Goal: Task Accomplishment & Management: Complete application form

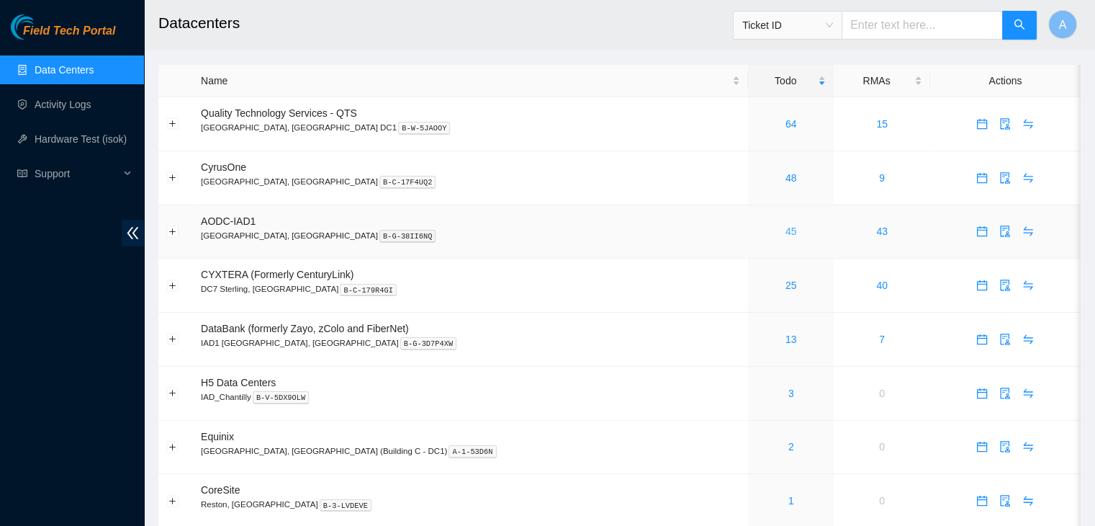
click at [786, 234] on link "45" at bounding box center [792, 231] width 12 height 12
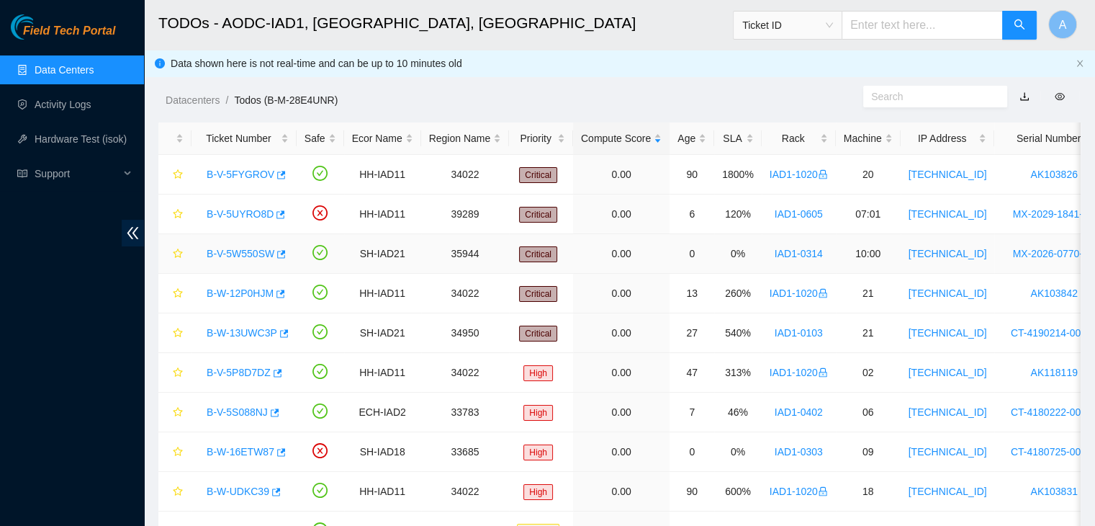
click at [248, 251] on link "B-V-5W550SW" at bounding box center [241, 254] width 68 height 12
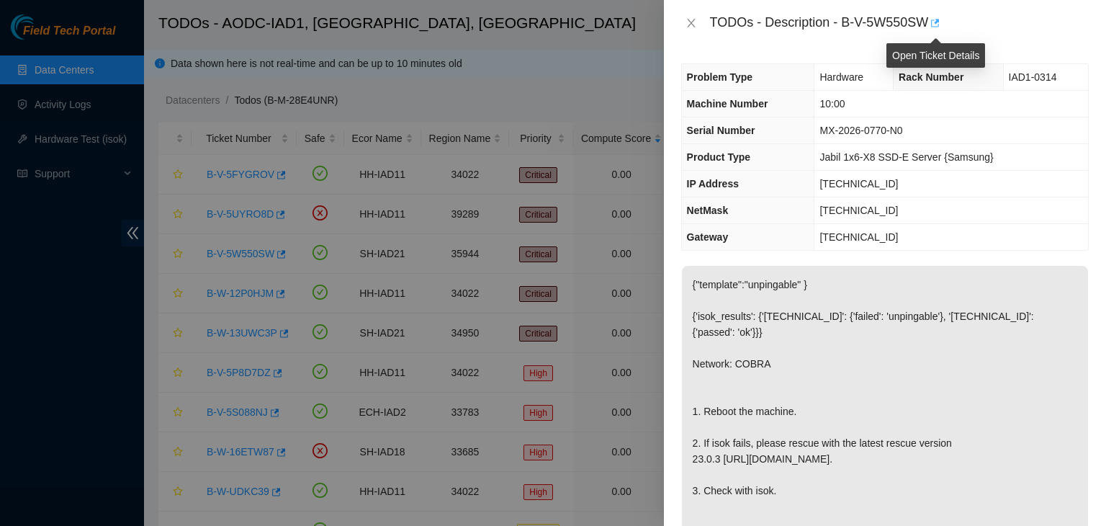
click at [937, 24] on icon "button" at bounding box center [934, 23] width 10 height 10
click at [694, 24] on icon "close" at bounding box center [692, 23] width 12 height 12
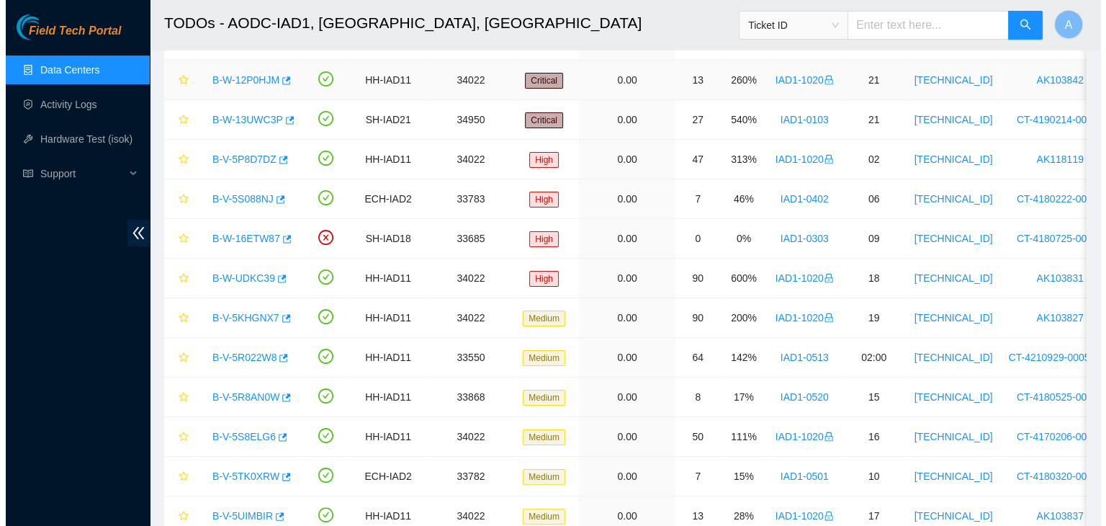
scroll to position [215, 0]
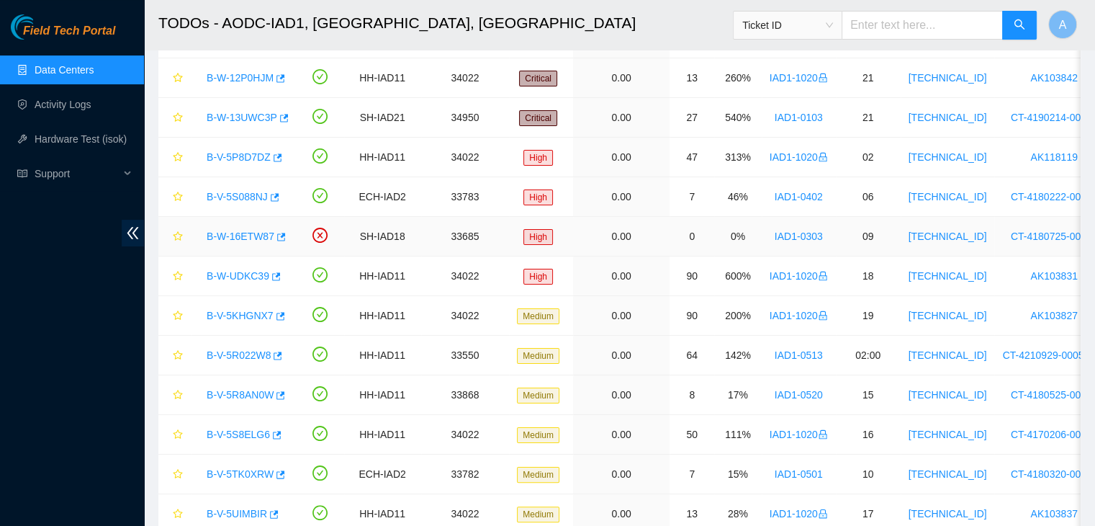
click at [238, 238] on link "B-W-16ETW87" at bounding box center [241, 236] width 68 height 12
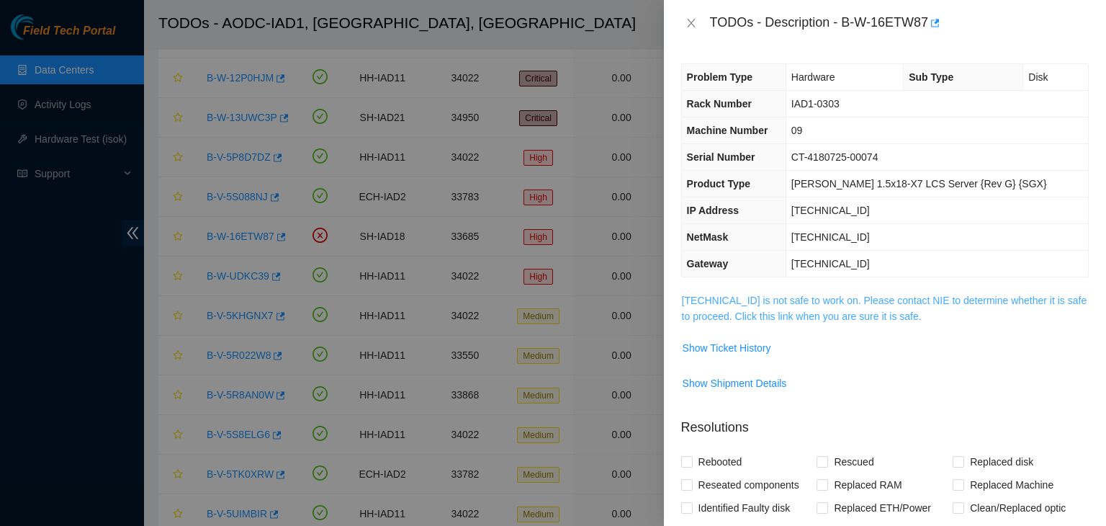
click at [815, 314] on link "23.60.98.58 is not safe to work on. Please contact NIE to determine whether it …" at bounding box center [884, 308] width 405 height 27
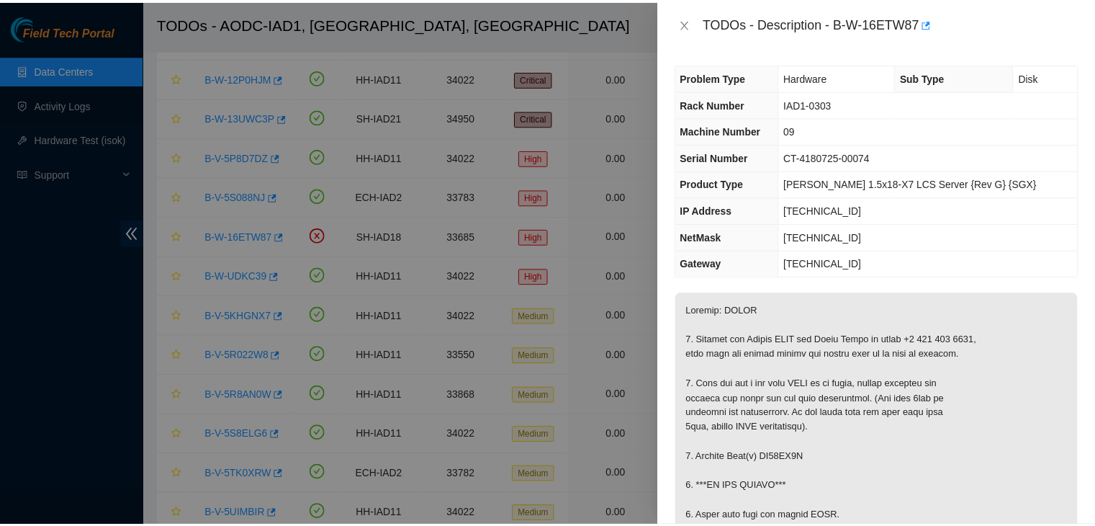
scroll to position [315, 0]
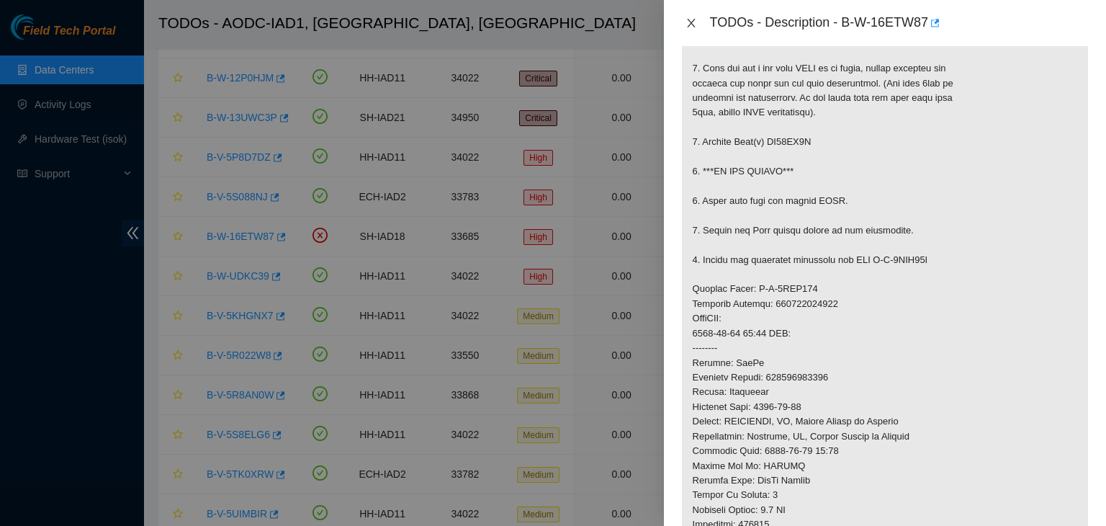
click at [691, 24] on icon "close" at bounding box center [692, 23] width 12 height 12
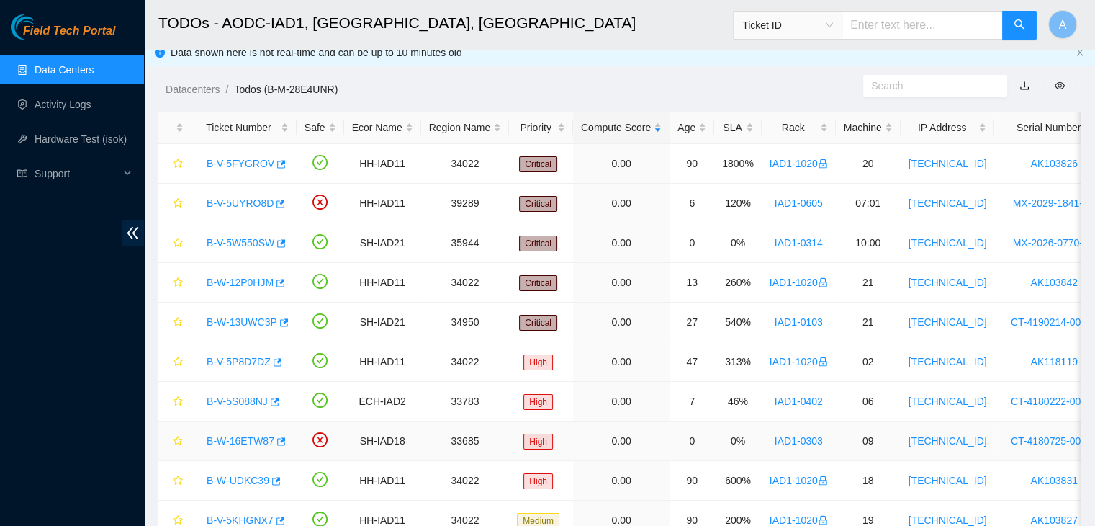
scroll to position [0, 0]
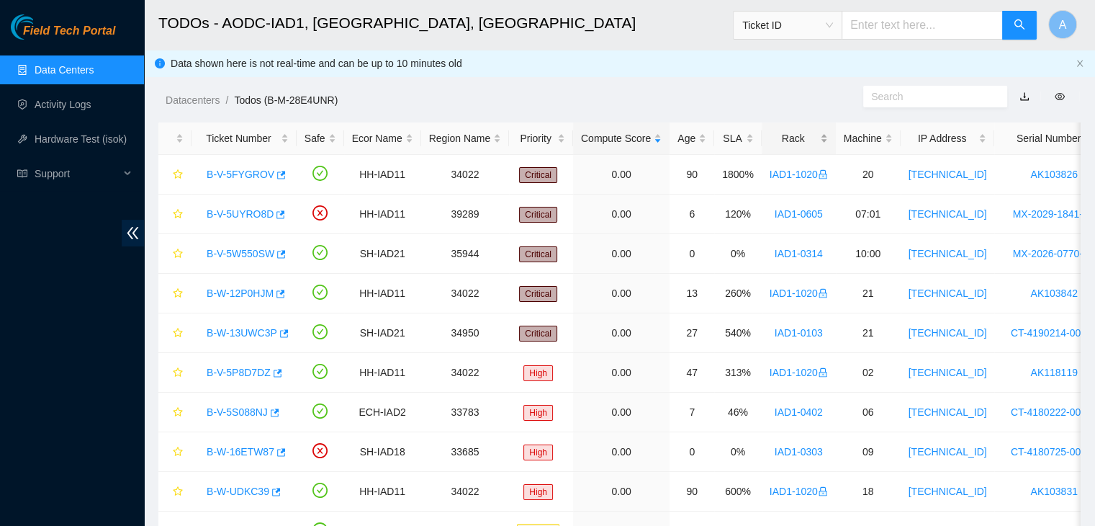
click at [812, 139] on div "Rack" at bounding box center [799, 138] width 58 height 16
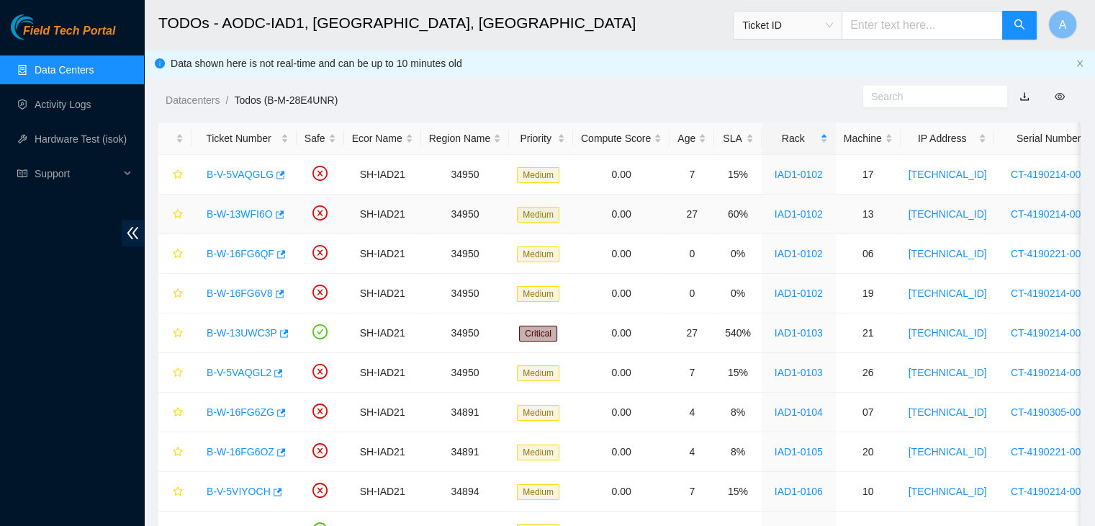
click at [252, 212] on link "B-W-13WFI6O" at bounding box center [240, 214] width 66 height 12
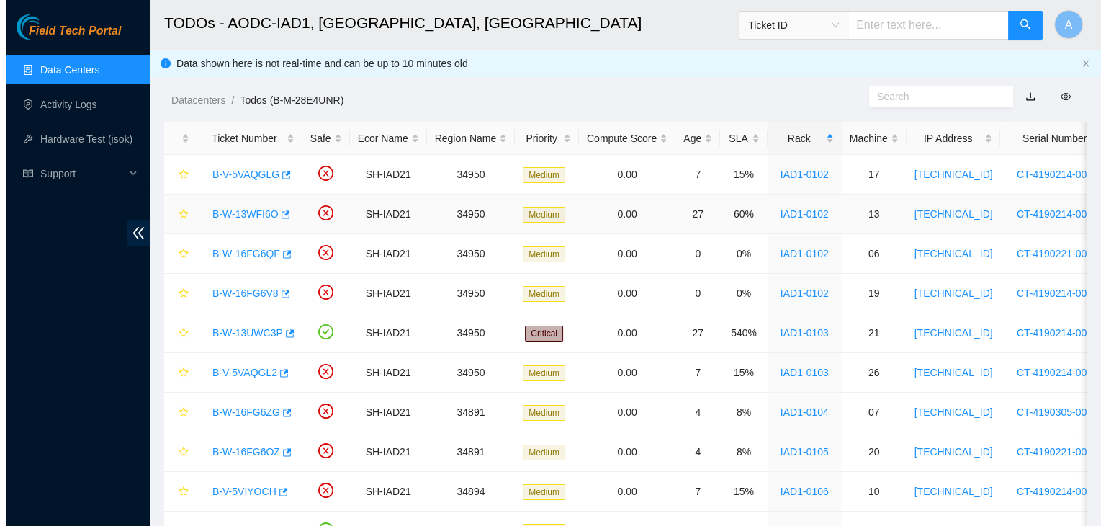
click link "104.84.154.32 is not safe to work on. Please contact NIE to determine whether i…"
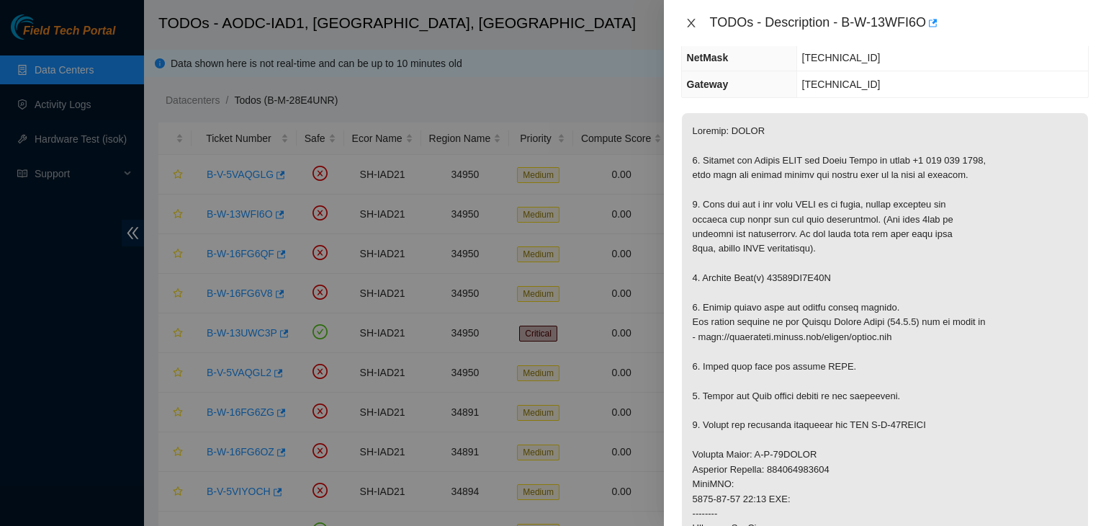
click at [688, 19] on icon "close" at bounding box center [692, 23] width 12 height 12
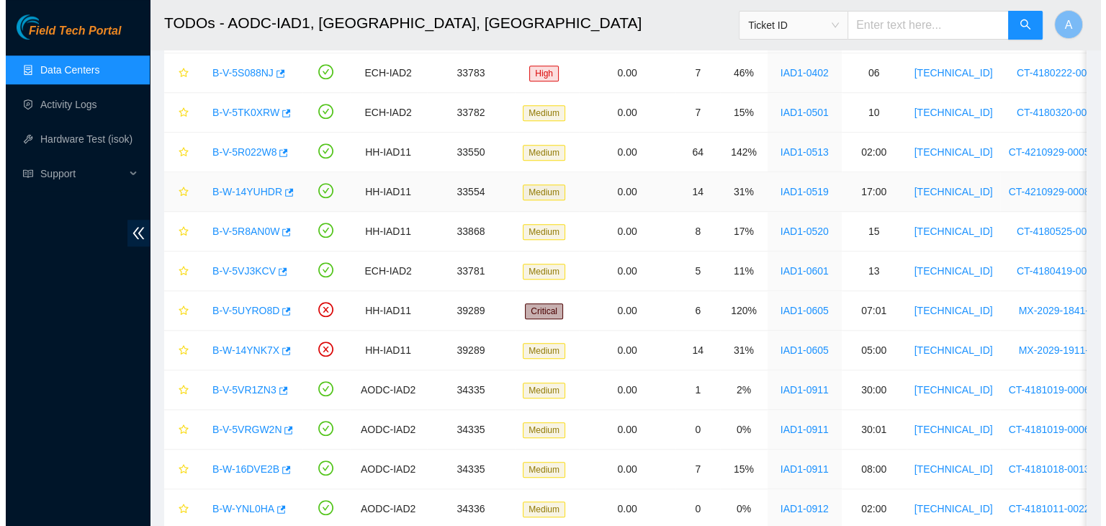
scroll to position [1093, 0]
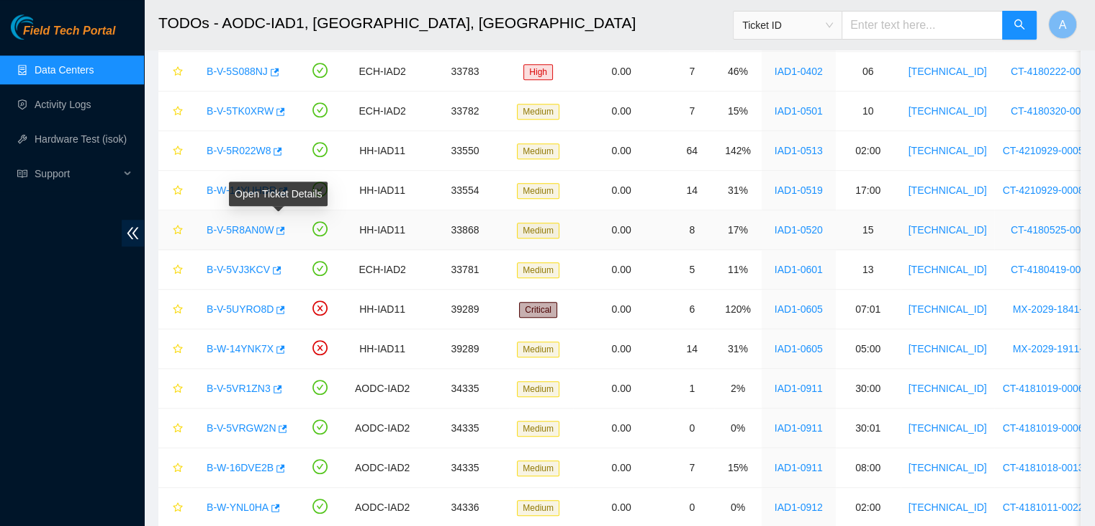
click at [248, 185] on div "Open Ticket Details" at bounding box center [278, 193] width 99 height 24
click at [220, 184] on link "B-W-14YUHDR" at bounding box center [242, 190] width 70 height 12
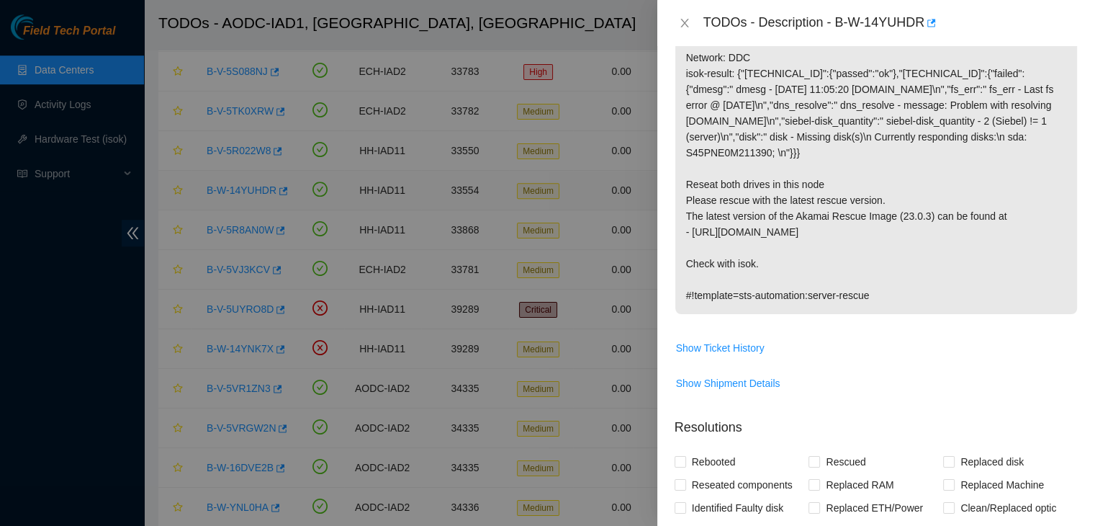
scroll to position [179, 0]
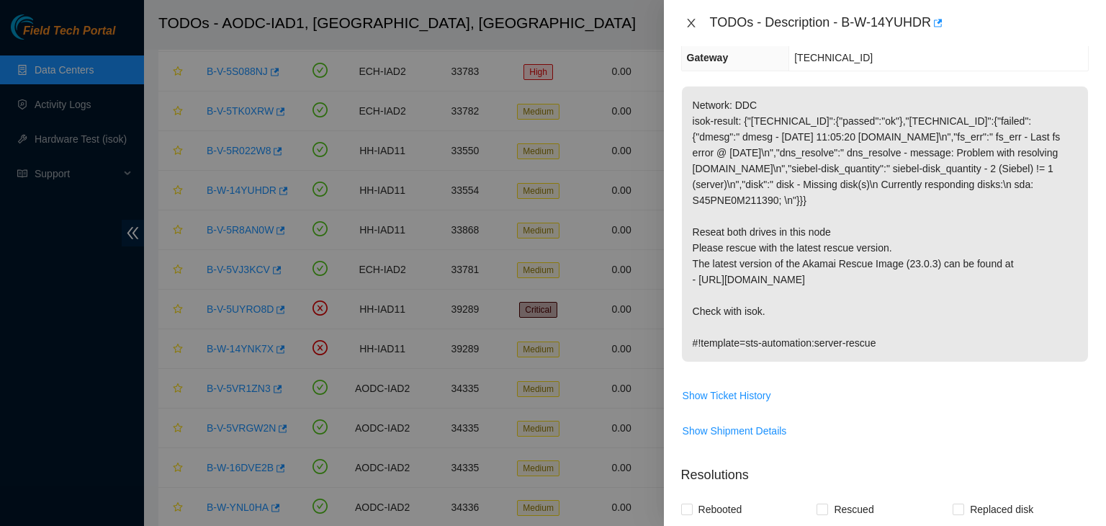
click at [690, 19] on icon "close" at bounding box center [692, 23] width 12 height 12
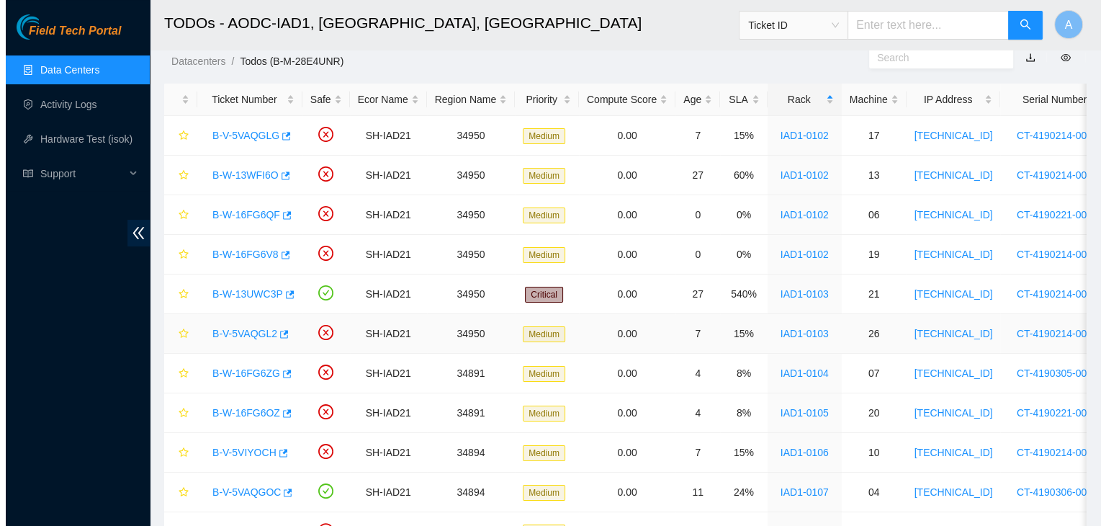
scroll to position [43, 0]
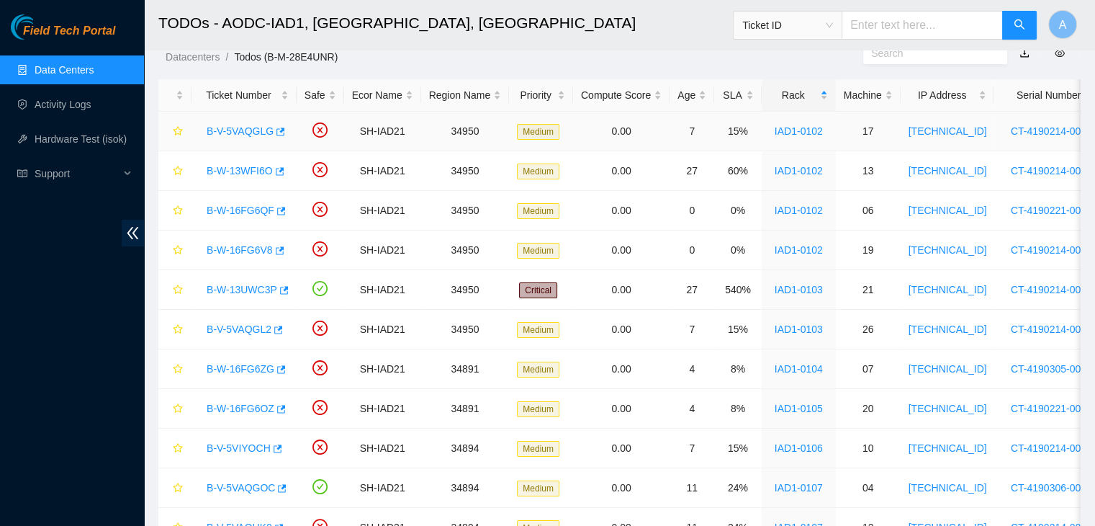
click at [246, 122] on div "B-V-5VAQGLG" at bounding box center [243, 131] width 89 height 23
click at [249, 130] on link "B-V-5VAQGLG" at bounding box center [240, 131] width 67 height 12
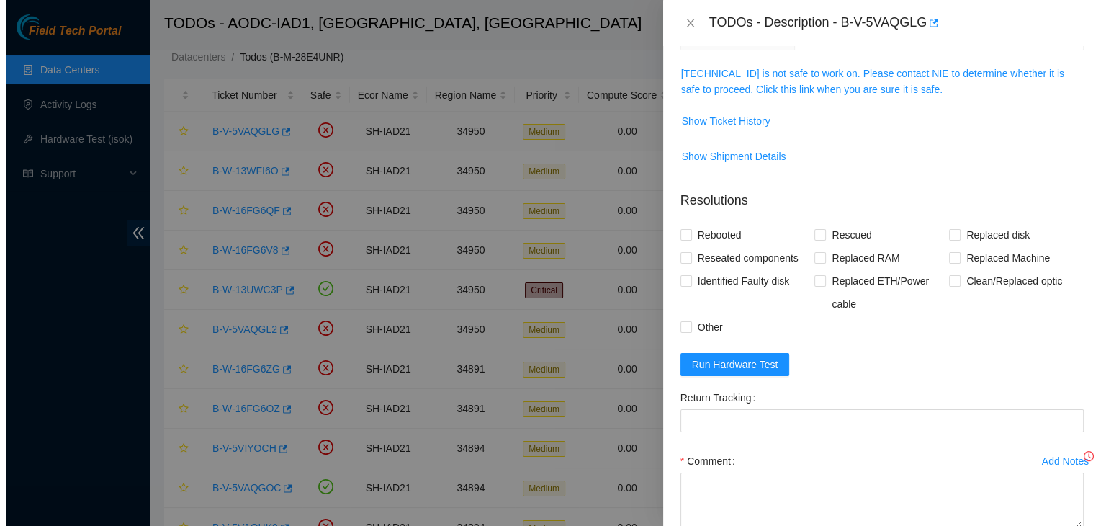
scroll to position [179, 0]
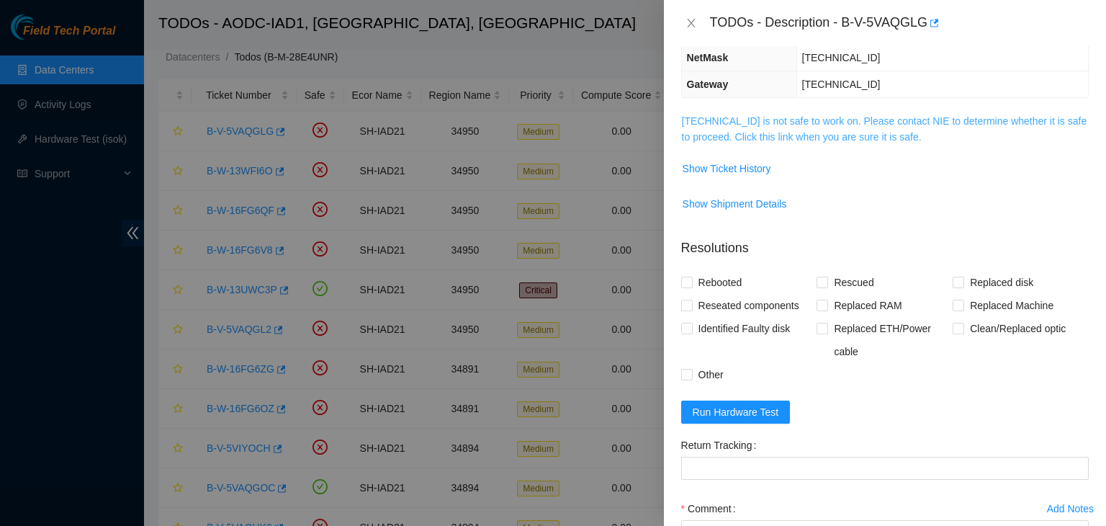
click at [709, 125] on link "104.84.154.36 is not safe to work on. Please contact NIE to determine whether i…" at bounding box center [884, 128] width 405 height 27
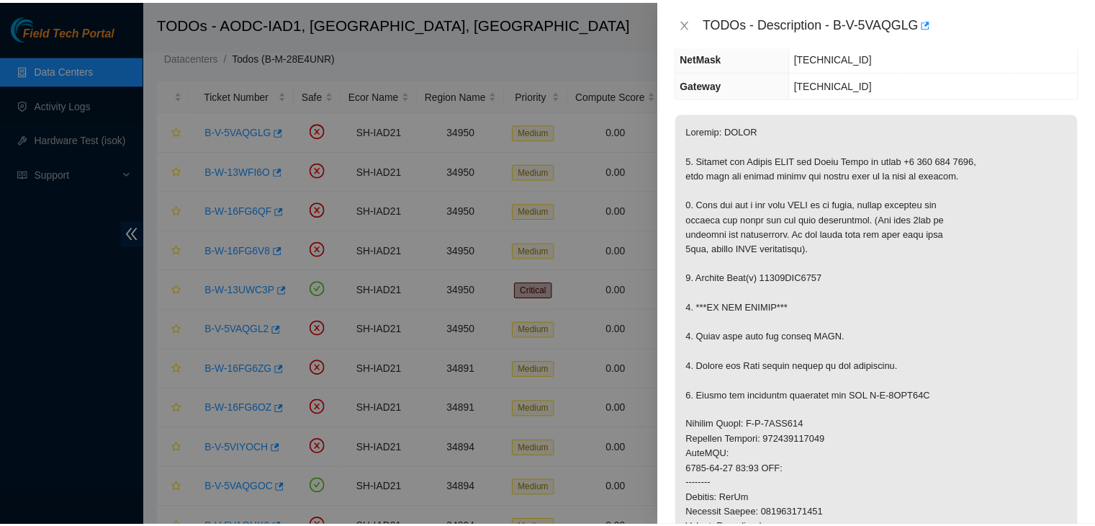
scroll to position [276, 0]
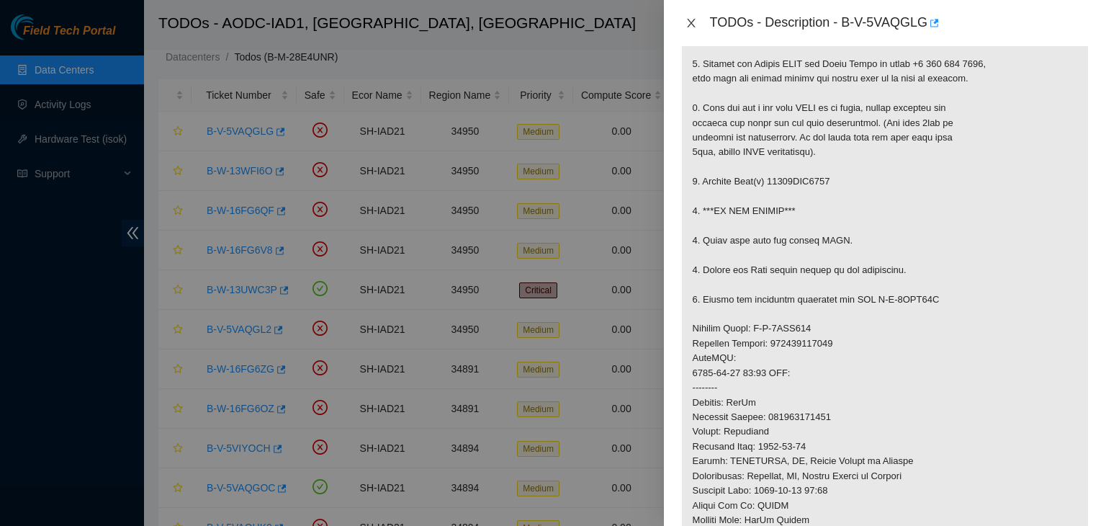
click at [691, 24] on icon "close" at bounding box center [691, 23] width 8 height 9
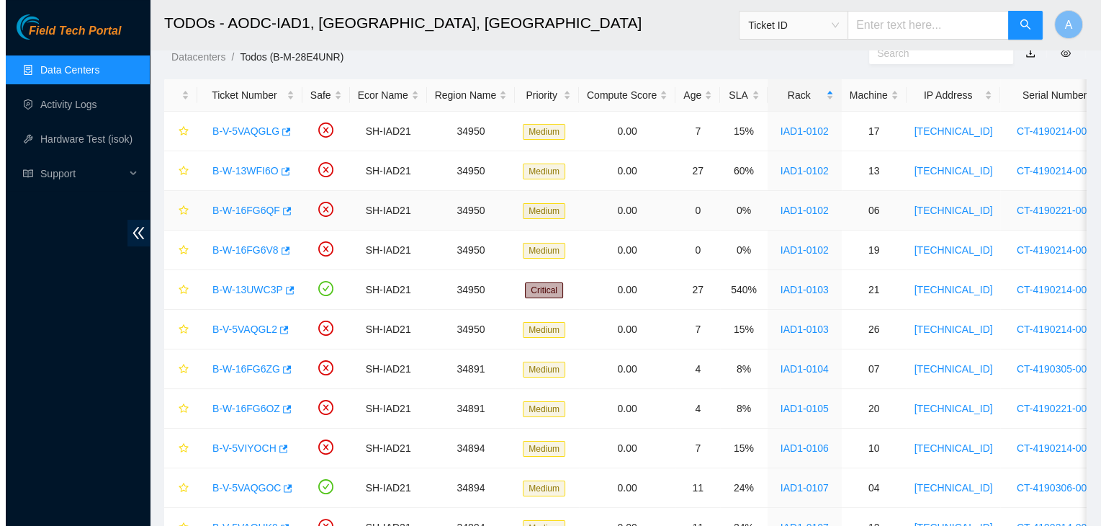
scroll to position [302, 0]
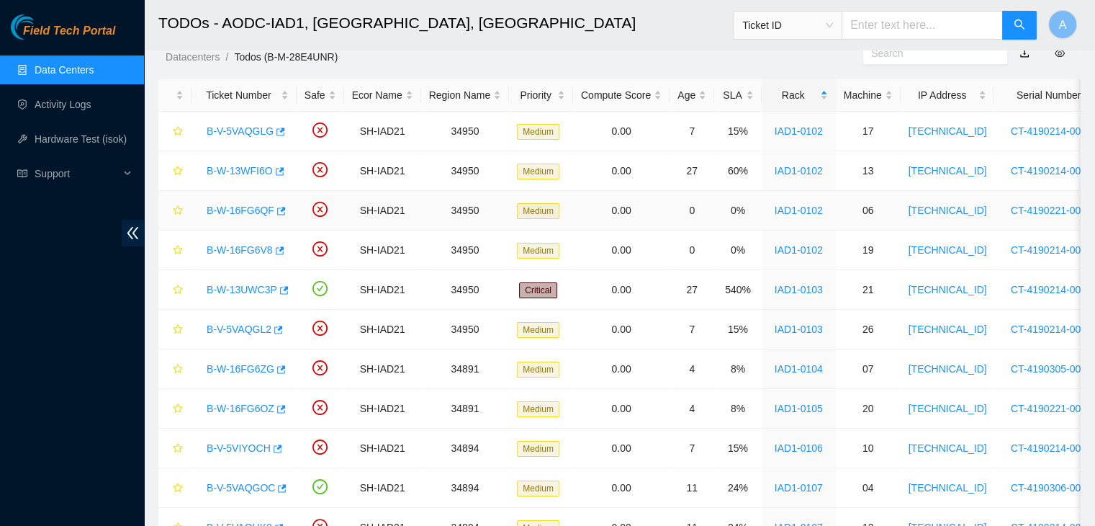
click at [251, 210] on link "B-W-16FG6QF" at bounding box center [241, 211] width 68 height 12
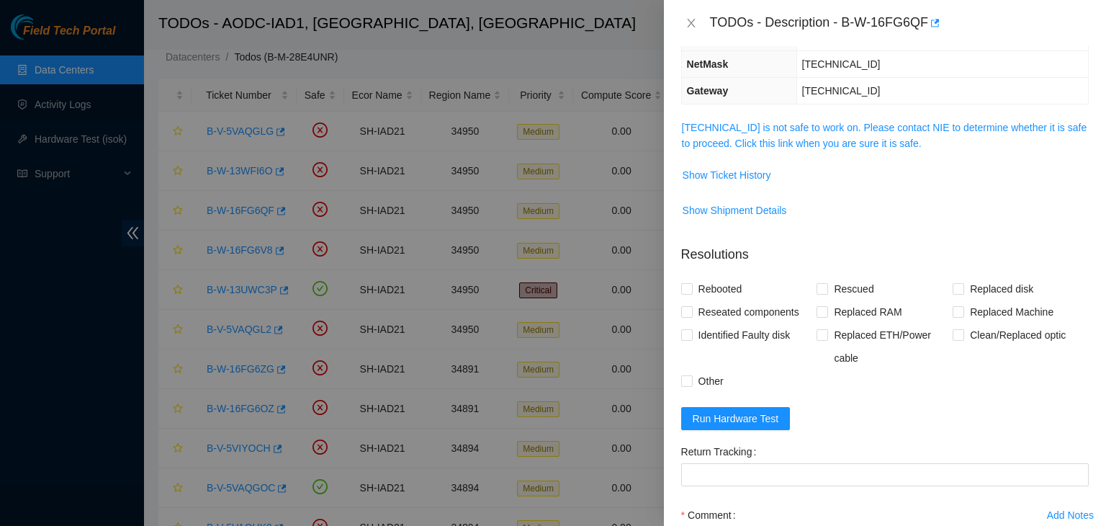
scroll to position [168, 0]
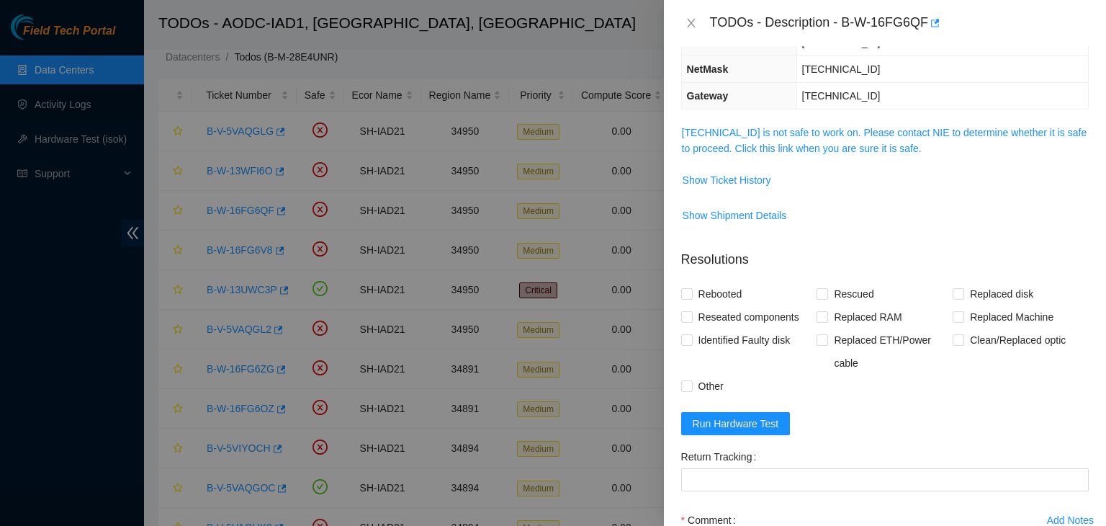
click at [763, 148] on link "104.84.154.25 is not safe to work on. Please contact NIE to determine whether i…" at bounding box center [884, 140] width 405 height 27
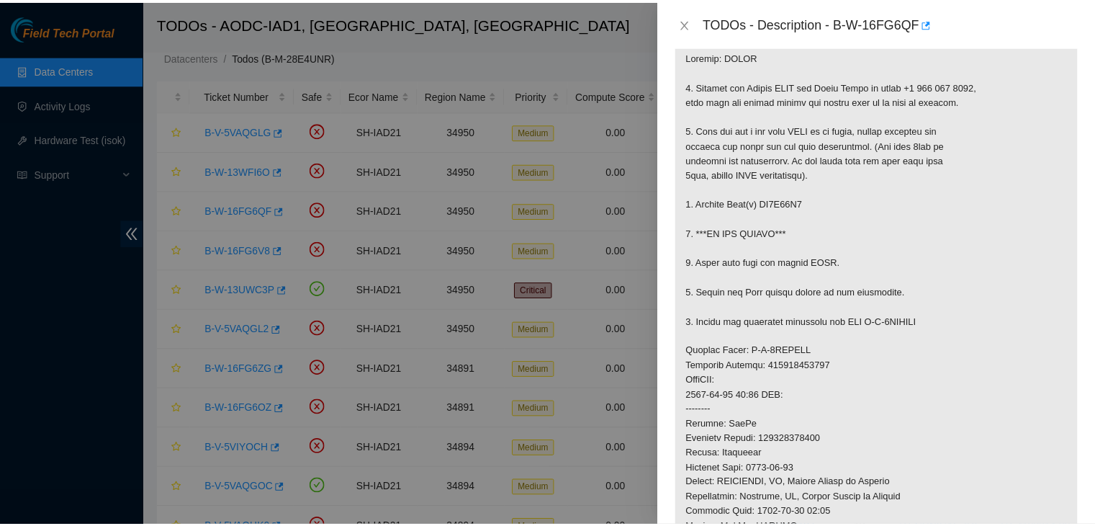
scroll to position [280, 0]
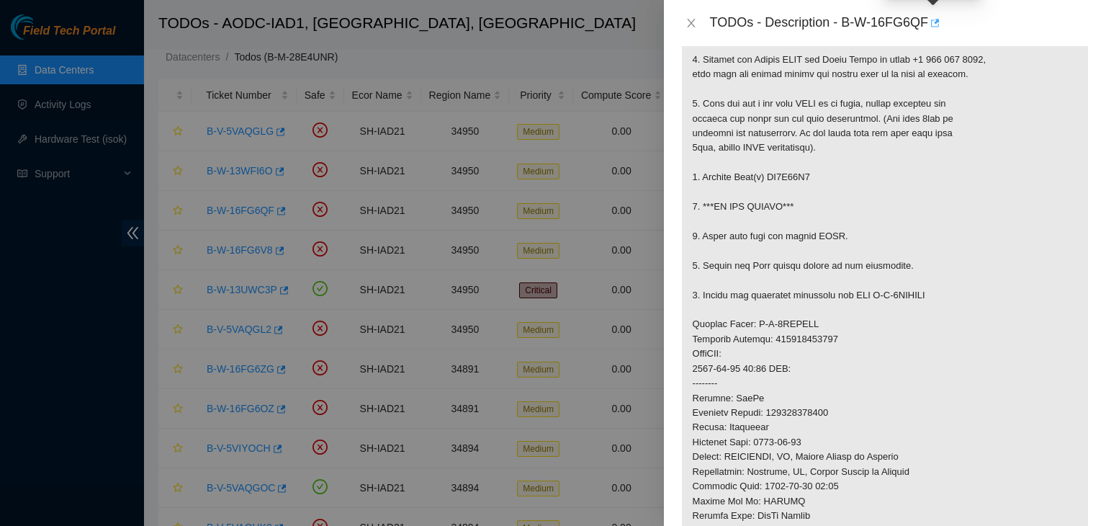
click at [930, 28] on icon "button" at bounding box center [934, 23] width 10 height 10
click at [689, 21] on icon "close" at bounding box center [691, 23] width 8 height 9
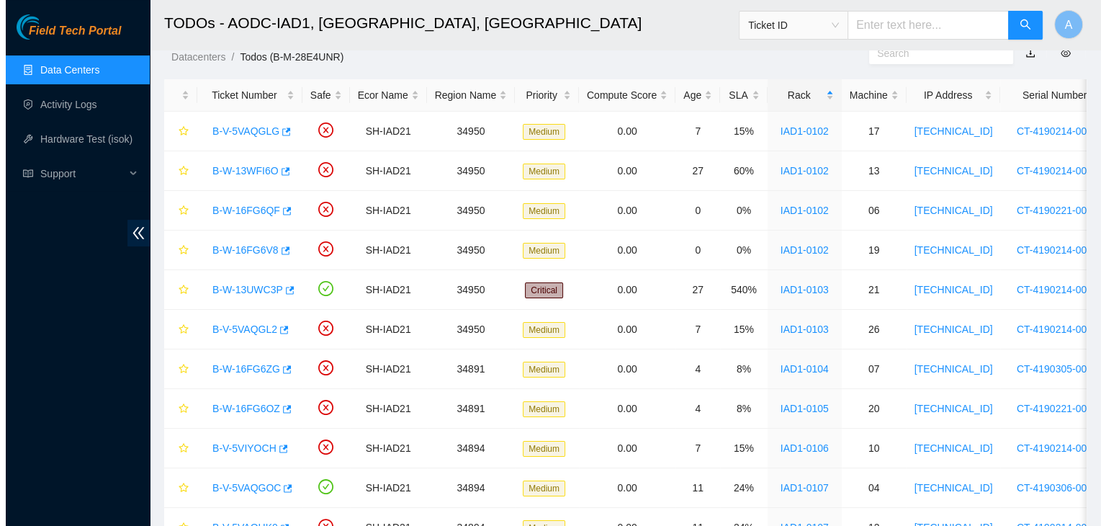
scroll to position [302, 0]
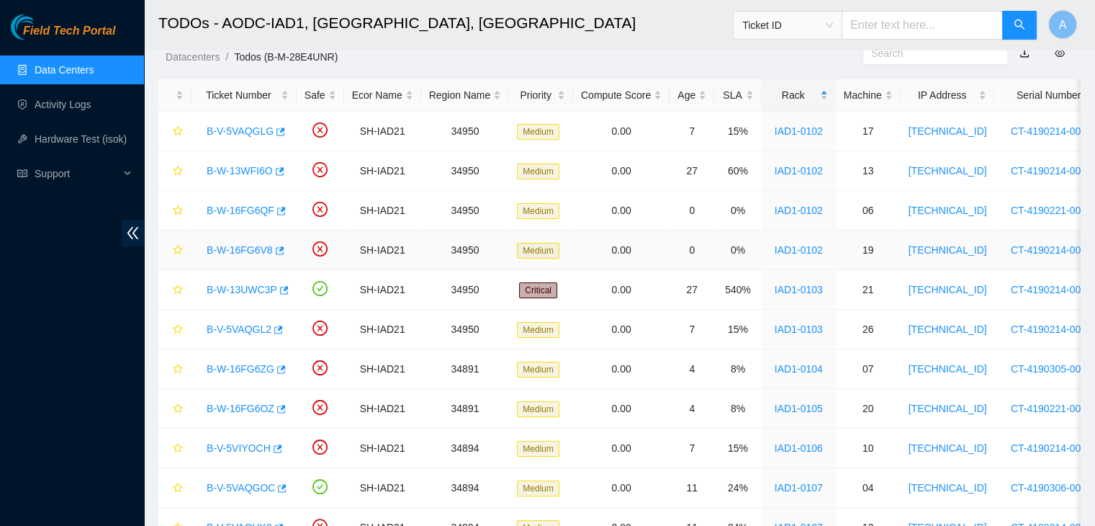
click at [255, 248] on link "B-W-16FG6V8" at bounding box center [240, 250] width 66 height 12
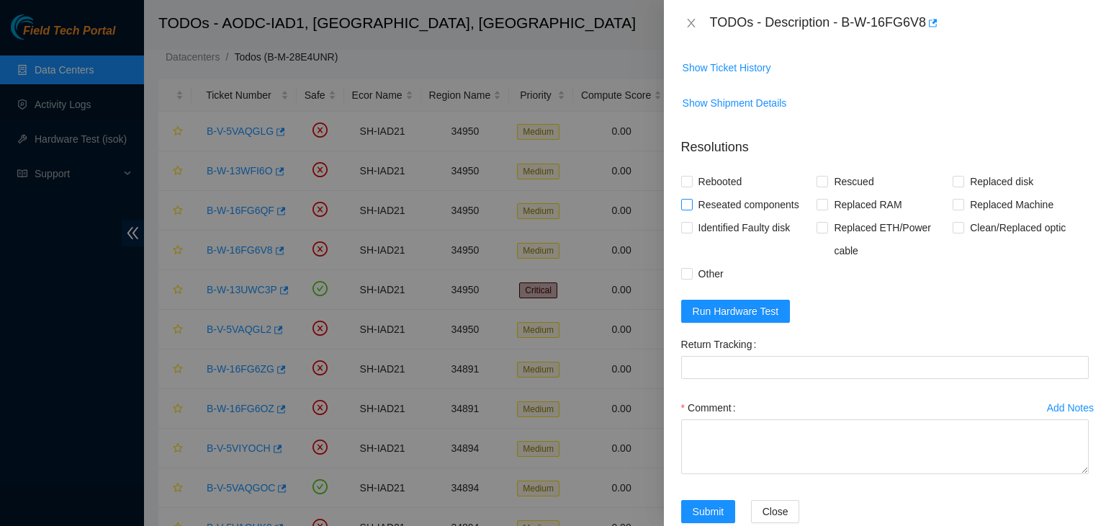
scroll to position [177, 0]
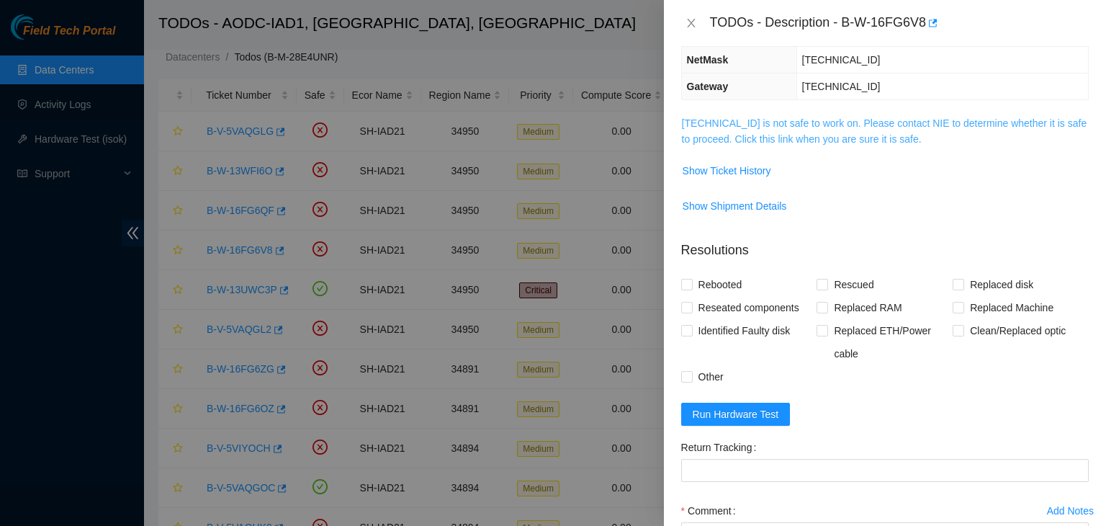
click at [804, 143] on link "104.84.154.38 is not safe to work on. Please contact NIE to determine whether i…" at bounding box center [884, 130] width 405 height 27
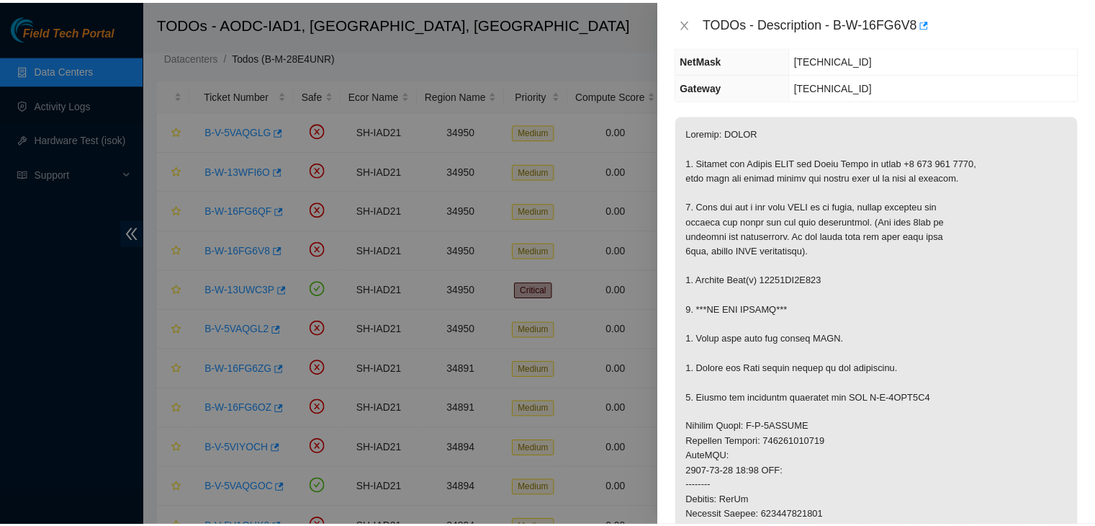
scroll to position [222, 0]
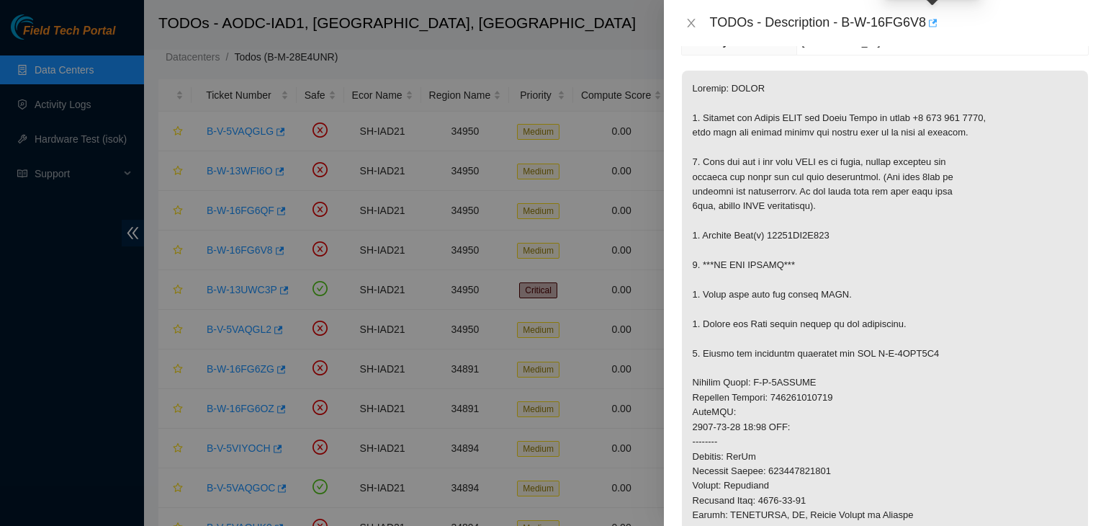
click at [930, 21] on icon "button" at bounding box center [933, 23] width 9 height 8
click at [695, 27] on icon "close" at bounding box center [692, 23] width 12 height 12
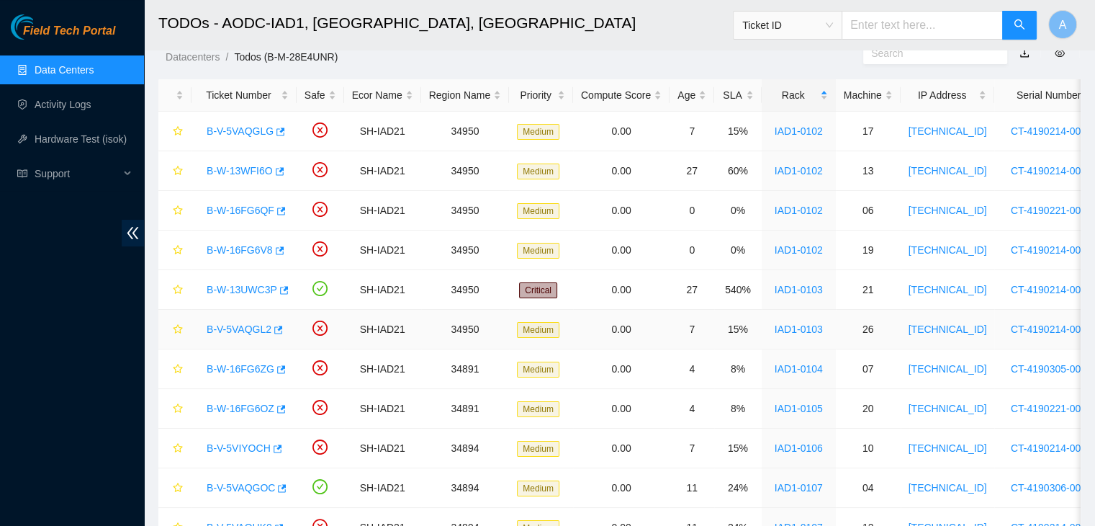
click at [245, 334] on link "B-V-5VAQGL2" at bounding box center [239, 329] width 65 height 12
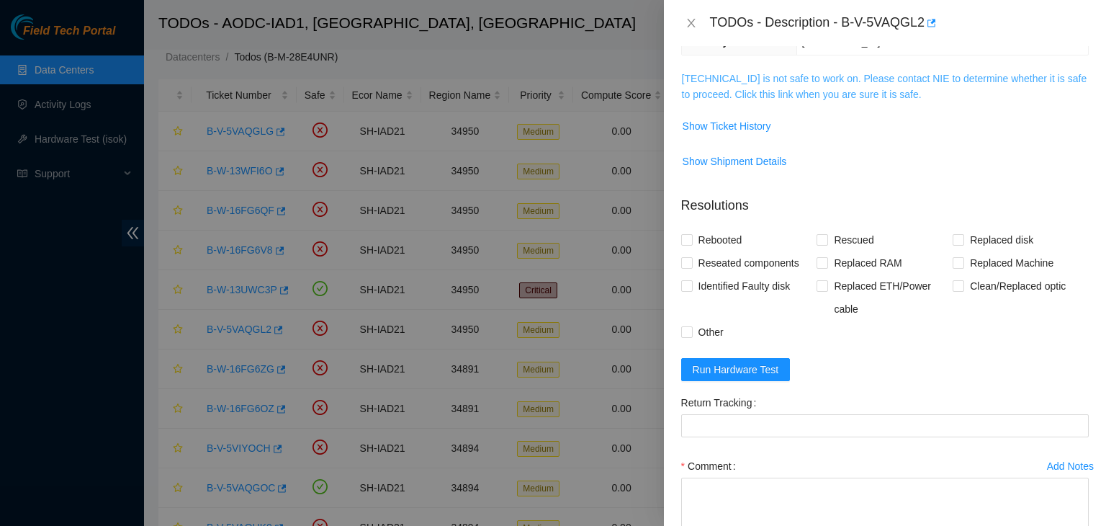
click at [827, 91] on link "104.84.154.65 is not safe to work on. Please contact NIE to determine whether i…" at bounding box center [884, 86] width 405 height 27
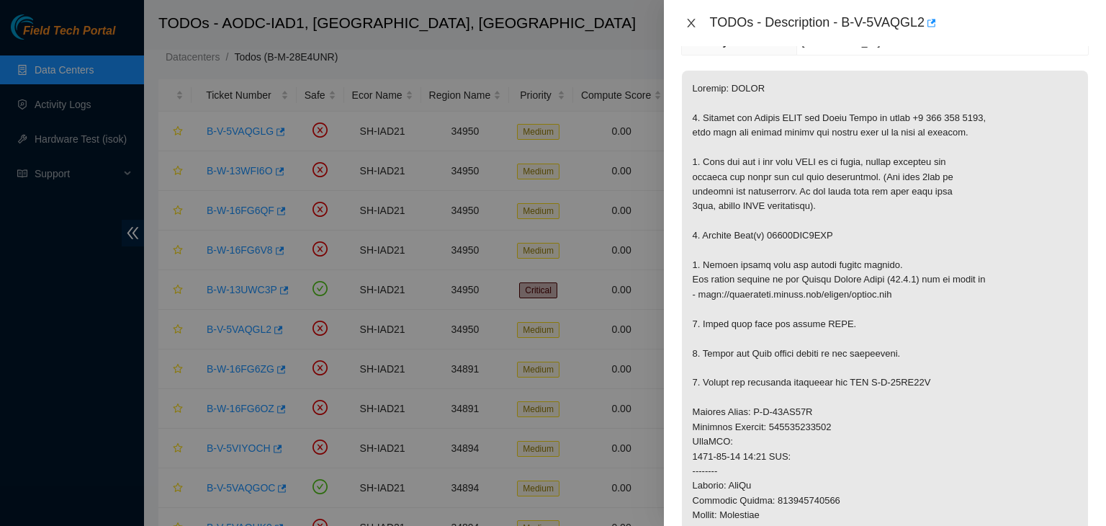
click at [686, 22] on icon "close" at bounding box center [692, 23] width 12 height 12
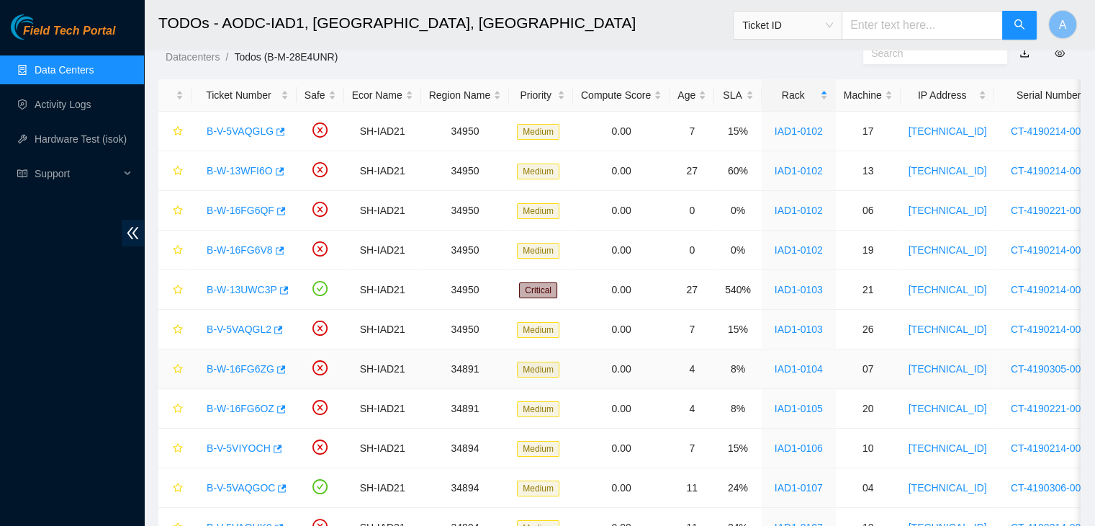
click at [254, 370] on link "B-W-16FG6ZG" at bounding box center [241, 369] width 68 height 12
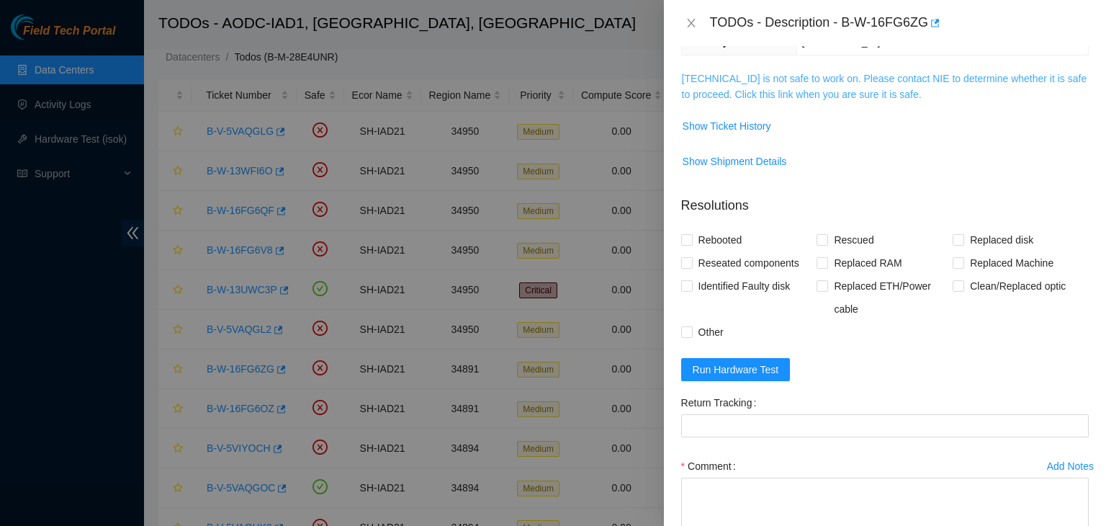
click at [905, 94] on link "104.84.154.158 is not safe to work on. Please contact NIE to determine whether …" at bounding box center [884, 86] width 405 height 27
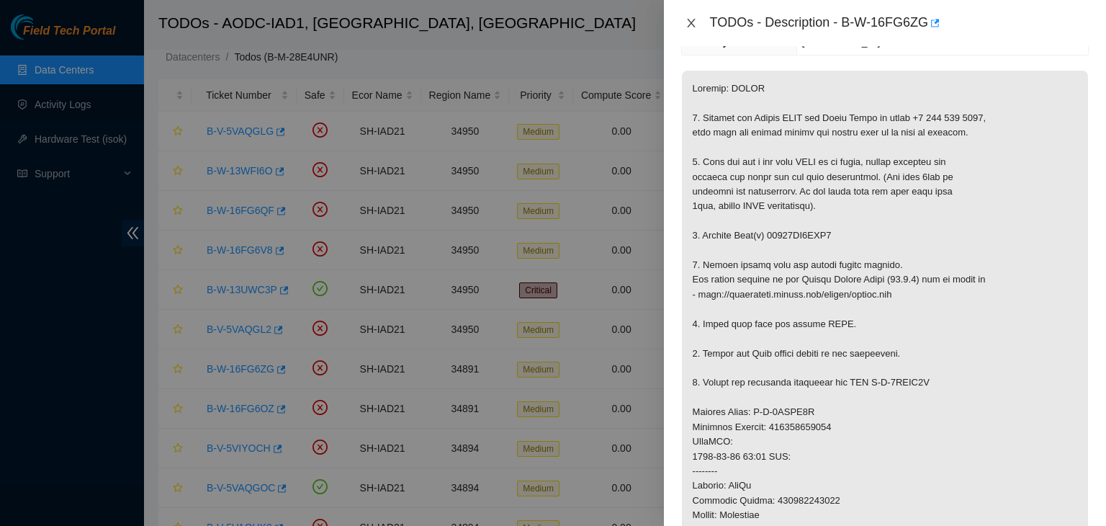
click at [697, 27] on button "Close" at bounding box center [691, 24] width 20 height 14
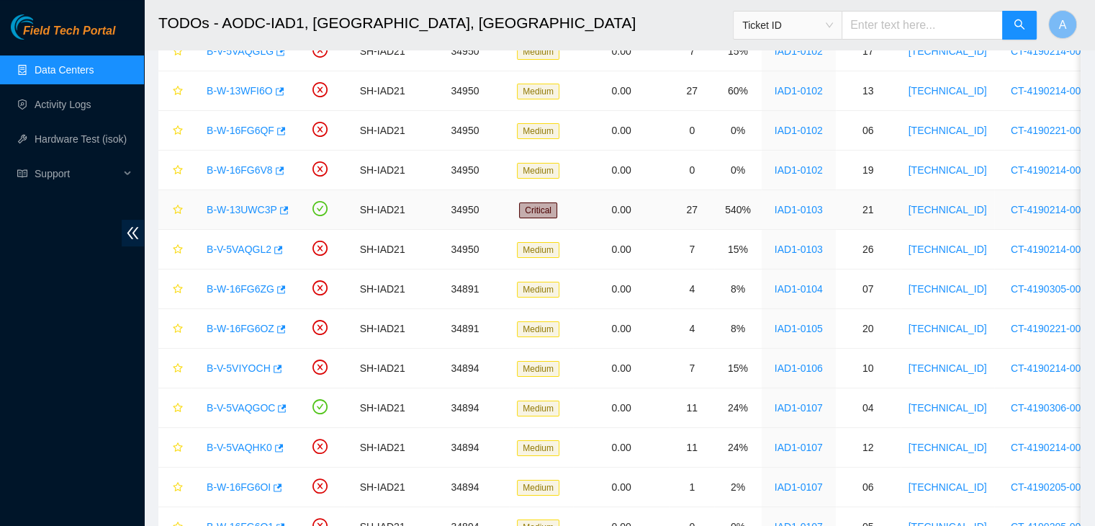
scroll to position [124, 0]
click at [251, 290] on link "B-W-16FG6ZG" at bounding box center [241, 288] width 68 height 12
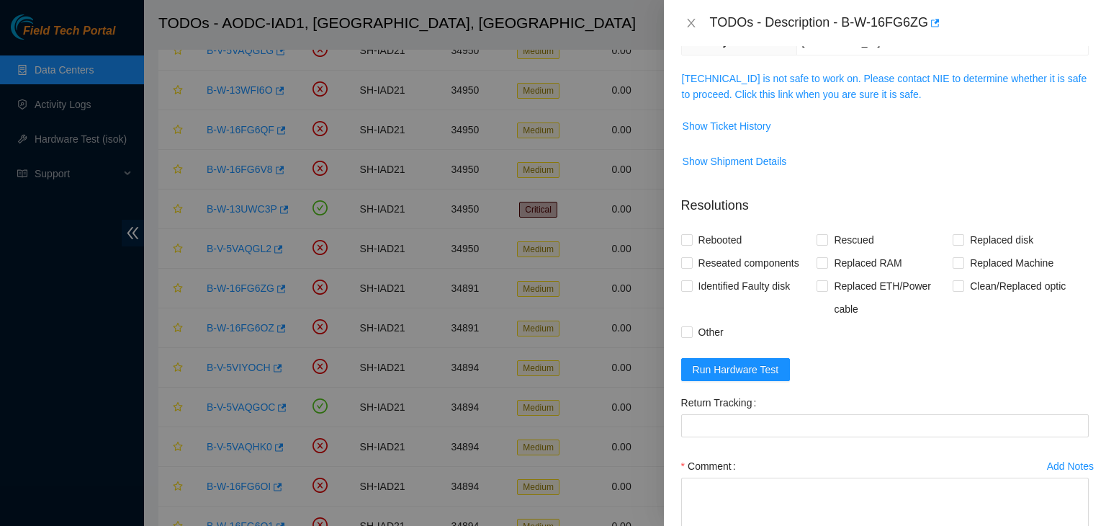
click at [858, 84] on span "104.84.154.158 is not safe to work on. Please contact NIE to determine whether …" at bounding box center [885, 87] width 406 height 32
click at [858, 79] on link "104.84.154.158 is not safe to work on. Please contact NIE to determine whether …" at bounding box center [884, 86] width 405 height 27
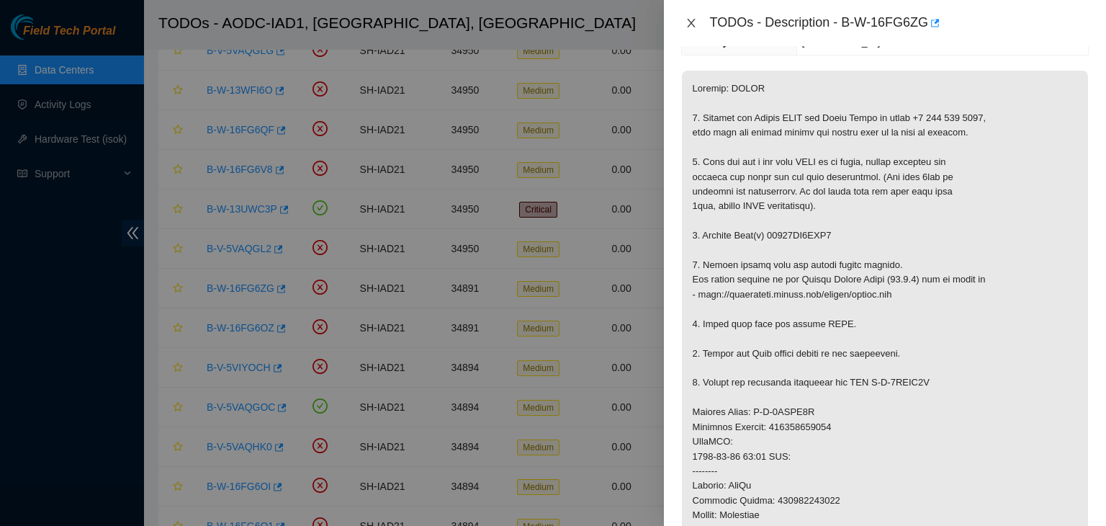
click at [696, 23] on icon "close" at bounding box center [692, 23] width 12 height 12
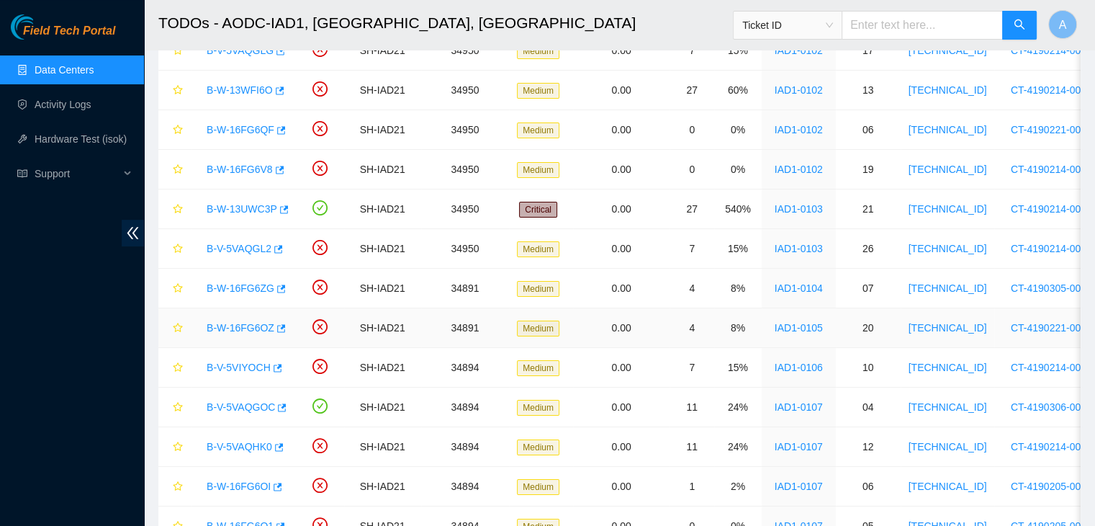
click at [242, 325] on link "B-W-16FG6OZ" at bounding box center [241, 328] width 68 height 12
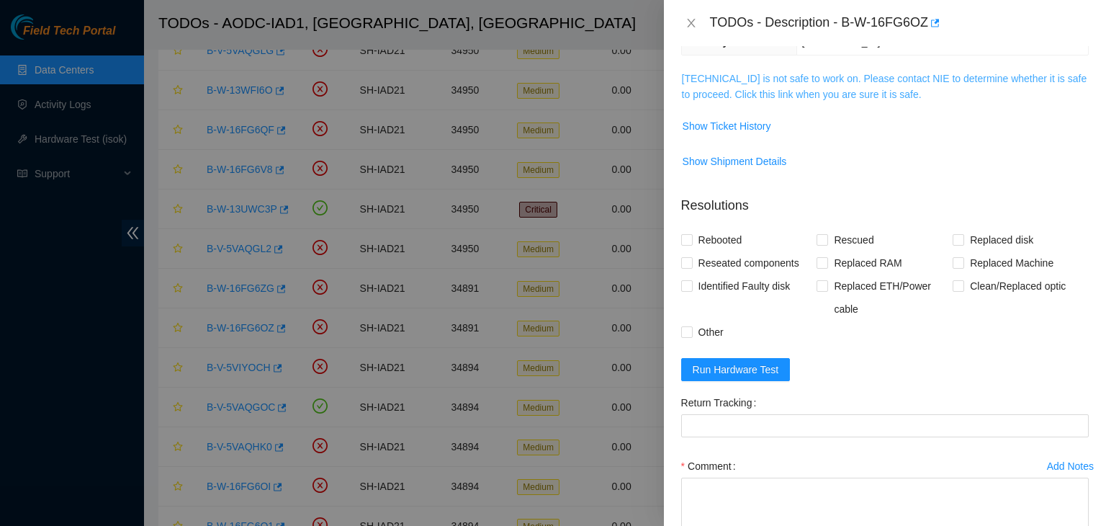
click at [791, 93] on link "104.84.154.193 is not safe to work on. Please contact NIE to determine whether …" at bounding box center [884, 86] width 405 height 27
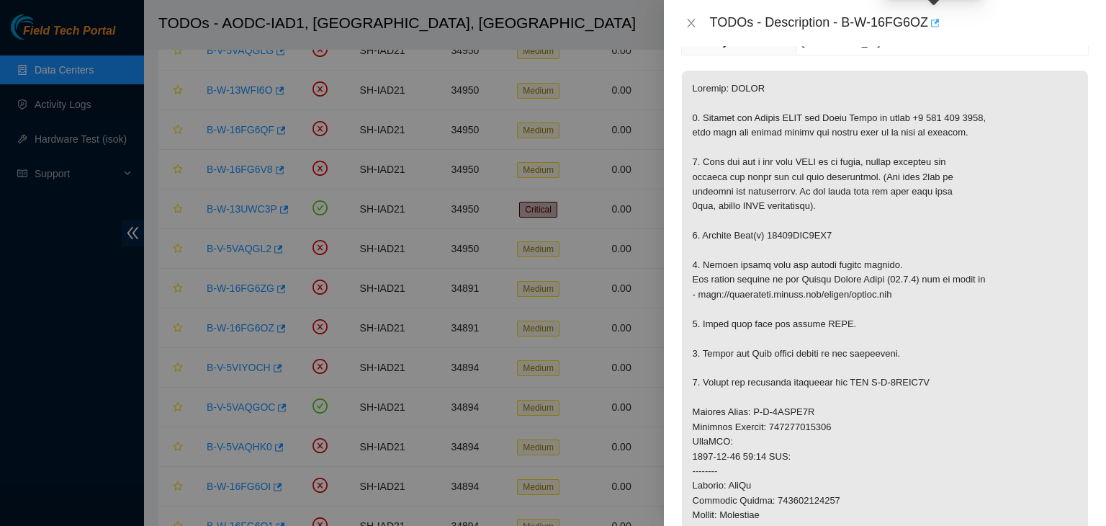
click at [934, 27] on icon "button" at bounding box center [935, 23] width 9 height 8
click at [687, 19] on icon "close" at bounding box center [692, 23] width 12 height 12
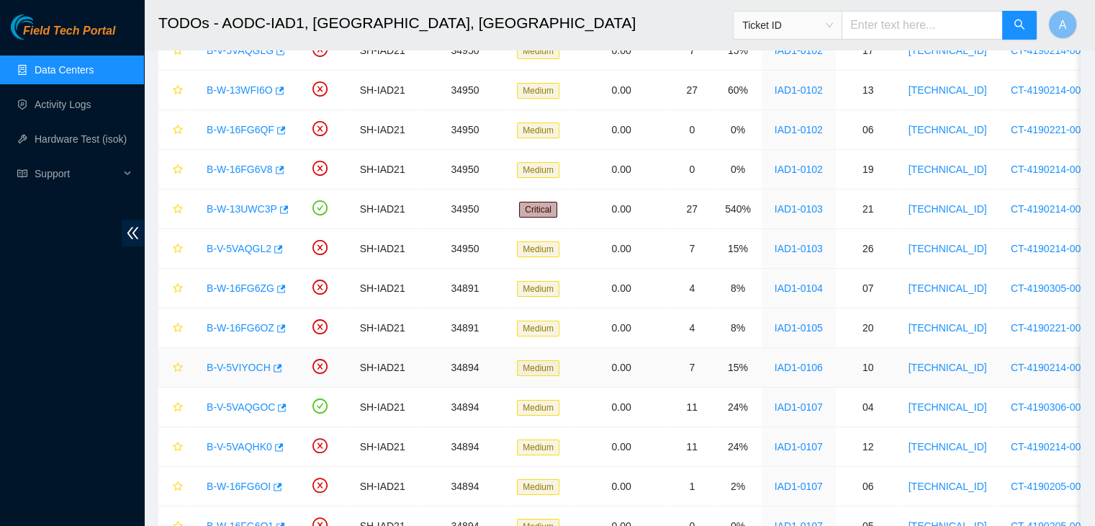
click at [217, 369] on link "B-V-5VIYOCH" at bounding box center [239, 368] width 64 height 12
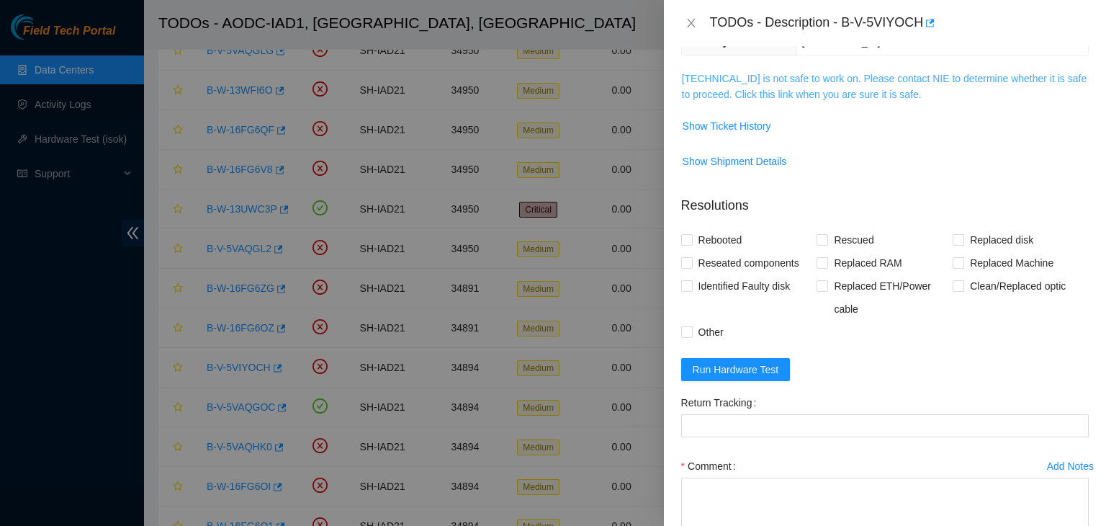
click at [691, 95] on link "104.84.155.33 is not safe to work on. Please contact NIE to determine whether i…" at bounding box center [884, 86] width 405 height 27
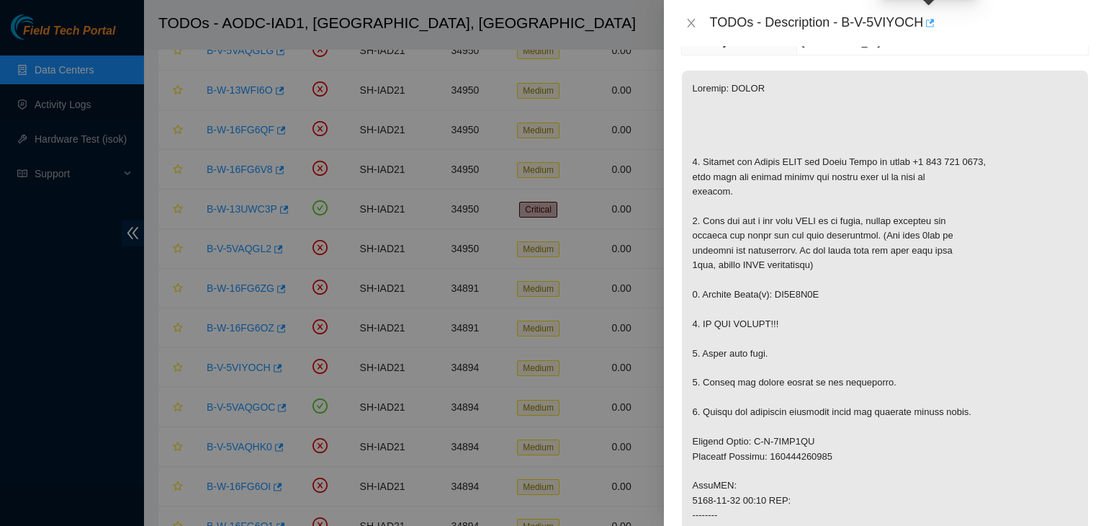
click at [930, 25] on icon "button" at bounding box center [929, 23] width 10 height 10
click at [693, 21] on icon "close" at bounding box center [691, 23] width 8 height 9
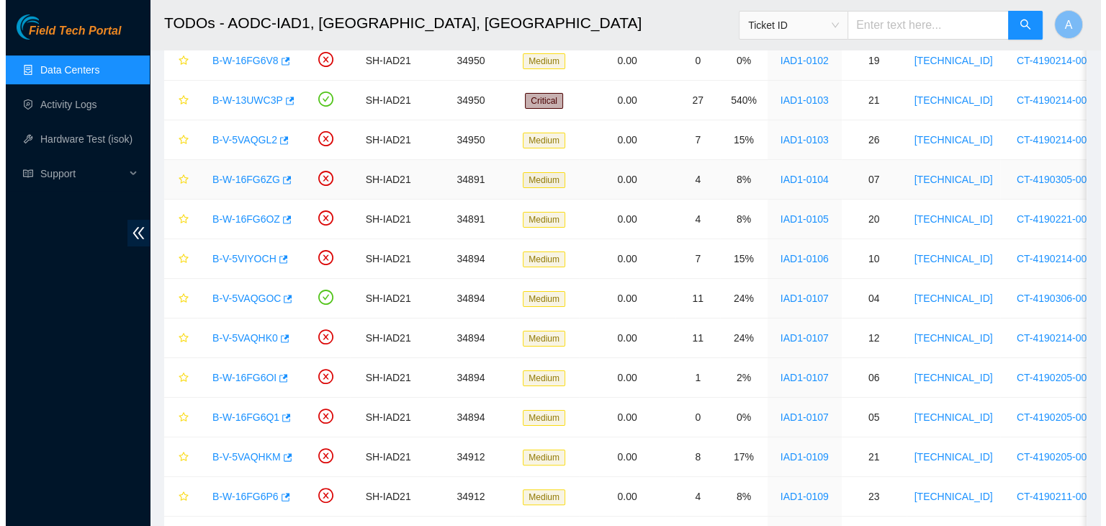
scroll to position [233, 0]
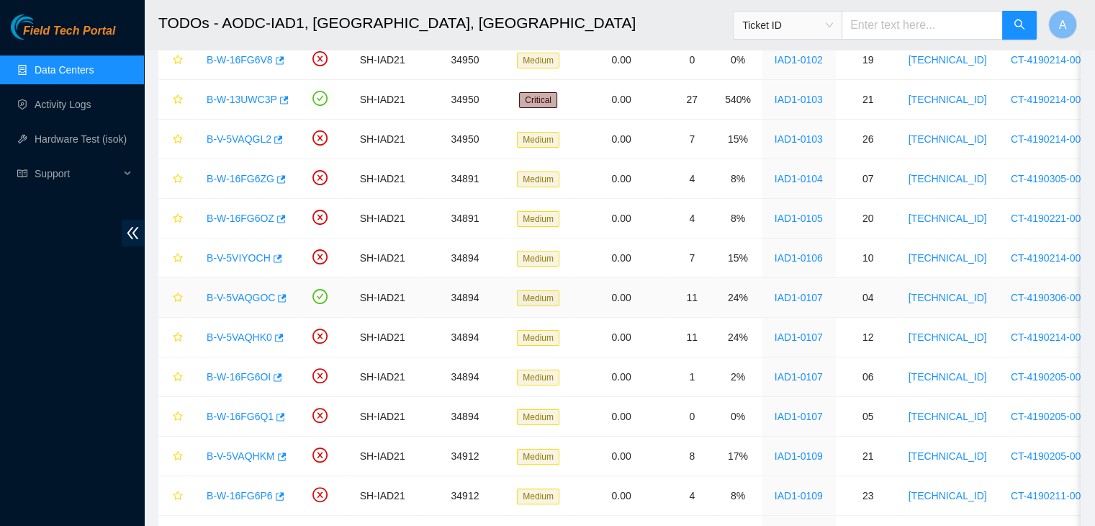
click at [251, 295] on link "B-V-5VAQGOC" at bounding box center [241, 298] width 68 height 12
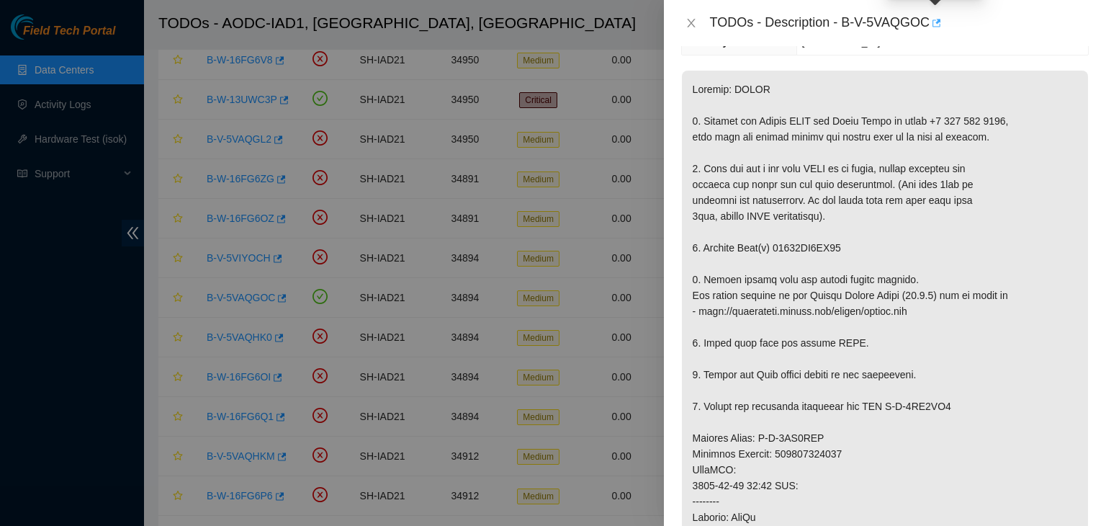
click at [940, 20] on button "button" at bounding box center [936, 23] width 12 height 23
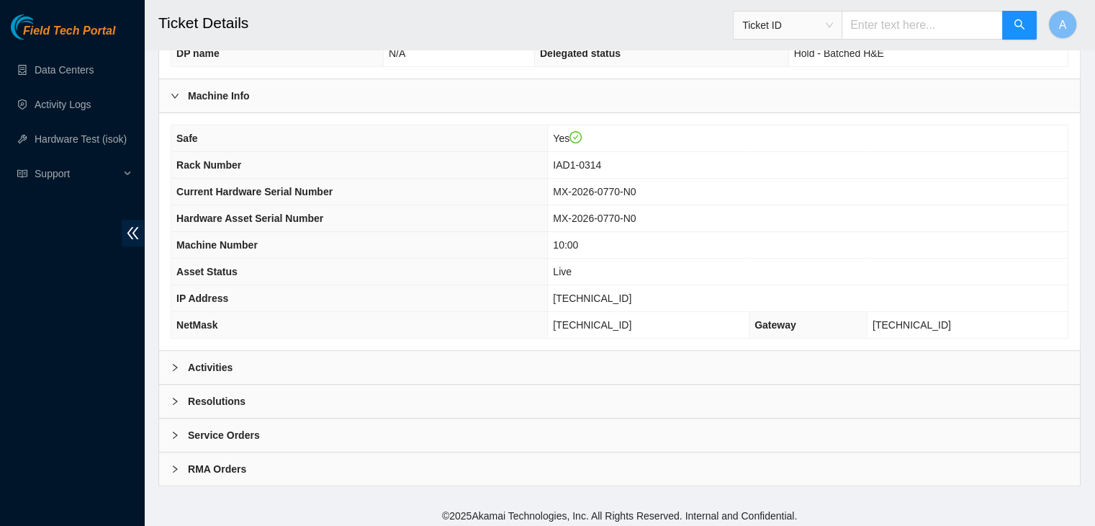
click at [289, 359] on div "Activities" at bounding box center [619, 367] width 921 height 33
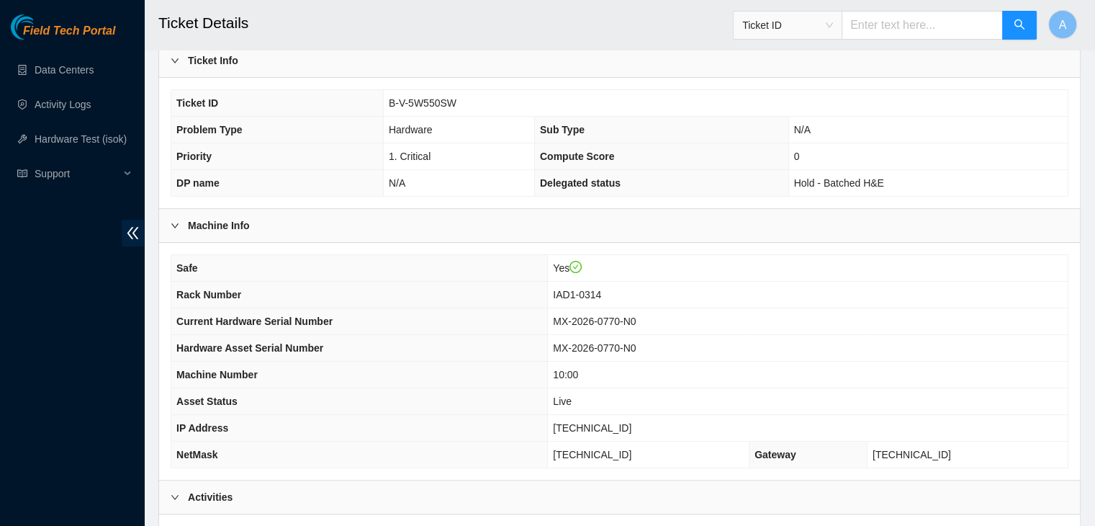
scroll to position [411, 0]
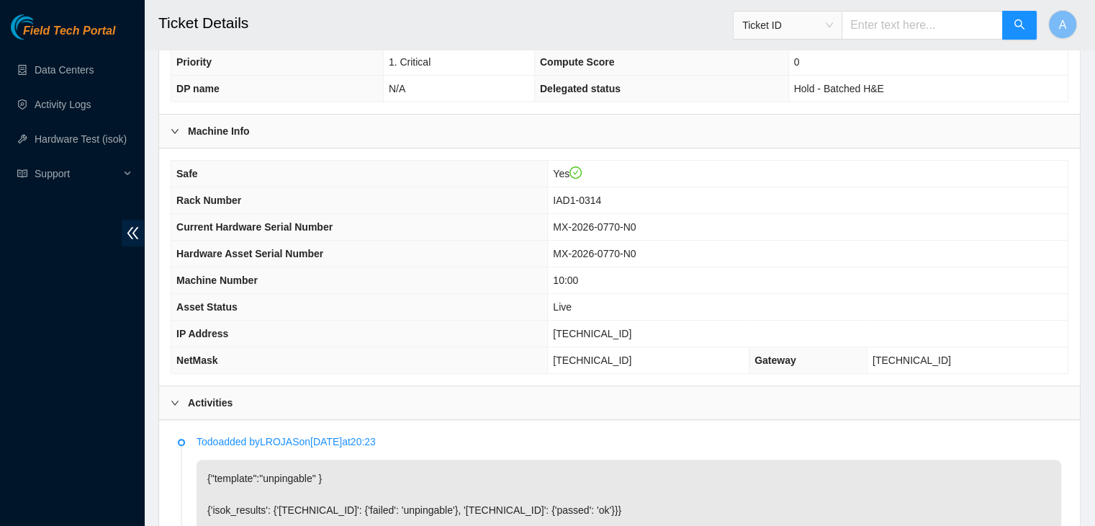
click at [485, 234] on th "Current Hardware Serial Number" at bounding box center [359, 227] width 377 height 27
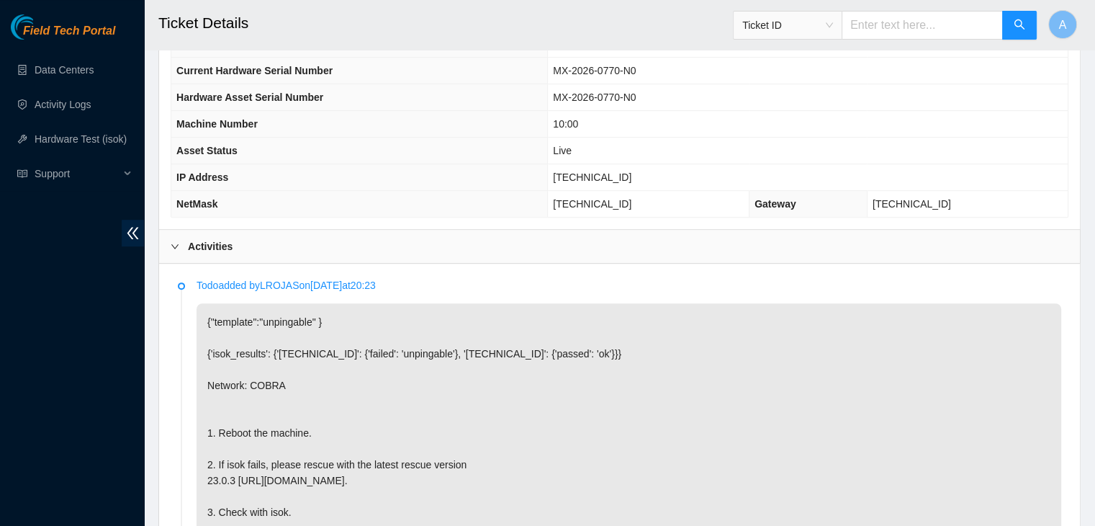
scroll to position [1105, 0]
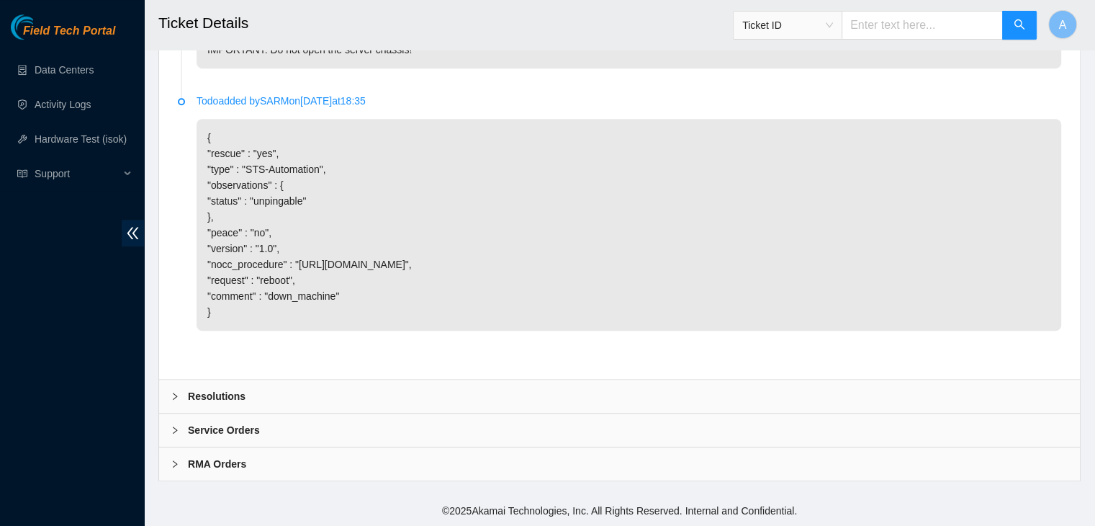
click at [540, 387] on div "Resolutions" at bounding box center [619, 396] width 921 height 33
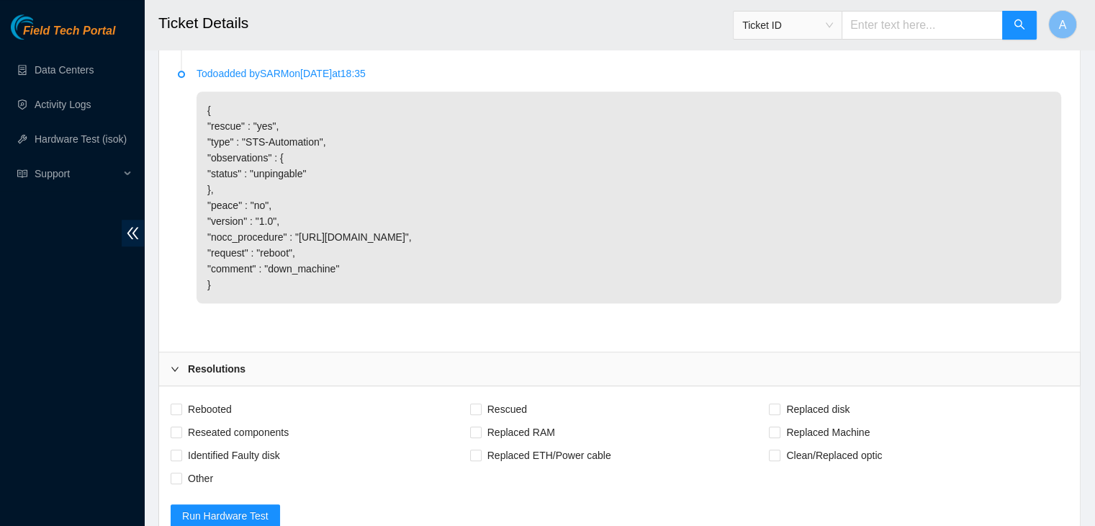
scroll to position [1255, 0]
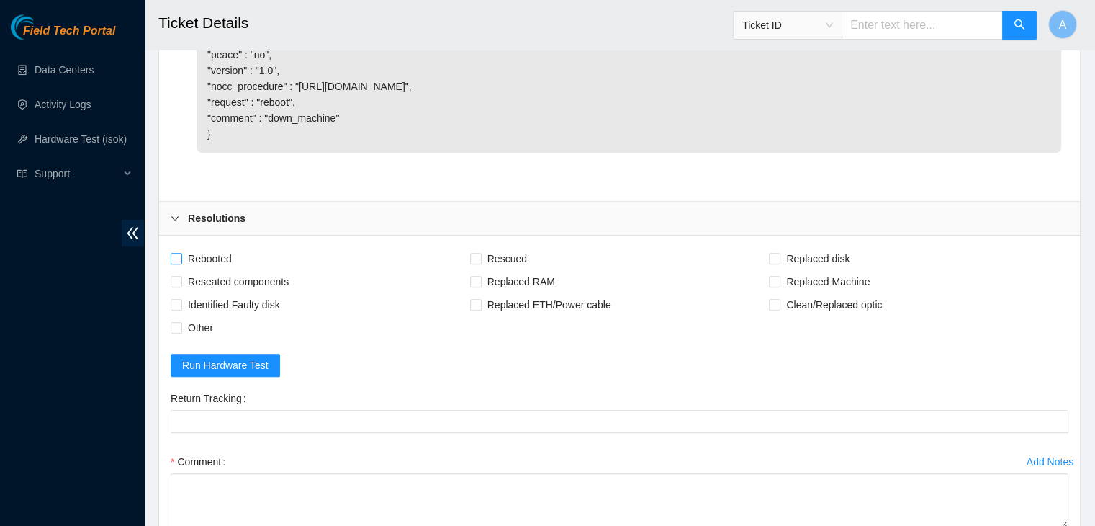
click at [220, 270] on span "Rebooted" at bounding box center [209, 258] width 55 height 23
click at [181, 263] on input "Rebooted" at bounding box center [176, 258] width 10 height 10
checkbox input "true"
click at [236, 293] on span "Reseated components" at bounding box center [238, 281] width 112 height 23
click at [181, 286] on input "Reseated components" at bounding box center [176, 281] width 10 height 10
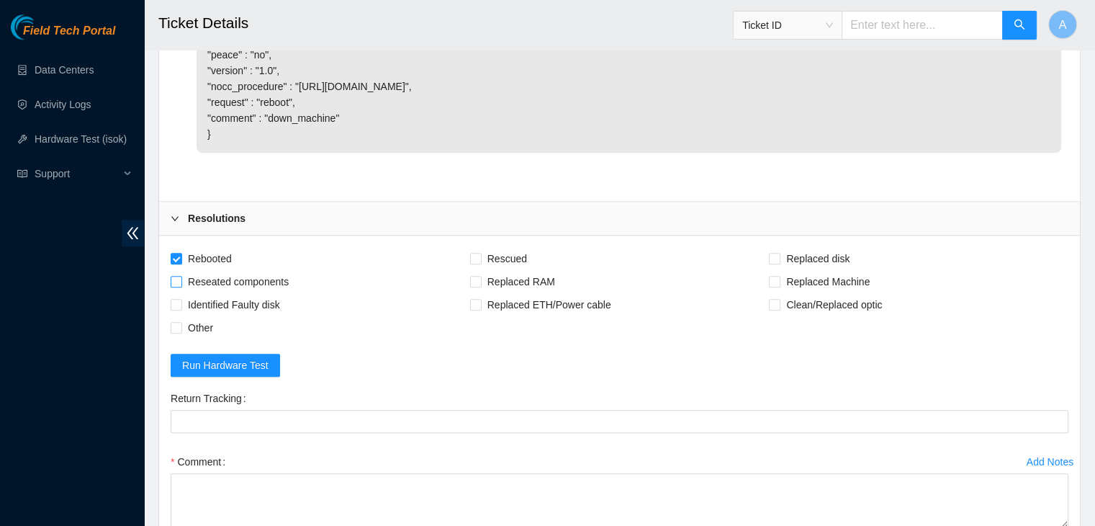
checkbox input "true"
click at [193, 339] on span "Other" at bounding box center [200, 327] width 37 height 23
click at [181, 332] on input "Other" at bounding box center [176, 327] width 10 height 10
checkbox input "true"
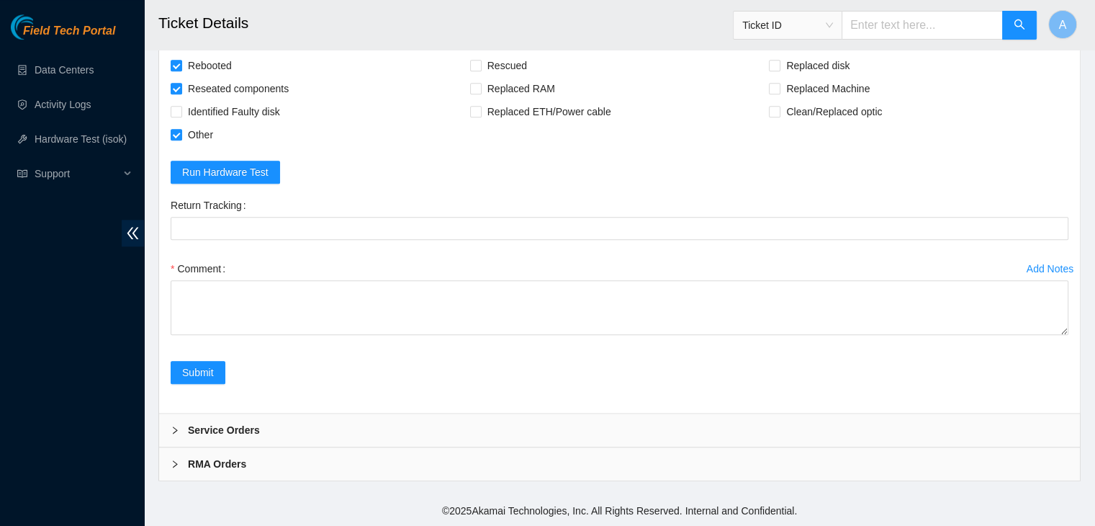
click at [1069, 330] on div "Add Notes Comment" at bounding box center [620, 309] width 910 height 104
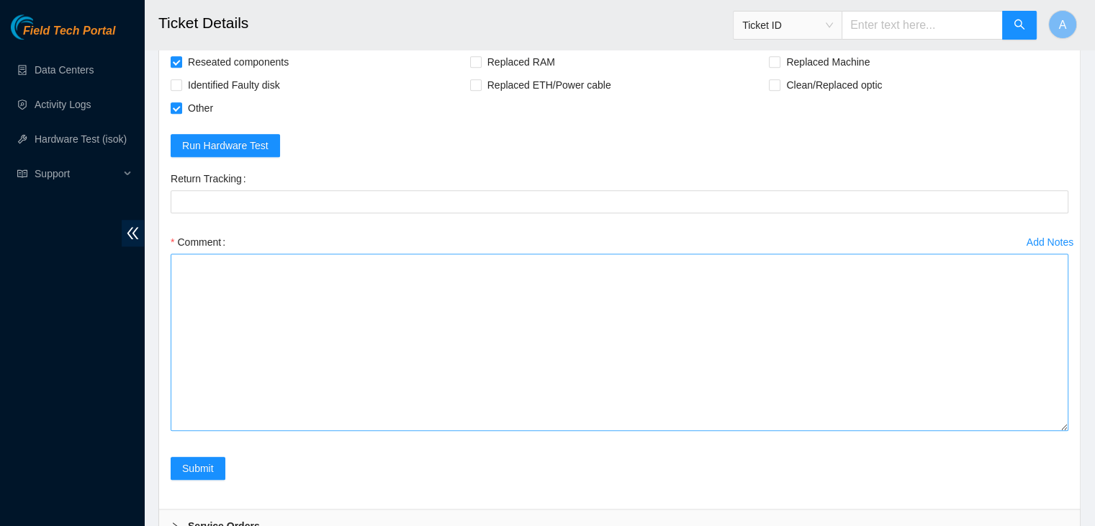
drag, startPoint x: 1065, startPoint y: 330, endPoint x: 937, endPoint y: 434, distance: 165.3
click at [1022, 431] on textarea "Comment" at bounding box center [620, 342] width 898 height 177
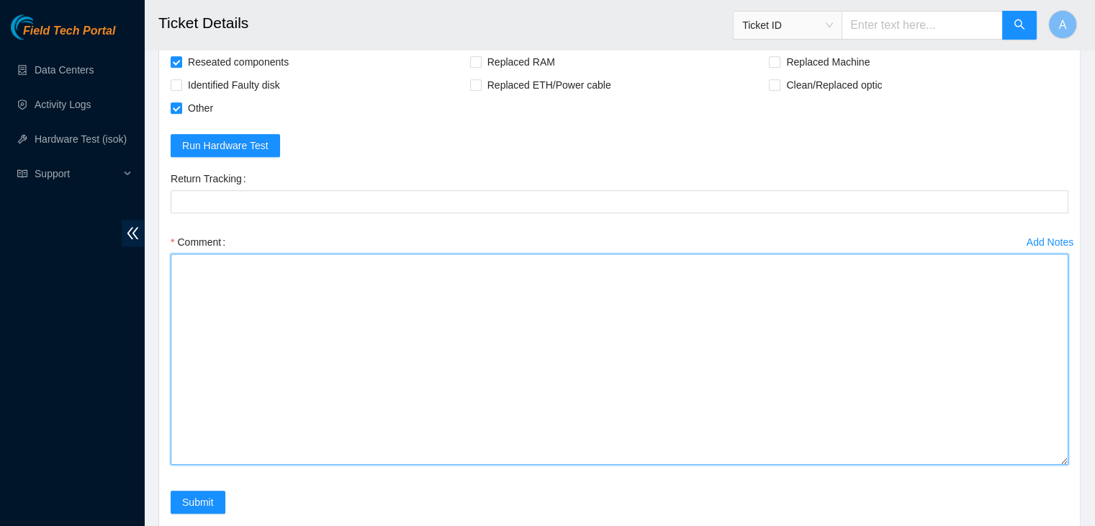
click at [913, 417] on textarea "Comment" at bounding box center [620, 359] width 898 height 211
click at [410, 305] on textarea "verified machine sn noticed server NIC lights disabled decided to power cycle s…" at bounding box center [620, 359] width 898 height 211
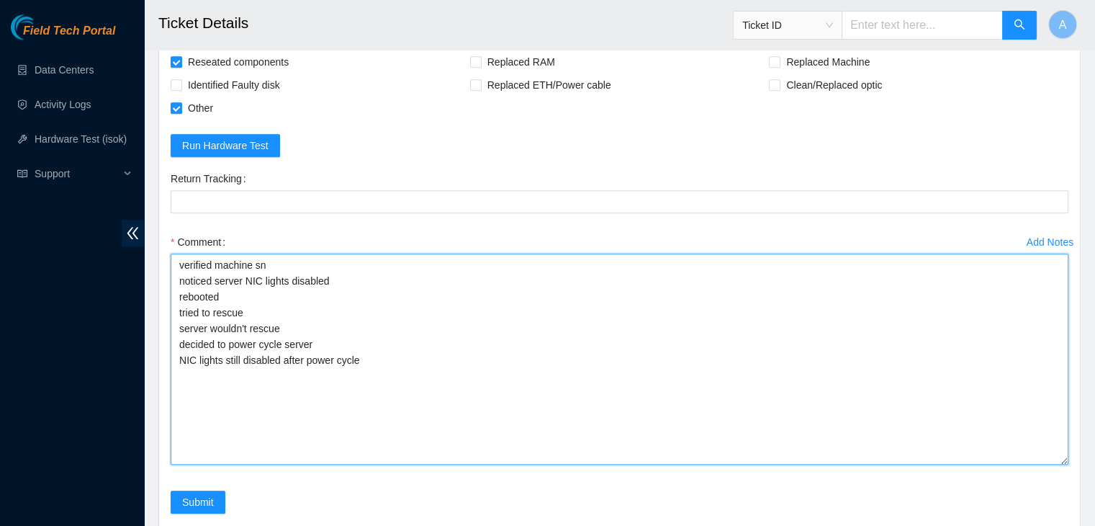
click at [366, 365] on textarea "verified machine sn noticed server NIC lights disabled rebooted tried to rescue…" at bounding box center [620, 359] width 898 height 211
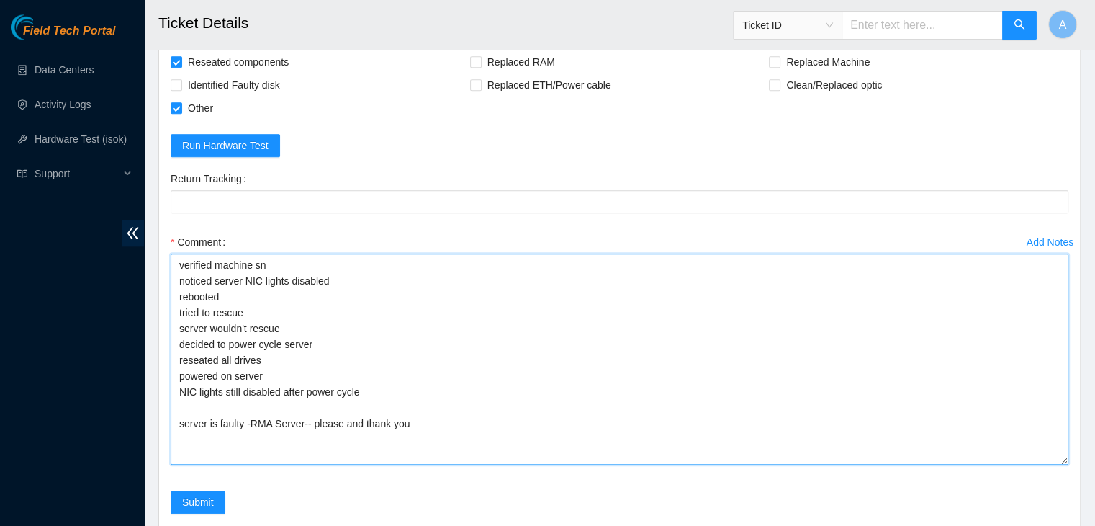
click at [349, 387] on textarea "verified machine sn noticed server NIC lights disabled rebooted tried to rescue…" at bounding box center [620, 359] width 898 height 211
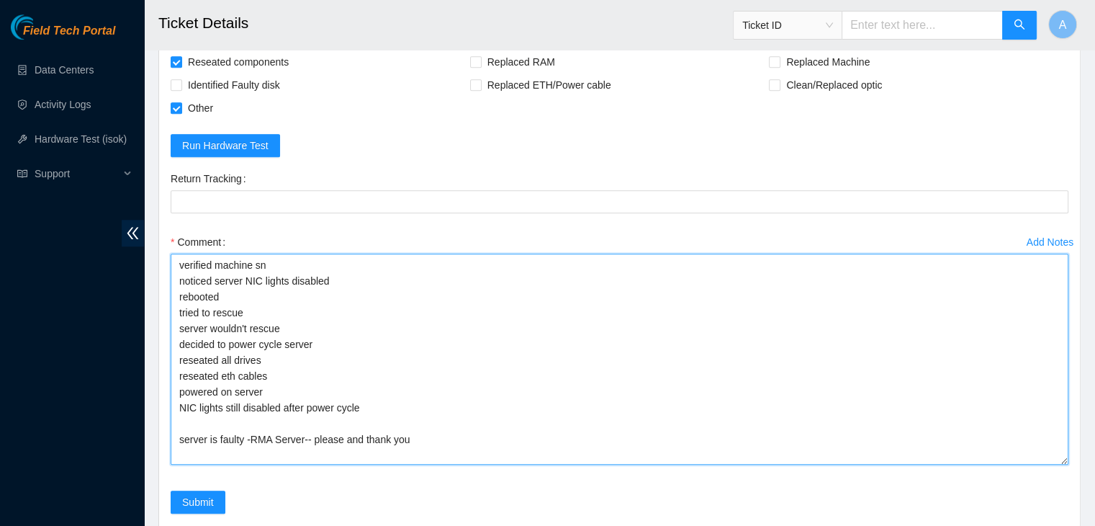
click at [245, 460] on textarea "verified machine sn noticed server NIC lights disabled rebooted tried to rescue…" at bounding box center [620, 359] width 898 height 211
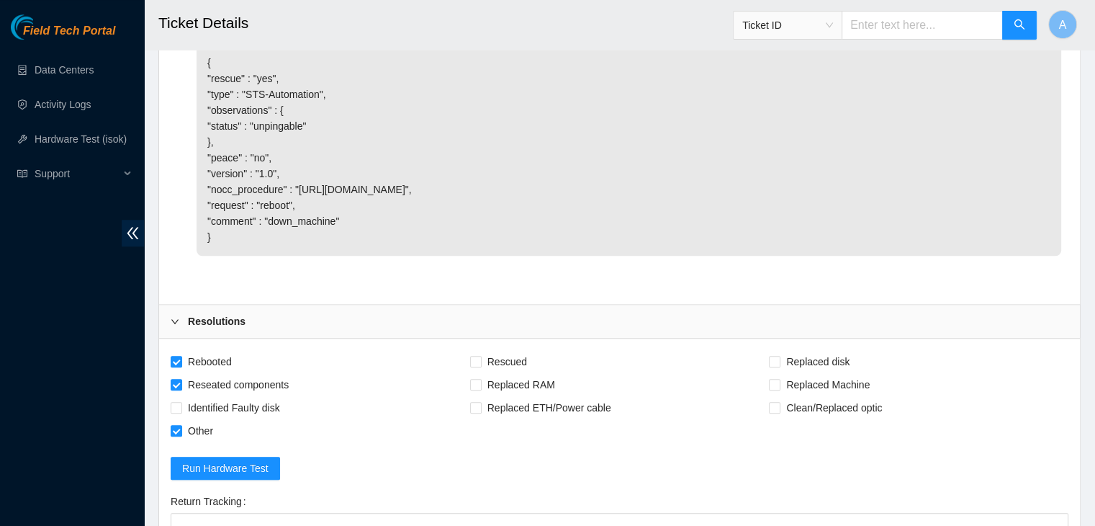
scroll to position [1631, 0]
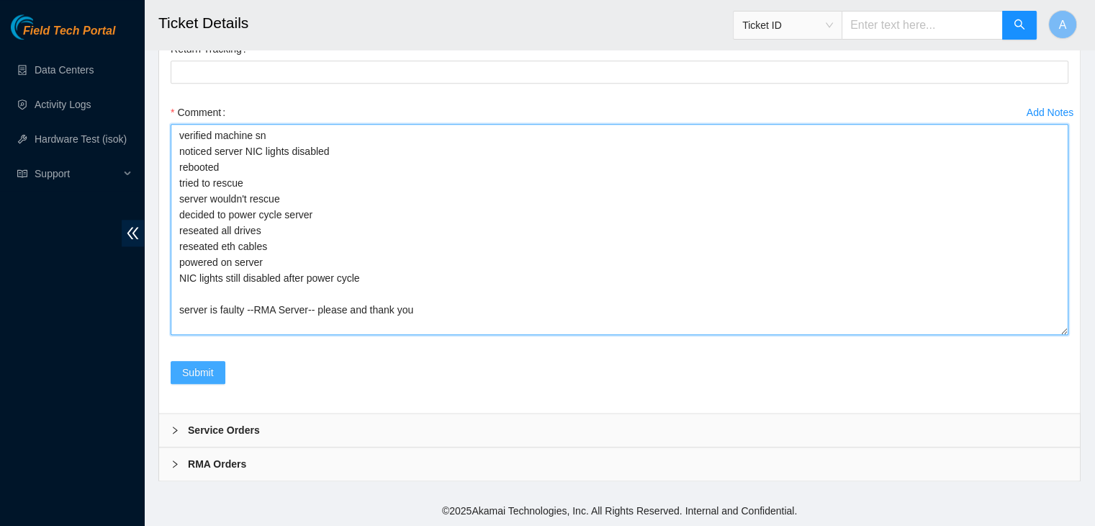
type textarea "verified machine sn noticed server NIC lights disabled rebooted tried to rescue…"
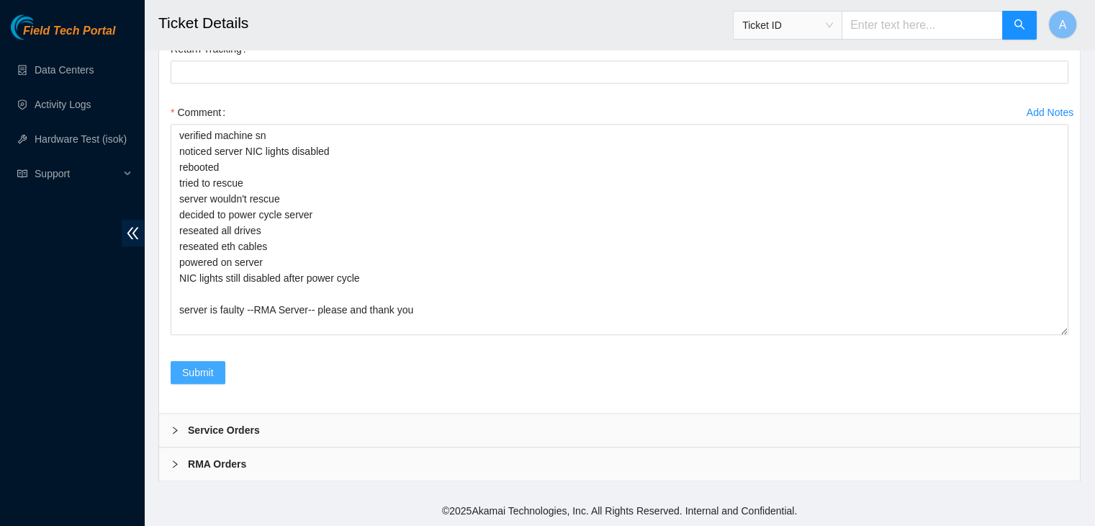
click at [187, 372] on span "Submit" at bounding box center [198, 372] width 32 height 16
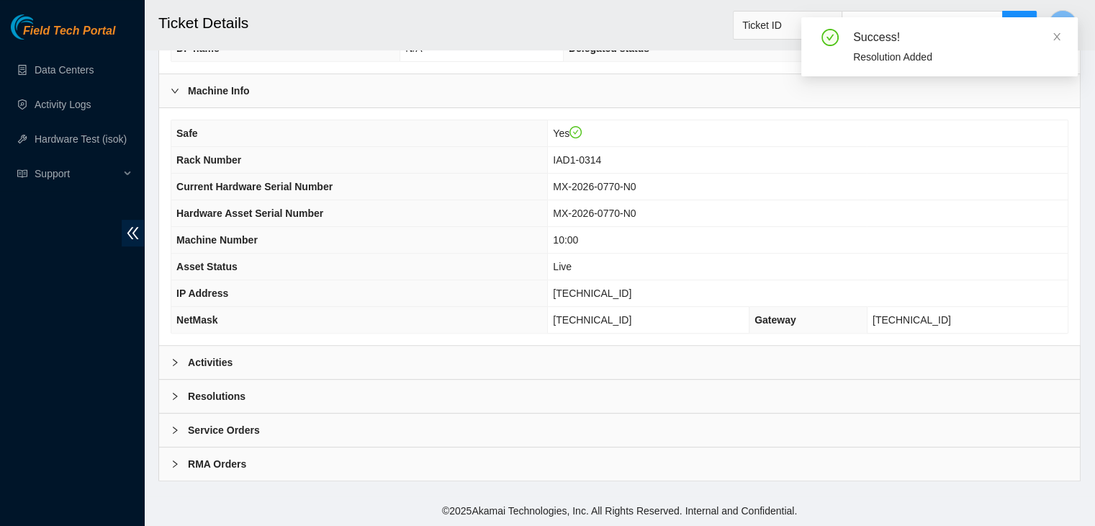
scroll to position [447, 0]
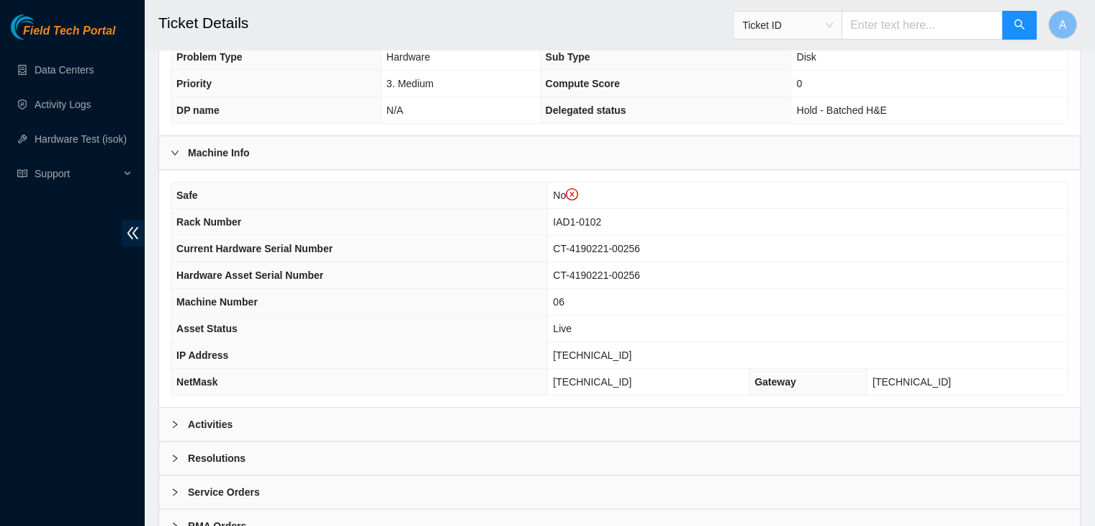
scroll to position [475, 0]
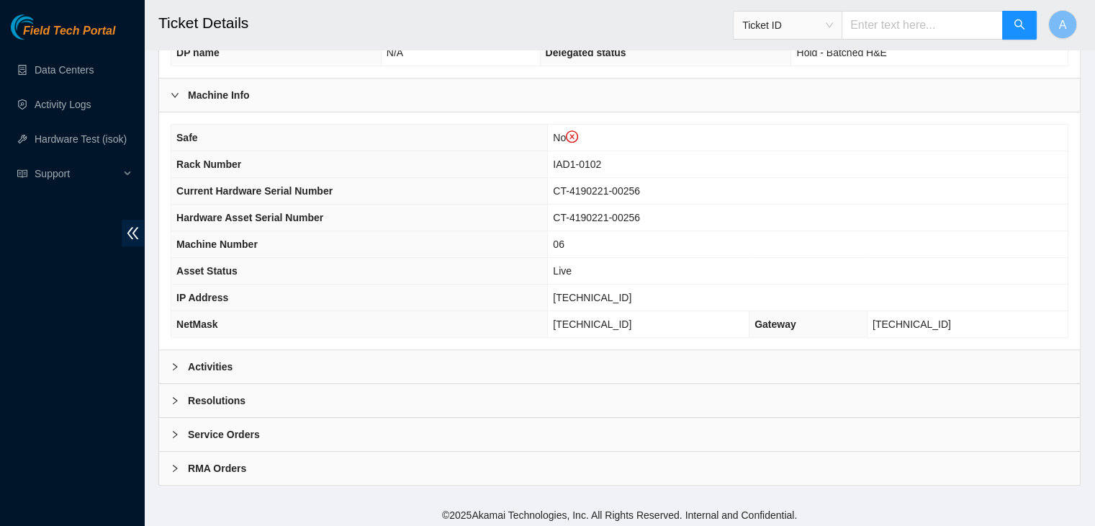
click at [418, 373] on div "Activities" at bounding box center [619, 366] width 921 height 33
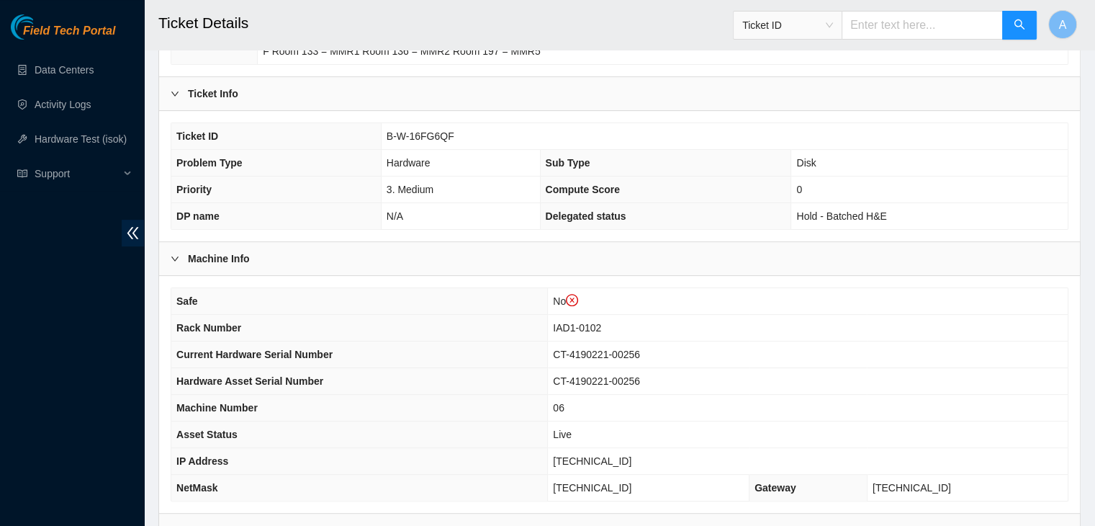
scroll to position [309, 0]
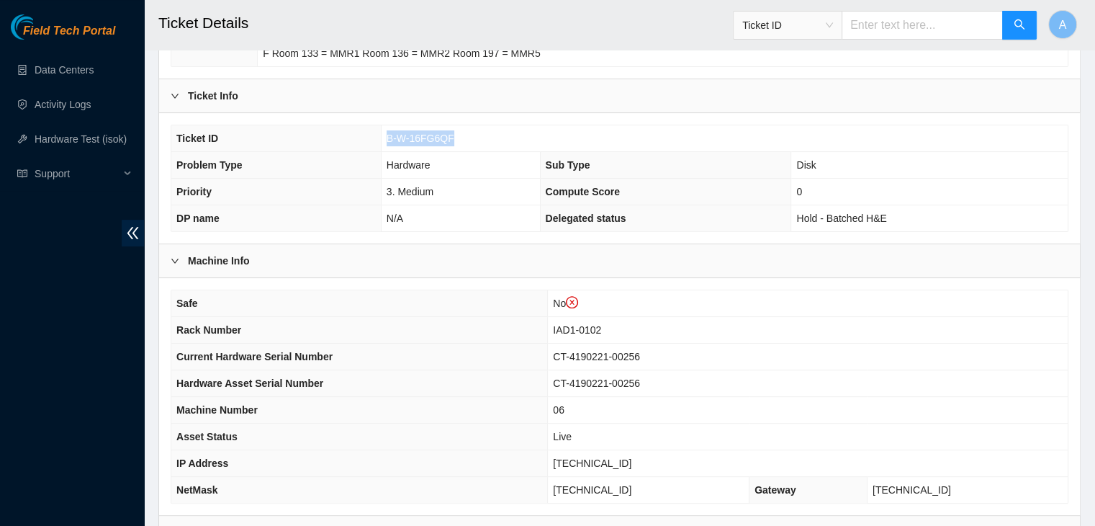
drag, startPoint x: 449, startPoint y: 135, endPoint x: 386, endPoint y: 135, distance: 63.4
click at [387, 135] on span "B-W-16FG6QF" at bounding box center [421, 139] width 68 height 12
copy span "B-W-16FG6QF"
click at [387, 135] on span "B-W-16FG6QF" at bounding box center [421, 139] width 68 height 12
click at [421, 406] on th "Machine Number" at bounding box center [359, 410] width 377 height 27
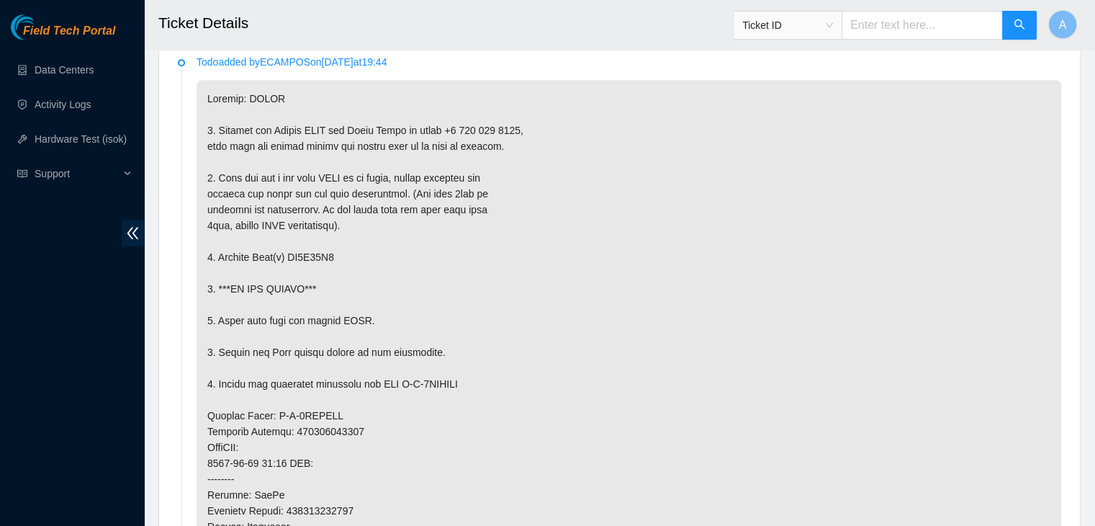
scroll to position [819, 0]
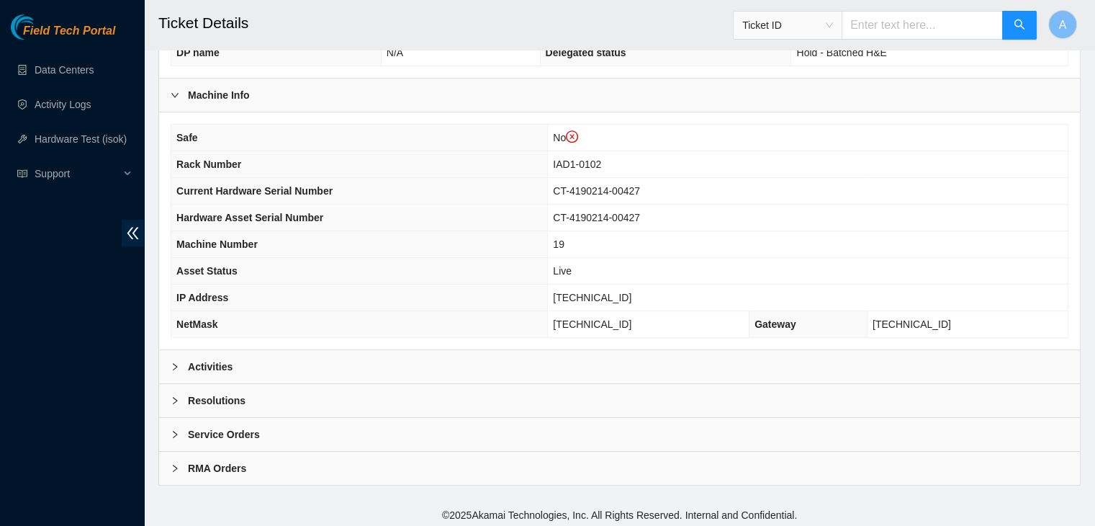
scroll to position [474, 0]
click at [377, 357] on div "Activities" at bounding box center [619, 367] width 921 height 33
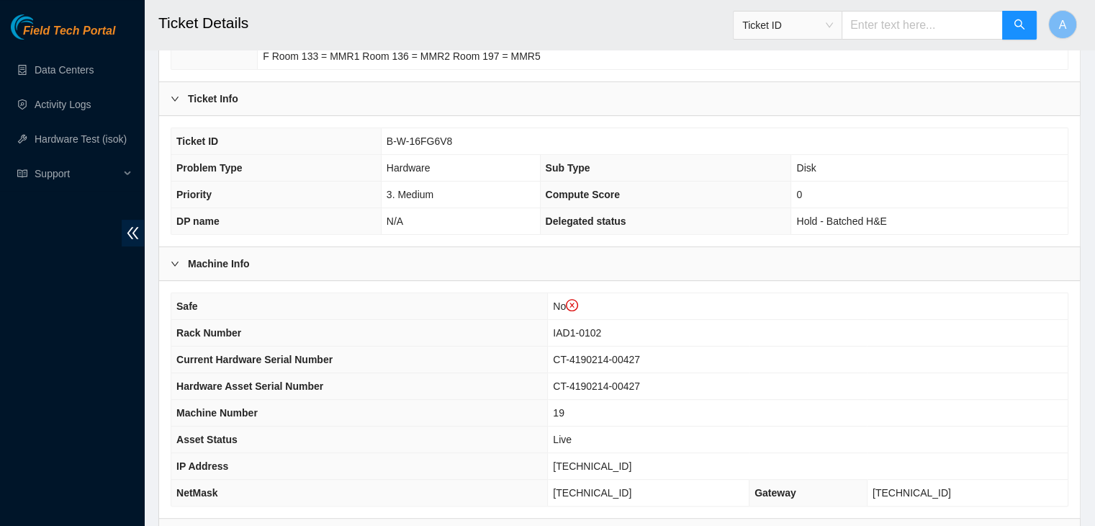
scroll to position [305, 0]
drag, startPoint x: 452, startPoint y: 140, endPoint x: 380, endPoint y: 145, distance: 71.5
click at [381, 145] on td "B-W-16FG6V8" at bounding box center [724, 142] width 687 height 27
copy span "B-W-16FG6V8"
click at [381, 145] on td "B-W-16FG6V8" at bounding box center [724, 142] width 687 height 27
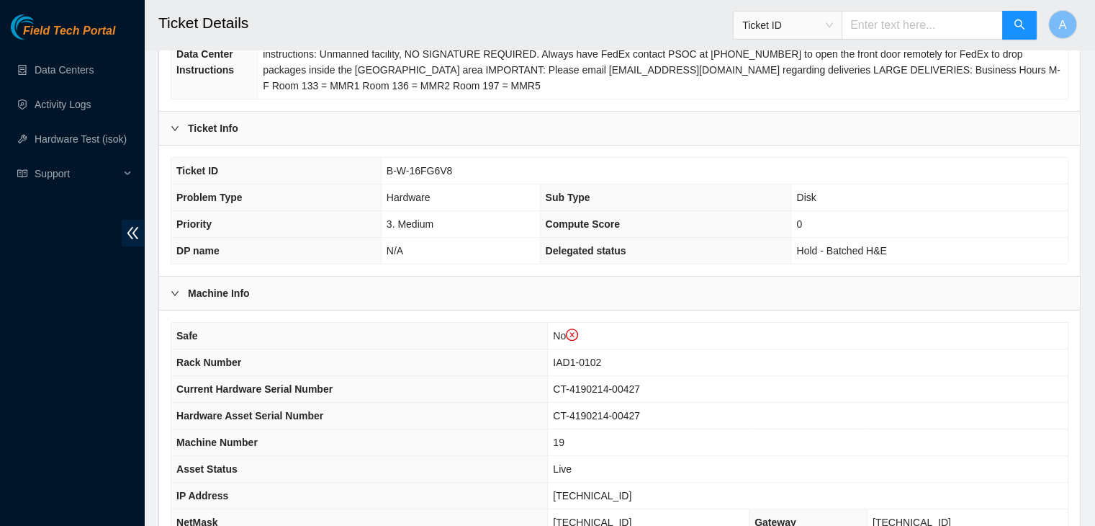
scroll to position [282, 0]
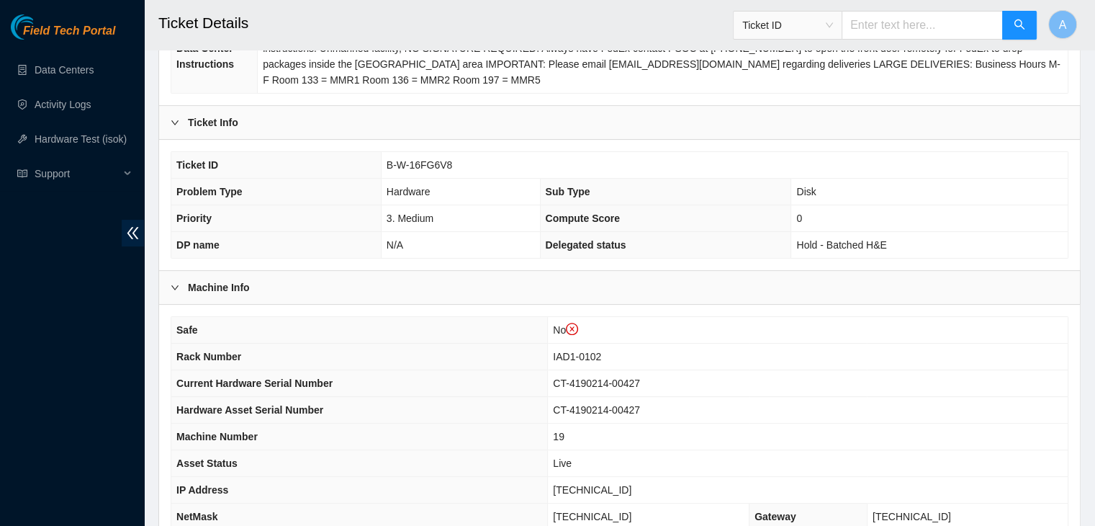
click at [408, 405] on th "Hardware Asset Serial Number" at bounding box center [359, 410] width 377 height 27
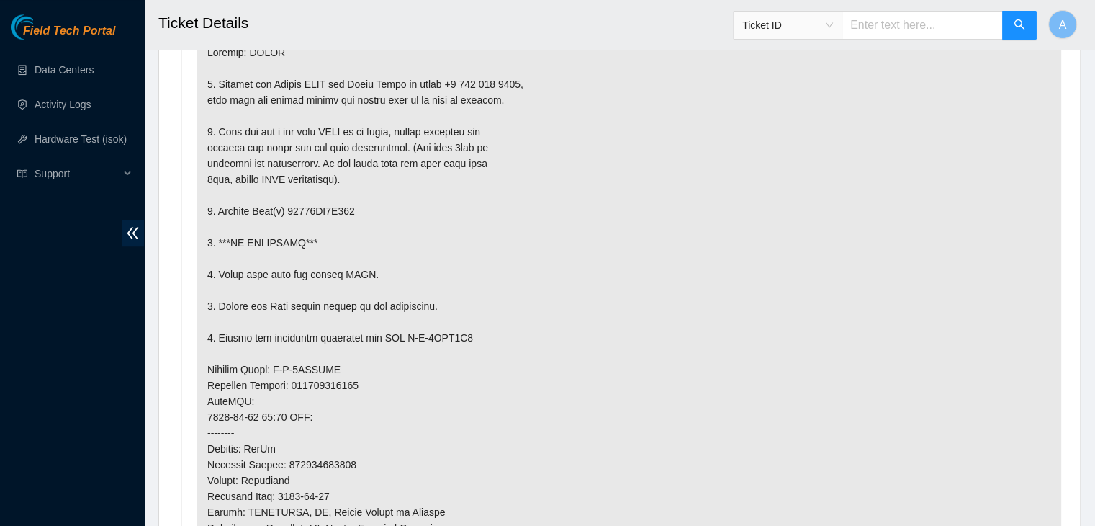
scroll to position [866, 0]
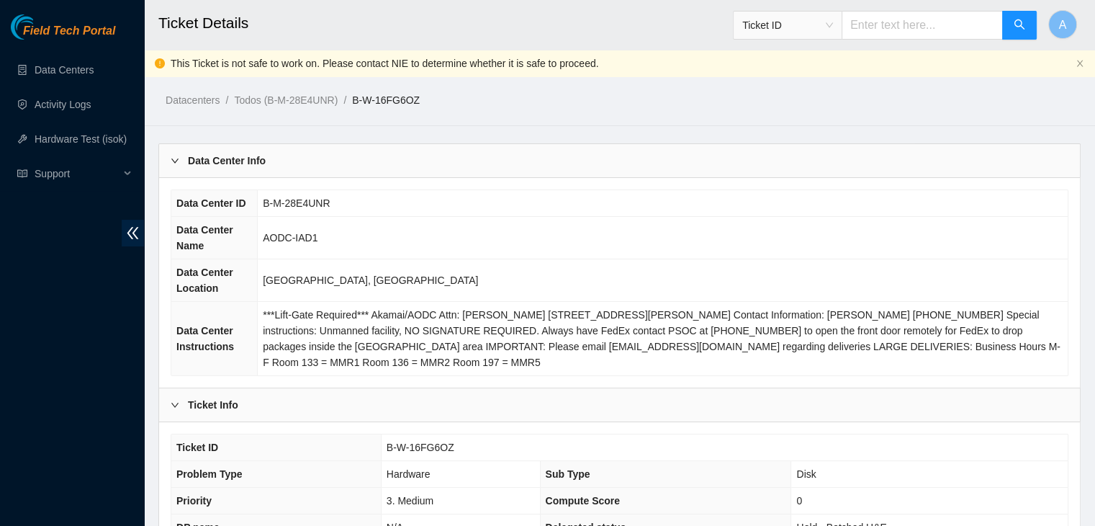
scroll to position [475, 0]
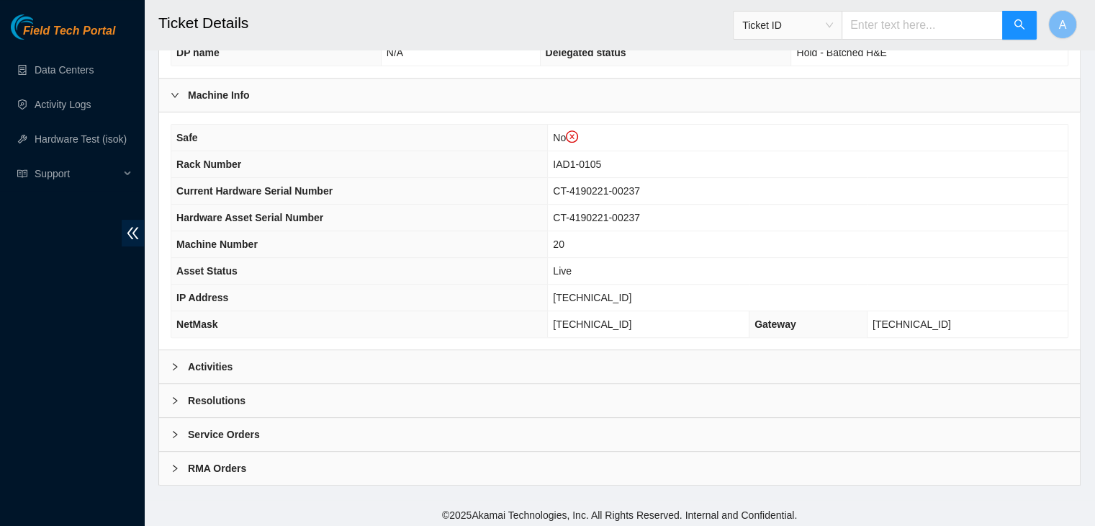
click at [308, 356] on div "Activities" at bounding box center [619, 366] width 921 height 33
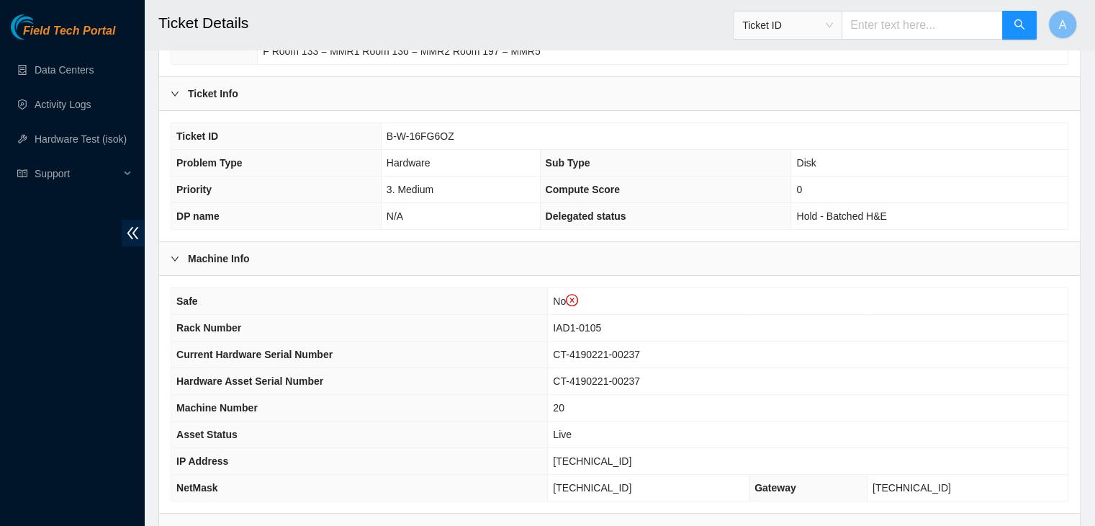
scroll to position [313, 0]
drag, startPoint x: 450, startPoint y: 130, endPoint x: 387, endPoint y: 136, distance: 62.9
click at [387, 136] on span "B-W-16FG6OZ" at bounding box center [421, 135] width 68 height 12
copy span "B-W-16FG6OZ"
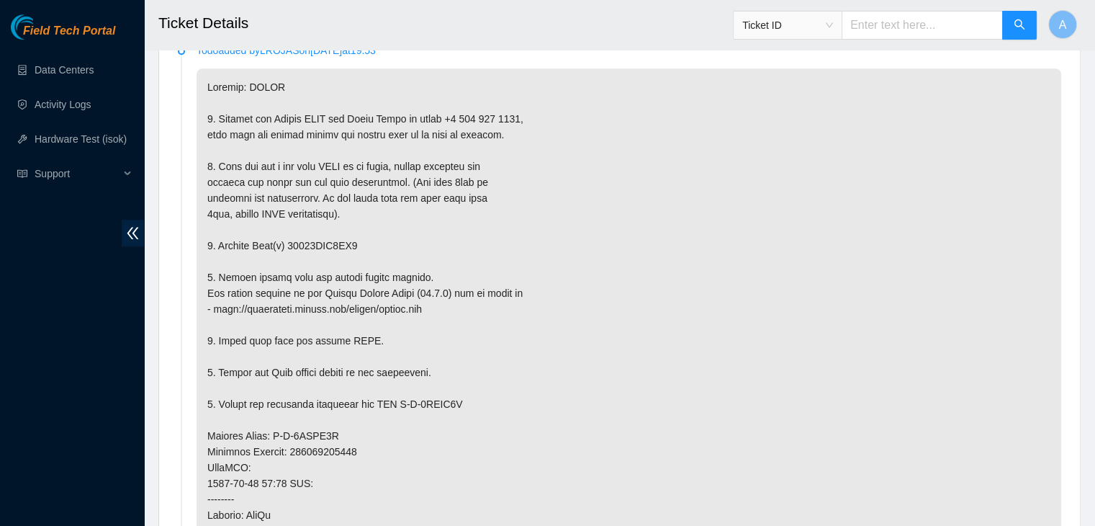
scroll to position [829, 0]
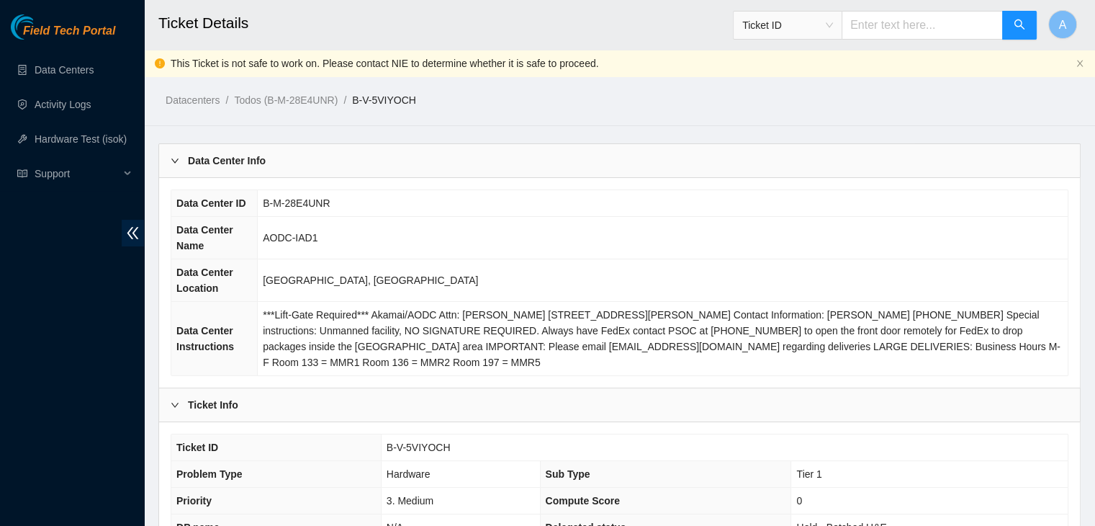
scroll to position [475, 0]
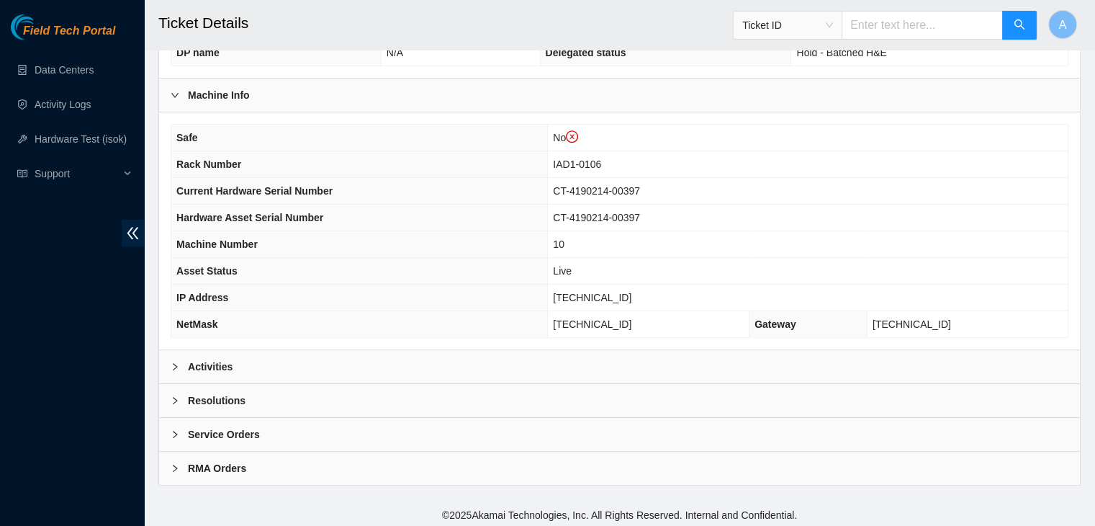
click at [462, 351] on div "Activities" at bounding box center [619, 366] width 921 height 33
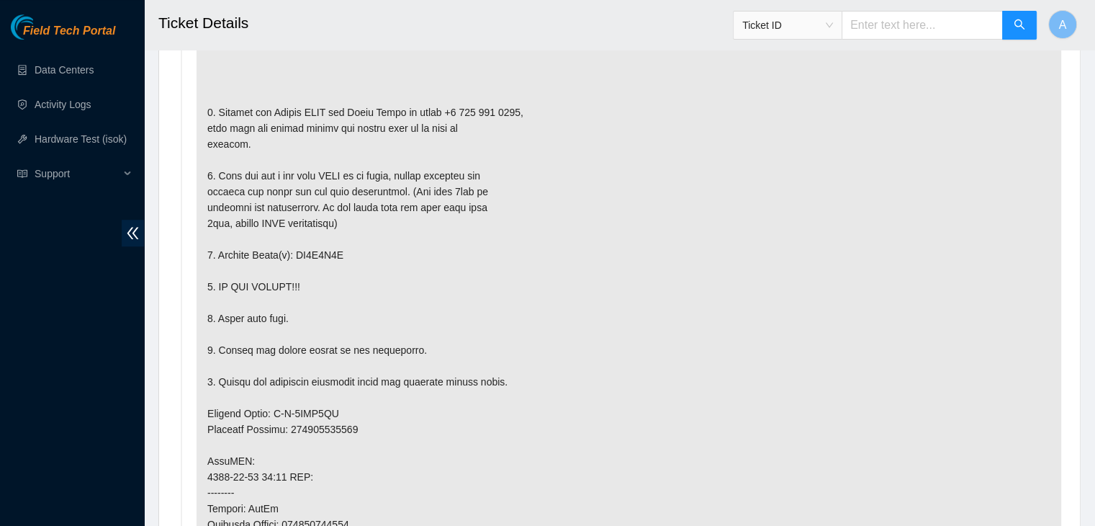
scroll to position [0, 0]
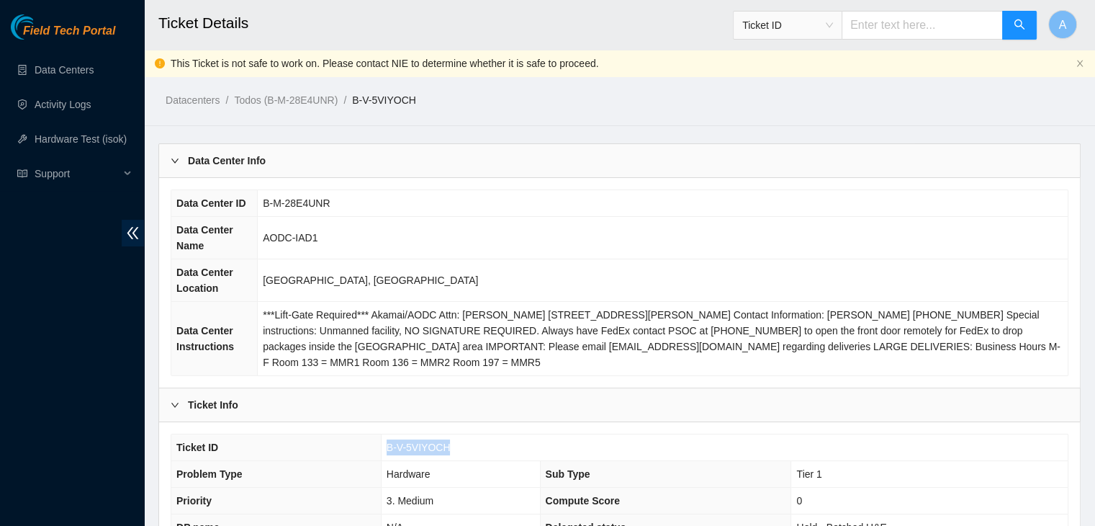
drag, startPoint x: 445, startPoint y: 447, endPoint x: 383, endPoint y: 435, distance: 63.0
click at [383, 435] on td "B-V-5VIYOCH" at bounding box center [724, 447] width 687 height 27
copy span "B-V-5VIYOCH"
click at [383, 435] on td "B-V-5VIYOCH" at bounding box center [724, 447] width 687 height 27
click at [406, 255] on td "AODC-IAD1" at bounding box center [663, 238] width 810 height 42
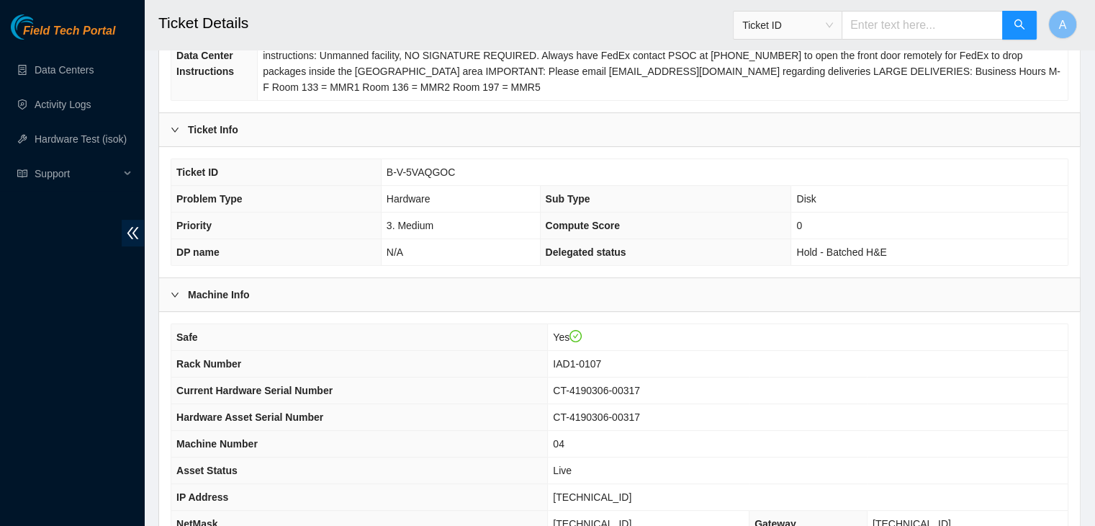
scroll to position [447, 0]
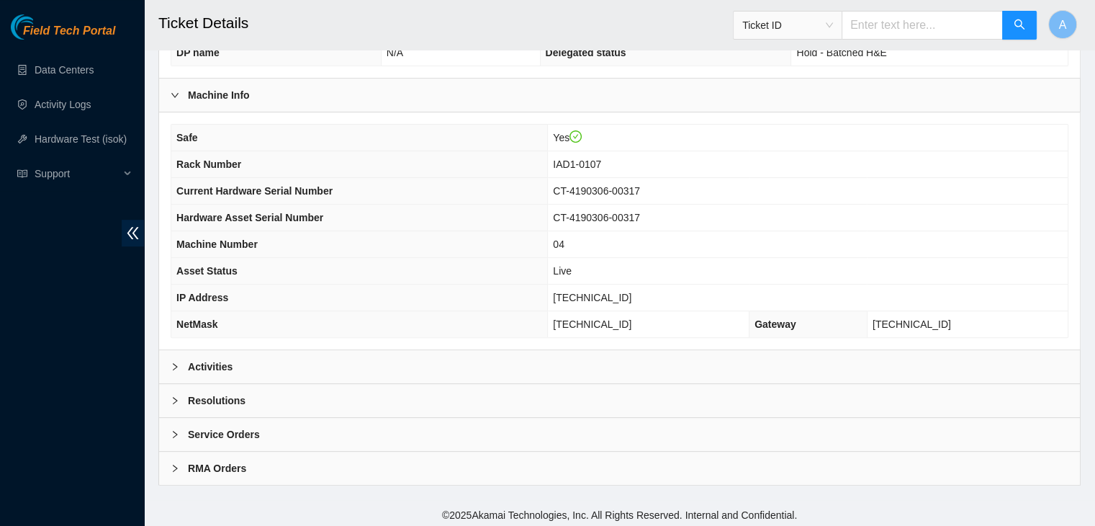
click at [495, 343] on div "Safe Yes Rack Number IAD1-0107 Current Hardware Serial Number CT-4190306-00317 …" at bounding box center [619, 230] width 921 height 237
click at [494, 350] on div "Activities" at bounding box center [619, 366] width 921 height 33
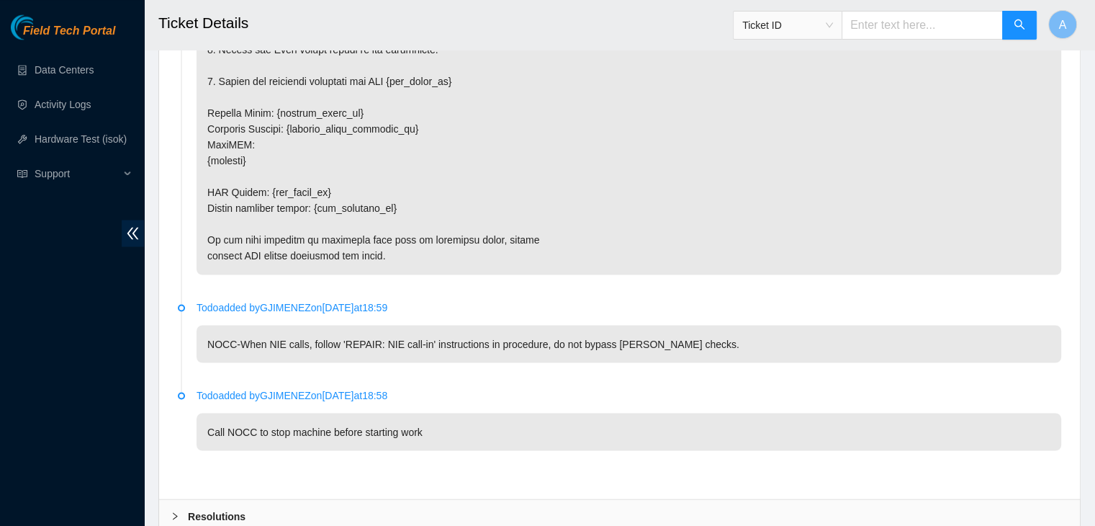
scroll to position [2588, 0]
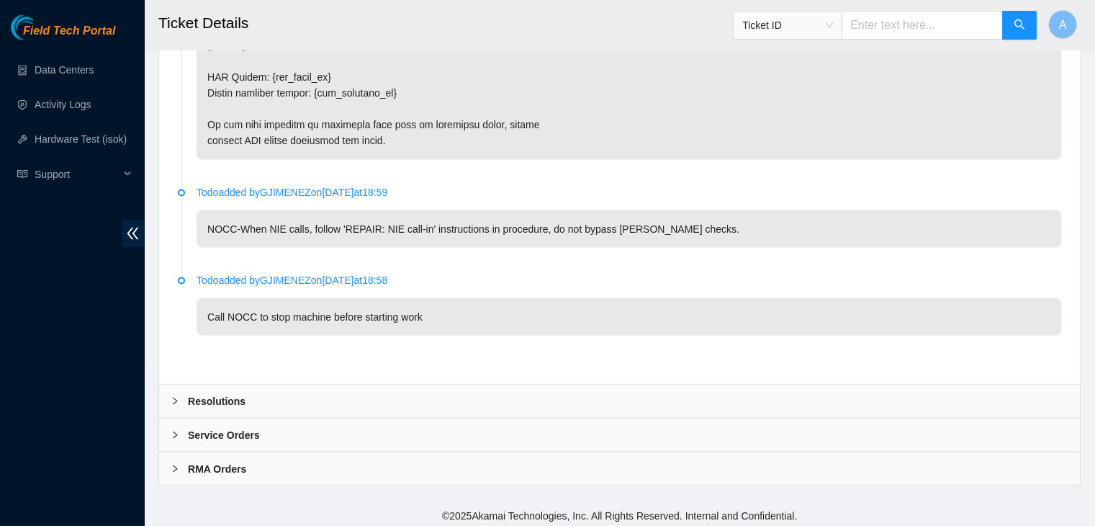
click at [547, 401] on div "Resolutions" at bounding box center [619, 400] width 921 height 33
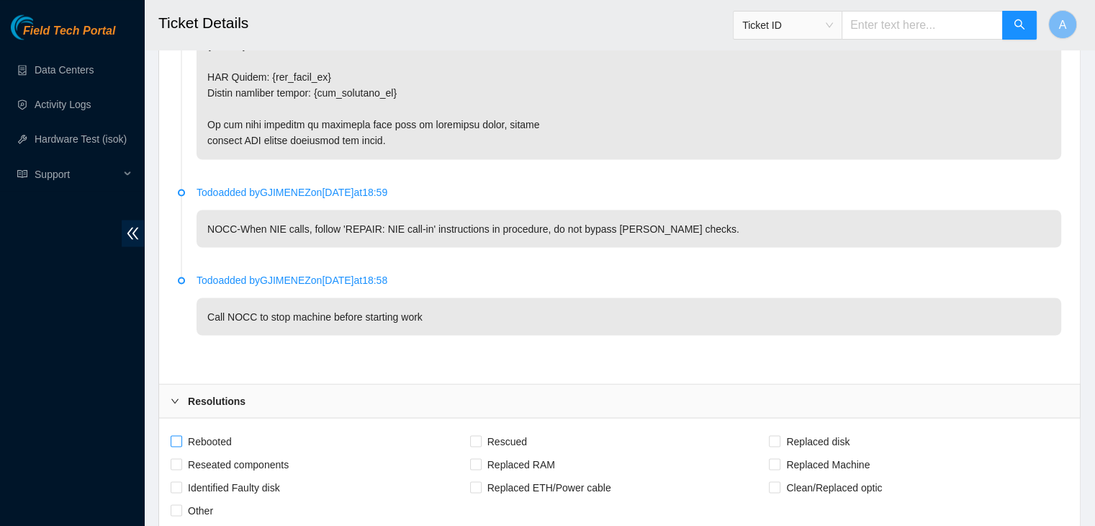
click at [202, 436] on span "Rebooted" at bounding box center [209, 440] width 55 height 23
click at [181, 436] on input "Rebooted" at bounding box center [176, 440] width 10 height 10
checkbox input "true"
click at [221, 453] on span "Reseated components" at bounding box center [238, 463] width 112 height 23
click at [181, 458] on input "Reseated components" at bounding box center [176, 463] width 10 height 10
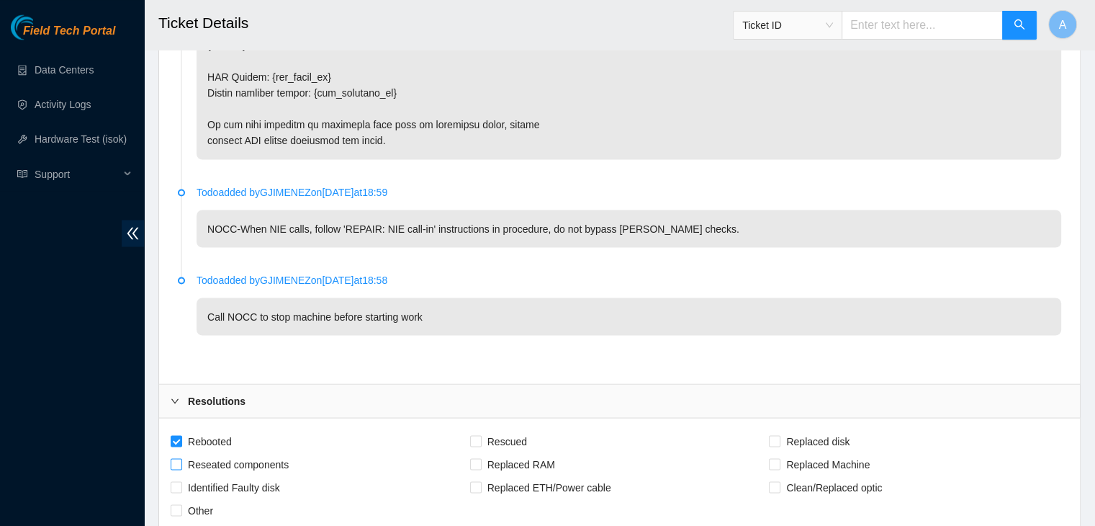
checkbox input "true"
click at [508, 435] on span "Rescued" at bounding box center [507, 440] width 51 height 23
click at [480, 435] on input "Rescued" at bounding box center [475, 440] width 10 height 10
checkbox input "true"
click at [775, 435] on input "Replaced disk" at bounding box center [774, 440] width 10 height 10
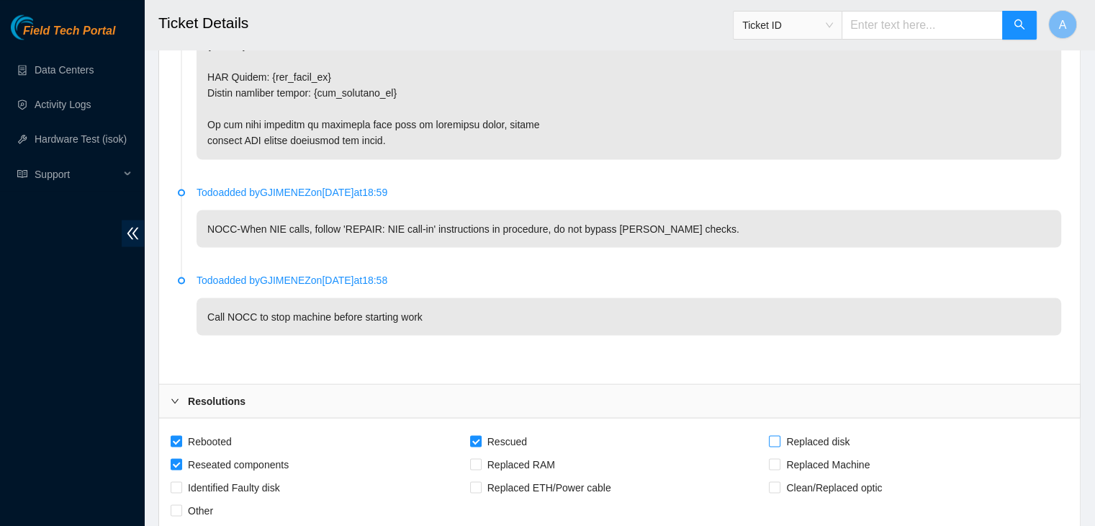
checkbox input "true"
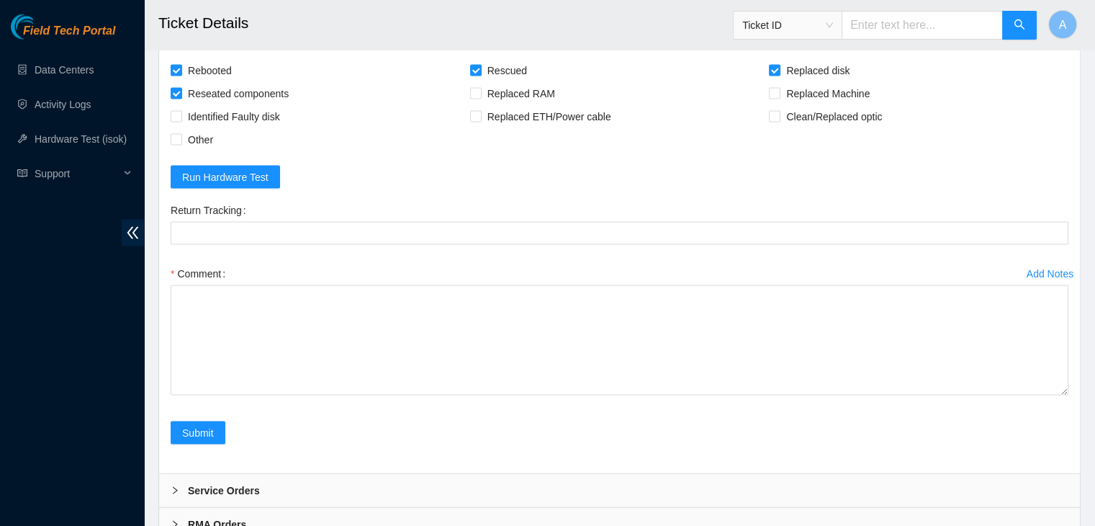
drag, startPoint x: 1063, startPoint y: 331, endPoint x: 1046, endPoint y: 559, distance: 229.0
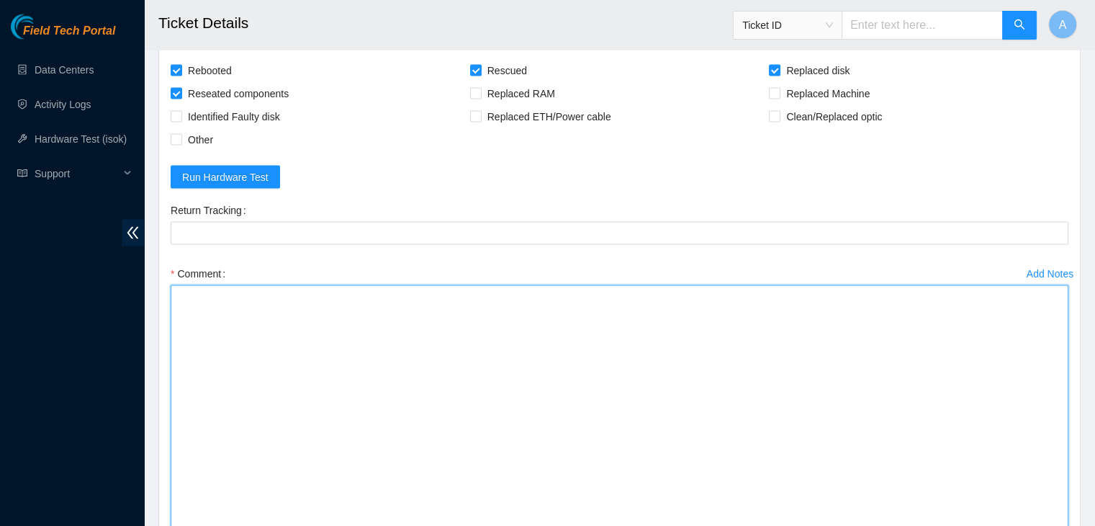
click at [916, 429] on textarea "Comment" at bounding box center [620, 426] width 898 height 283
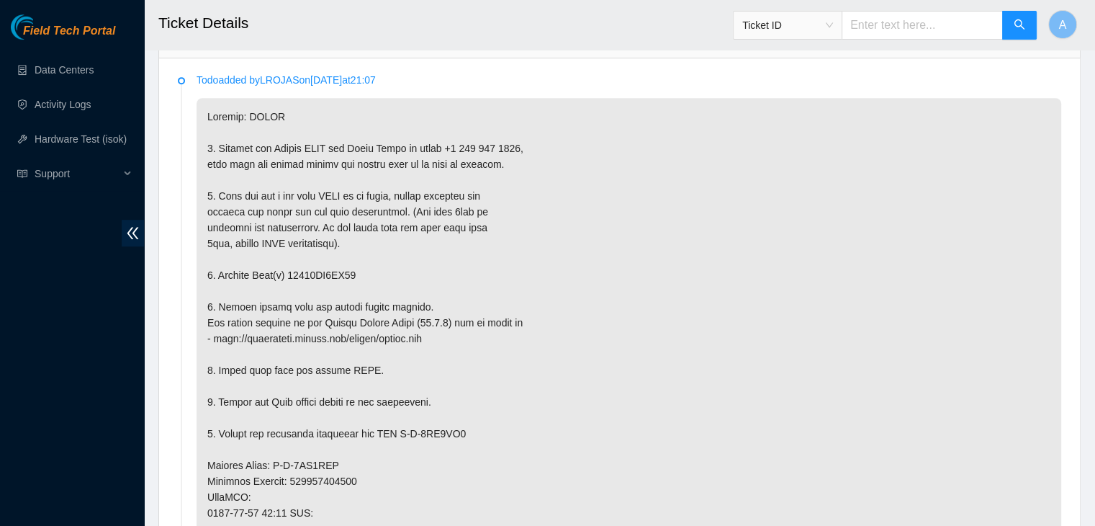
scroll to position [778, 0]
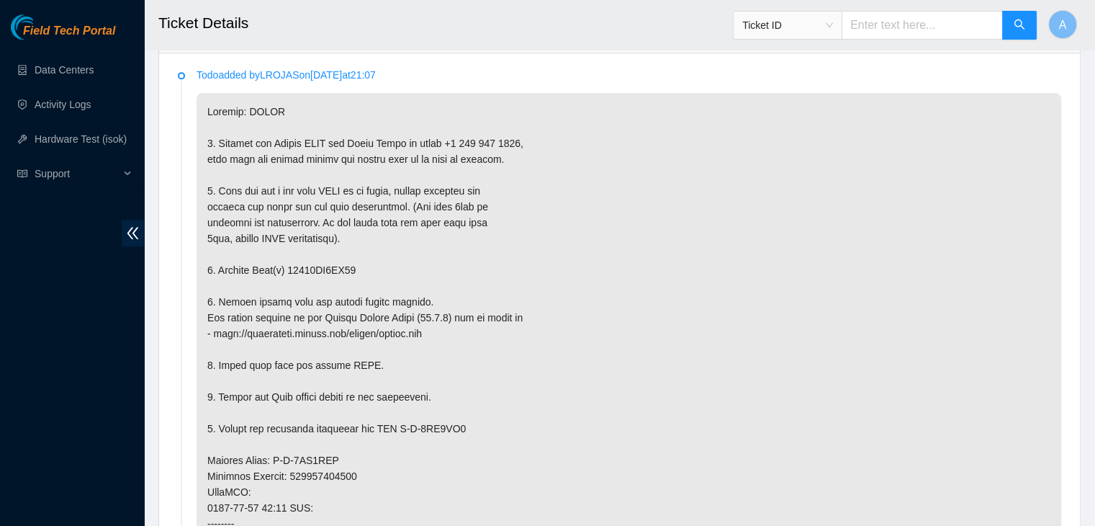
click at [318, 262] on p at bounding box center [629, 476] width 865 height 766
copy p "18521FD9FC80"
click at [318, 262] on p at bounding box center [629, 476] width 865 height 766
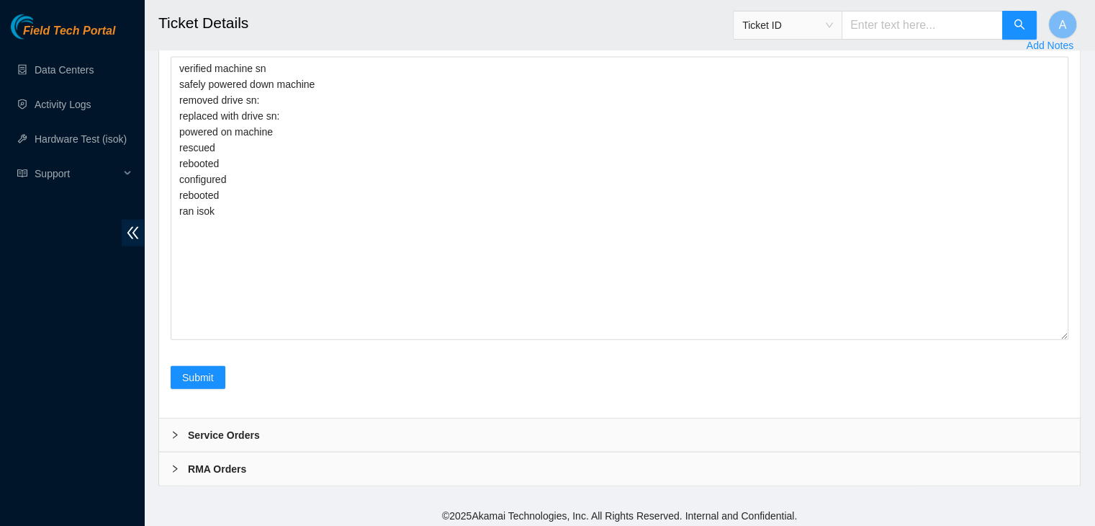
scroll to position [3067, 0]
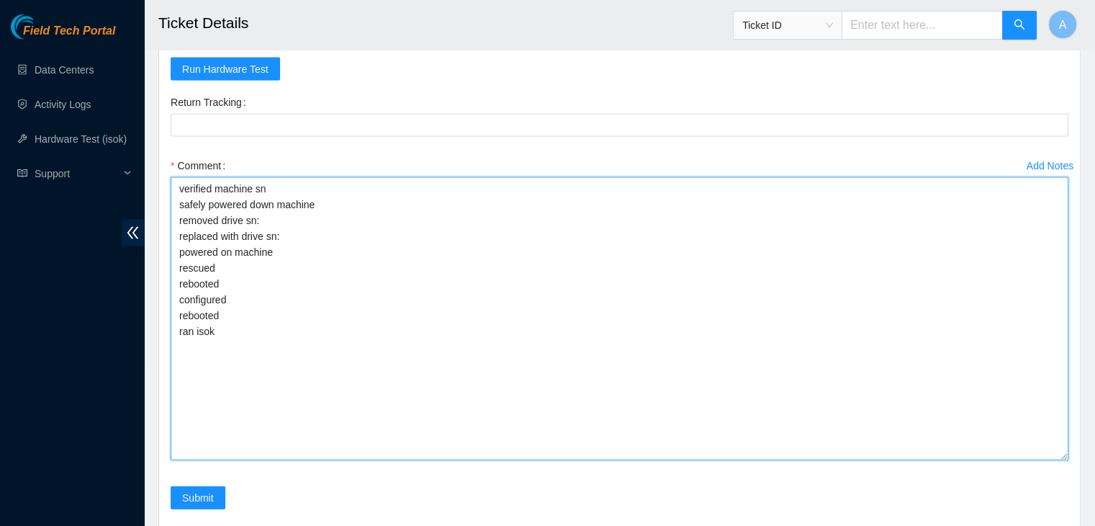
click at [383, 208] on textarea "verified machine sn safely powered down machine removed drive sn: replaced with…" at bounding box center [620, 318] width 898 height 283
paste textarea "18521FD9FC80"
click at [444, 256] on textarea "verified machine sn safely powered down machine removed drive sn: 18521FD9FC80 …" at bounding box center [620, 318] width 898 height 283
click at [486, 251] on textarea "verified machine sn safely powered down machine removed drive sn: 18521FD9FC80 …" at bounding box center [620, 318] width 898 height 283
click at [506, 233] on textarea "verified machine sn safely powered down machine removed drive sn: 18521FD9FC80 …" at bounding box center [620, 318] width 898 height 283
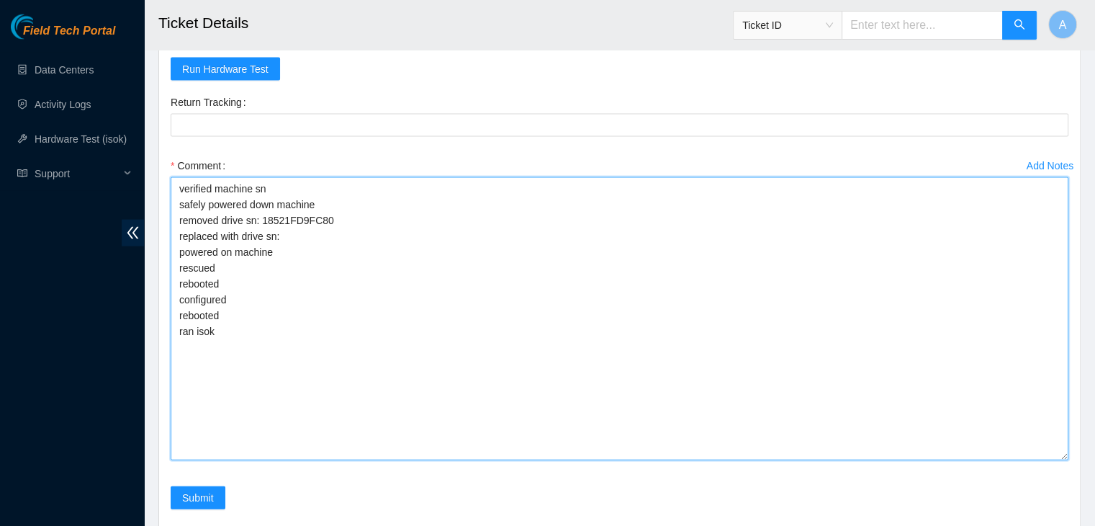
paste textarea "S1G0NYAF506848"
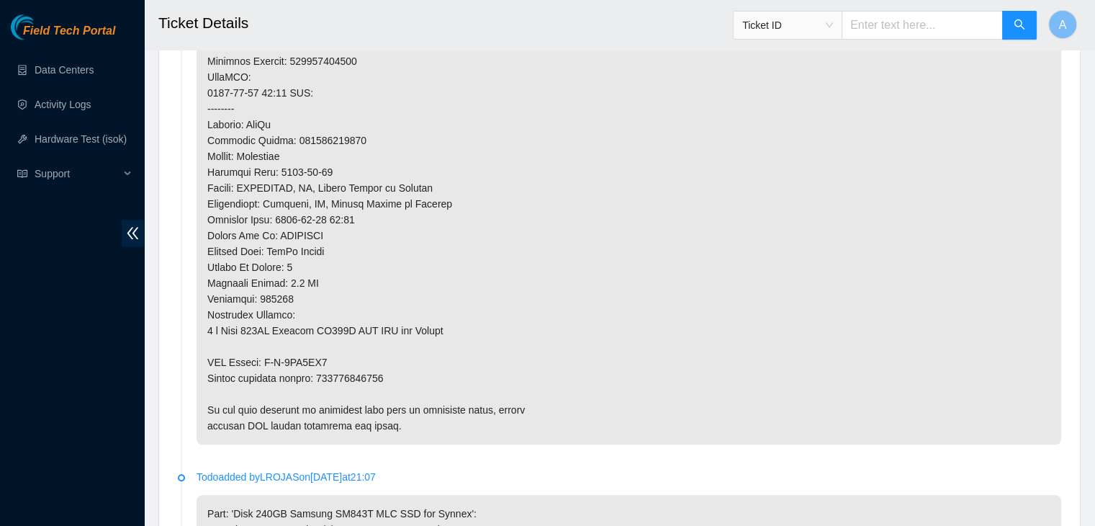
scroll to position [1194, 0]
type textarea "verified machine sn safely powered down machine removed drive sn: 18521FD9FC80 …"
click at [367, 369] on p at bounding box center [629, 60] width 865 height 766
copy p "473665216531"
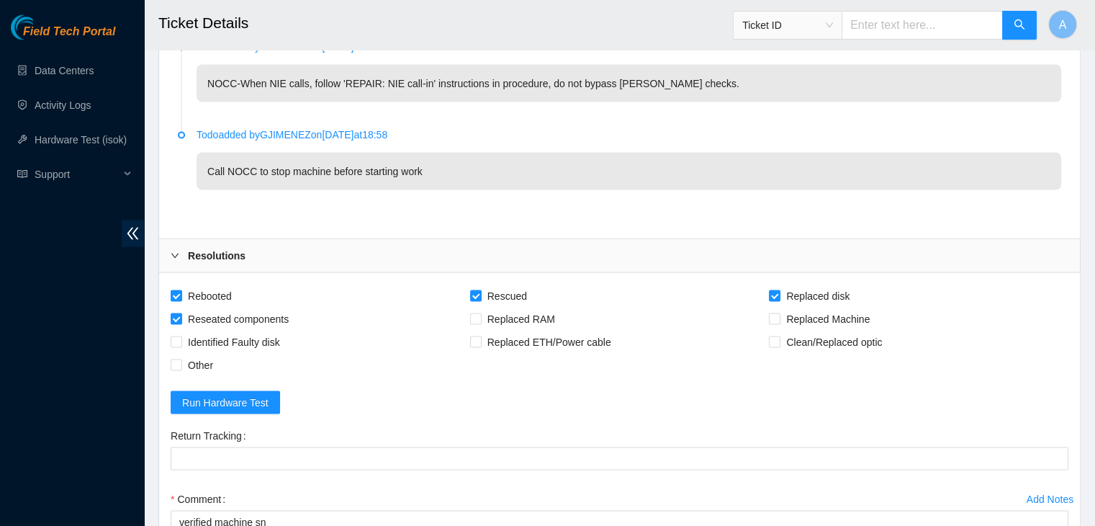
scroll to position [2797, 0]
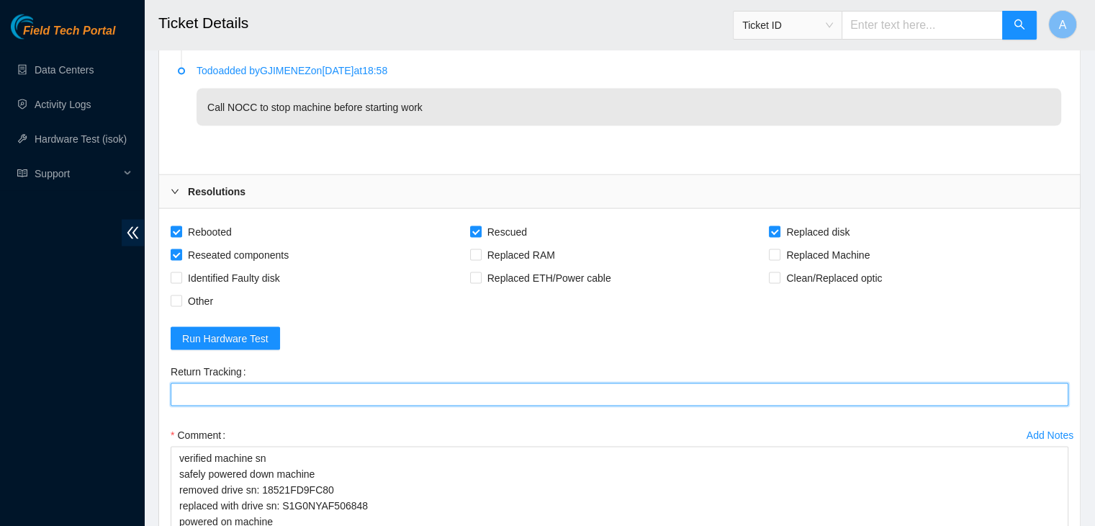
click at [359, 388] on Tracking "Return Tracking" at bounding box center [620, 394] width 898 height 23
paste Tracking "473665216531"
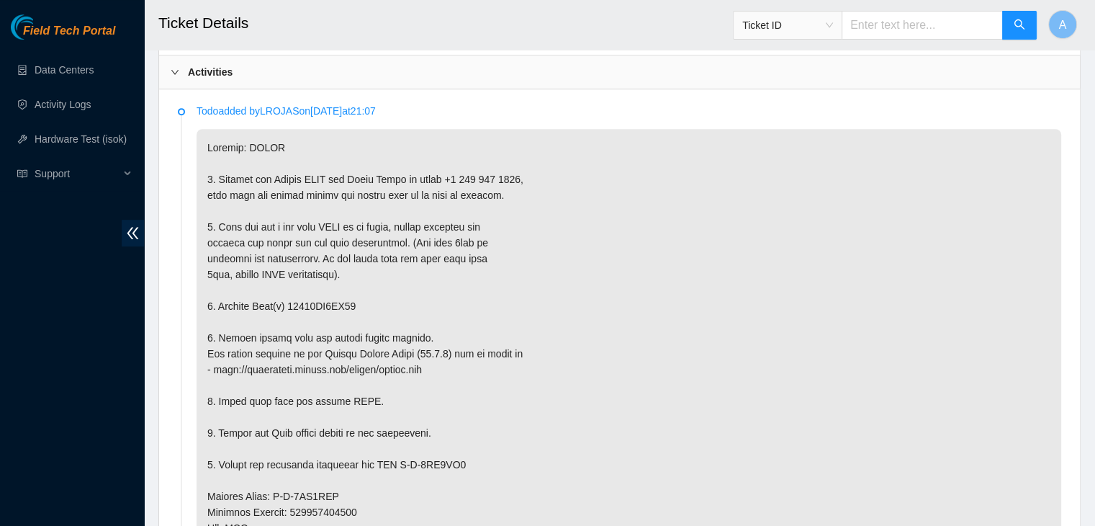
scroll to position [741, 0]
type Tracking "473665216531"
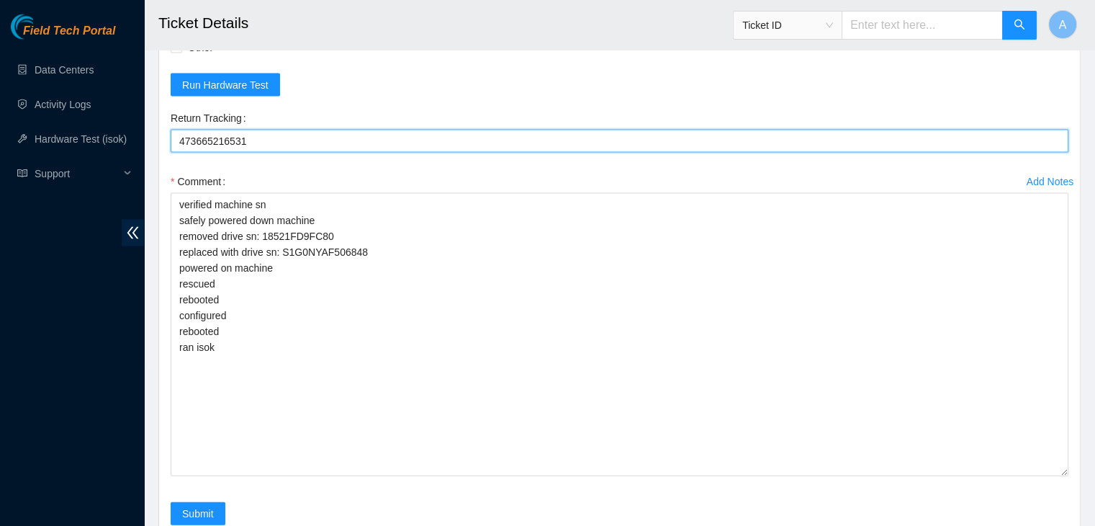
scroll to position [3187, 0]
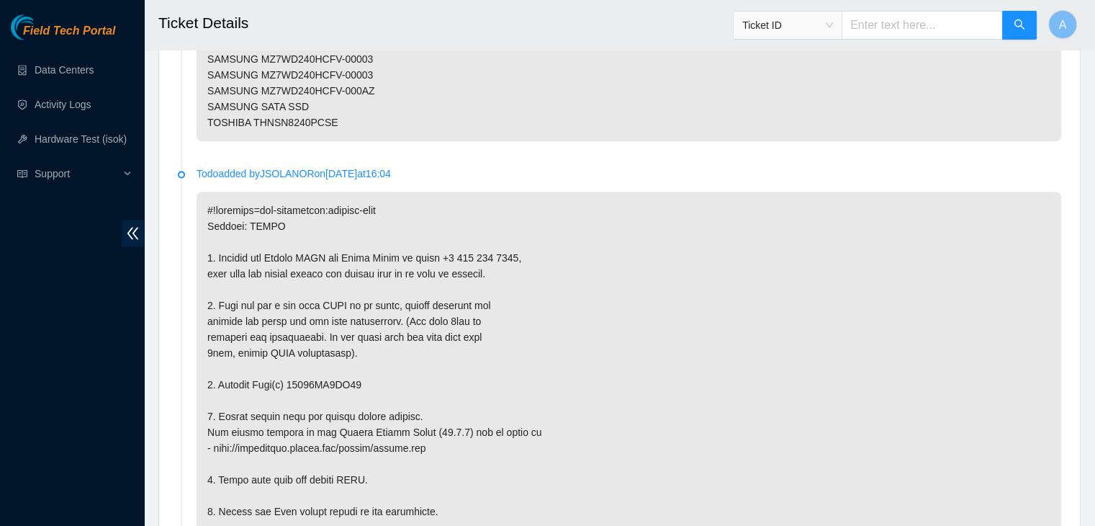
click at [380, 297] on p at bounding box center [629, 464] width 865 height 544
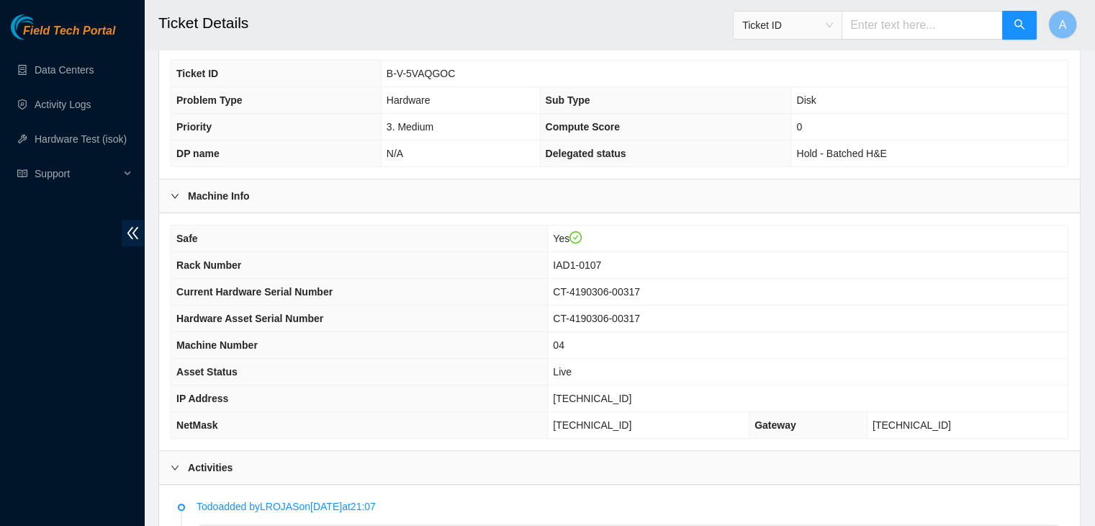
scroll to position [350, 0]
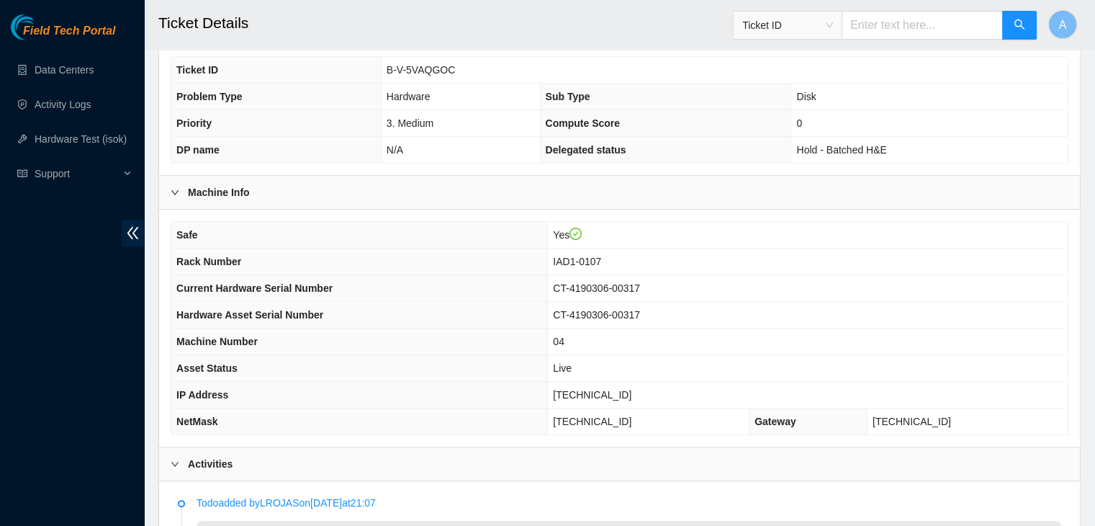
click at [593, 390] on span "[TECHNICAL_ID]" at bounding box center [592, 395] width 78 height 12
copy span "[TECHNICAL_ID]"
click at [593, 390] on span "[TECHNICAL_ID]" at bounding box center [592, 395] width 78 height 12
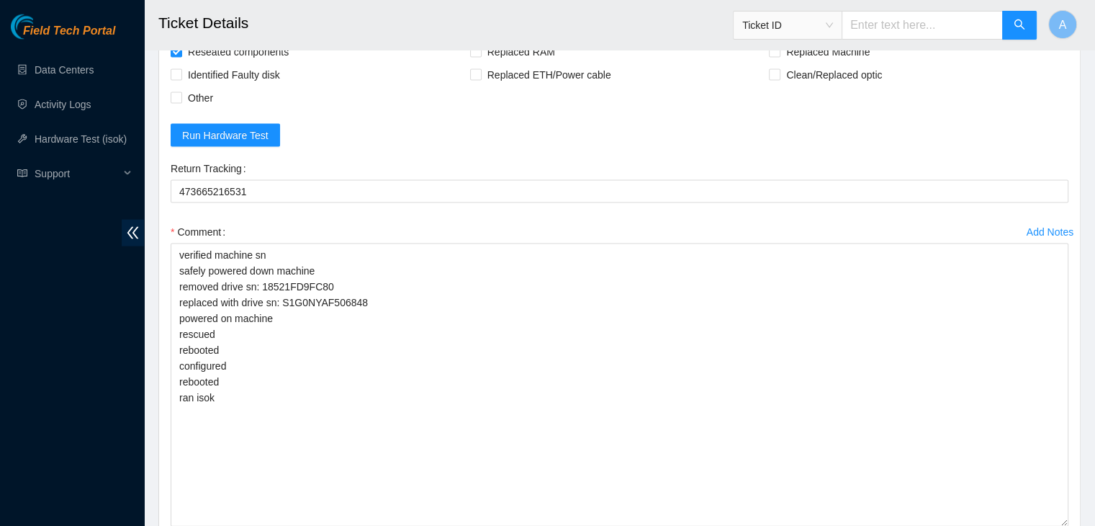
scroll to position [3187, 0]
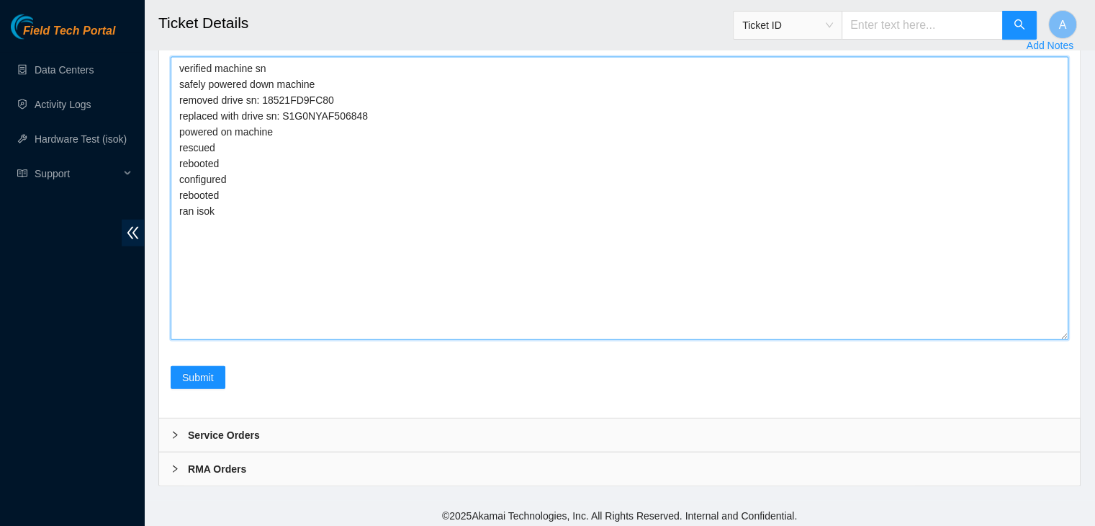
click at [538, 266] on textarea "verified machine sn safely powered down machine removed drive sn: 18521FD9FC80 …" at bounding box center [620, 198] width 898 height 283
paste textarea "341395 24-09-2025 10:04:55 104.84.155.49 COMPLETE Result Detail Message Ticket …"
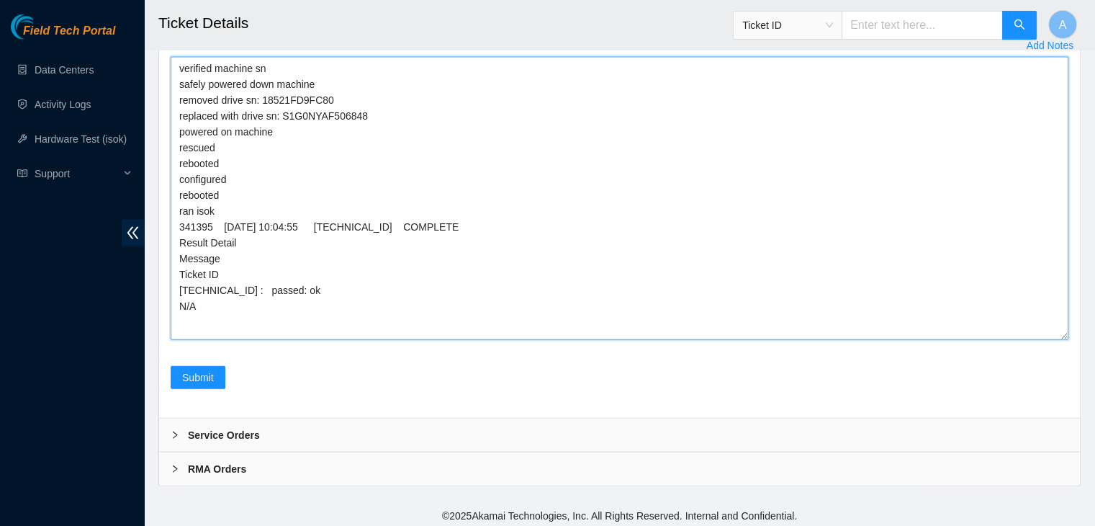
scroll to position [3186, 0]
type textarea "verified machine sn safely powered down machine removed drive sn: 18521FD9FC80 …"
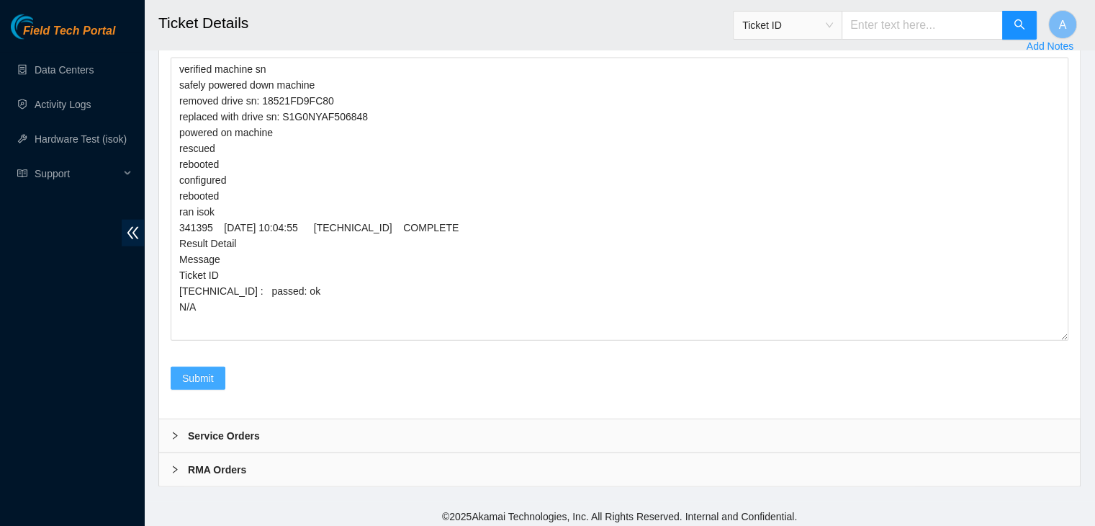
click at [205, 367] on button "Submit" at bounding box center [198, 378] width 55 height 23
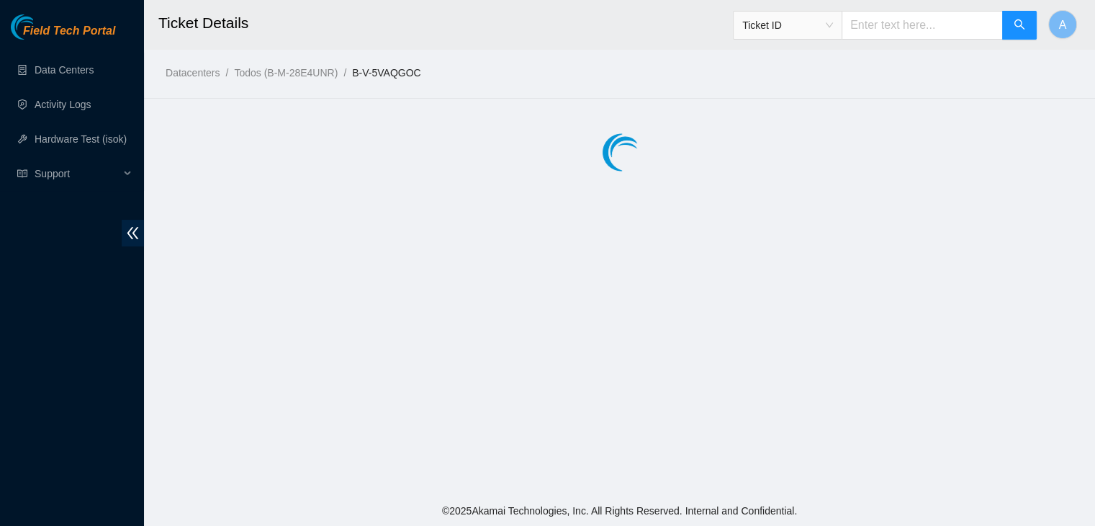
scroll to position [0, 0]
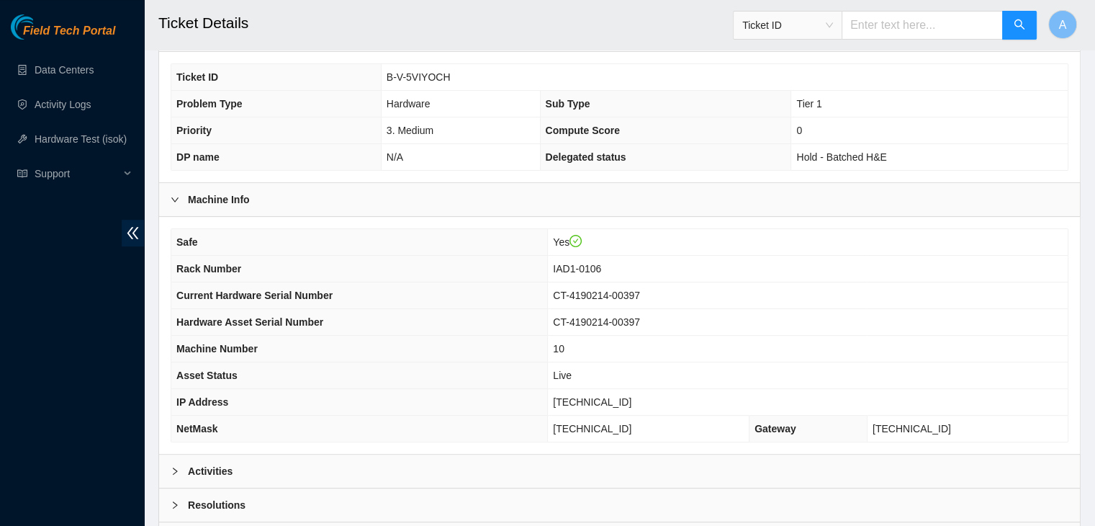
scroll to position [447, 0]
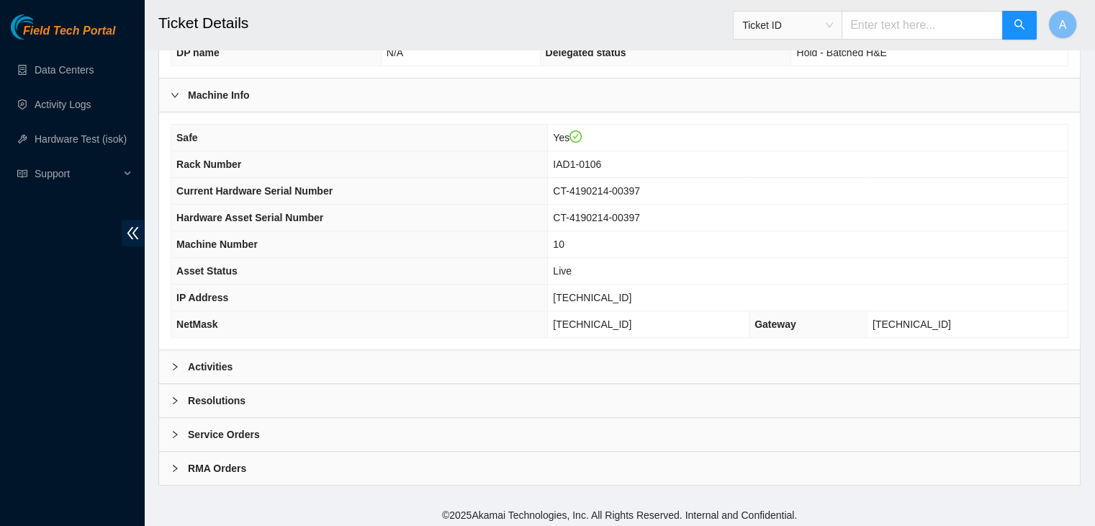
click at [406, 364] on div "Activities" at bounding box center [619, 366] width 921 height 33
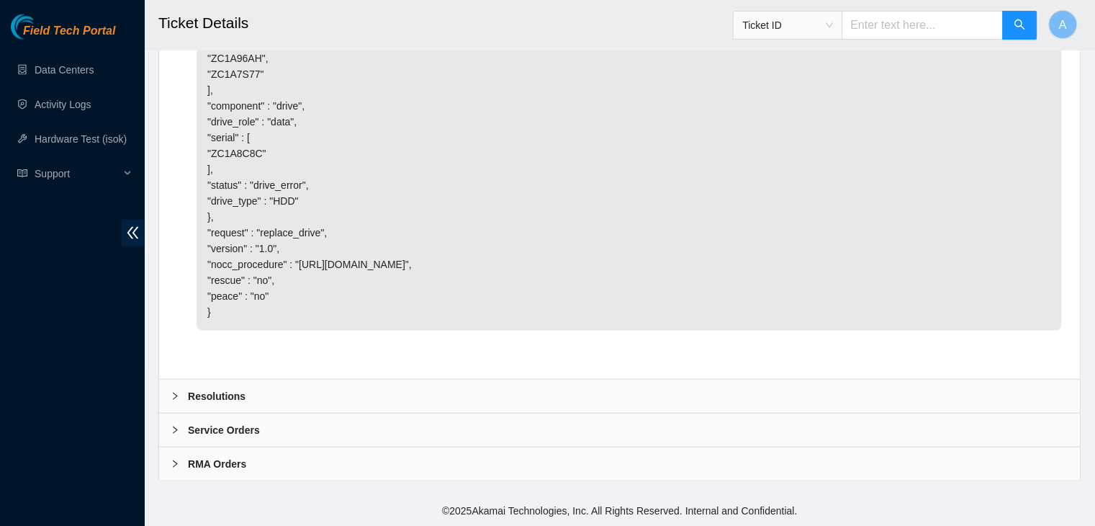
scroll to position [3277, 0]
click at [467, 386] on div "Resolutions" at bounding box center [619, 396] width 921 height 33
click at [467, 386] on div "Resolutions" at bounding box center [619, 395] width 921 height 33
click at [262, 407] on div "Resolutions" at bounding box center [619, 396] width 921 height 33
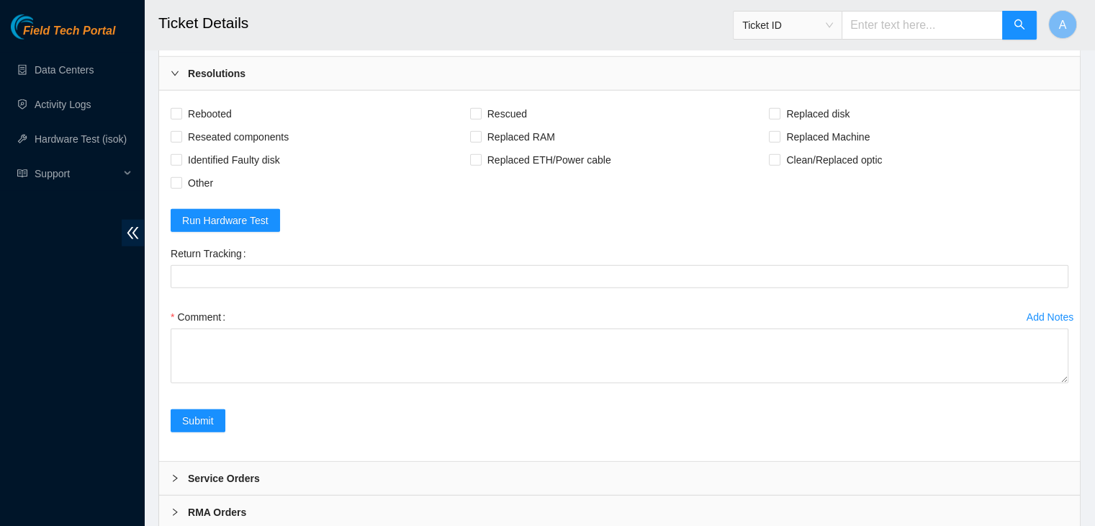
scroll to position [3415, 0]
click at [212, 124] on span "Rebooted" at bounding box center [209, 112] width 55 height 23
click at [181, 117] on input "Rebooted" at bounding box center [176, 112] width 10 height 10
checkbox input "true"
click at [225, 147] on span "Reseated components" at bounding box center [238, 135] width 112 height 23
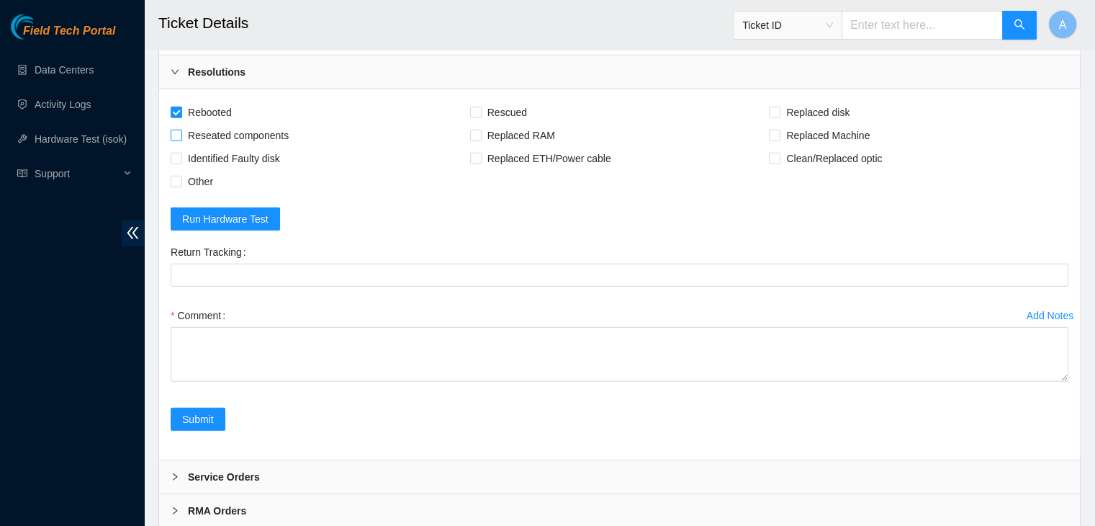
click at [181, 140] on input "Reseated components" at bounding box center [176, 135] width 10 height 10
checkbox input "true"
click at [778, 117] on input "Replaced disk" at bounding box center [774, 112] width 10 height 10
checkbox input "true"
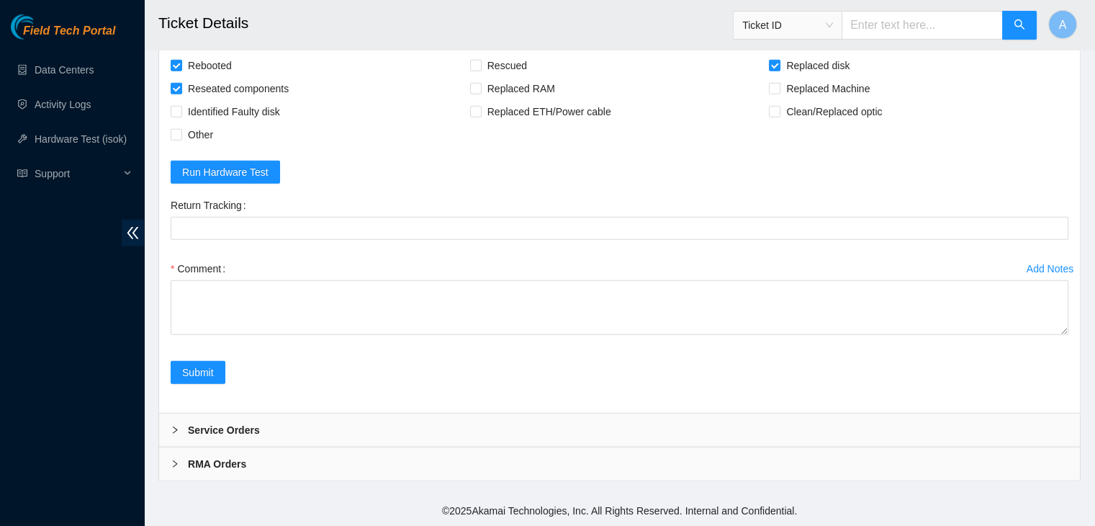
scroll to position [3647, 0]
drag, startPoint x: 1062, startPoint y: 330, endPoint x: 997, endPoint y: 559, distance: 238.2
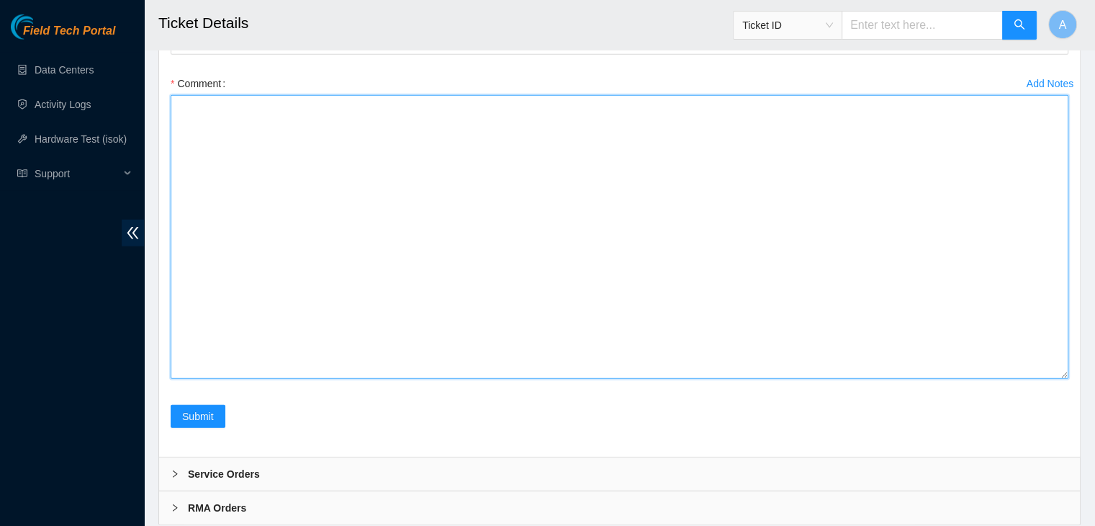
click at [895, 379] on textarea "Comment" at bounding box center [620, 237] width 898 height 284
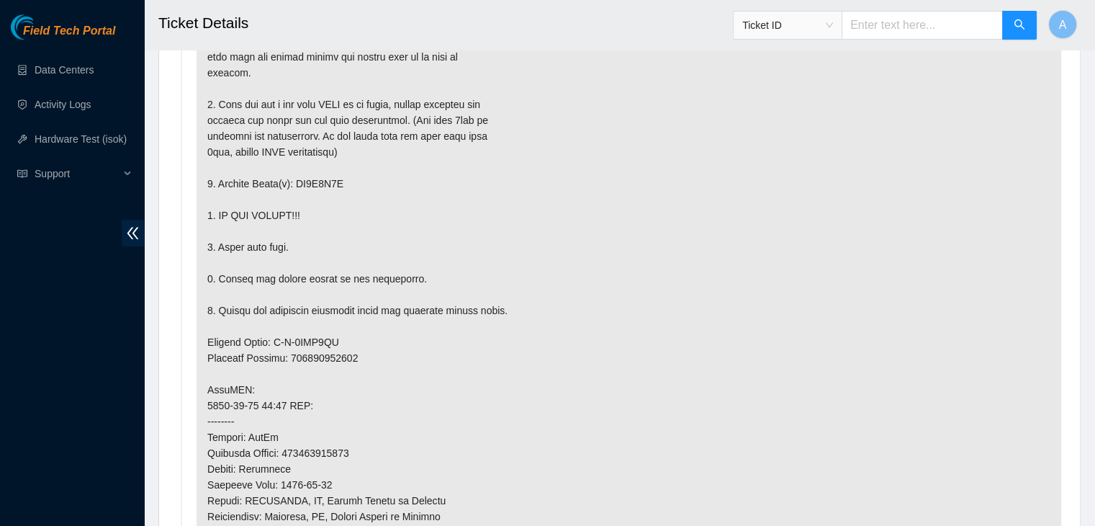
scroll to position [927, 0]
click at [331, 182] on p at bounding box center [629, 366] width 865 height 845
copy p "ZC1A8C8C"
click at [331, 182] on p at bounding box center [629, 366] width 865 height 845
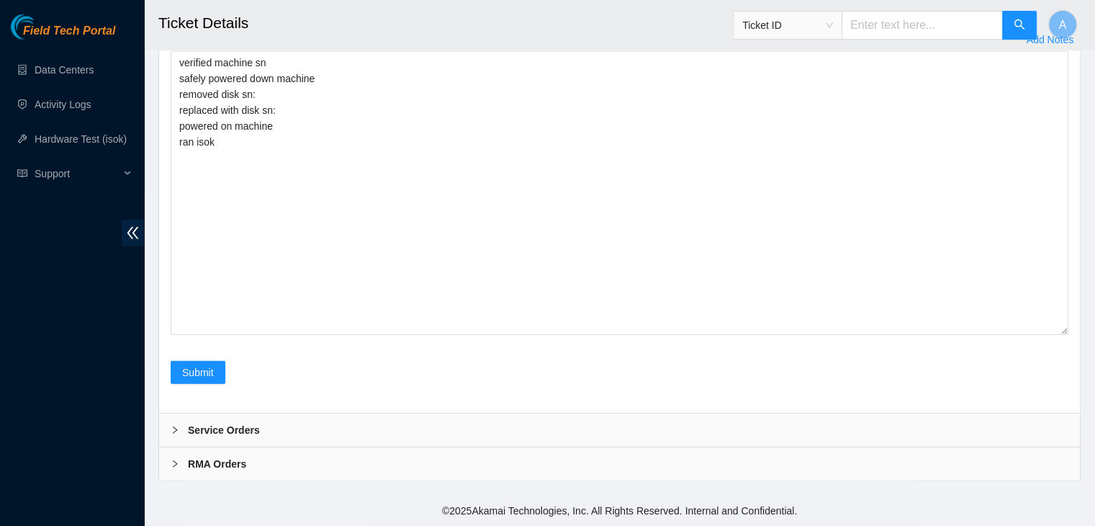
scroll to position [3802, 0]
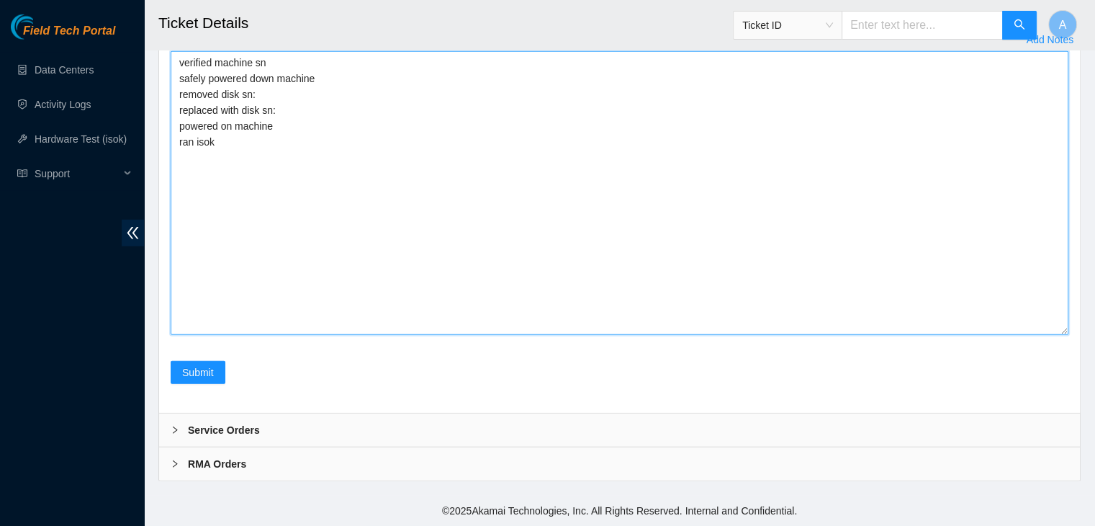
click at [331, 182] on textarea "verified machine sn safely powered down machine removed disk sn: replaced with …" at bounding box center [620, 193] width 898 height 284
paste textarea "ZC1A8C8C"
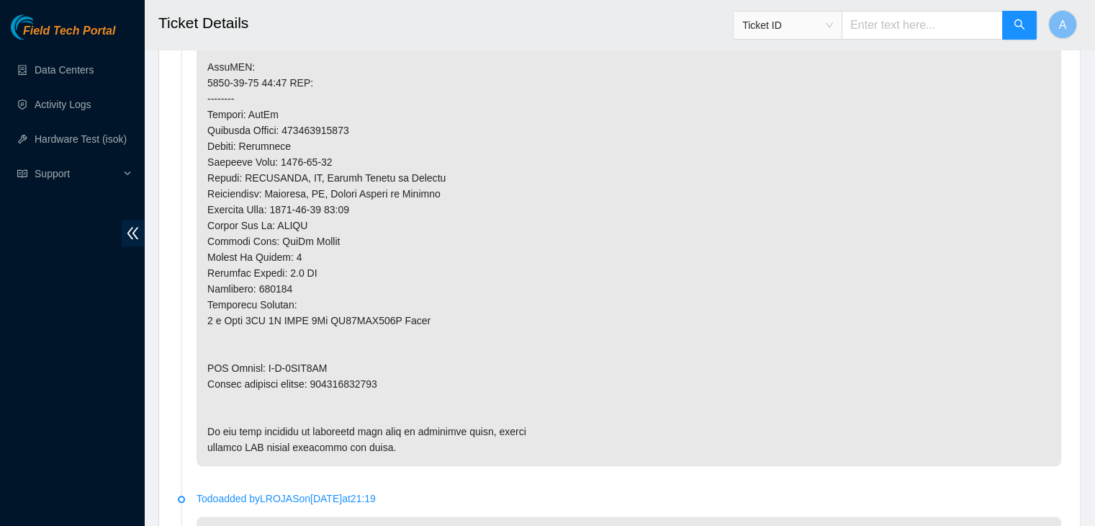
scroll to position [1250, 0]
click at [524, 345] on p at bounding box center [629, 42] width 865 height 845
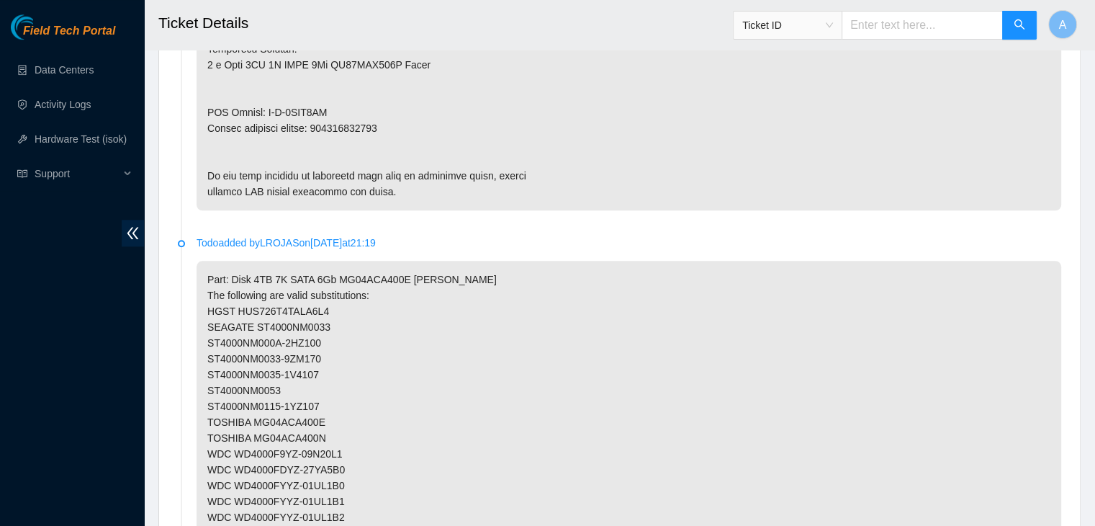
scroll to position [1504, 0]
click at [339, 362] on p "Part: Disk 4TB 7K SATA 6Gb MG04ACA400E Ciara The following are valid substituti…" at bounding box center [629, 463] width 865 height 402
drag, startPoint x: 339, startPoint y: 362, endPoint x: 331, endPoint y: 416, distance: 54.0
click at [331, 416] on p "Part: Disk 4TB 7K SATA 6Gb MG04ACA400E Ciara The following are valid substituti…" at bounding box center [629, 463] width 865 height 402
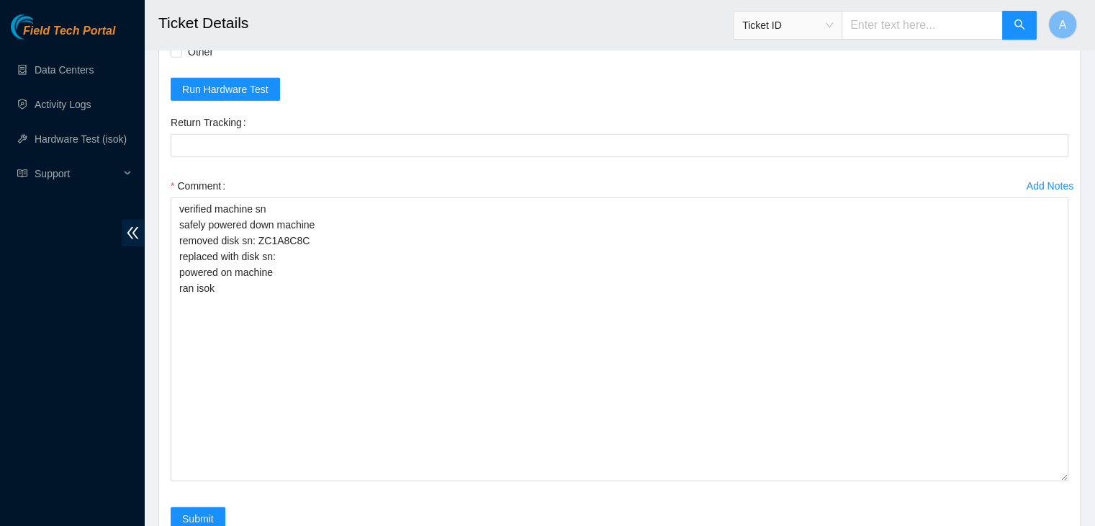
scroll to position [3877, 0]
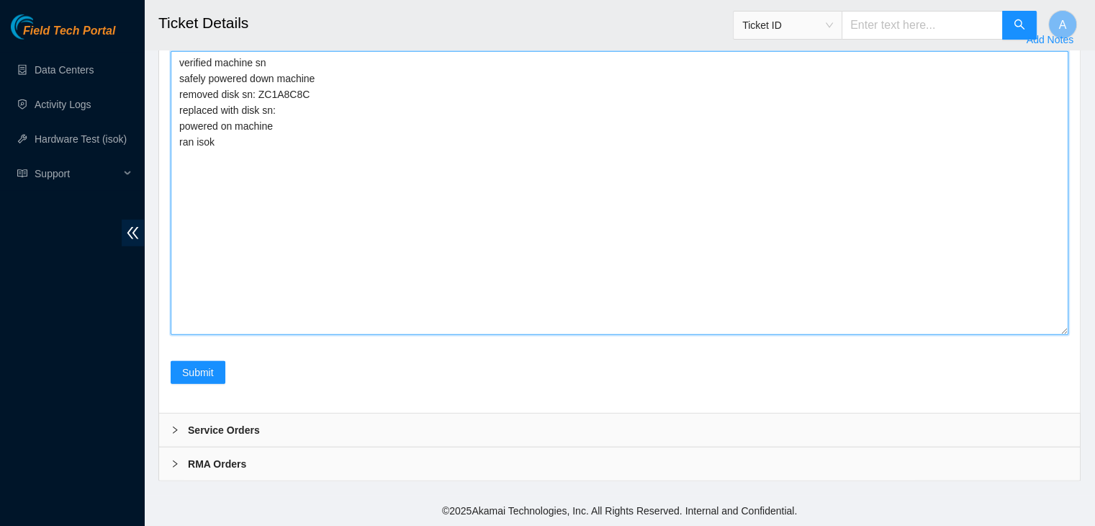
click at [485, 139] on textarea "verified machine sn safely powered down machine removed disk sn: ZC1A8C8C repla…" at bounding box center [620, 193] width 898 height 284
click at [508, 127] on textarea "verified machine sn safely powered down machine removed disk sn: ZC1A8C8C repla…" at bounding box center [620, 193] width 898 height 284
paste textarea "1653K1YVFJKA"
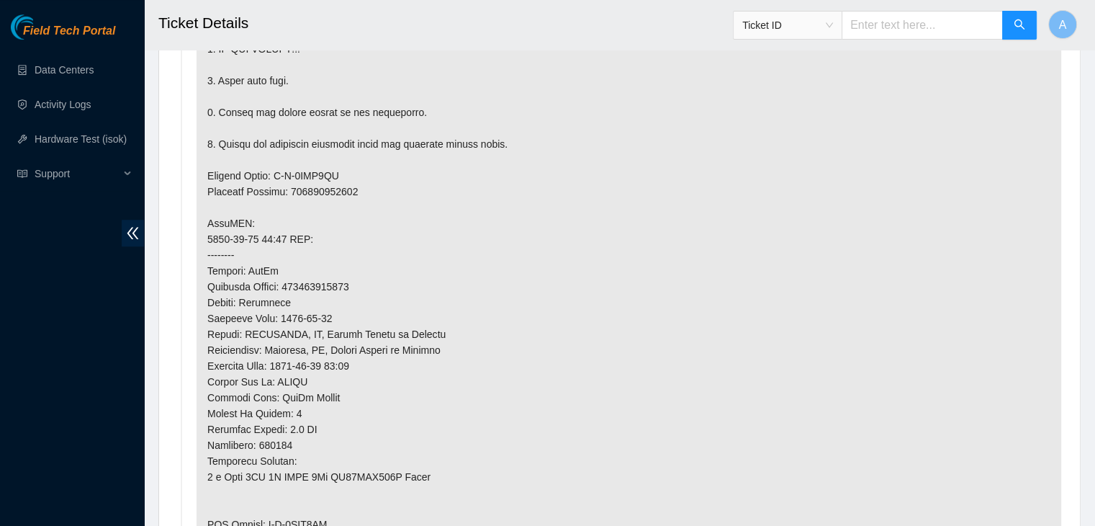
scroll to position [1270, 0]
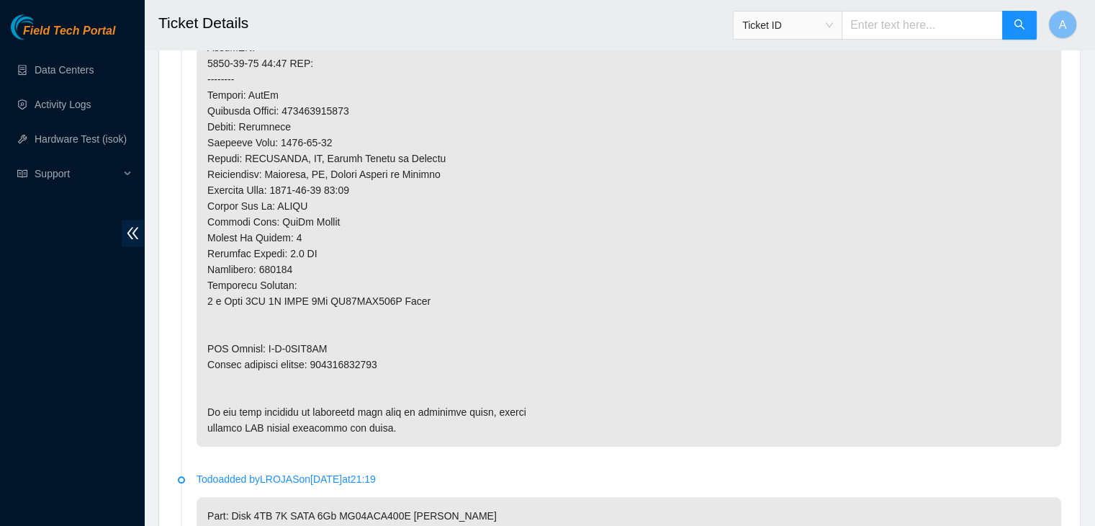
type textarea "verified machine sn safely powered down machine removed disk sn: ZC1A8C8C repla…"
click at [357, 364] on p at bounding box center [629, 23] width 865 height 845
copy p "463470053794"
click at [457, 392] on p at bounding box center [629, 23] width 865 height 845
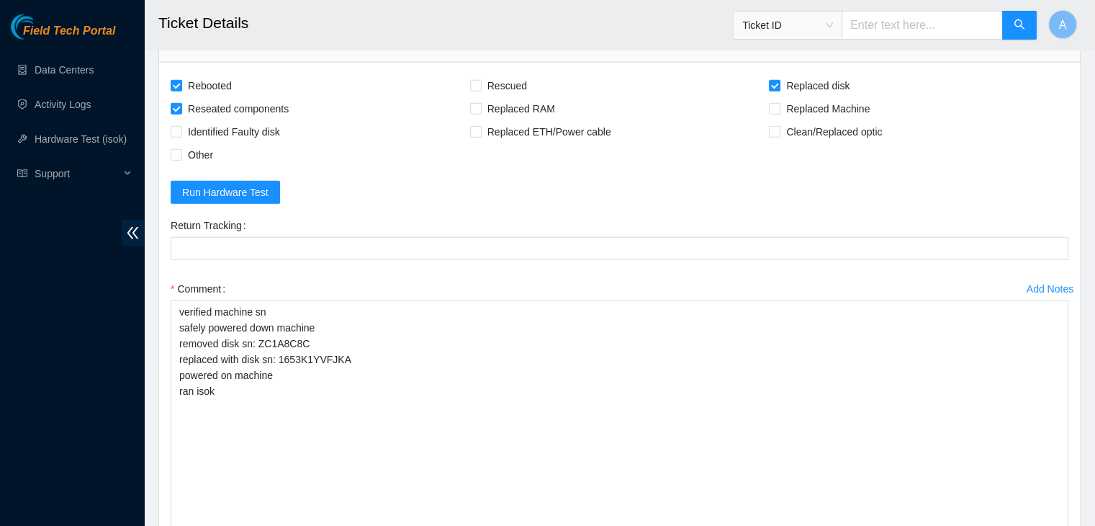
scroll to position [3432, 0]
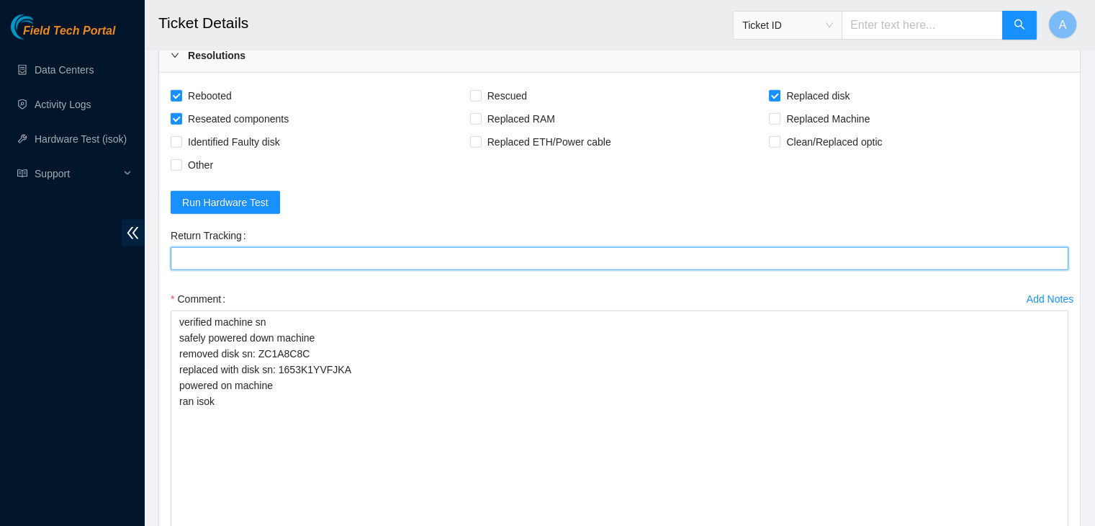
click at [422, 270] on Tracking "Return Tracking" at bounding box center [620, 258] width 898 height 23
paste Tracking "463470053794"
type Tracking "463470053794"
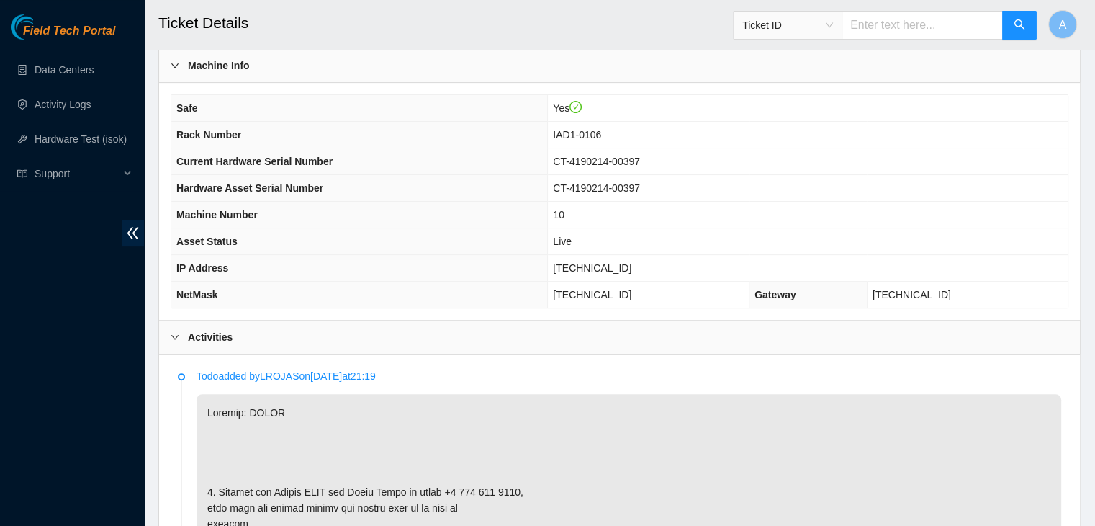
scroll to position [473, 0]
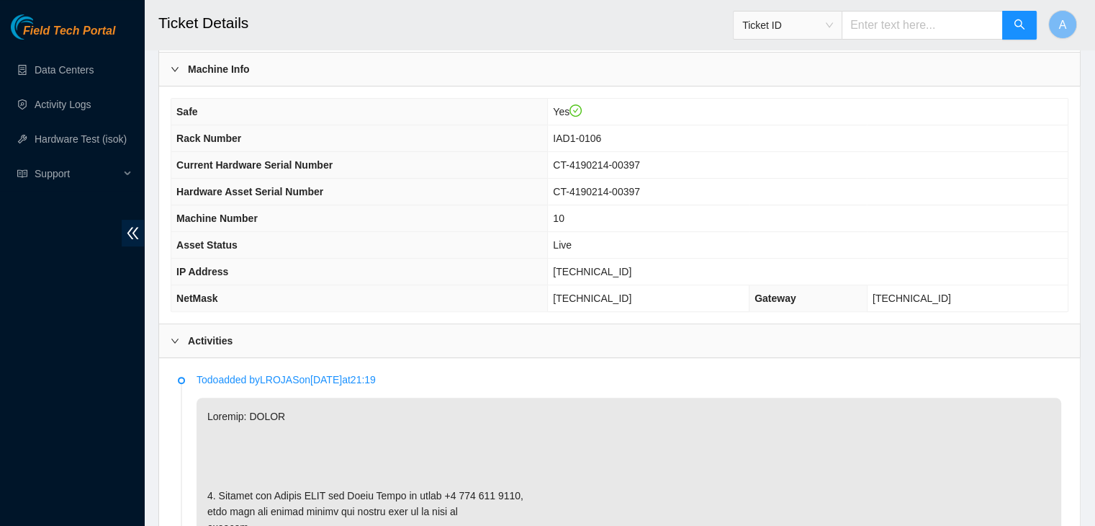
click at [622, 266] on span "104.84.155.33" at bounding box center [592, 272] width 78 height 12
copy span "104.84.155.33"
click at [622, 266] on span "104.84.155.33" at bounding box center [592, 272] width 78 height 12
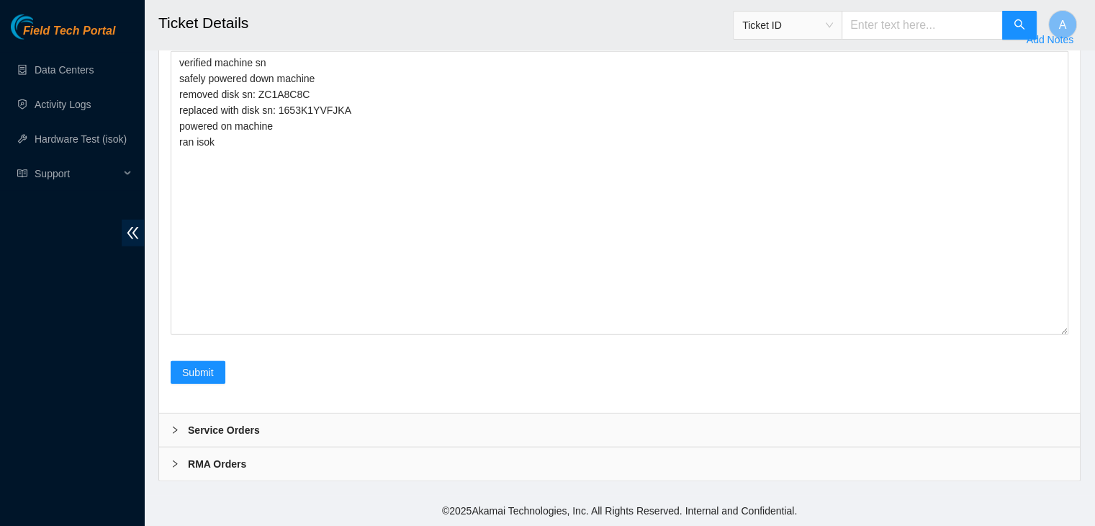
scroll to position [3819, 0]
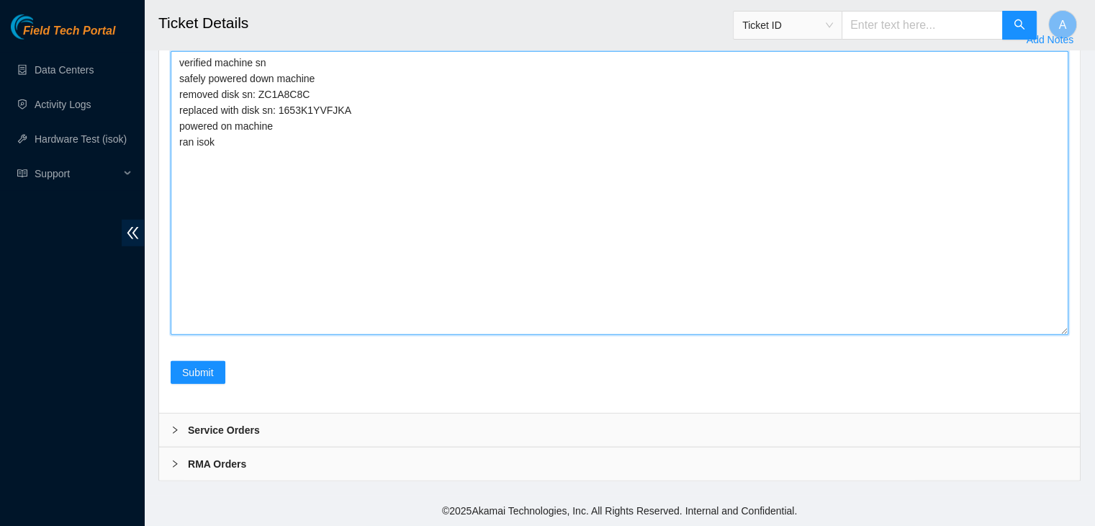
click at [456, 327] on textarea "verified machine sn safely powered down machine removed disk sn: ZC1A8C8C repla…" at bounding box center [620, 193] width 898 height 284
paste textarea "341391 24-09-2025 09:57:39 104.84.155.33 COMPLETE Result Detail Message Ticket …"
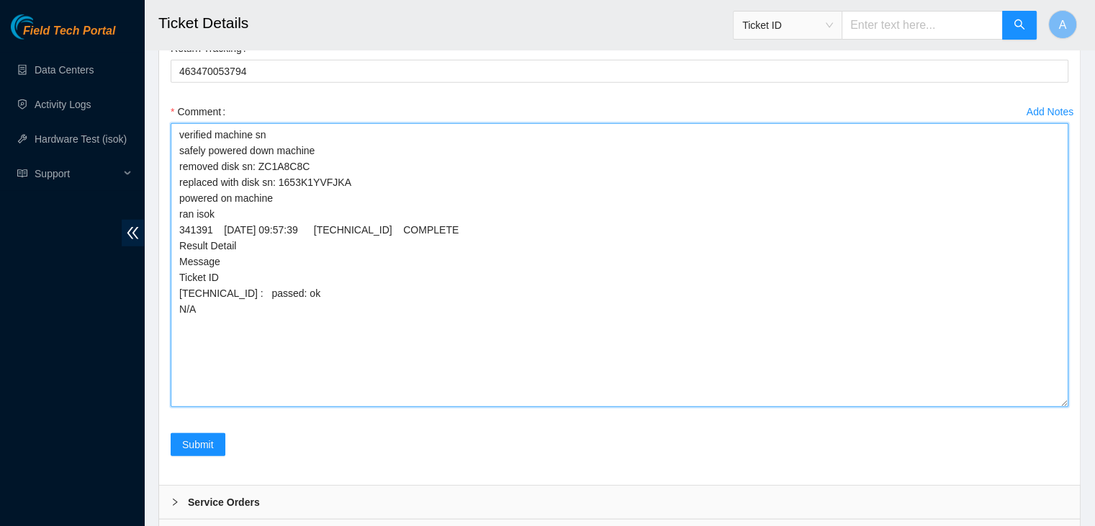
scroll to position [3877, 0]
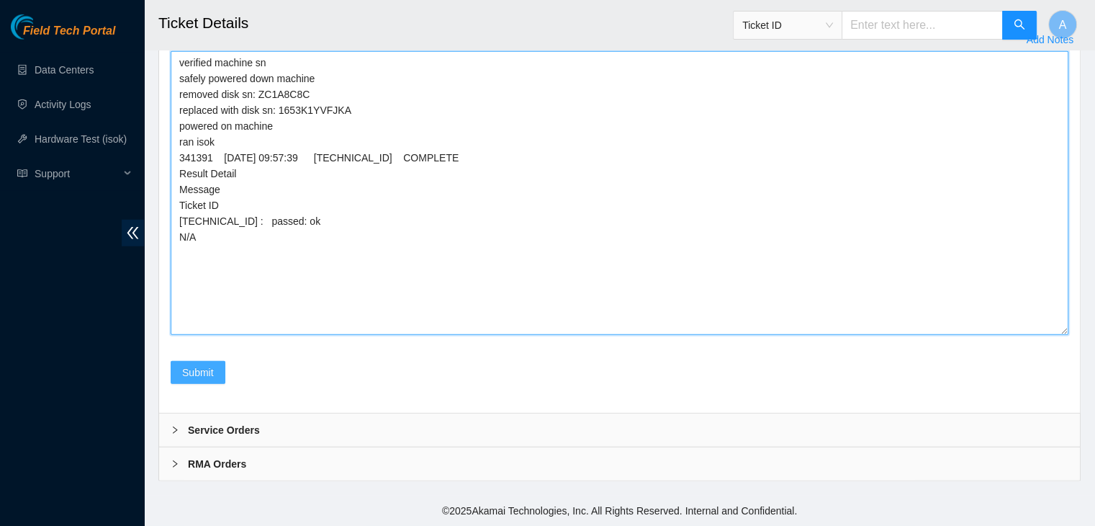
type textarea "verified machine sn safely powered down machine removed disk sn: ZC1A8C8C repla…"
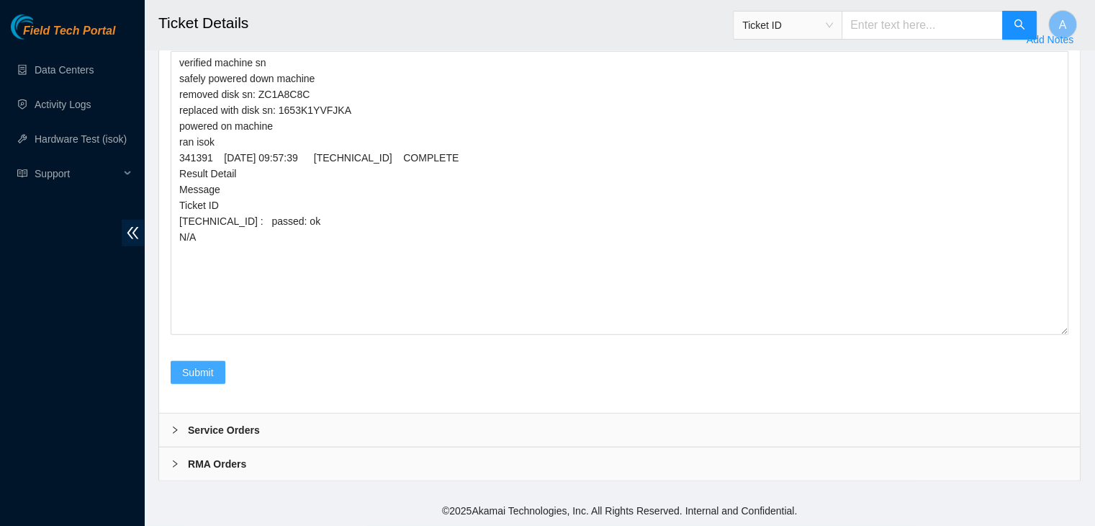
click at [189, 369] on span "Submit" at bounding box center [198, 372] width 32 height 16
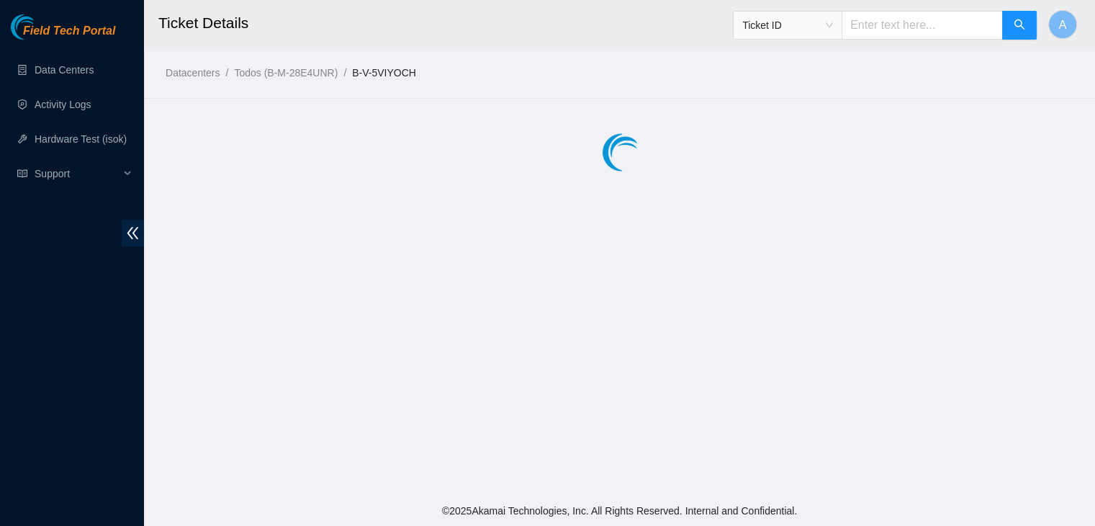
scroll to position [0, 0]
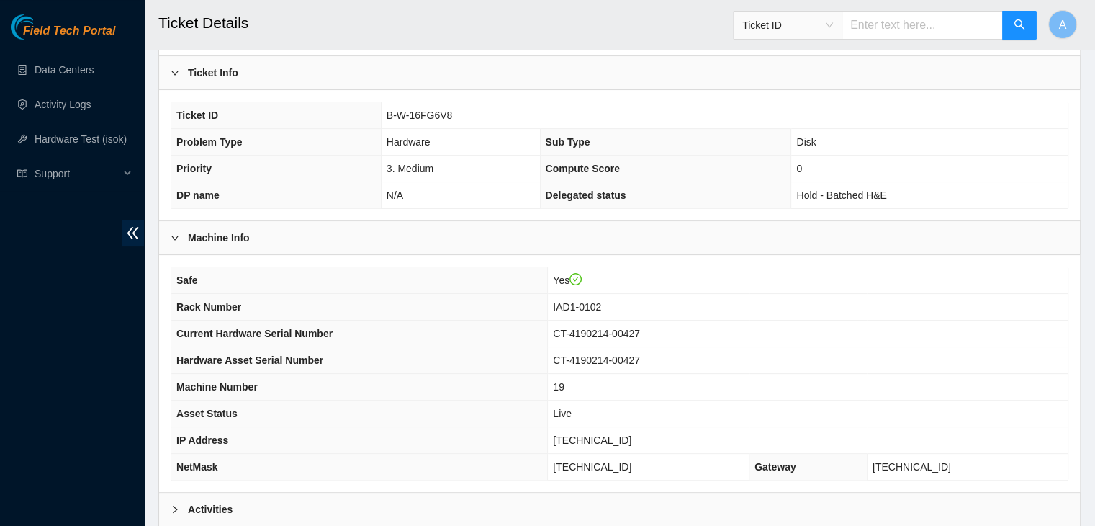
scroll to position [447, 0]
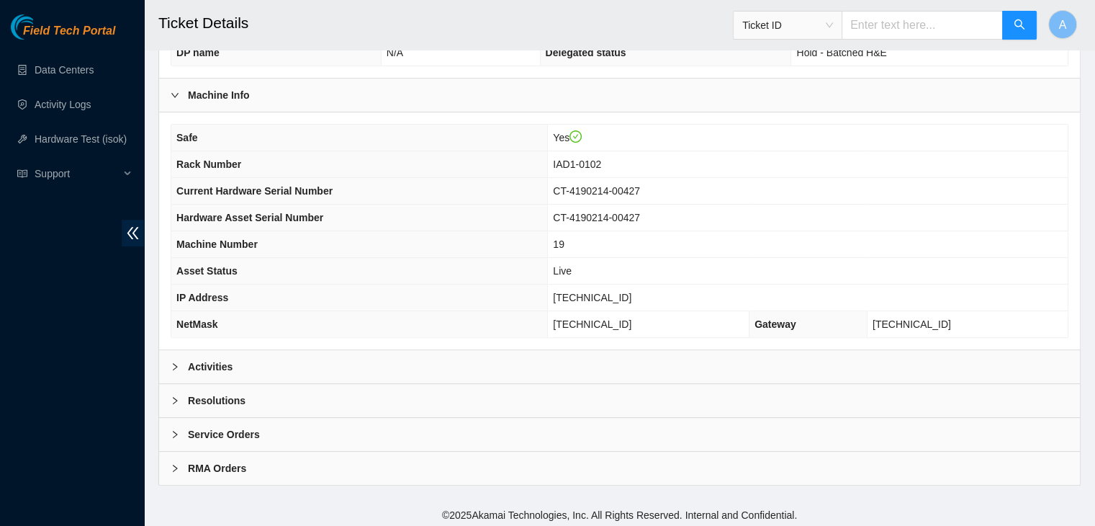
click at [412, 361] on div "Activities" at bounding box center [619, 366] width 921 height 33
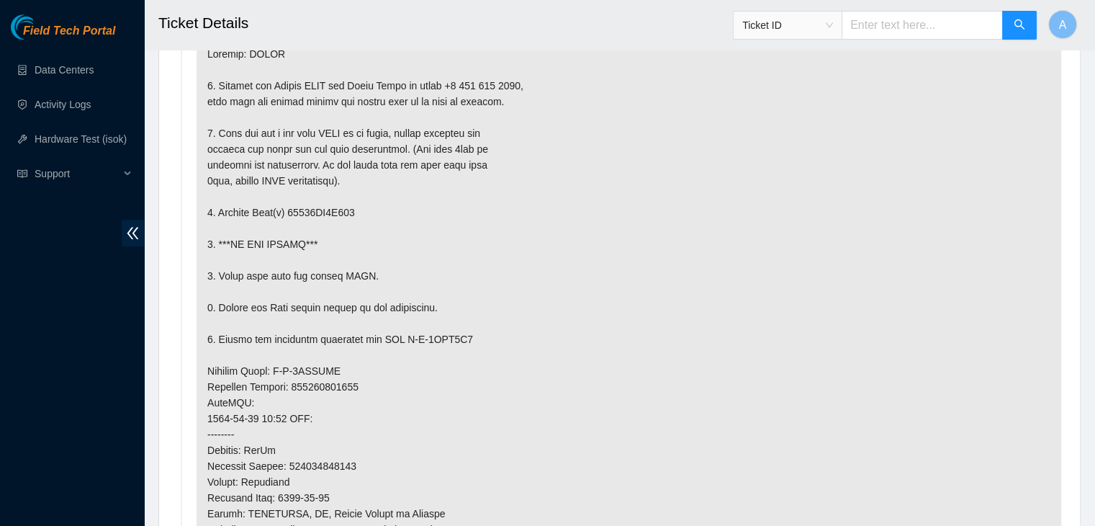
scroll to position [844, 0]
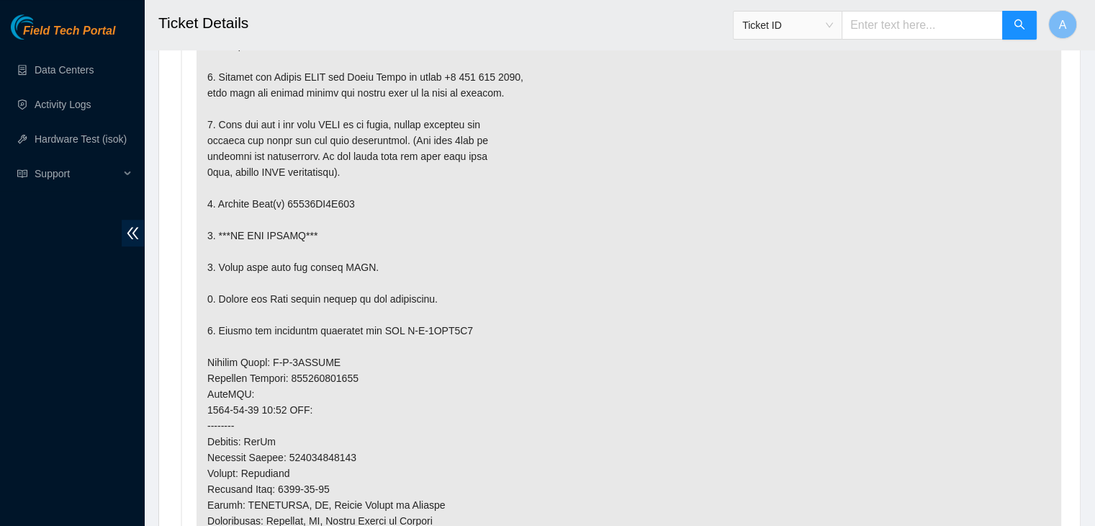
click at [382, 165] on p at bounding box center [629, 394] width 865 height 735
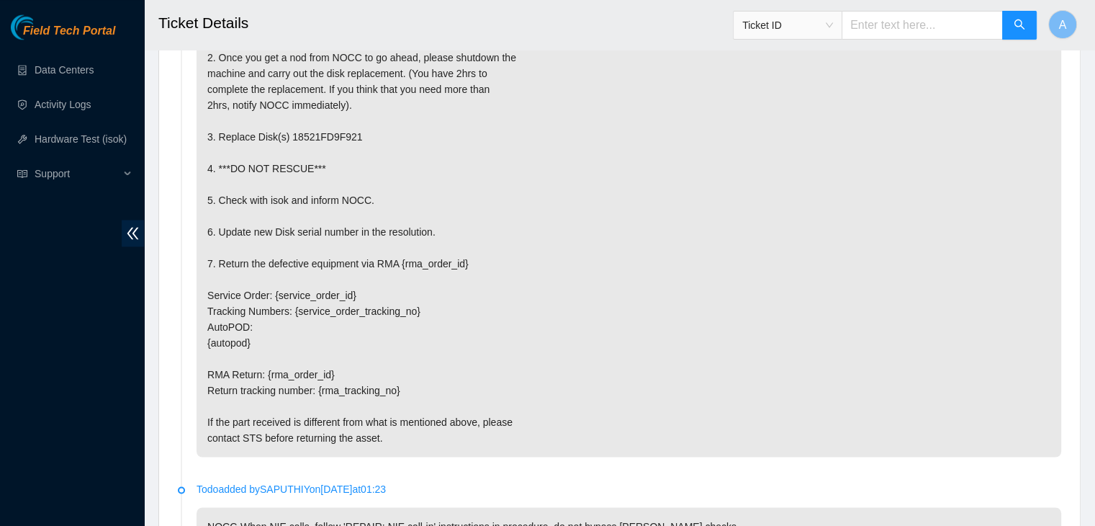
scroll to position [2525, 0]
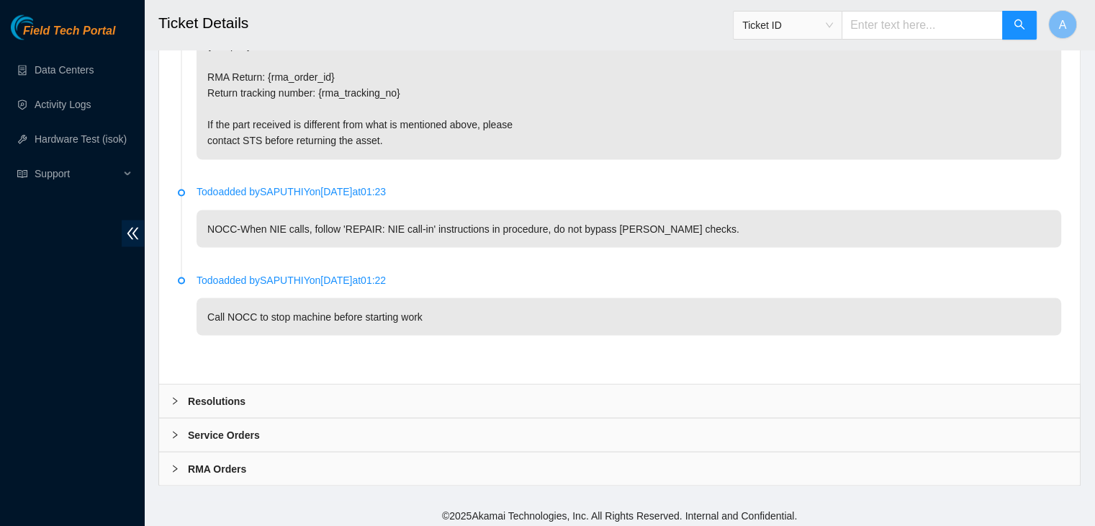
click at [628, 418] on div "Service Orders" at bounding box center [619, 434] width 921 height 33
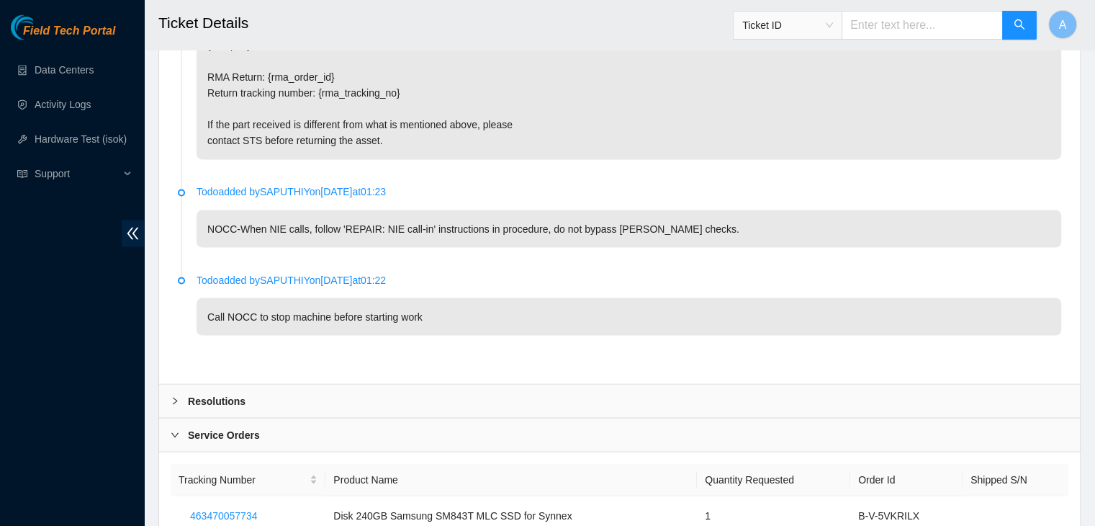
click at [628, 384] on div "Resolutions" at bounding box center [619, 400] width 921 height 33
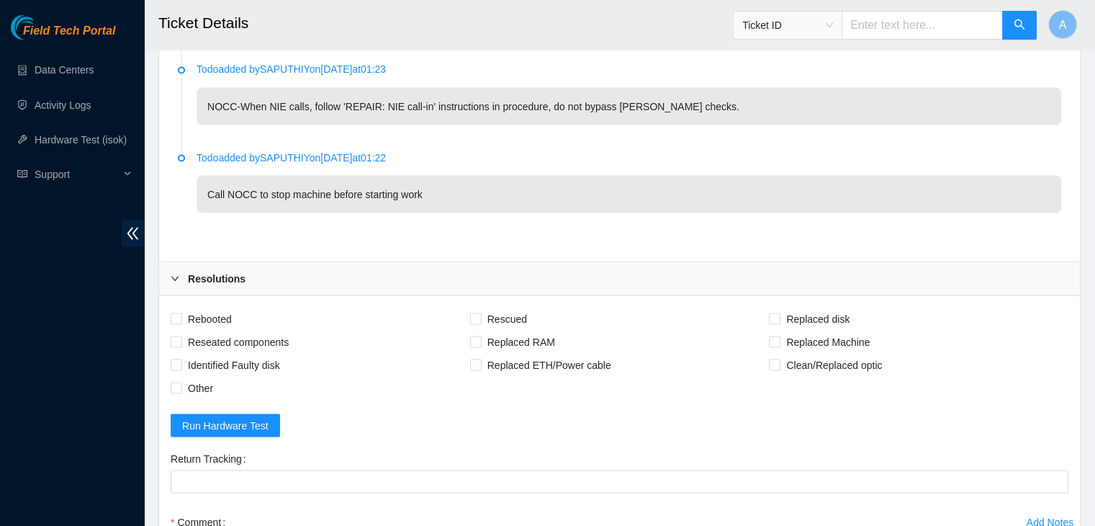
scroll to position [2649, 0]
click at [222, 312] on span "Rebooted" at bounding box center [209, 316] width 55 height 23
click at [181, 312] on input "Rebooted" at bounding box center [176, 316] width 10 height 10
checkbox input "true"
click at [230, 334] on span "Reseated components" at bounding box center [238, 339] width 112 height 23
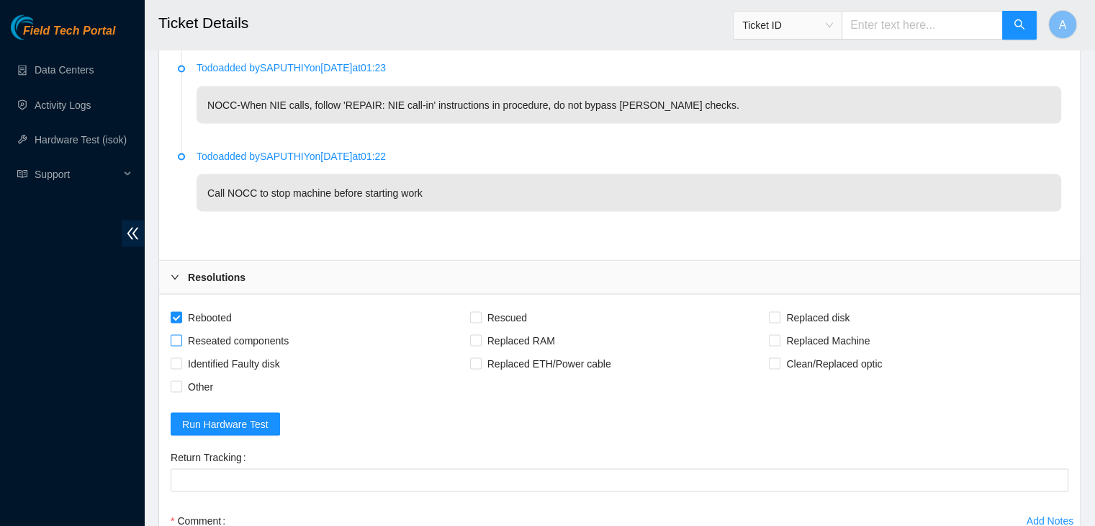
click at [181, 334] on input "Reseated components" at bounding box center [176, 339] width 10 height 10
checkbox input "true"
click at [490, 309] on span "Rescued" at bounding box center [507, 316] width 51 height 23
click at [480, 311] on input "Rescued" at bounding box center [475, 316] width 10 height 10
checkbox input "true"
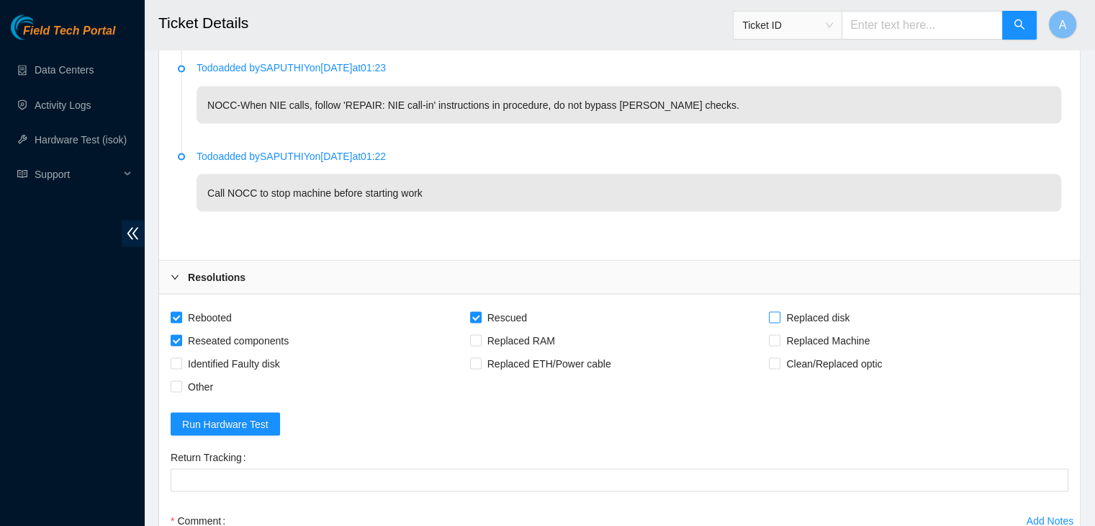
click at [783, 309] on span "Replaced disk" at bounding box center [818, 316] width 75 height 23
click at [779, 311] on input "Replaced disk" at bounding box center [774, 316] width 10 height 10
checkbox input "true"
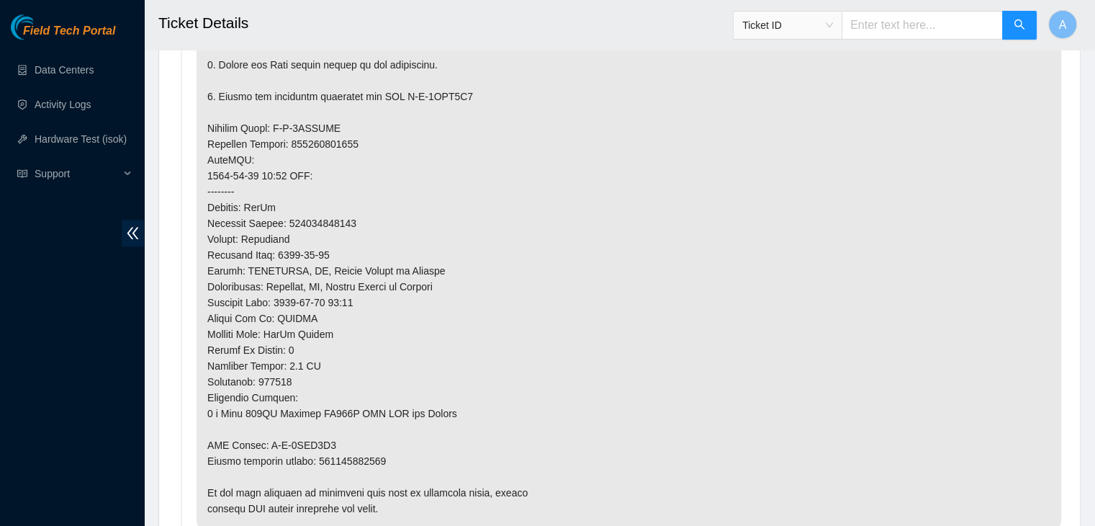
scroll to position [1077, 0]
click at [368, 454] on p at bounding box center [629, 161] width 865 height 735
copy p "463470057745"
click at [368, 454] on p at bounding box center [629, 161] width 865 height 735
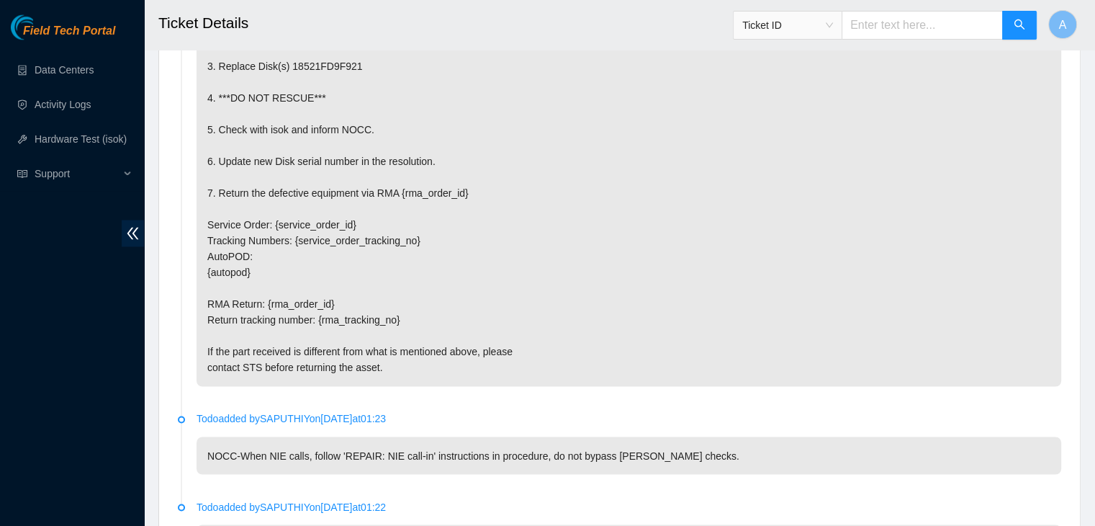
scroll to position [2922, 0]
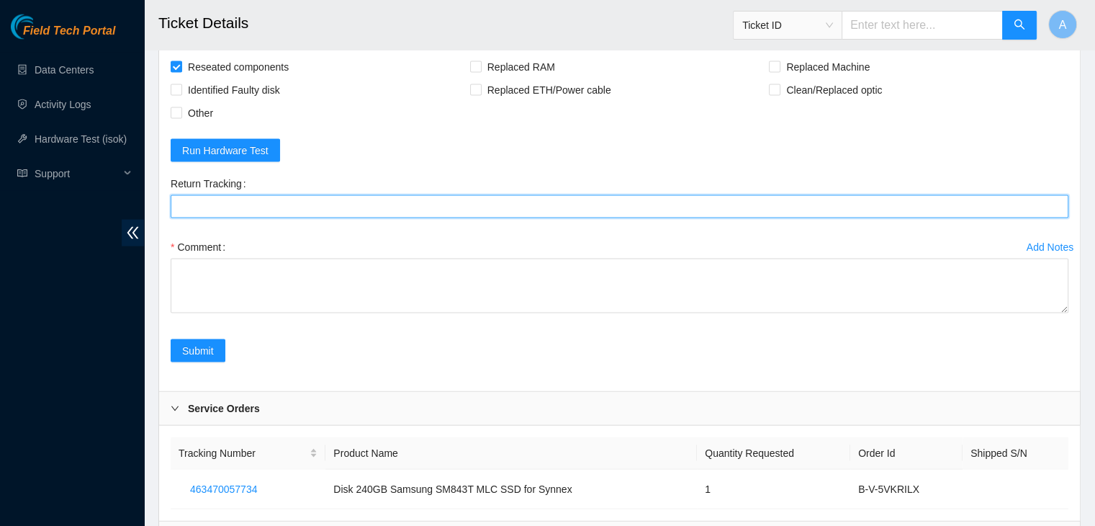
click at [444, 201] on Tracking "Return Tracking" at bounding box center [620, 206] width 898 height 23
paste Tracking "463470057745"
type Tracking "463470057745"
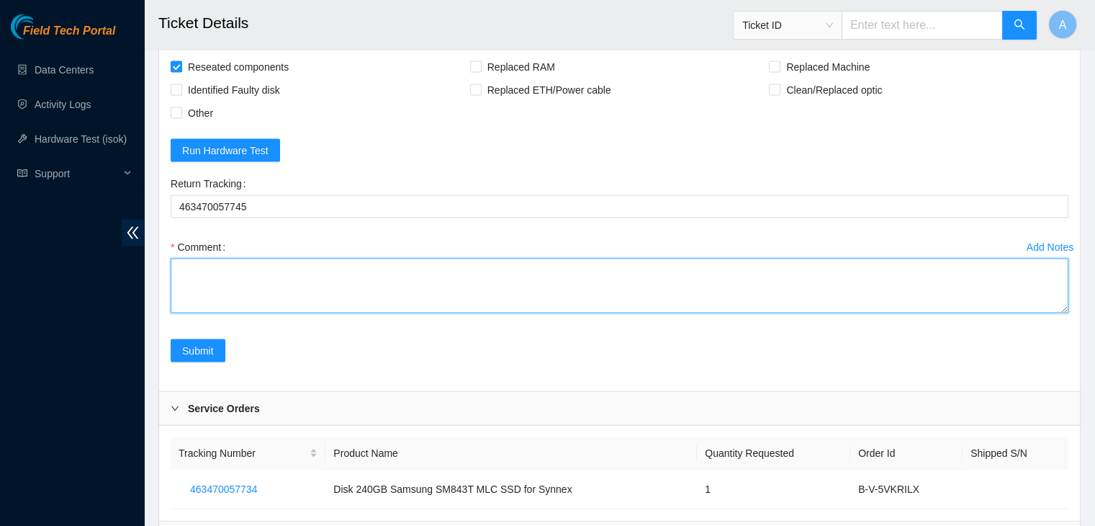
drag, startPoint x: 1068, startPoint y: 306, endPoint x: 1064, endPoint y: 320, distance: 14.8
click at [1064, 320] on div "Add Notes Comment" at bounding box center [620, 287] width 910 height 104
drag, startPoint x: 1063, startPoint y: 302, endPoint x: 1033, endPoint y: 559, distance: 258.2
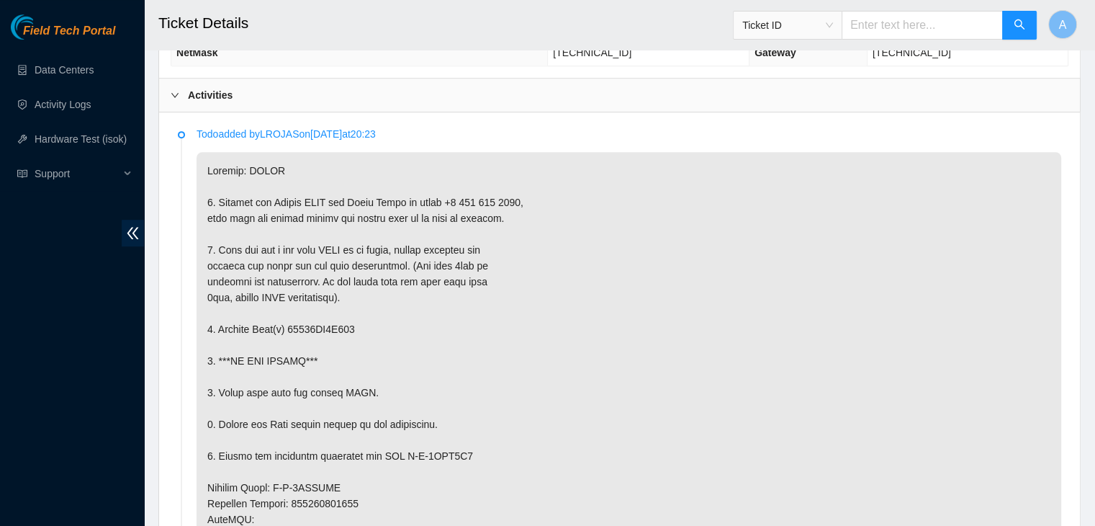
scroll to position [718, 0]
click at [338, 328] on p at bounding box center [629, 520] width 865 height 735
copy p "18521FD9F921"
click at [338, 328] on p at bounding box center [629, 520] width 865 height 735
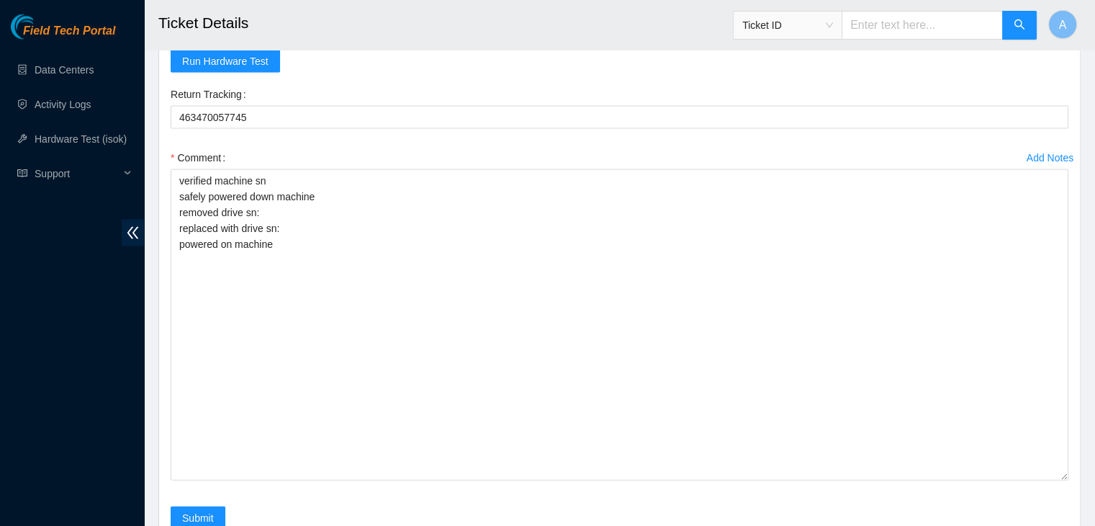
scroll to position [3010, 0]
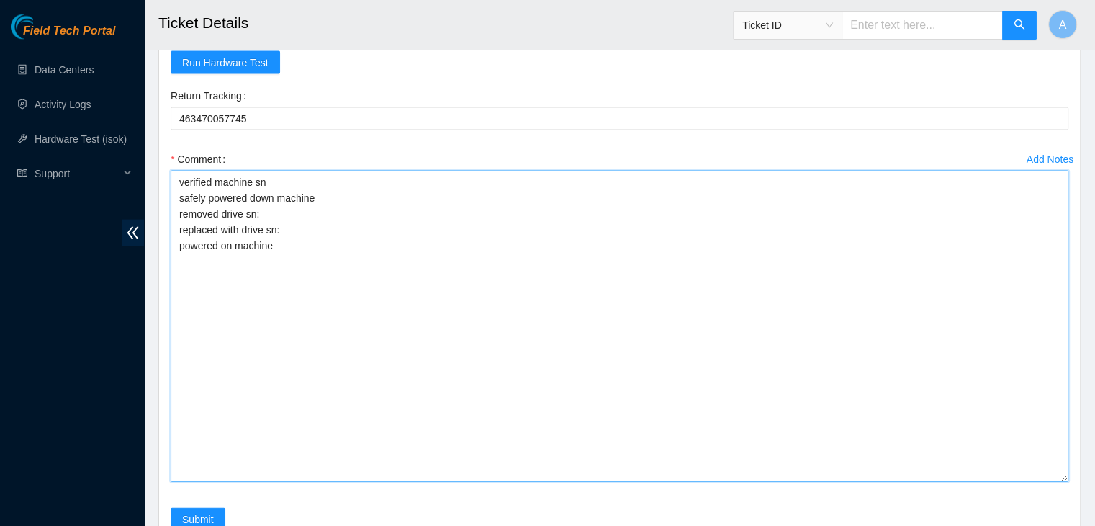
click at [353, 238] on textarea "verified machine sn safely powered down machine removed drive sn: replaced with…" at bounding box center [620, 326] width 898 height 311
paste textarea "18521FD9F921"
click at [374, 209] on textarea "verified machine sn safely powered down machine removed drive sn: 18521FD9F921 …" at bounding box center [620, 326] width 898 height 311
paste textarea "S1G0NYAF502560"
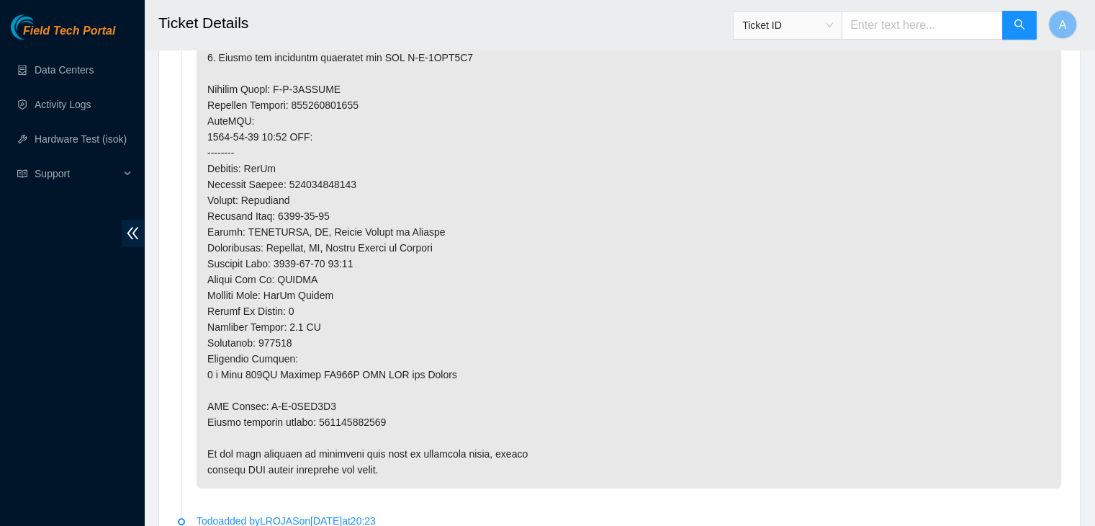
click at [421, 326] on p at bounding box center [629, 121] width 865 height 735
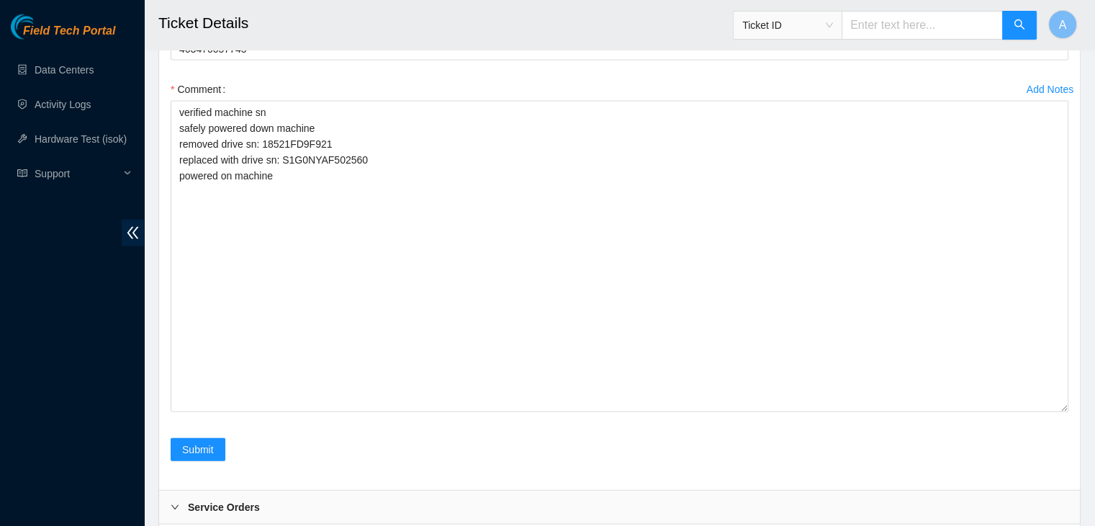
scroll to position [3069, 0]
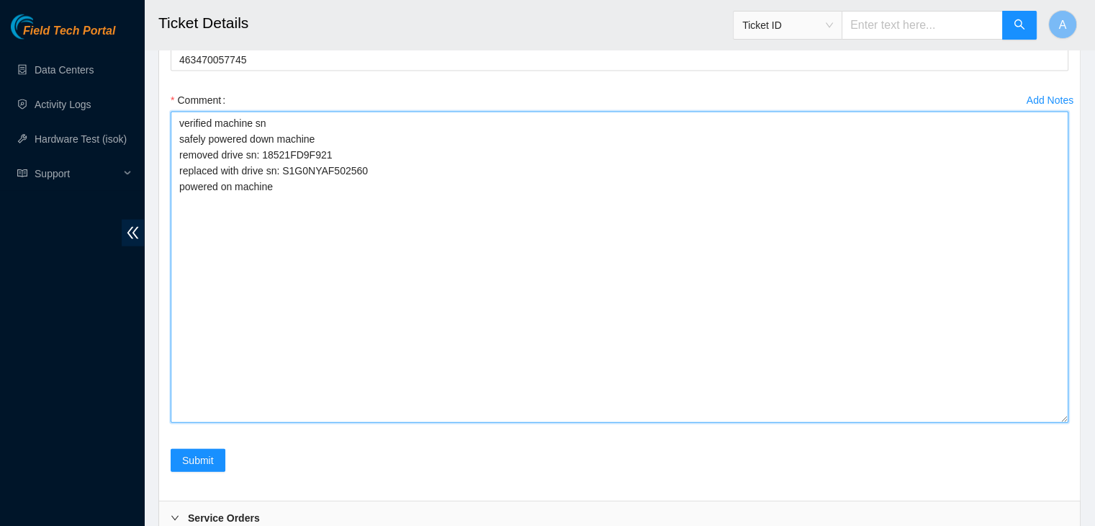
click at [440, 300] on textarea "verified machine sn safely powered down machine removed drive sn: 18521FD9F921 …" at bounding box center [620, 267] width 898 height 311
drag, startPoint x: 366, startPoint y: 231, endPoint x: 213, endPoint y: 228, distance: 152.7
click at [213, 228] on textarea "verified machine sn safely powered down machine removed drive sn: 18521FD9F921 …" at bounding box center [620, 267] width 898 height 311
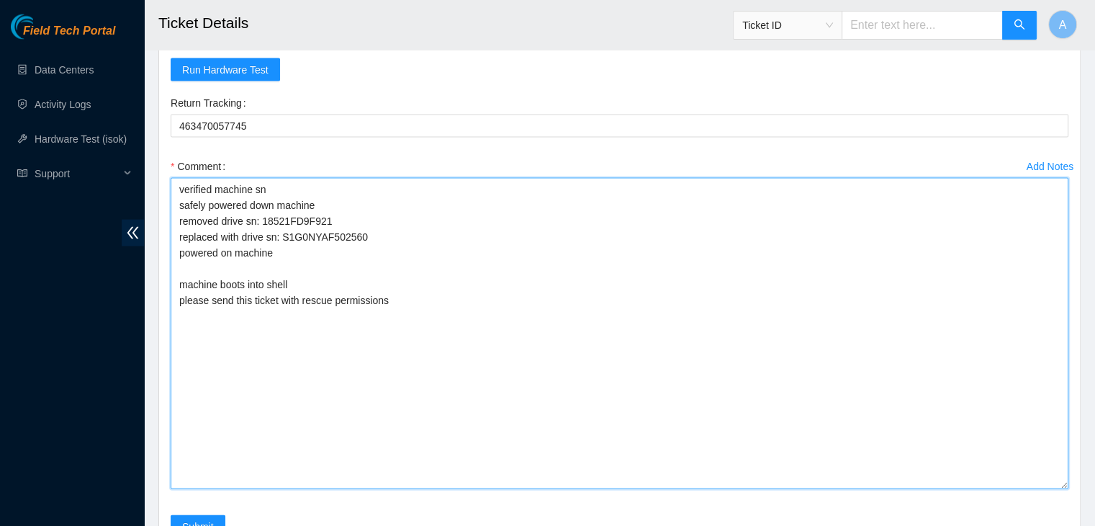
scroll to position [2996, 0]
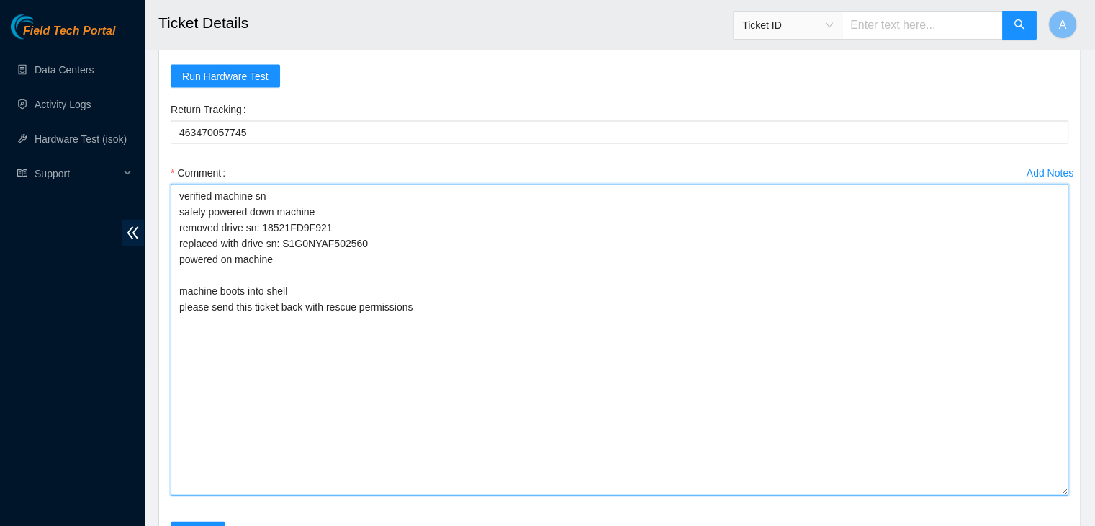
click at [318, 260] on textarea "verified machine sn safely powered down machine removed drive sn: 18521FD9F921 …" at bounding box center [620, 339] width 898 height 311
click at [314, 269] on textarea "verified machine sn safely powered down machine removed drive sn: 18521FD9F921 …" at bounding box center [620, 339] width 898 height 311
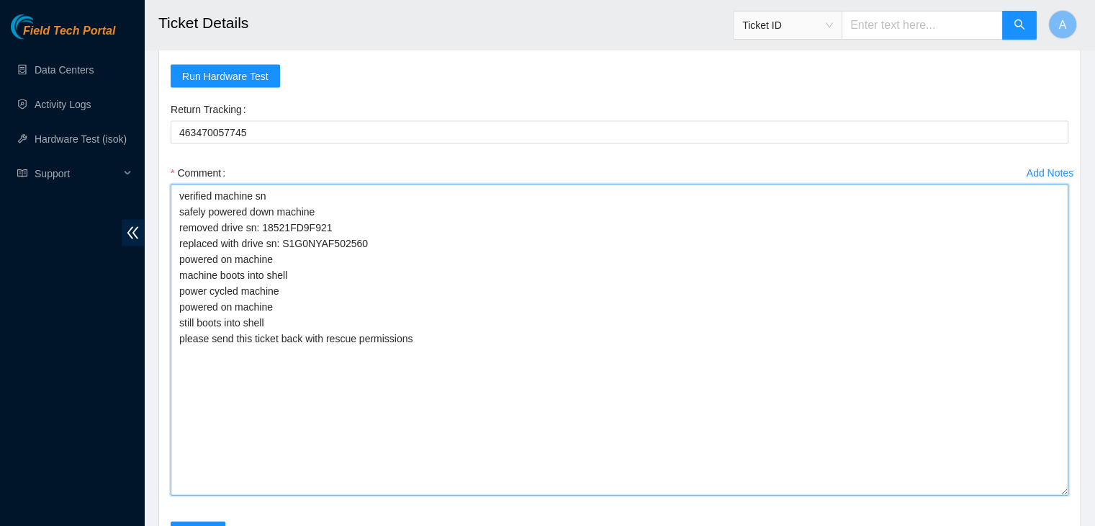
click at [436, 335] on textarea "verified machine sn safely powered down machine removed drive sn: 18521FD9F921 …" at bounding box center [620, 339] width 898 height 311
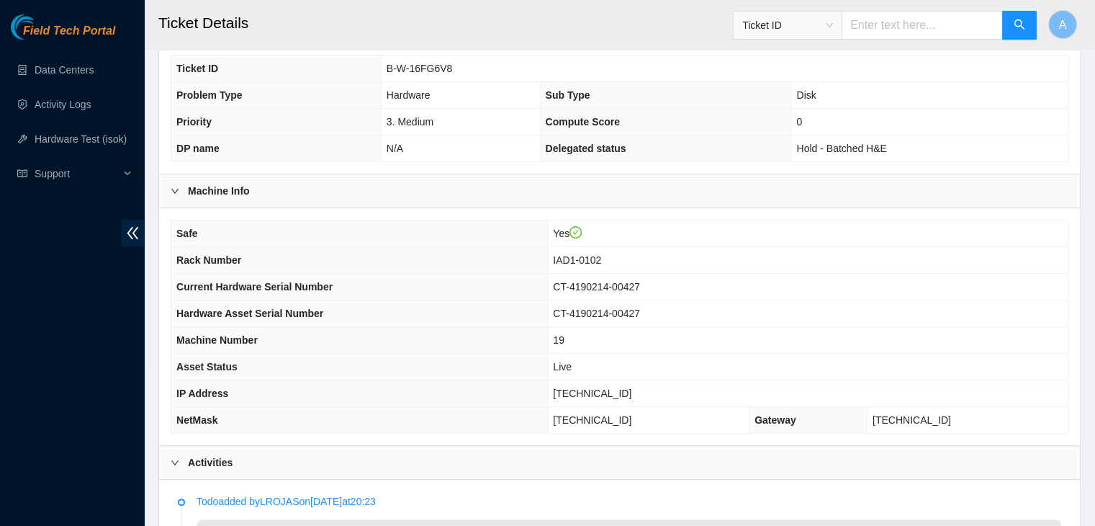
scroll to position [350, 0]
click at [625, 391] on span "[TECHNICAL_ID]" at bounding box center [592, 395] width 78 height 12
copy span "[TECHNICAL_ID]"
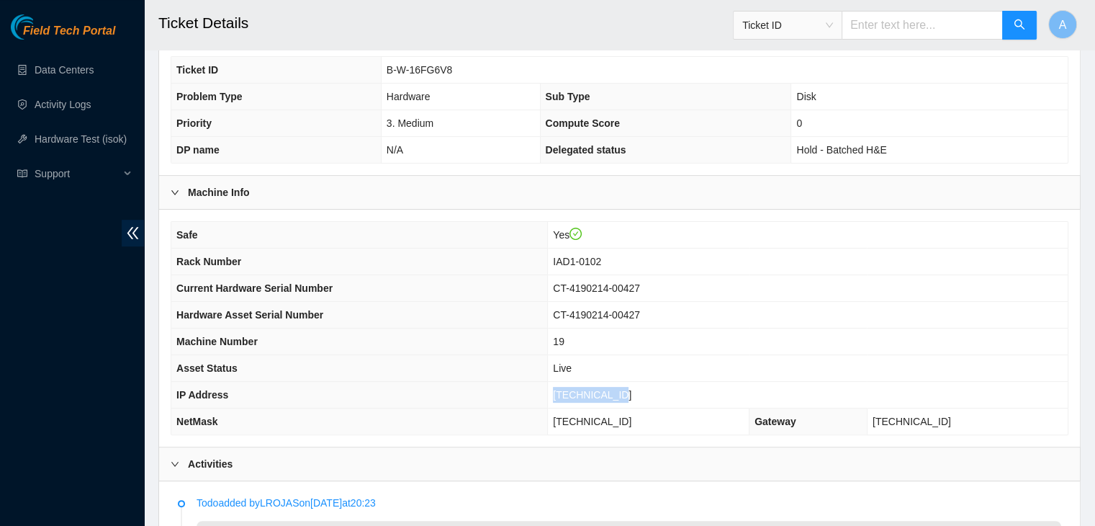
click at [625, 391] on span "[TECHNICAL_ID]" at bounding box center [592, 395] width 78 height 12
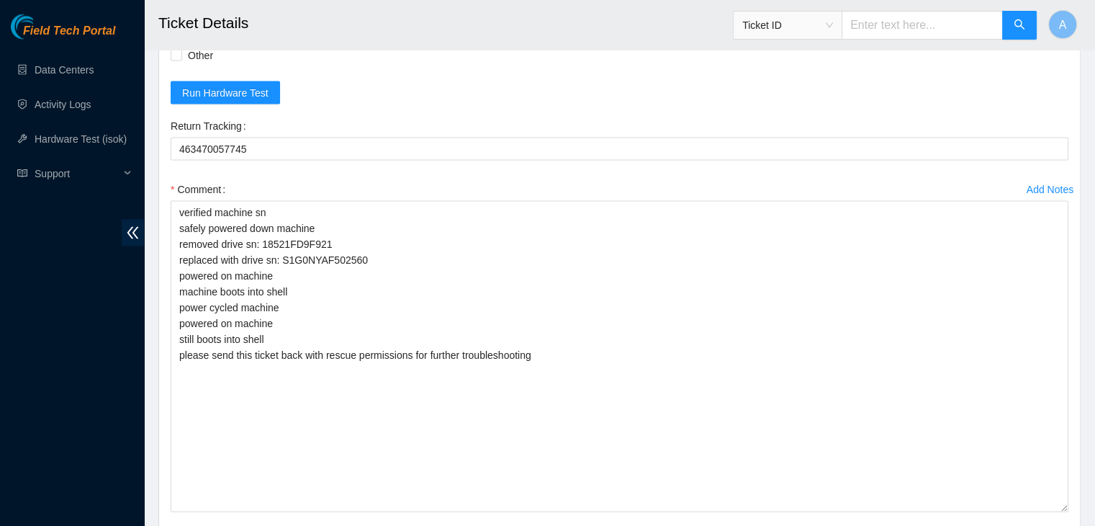
scroll to position [3247, 0]
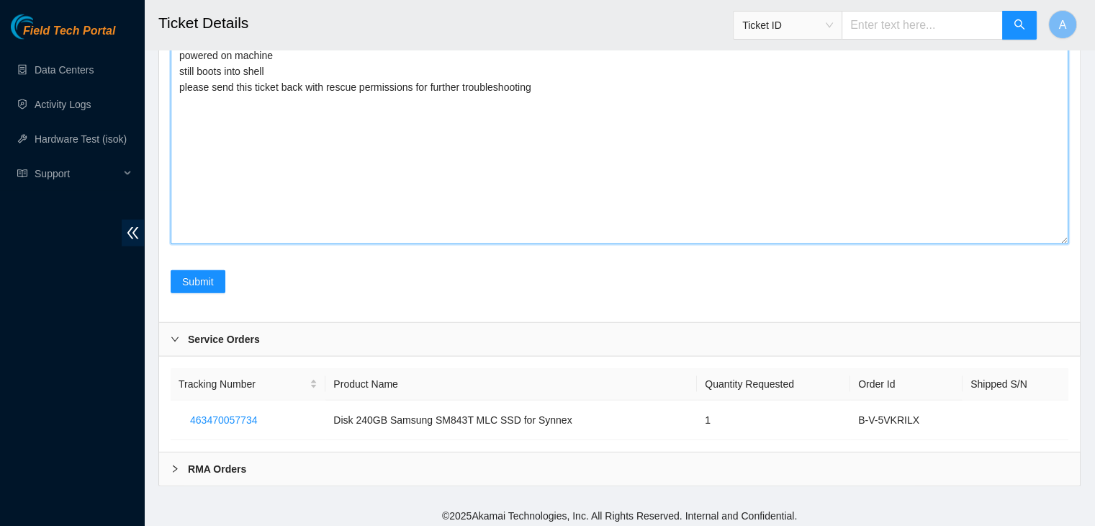
click at [493, 199] on textarea "verified machine sn safely powered down machine removed drive sn: 18521FD9F921 …" at bounding box center [620, 88] width 898 height 311
click at [611, 135] on textarea "verified machine sn safely powered down machine removed drive sn: 18521FD9F921 …" at bounding box center [620, 88] width 898 height 311
paste textarea "341378 24-09-2025 09:47:28 104.84.154.38 FAILED Result Detail Message Ticket ID…"
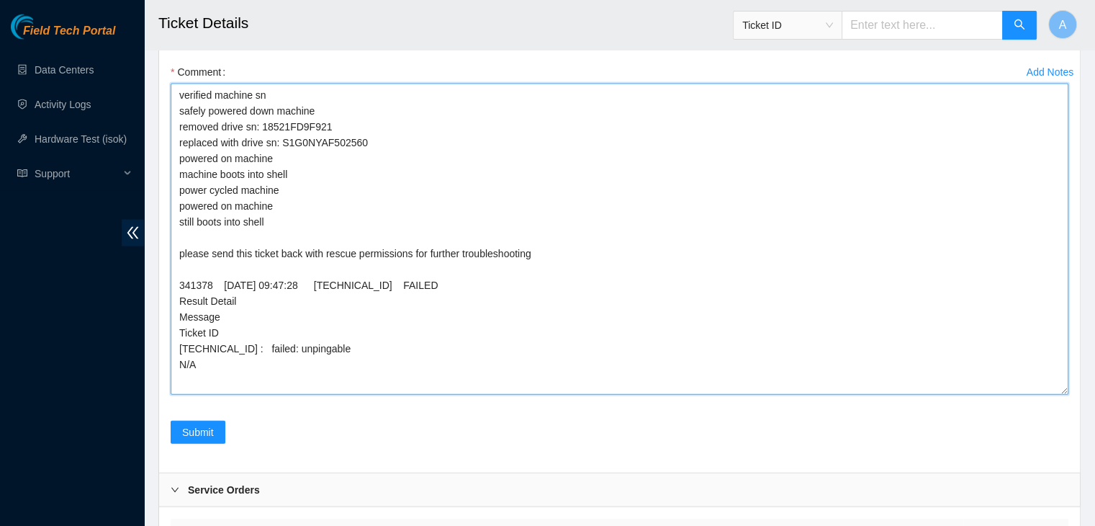
scroll to position [3100, 0]
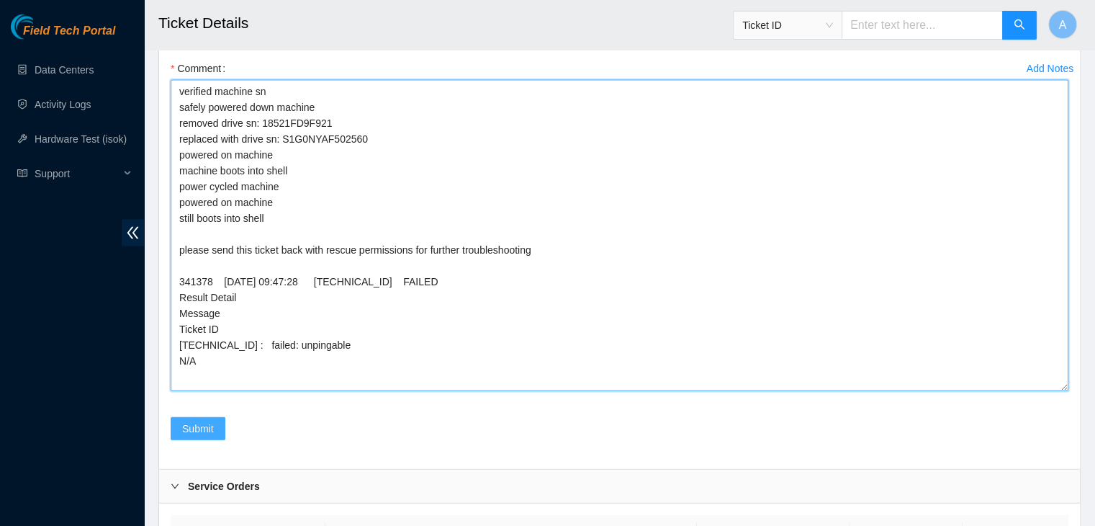
type textarea "verified machine sn safely powered down machine removed drive sn: 18521FD9F921 …"
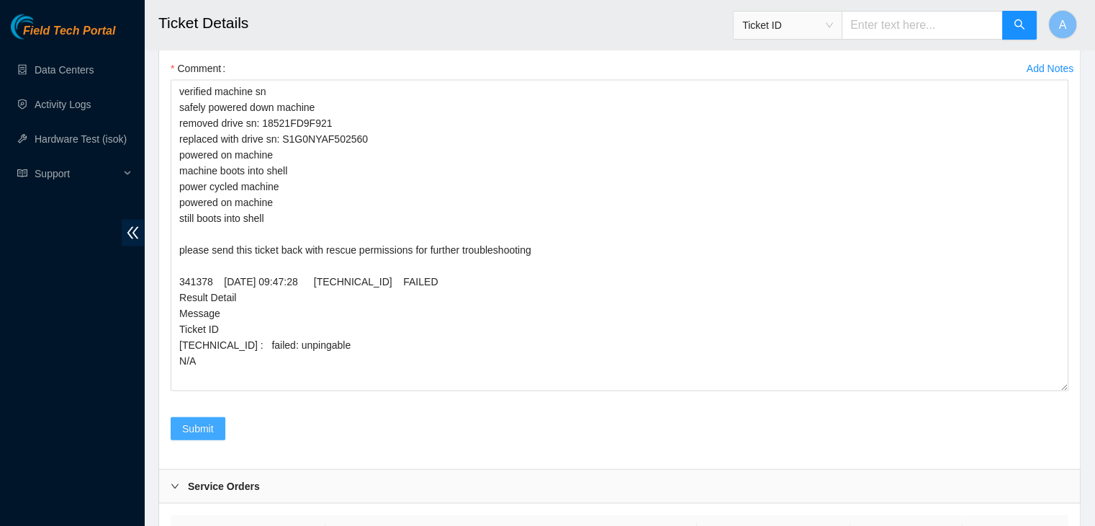
click at [215, 424] on button "Submit" at bounding box center [198, 428] width 55 height 23
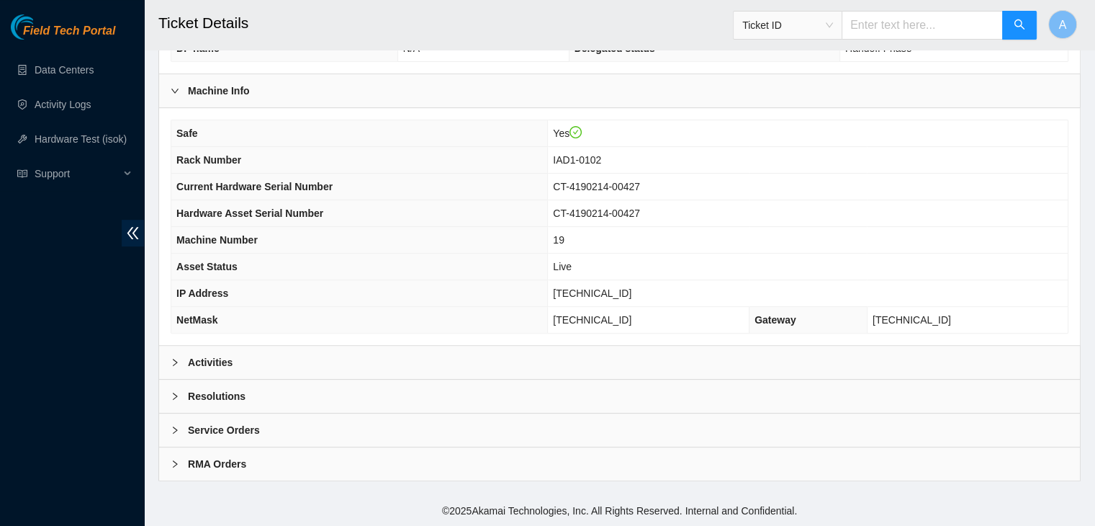
scroll to position [447, 0]
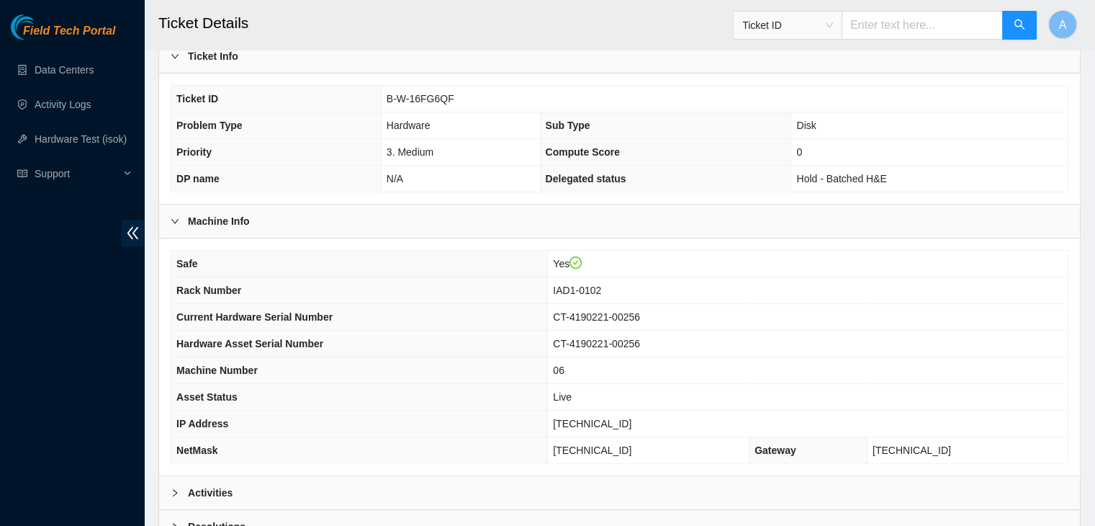
scroll to position [447, 0]
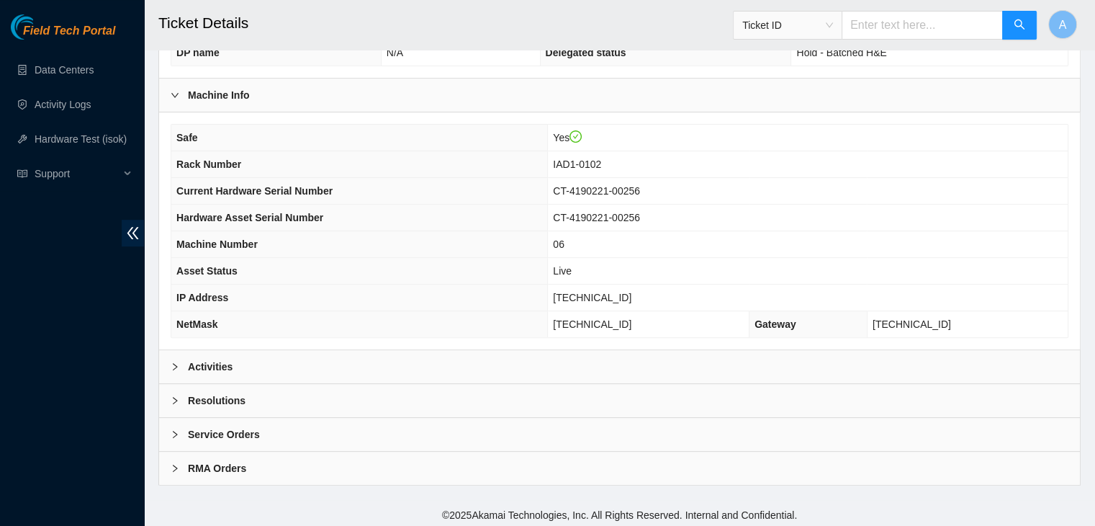
click at [462, 360] on div "Activities" at bounding box center [619, 366] width 921 height 33
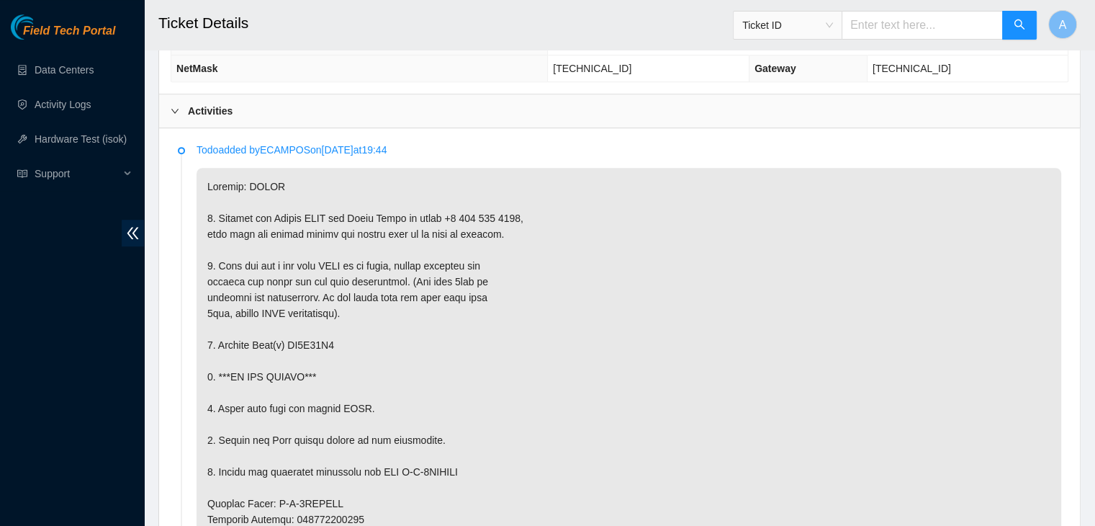
scroll to position [703, 0]
click at [321, 340] on p at bounding box center [629, 535] width 865 height 735
copy p "3. Replace Disk(s) ZC1A86P8 4"
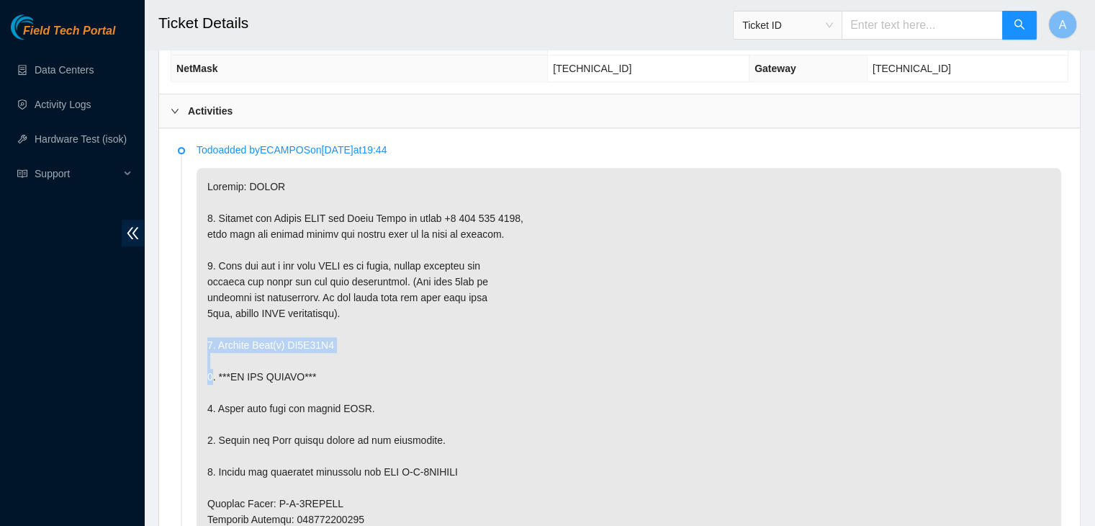
click at [321, 340] on p at bounding box center [629, 535] width 865 height 735
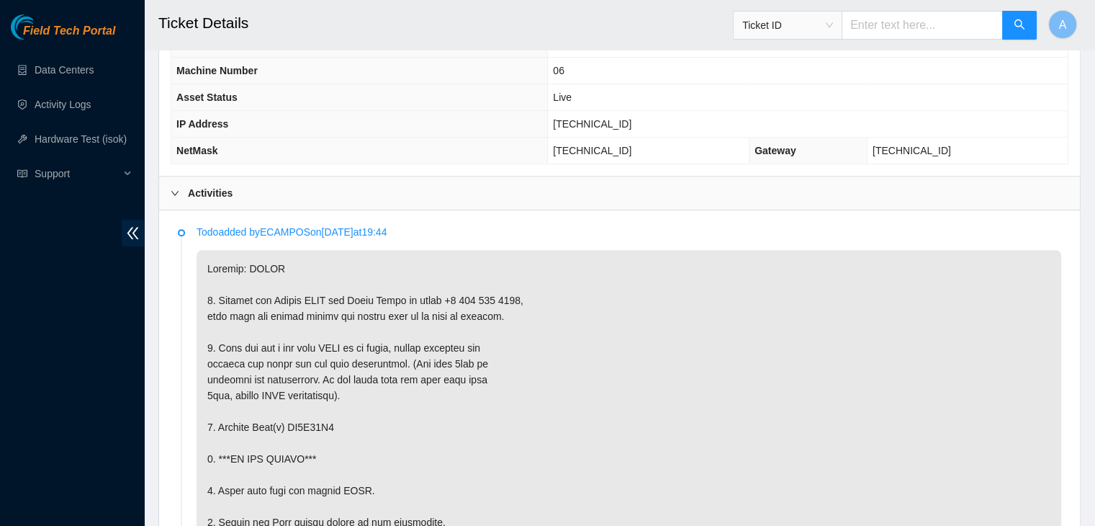
scroll to position [619, 0]
click at [88, 107] on link "Activity Logs" at bounding box center [63, 105] width 57 height 12
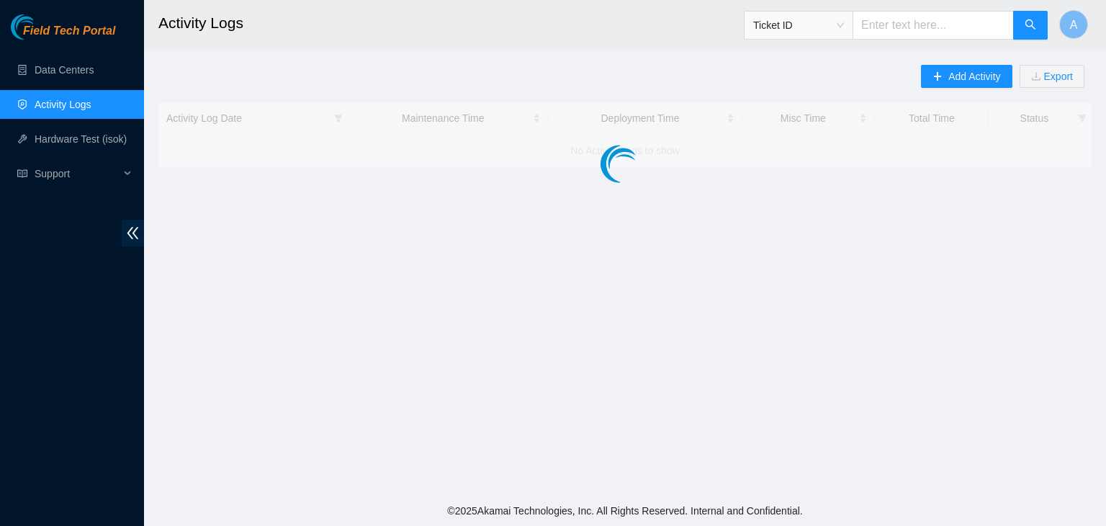
click at [88, 107] on link "Activity Logs" at bounding box center [63, 105] width 57 height 12
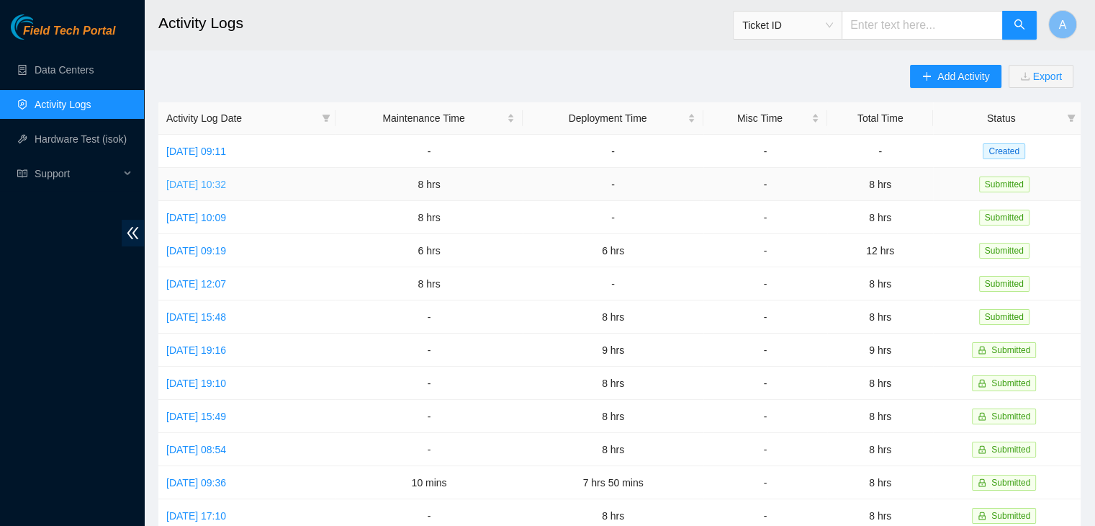
click at [226, 181] on link "Tue, 23 Sep 2025 10:32" at bounding box center [196, 185] width 60 height 12
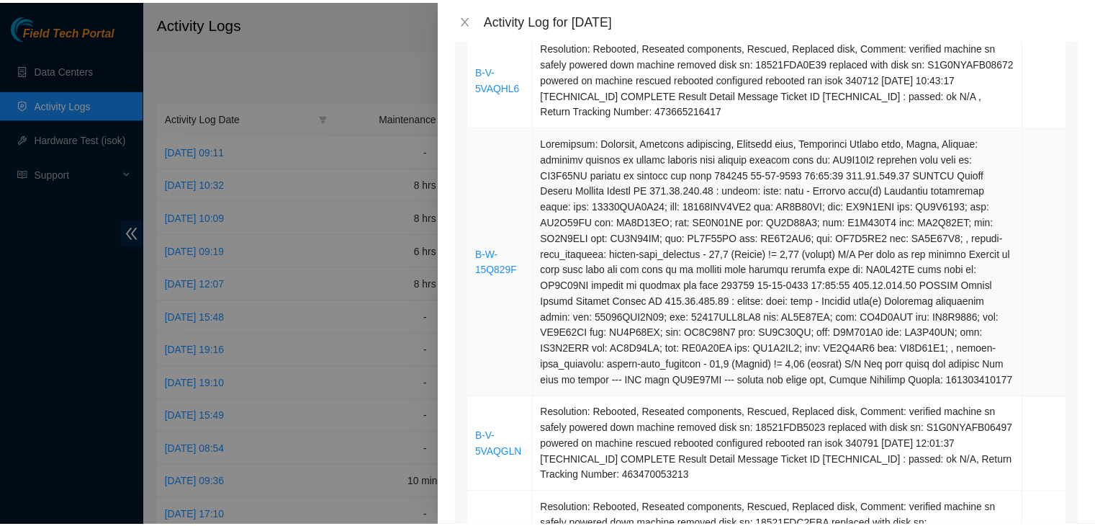
scroll to position [380, 0]
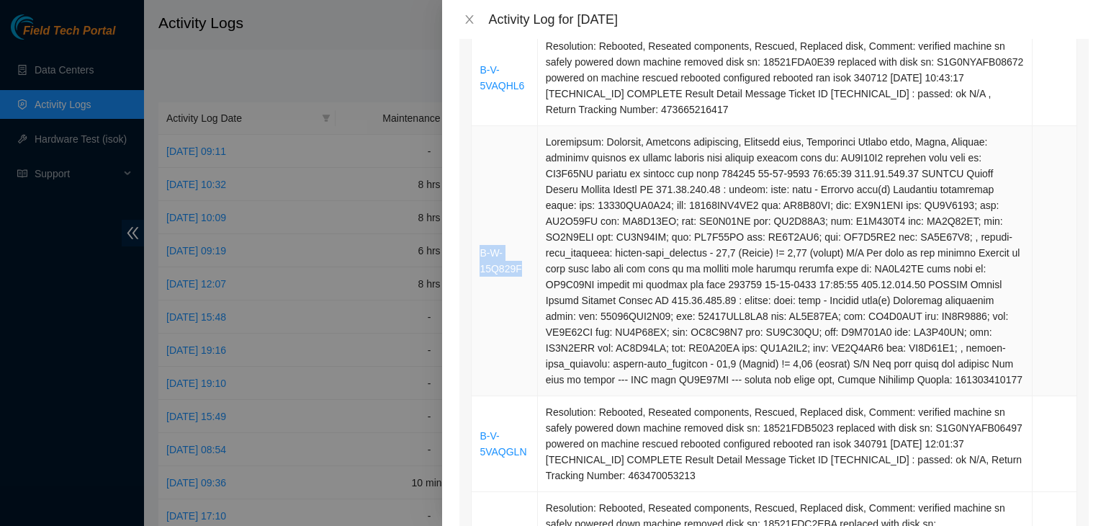
drag, startPoint x: 519, startPoint y: 272, endPoint x: 478, endPoint y: 257, distance: 43.7
click at [478, 257] on td "B-W-15Q829F" at bounding box center [505, 261] width 66 height 270
copy link "B-W-15Q829F"
click at [495, 310] on td "B-W-15Q829F" at bounding box center [505, 261] width 66 height 270
click at [470, 18] on icon "close" at bounding box center [470, 19] width 8 height 9
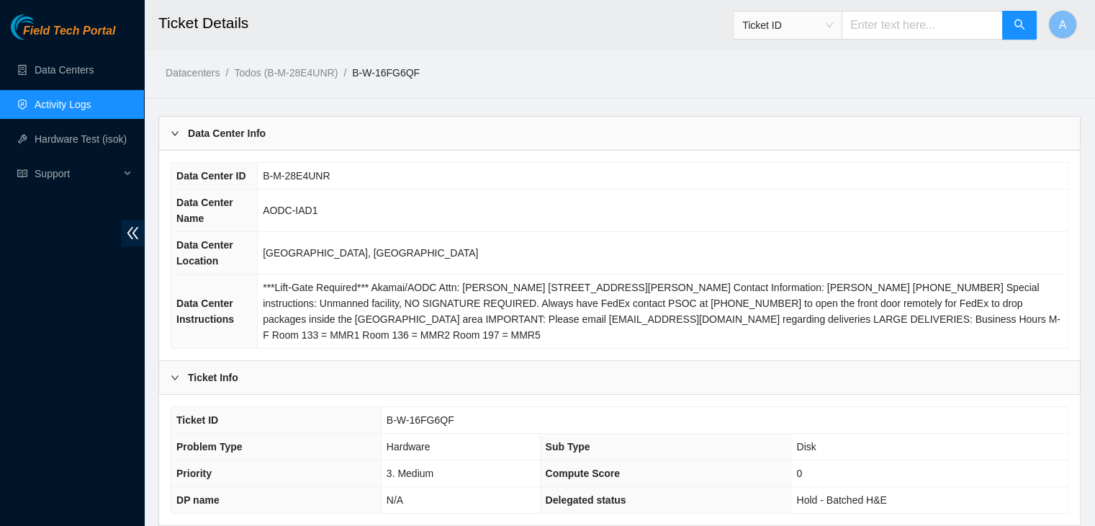
scroll to position [447, 0]
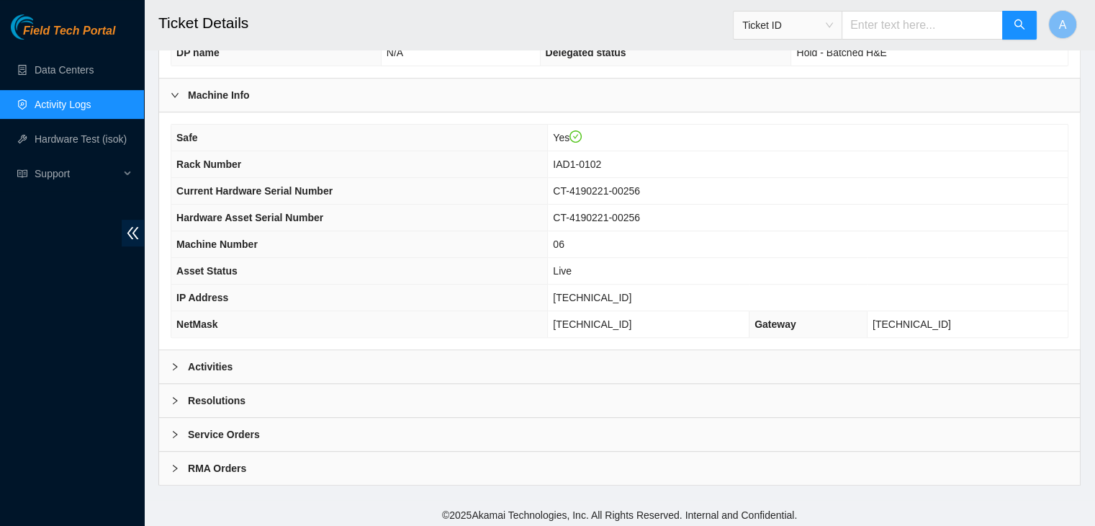
click at [470, 362] on div "Activities" at bounding box center [619, 366] width 921 height 33
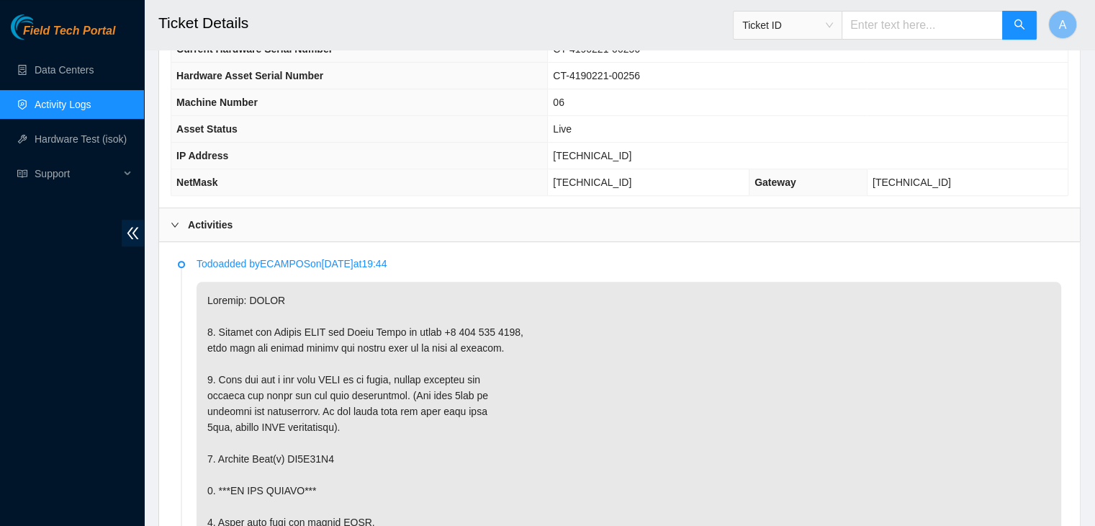
scroll to position [0, 0]
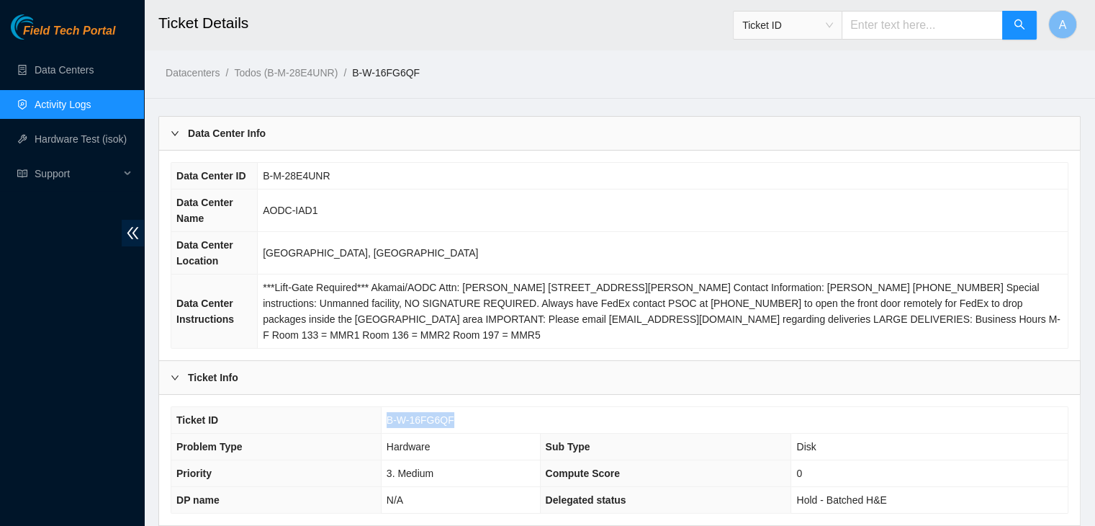
drag, startPoint x: 452, startPoint y: 423, endPoint x: 386, endPoint y: 416, distance: 66.7
click at [386, 416] on td "B-W-16FG6QF" at bounding box center [724, 420] width 687 height 27
copy span "B-W-16FG6QF"
click at [387, 416] on span "B-W-16FG6QF" at bounding box center [421, 420] width 68 height 12
click at [325, 254] on td "[GEOGRAPHIC_DATA], [GEOGRAPHIC_DATA]" at bounding box center [663, 253] width 810 height 42
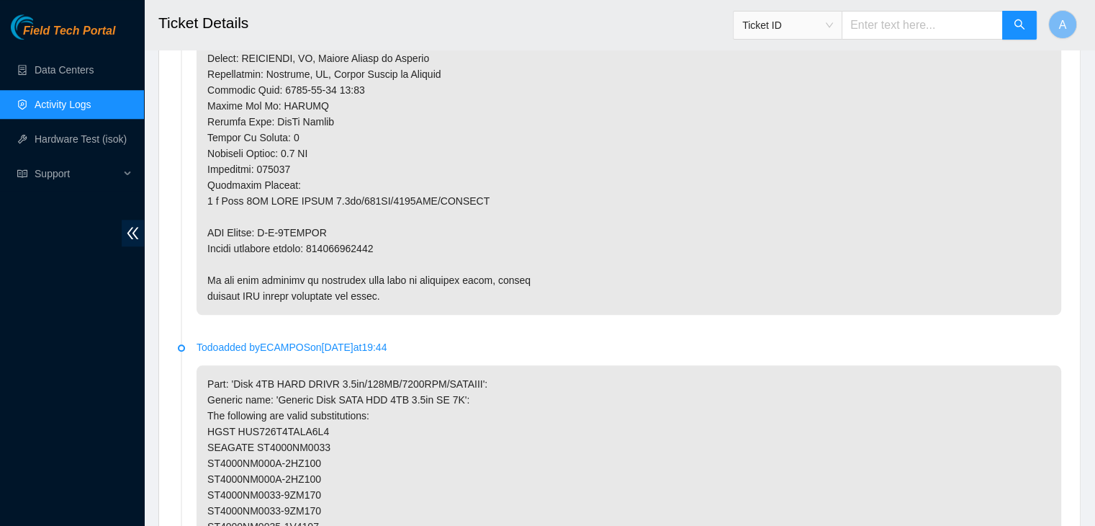
scroll to position [1291, 0]
copy p "463470057642"
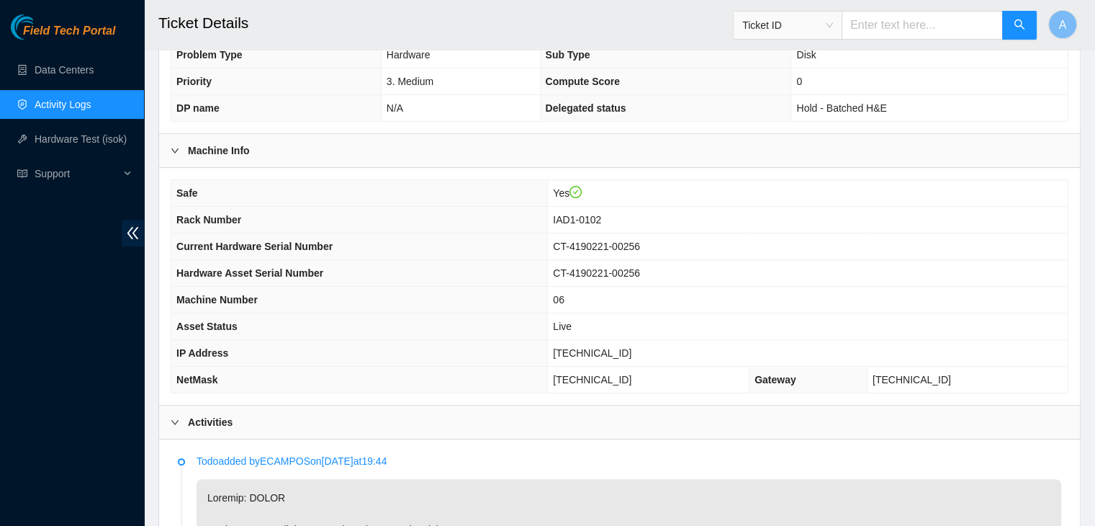
scroll to position [392, 0]
click at [787, 434] on div "Activities" at bounding box center [619, 421] width 921 height 33
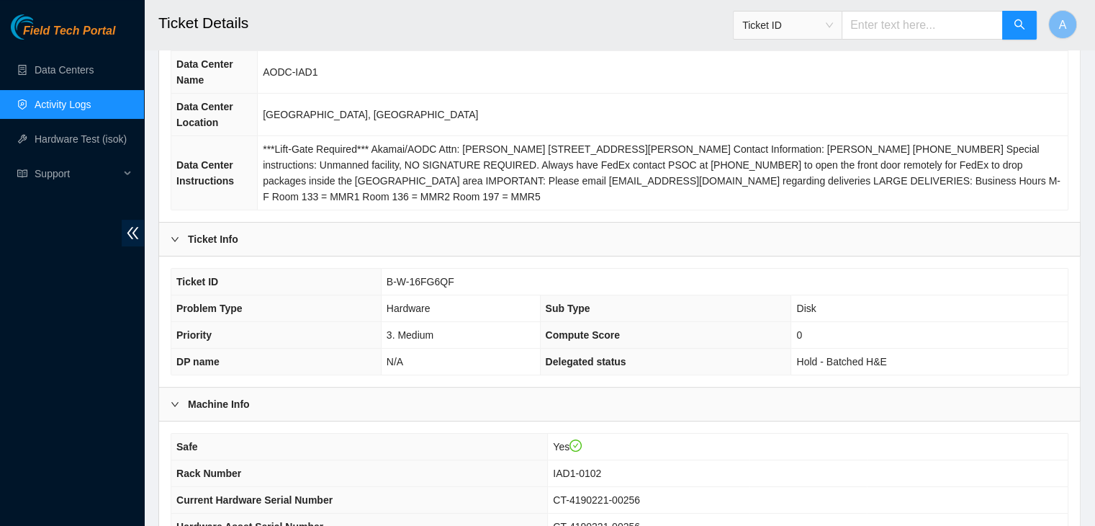
scroll to position [447, 0]
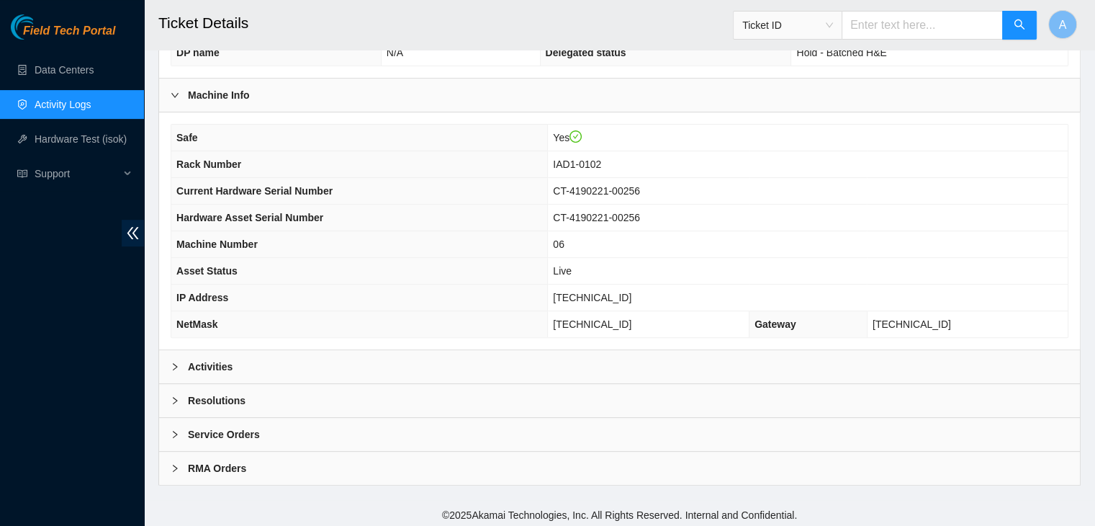
click at [557, 354] on div "Activities" at bounding box center [619, 366] width 921 height 33
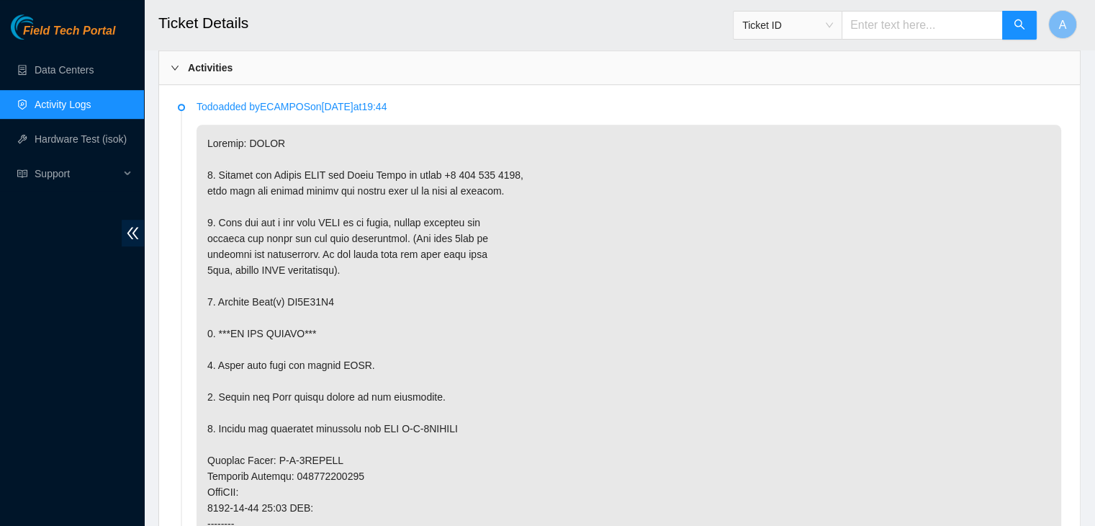
scroll to position [749, 0]
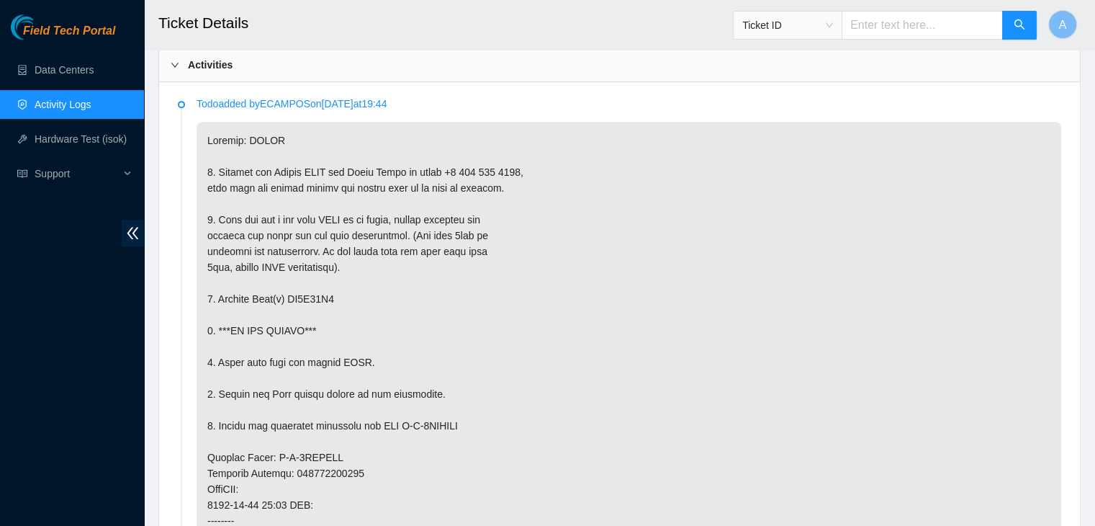
click at [398, 309] on p at bounding box center [629, 489] width 865 height 735
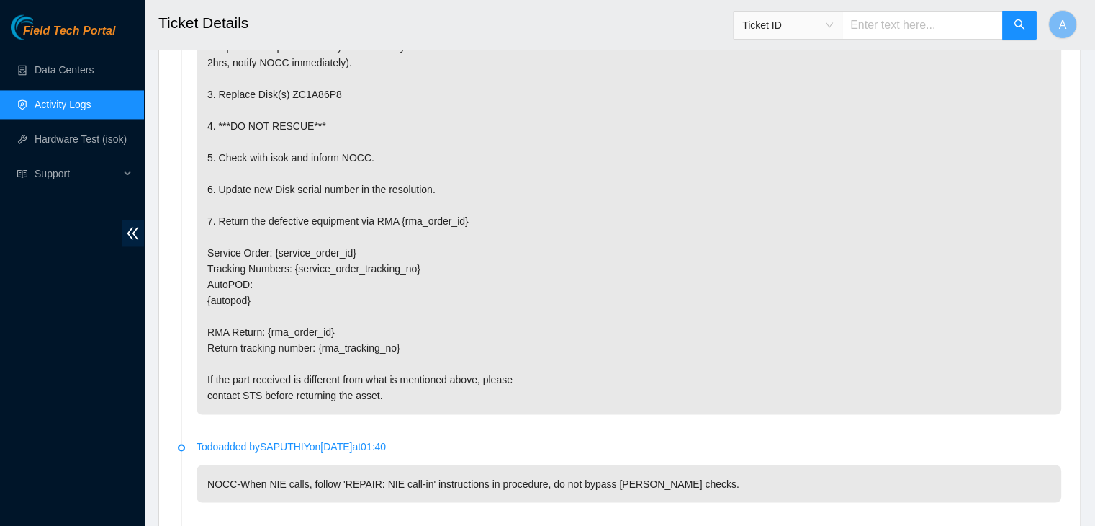
scroll to position [2525, 0]
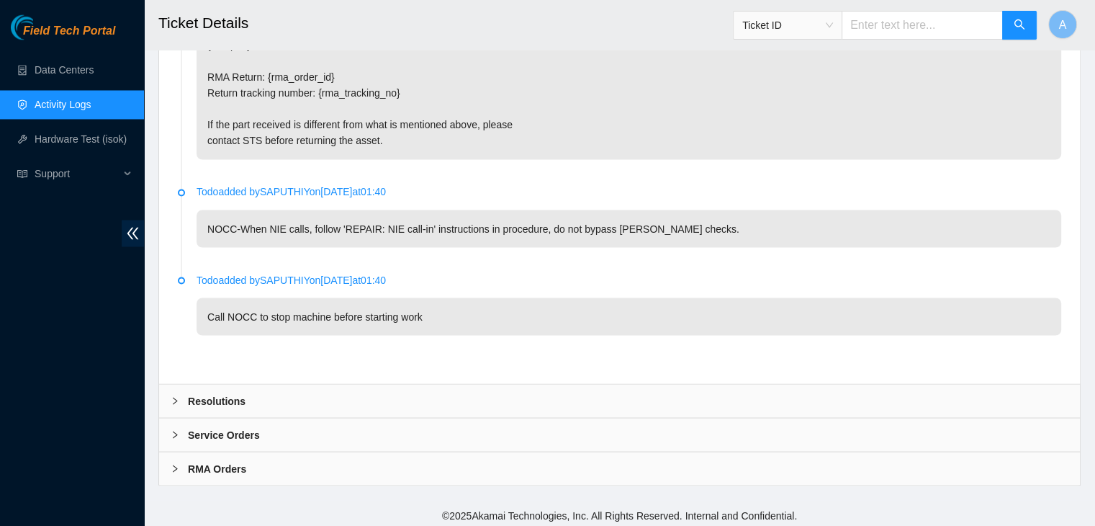
click at [377, 406] on div "Resolutions" at bounding box center [619, 400] width 921 height 33
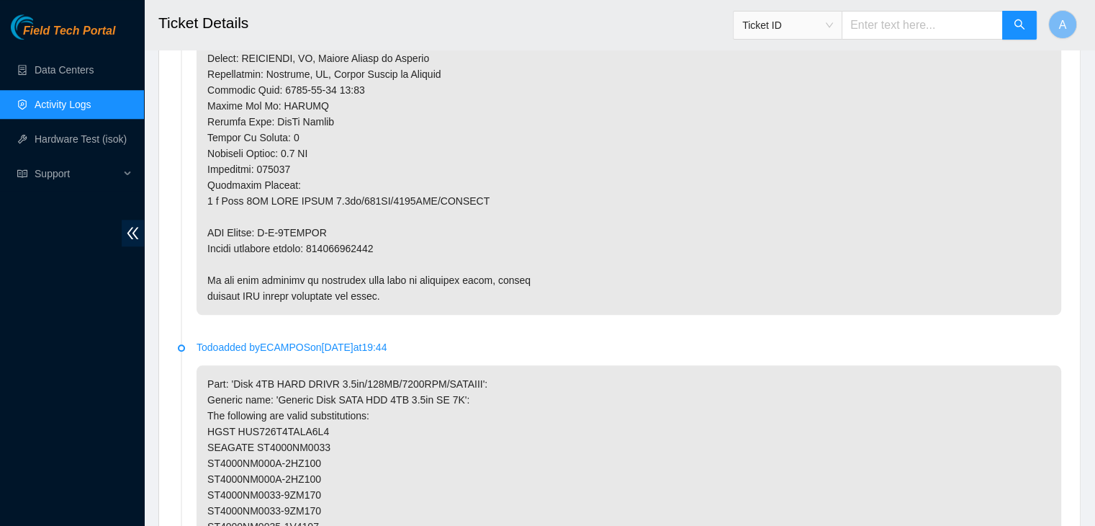
scroll to position [1290, 0]
copy p "463470057642"
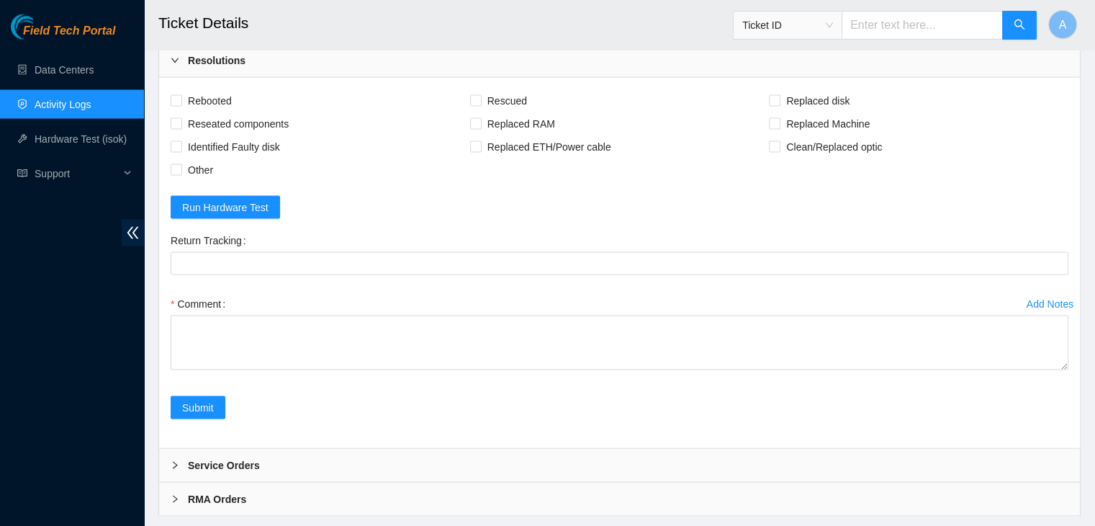
scroll to position [2895, 0]
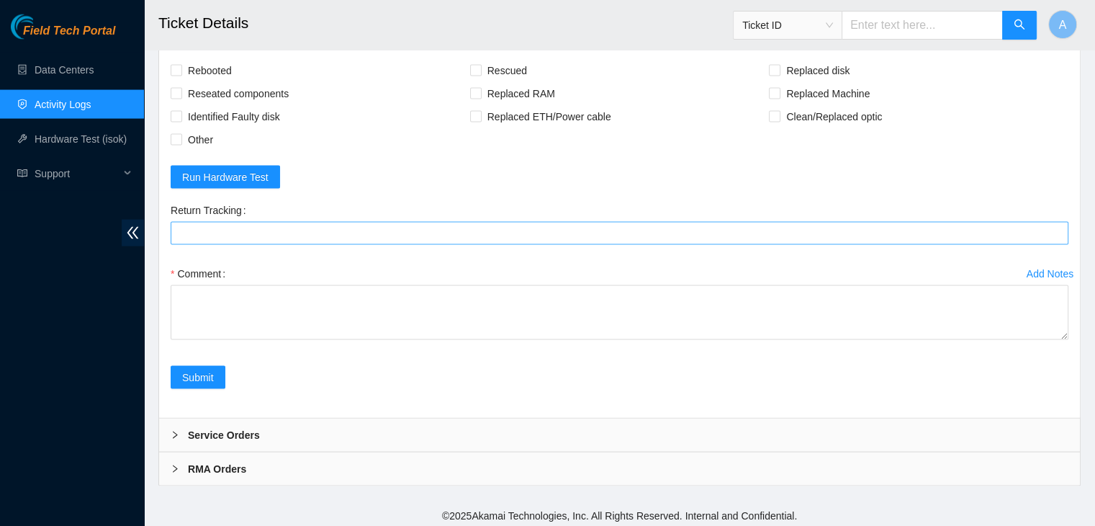
drag, startPoint x: 377, startPoint y: 243, endPoint x: 389, endPoint y: 237, distance: 12.9
click at [389, 237] on div "Return Tracking" at bounding box center [620, 230] width 910 height 63
click at [389, 237] on Tracking "Return Tracking" at bounding box center [620, 233] width 898 height 23
paste Tracking "463470057642"
drag, startPoint x: 1064, startPoint y: 332, endPoint x: 1014, endPoint y: 473, distance: 149.6
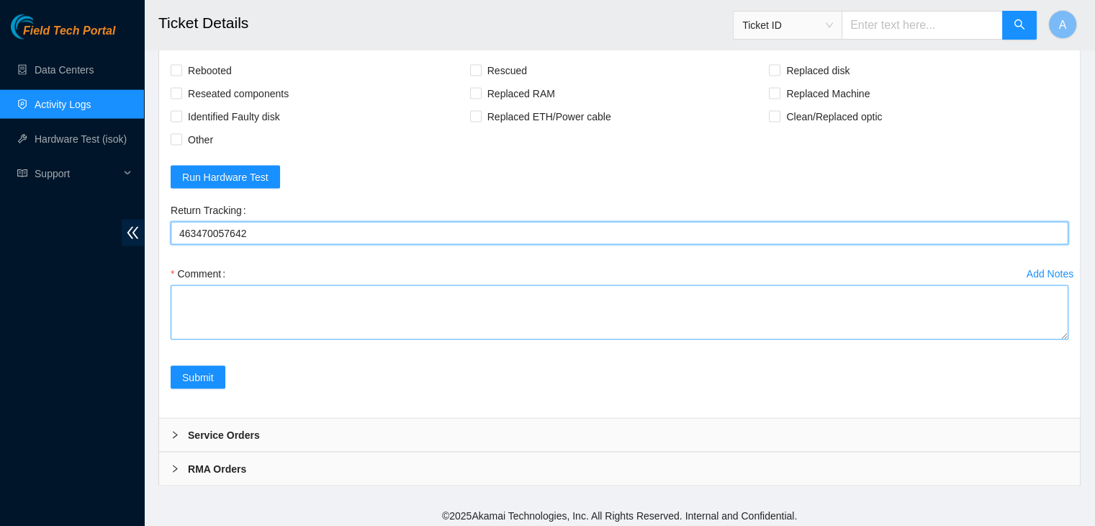
click at [1014, 340] on textarea "Comment" at bounding box center [620, 312] width 898 height 55
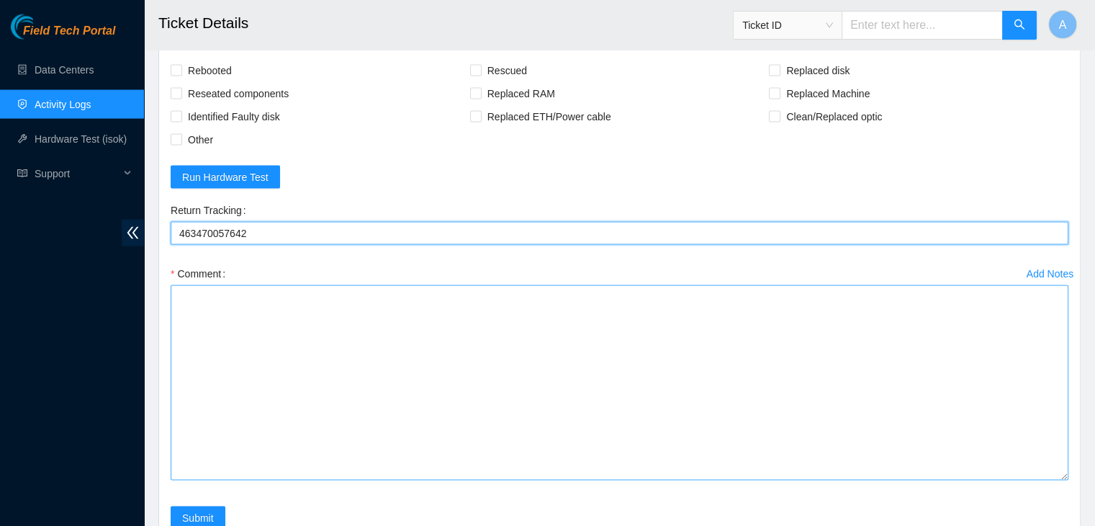
type Tracking "463470057642"
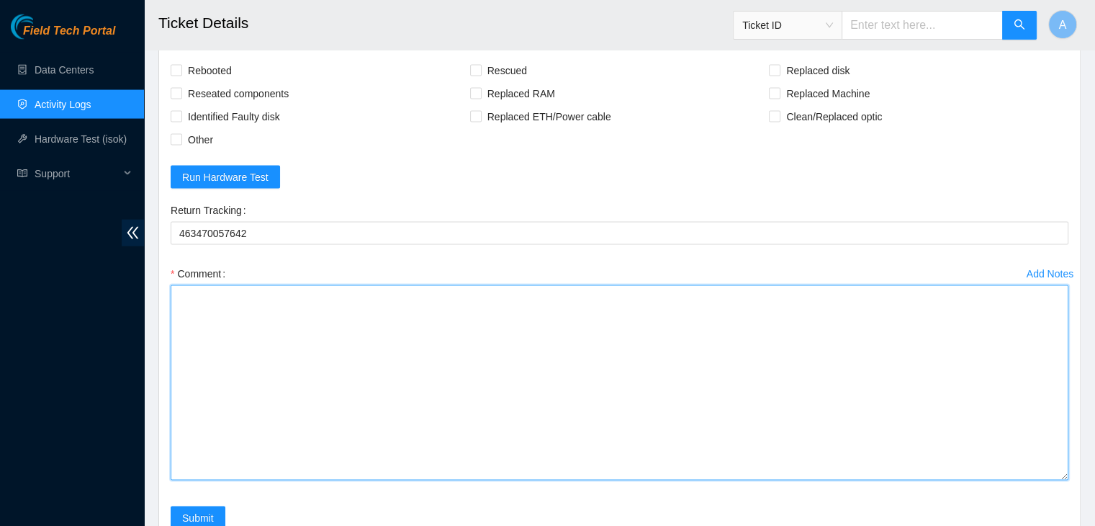
click at [876, 424] on textarea "Comment" at bounding box center [620, 382] width 898 height 195
paste textarea "B-W-15Q829F"
click at [279, 289] on textarea "Duplicate ticket B-W-15Q829F - replacement completed with this ticket" at bounding box center [620, 382] width 898 height 195
click at [433, 398] on textarea "---Duplicate ticket--- B-W-15Q829F - replacement completed with this ticket" at bounding box center [620, 382] width 898 height 195
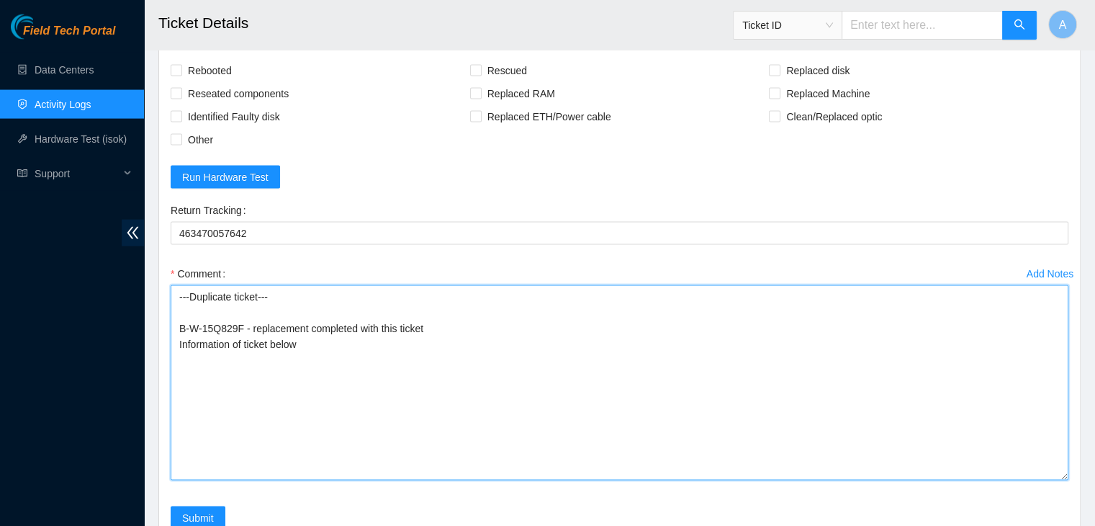
paste textarea "verified machine sn safely powered down machine removed disk sn: ZC1A86P8 repla…"
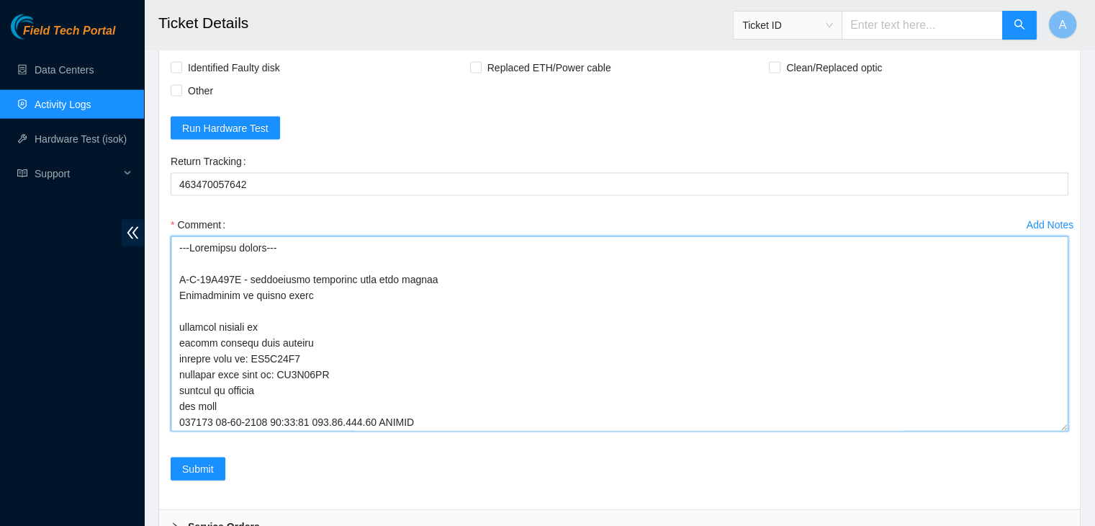
scroll to position [2943, 0]
type textarea "---Duplicate ticket--- B-W-15Q829F - replacement completed with this ticket Inf…"
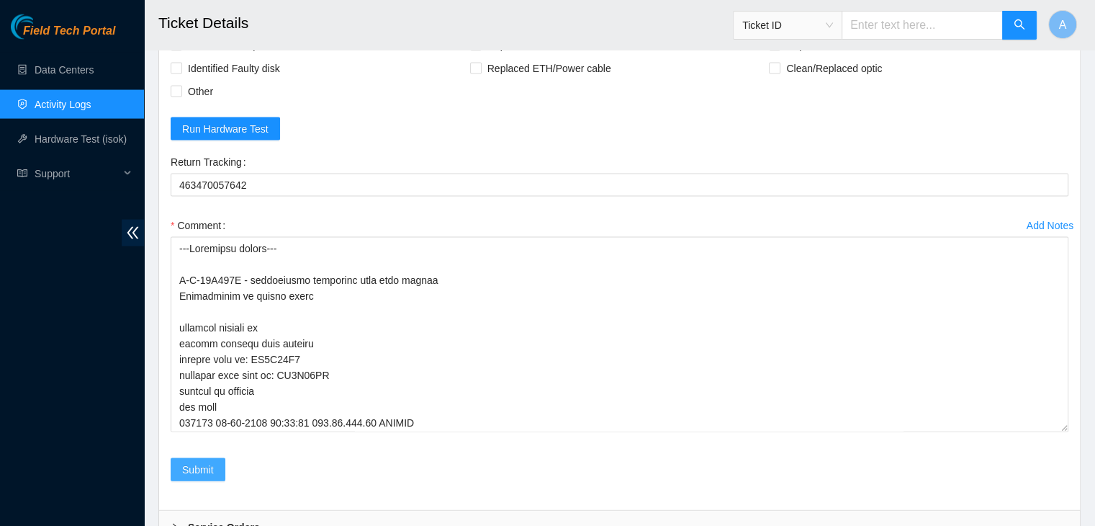
click at [186, 465] on span "Submit" at bounding box center [198, 470] width 32 height 16
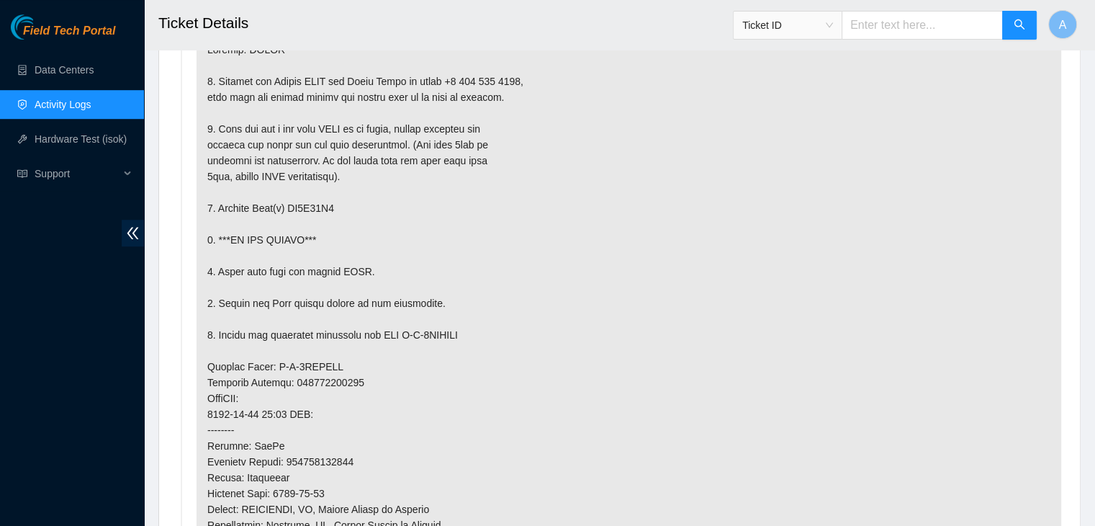
scroll to position [0, 0]
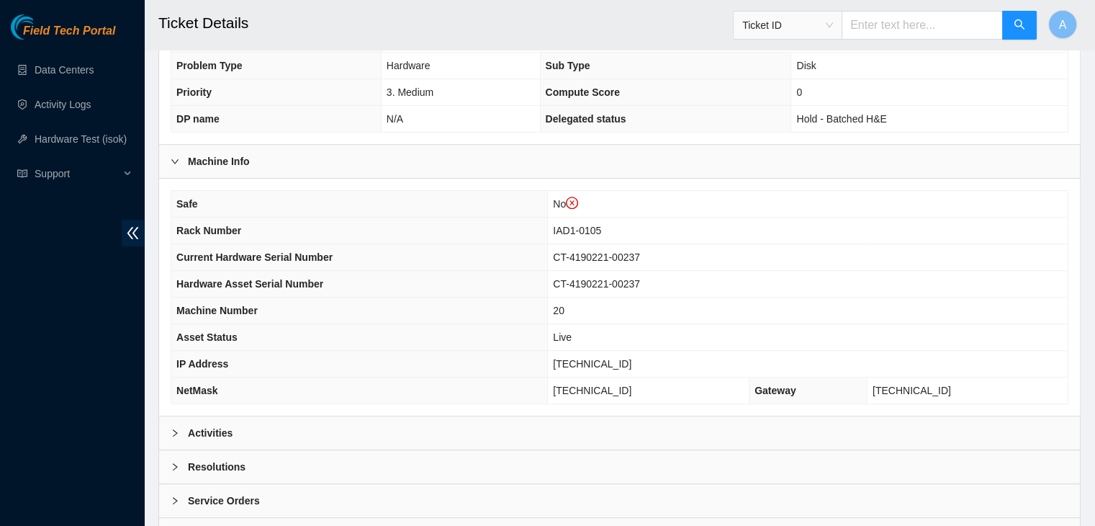
scroll to position [411, 0]
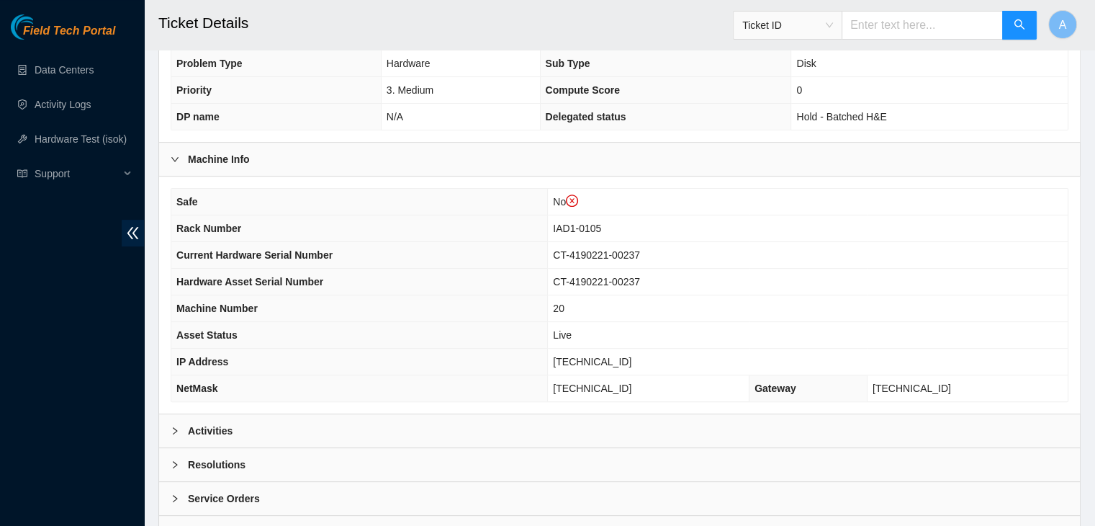
click at [391, 414] on div "Activities" at bounding box center [619, 430] width 921 height 33
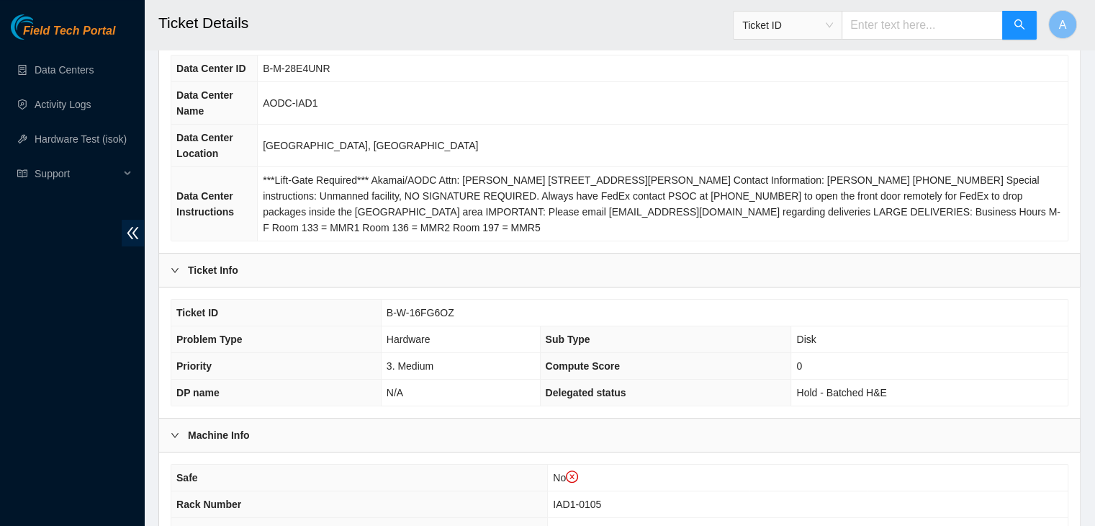
scroll to position [0, 0]
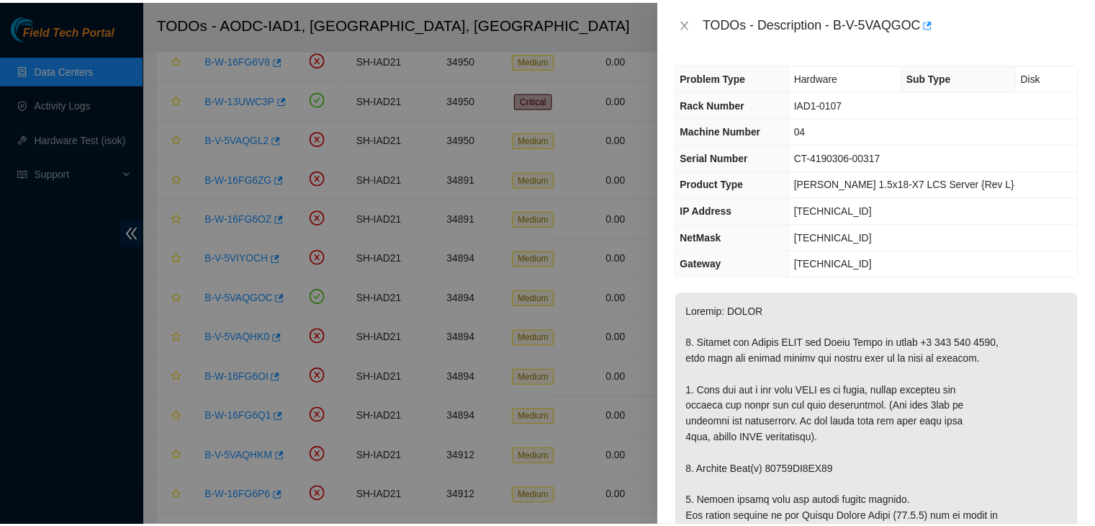
scroll to position [222, 0]
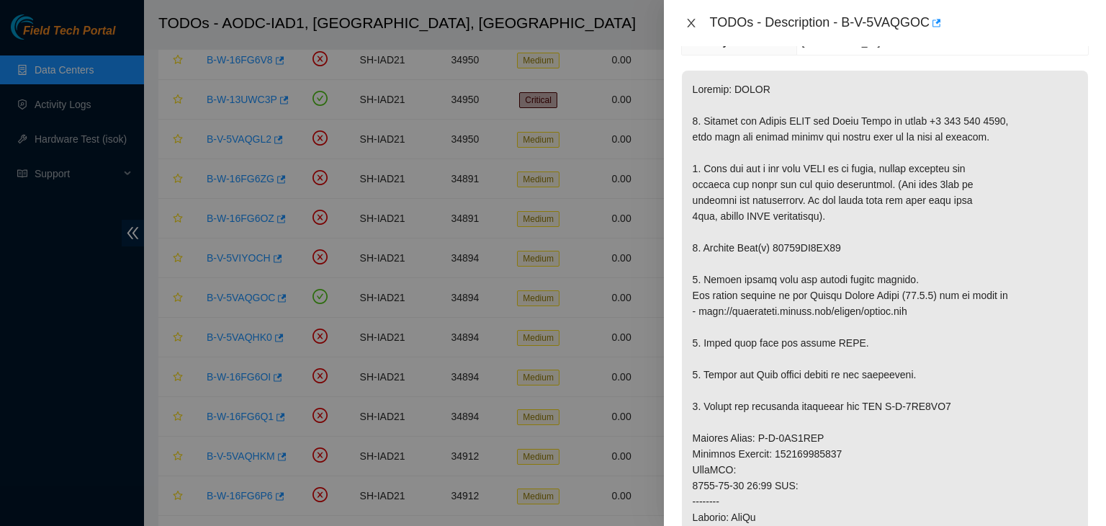
click at [689, 19] on icon "close" at bounding box center [692, 23] width 12 height 12
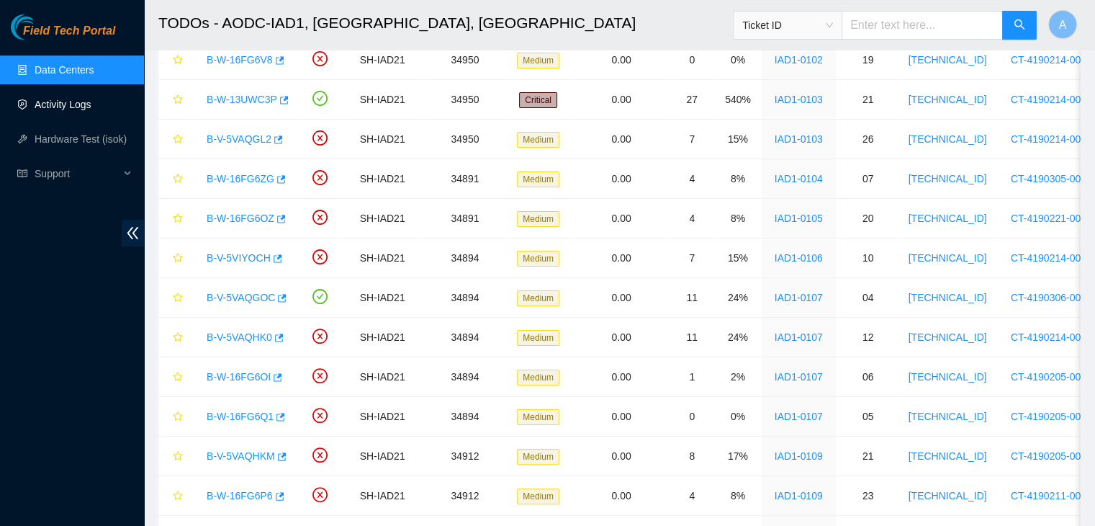
click at [91, 104] on link "Activity Logs" at bounding box center [63, 105] width 57 height 12
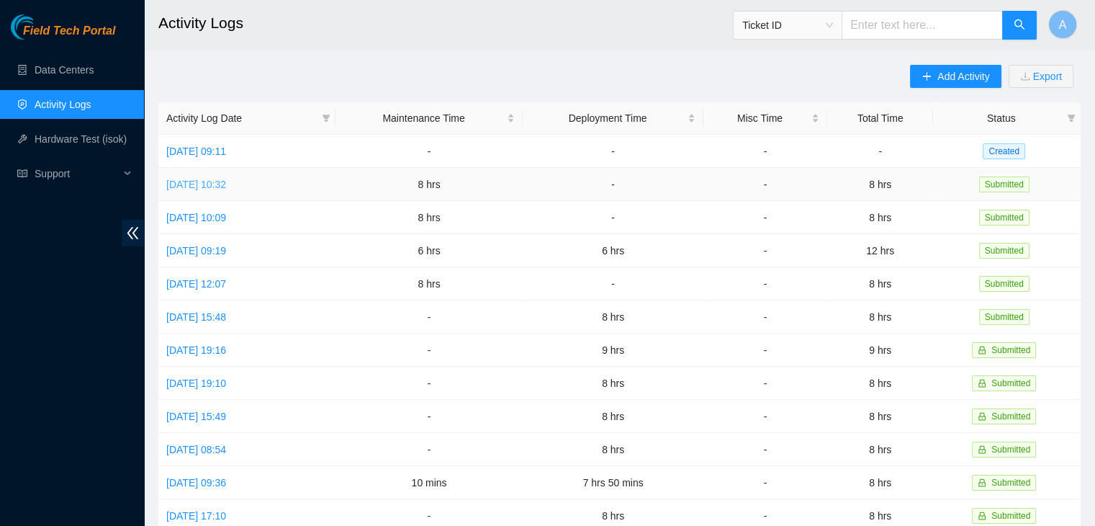
click at [223, 187] on link "[DATE] 10:32" at bounding box center [196, 185] width 60 height 12
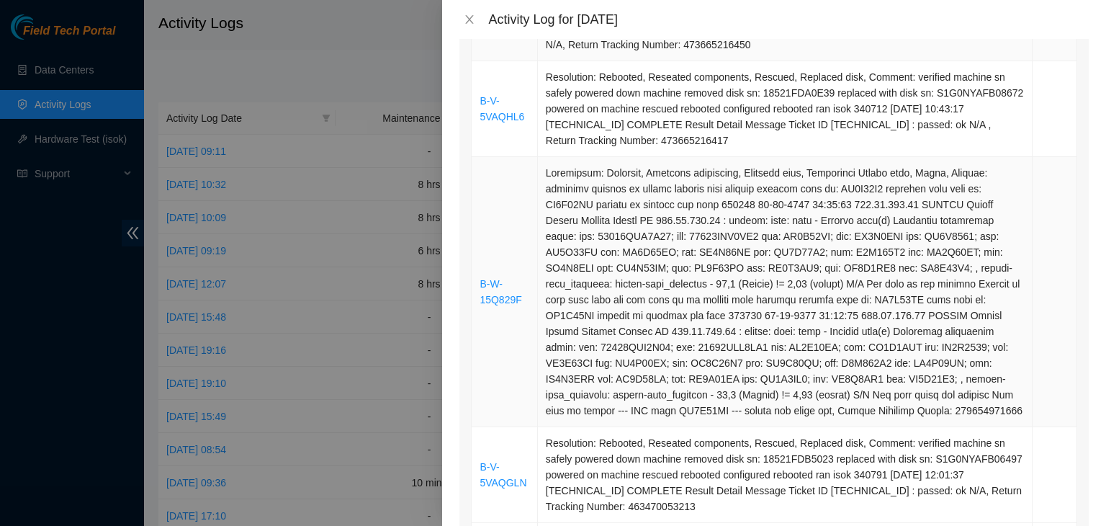
scroll to position [340, 0]
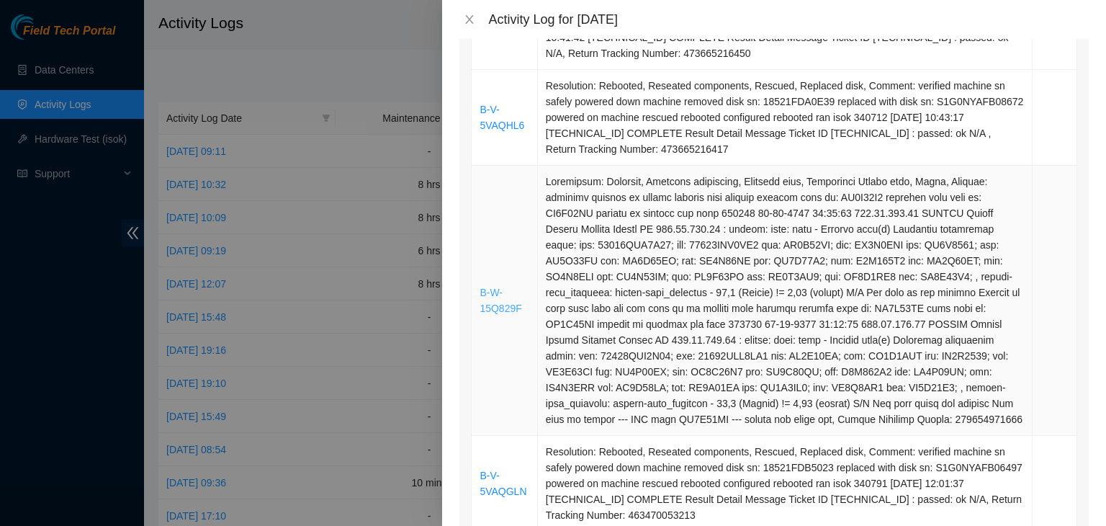
click at [495, 309] on link "B-W-15Q829F" at bounding box center [501, 300] width 42 height 27
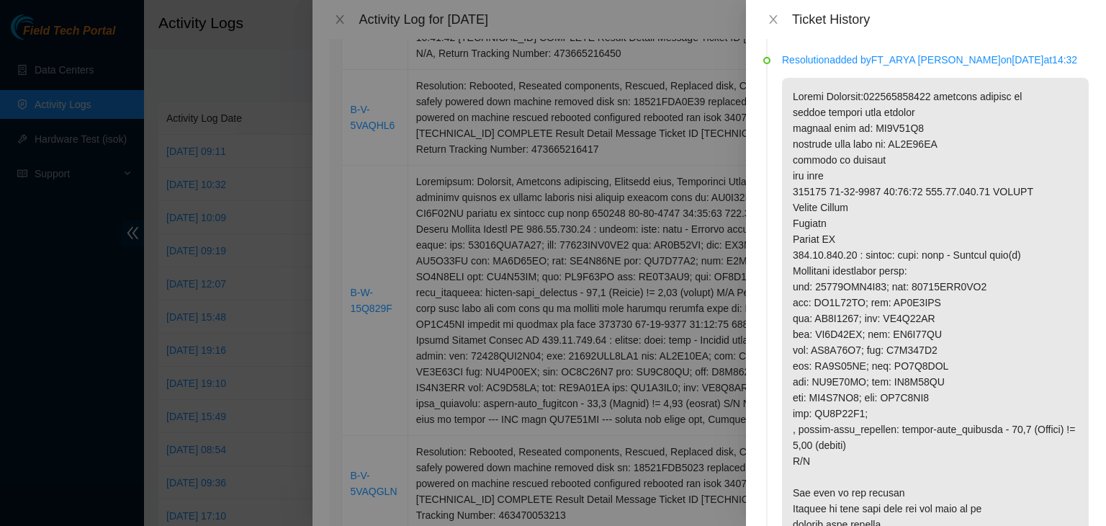
scroll to position [449, 0]
click at [773, 17] on icon "close" at bounding box center [774, 20] width 12 height 12
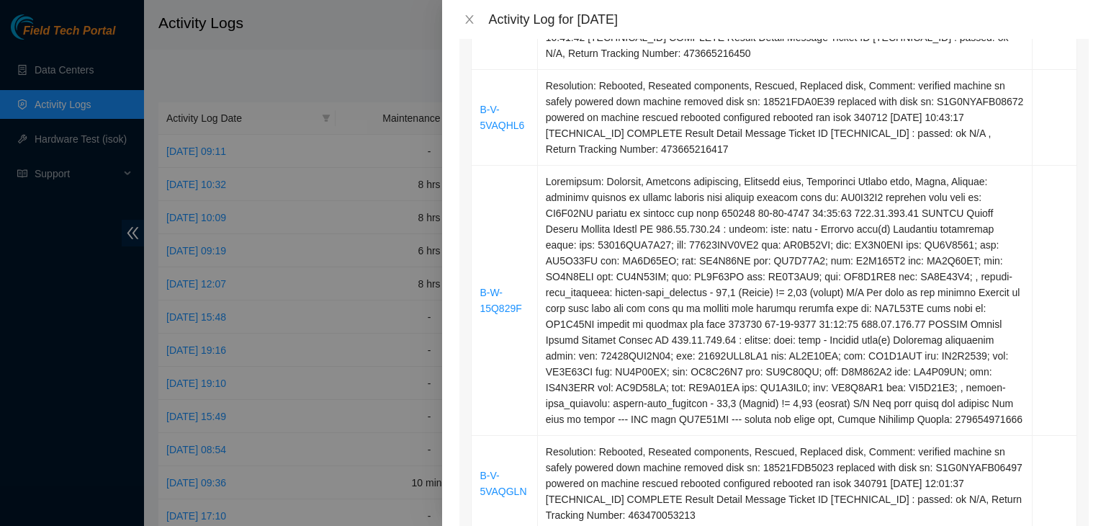
click at [472, 27] on div "Activity Log for [DATE]" at bounding box center [773, 20] width 629 height 16
click at [470, 14] on icon "close" at bounding box center [470, 20] width 12 height 12
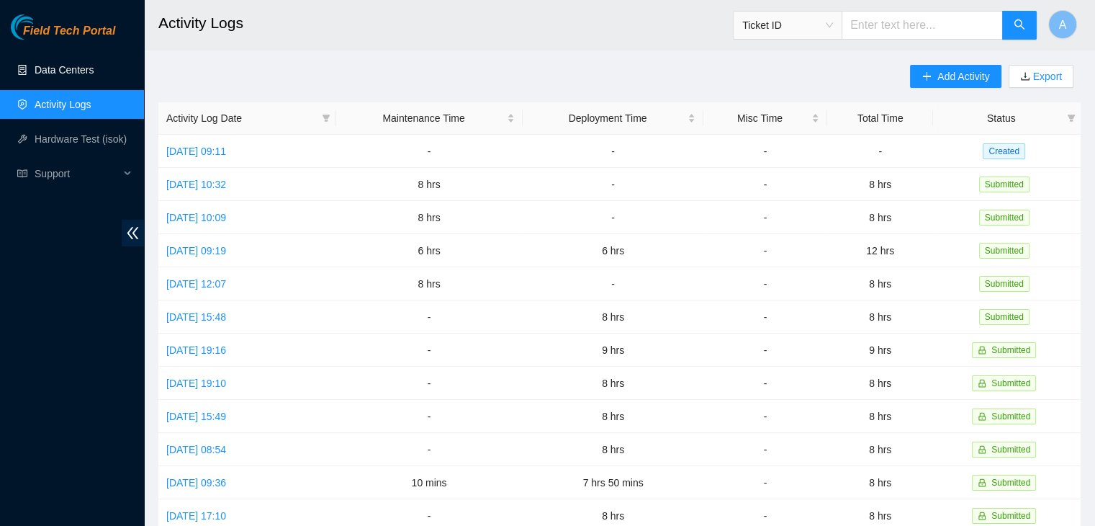
click at [75, 76] on link "Data Centers" at bounding box center [64, 70] width 59 height 12
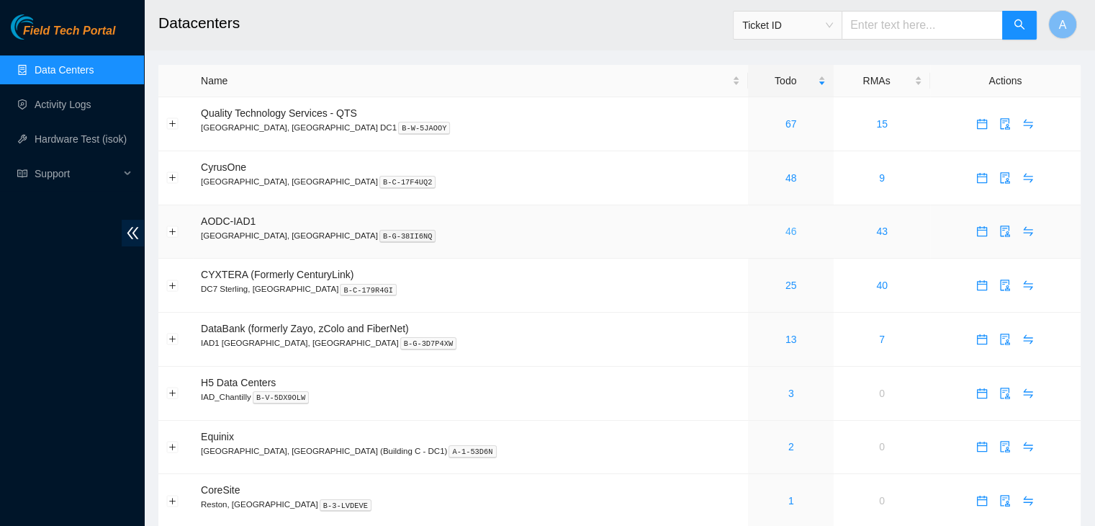
click at [786, 234] on link "46" at bounding box center [792, 231] width 12 height 12
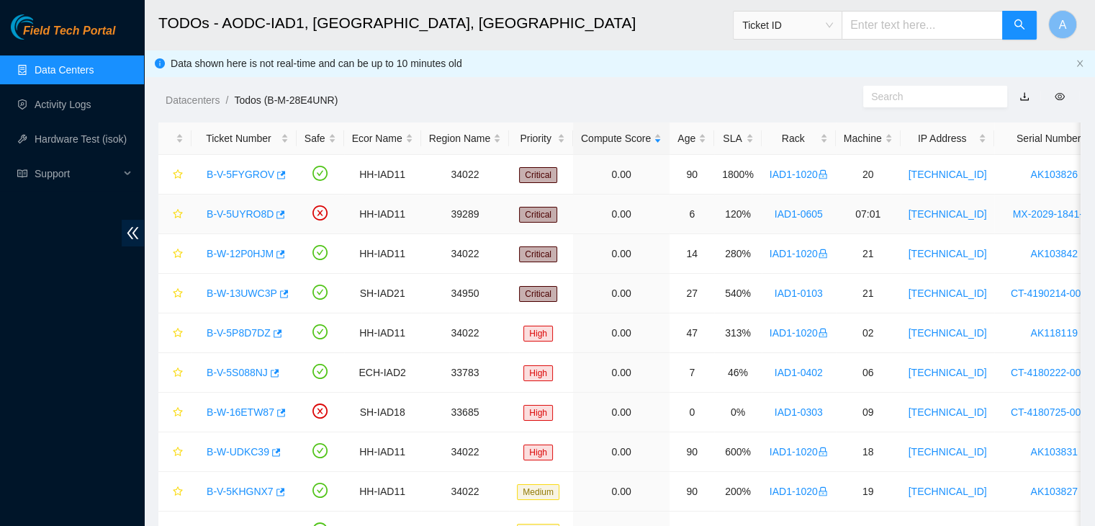
click at [223, 212] on link "B-V-5UYRO8D" at bounding box center [240, 214] width 67 height 12
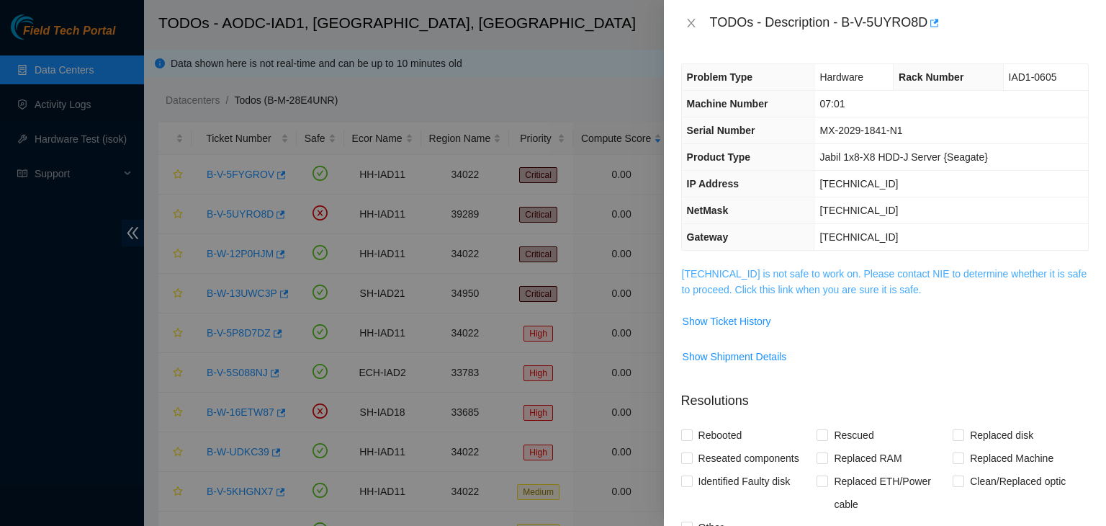
click at [824, 284] on link "[TECHNICAL_ID] is not safe to work on. Please contact NIE to determine whether …" at bounding box center [884, 281] width 405 height 27
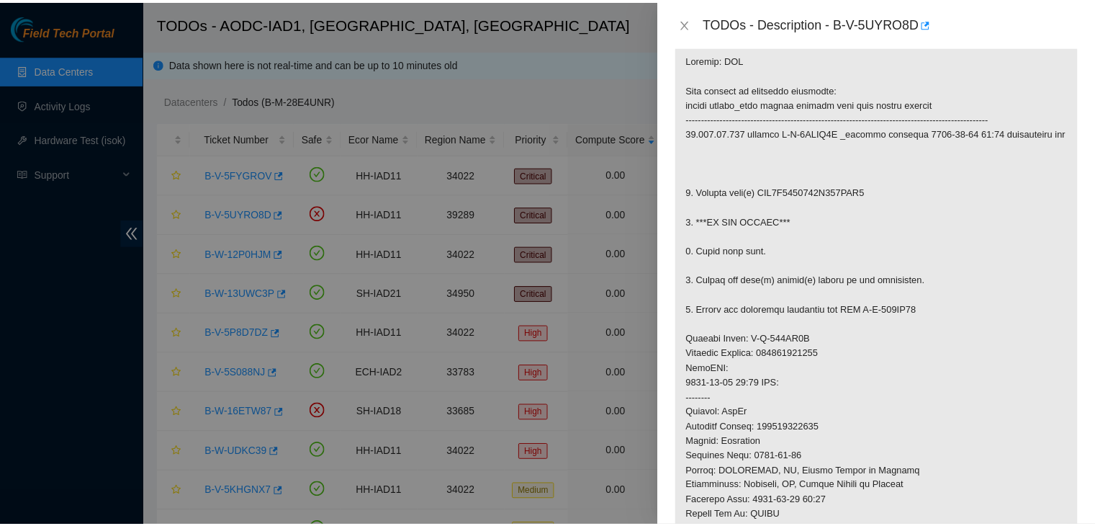
scroll to position [225, 0]
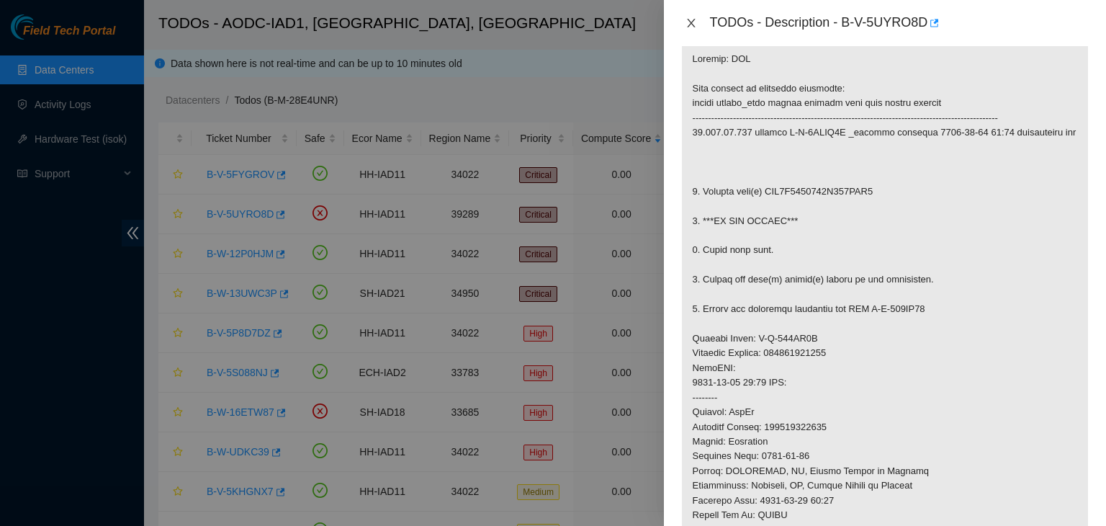
click at [690, 24] on icon "close" at bounding box center [691, 23] width 8 height 9
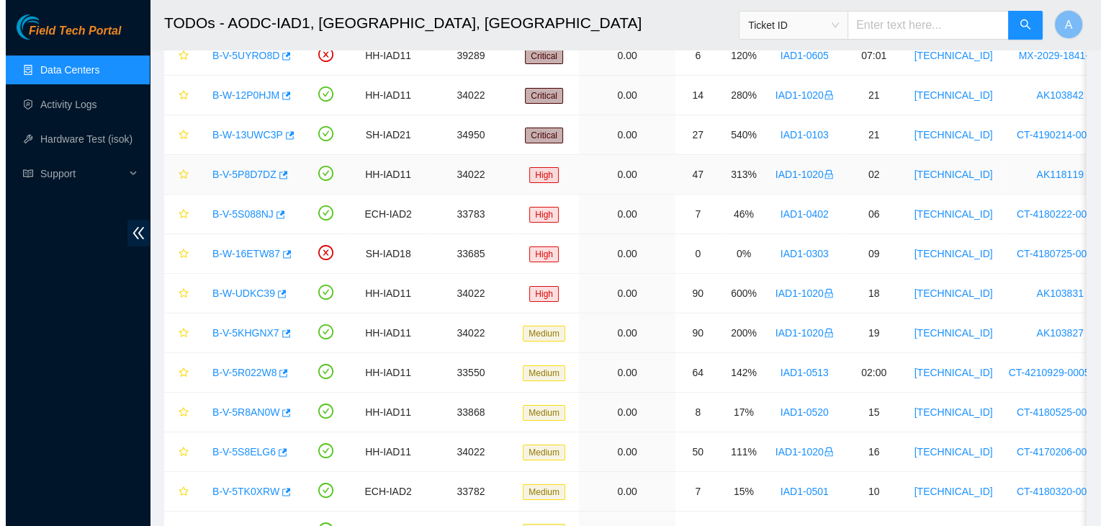
scroll to position [161, 0]
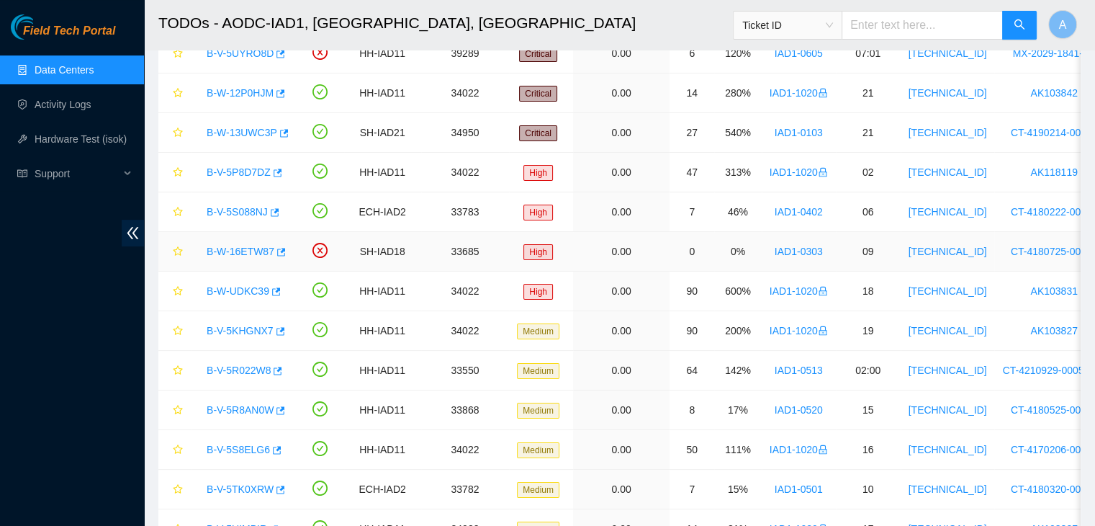
click at [239, 246] on link "B-W-16ETW87" at bounding box center [241, 252] width 68 height 12
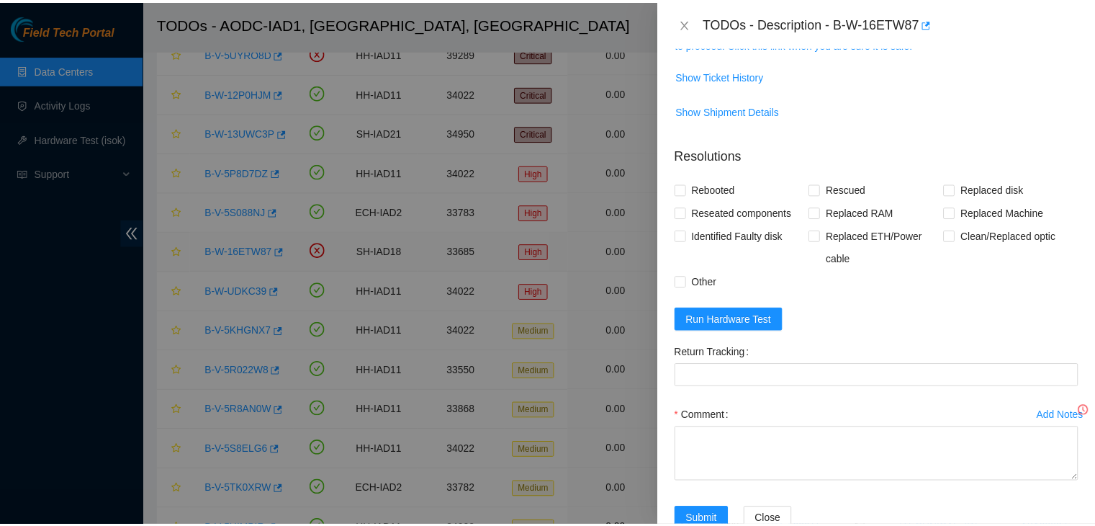
scroll to position [251, 0]
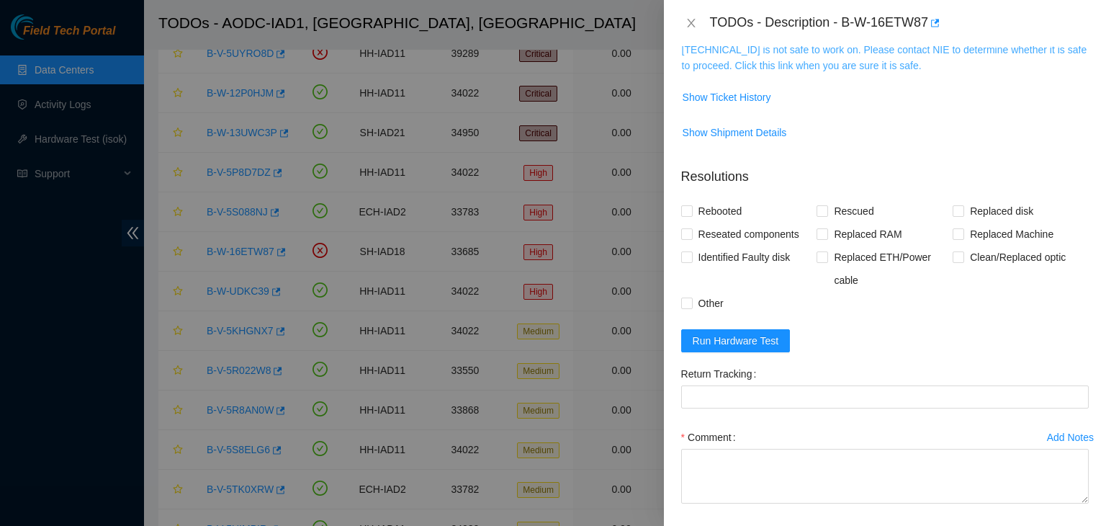
click at [799, 64] on link "[TECHNICAL_ID] is not safe to work on. Please contact NIE to determine whether …" at bounding box center [884, 57] width 405 height 27
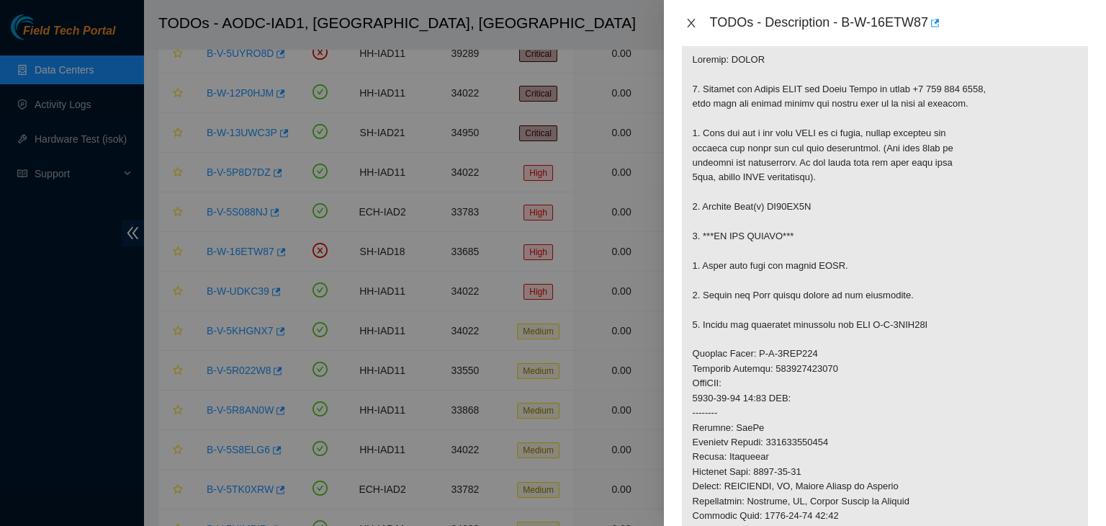
click at [695, 27] on icon "close" at bounding box center [692, 23] width 12 height 12
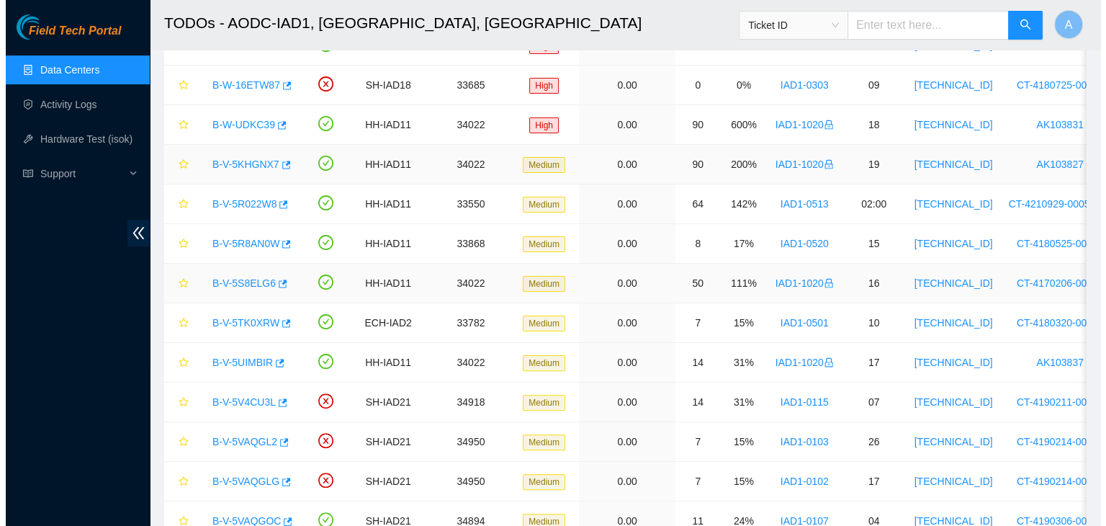
scroll to position [328, 0]
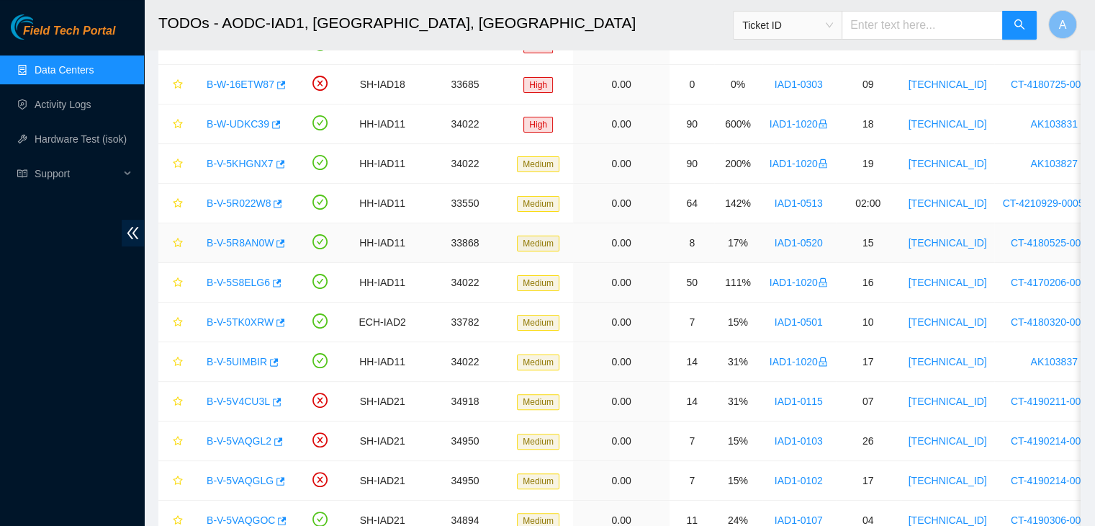
click at [252, 241] on link "B-V-5R8AN0W" at bounding box center [240, 243] width 67 height 12
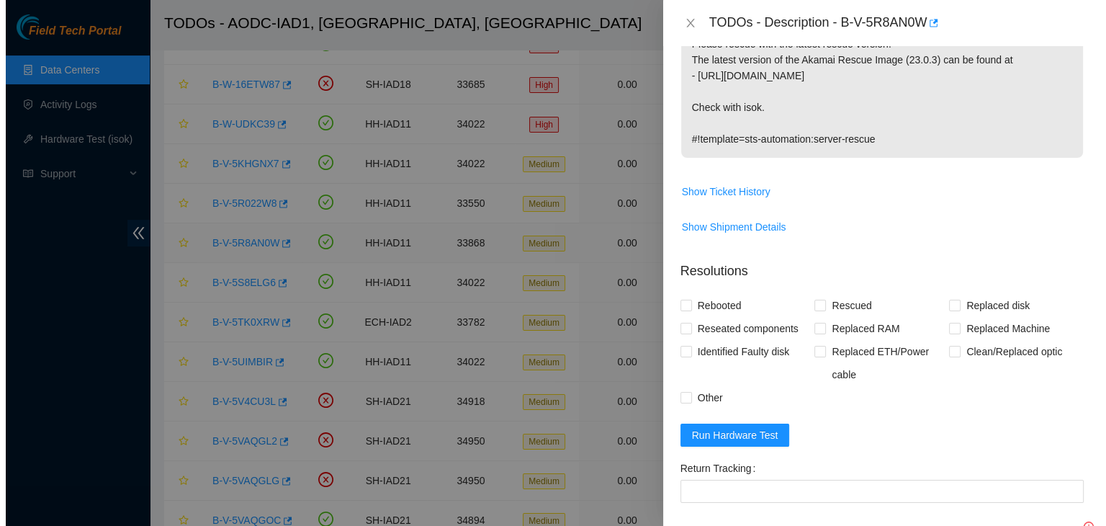
scroll to position [225, 0]
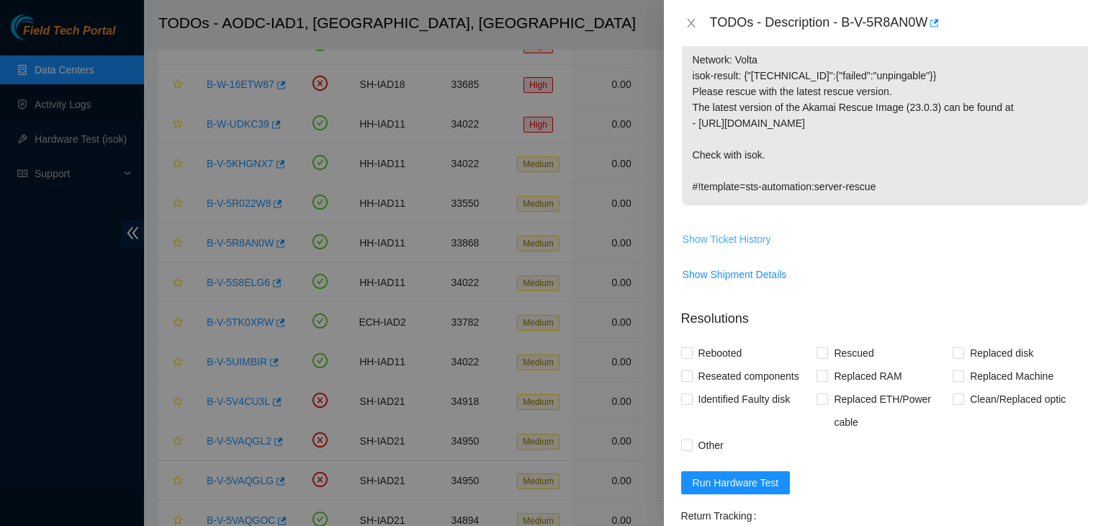
click at [727, 238] on span "Show Ticket History" at bounding box center [727, 239] width 89 height 16
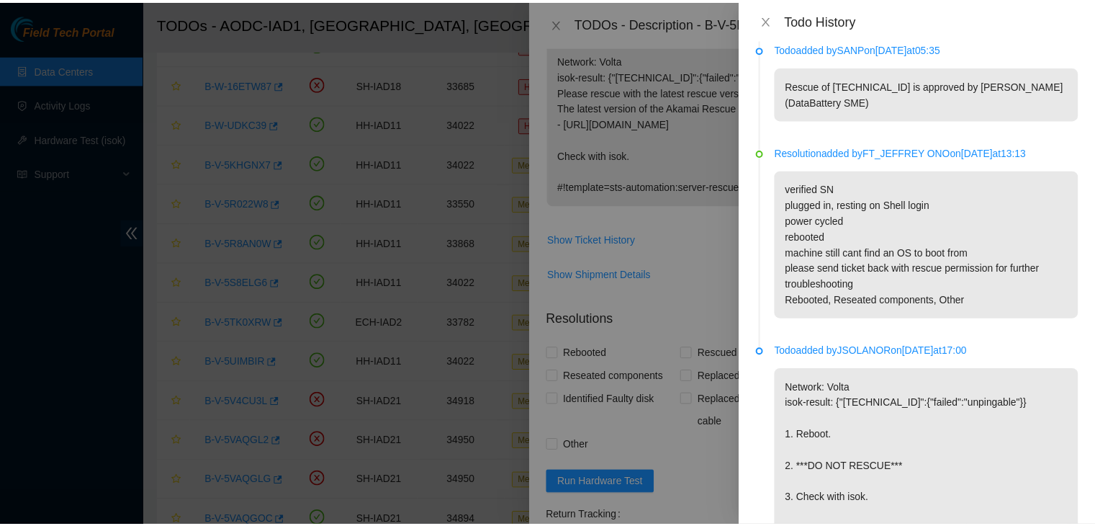
scroll to position [242, 0]
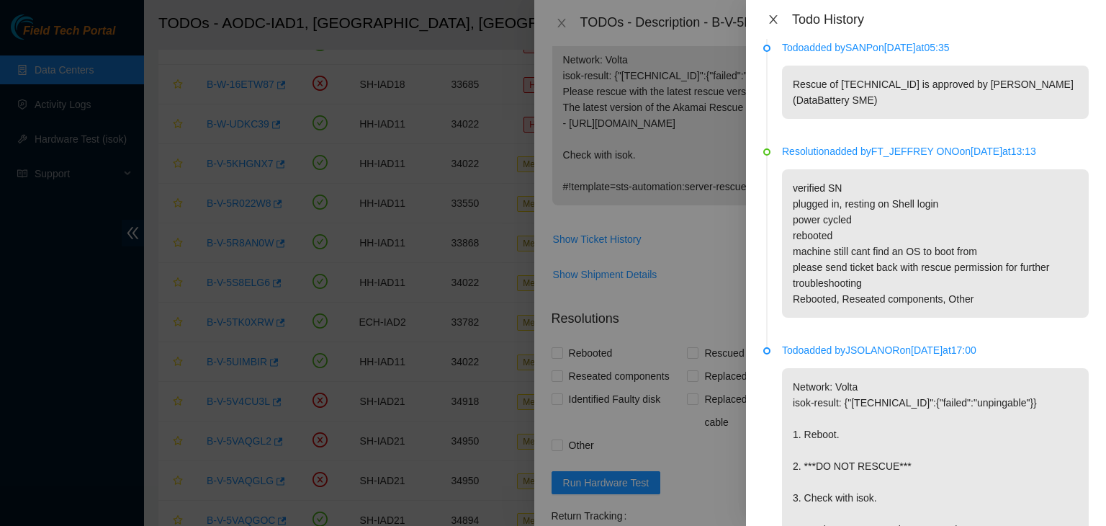
click at [771, 17] on icon "close" at bounding box center [774, 20] width 12 height 12
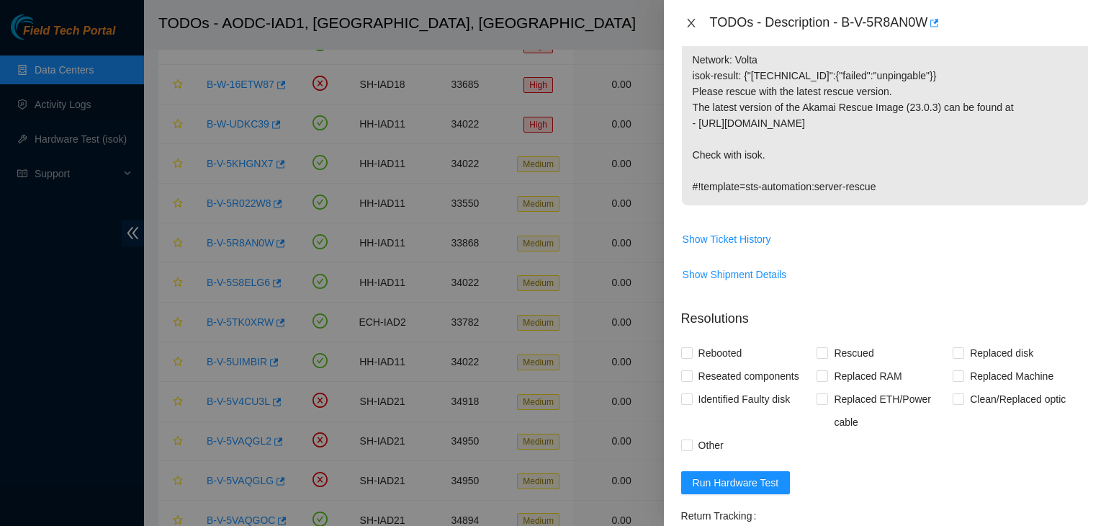
click at [696, 21] on icon "close" at bounding box center [692, 23] width 12 height 12
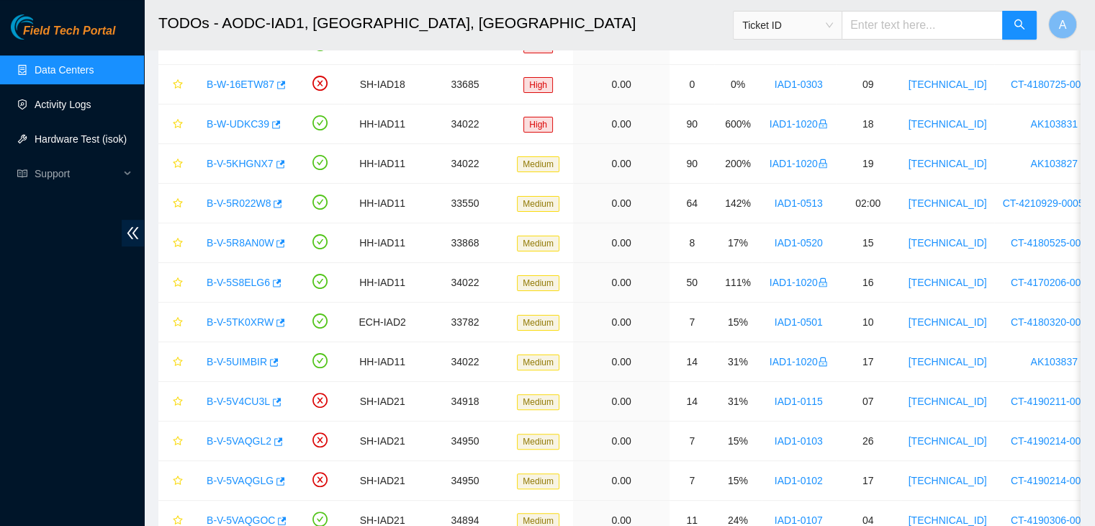
scroll to position [272, 0]
click at [88, 138] on link "Hardware Test (isok)" at bounding box center [81, 139] width 92 height 12
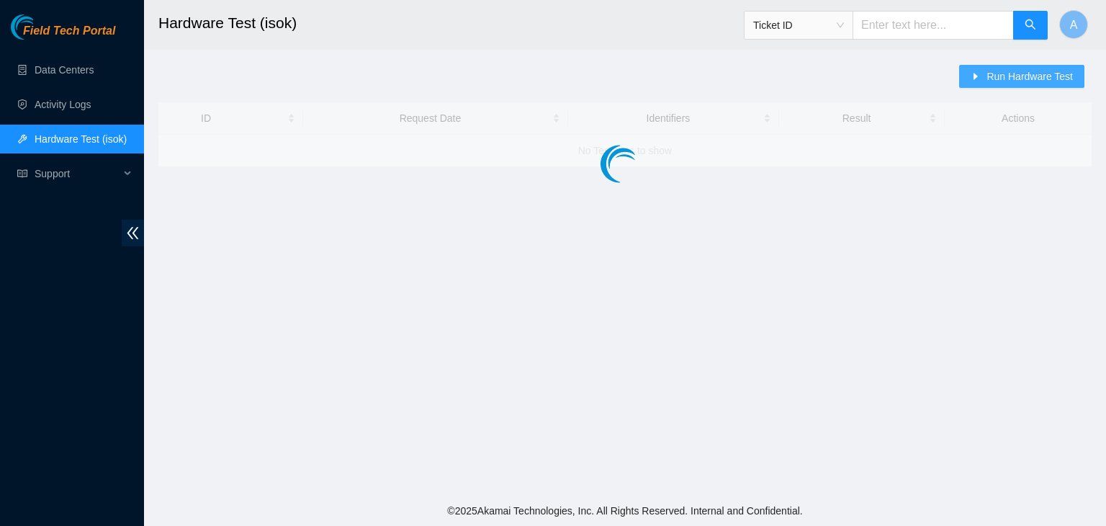
click at [1000, 87] on button "Run Hardware Test" at bounding box center [1021, 76] width 125 height 23
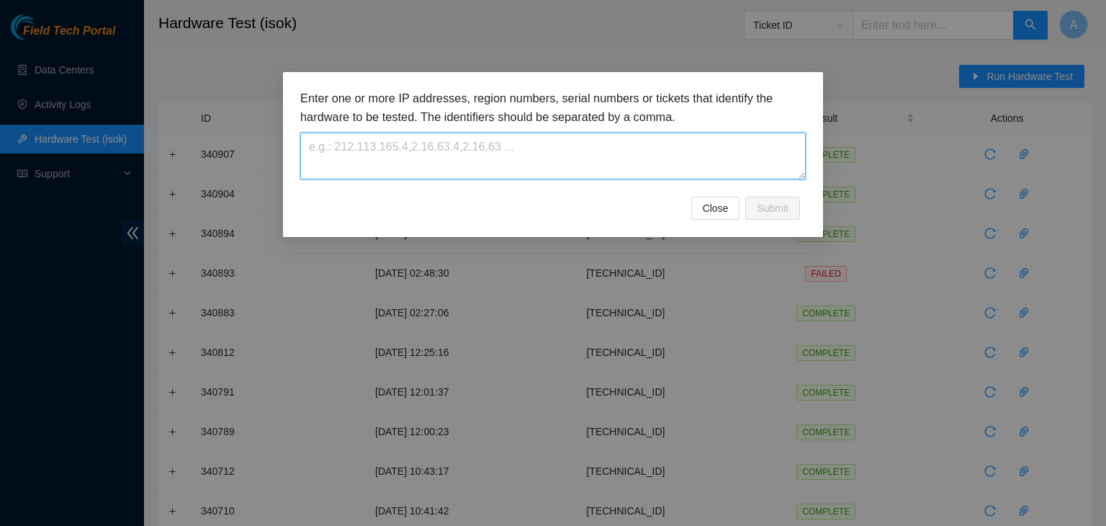
click at [730, 161] on textarea at bounding box center [553, 156] width 506 height 47
paste textarea "[TECHNICAL_ID]"
type textarea "[TECHNICAL_ID]"
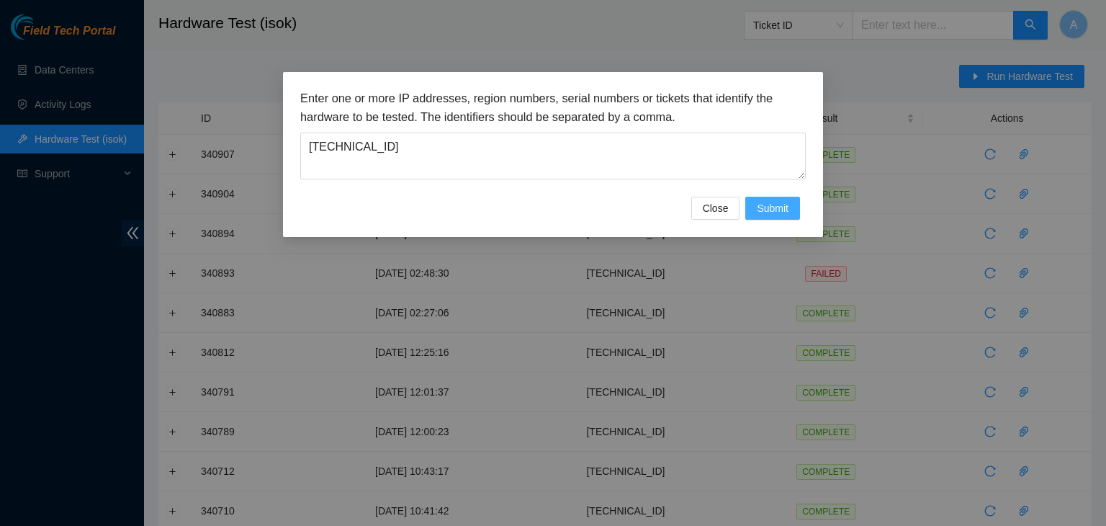
click at [768, 202] on span "Submit" at bounding box center [773, 208] width 32 height 16
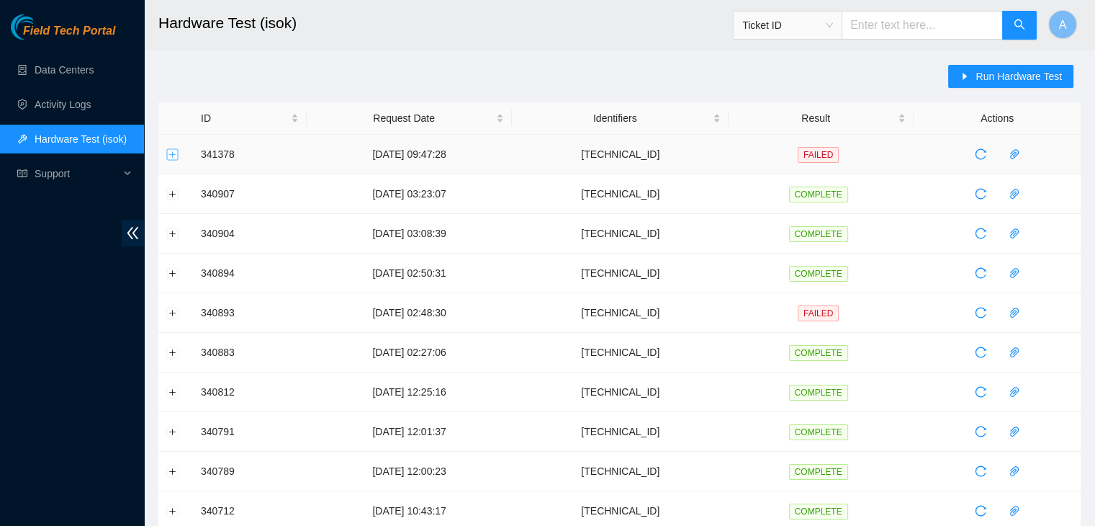
click at [173, 156] on button "Expand row" at bounding box center [173, 154] width 12 height 12
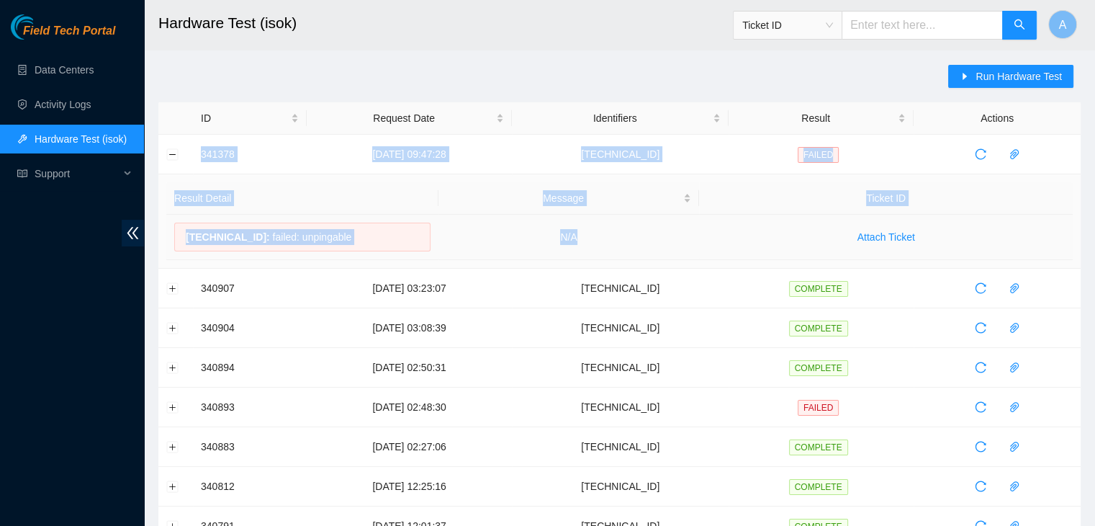
drag, startPoint x: 190, startPoint y: 153, endPoint x: 642, endPoint y: 244, distance: 461.3
copy tbody "341378 [DATE] 09:47:28 [TECHNICAL_ID] FAILED Result Detail Message Ticket ID [T…"
click at [642, 244] on td "N/A" at bounding box center [569, 237] width 261 height 45
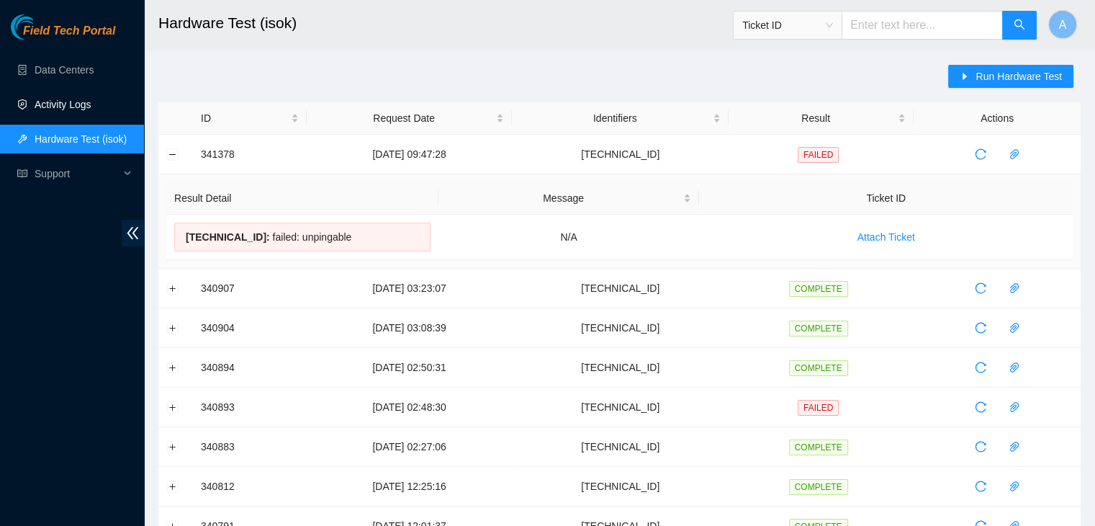
click at [91, 99] on link "Activity Logs" at bounding box center [63, 105] width 57 height 12
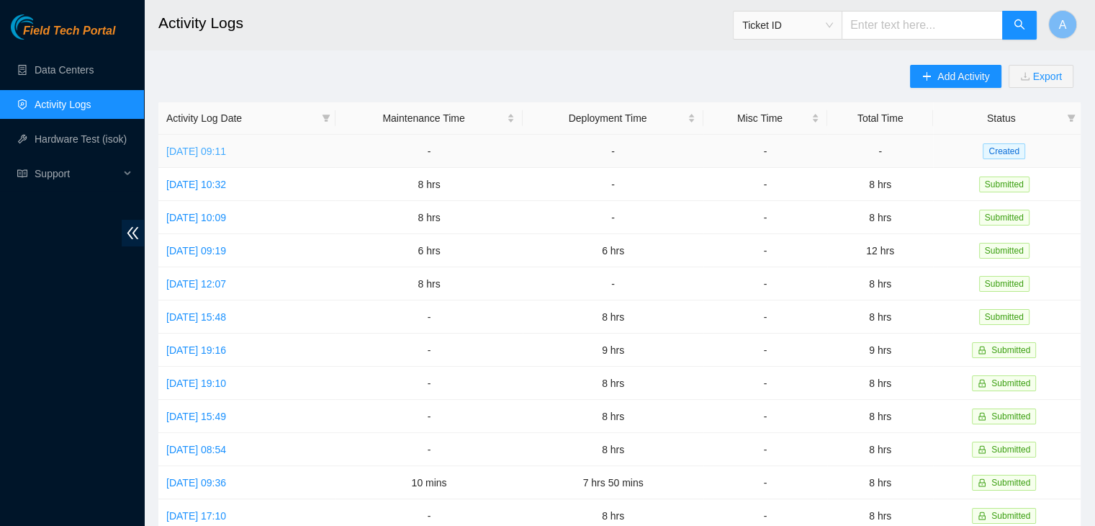
click at [226, 153] on link "[DATE] 09:11" at bounding box center [196, 151] width 60 height 12
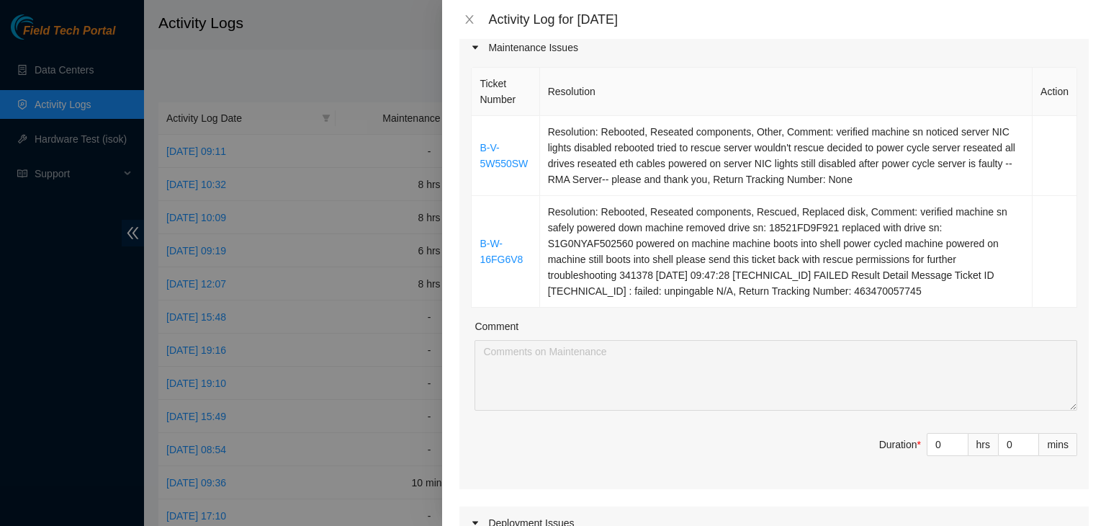
scroll to position [199, 0]
click at [470, 18] on icon "close" at bounding box center [470, 20] width 12 height 12
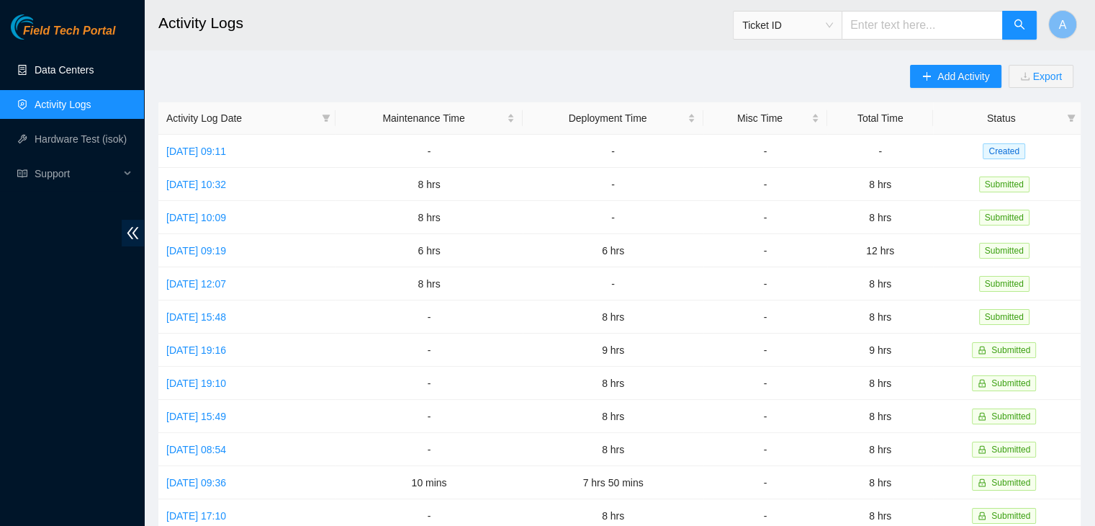
click at [94, 64] on link "Data Centers" at bounding box center [64, 70] width 59 height 12
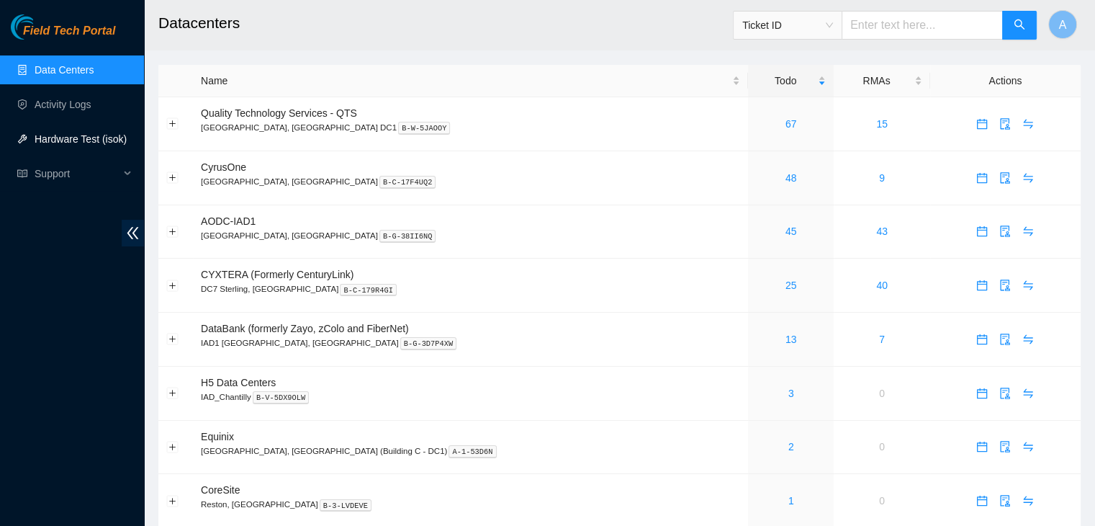
click at [102, 145] on link "Hardware Test (isok)" at bounding box center [81, 139] width 92 height 12
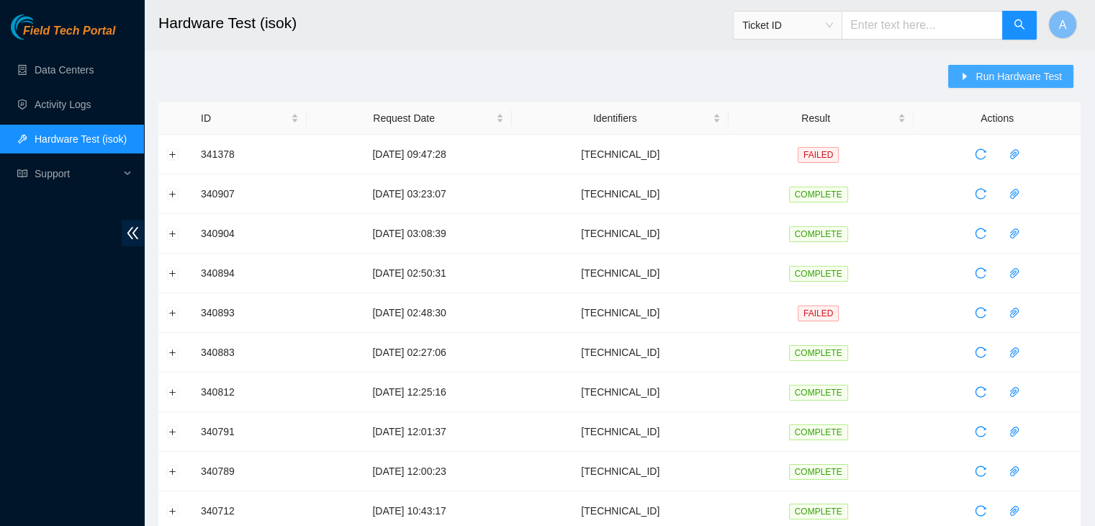
click at [969, 78] on icon "caret-right" at bounding box center [965, 76] width 10 height 10
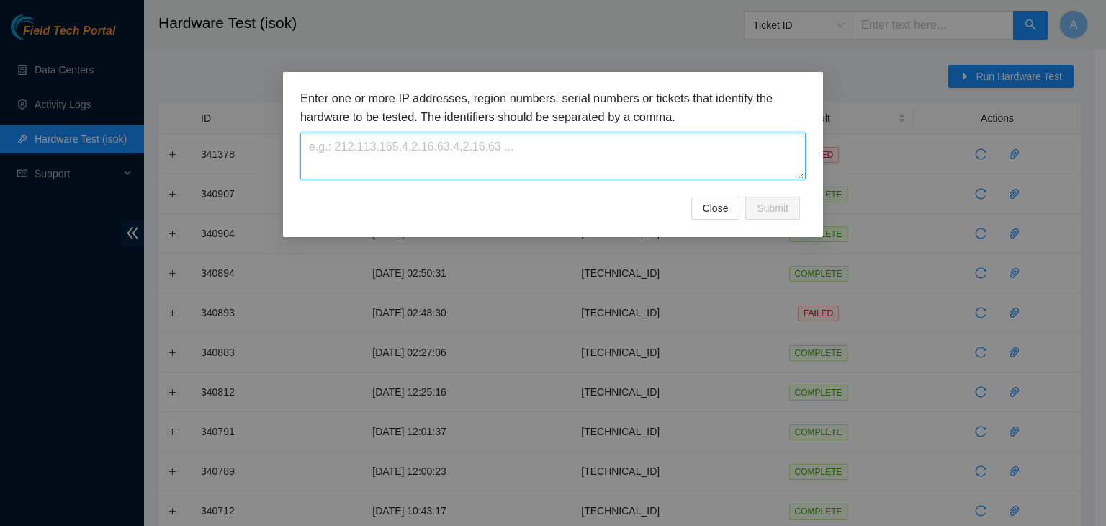
click at [671, 163] on textarea at bounding box center [553, 156] width 506 height 47
paste textarea "[TECHNICAL_ID]"
type textarea "[TECHNICAL_ID]"
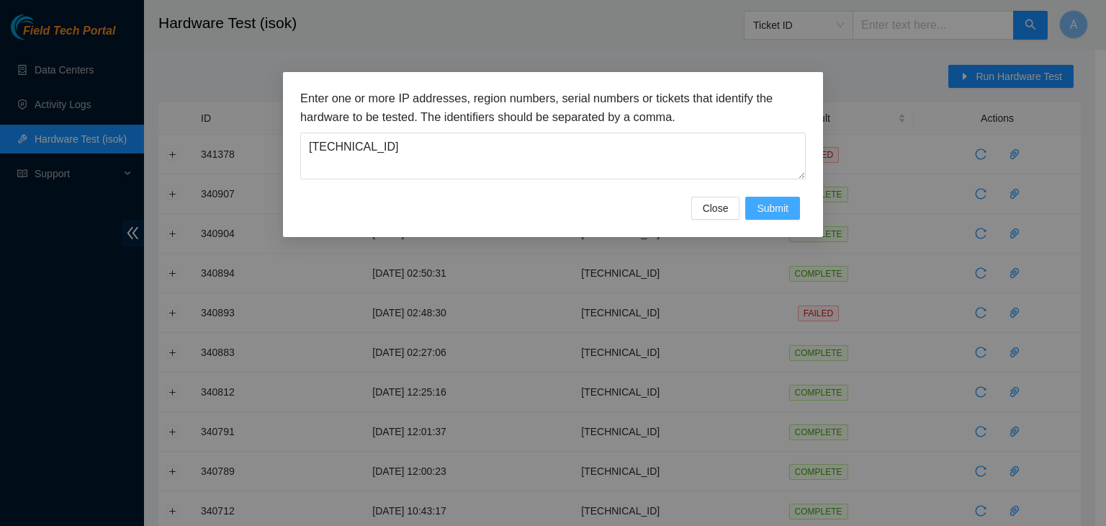
click at [786, 202] on span "Submit" at bounding box center [773, 208] width 32 height 16
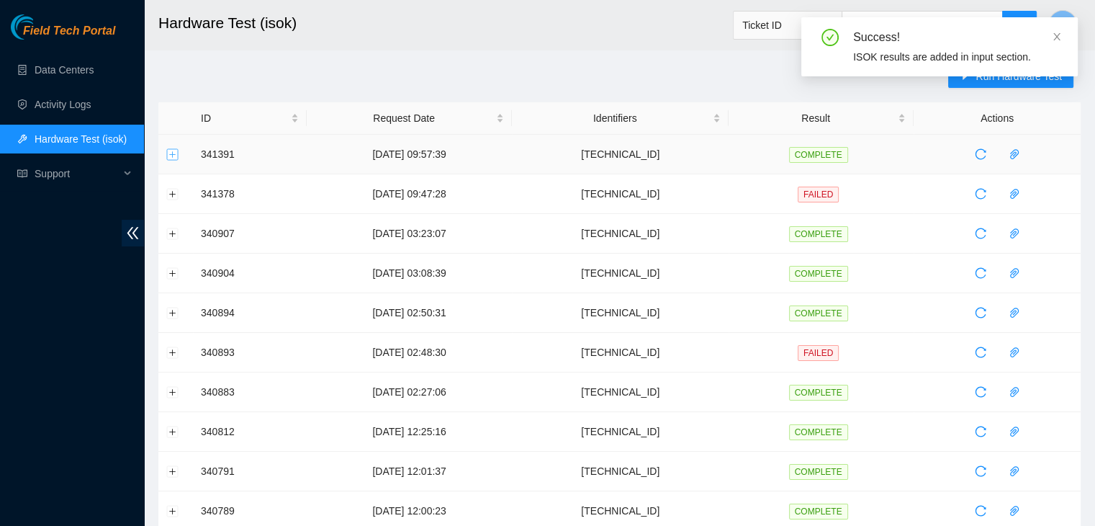
click at [174, 153] on button "Expand row" at bounding box center [173, 154] width 12 height 12
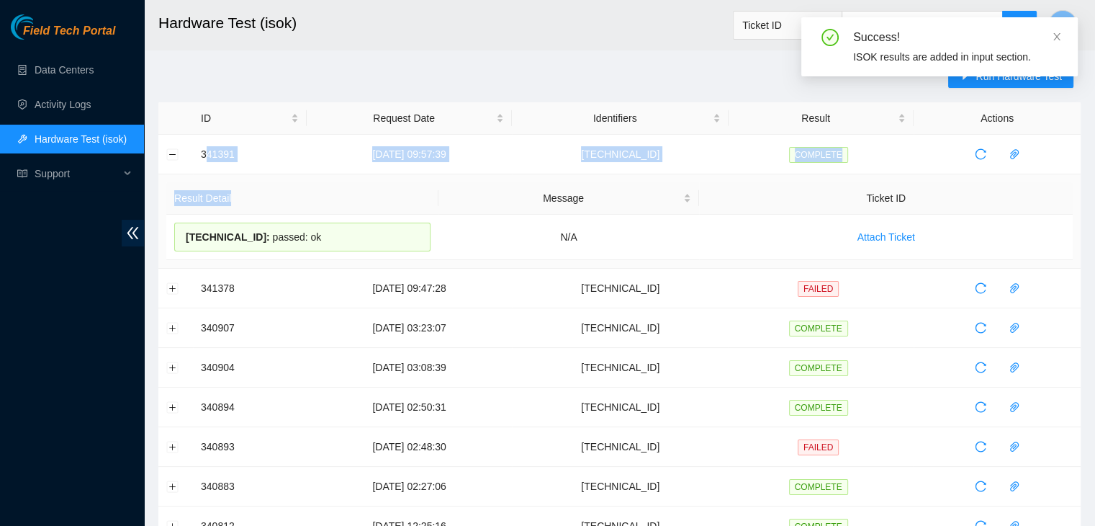
drag, startPoint x: 205, startPoint y: 149, endPoint x: 361, endPoint y: 184, distance: 160.2
click at [190, 158] on td at bounding box center [175, 155] width 35 height 40
drag, startPoint x: 198, startPoint y: 153, endPoint x: 633, endPoint y: 242, distance: 443.9
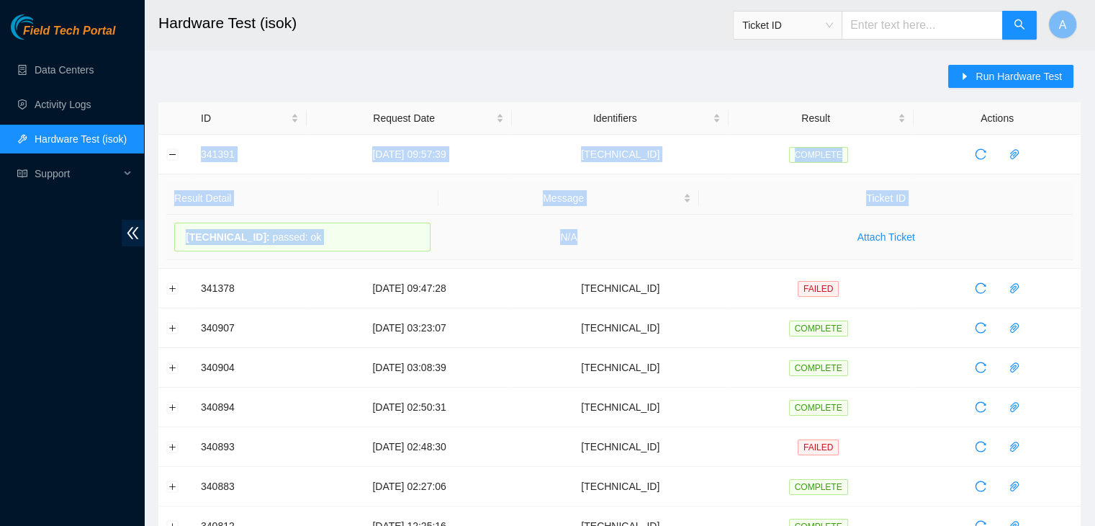
copy tbody "341391 [DATE] 09:57:39 [TECHNICAL_ID] COMPLETE Result Detail Message Ticket ID …"
click at [633, 242] on td "N/A" at bounding box center [569, 237] width 261 height 45
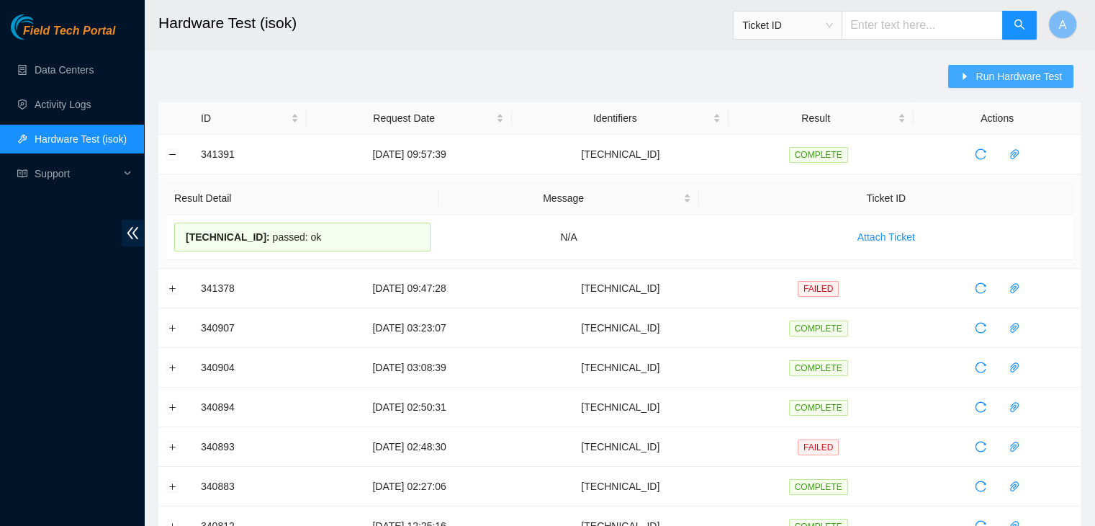
click at [959, 71] on button "Run Hardware Test" at bounding box center [1010, 76] width 125 height 23
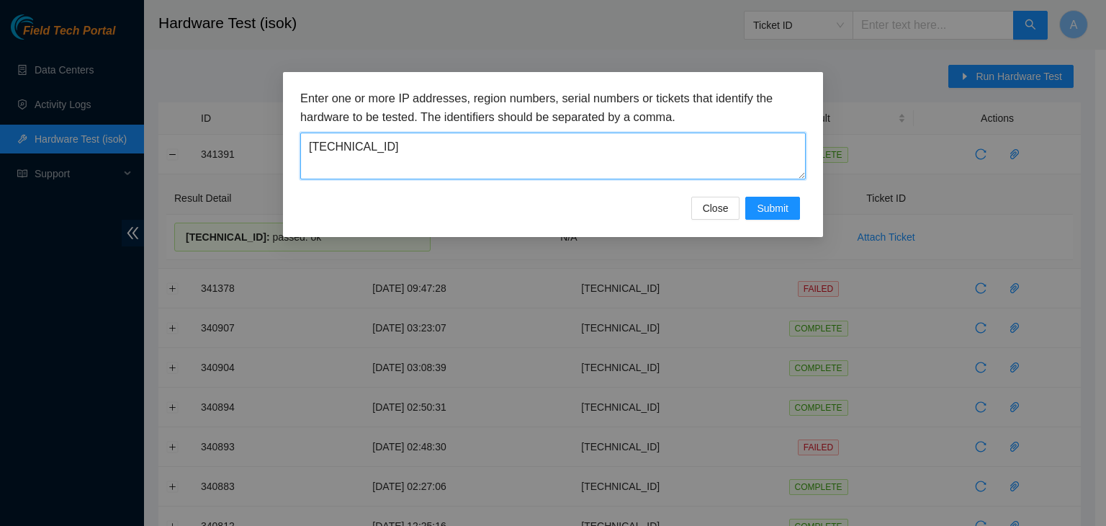
click at [714, 137] on textarea "[TECHNICAL_ID]" at bounding box center [553, 156] width 506 height 47
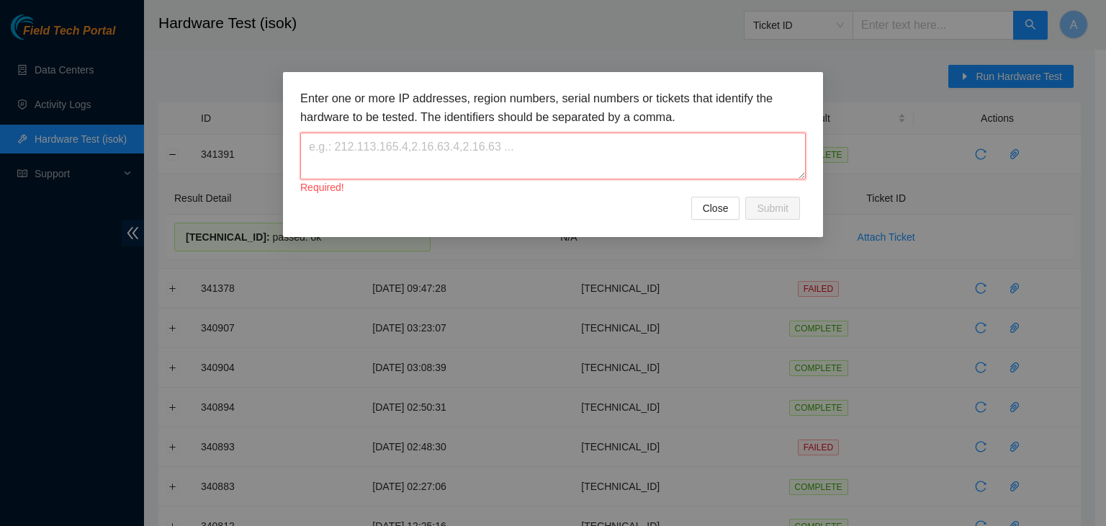
paste textarea "[TECHNICAL_ID]"
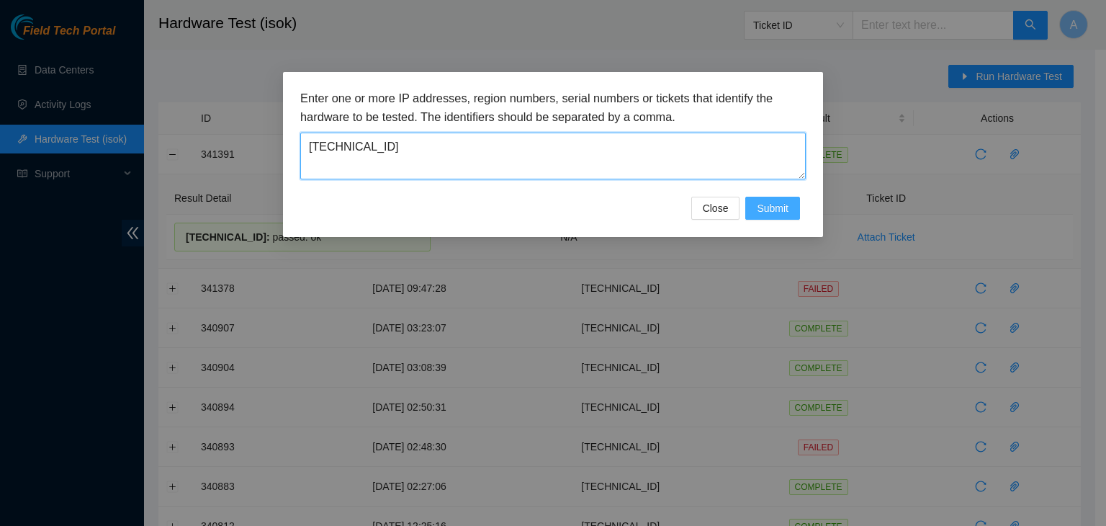
type textarea "[TECHNICAL_ID]"
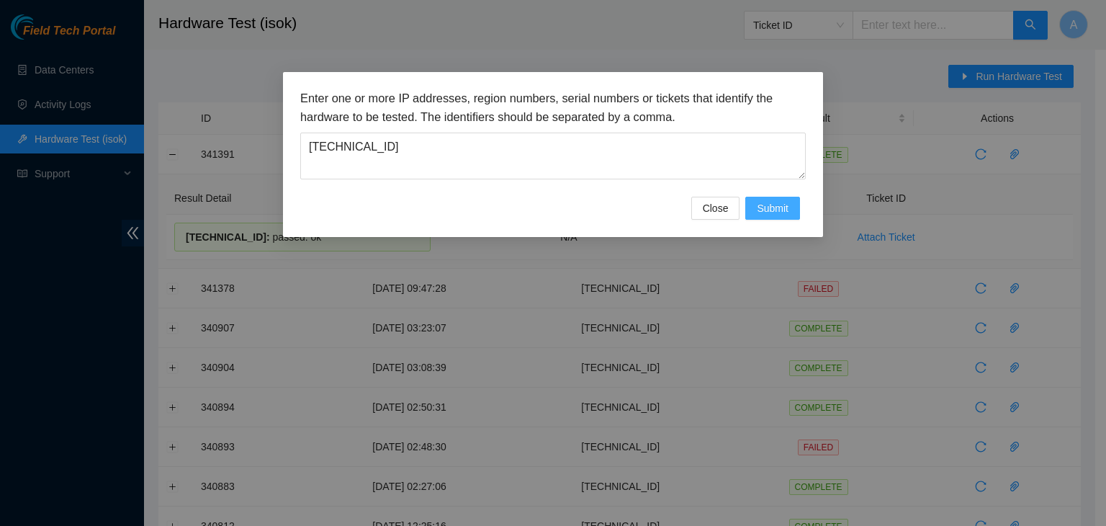
click at [781, 207] on span "Submit" at bounding box center [773, 208] width 32 height 16
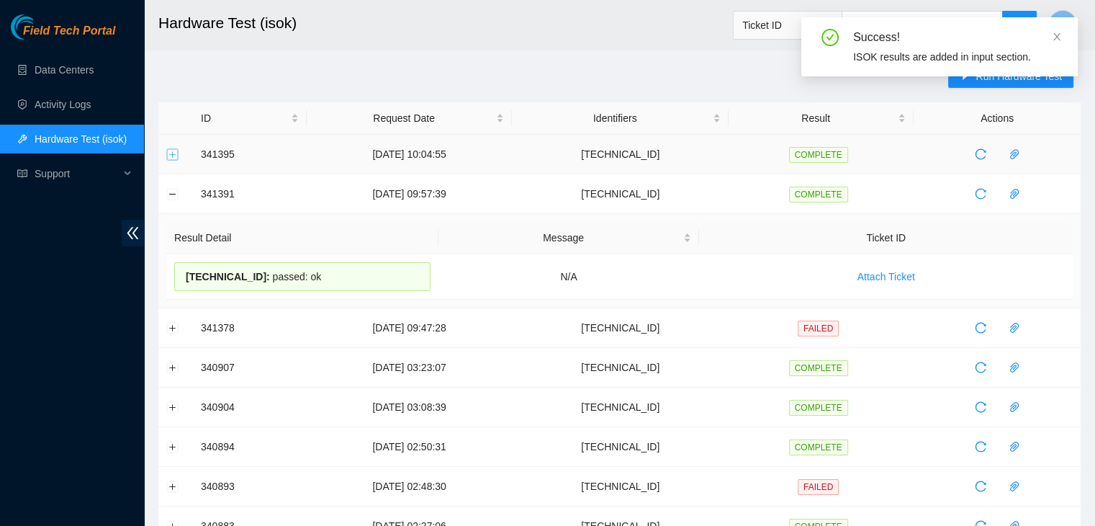
click at [169, 153] on button "Expand row" at bounding box center [173, 154] width 12 height 12
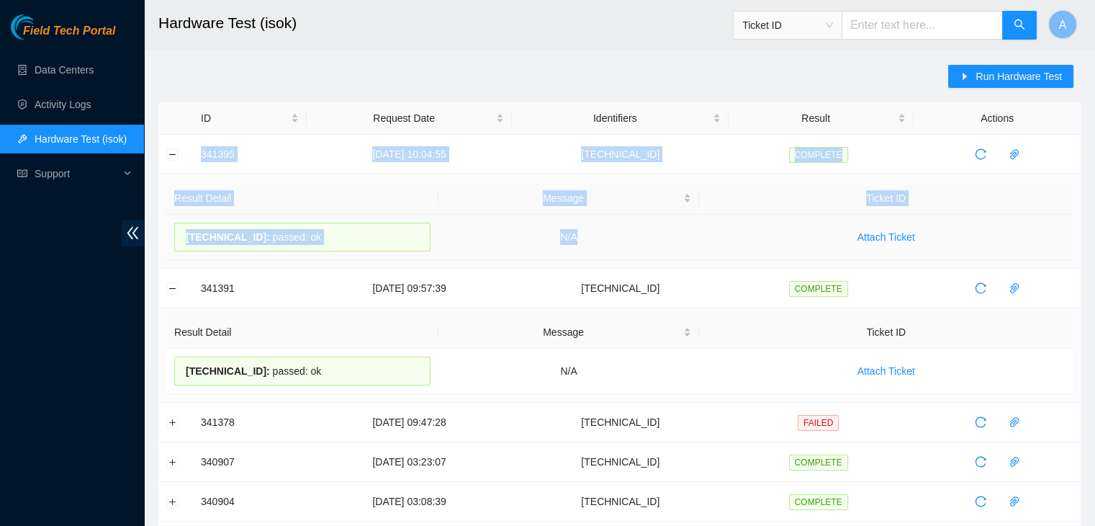
drag, startPoint x: 199, startPoint y: 151, endPoint x: 635, endPoint y: 225, distance: 442.0
copy tbody "341395 [DATE] 10:04:55 [TECHNICAL_ID] COMPLETE Result Detail Message Ticket ID …"
click at [635, 225] on td "N/A" at bounding box center [569, 237] width 261 height 45
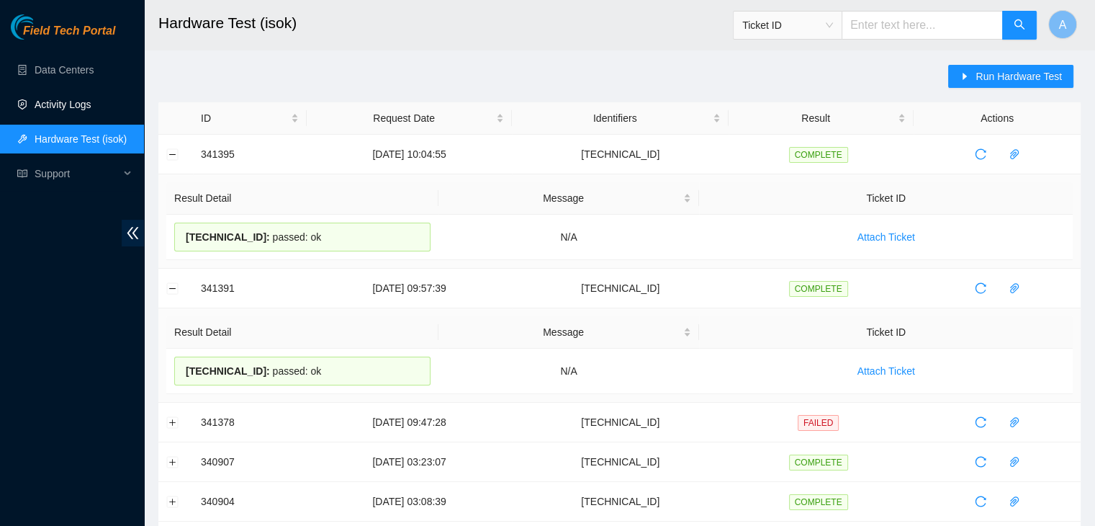
click at [91, 107] on link "Activity Logs" at bounding box center [63, 105] width 57 height 12
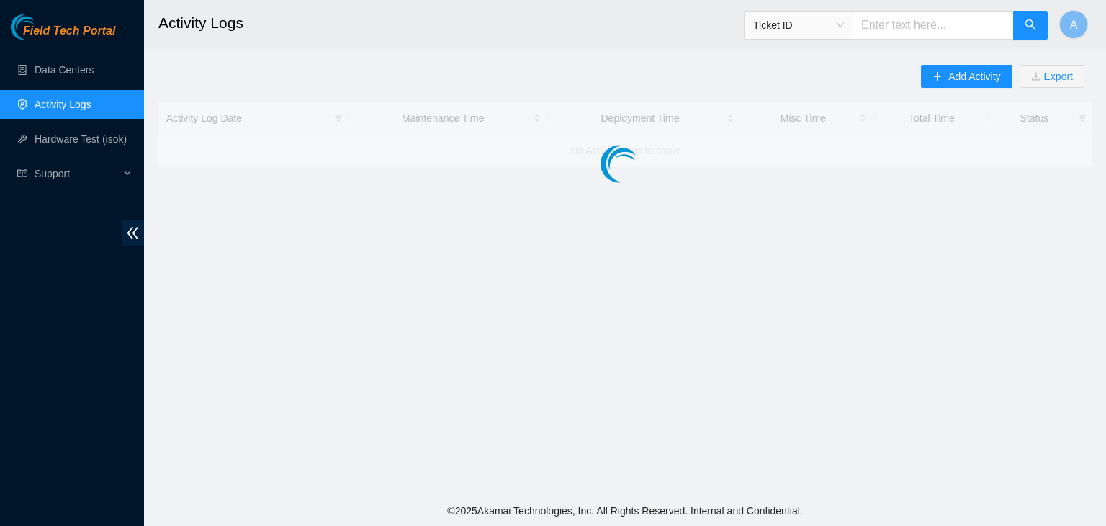
click at [91, 107] on link "Activity Logs" at bounding box center [63, 105] width 57 height 12
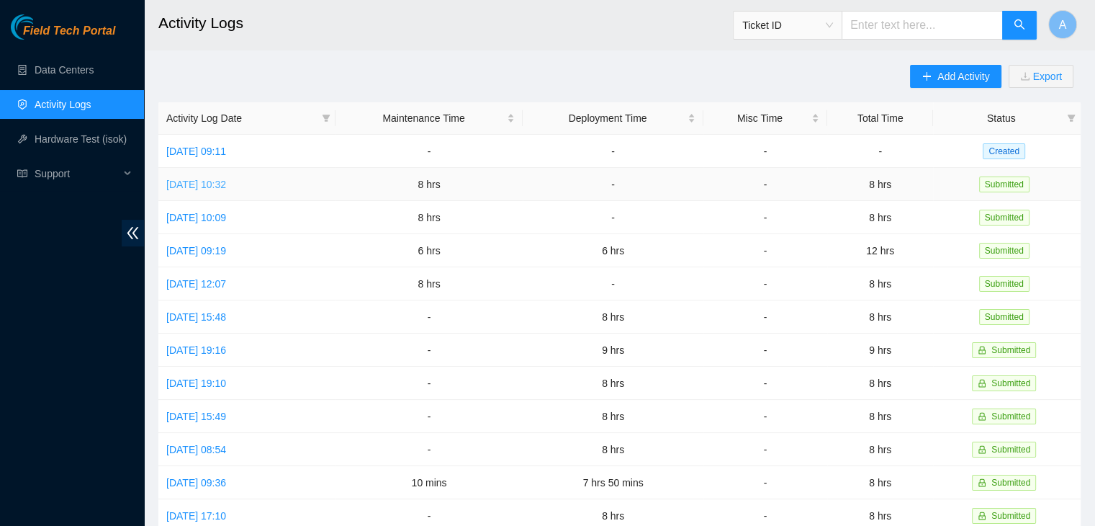
click at [226, 182] on link "[DATE] 10:32" at bounding box center [196, 185] width 60 height 12
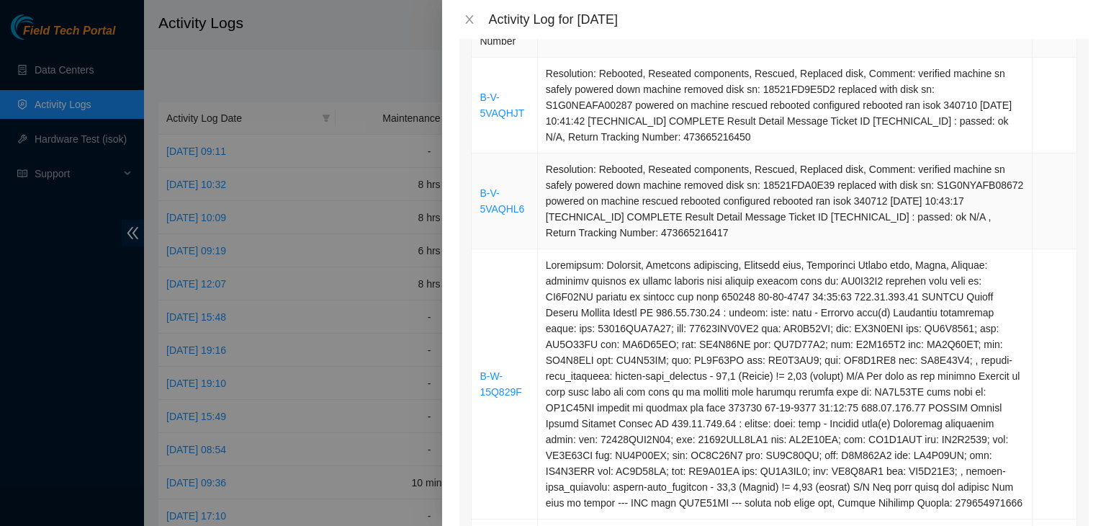
scroll to position [264, 0]
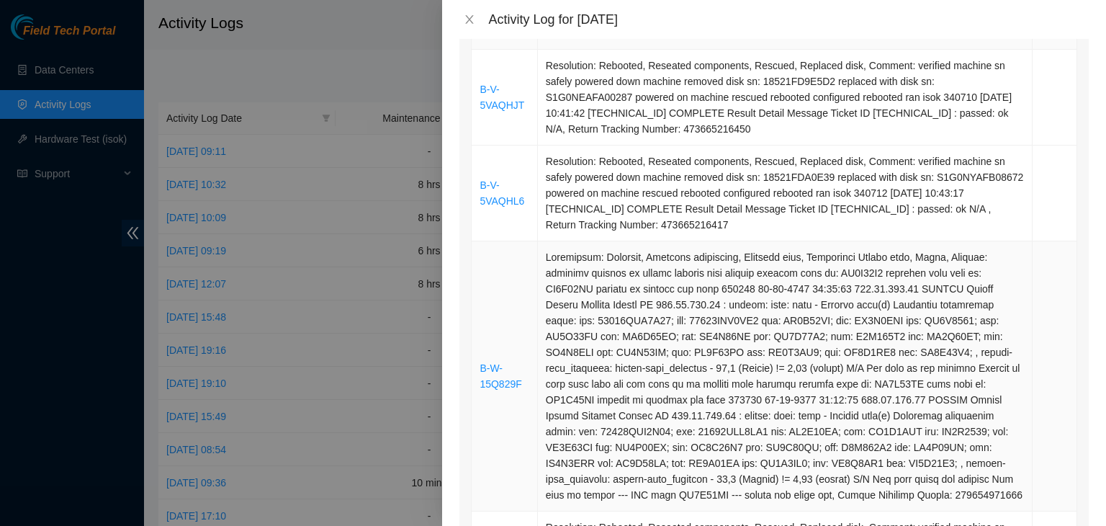
click at [498, 374] on td "B-W-15Q829F" at bounding box center [505, 376] width 66 height 270
click at [495, 381] on link "B-W-15Q829F" at bounding box center [501, 375] width 42 height 27
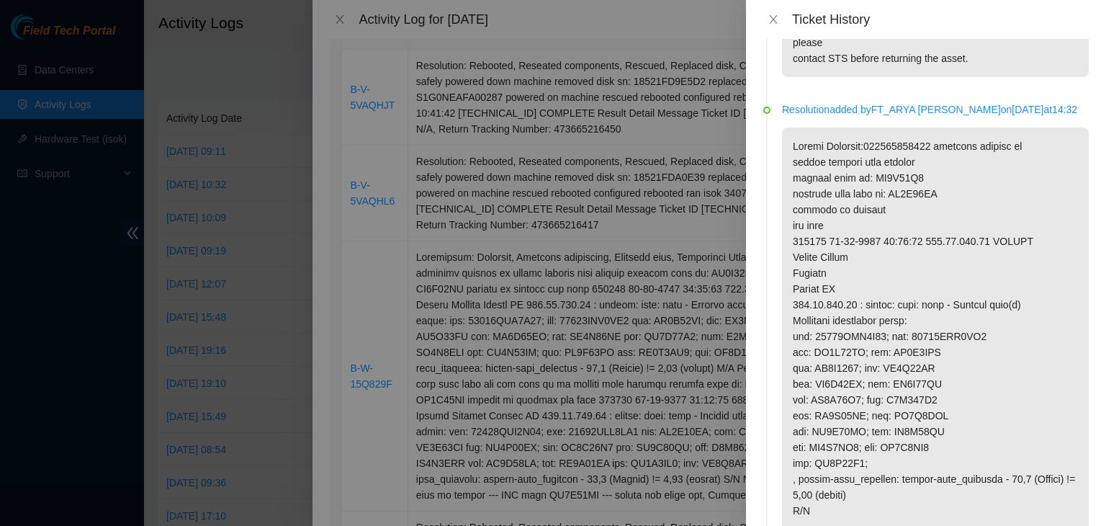
scroll to position [377, 0]
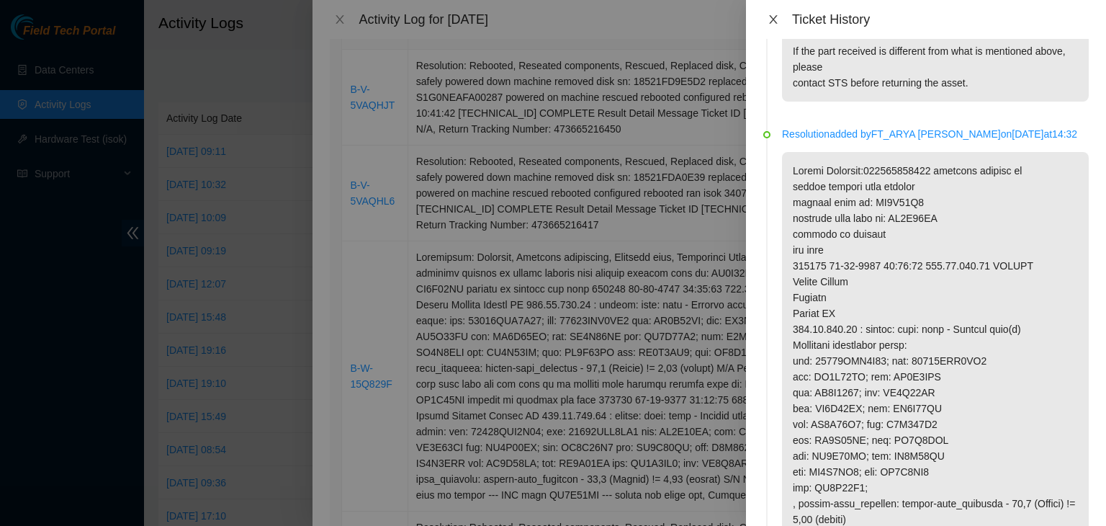
click at [776, 17] on icon "close" at bounding box center [774, 20] width 12 height 12
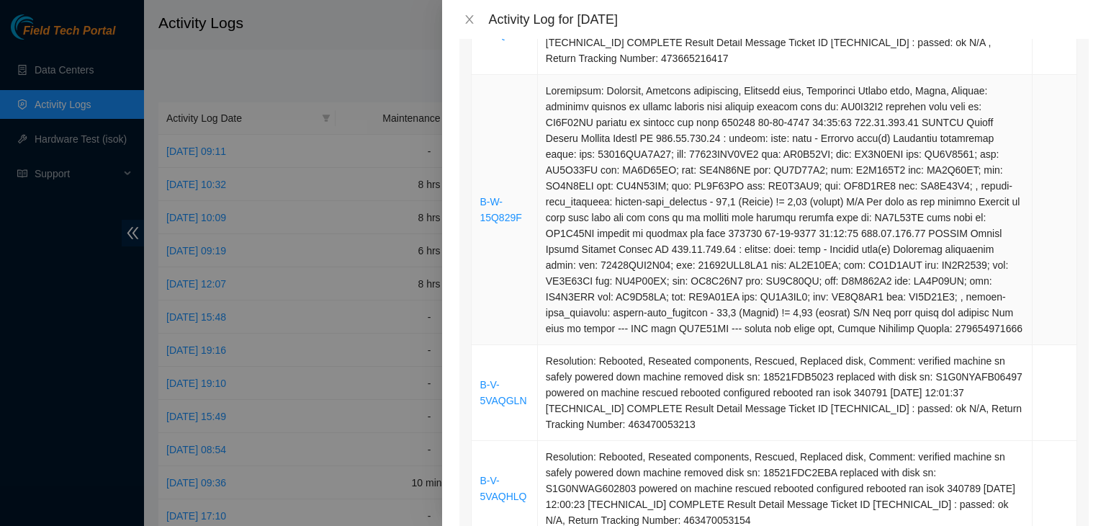
scroll to position [431, 0]
click at [506, 213] on link "B-W-15Q829F" at bounding box center [501, 208] width 42 height 27
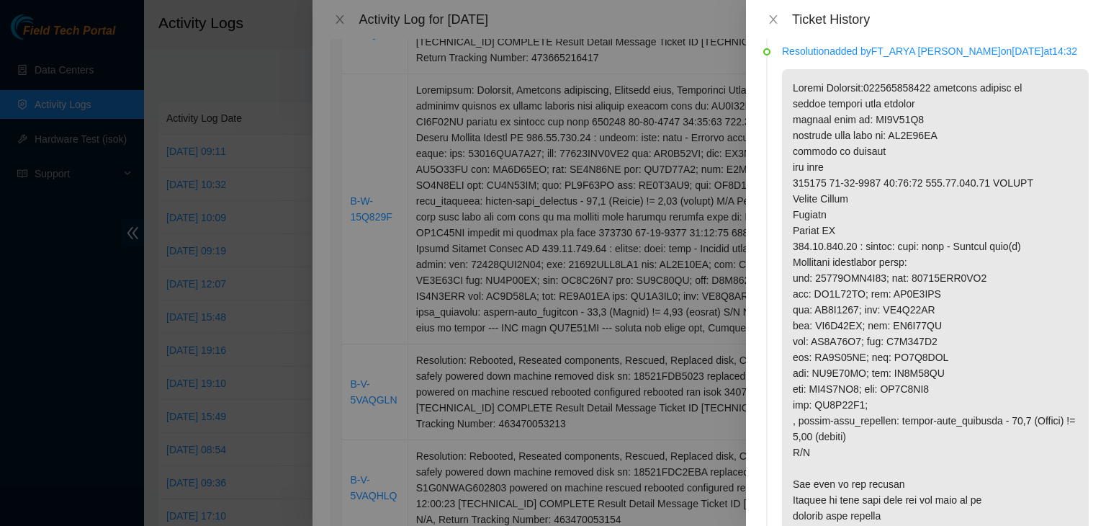
scroll to position [467, 0]
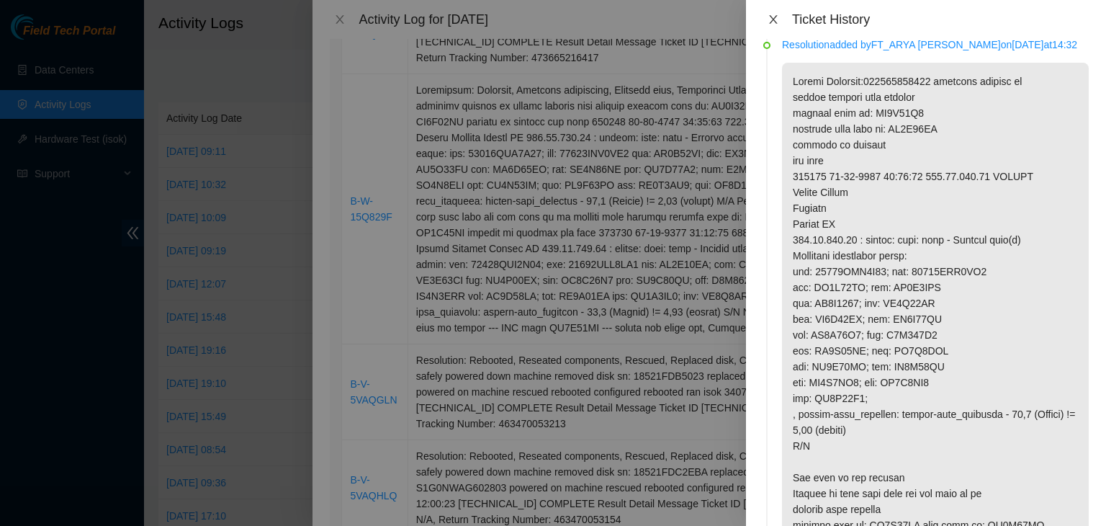
click at [781, 21] on button "Close" at bounding box center [773, 20] width 20 height 14
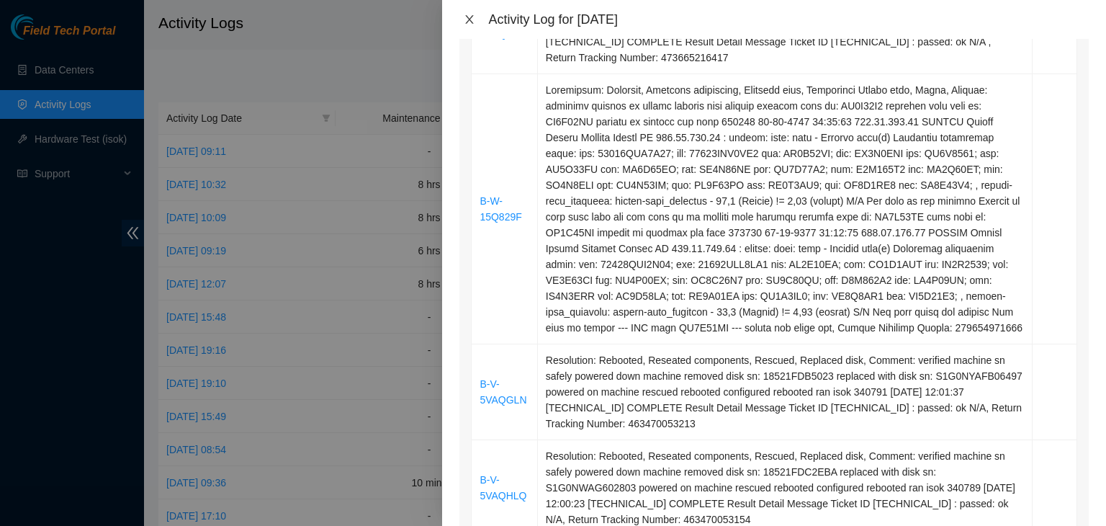
click at [474, 22] on icon "close" at bounding box center [470, 20] width 12 height 12
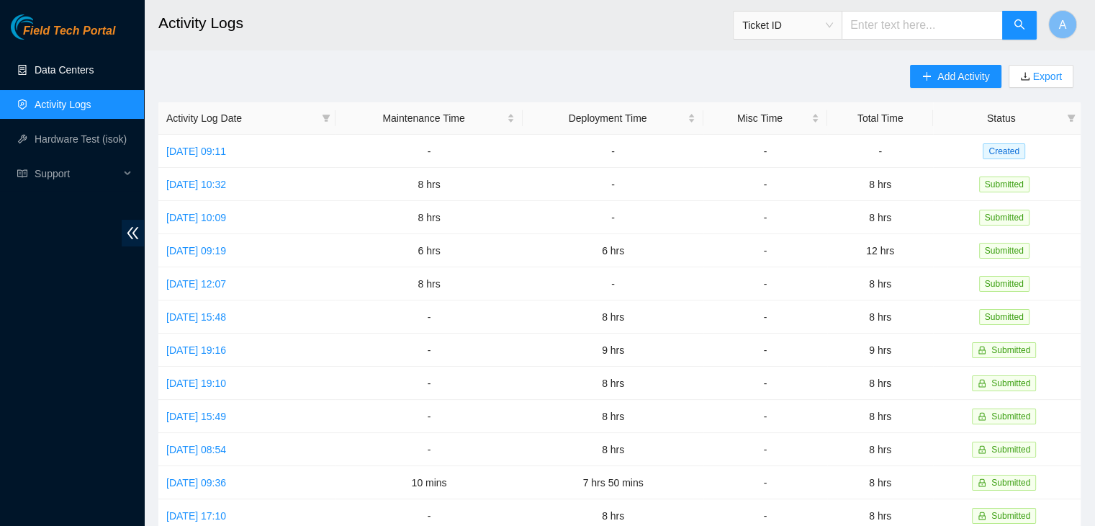
click at [94, 76] on link "Data Centers" at bounding box center [64, 70] width 59 height 12
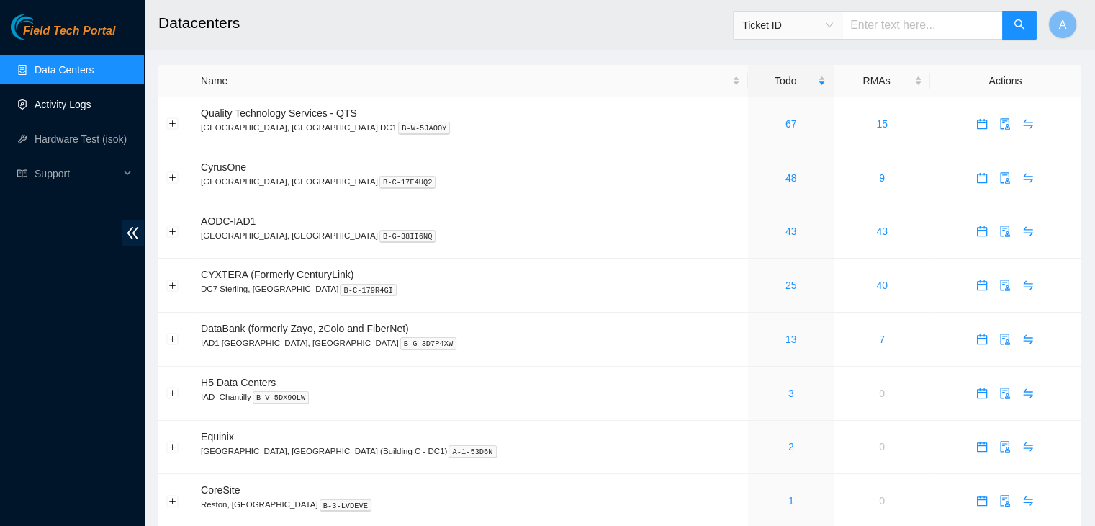
click at [91, 100] on link "Activity Logs" at bounding box center [63, 105] width 57 height 12
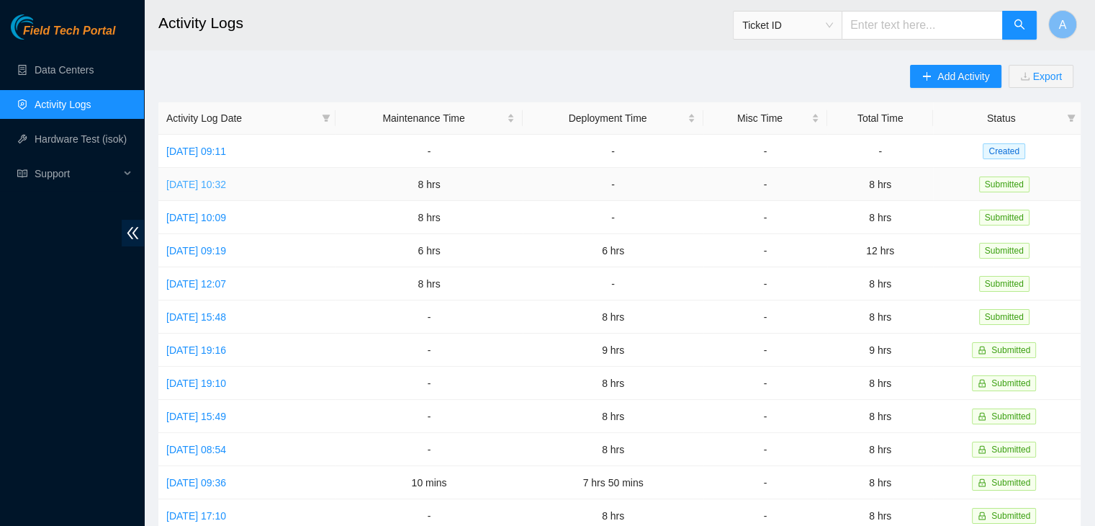
click at [226, 181] on link "[DATE] 10:32" at bounding box center [196, 185] width 60 height 12
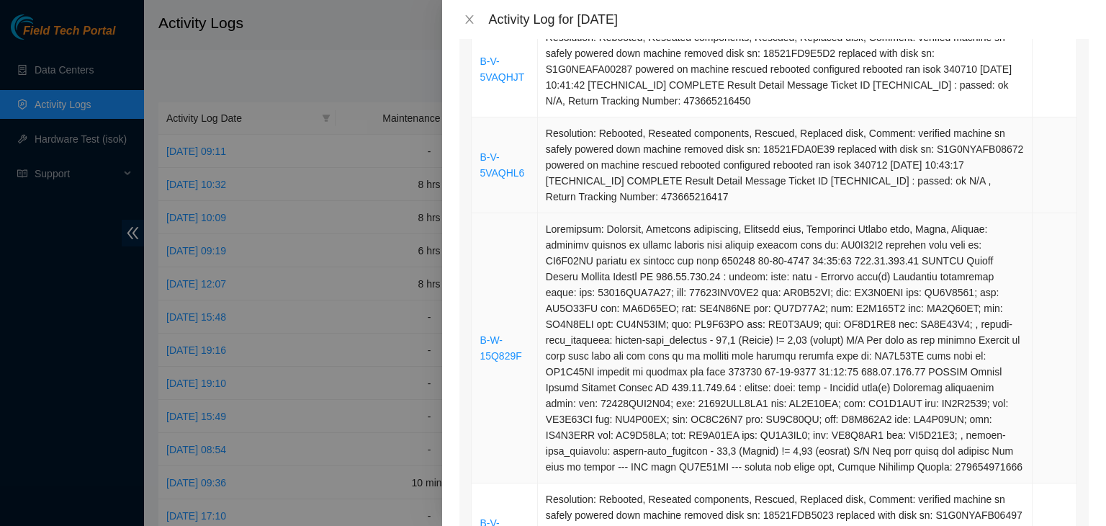
scroll to position [293, 0]
drag, startPoint x: 519, startPoint y: 358, endPoint x: 478, endPoint y: 342, distance: 44.0
click at [478, 342] on td "B-W-15Q829F" at bounding box center [505, 347] width 66 height 270
copy link "B-W-15Q829F"
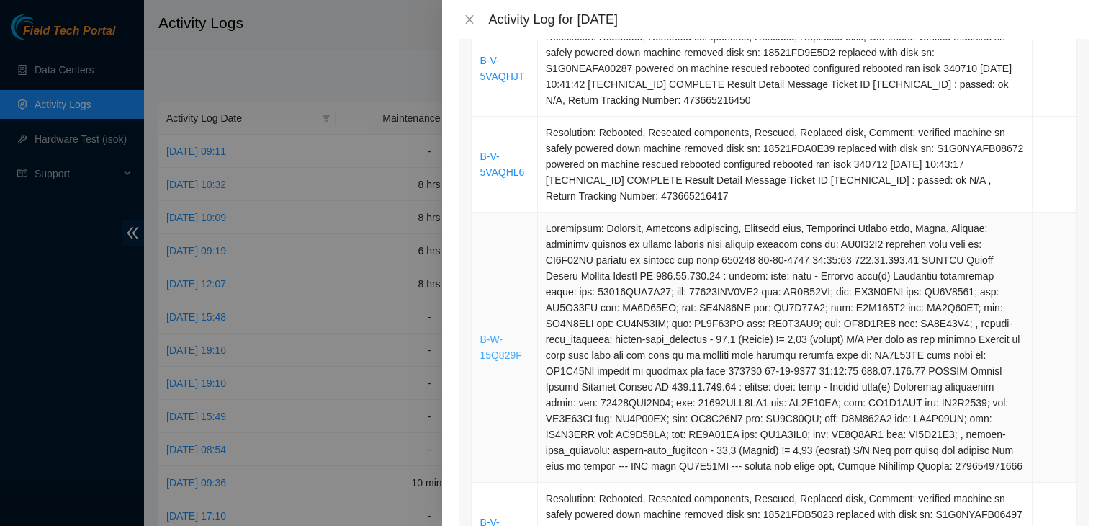
click at [497, 352] on link "B-W-15Q829F" at bounding box center [501, 346] width 42 height 27
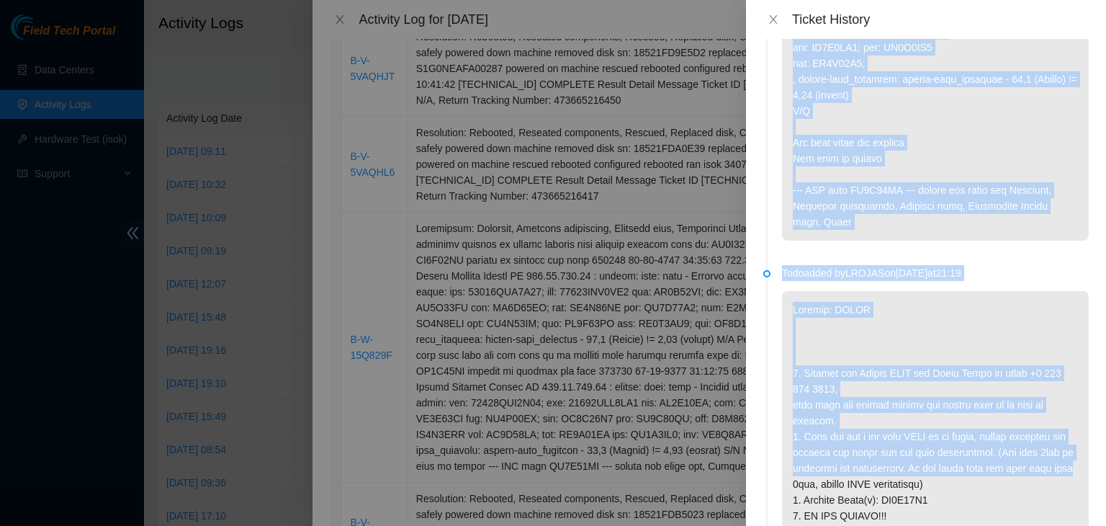
scroll to position [1210, 0]
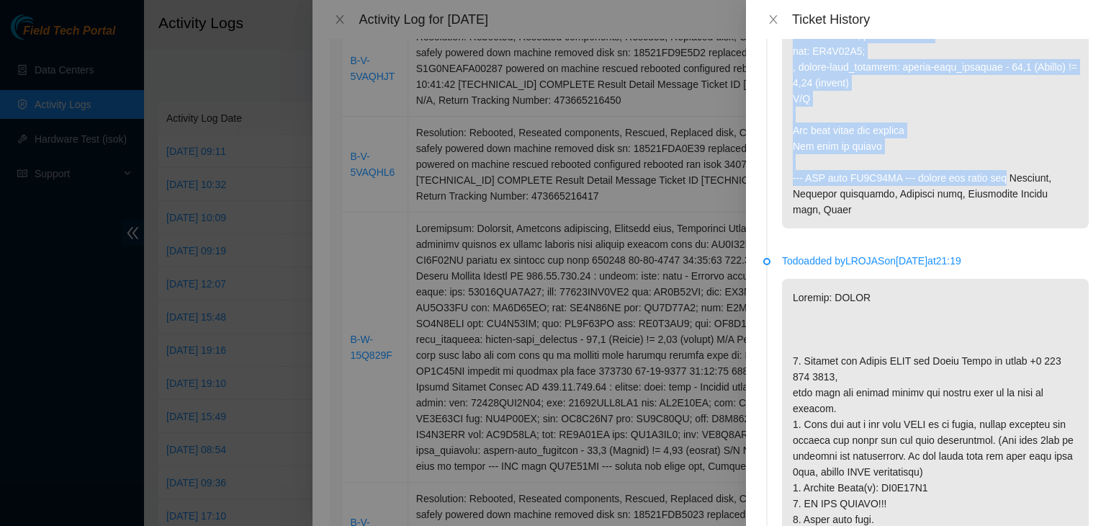
drag, startPoint x: 931, startPoint y: 192, endPoint x: 1007, endPoint y: 173, distance: 77.9
copy p "verified machine sn safely powered down machine removed disk sn: ZC1A86P8 repla…"
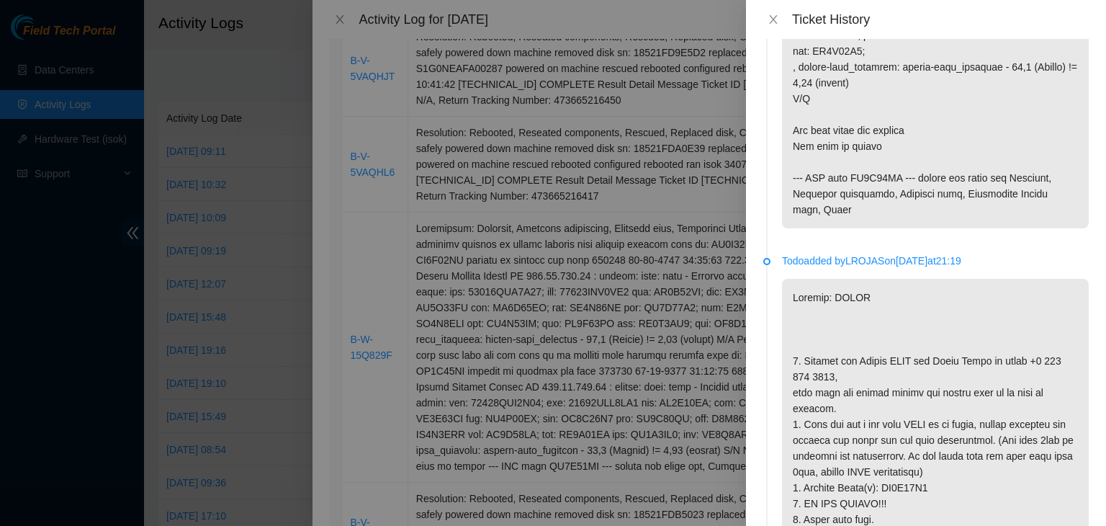
click at [775, 27] on div "Ticket History" at bounding box center [926, 20] width 326 height 16
click at [775, 19] on icon "close" at bounding box center [774, 20] width 12 height 12
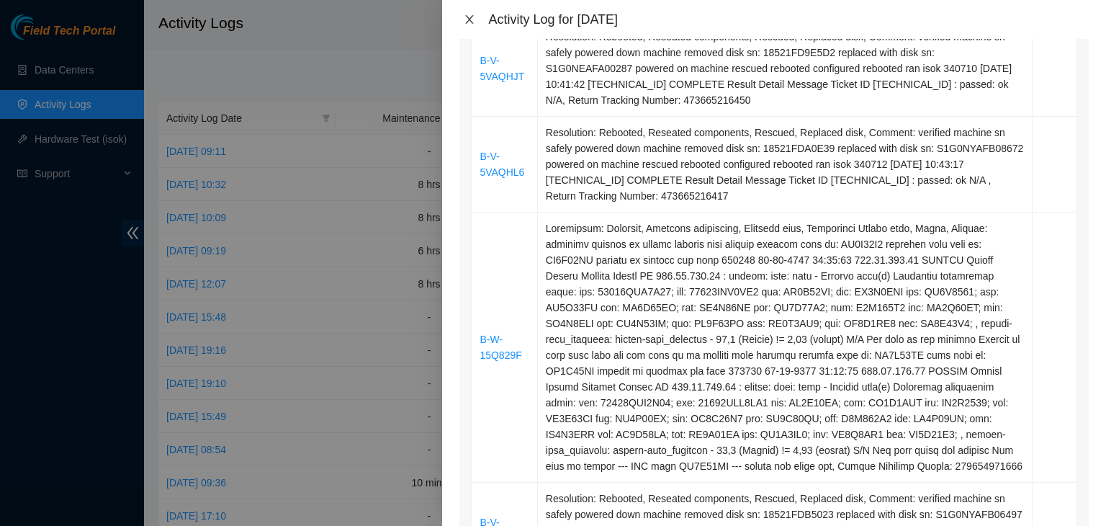
click at [470, 17] on icon "close" at bounding box center [470, 20] width 12 height 12
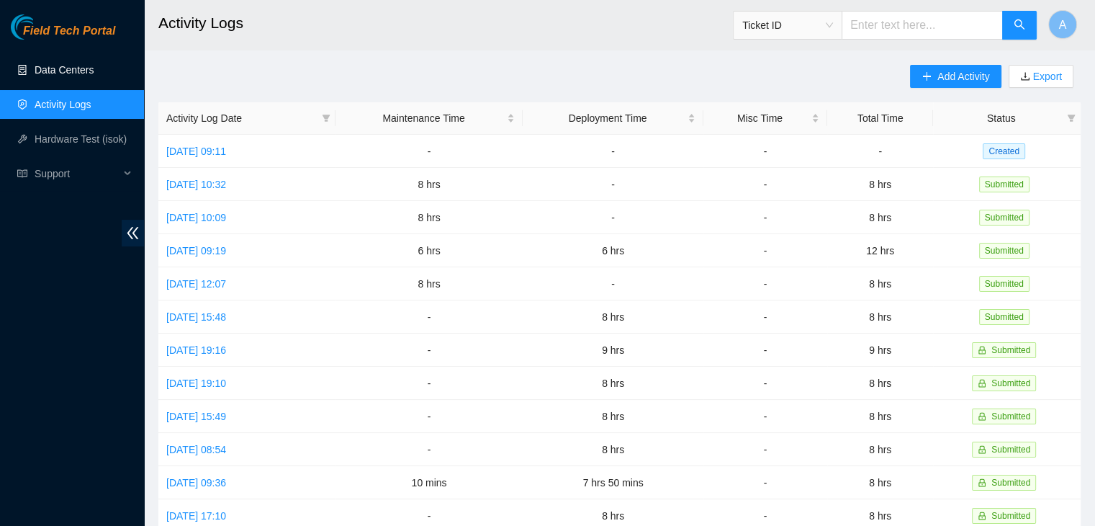
click at [94, 64] on link "Data Centers" at bounding box center [64, 70] width 59 height 12
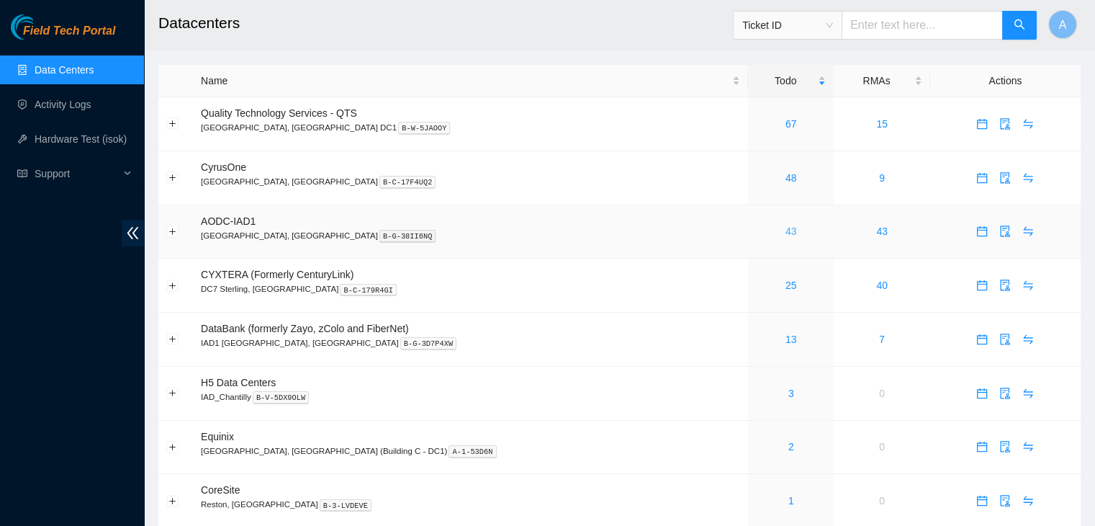
click at [786, 234] on link "43" at bounding box center [792, 231] width 12 height 12
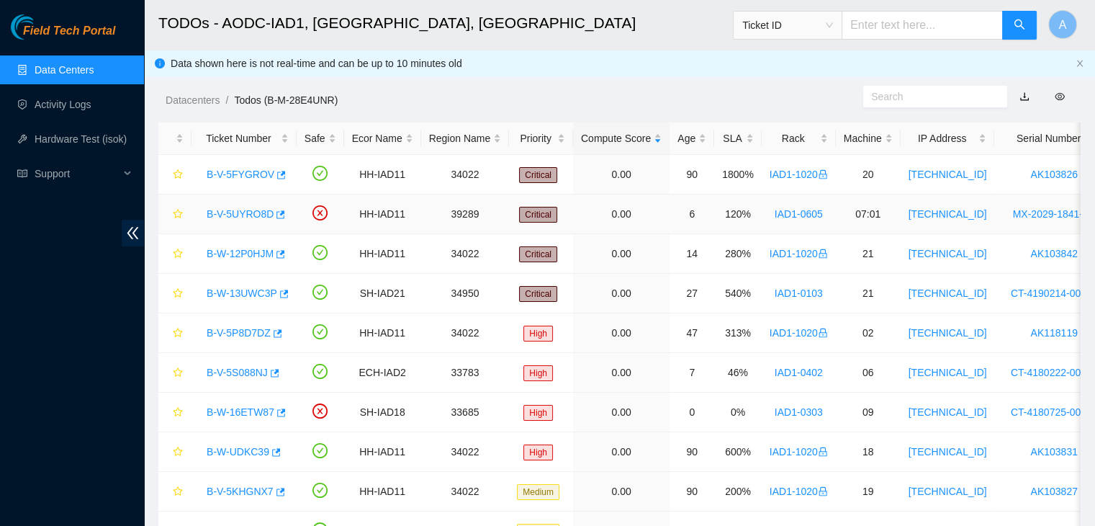
click at [243, 211] on link "B-V-5UYRO8D" at bounding box center [240, 214] width 67 height 12
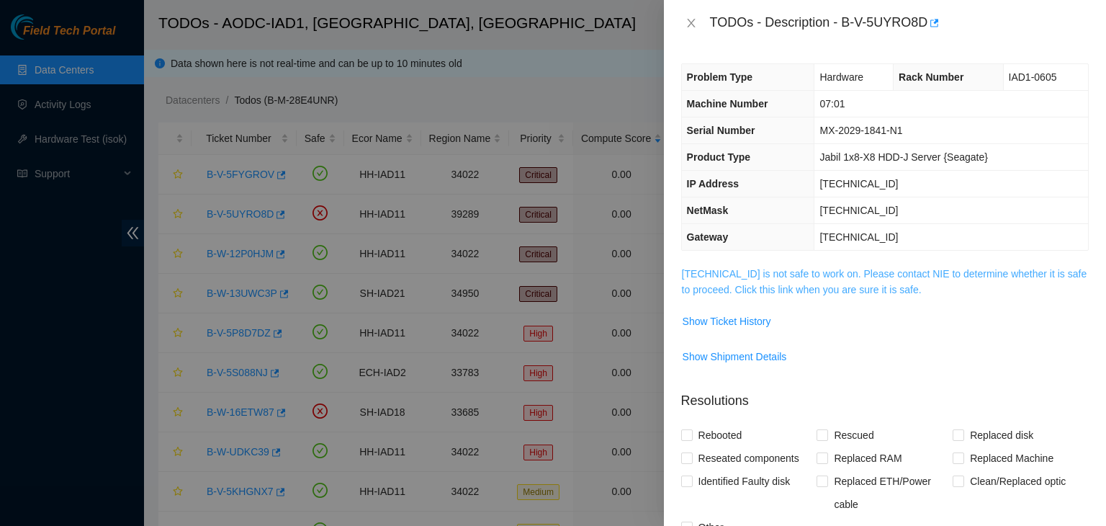
click at [827, 278] on link "[TECHNICAL_ID] is not safe to work on. Please contact NIE to determine whether …" at bounding box center [884, 281] width 405 height 27
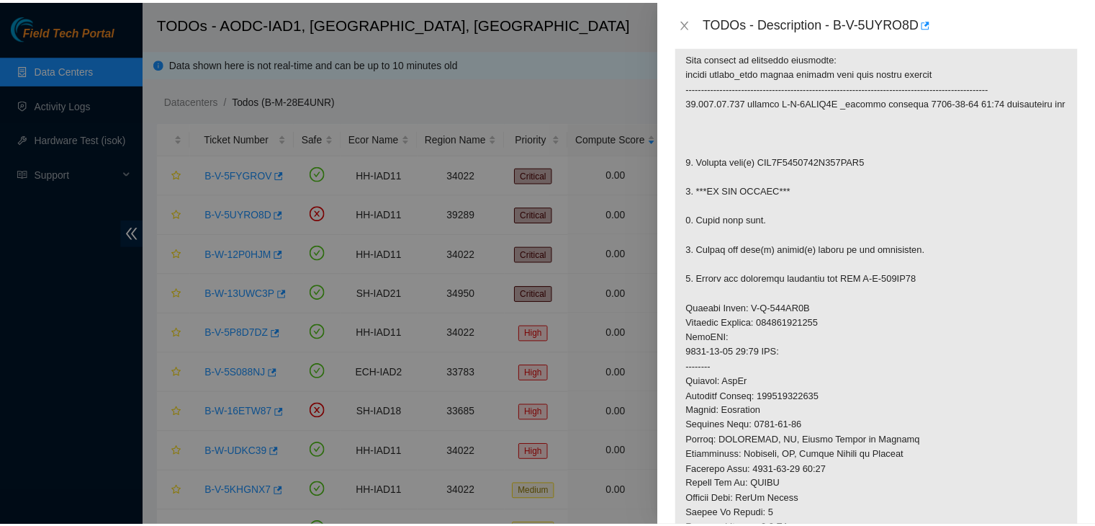
scroll to position [256, 0]
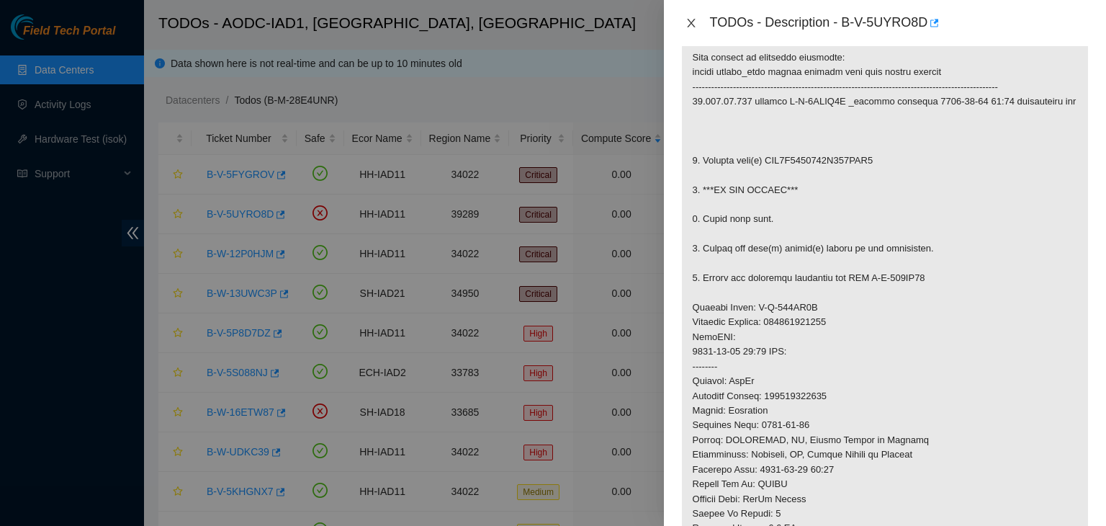
click at [686, 24] on icon "close" at bounding box center [692, 23] width 12 height 12
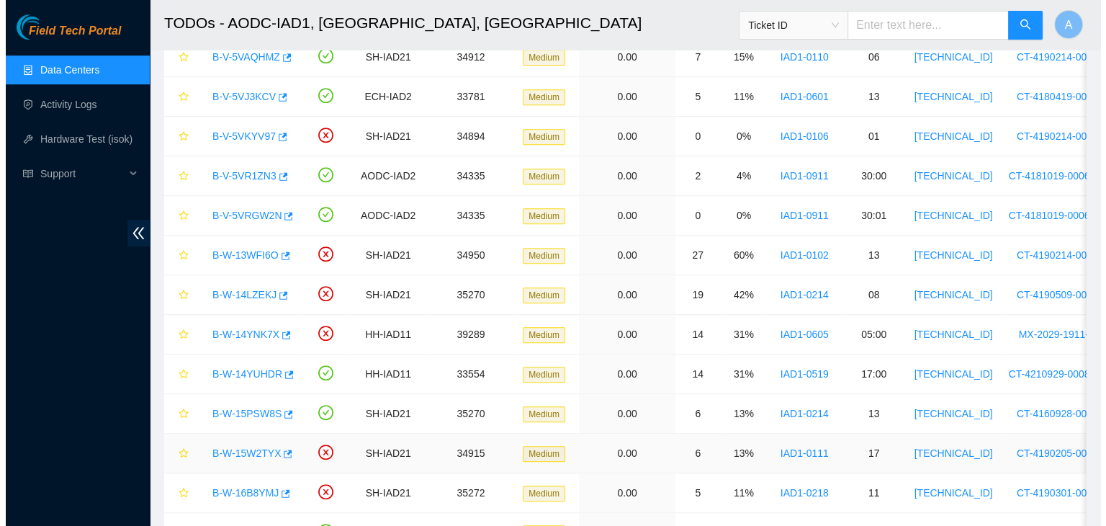
scroll to position [866, 0]
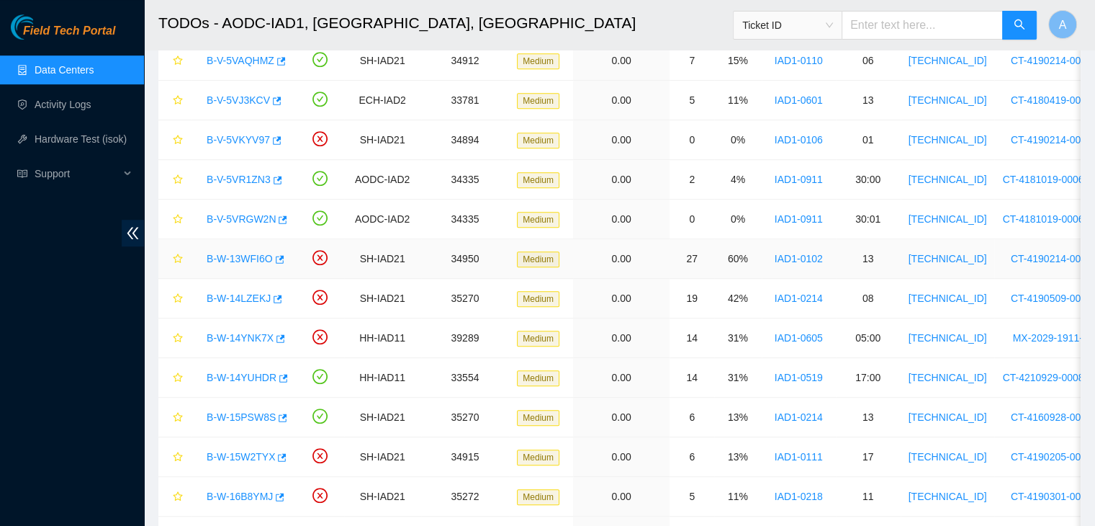
click at [244, 260] on link "B-W-13WFI6O" at bounding box center [240, 259] width 66 height 12
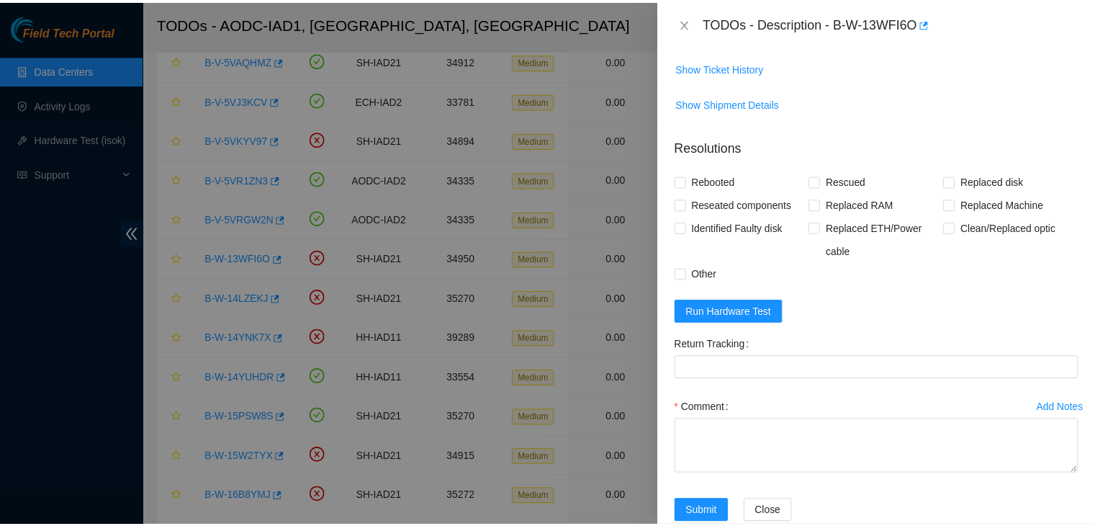
scroll to position [196, 0]
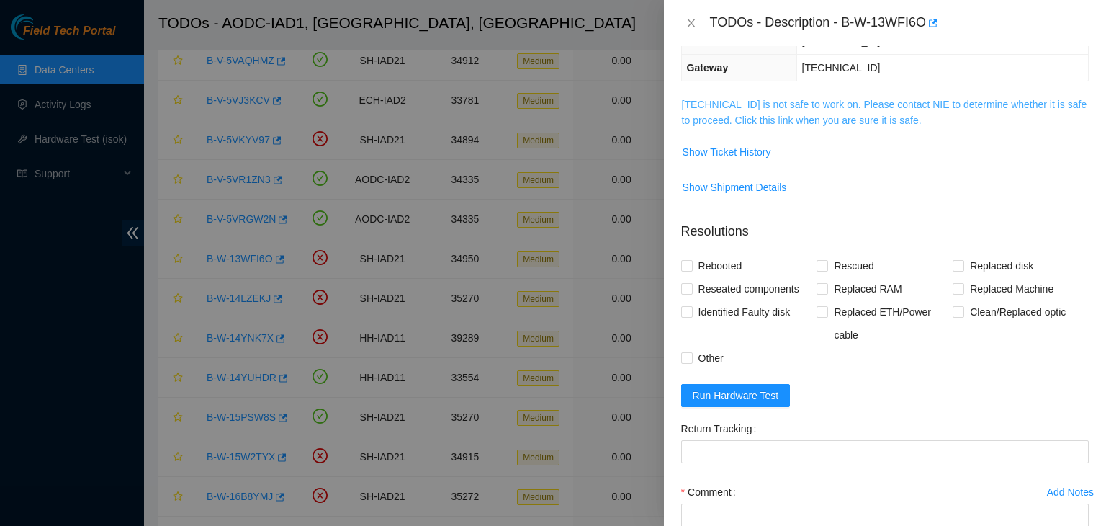
click at [830, 120] on link "[TECHNICAL_ID] is not safe to work on. Please contact NIE to determine whether …" at bounding box center [884, 112] width 405 height 27
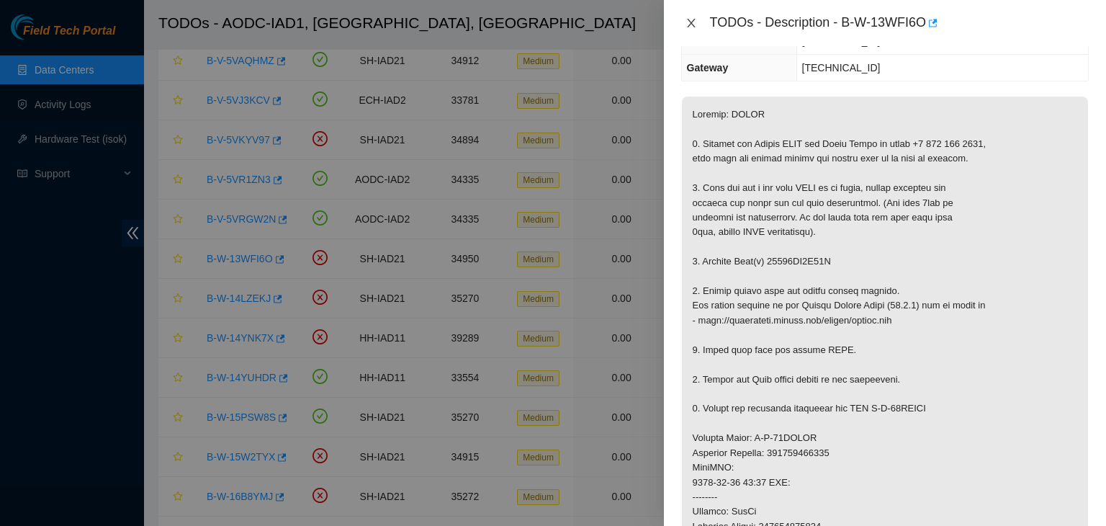
click at [694, 27] on icon "close" at bounding box center [692, 23] width 12 height 12
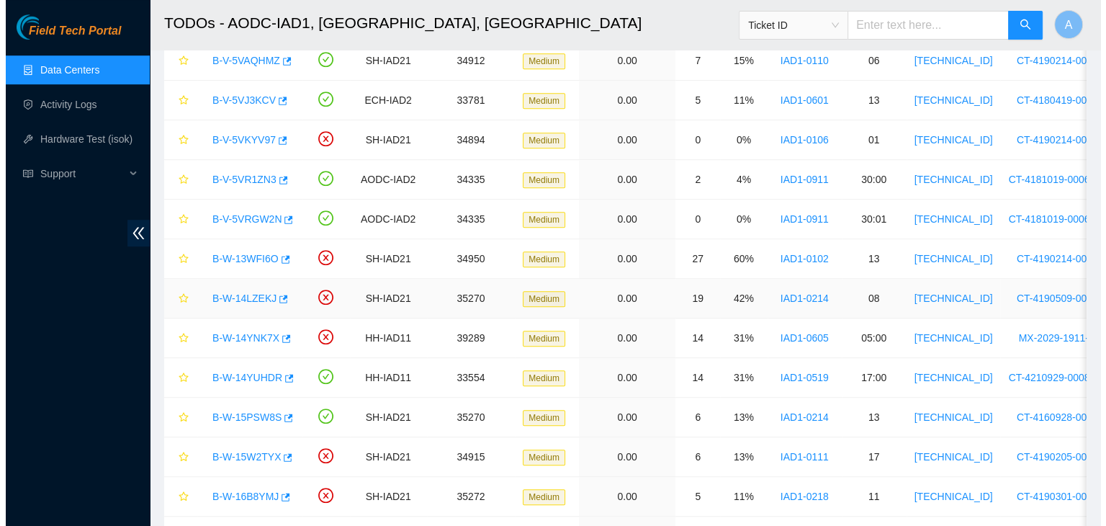
scroll to position [243, 0]
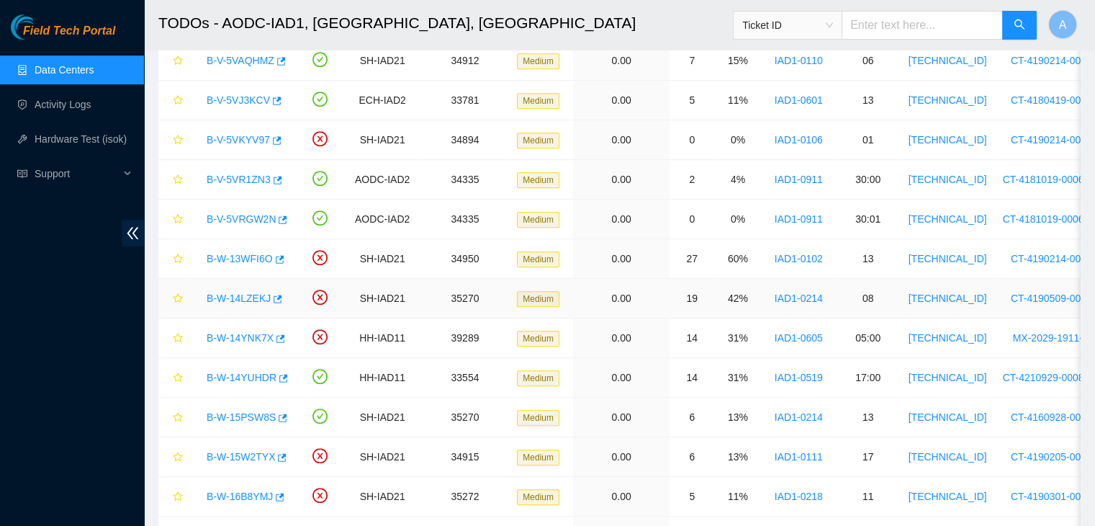
click at [228, 295] on link "B-W-14LZEKJ" at bounding box center [239, 298] width 64 height 12
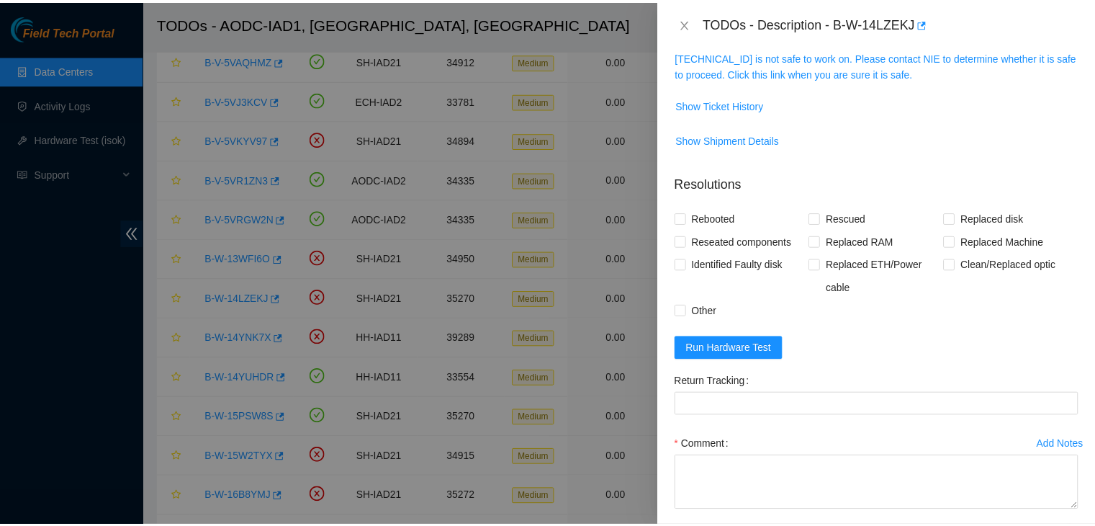
scroll to position [196, 0]
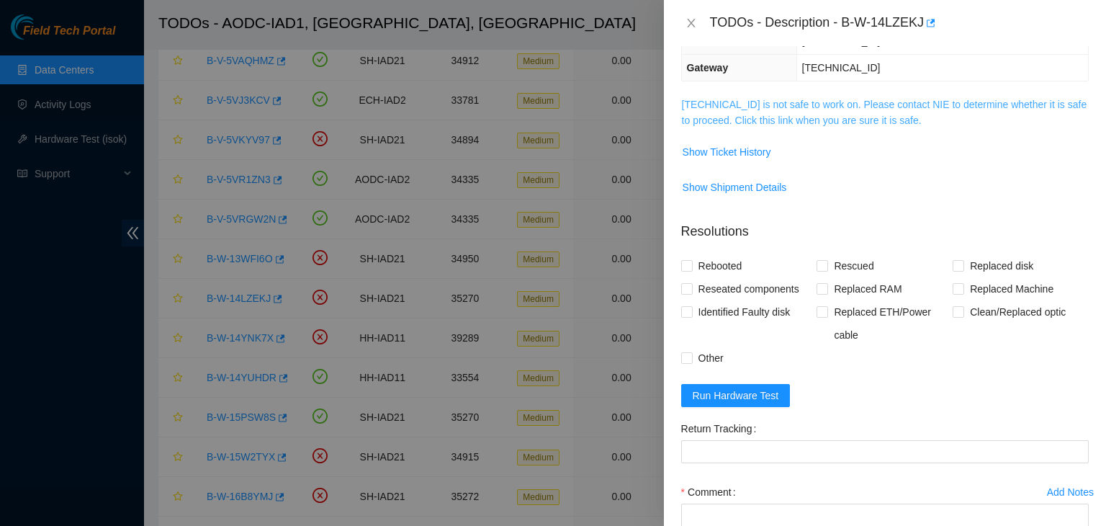
click at [852, 117] on link "104.98.119.53 is not safe to work on. Please contact NIE to determine whether i…" at bounding box center [884, 112] width 405 height 27
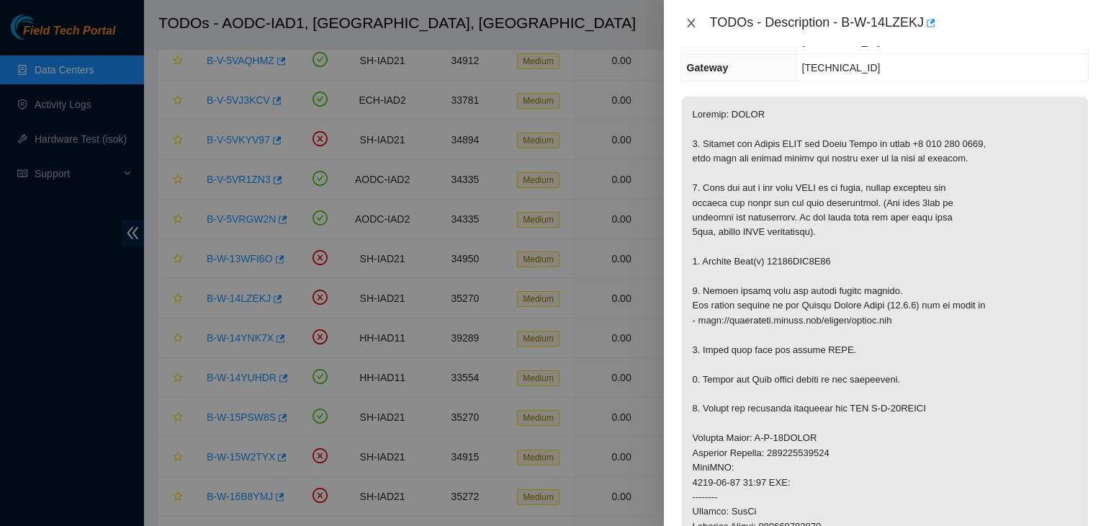
click at [686, 24] on icon "close" at bounding box center [692, 23] width 12 height 12
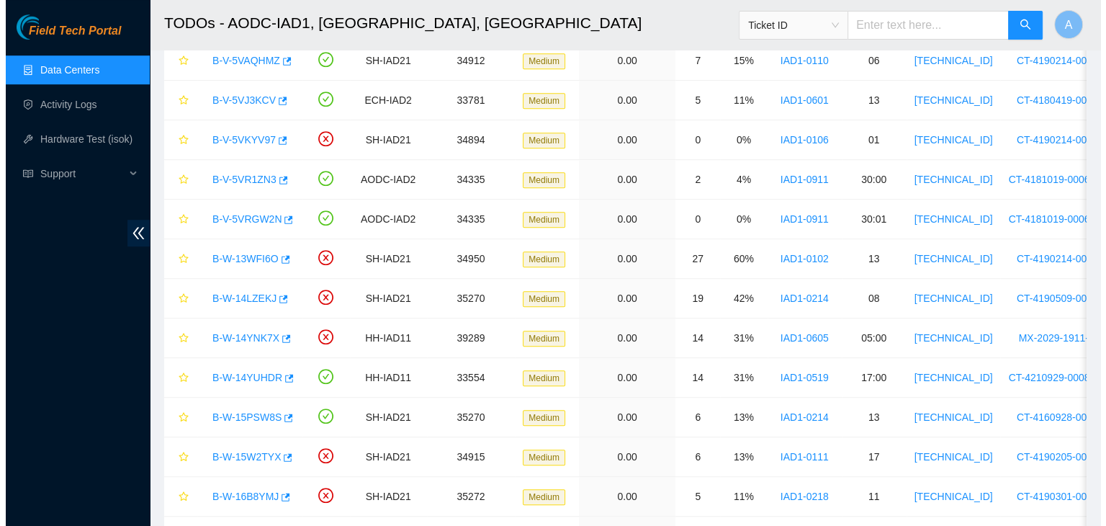
scroll to position [243, 0]
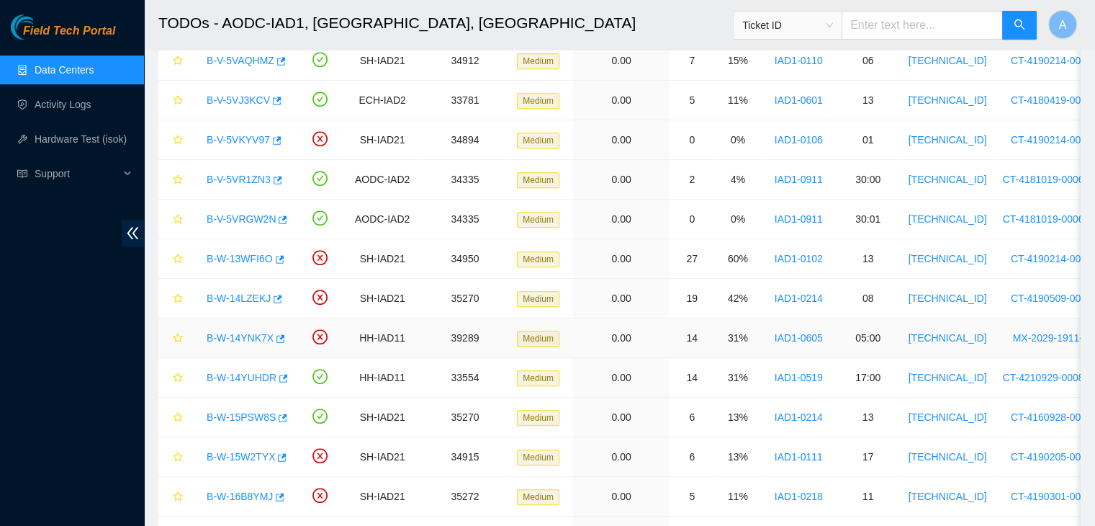
click at [245, 335] on link "B-W-14YNK7X" at bounding box center [240, 338] width 67 height 12
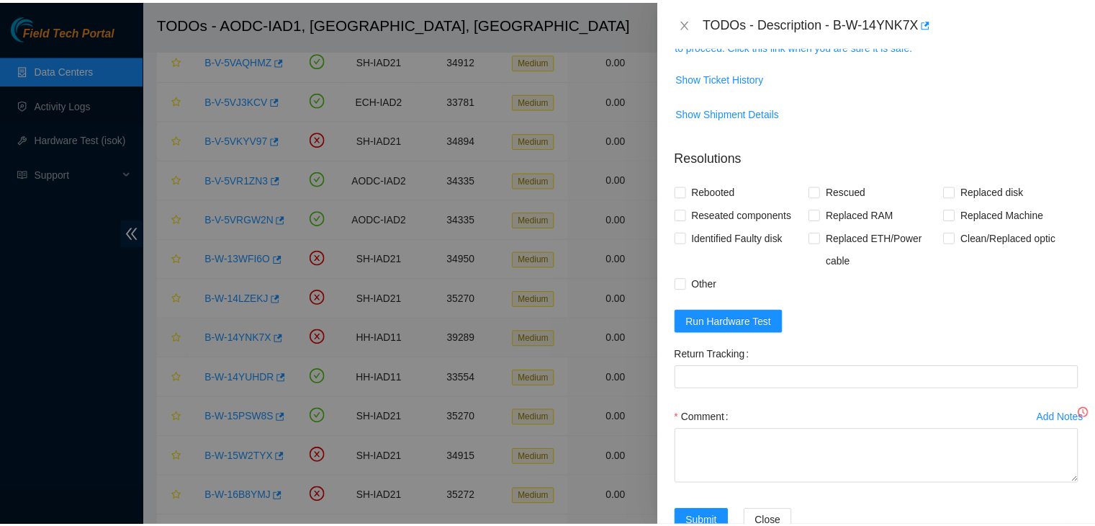
scroll to position [196, 0]
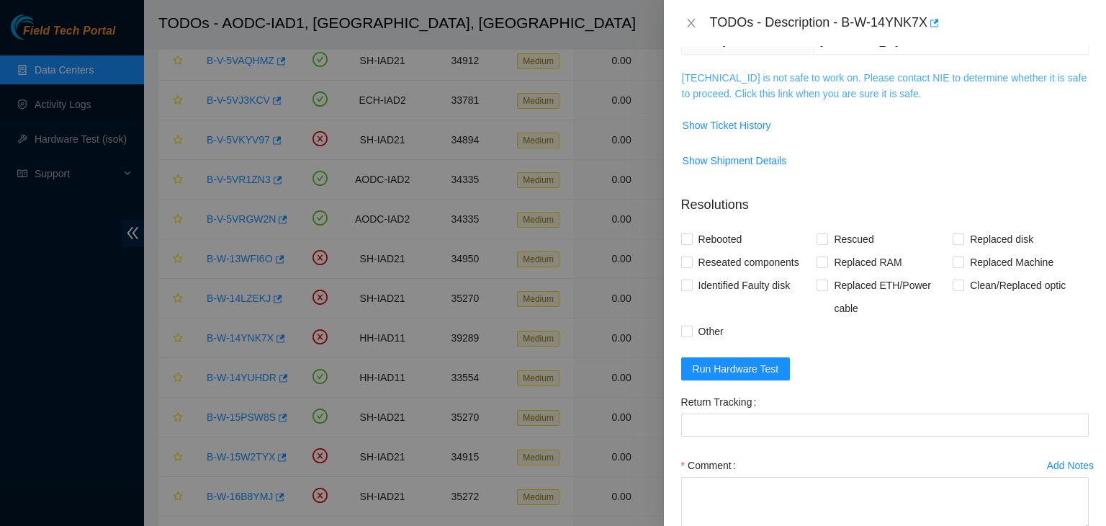
click at [795, 96] on link "23.199.35.130 is not safe to work on. Please contact NIE to determine whether i…" at bounding box center [884, 85] width 405 height 27
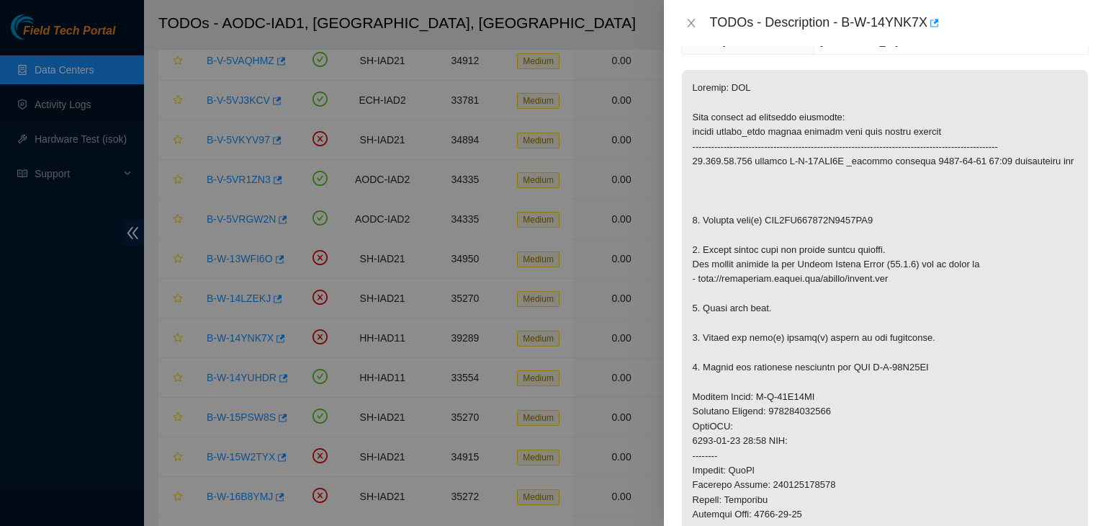
click at [691, 30] on div "TODOs - Description - B-W-14YNK7X" at bounding box center [885, 23] width 408 height 23
click at [691, 21] on icon "close" at bounding box center [692, 23] width 12 height 12
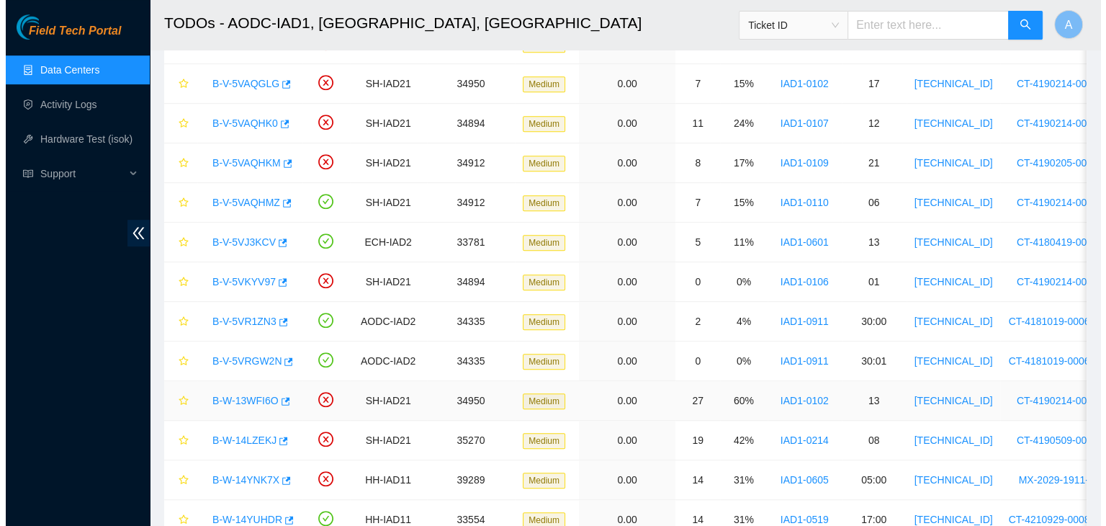
scroll to position [722, 0]
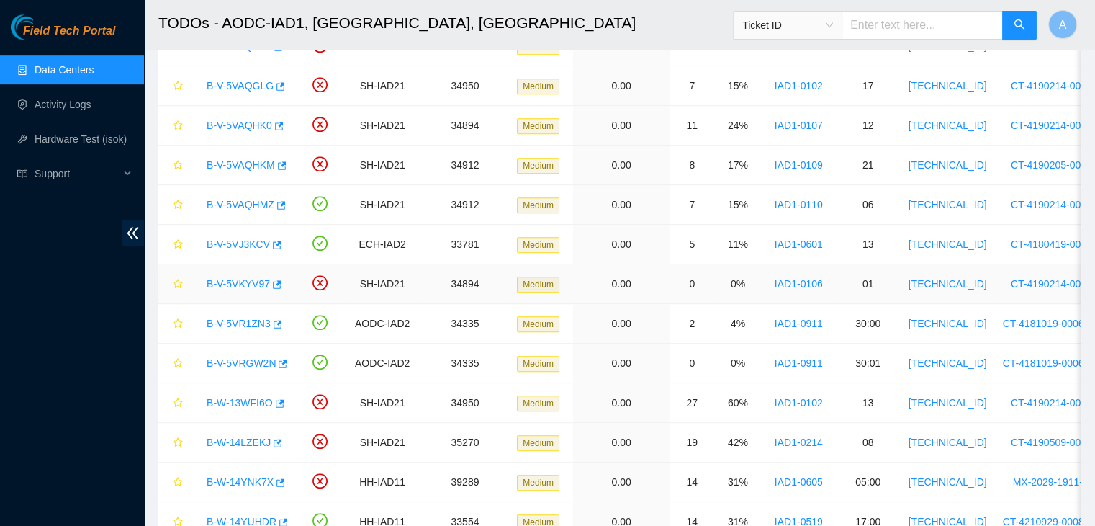
click at [233, 283] on link "B-V-5VKYV97" at bounding box center [238, 284] width 63 height 12
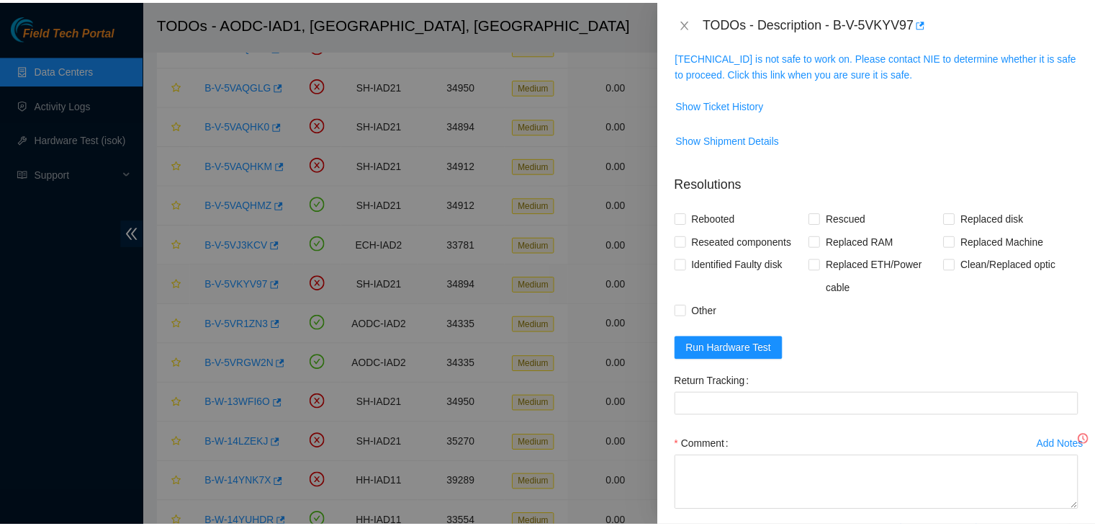
scroll to position [196, 0]
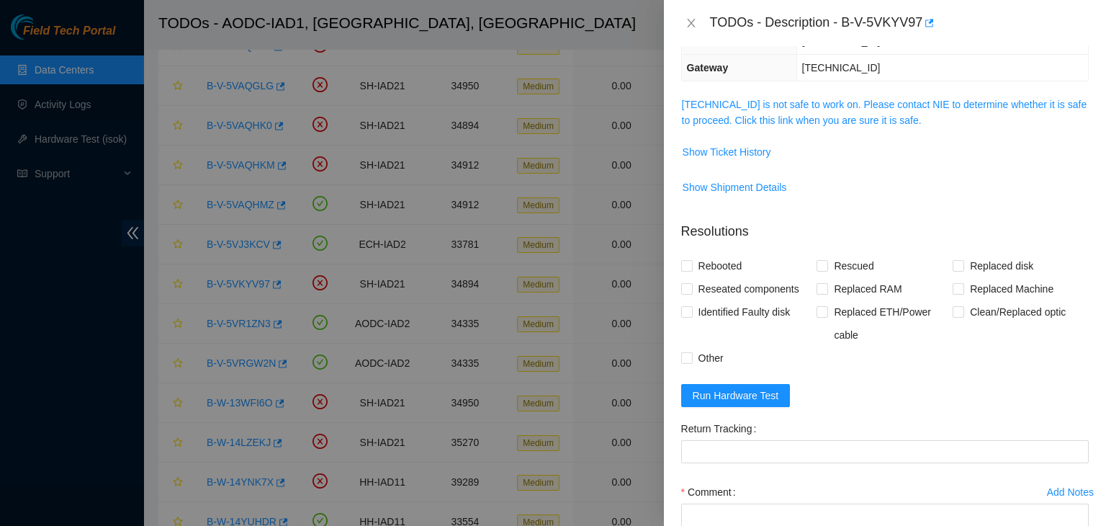
click at [790, 93] on div "Problem Type Hardware Sub Type Disk Rack Number IAD1-0106 Machine Number 01 Ser…" at bounding box center [885, 286] width 442 height 480
click at [789, 100] on link "104.84.155.24 is not safe to work on. Please contact NIE to determine whether i…" at bounding box center [884, 112] width 405 height 27
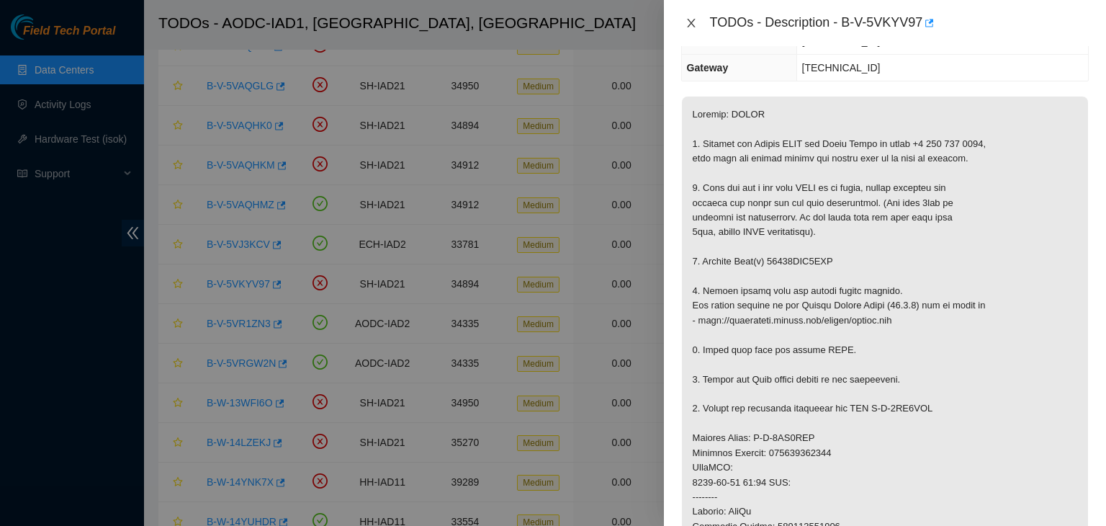
click at [695, 19] on icon "close" at bounding box center [692, 23] width 12 height 12
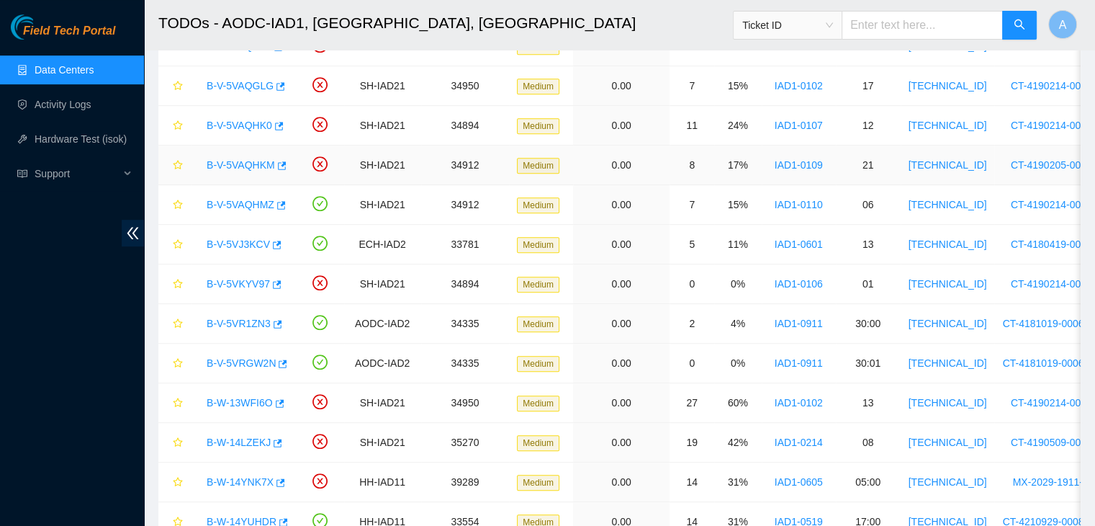
click at [243, 162] on link "B-V-5VAQHKM" at bounding box center [241, 165] width 68 height 12
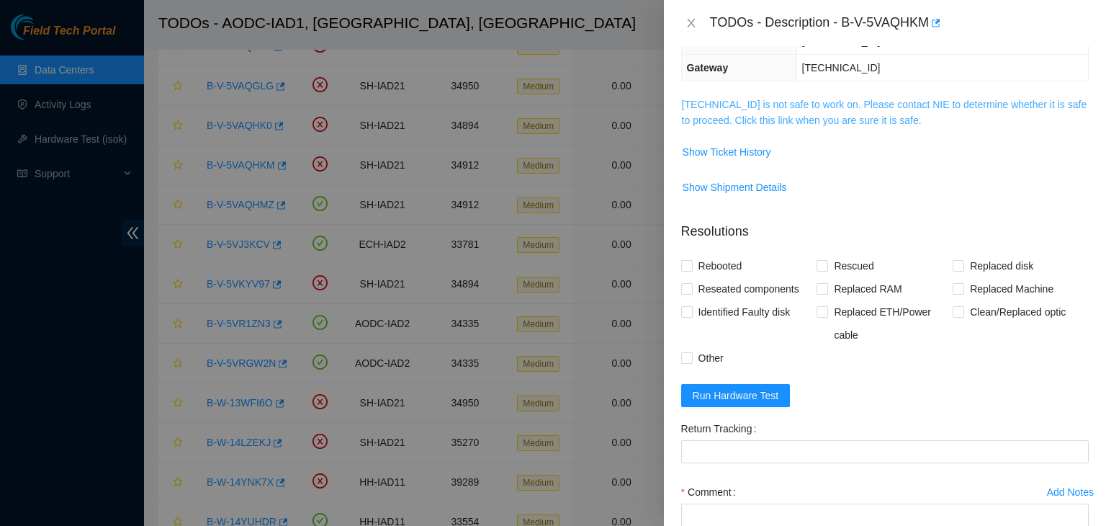
click at [729, 103] on link "104.84.155.172 is not safe to work on. Please contact NIE to determine whether …" at bounding box center [884, 112] width 405 height 27
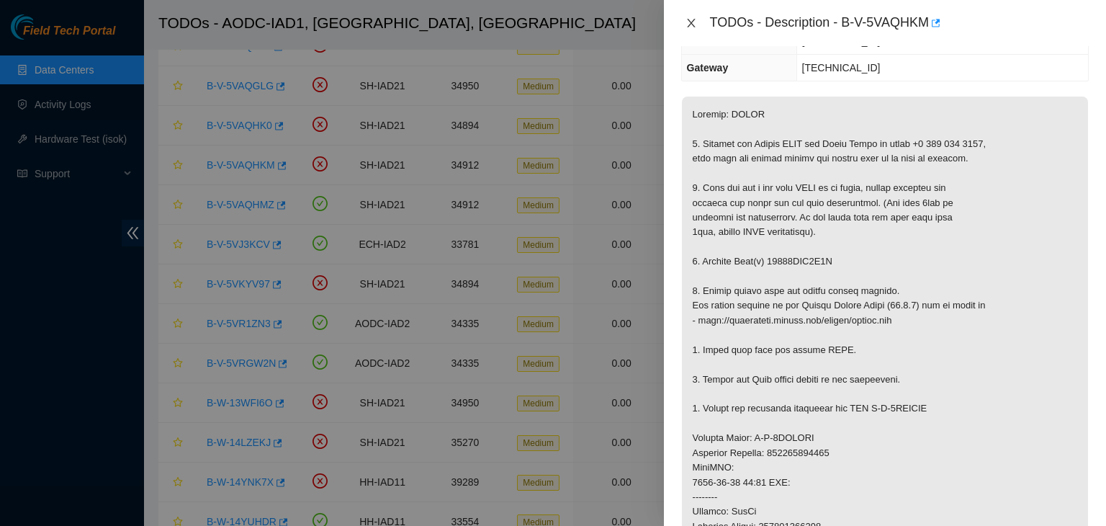
click at [687, 24] on icon "close" at bounding box center [692, 23] width 12 height 12
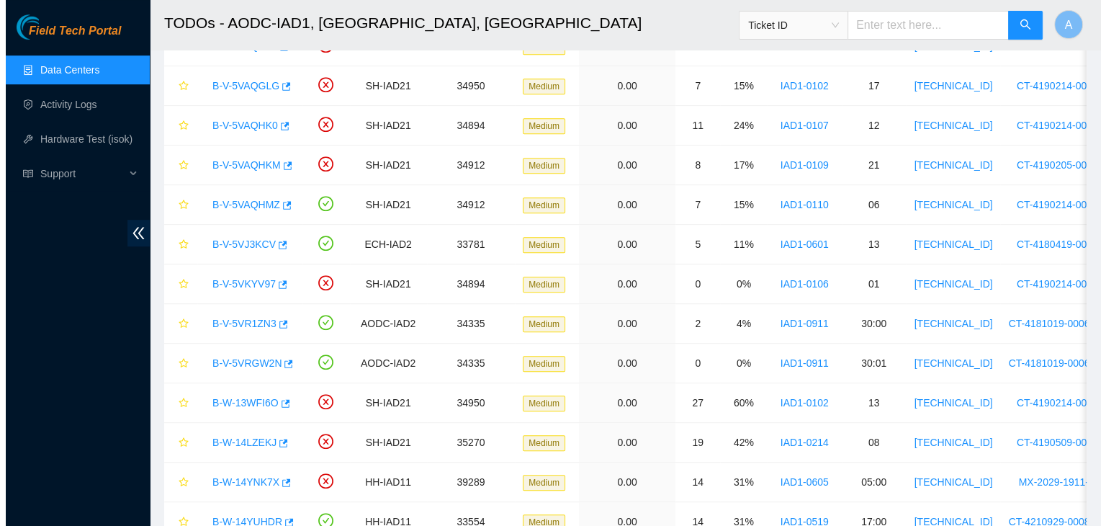
scroll to position [243, 0]
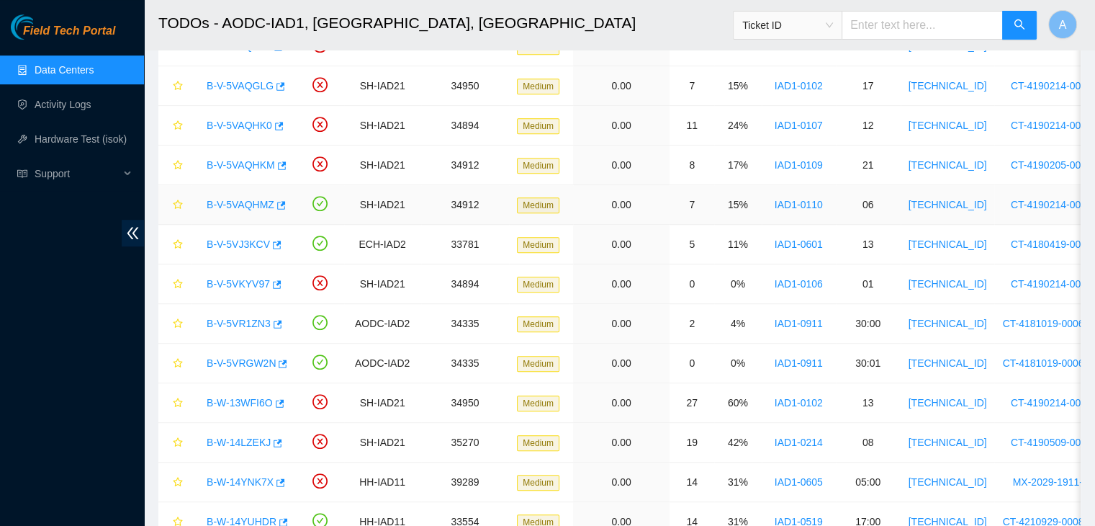
click at [259, 199] on link "B-V-5VAQHMZ" at bounding box center [241, 205] width 68 height 12
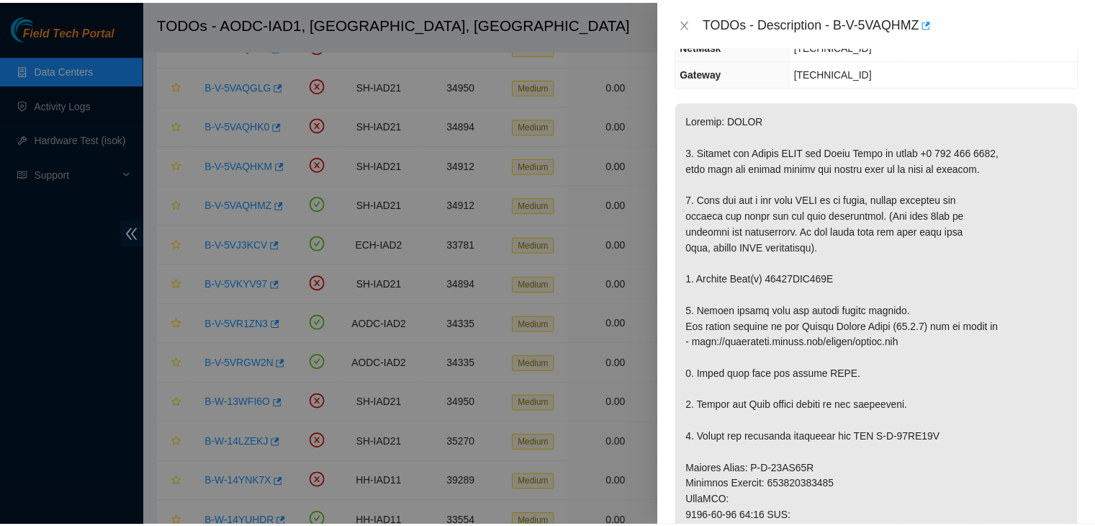
scroll to position [190, 0]
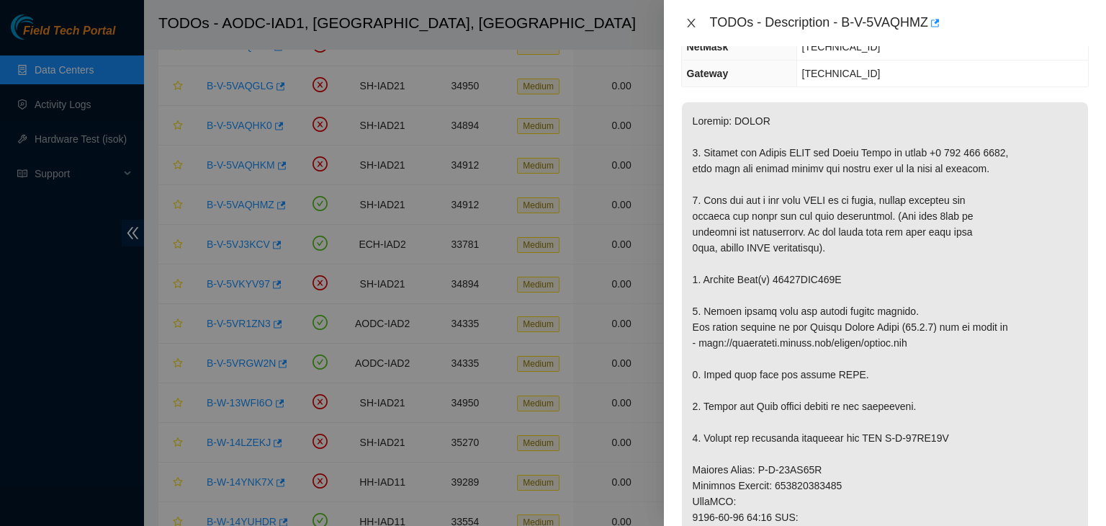
click at [696, 24] on icon "close" at bounding box center [692, 23] width 12 height 12
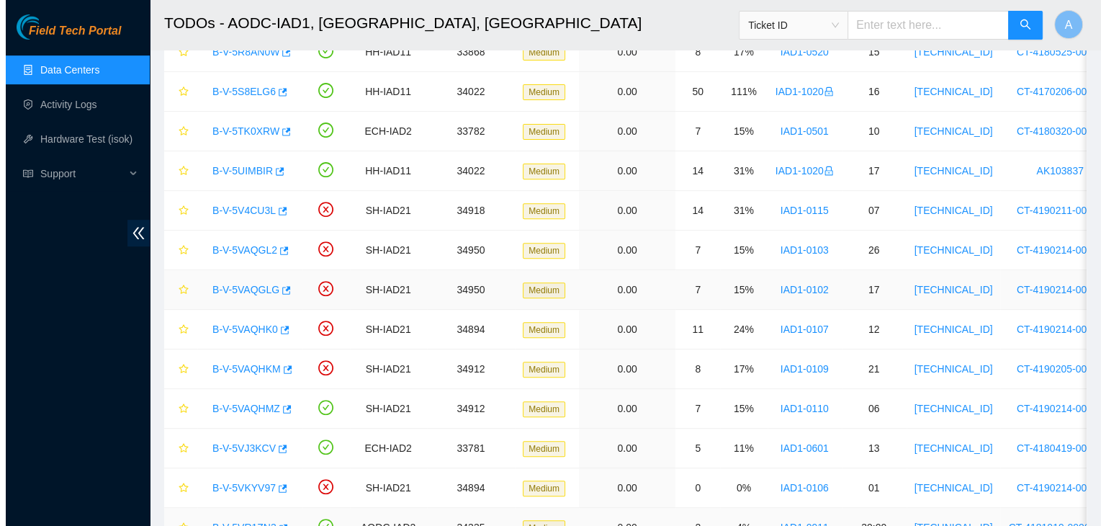
scroll to position [516, 0]
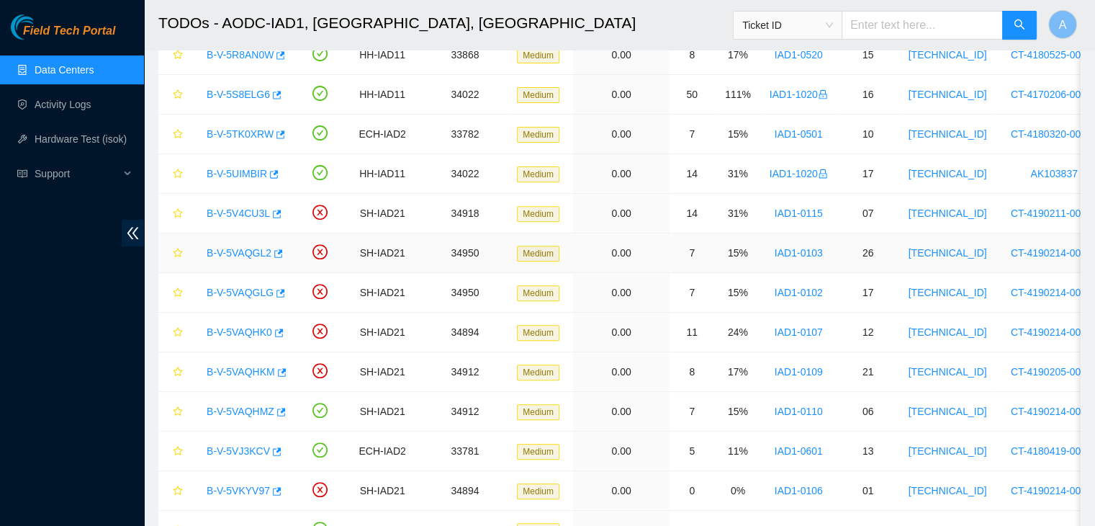
click at [238, 247] on link "B-V-5VAQGL2" at bounding box center [239, 253] width 65 height 12
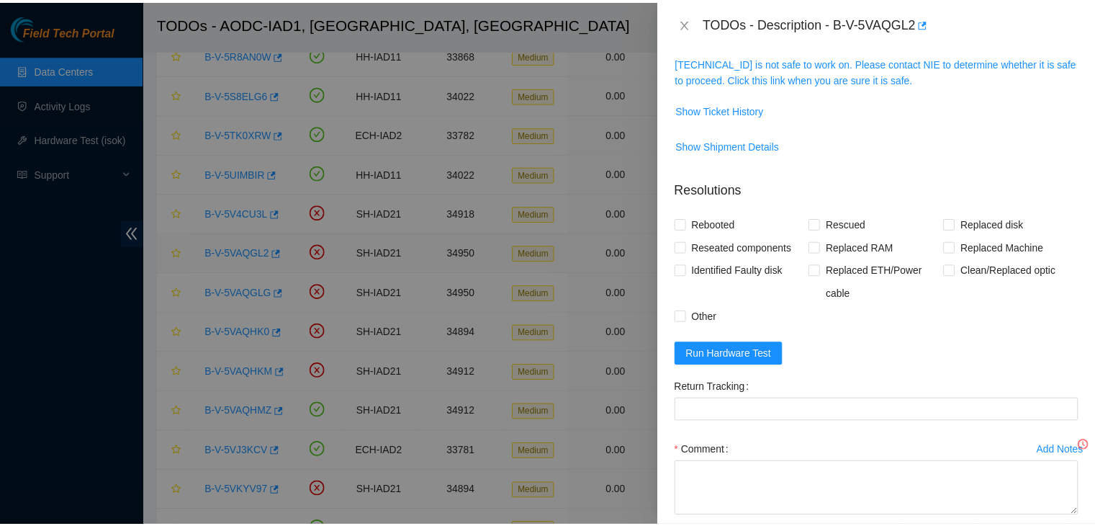
scroll to position [190, 0]
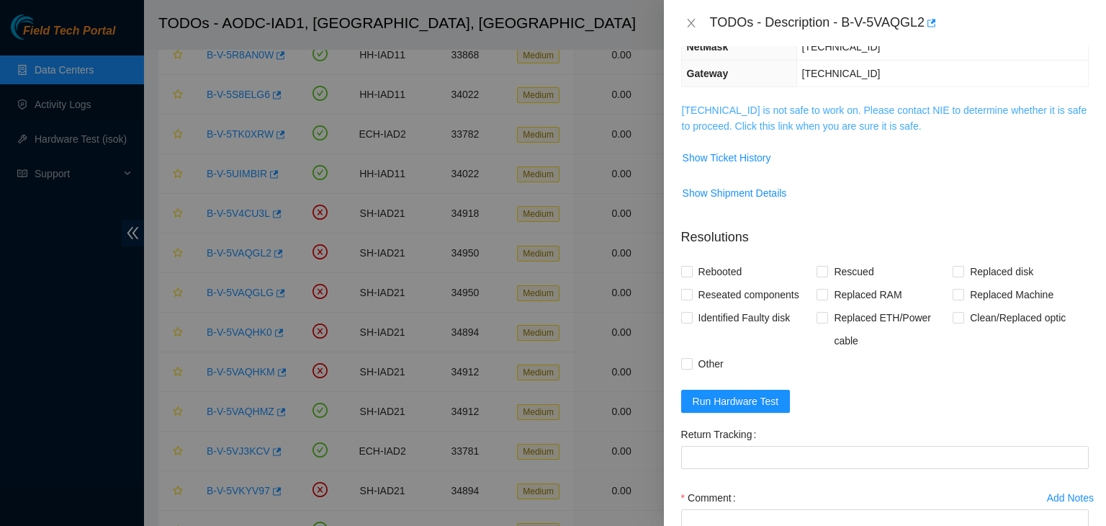
click at [724, 118] on link "104.84.154.65 is not safe to work on. Please contact NIE to determine whether i…" at bounding box center [884, 117] width 405 height 27
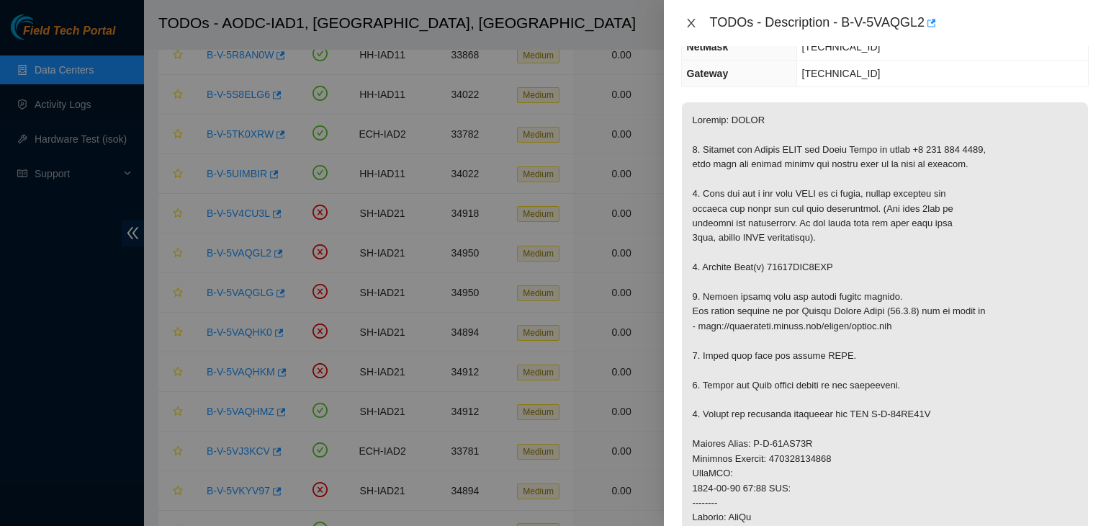
click at [691, 24] on icon "close" at bounding box center [691, 23] width 8 height 9
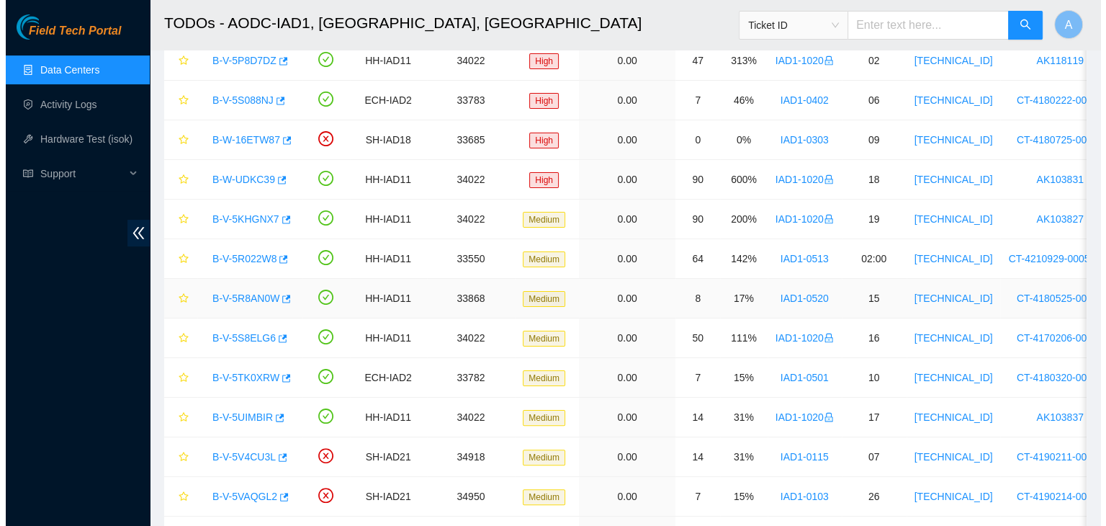
scroll to position [290, 0]
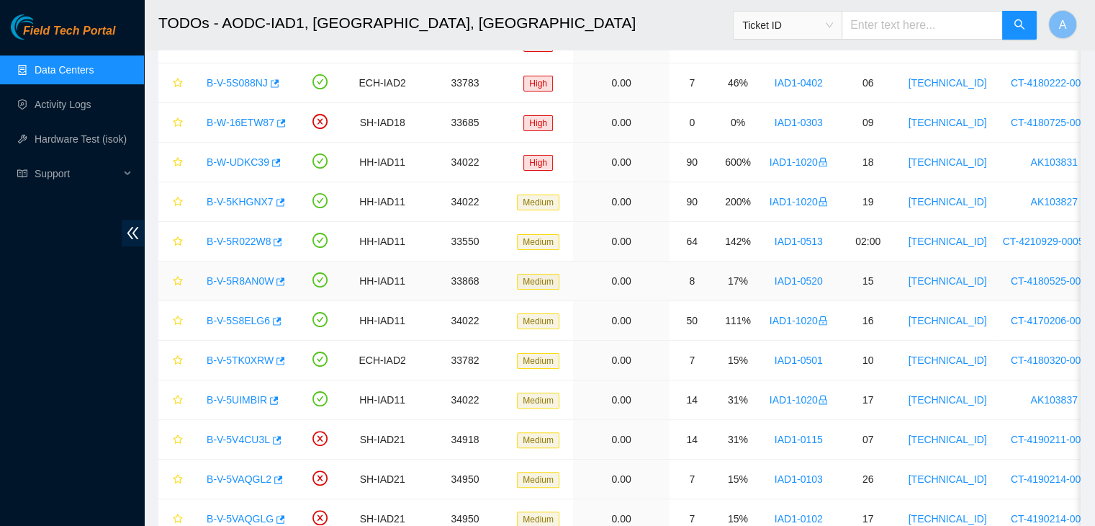
click at [240, 282] on link "B-V-5R8AN0W" at bounding box center [240, 281] width 67 height 12
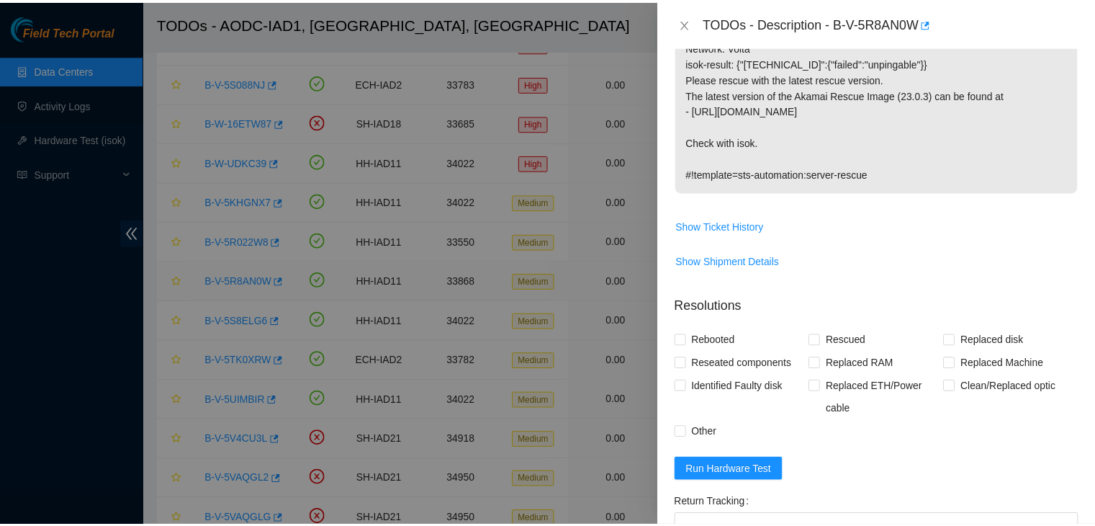
scroll to position [190, 0]
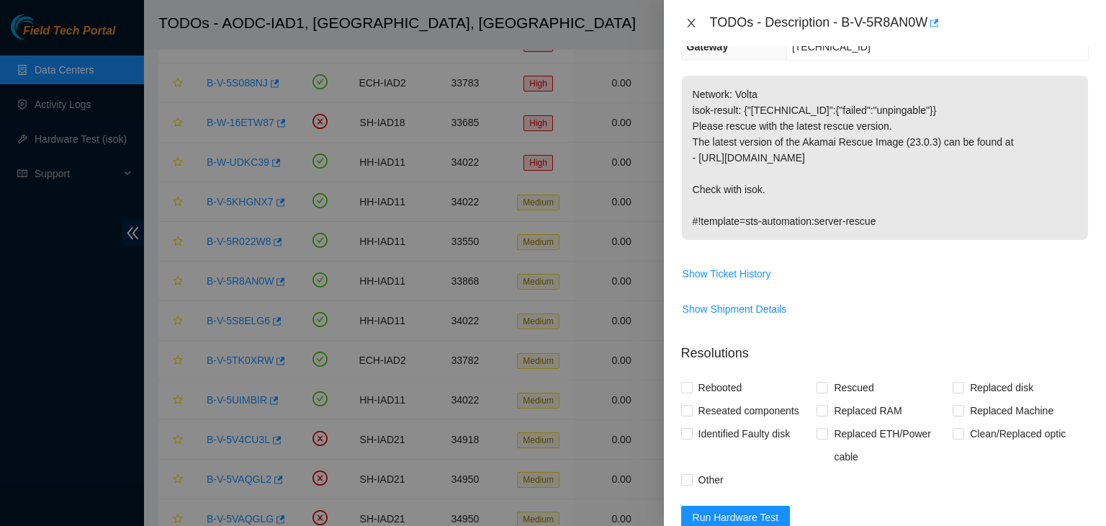
click at [692, 18] on icon "close" at bounding box center [692, 23] width 12 height 12
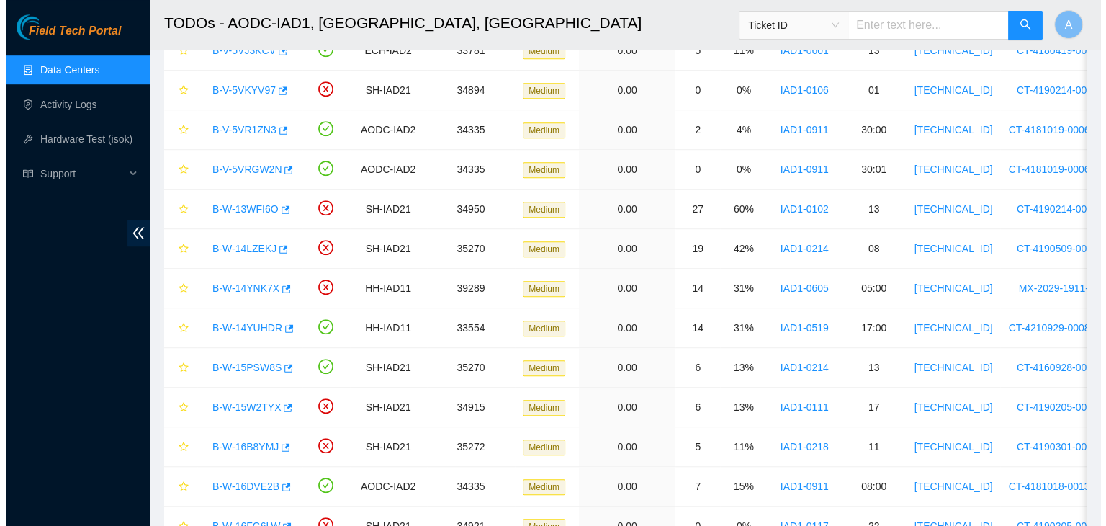
scroll to position [916, 0]
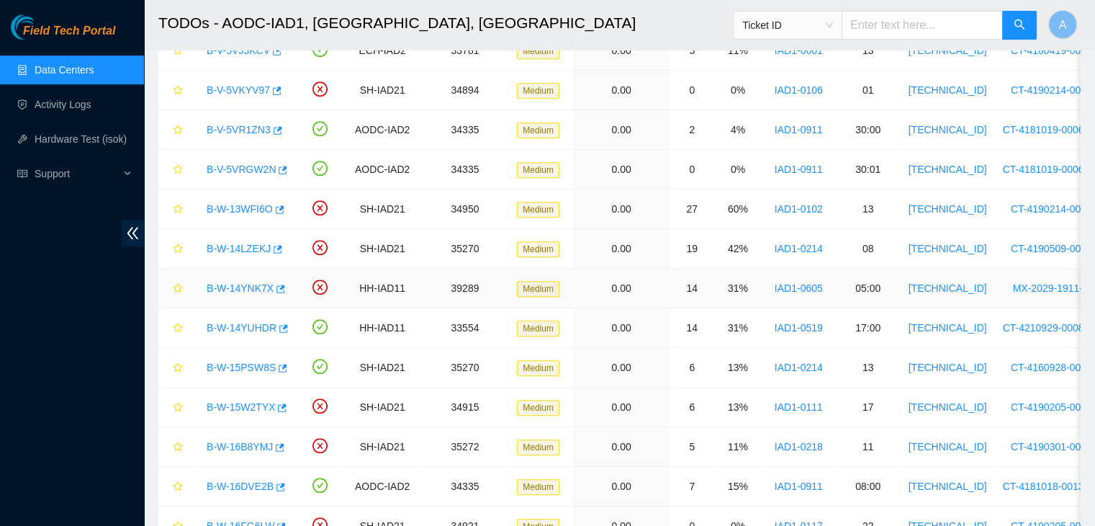
click at [223, 282] on link "B-W-14YNK7X" at bounding box center [240, 288] width 67 height 12
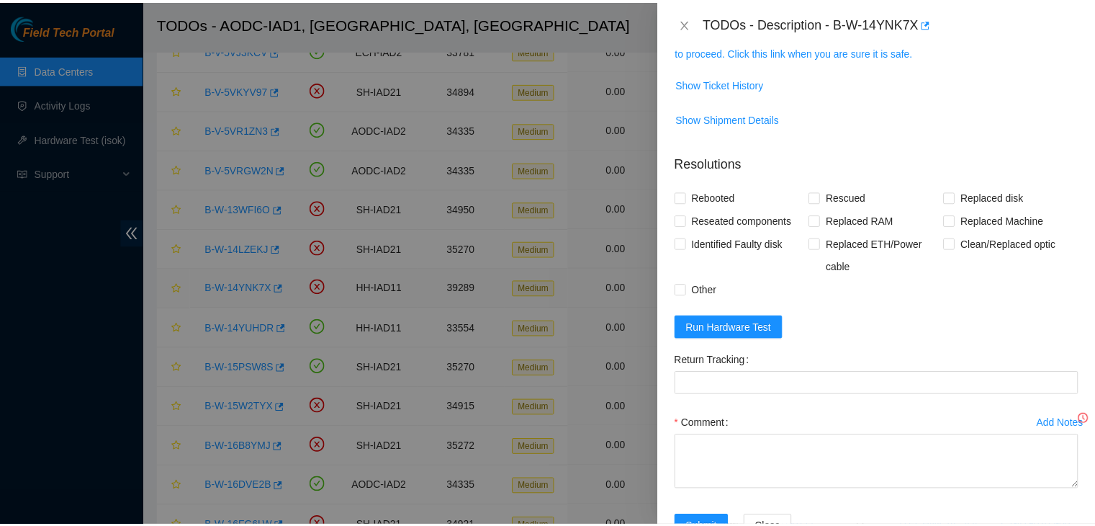
scroll to position [190, 0]
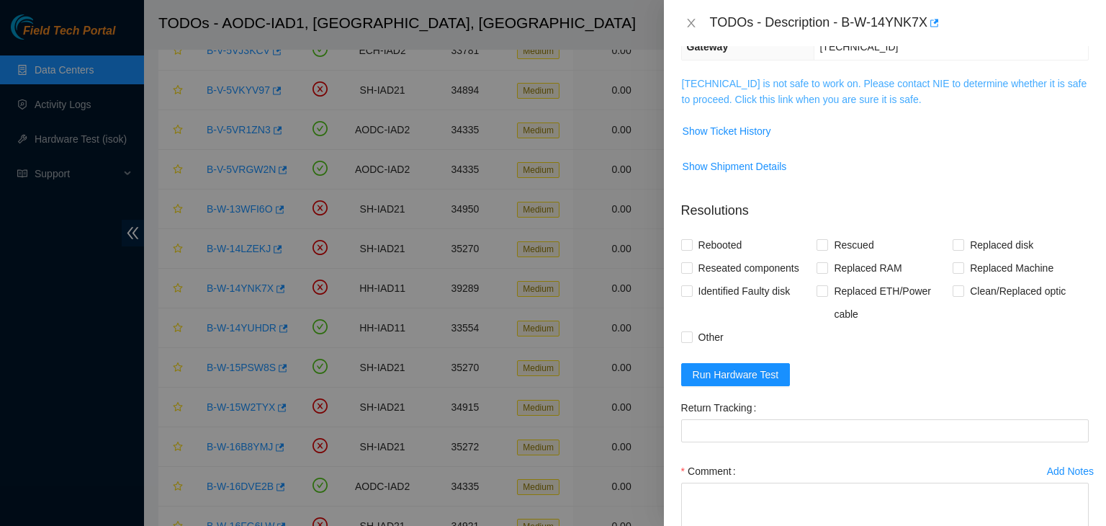
click at [715, 84] on link "23.199.35.130 is not safe to work on. Please contact NIE to determine whether i…" at bounding box center [884, 91] width 405 height 27
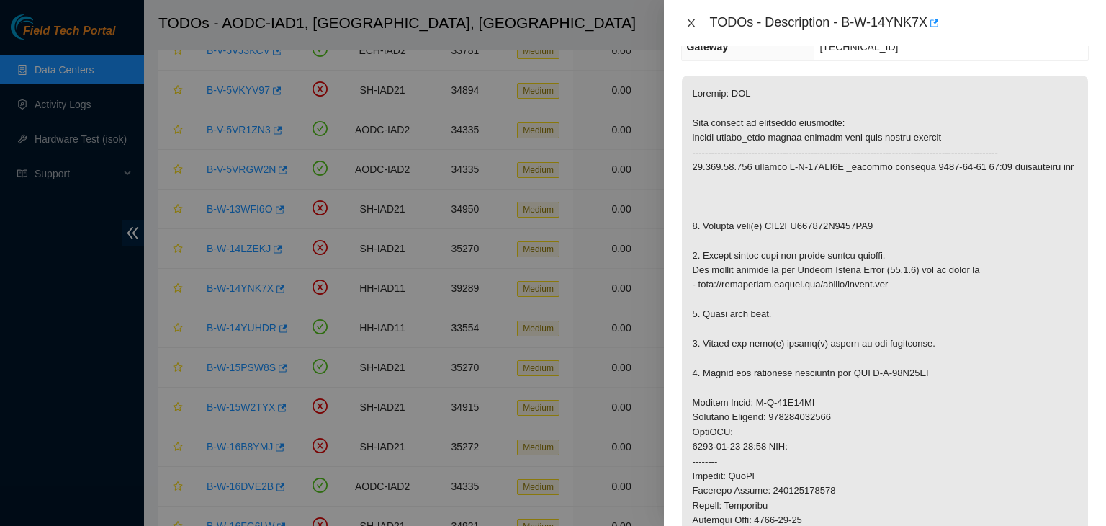
click at [688, 24] on icon "close" at bounding box center [692, 23] width 12 height 12
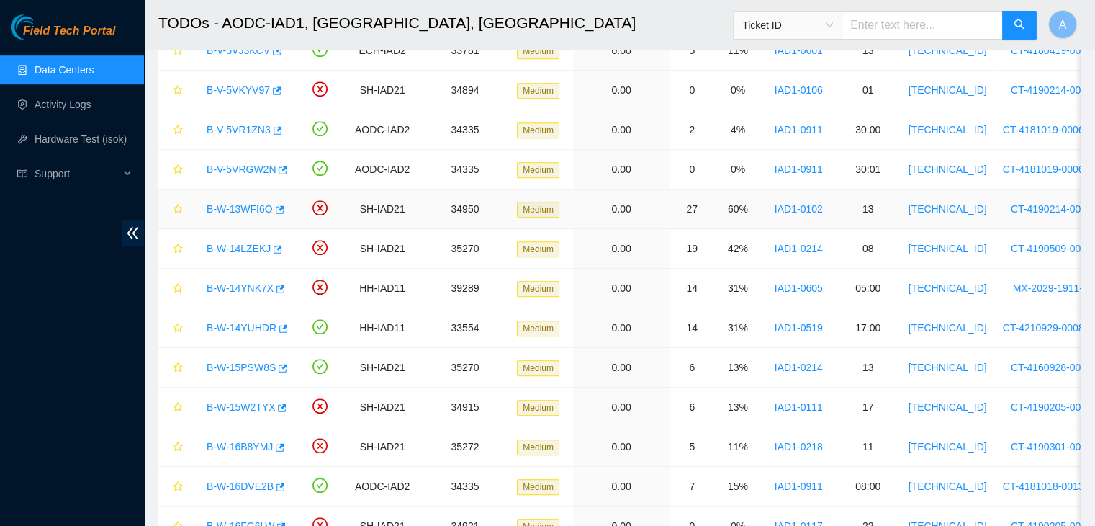
click at [254, 207] on link "B-W-13WFI6O" at bounding box center [240, 209] width 66 height 12
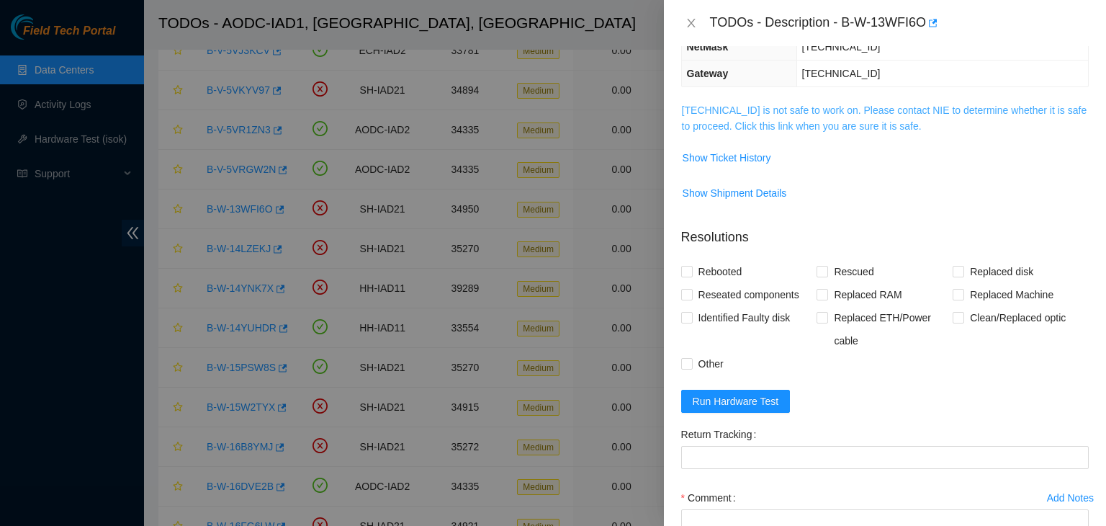
click at [783, 127] on link "104.84.154.32 is not safe to work on. Please contact NIE to determine whether i…" at bounding box center [884, 117] width 405 height 27
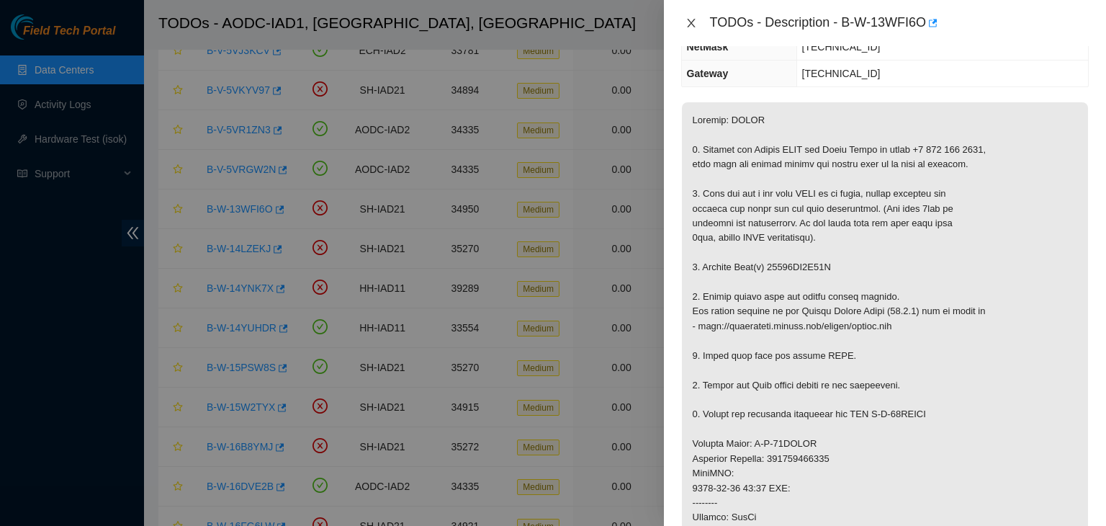
click at [686, 22] on icon "close" at bounding box center [692, 23] width 12 height 12
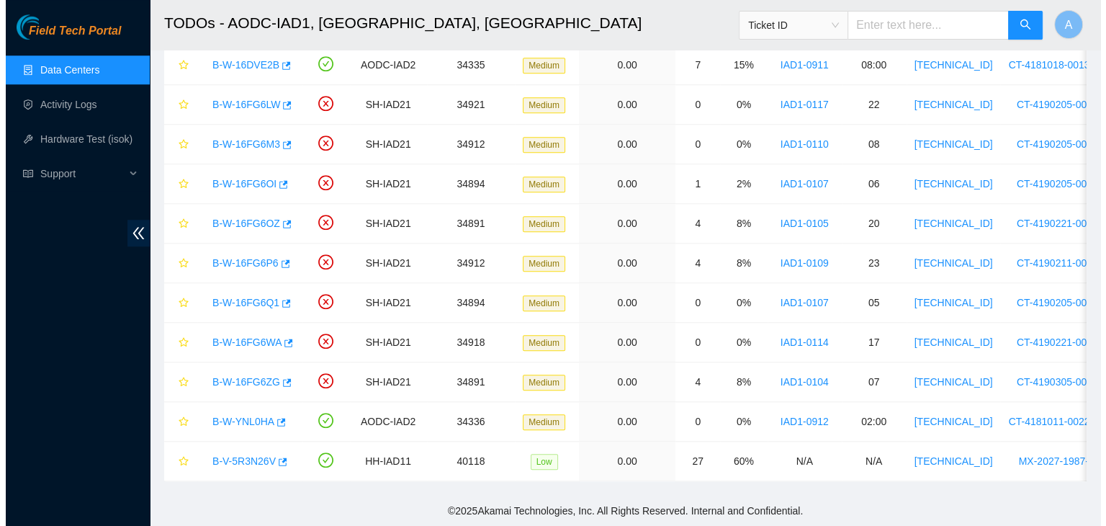
scroll to position [1342, 0]
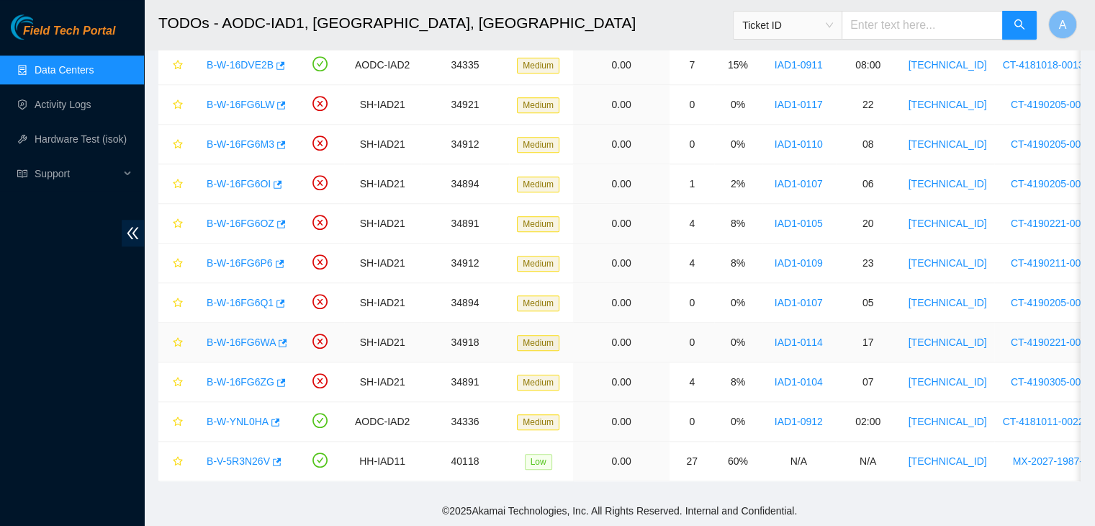
click at [256, 336] on link "B-W-16FG6WA" at bounding box center [241, 342] width 69 height 12
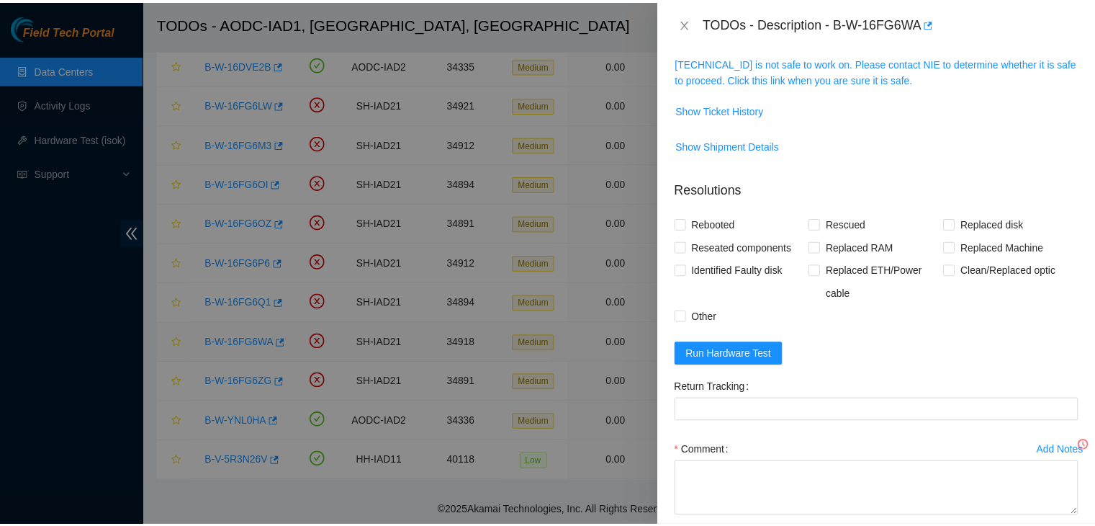
scroll to position [190, 0]
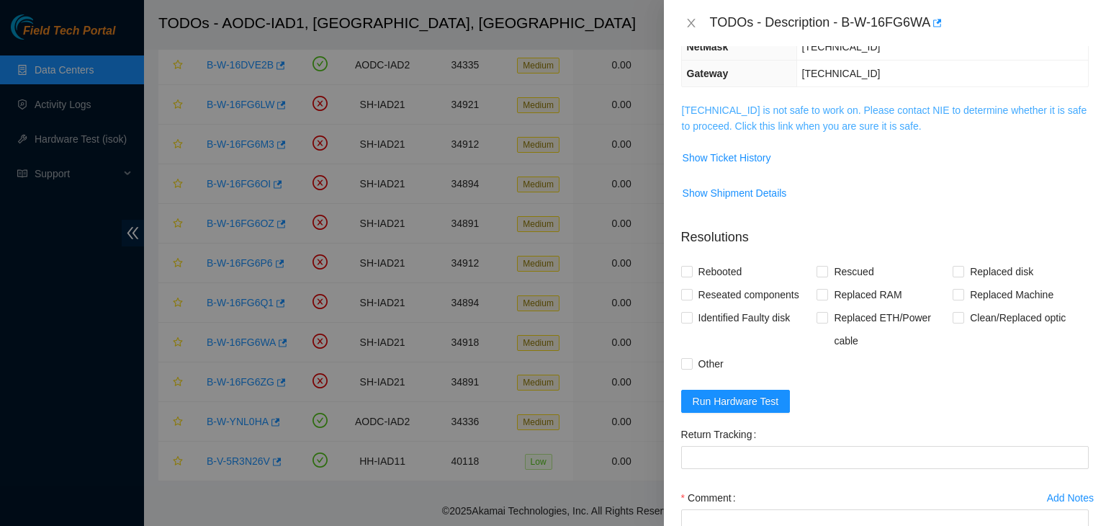
click at [764, 125] on link "104.84.228.164 is not safe to work on. Please contact NIE to determine whether …" at bounding box center [884, 117] width 405 height 27
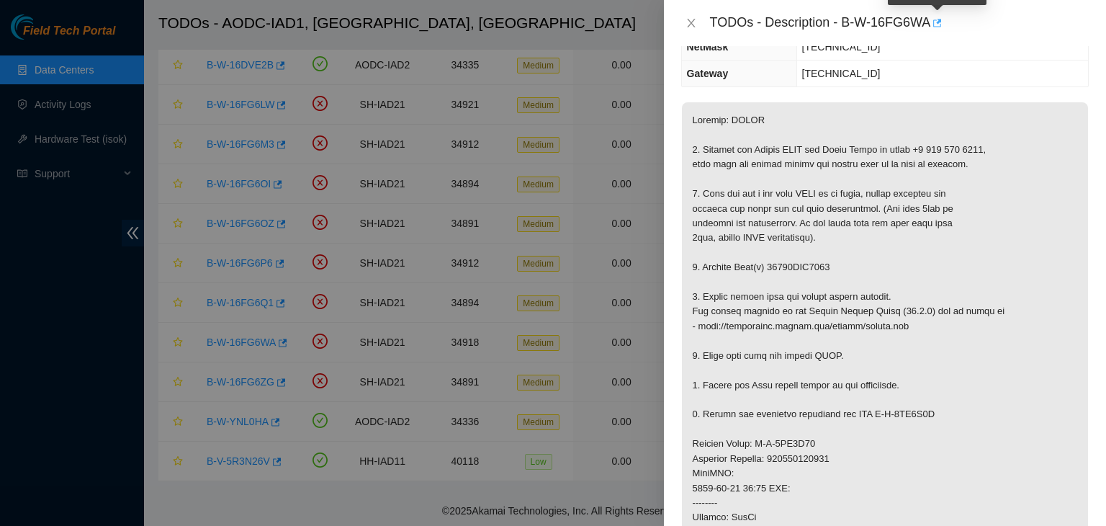
click at [936, 19] on icon "button" at bounding box center [936, 23] width 10 height 10
click at [695, 29] on button "Close" at bounding box center [691, 24] width 20 height 14
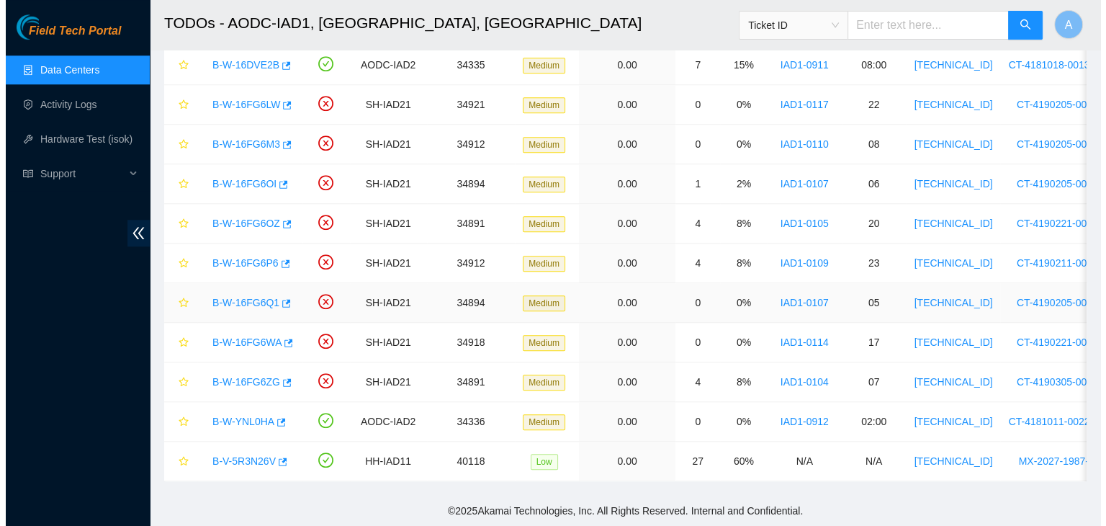
scroll to position [238, 0]
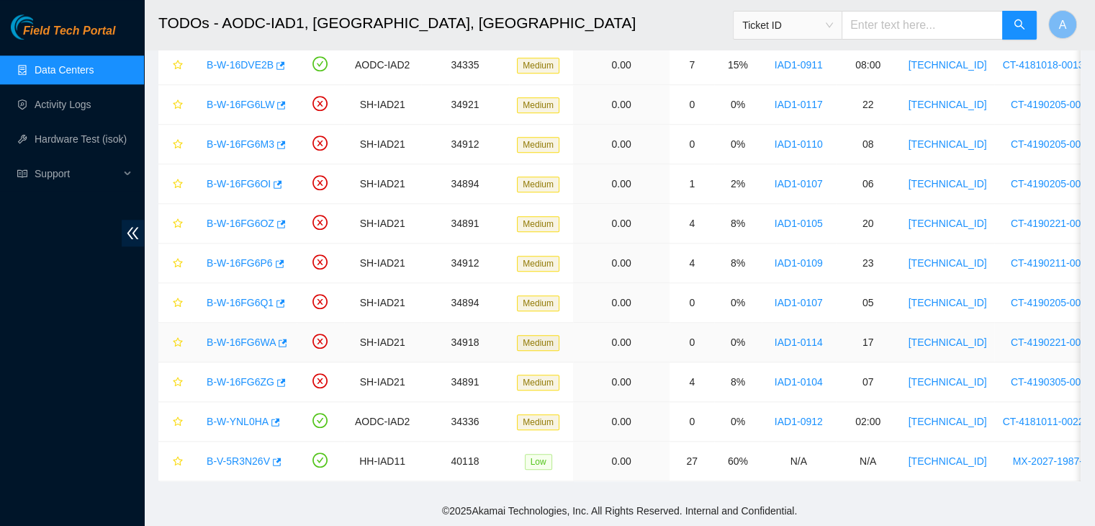
click at [233, 336] on link "B-W-16FG6WA" at bounding box center [241, 342] width 69 height 12
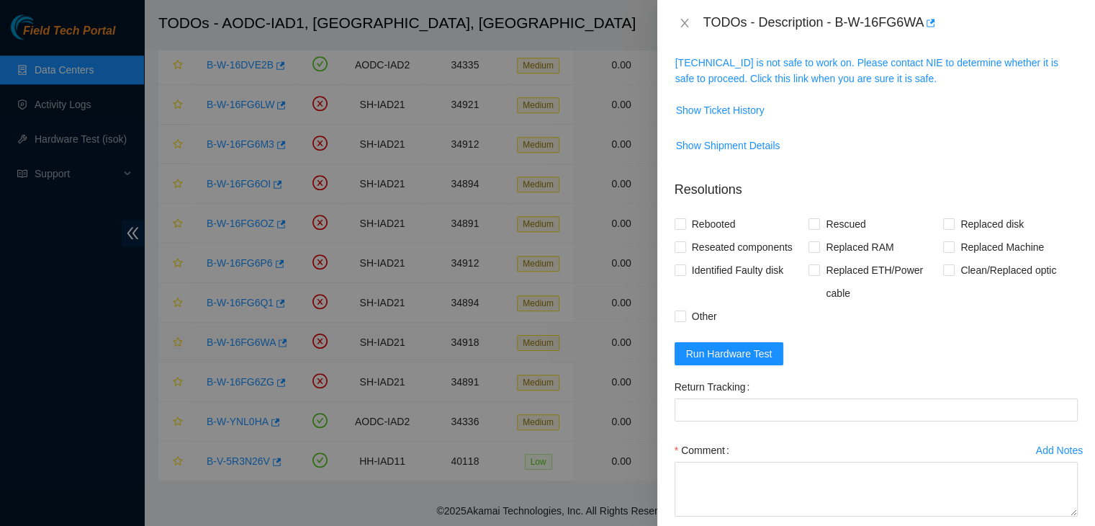
scroll to position [190, 0]
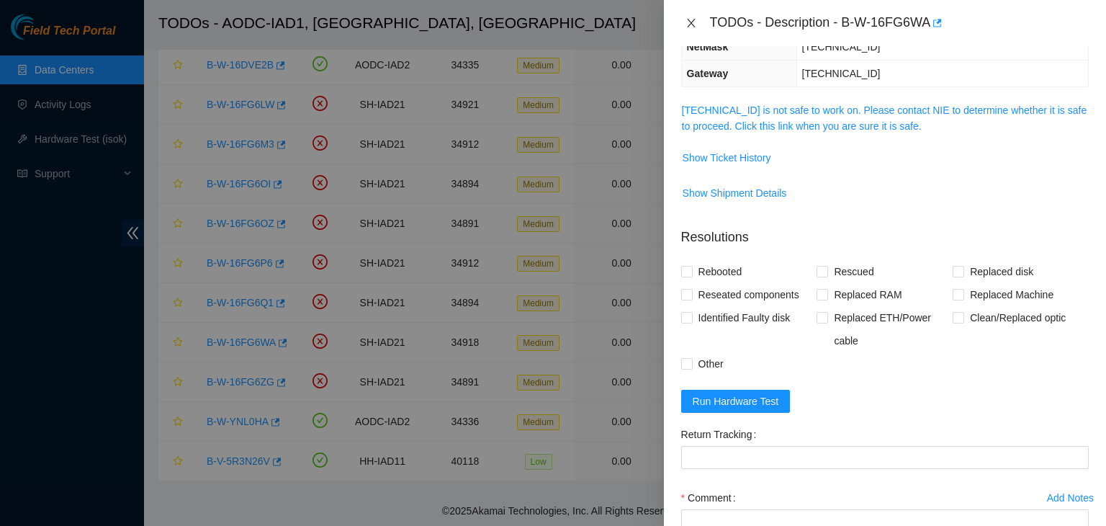
click at [688, 21] on icon "close" at bounding box center [691, 23] width 8 height 9
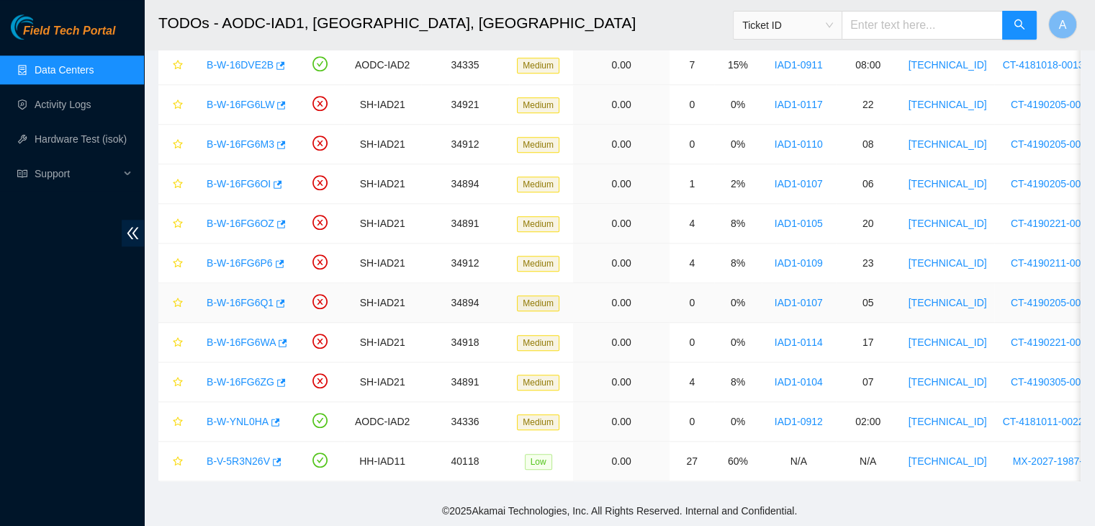
click at [254, 297] on link "B-W-16FG6Q1" at bounding box center [240, 303] width 67 height 12
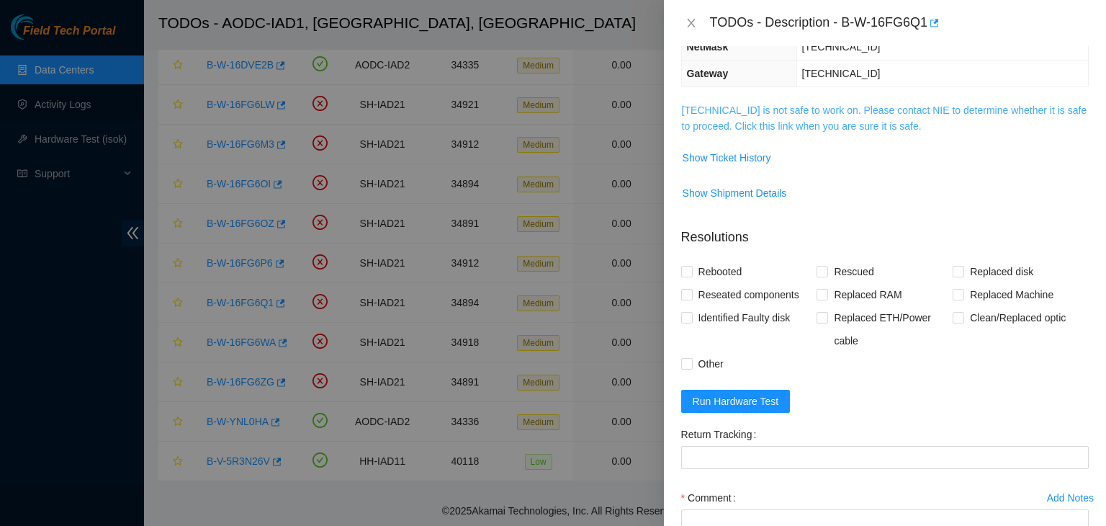
click at [773, 127] on link "104.84.155.50 is not safe to work on. Please contact NIE to determine whether i…" at bounding box center [884, 117] width 405 height 27
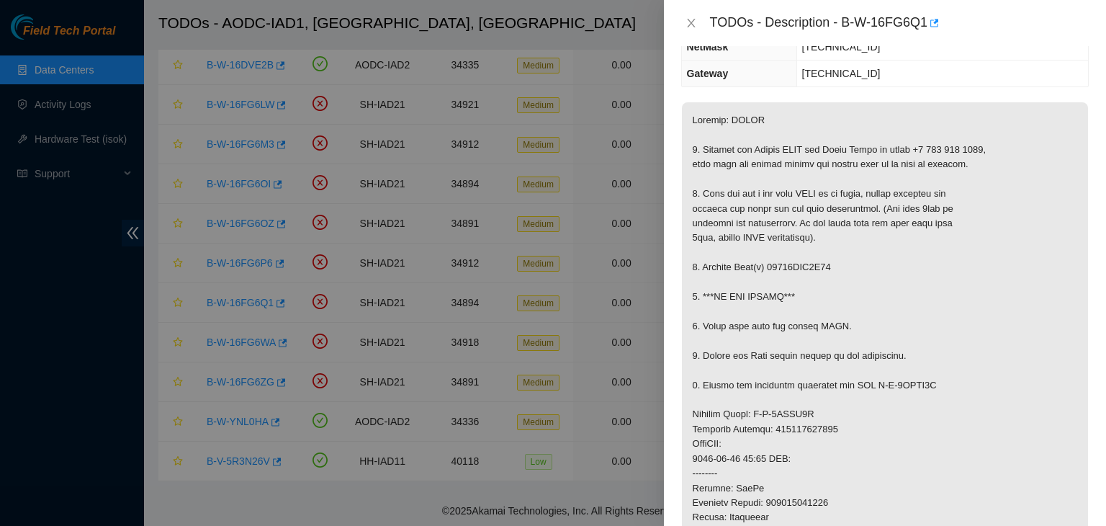
click at [773, 127] on p at bounding box center [885, 443] width 406 height 683
click at [871, 329] on p at bounding box center [885, 443] width 406 height 683
click at [688, 21] on icon "close" at bounding box center [691, 23] width 8 height 9
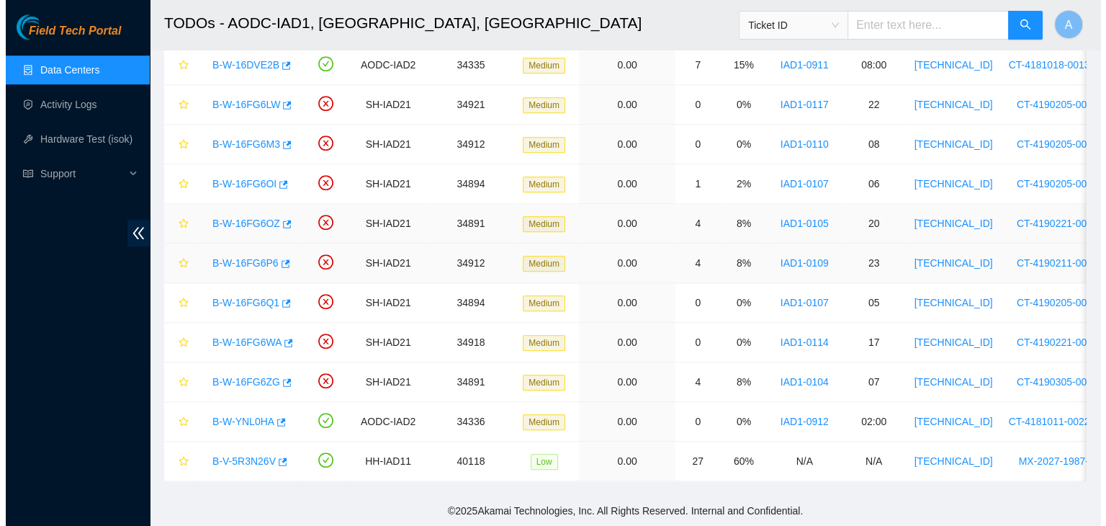
scroll to position [238, 0]
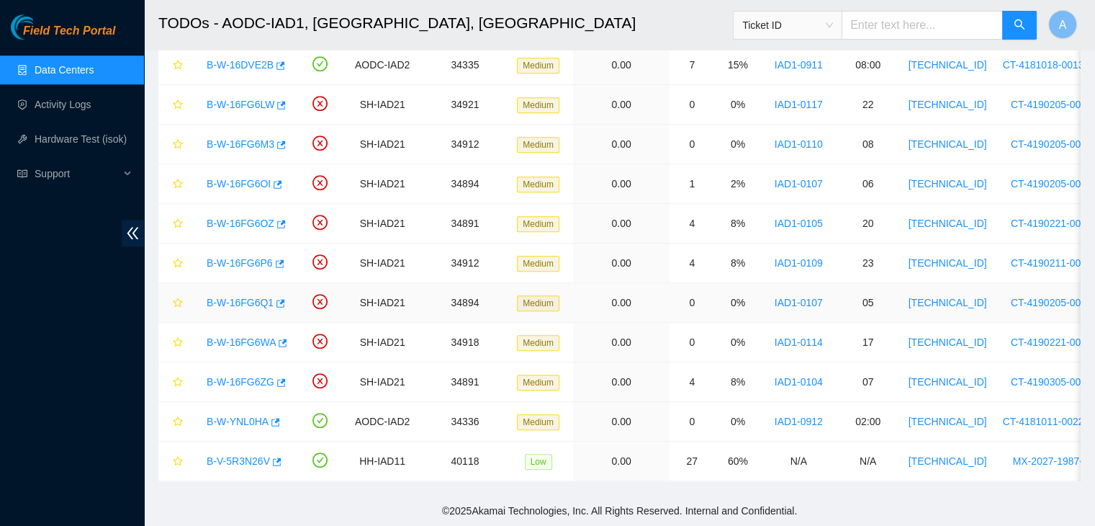
click at [248, 297] on link "B-W-16FG6Q1" at bounding box center [240, 303] width 67 height 12
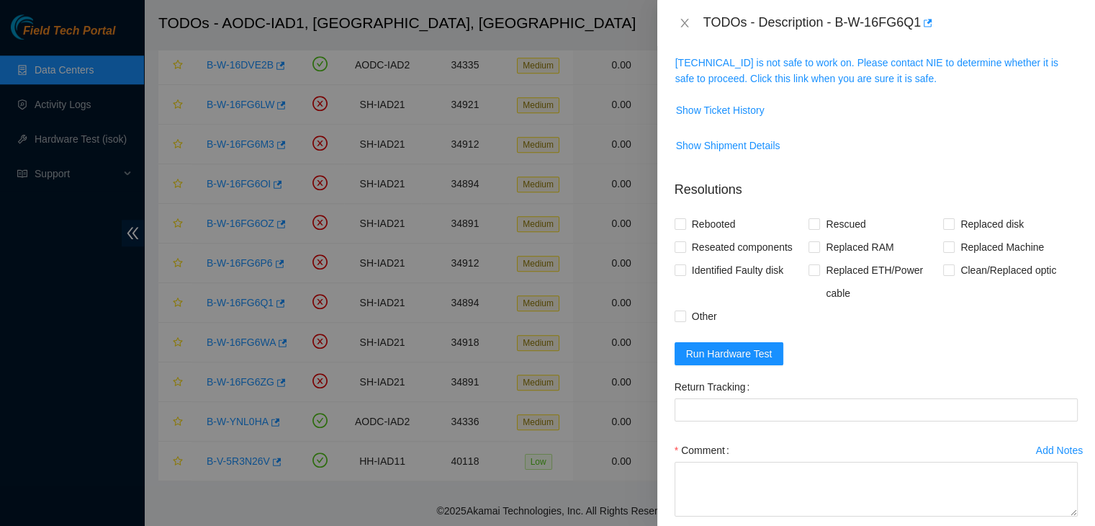
scroll to position [190, 0]
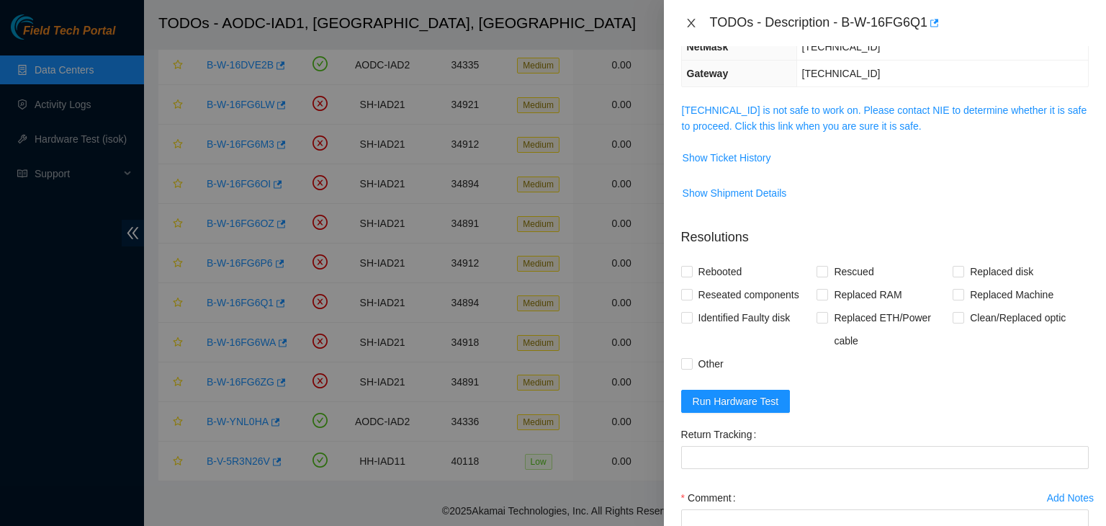
click at [694, 22] on icon "close" at bounding box center [692, 23] width 12 height 12
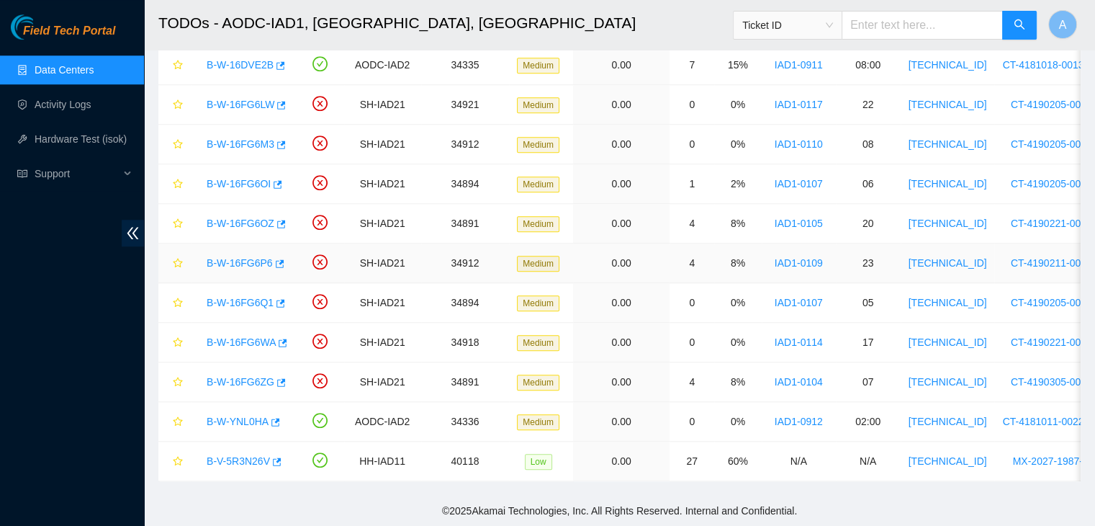
click at [248, 258] on link "B-W-16FG6P6" at bounding box center [240, 263] width 66 height 12
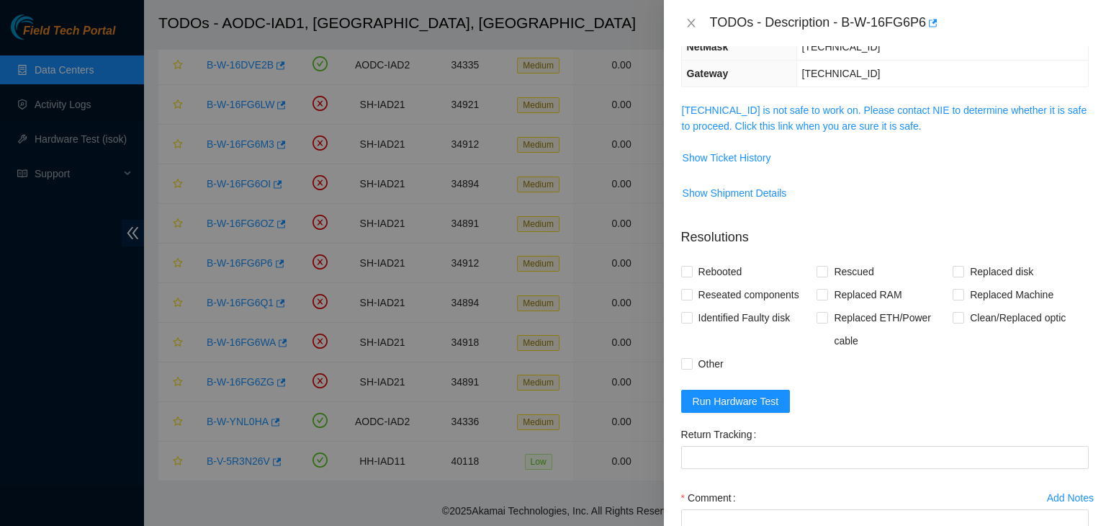
click at [769, 115] on span "104.84.155.174 is not safe to work on. Please contact NIE to determine whether …" at bounding box center [885, 118] width 406 height 32
click at [769, 122] on link "104.84.155.174 is not safe to work on. Please contact NIE to determine whether …" at bounding box center [884, 117] width 405 height 27
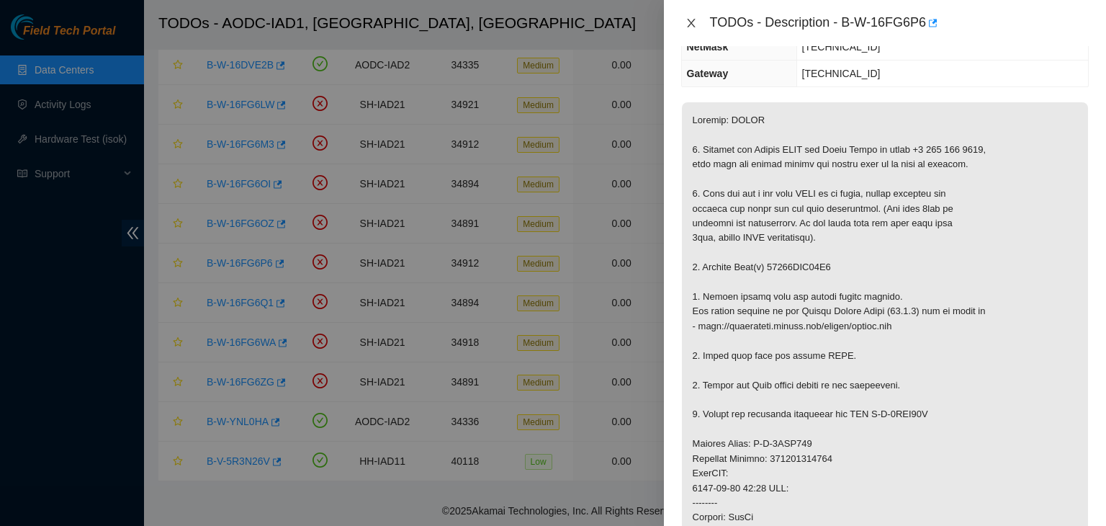
click at [691, 27] on icon "close" at bounding box center [692, 23] width 12 height 12
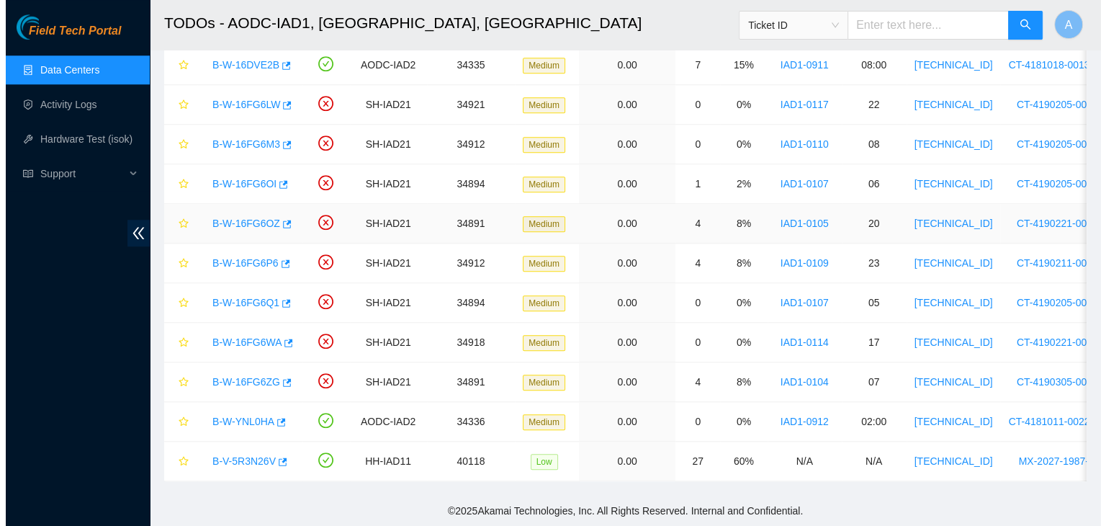
scroll to position [238, 0]
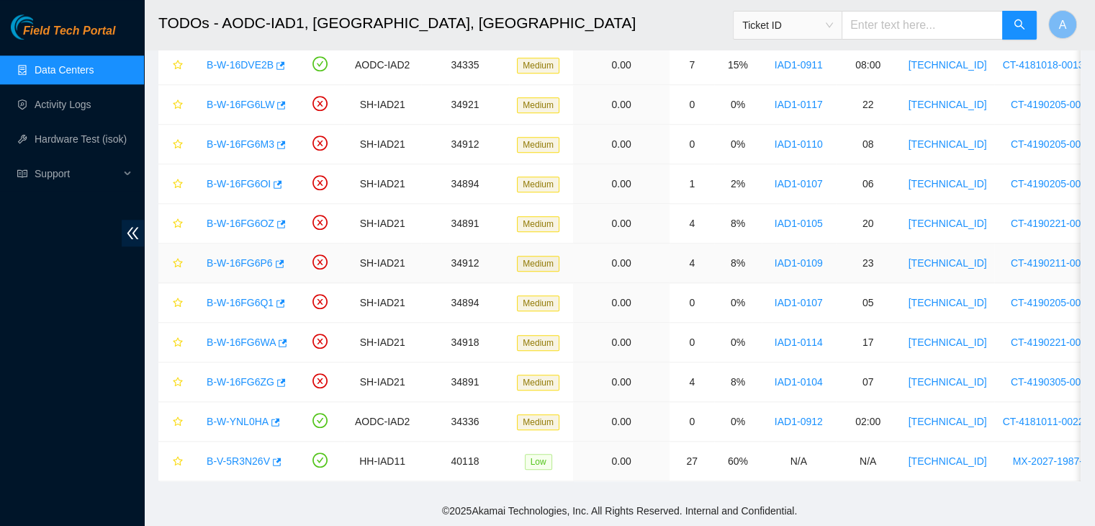
click at [251, 257] on link "B-W-16FG6P6" at bounding box center [240, 263] width 66 height 12
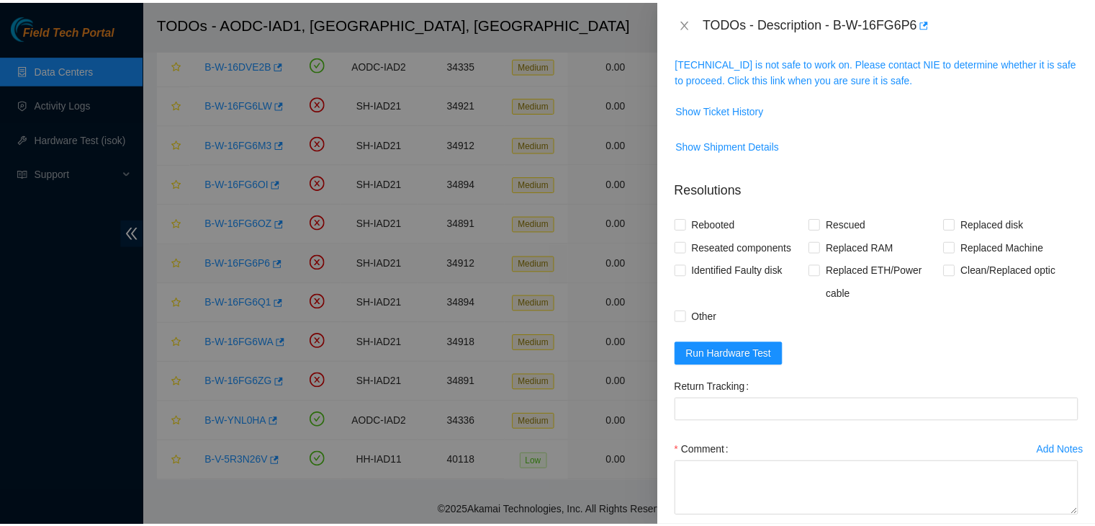
scroll to position [190, 0]
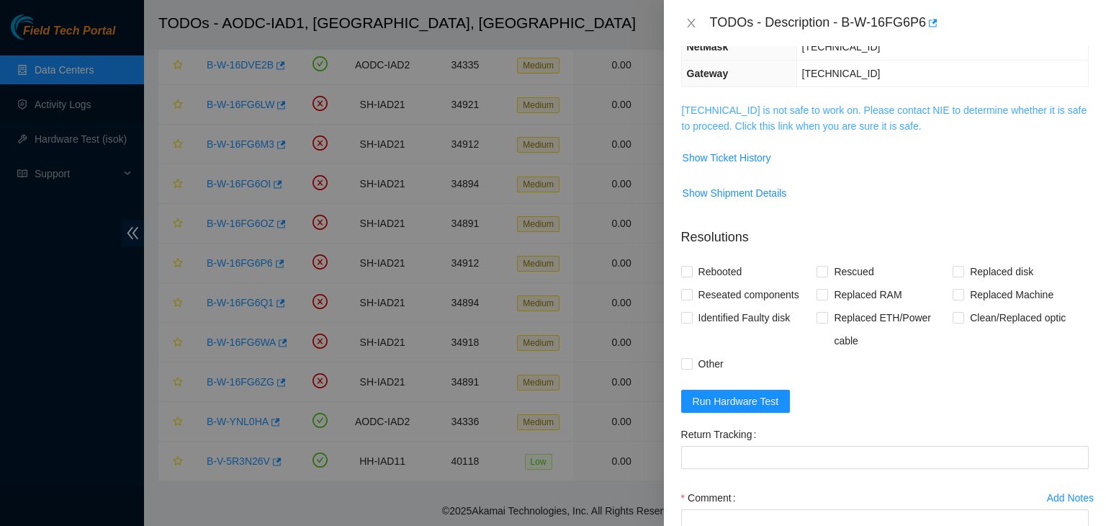
click at [751, 125] on link "104.84.155.174 is not safe to work on. Please contact NIE to determine whether …" at bounding box center [884, 117] width 405 height 27
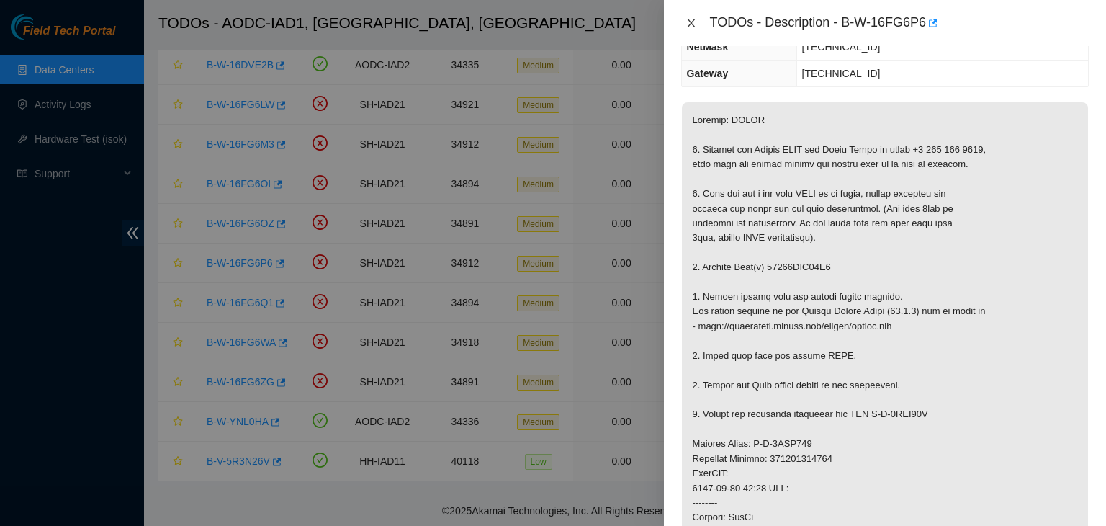
click at [688, 18] on icon "close" at bounding box center [692, 23] width 12 height 12
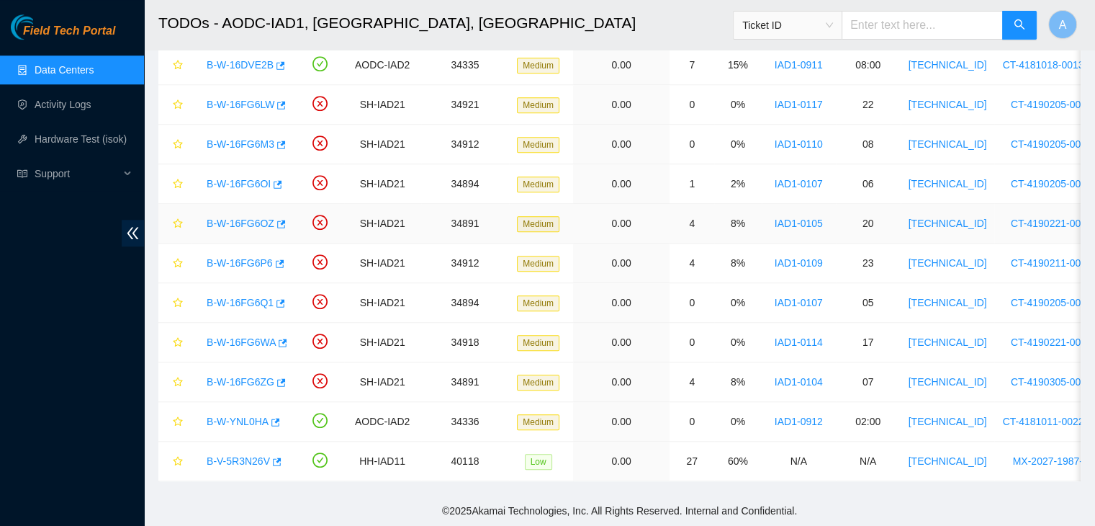
click at [241, 217] on link "B-W-16FG6OZ" at bounding box center [241, 223] width 68 height 12
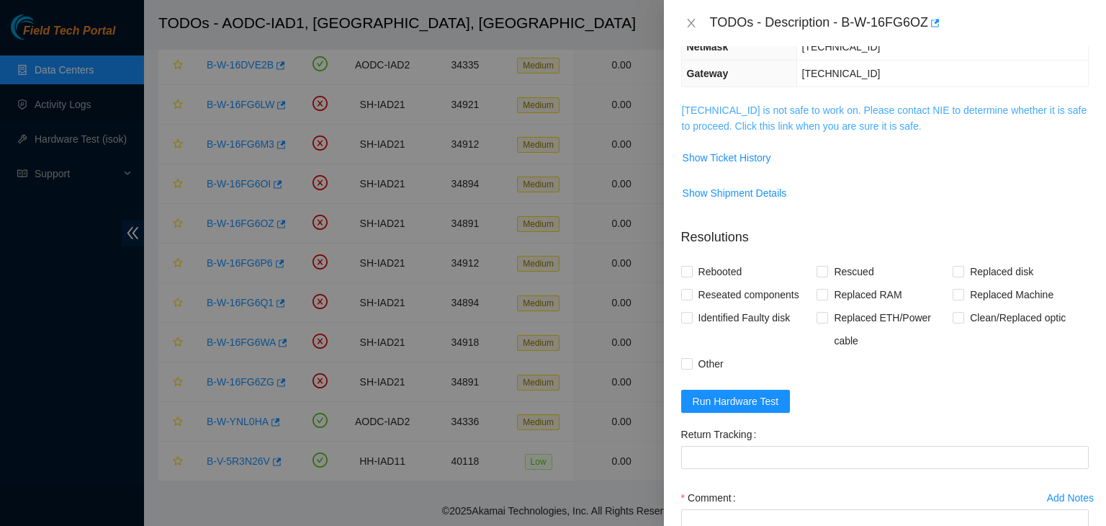
click at [778, 121] on link "104.84.154.193 is not safe to work on. Please contact NIE to determine whether …" at bounding box center [884, 117] width 405 height 27
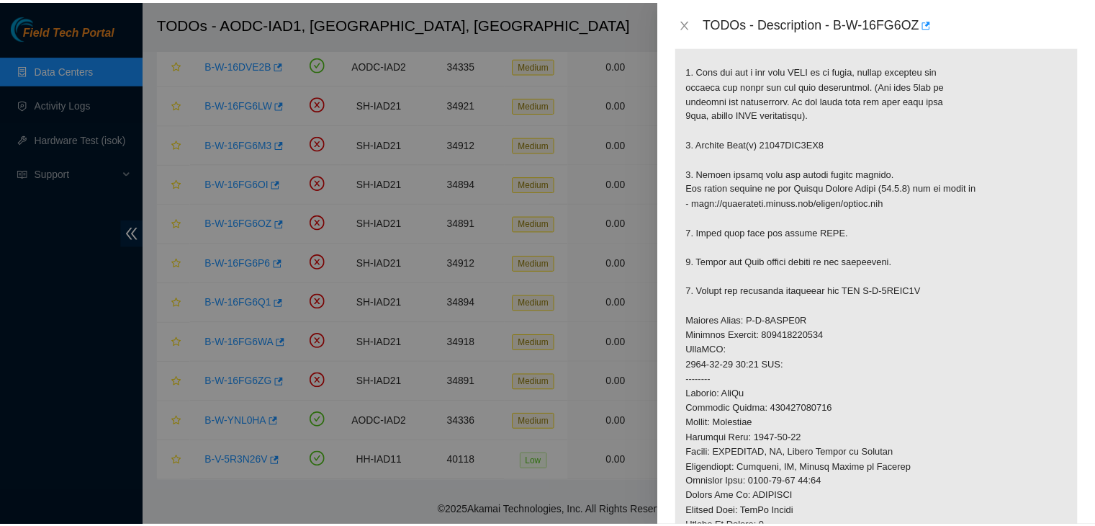
scroll to position [312, 0]
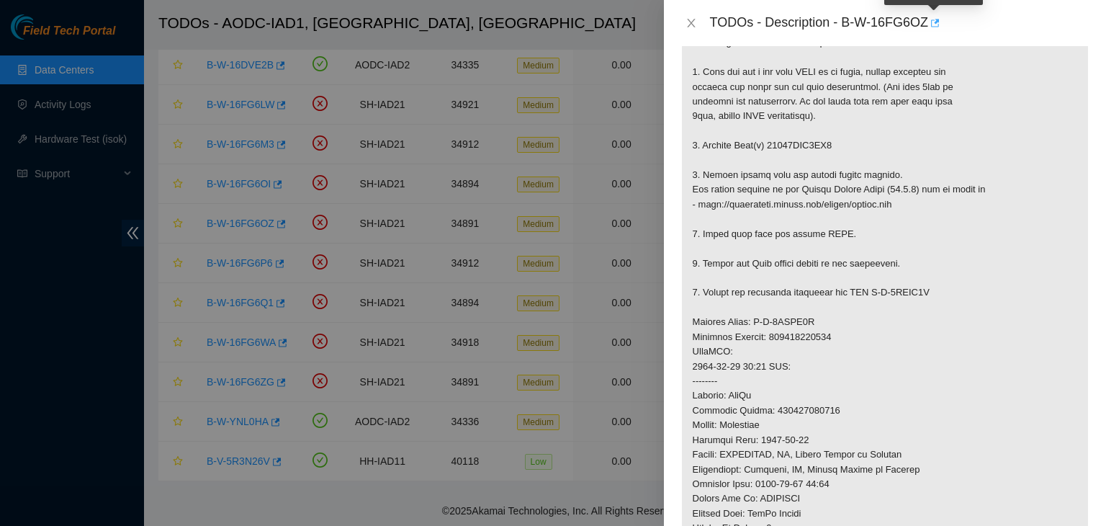
click at [938, 27] on icon "button" at bounding box center [934, 23] width 10 height 10
click at [694, 19] on icon "close" at bounding box center [691, 23] width 8 height 9
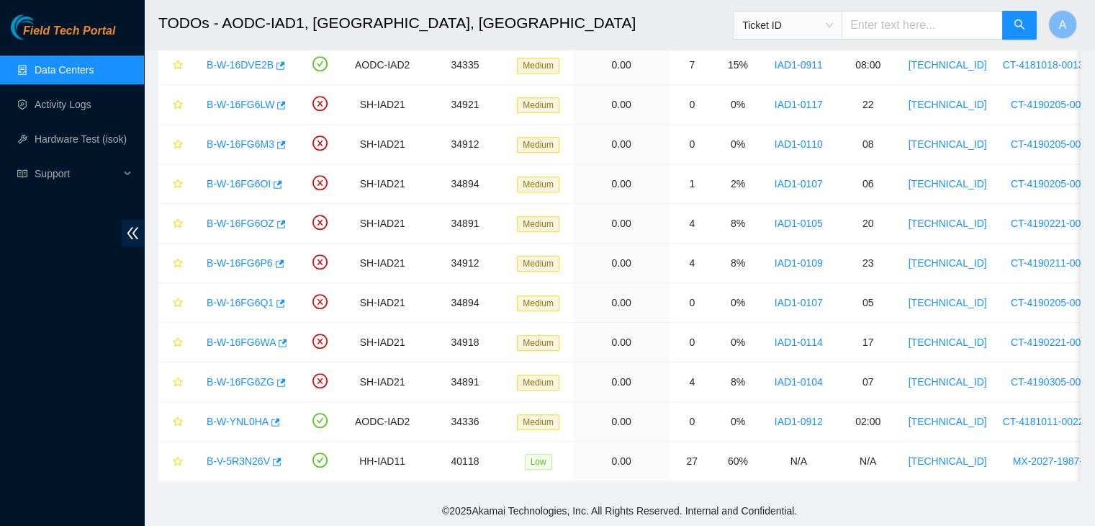
scroll to position [302, 0]
click at [91, 107] on link "Activity Logs" at bounding box center [63, 105] width 57 height 12
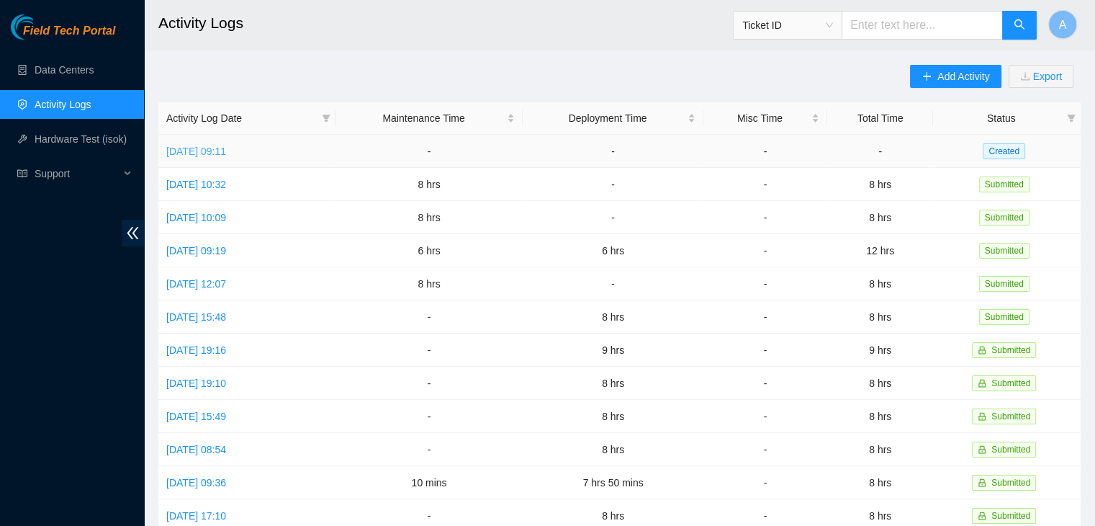
click at [226, 151] on link "Wed, 24 Sep 2025 09:11" at bounding box center [196, 151] width 60 height 12
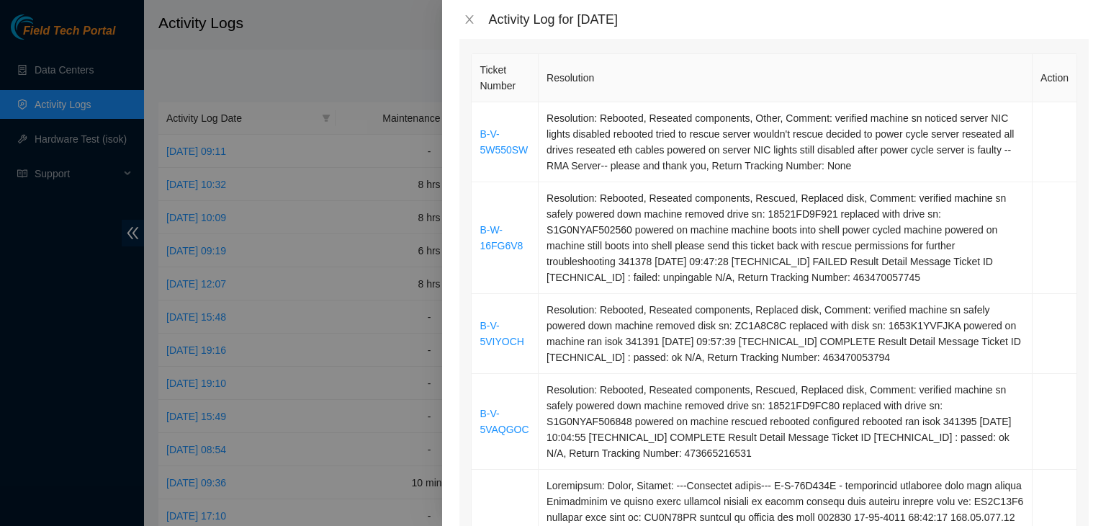
scroll to position [213, 0]
click at [508, 246] on link "B-W-16FG6V8" at bounding box center [501, 236] width 43 height 27
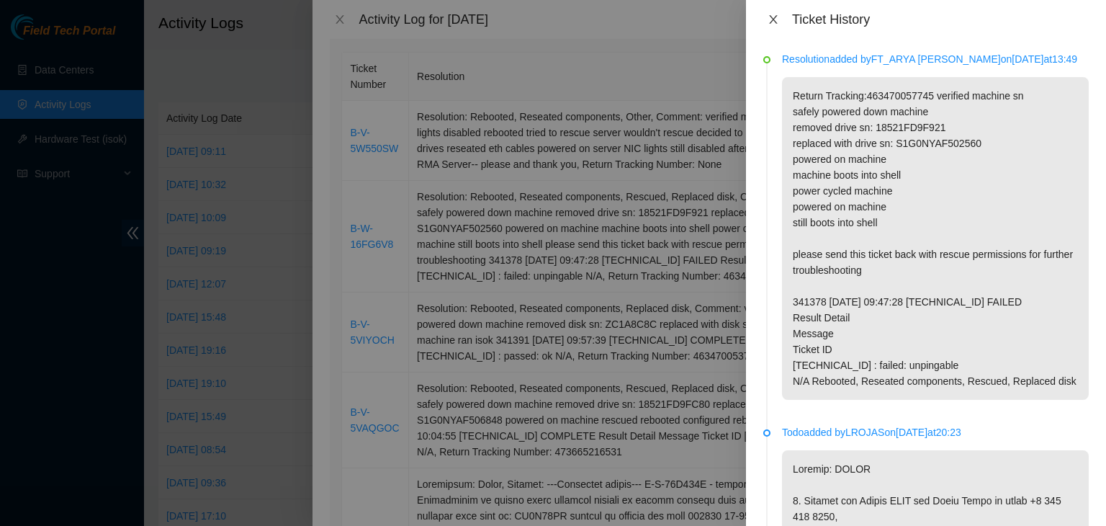
click at [768, 17] on icon "close" at bounding box center [774, 20] width 12 height 12
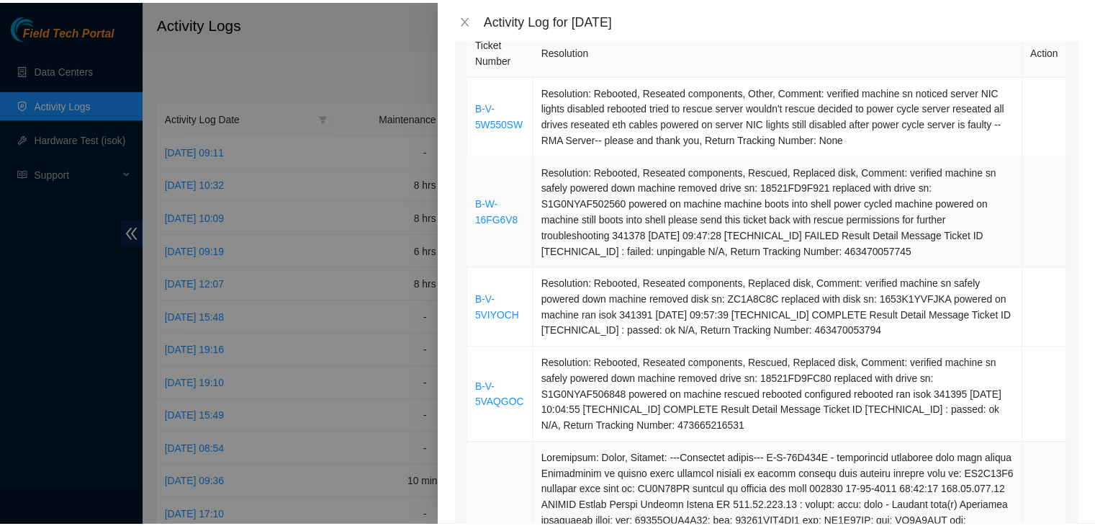
scroll to position [238, 0]
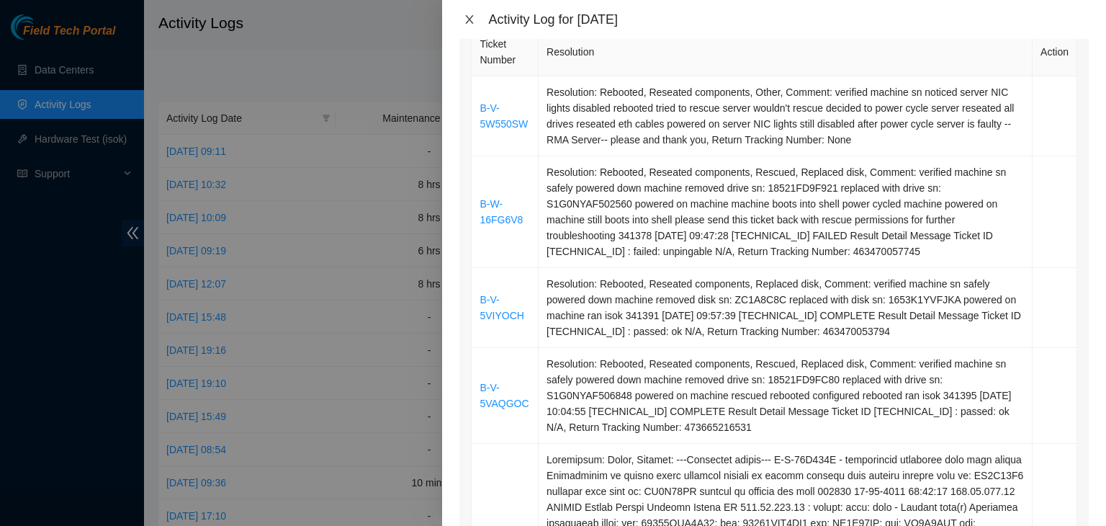
click at [474, 17] on icon "close" at bounding box center [470, 20] width 12 height 12
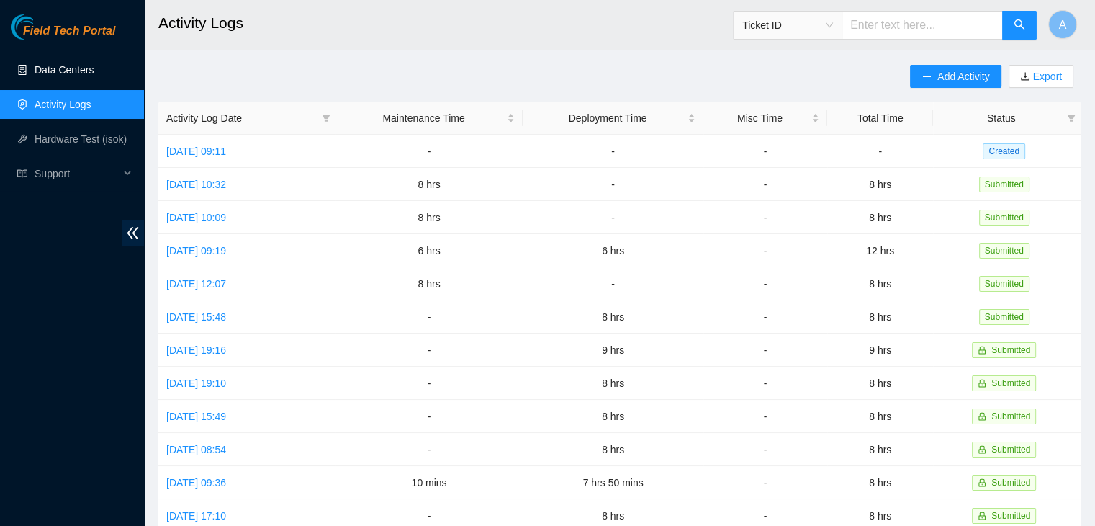
click at [93, 75] on link "Data Centers" at bounding box center [64, 70] width 59 height 12
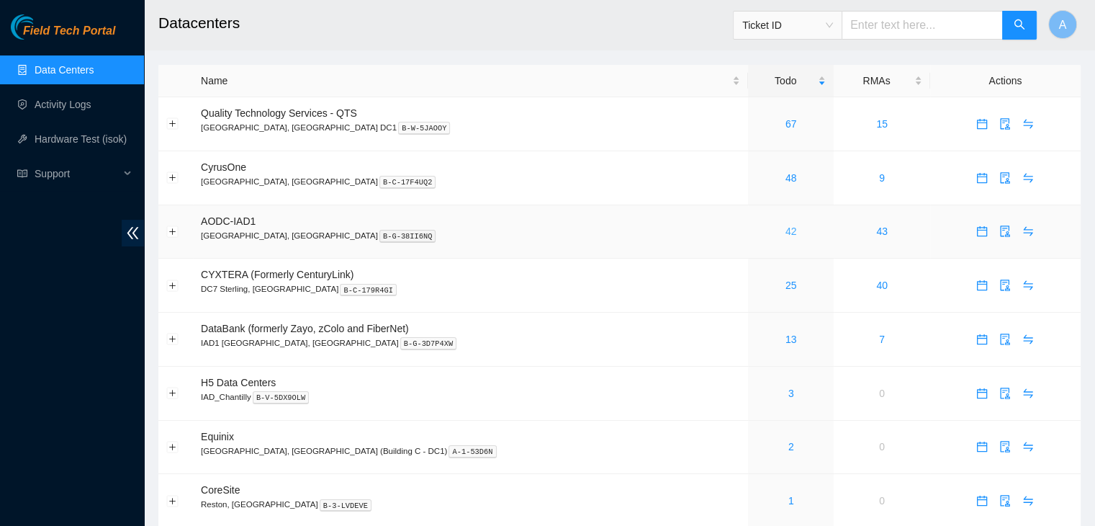
click at [786, 235] on link "42" at bounding box center [792, 231] width 12 height 12
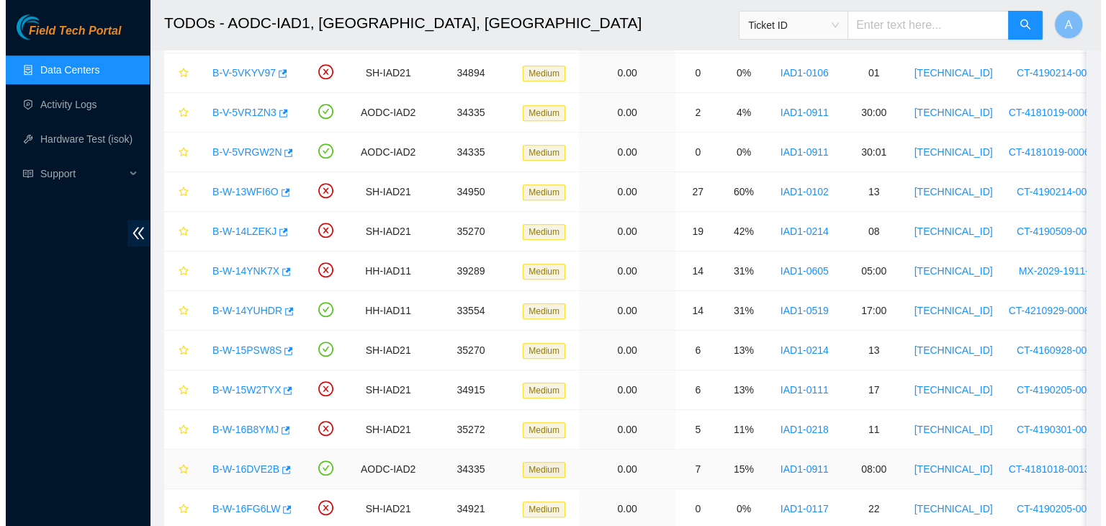
scroll to position [939, 0]
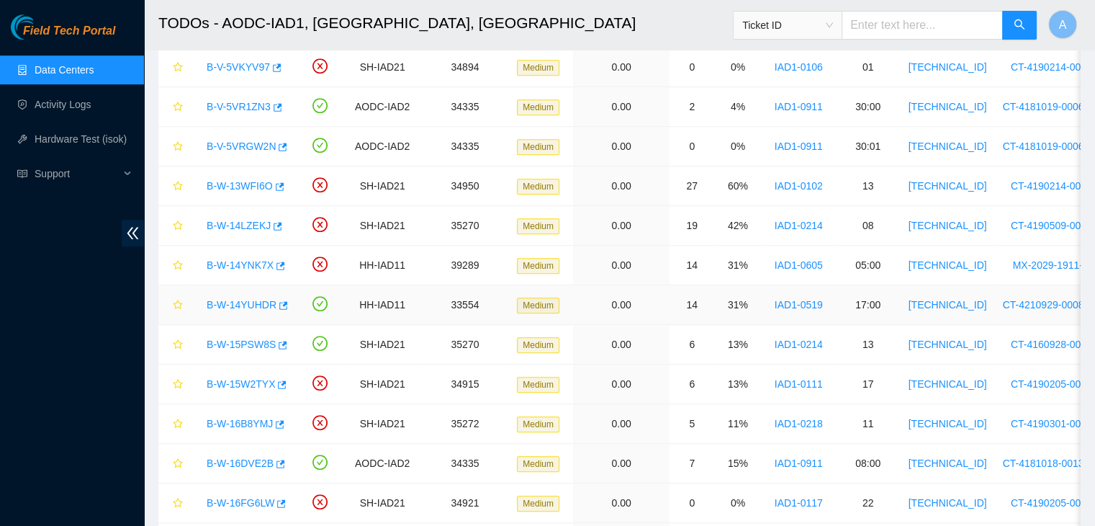
click at [222, 302] on link "B-W-14YUHDR" at bounding box center [242, 305] width 70 height 12
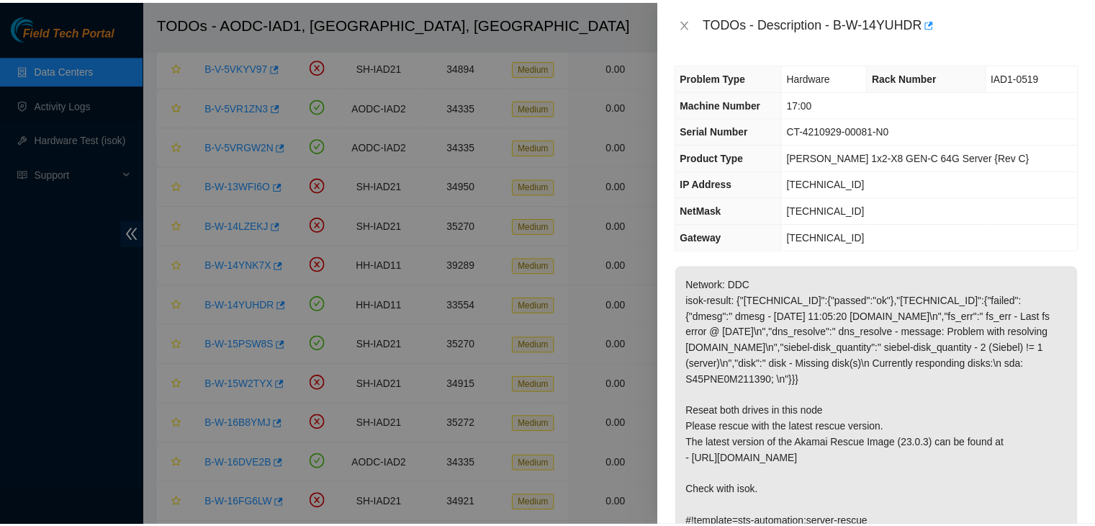
scroll to position [74, 0]
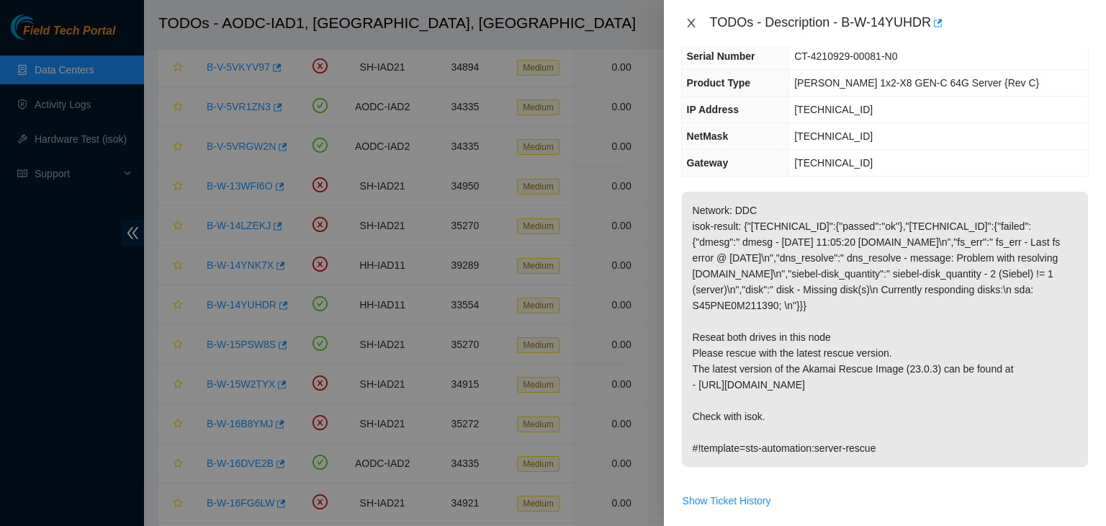
click at [687, 24] on icon "close" at bounding box center [692, 23] width 12 height 12
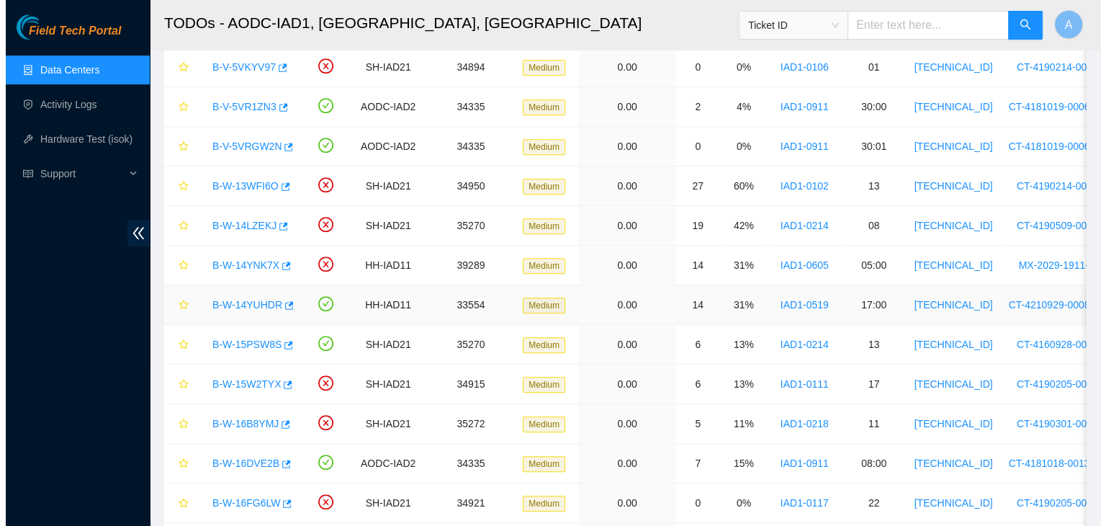
scroll to position [106, 0]
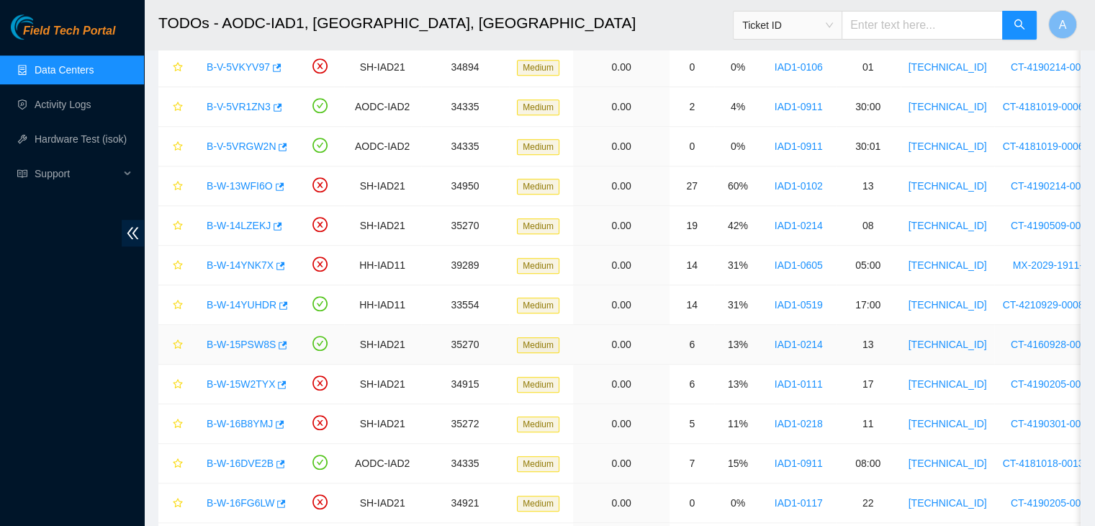
click at [251, 341] on link "B-W-15PSW8S" at bounding box center [241, 344] width 69 height 12
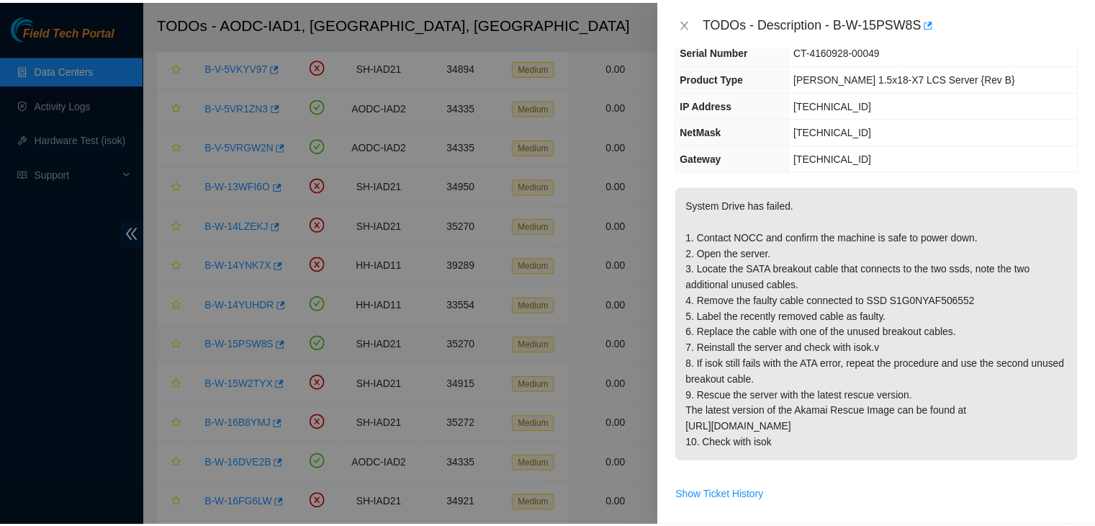
scroll to position [74, 0]
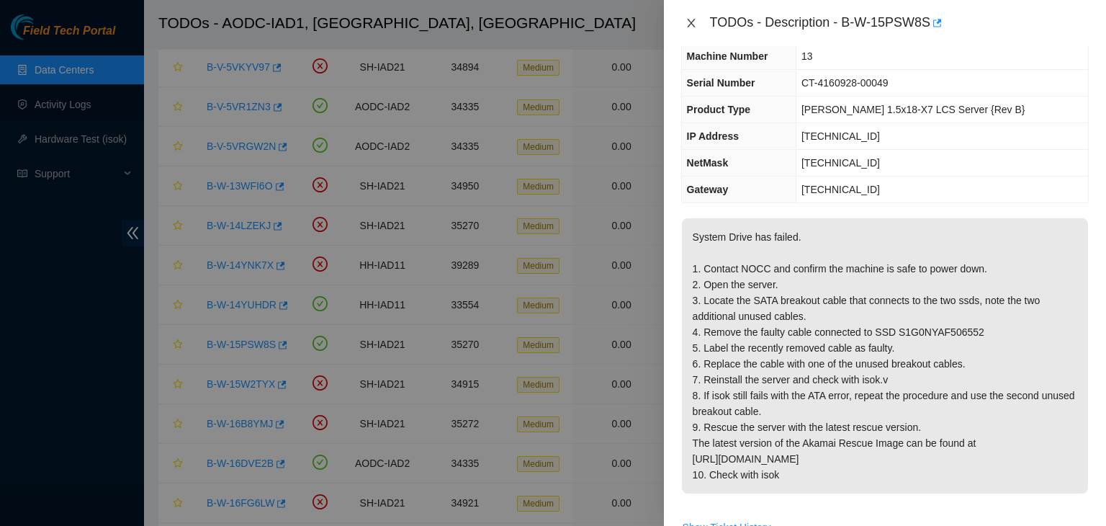
click at [690, 29] on button "Close" at bounding box center [691, 24] width 20 height 14
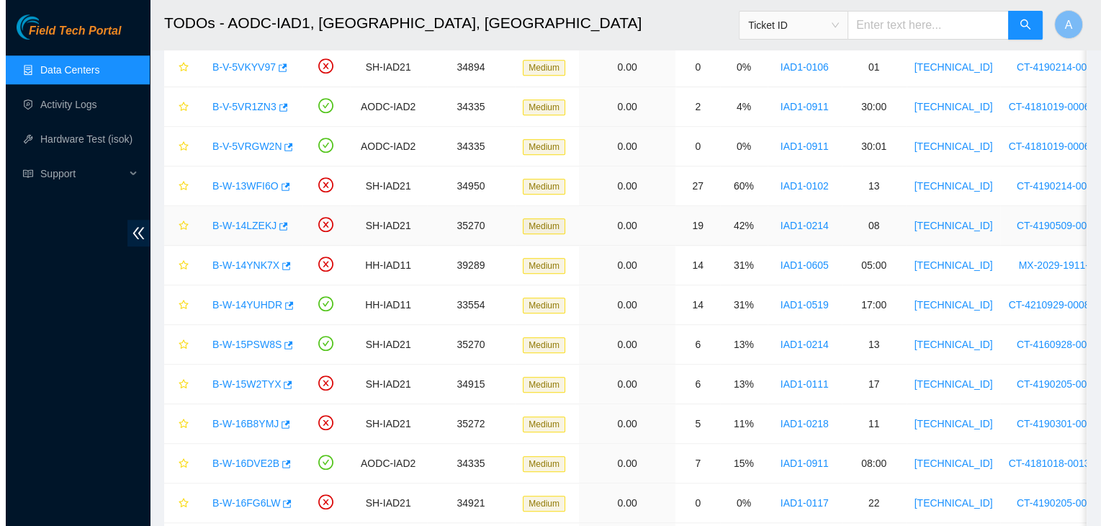
scroll to position [106, 0]
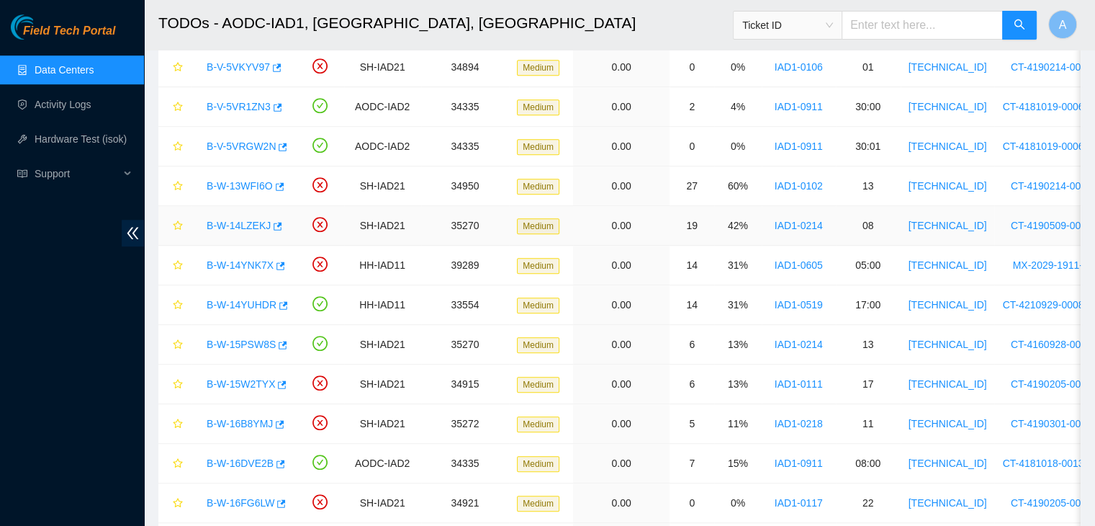
click at [251, 223] on link "B-W-14LZEKJ" at bounding box center [239, 226] width 64 height 12
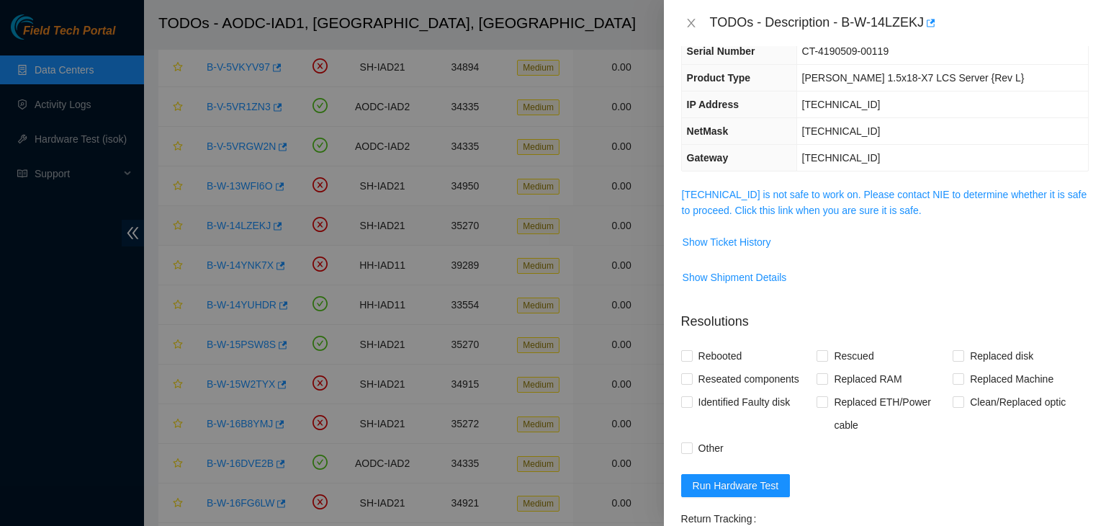
scroll to position [74, 0]
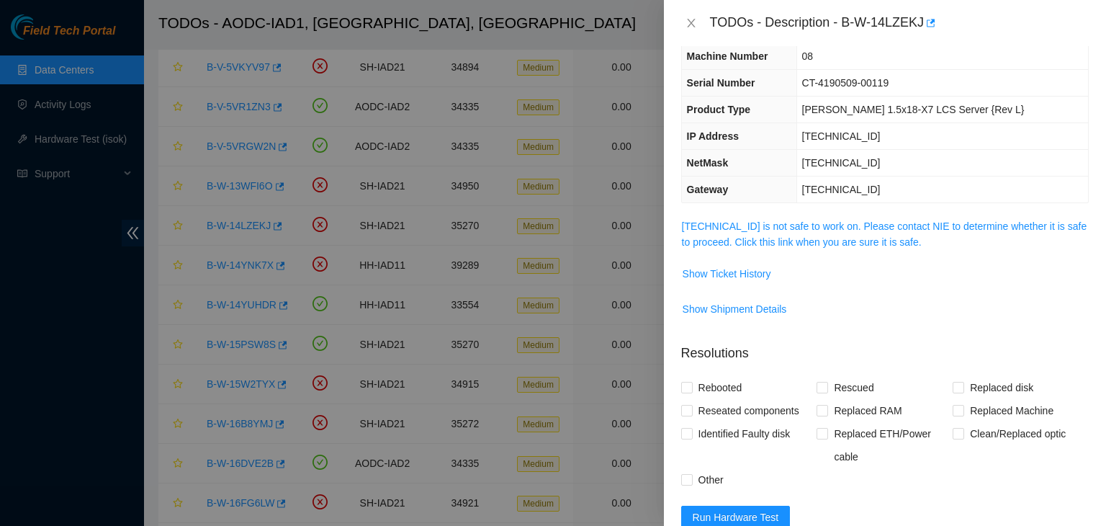
click at [708, 232] on span "104.98.119.53 is not safe to work on. Please contact NIE to determine whether i…" at bounding box center [885, 234] width 406 height 32
click at [726, 225] on link "104.98.119.53 is not safe to work on. Please contact NIE to determine whether i…" at bounding box center [884, 233] width 405 height 27
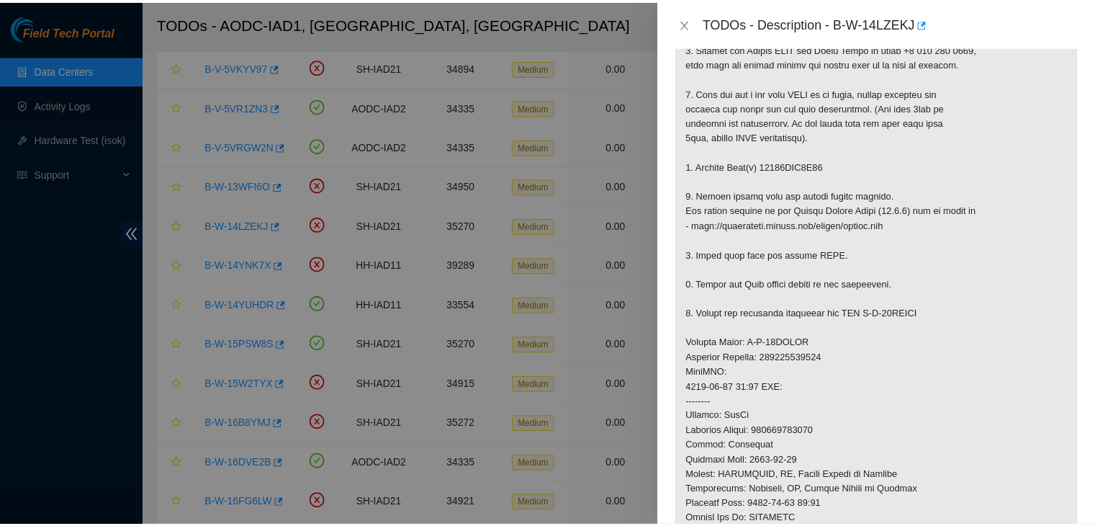
scroll to position [282, 0]
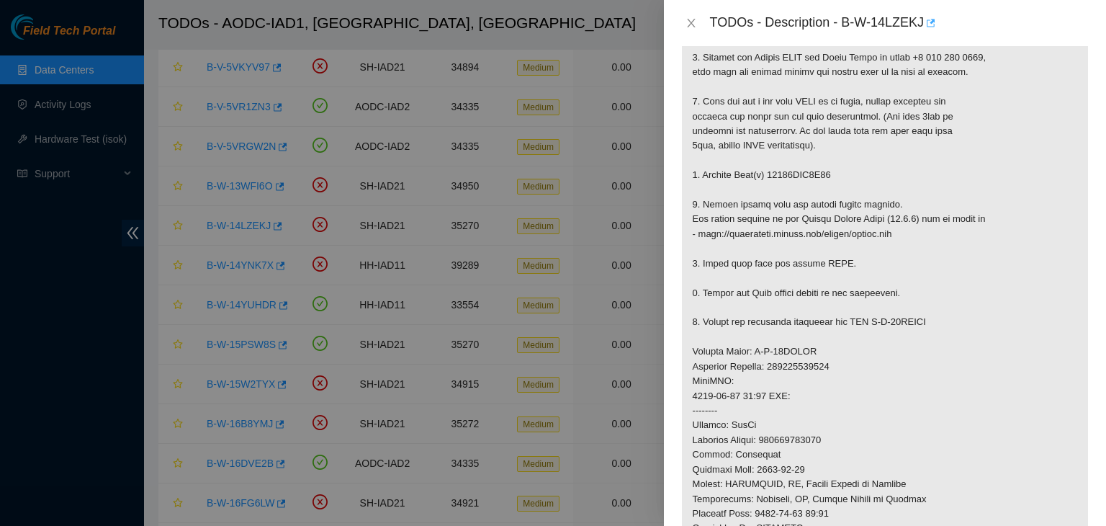
click at [930, 26] on icon "button" at bounding box center [930, 23] width 10 height 10
click at [683, 24] on button "Close" at bounding box center [691, 24] width 20 height 14
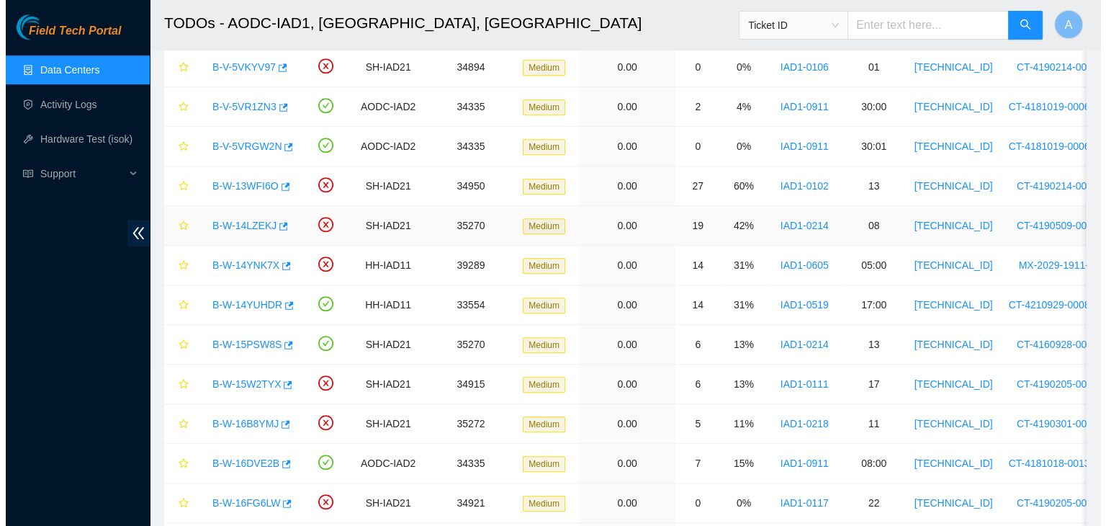
scroll to position [302, 0]
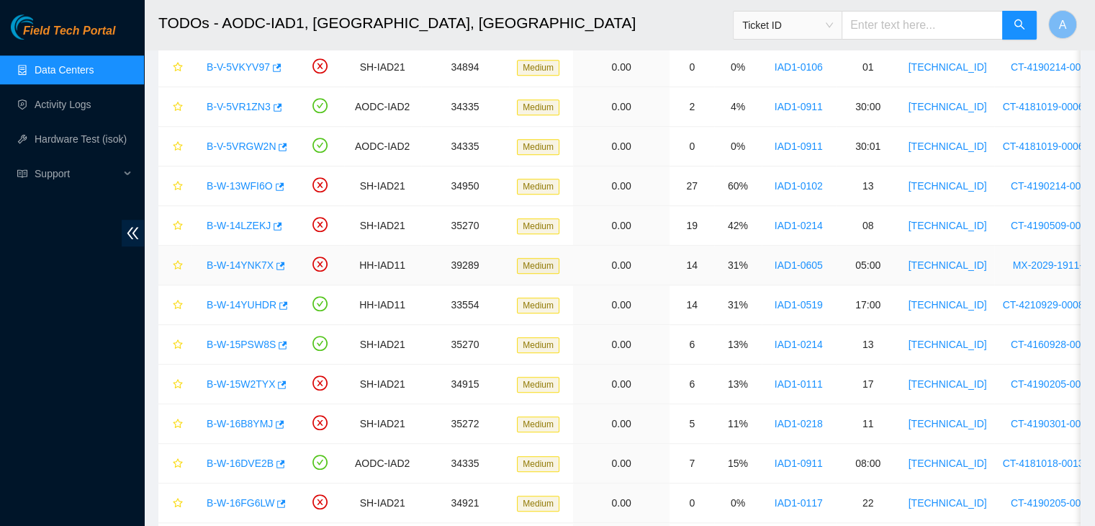
click at [245, 263] on link "B-W-14YNK7X" at bounding box center [240, 265] width 67 height 12
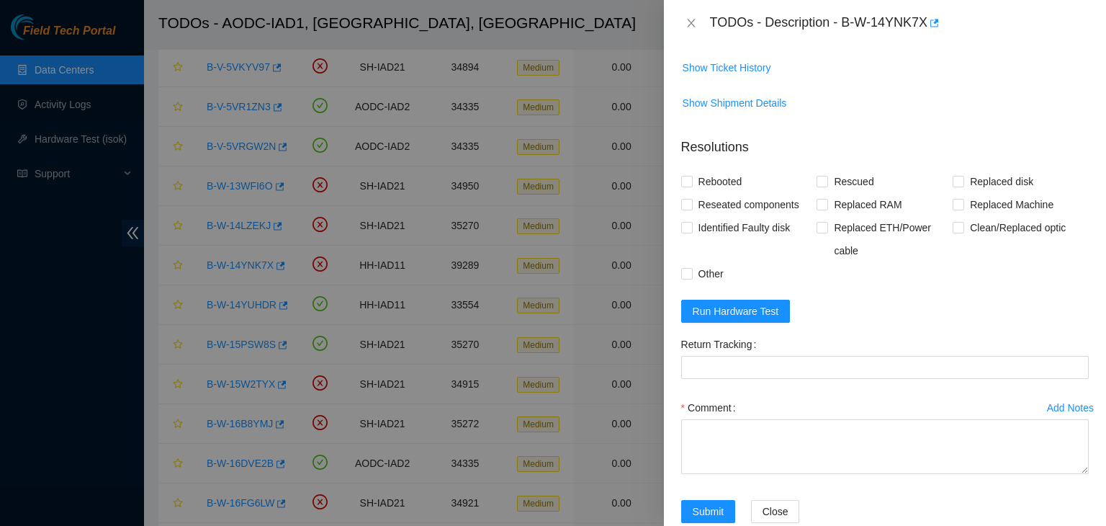
scroll to position [140, 0]
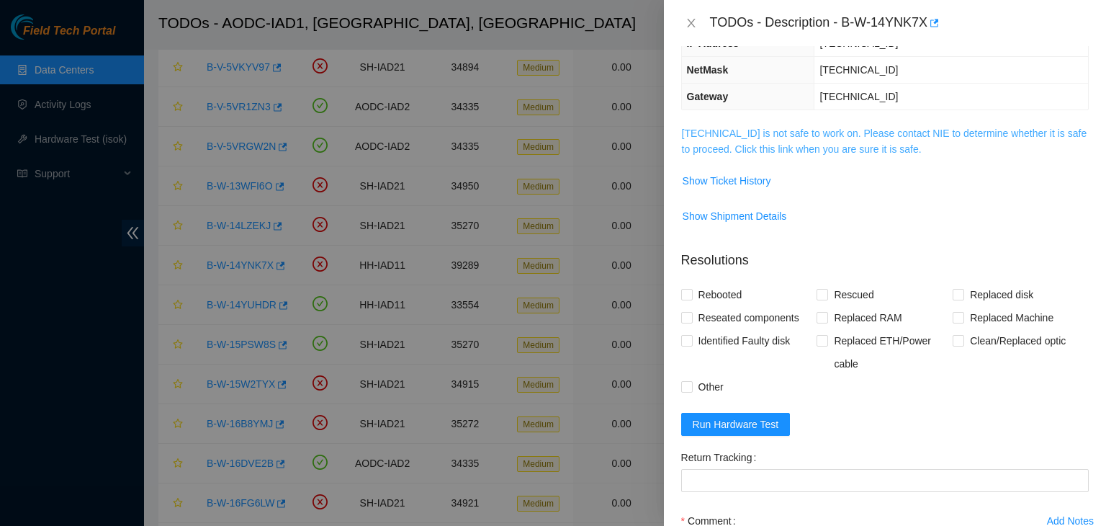
click at [821, 145] on link "23.199.35.130 is not safe to work on. Please contact NIE to determine whether i…" at bounding box center [884, 140] width 405 height 27
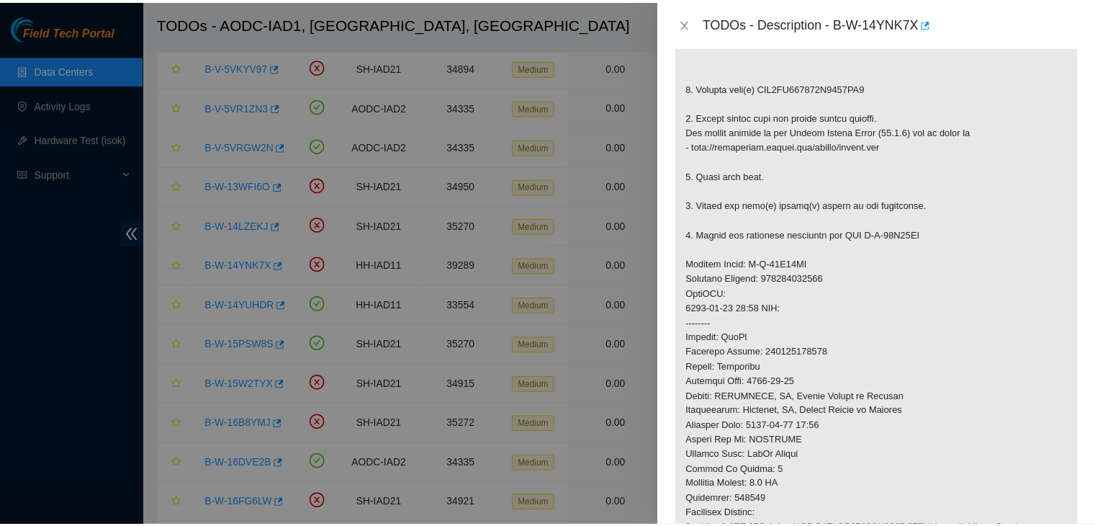
scroll to position [329, 0]
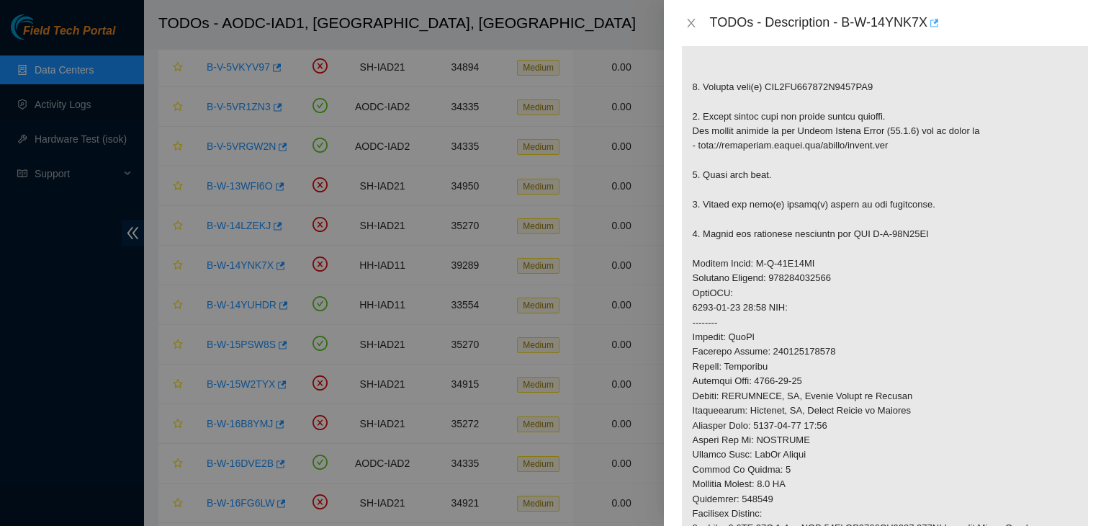
click at [938, 22] on icon "button" at bounding box center [934, 23] width 9 height 8
click at [691, 22] on icon "close" at bounding box center [691, 23] width 8 height 9
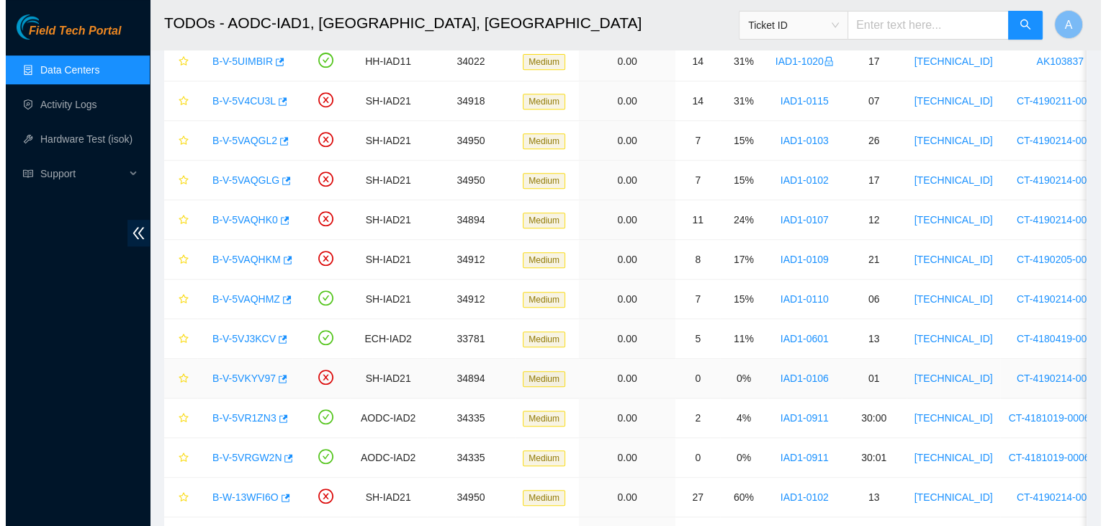
scroll to position [629, 0]
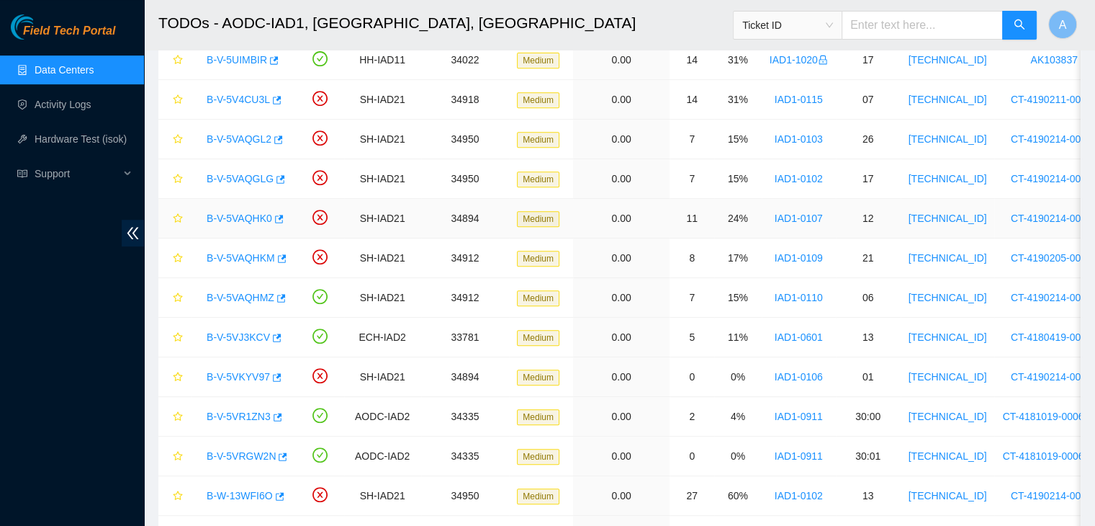
click at [250, 212] on link "B-V-5VAQHK0" at bounding box center [240, 218] width 66 height 12
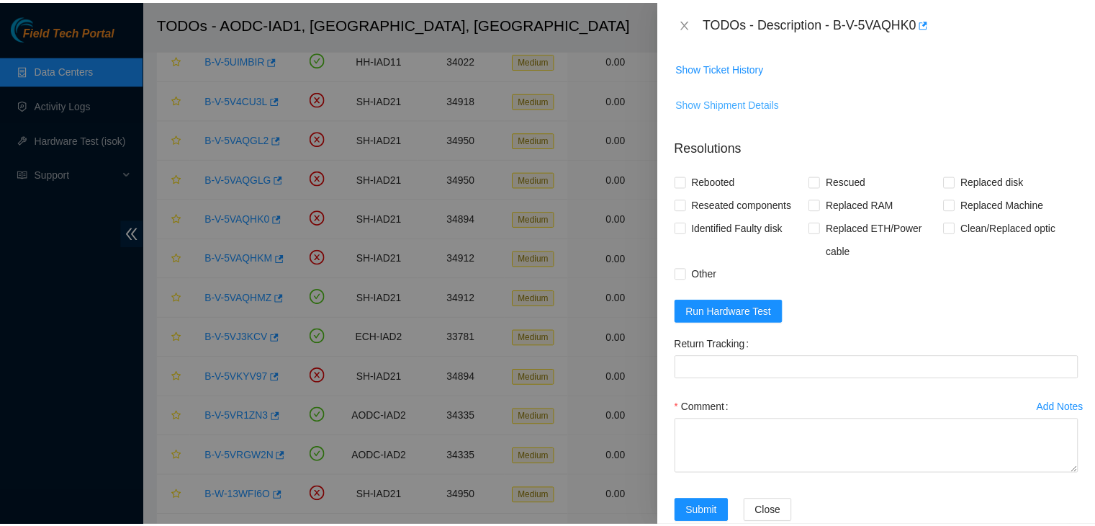
scroll to position [230, 0]
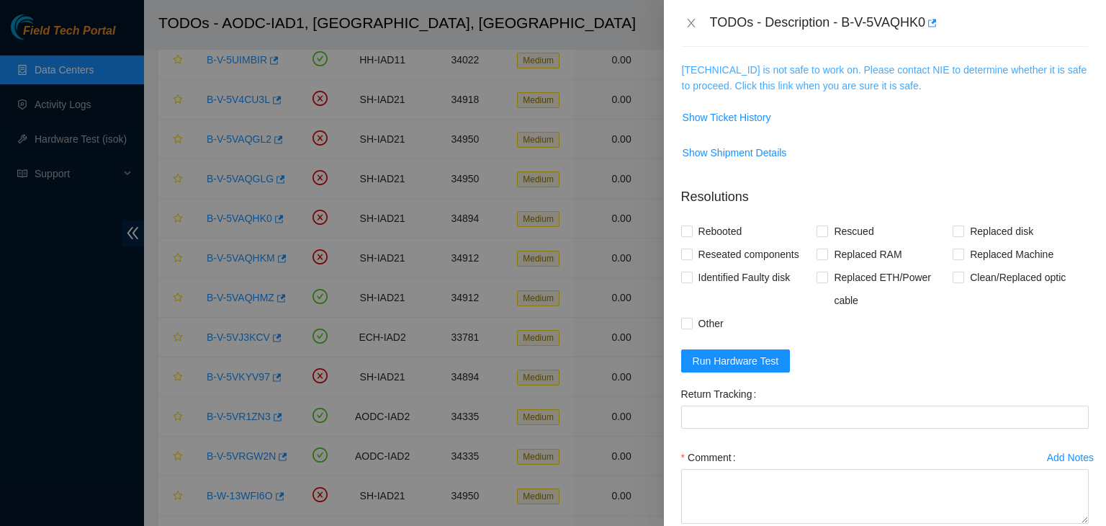
click at [794, 81] on link "104.84.155.57 is not safe to work on. Please contact NIE to determine whether i…" at bounding box center [884, 77] width 405 height 27
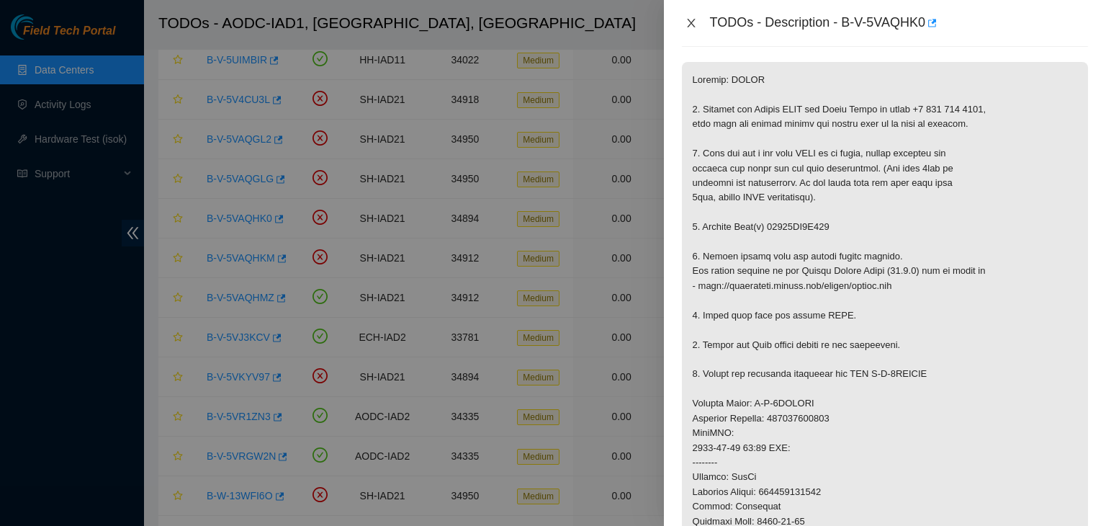
click at [690, 26] on icon "close" at bounding box center [692, 23] width 12 height 12
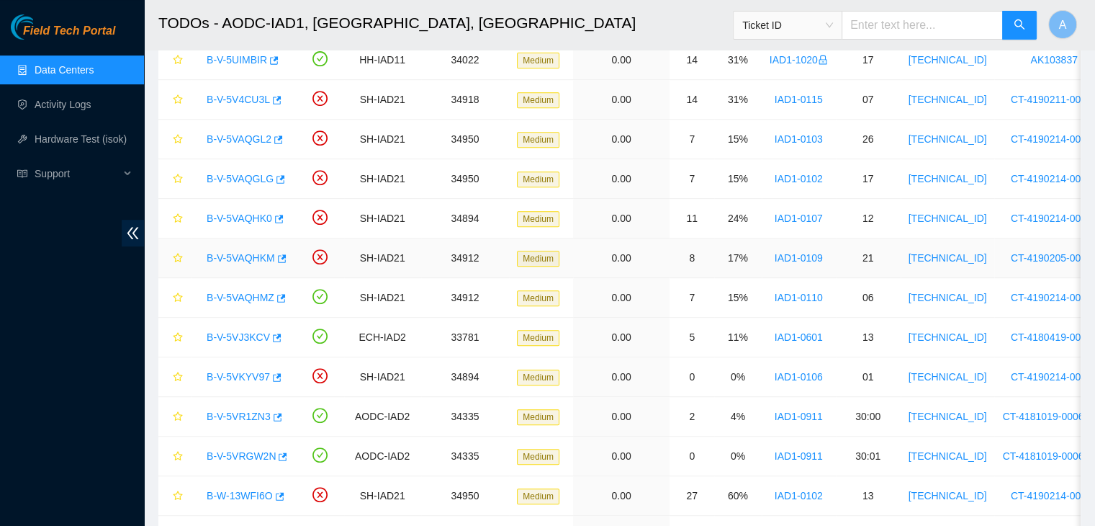
click at [248, 254] on link "B-V-5VAQHKM" at bounding box center [241, 258] width 68 height 12
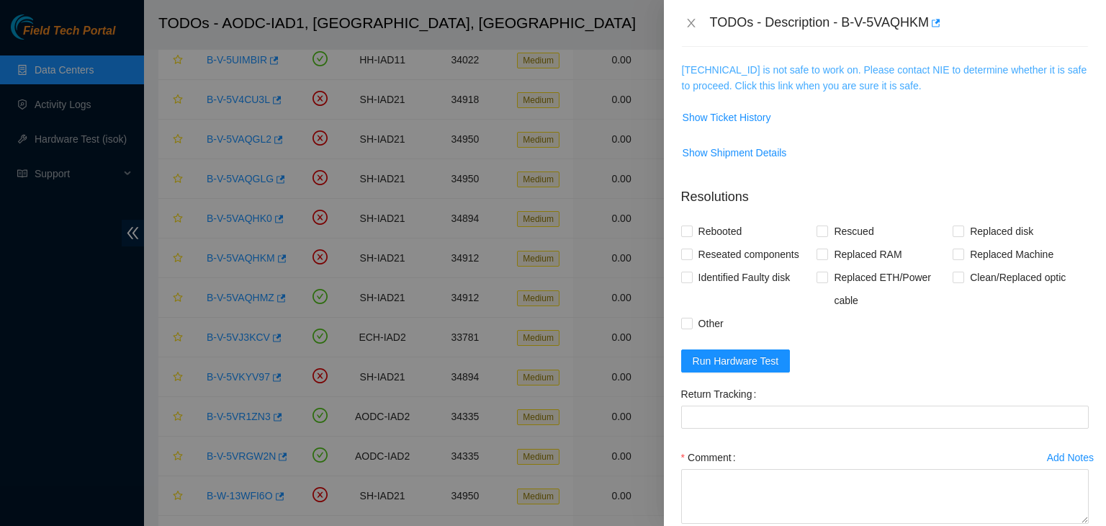
click at [830, 86] on link "104.84.155.172 is not safe to work on. Please contact NIE to determine whether …" at bounding box center [884, 77] width 405 height 27
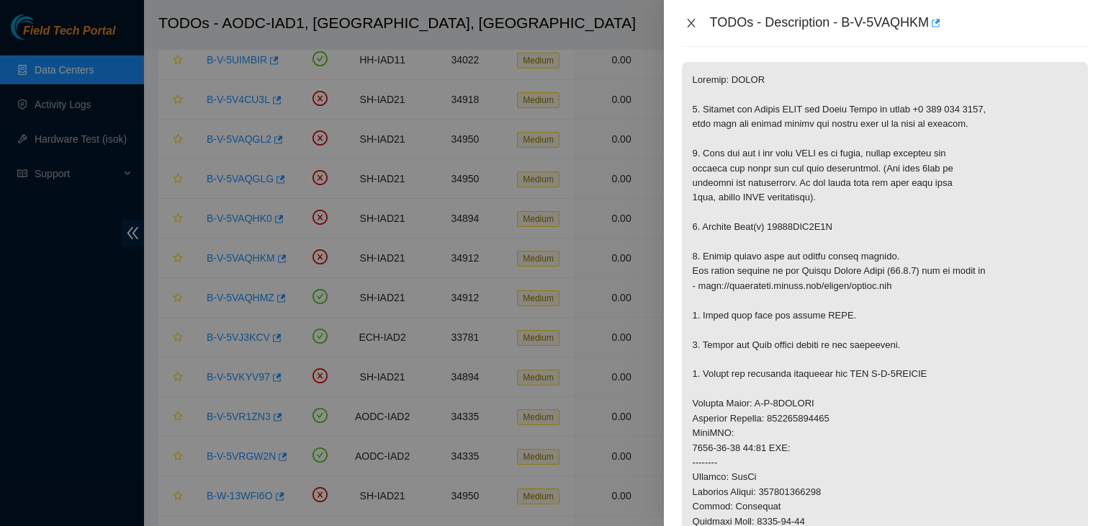
click at [689, 27] on icon "close" at bounding box center [692, 23] width 12 height 12
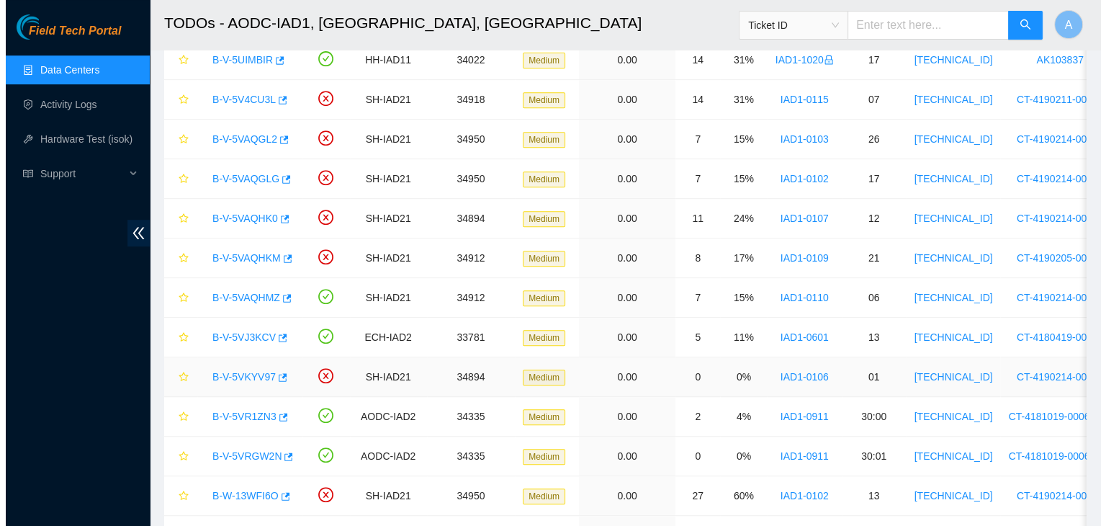
scroll to position [680, 0]
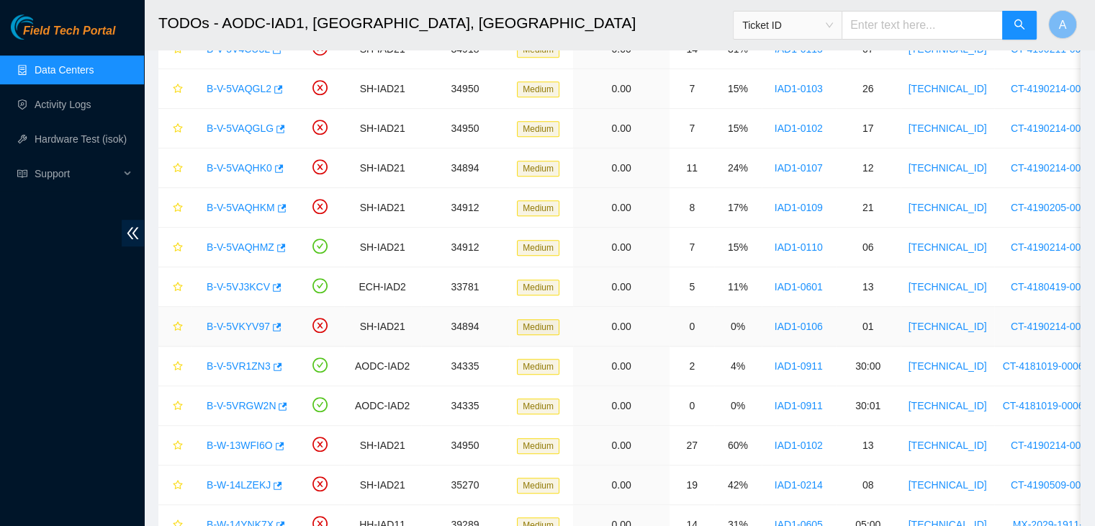
click at [236, 323] on link "B-V-5VKYV97" at bounding box center [238, 326] width 63 height 12
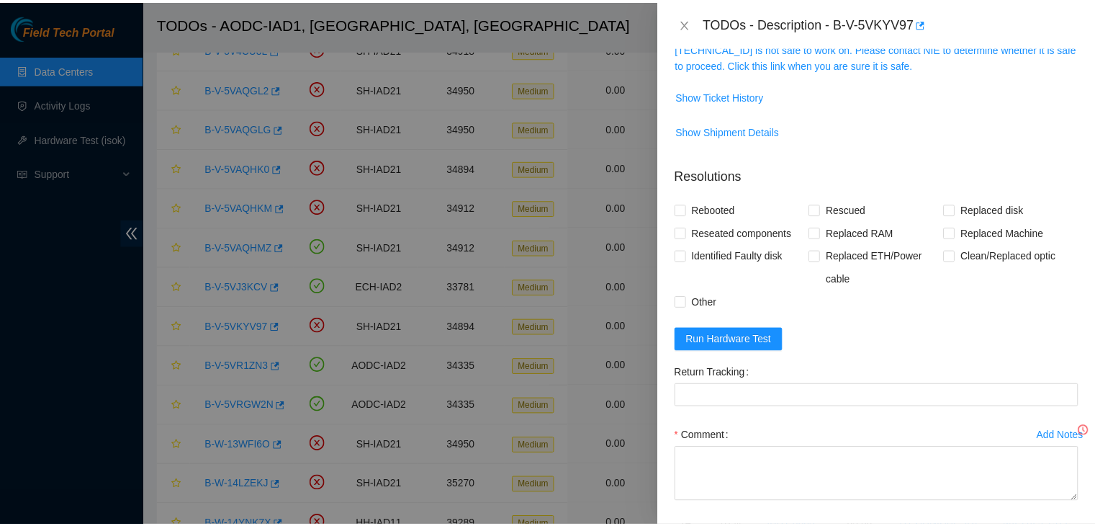
scroll to position [230, 0]
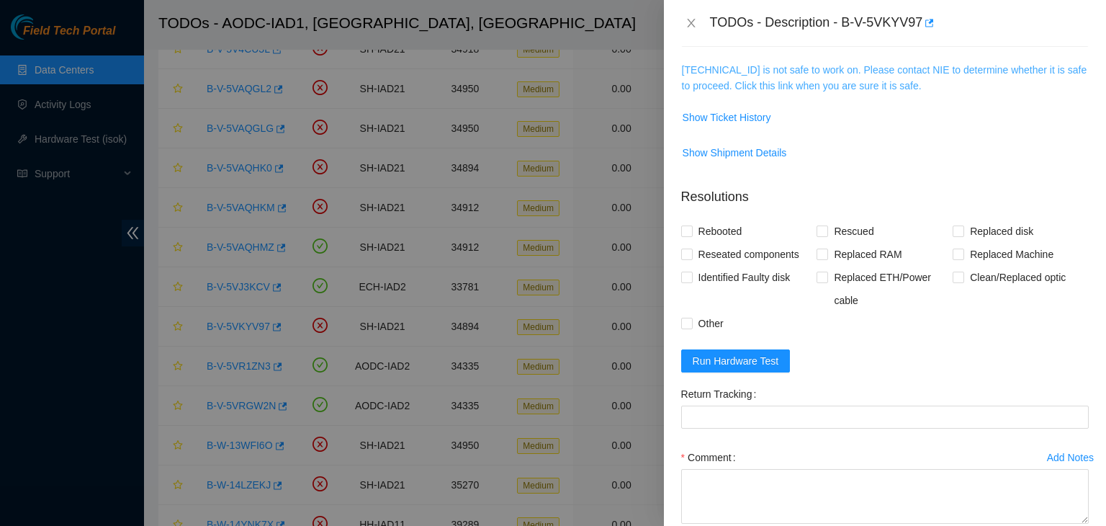
click at [798, 68] on link "104.84.155.24 is not safe to work on. Please contact NIE to determine whether i…" at bounding box center [884, 77] width 405 height 27
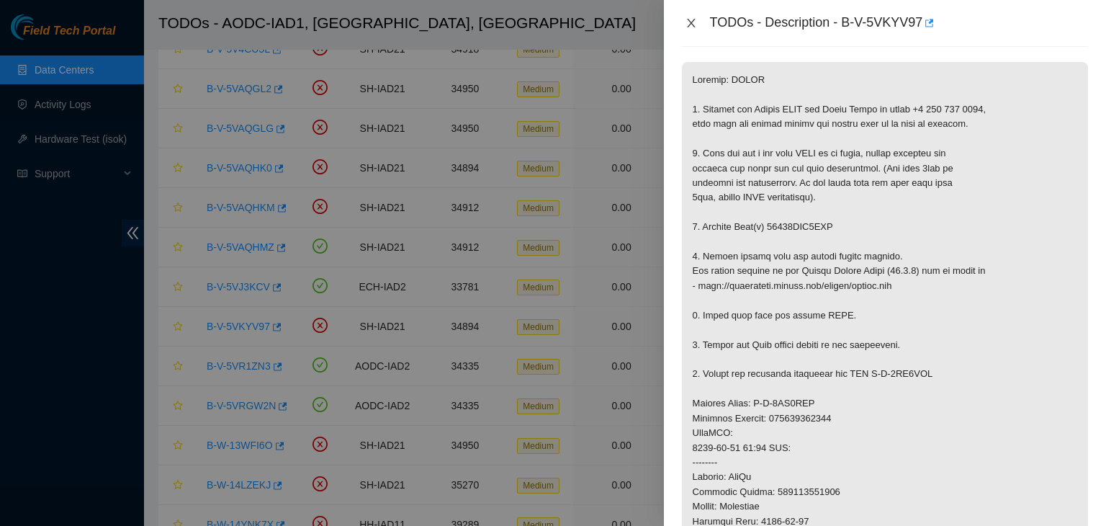
click at [697, 19] on button "Close" at bounding box center [691, 24] width 20 height 14
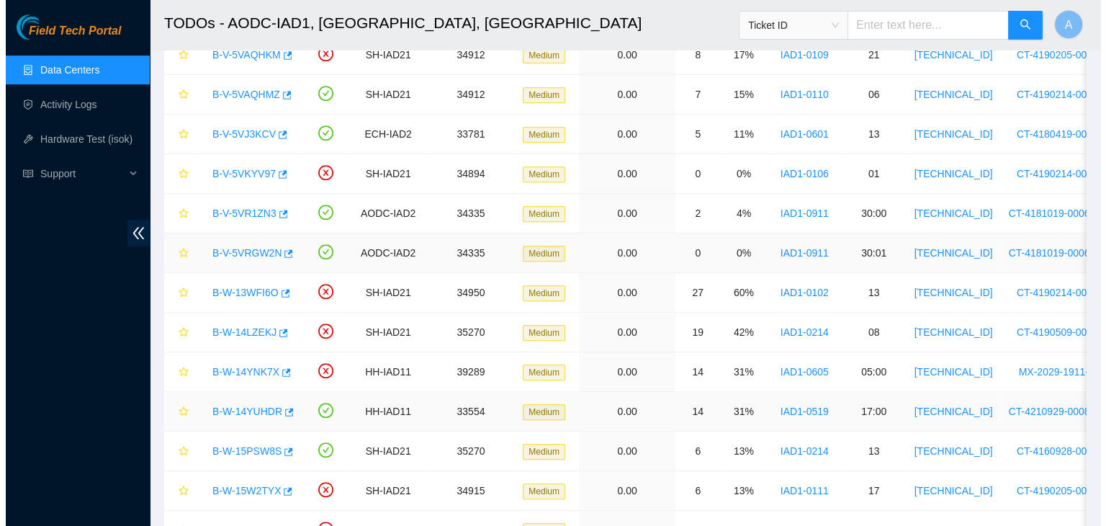
scroll to position [833, 0]
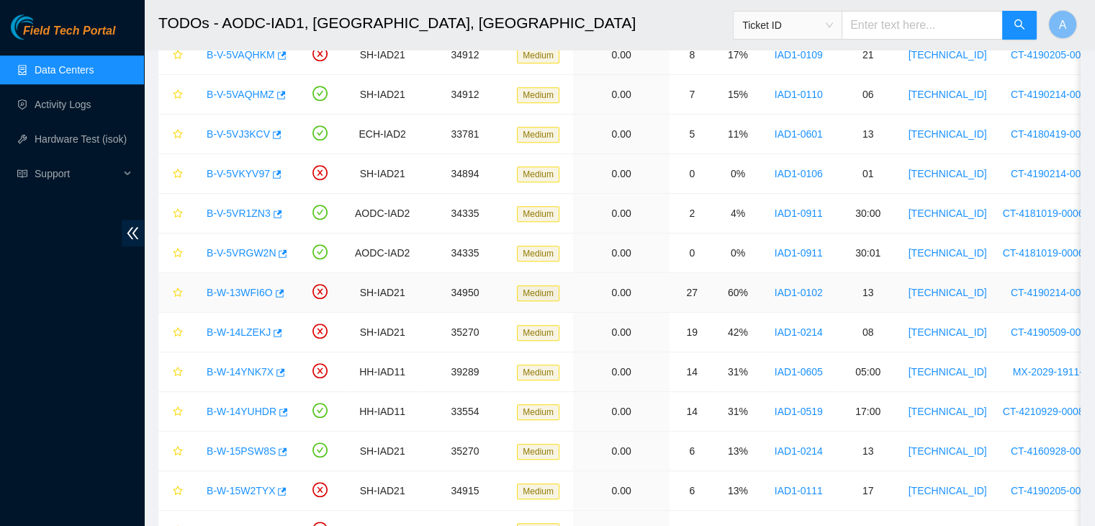
click at [248, 291] on link "B-W-13WFI6O" at bounding box center [240, 293] width 66 height 12
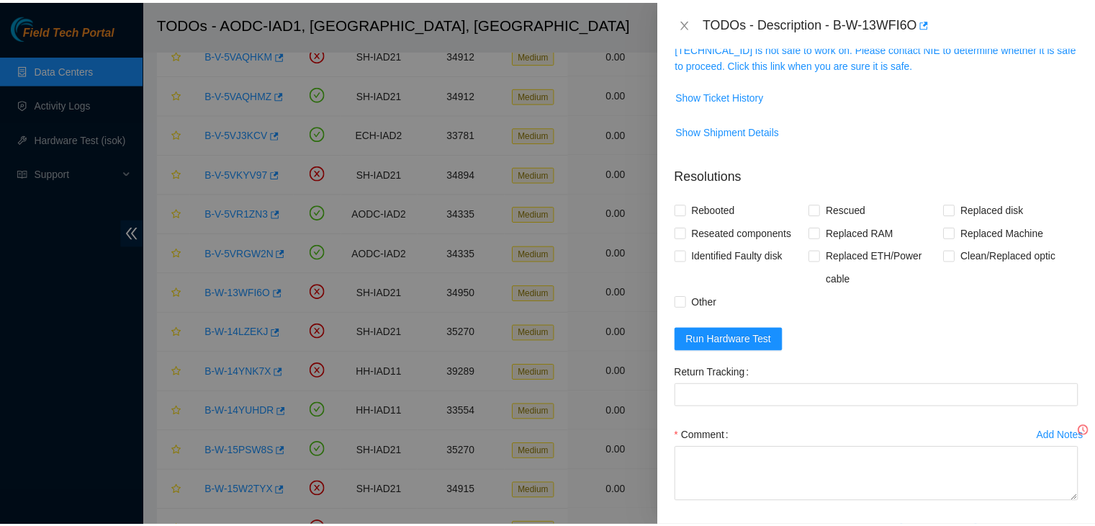
scroll to position [230, 0]
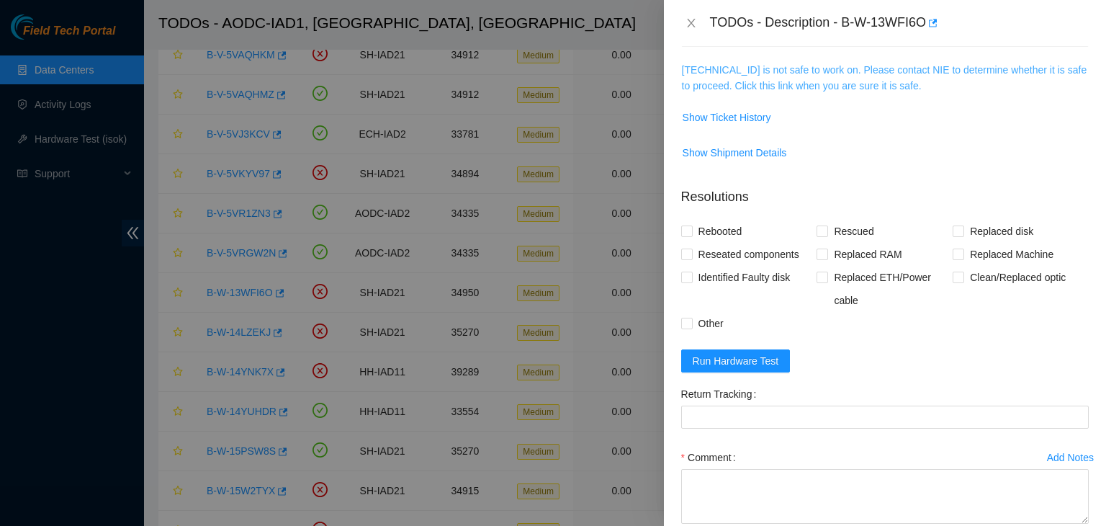
click at [778, 86] on link "104.84.154.32 is not safe to work on. Please contact NIE to determine whether i…" at bounding box center [884, 77] width 405 height 27
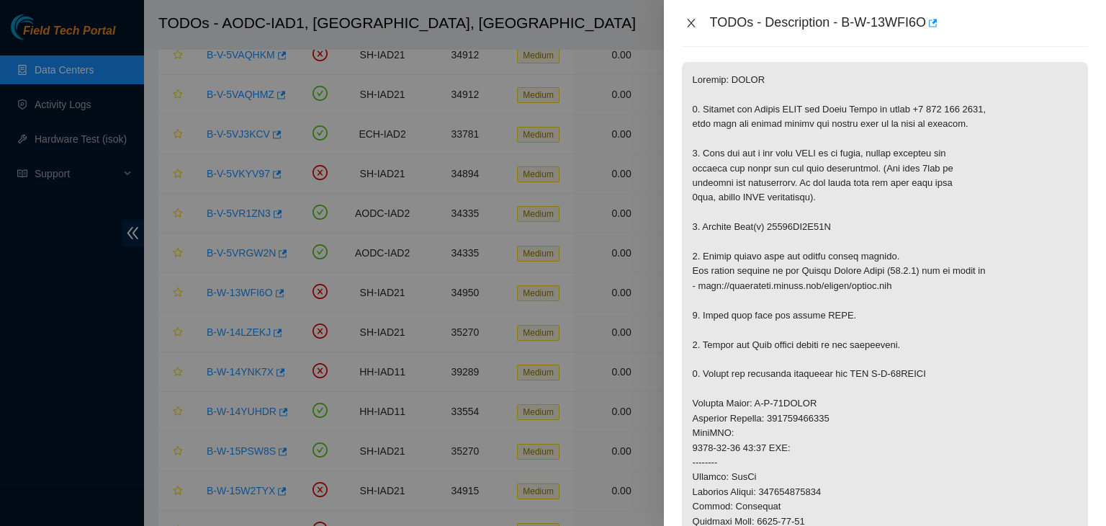
click at [693, 23] on icon "close" at bounding box center [692, 23] width 12 height 12
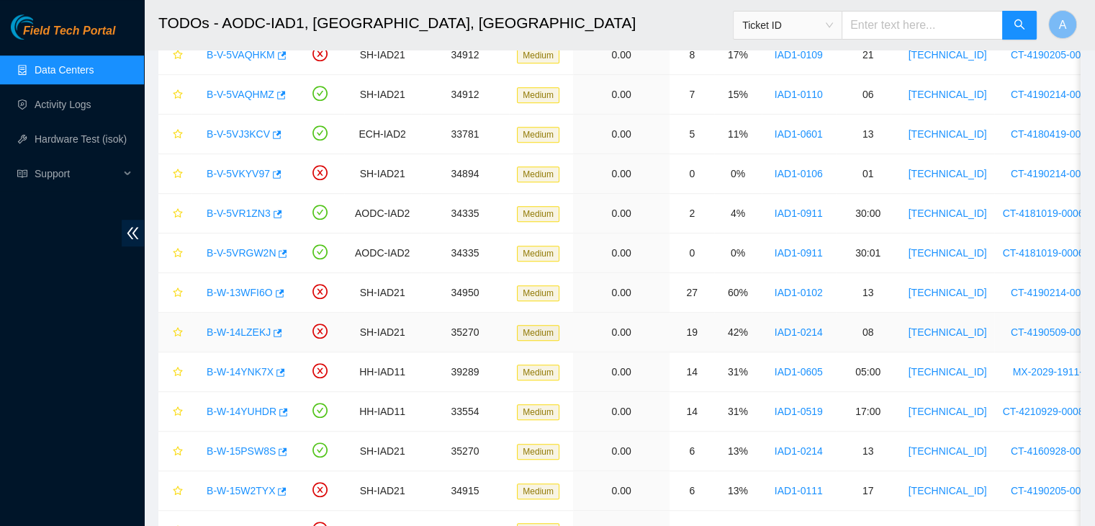
click at [256, 326] on link "B-W-14LZEKJ" at bounding box center [239, 332] width 64 height 12
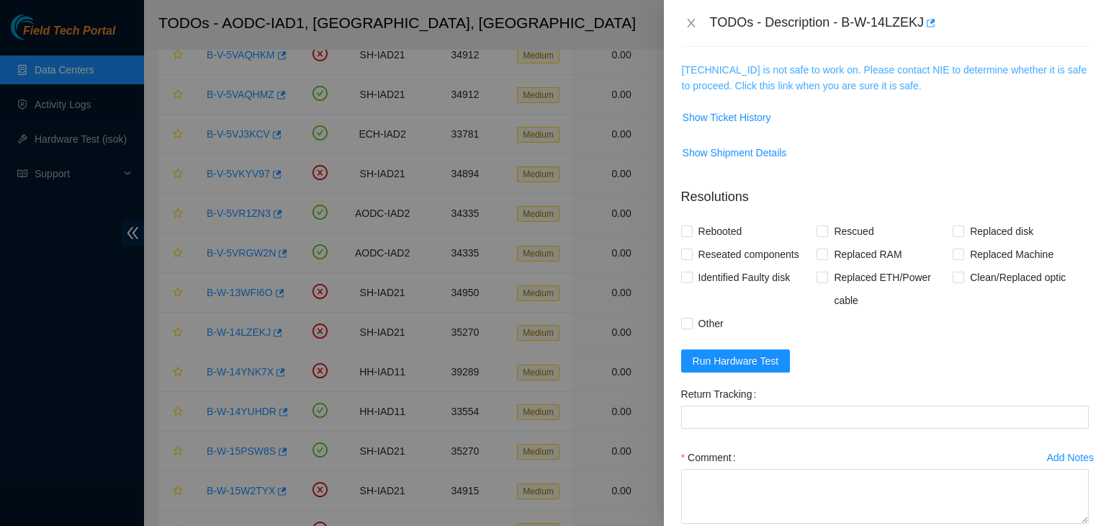
click at [812, 82] on link "104.98.119.53 is not safe to work on. Please contact NIE to determine whether i…" at bounding box center [884, 77] width 405 height 27
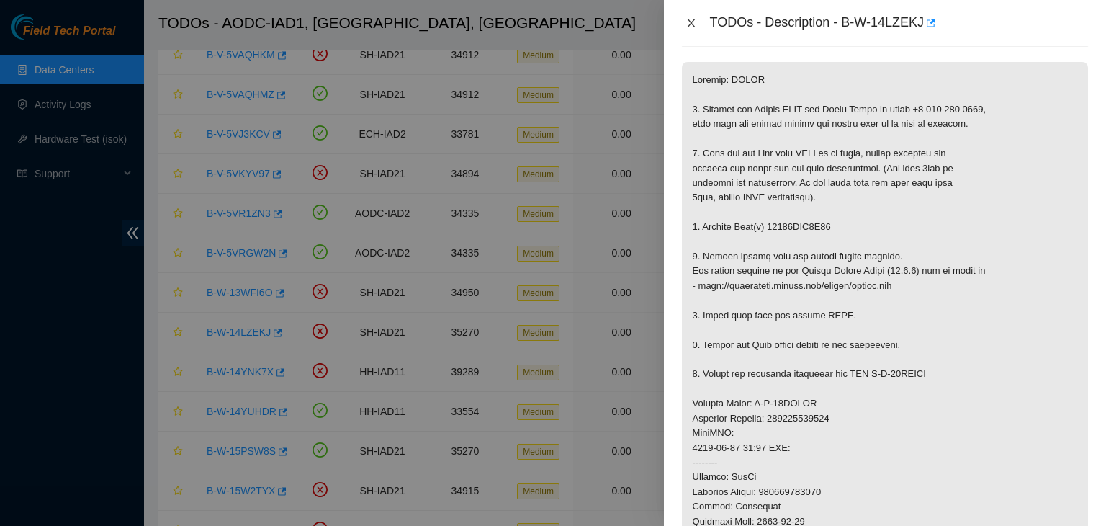
click at [686, 25] on icon "close" at bounding box center [692, 23] width 12 height 12
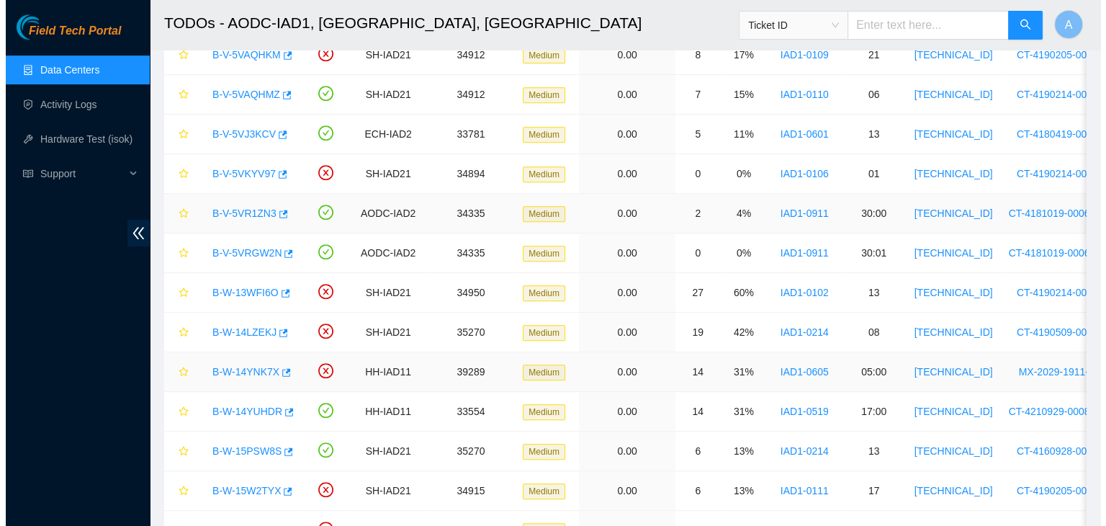
scroll to position [252, 0]
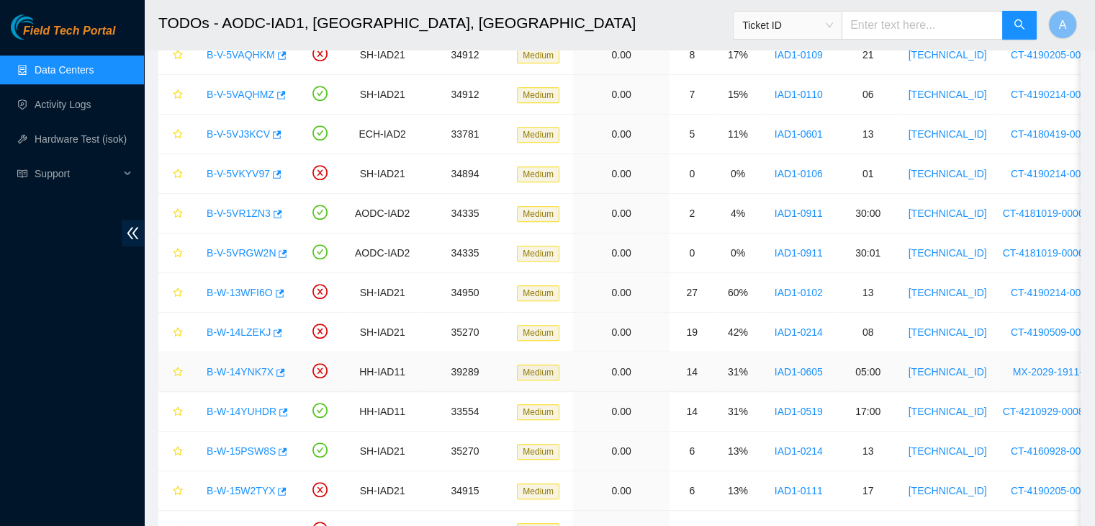
click at [248, 374] on div "B-W-14YNK7X" at bounding box center [243, 371] width 89 height 23
click at [251, 370] on link "B-W-14YNK7X" at bounding box center [240, 372] width 67 height 12
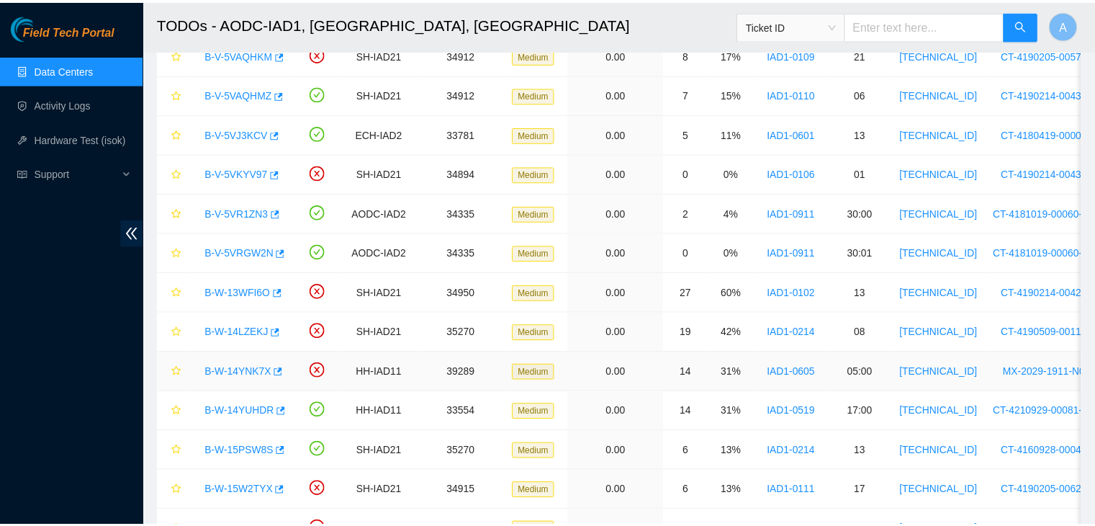
scroll to position [205, 0]
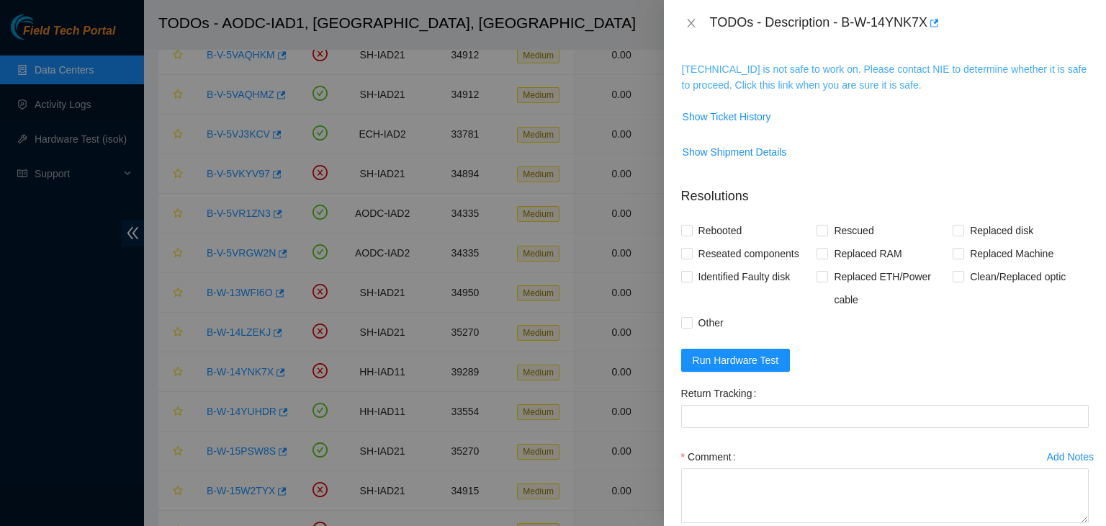
click at [787, 86] on link "23.199.35.130 is not safe to work on. Please contact NIE to determine whether i…" at bounding box center [884, 76] width 405 height 27
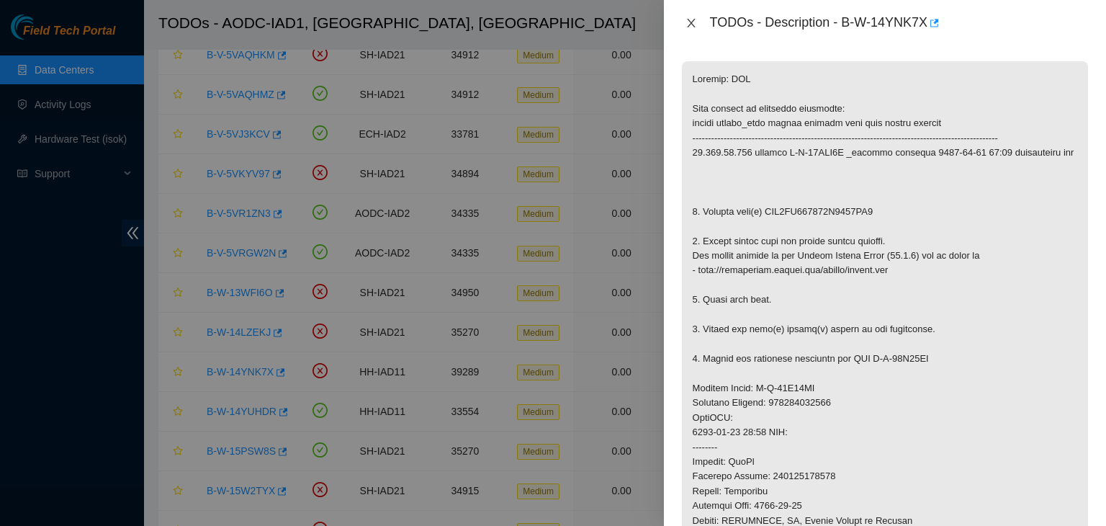
click at [691, 21] on icon "close" at bounding box center [692, 23] width 12 height 12
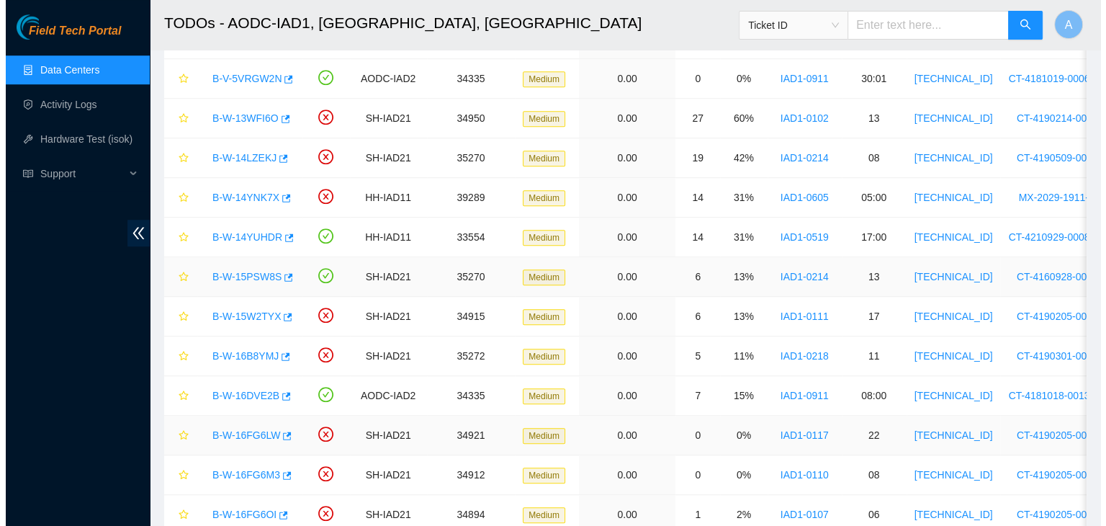
scroll to position [1008, 0]
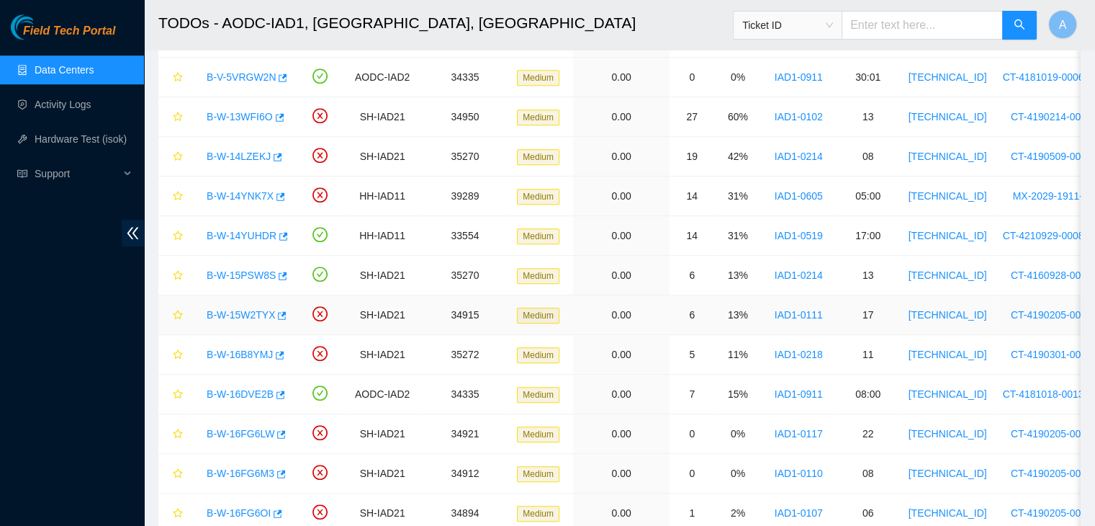
click at [259, 314] on link "B-W-15W2TYX" at bounding box center [241, 315] width 68 height 12
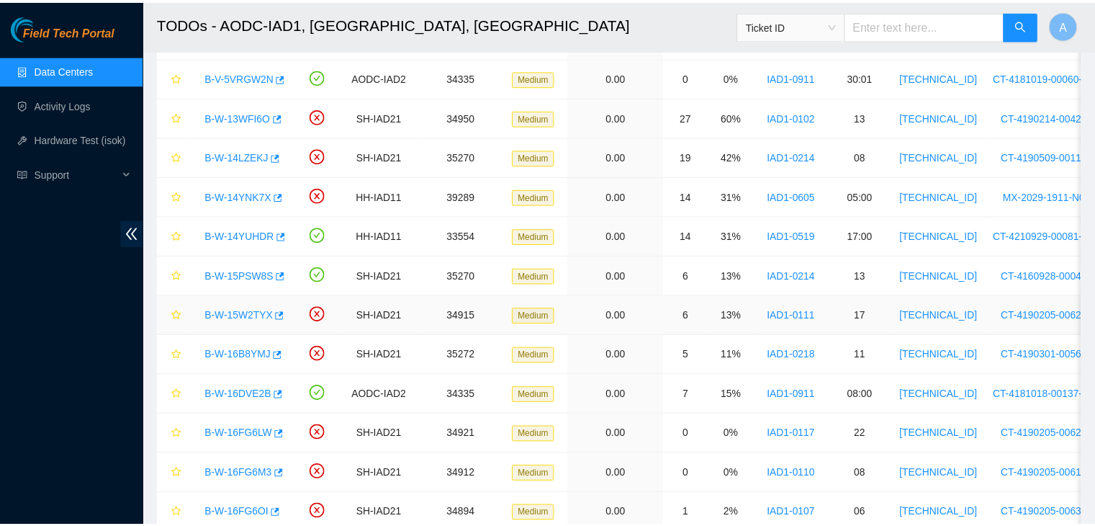
scroll to position [230, 0]
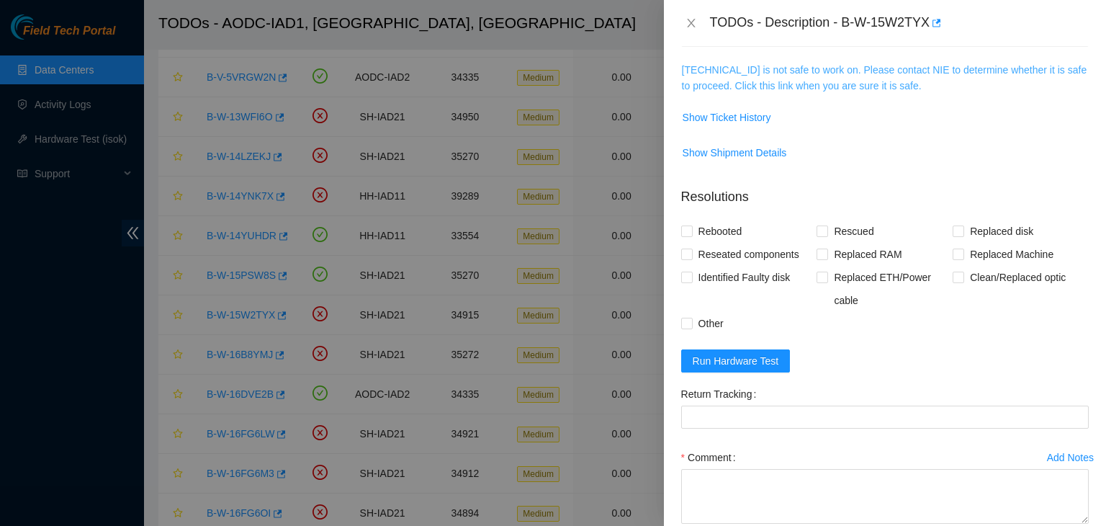
click at [810, 87] on link "104.84.228.40 is not safe to work on. Please contact NIE to determine whether i…" at bounding box center [884, 77] width 405 height 27
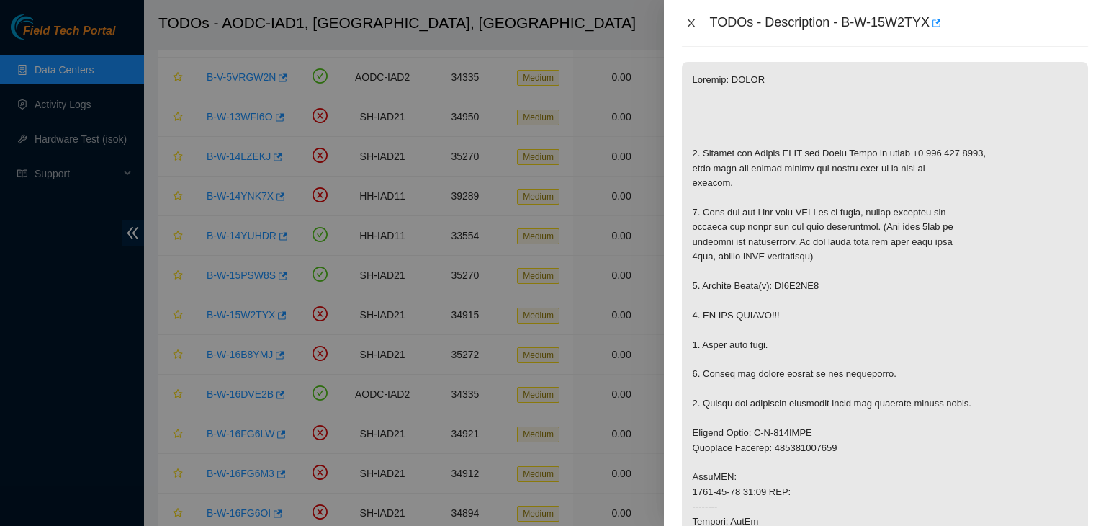
click at [686, 27] on icon "close" at bounding box center [692, 23] width 12 height 12
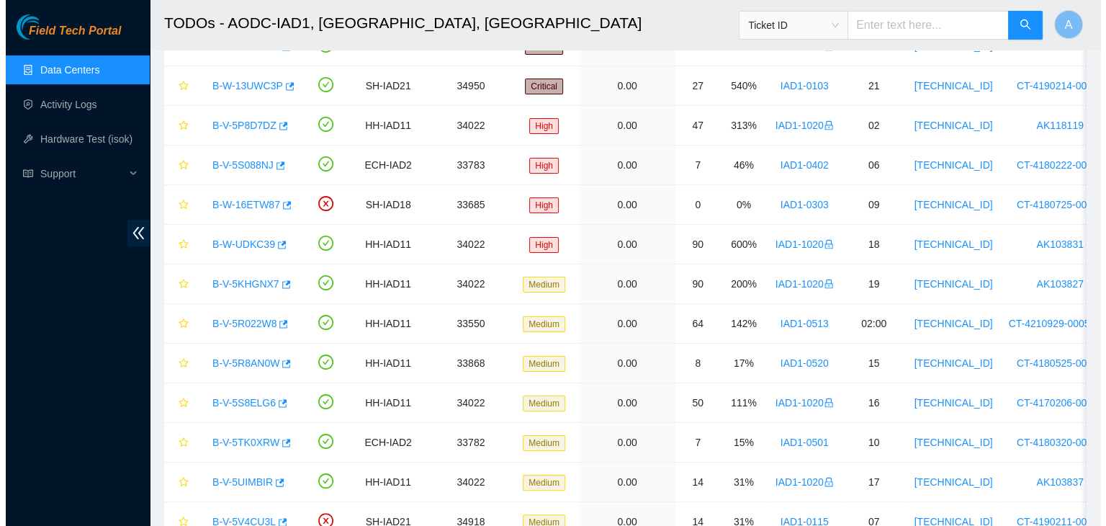
scroll to position [209, 0]
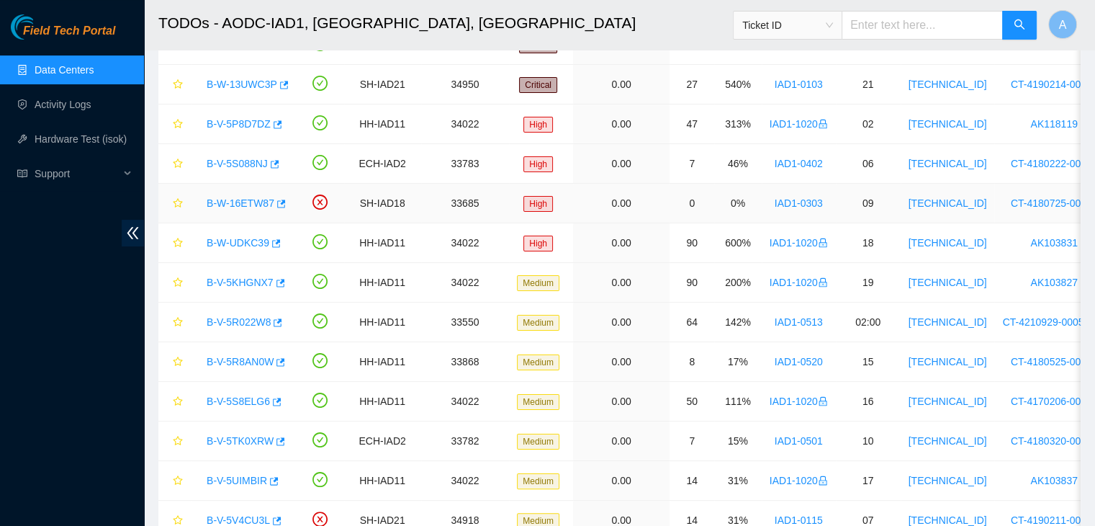
click at [235, 202] on link "B-W-16ETW87" at bounding box center [241, 203] width 68 height 12
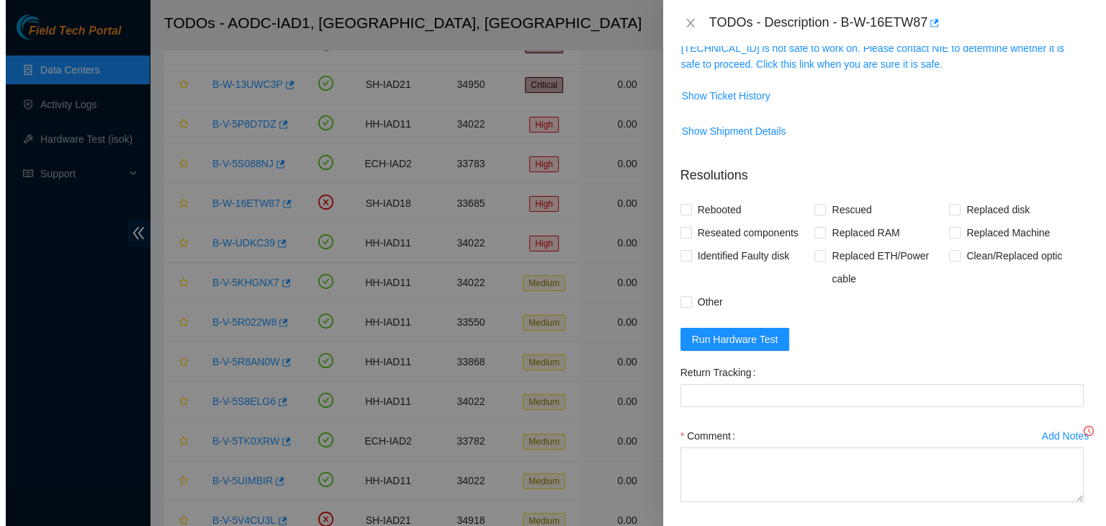
scroll to position [230, 0]
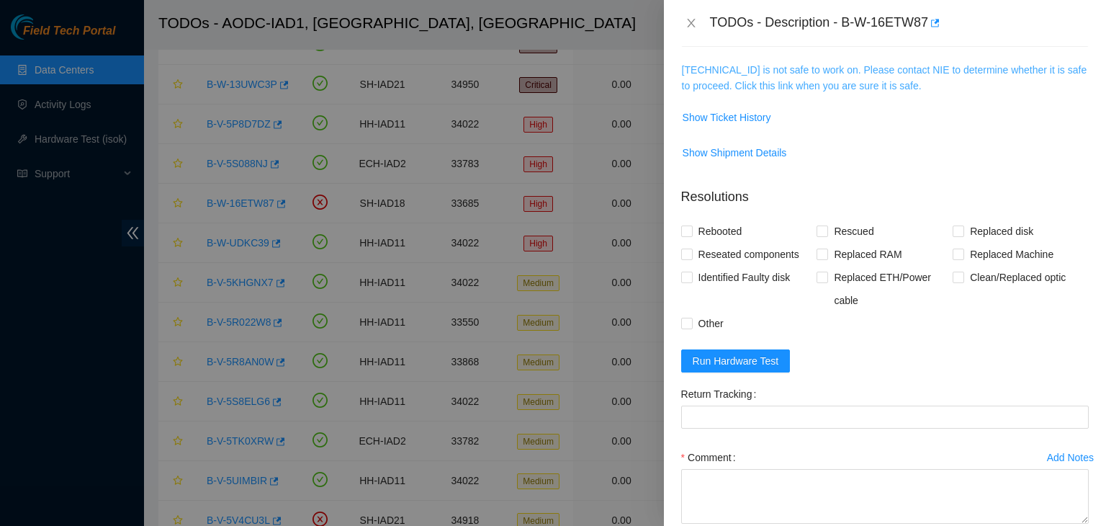
click at [797, 67] on link "23.60.98.58 is not safe to work on. Please contact NIE to determine whether it …" at bounding box center [884, 77] width 405 height 27
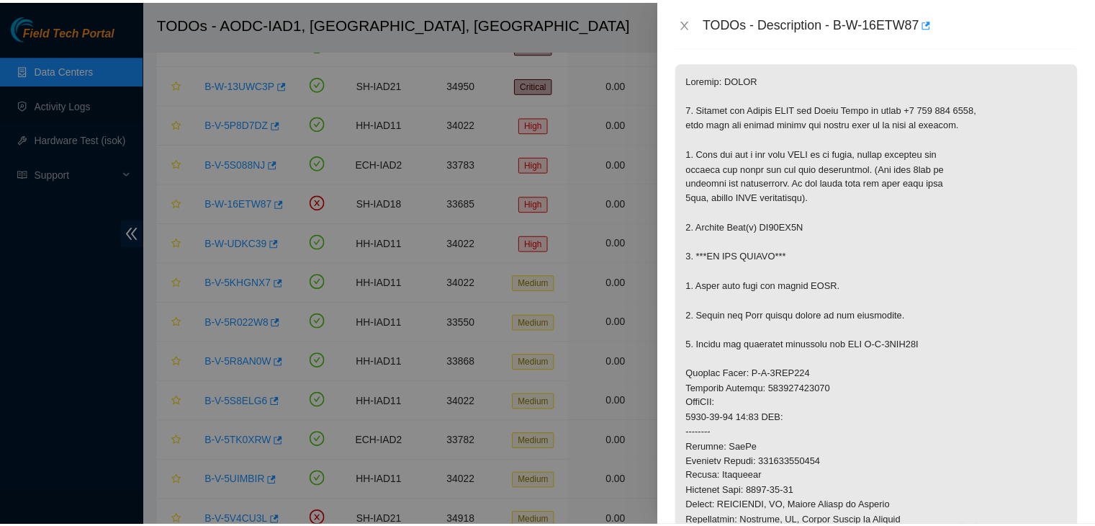
scroll to position [329, 0]
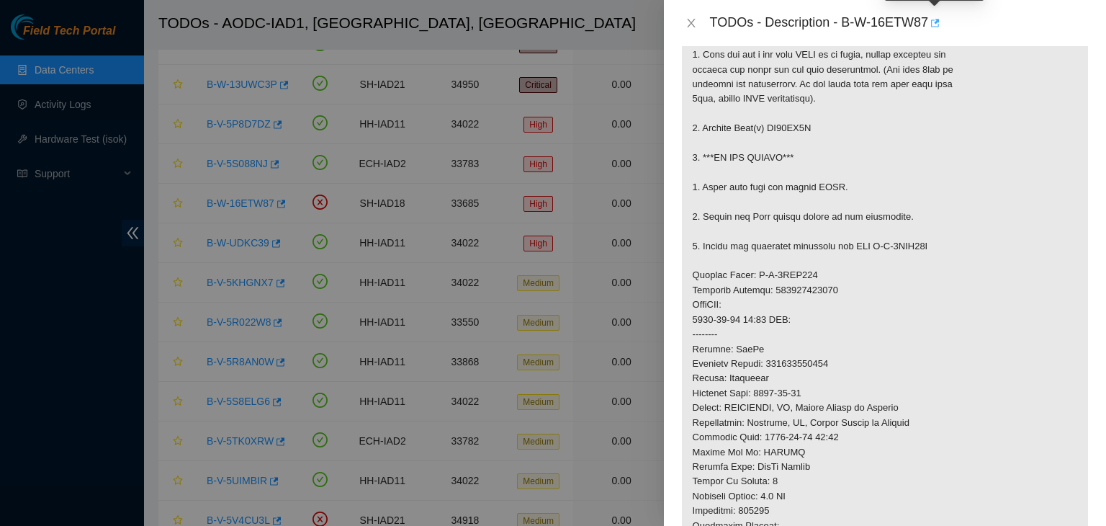
click at [929, 27] on icon "button" at bounding box center [934, 23] width 10 height 10
click at [686, 21] on icon "close" at bounding box center [692, 23] width 12 height 12
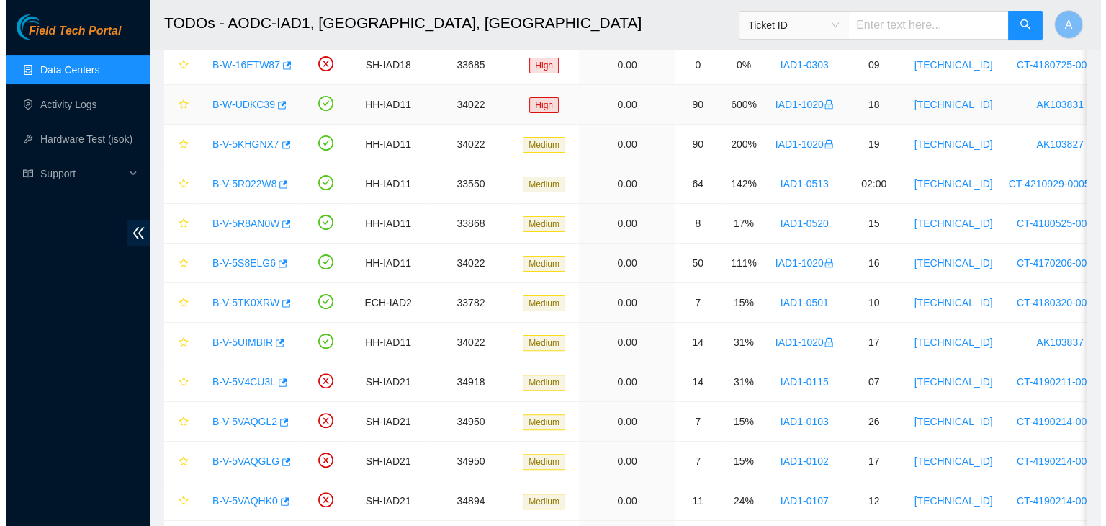
scroll to position [348, 0]
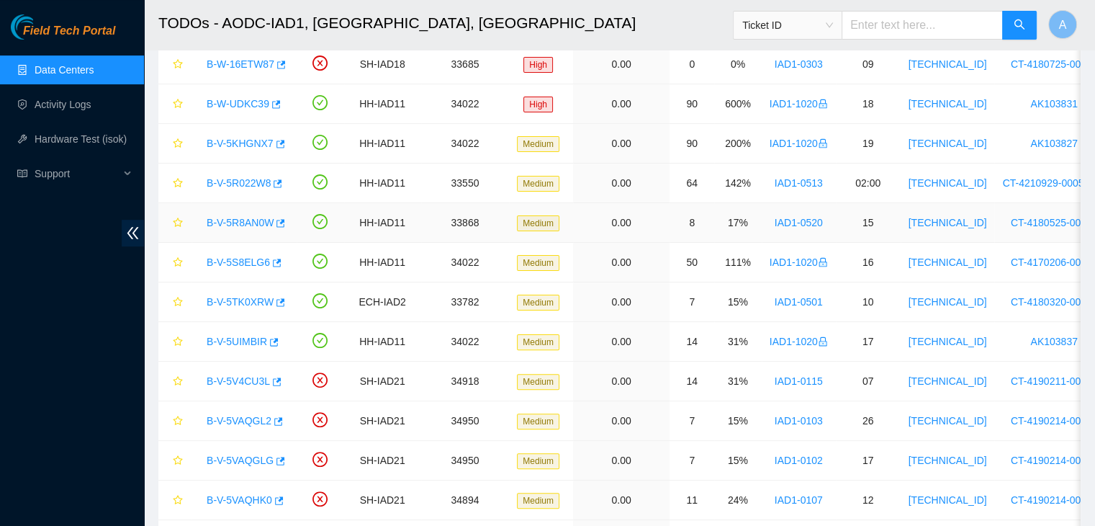
click at [222, 220] on link "B-V-5R8AN0W" at bounding box center [240, 223] width 67 height 12
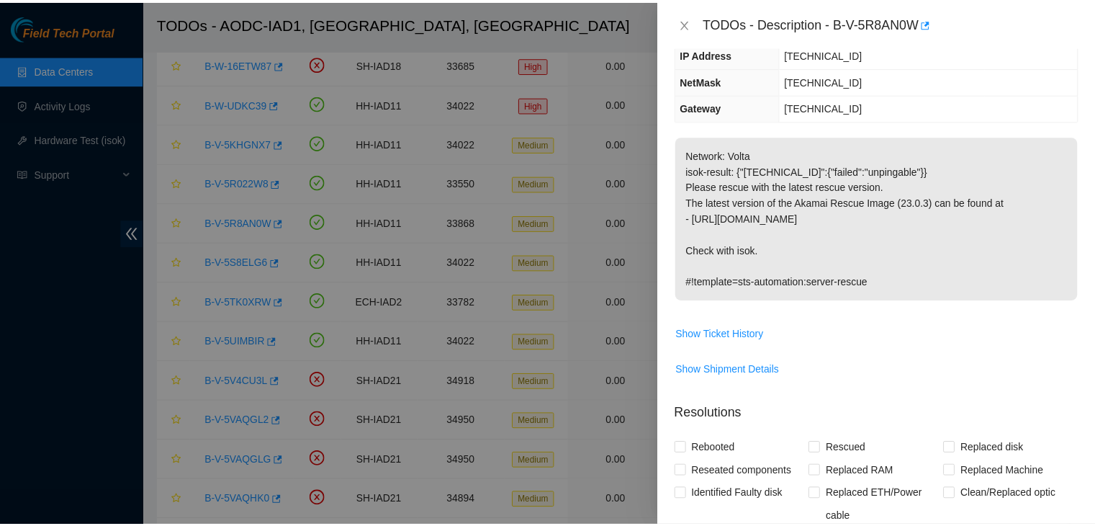
scroll to position [127, 0]
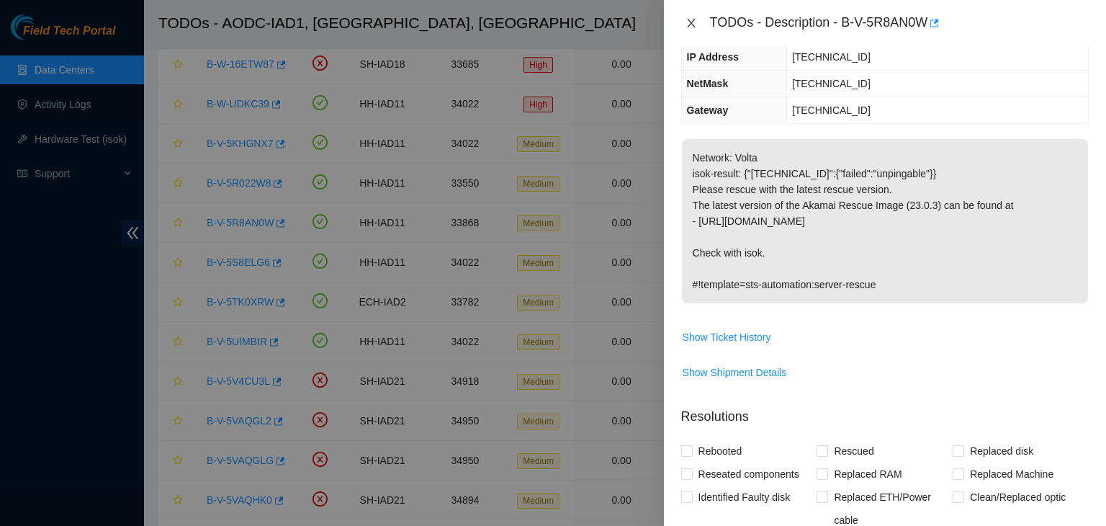
click at [692, 24] on icon "close" at bounding box center [691, 23] width 8 height 9
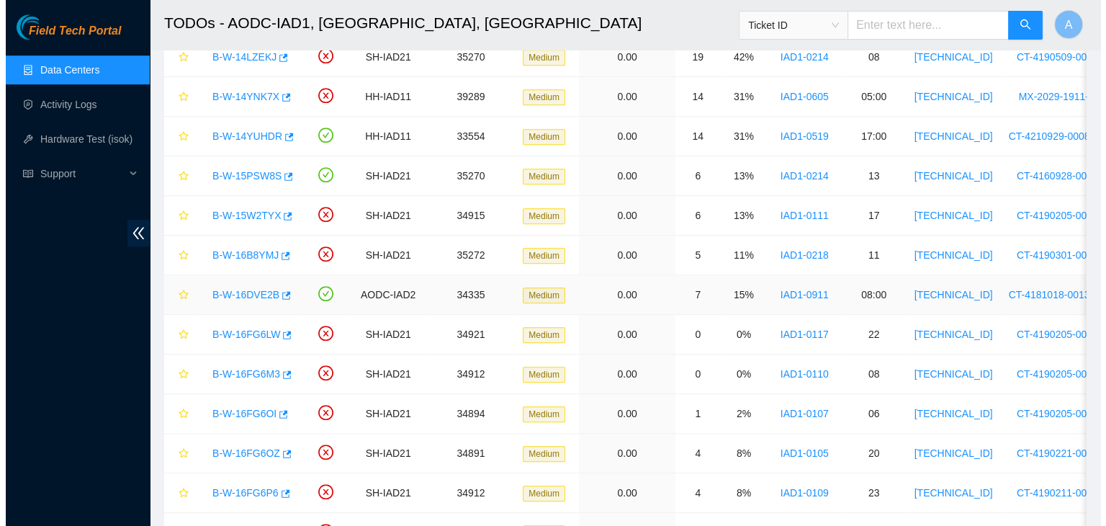
scroll to position [1342, 0]
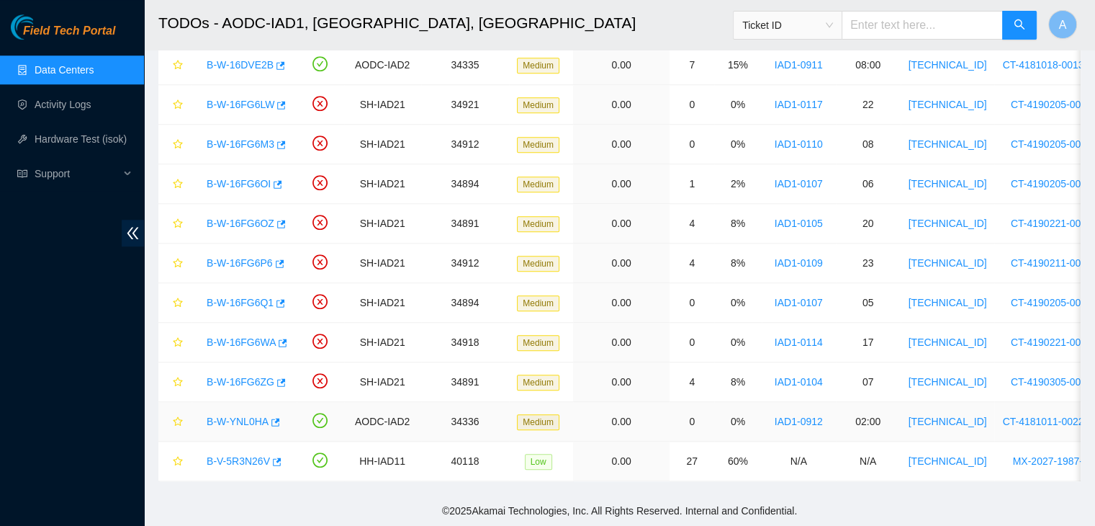
click at [238, 416] on link "B-W-YNL0HA" at bounding box center [238, 422] width 62 height 12
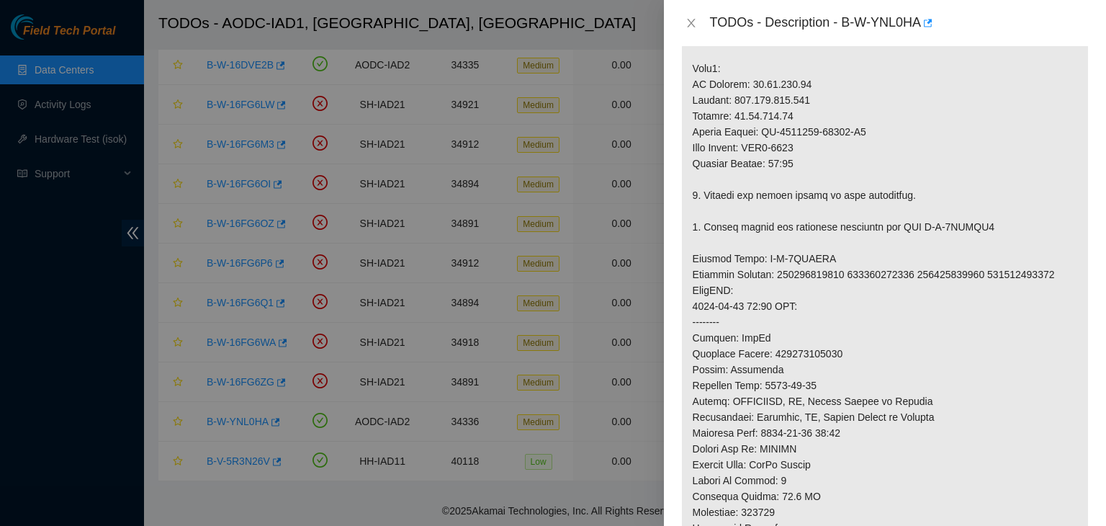
scroll to position [568, 0]
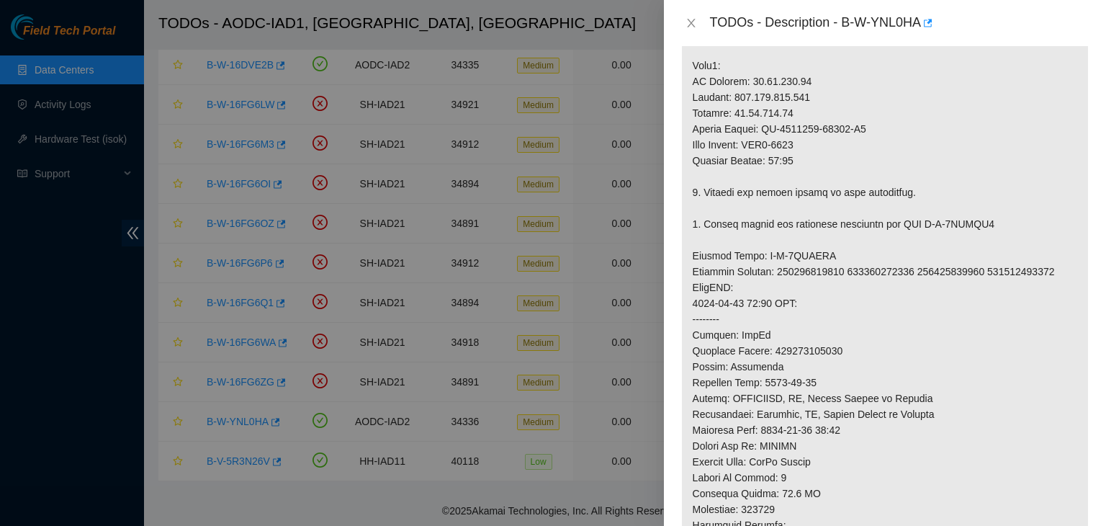
click at [130, 458] on div at bounding box center [553, 263] width 1106 height 526
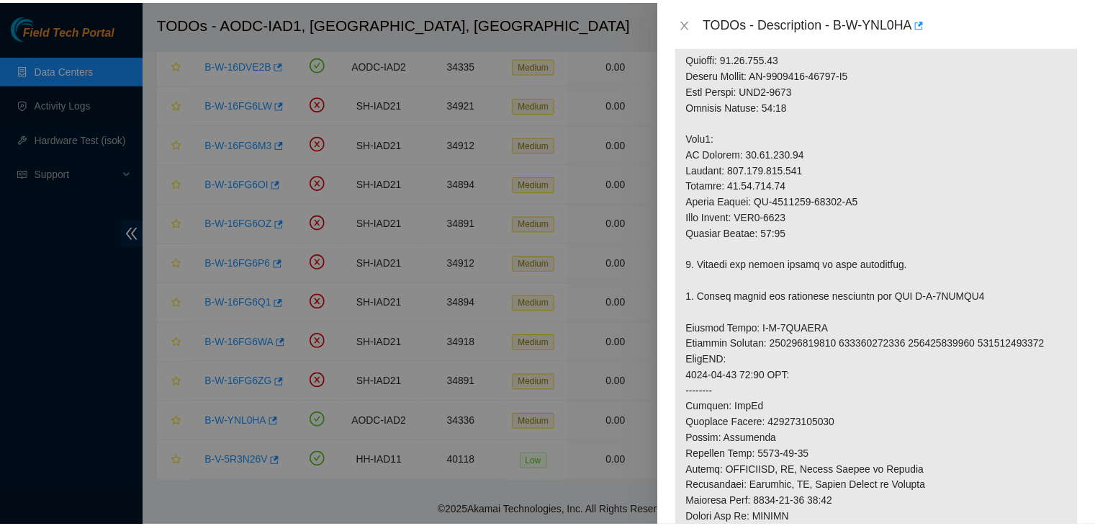
scroll to position [345, 0]
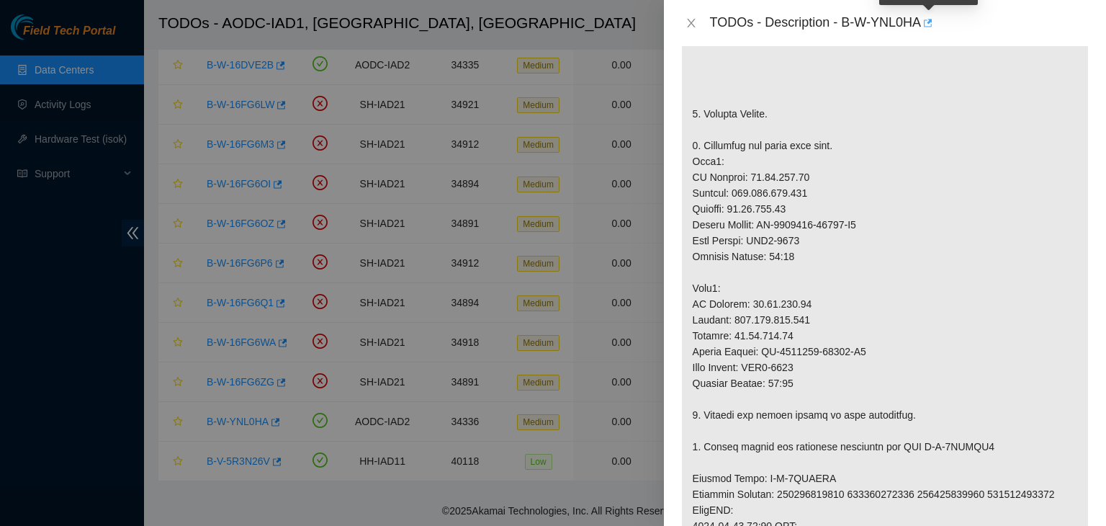
click at [930, 20] on icon "button" at bounding box center [927, 23] width 10 height 10
click at [691, 24] on icon "close" at bounding box center [691, 23] width 8 height 9
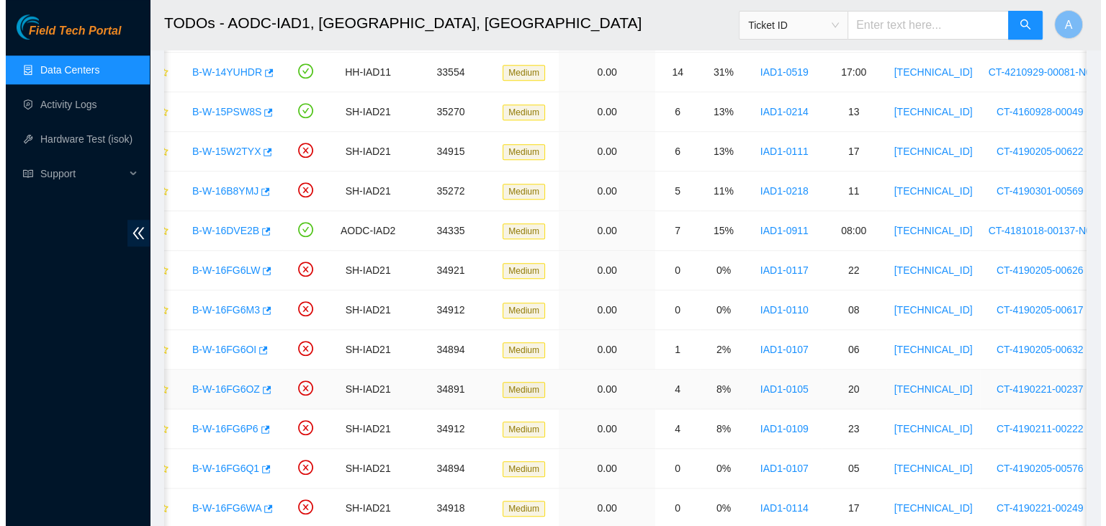
scroll to position [1169, 0]
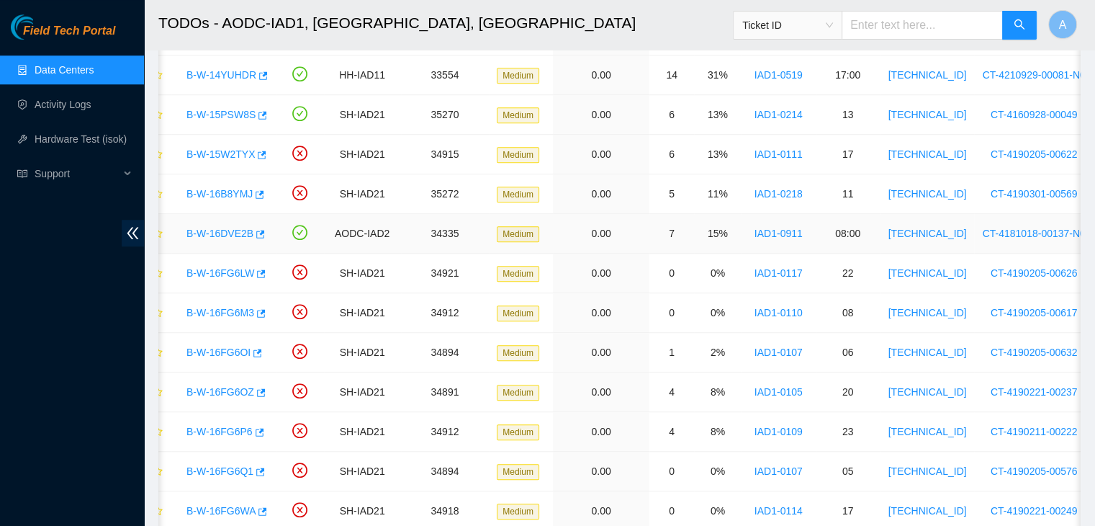
click at [208, 229] on link "B-W-16DVE2B" at bounding box center [220, 234] width 67 height 12
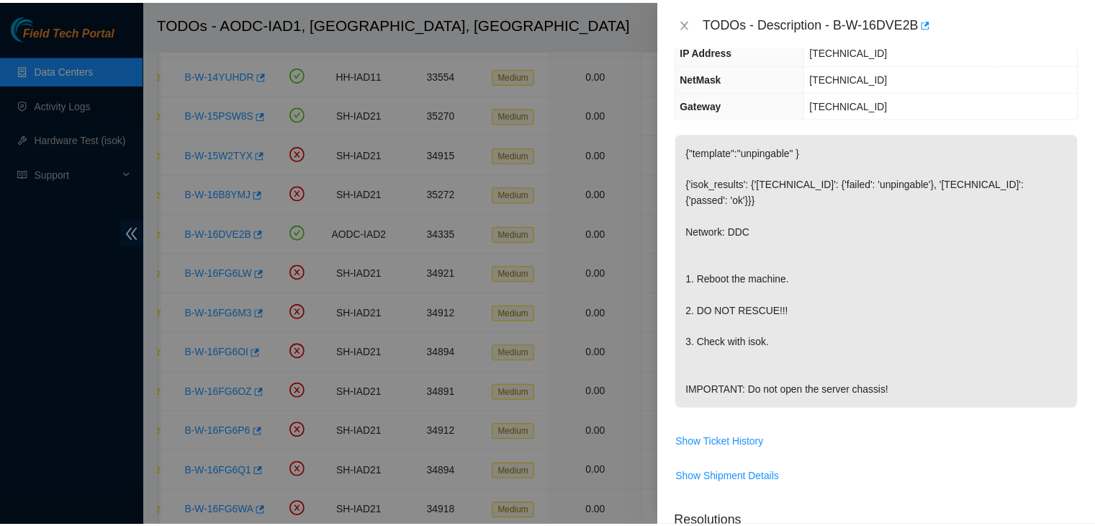
scroll to position [133, 0]
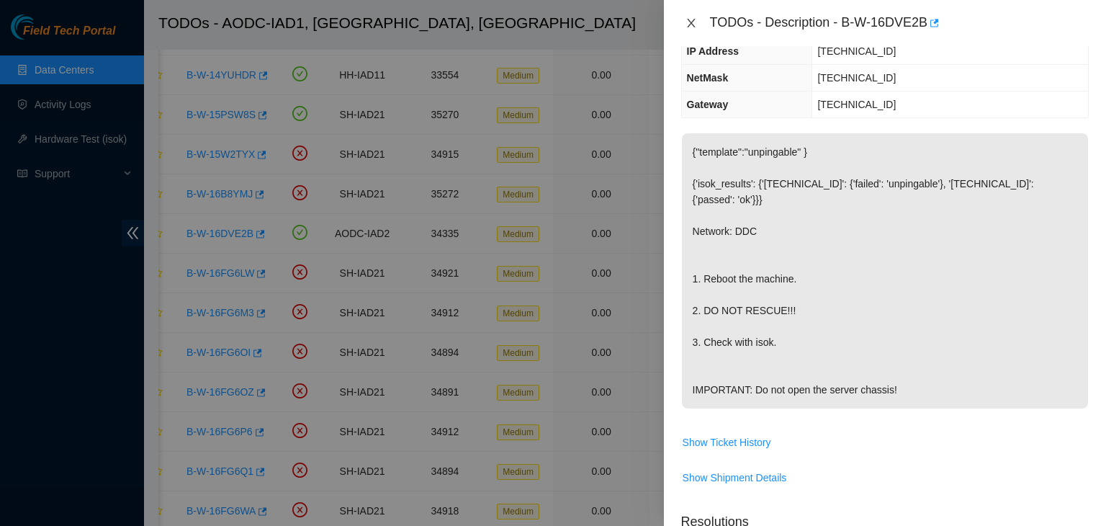
click at [693, 27] on icon "close" at bounding box center [692, 23] width 12 height 12
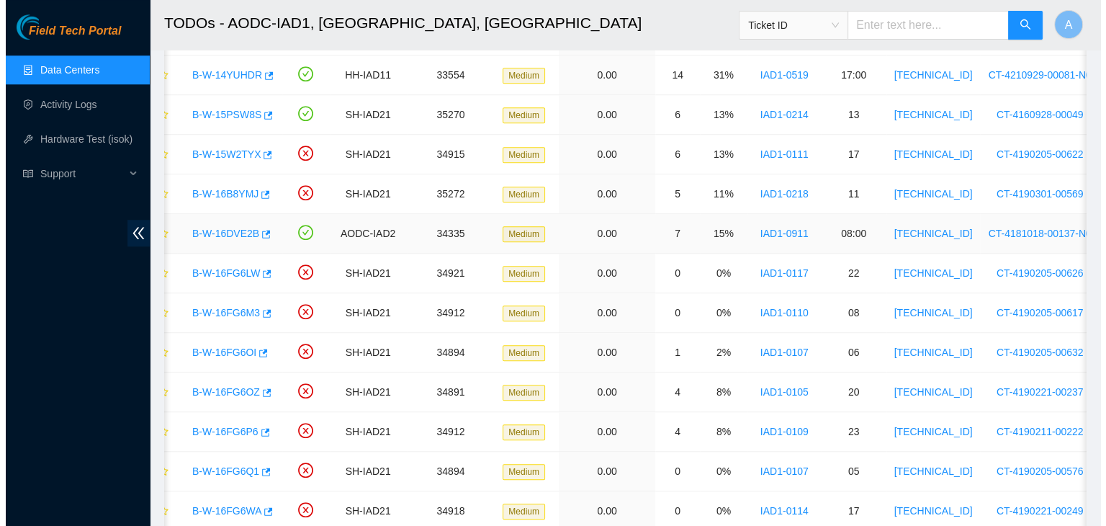
scroll to position [1037, 0]
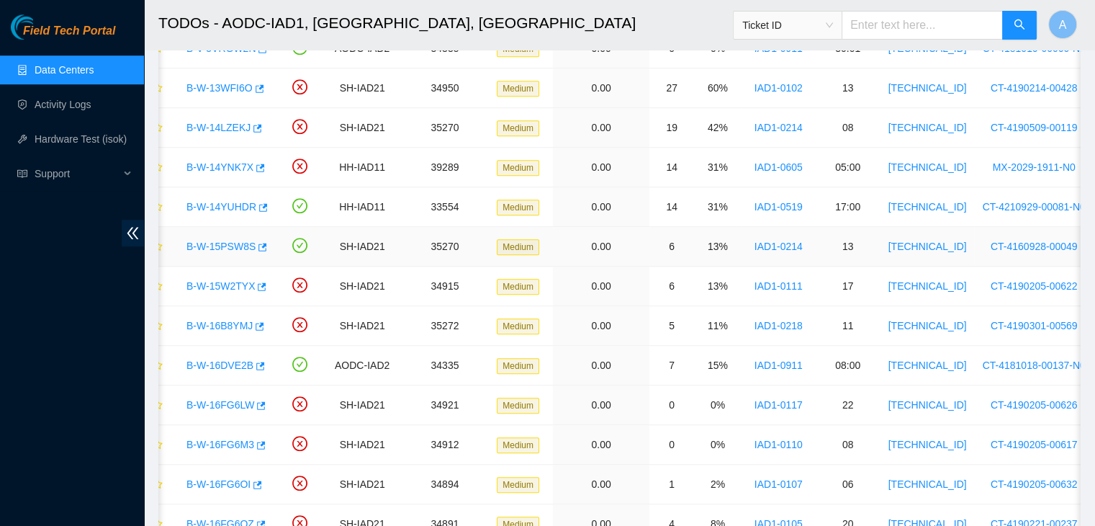
click at [234, 241] on link "B-W-15PSW8S" at bounding box center [221, 247] width 69 height 12
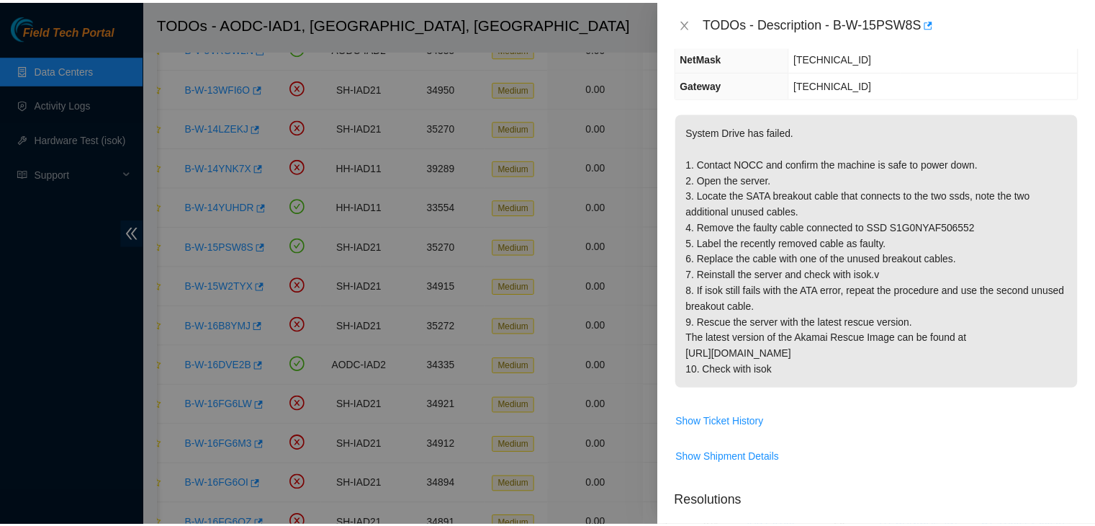
scroll to position [133, 0]
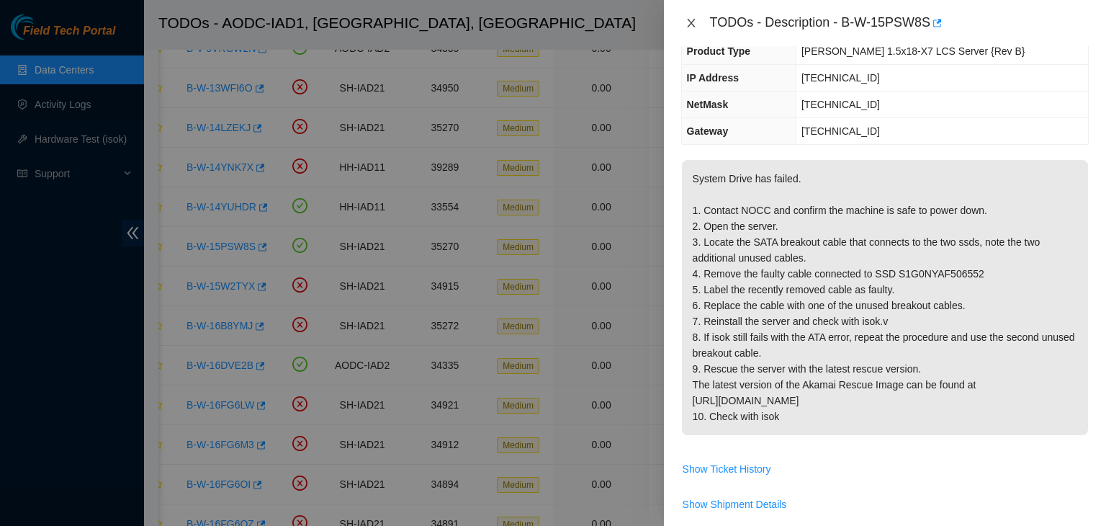
click at [686, 24] on icon "close" at bounding box center [692, 23] width 12 height 12
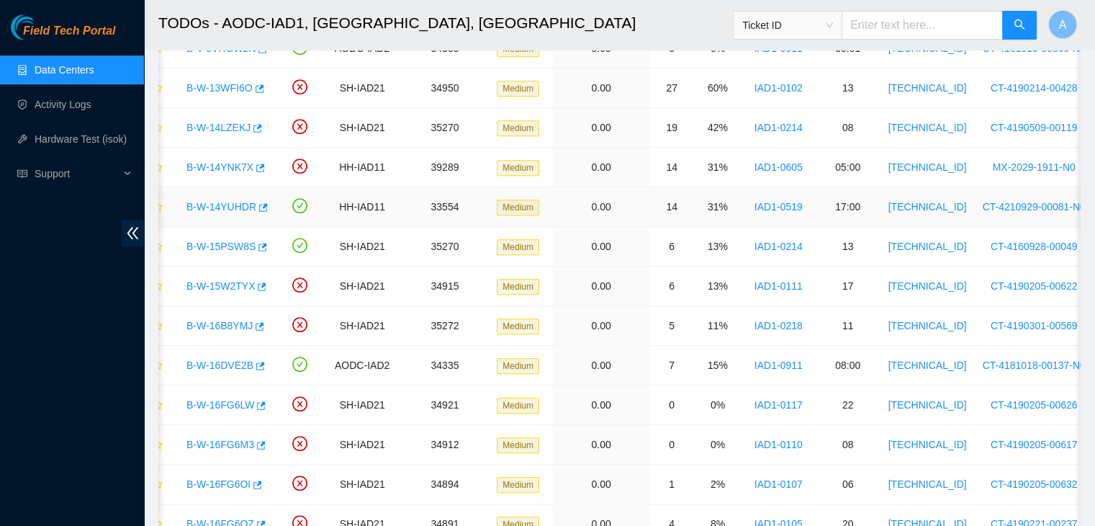
click at [236, 206] on link "B-W-14YUHDR" at bounding box center [222, 207] width 70 height 12
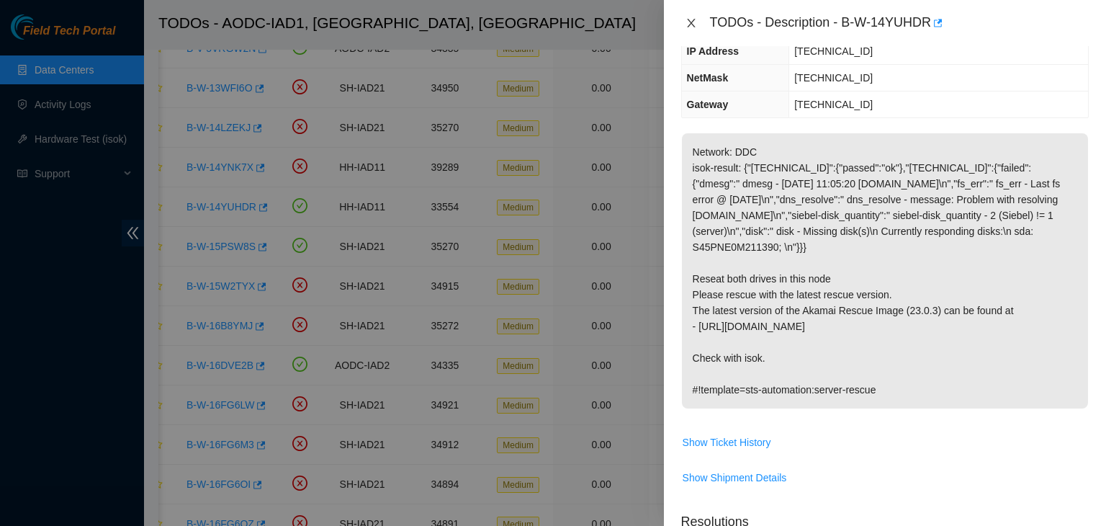
click at [688, 17] on button "Close" at bounding box center [691, 24] width 20 height 14
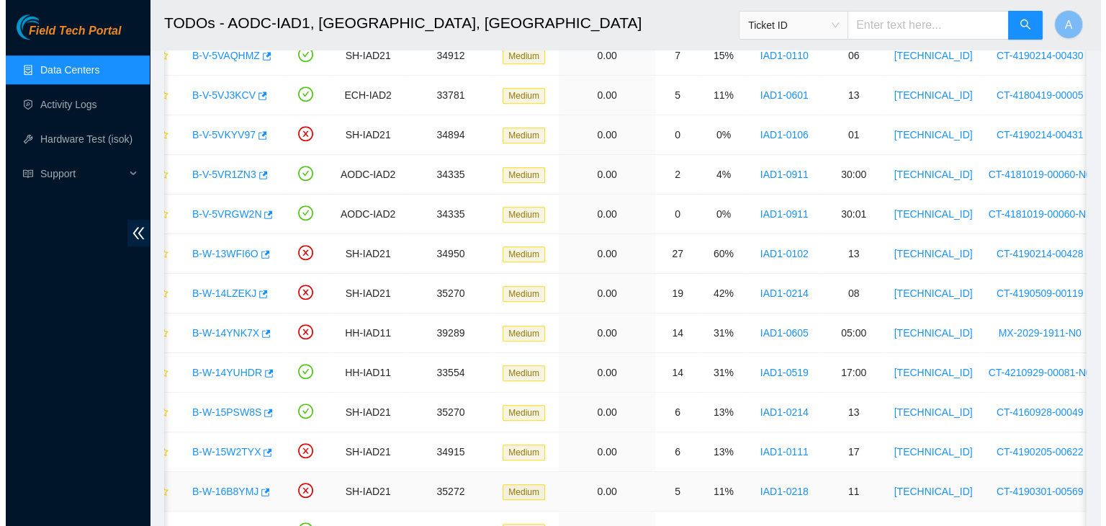
scroll to position [870, 0]
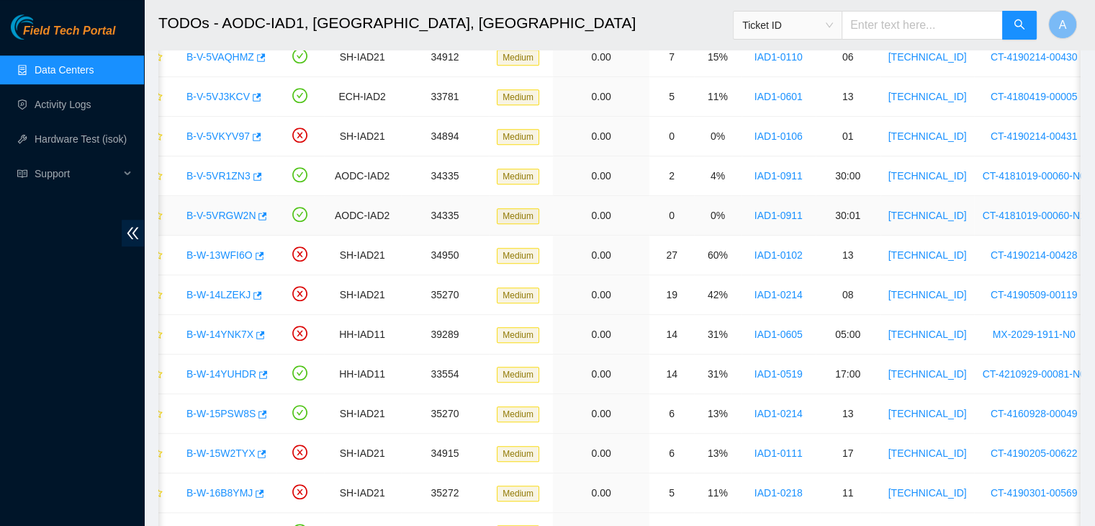
click at [231, 213] on link "B-V-5VRGW2N" at bounding box center [221, 216] width 69 height 12
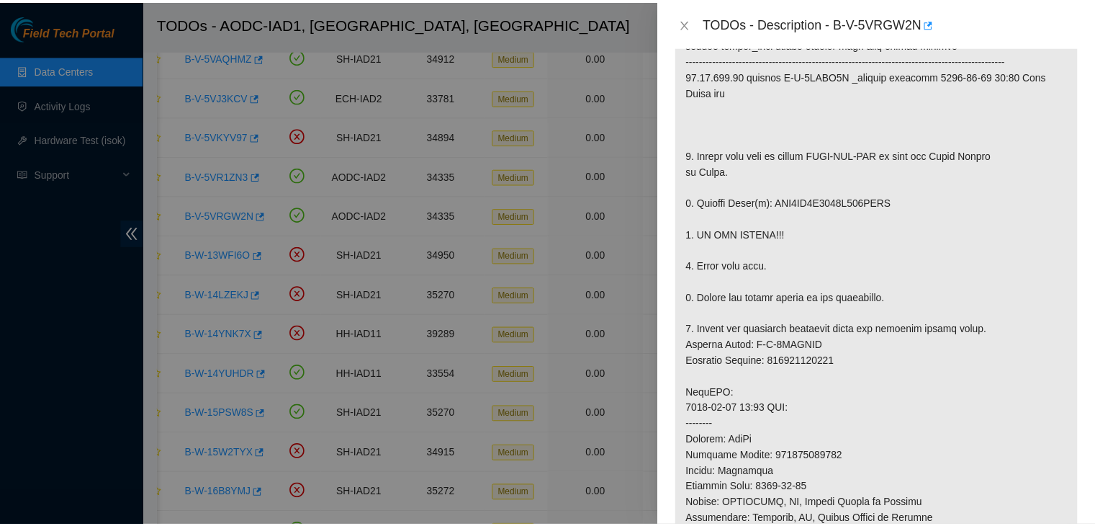
scroll to position [291, 0]
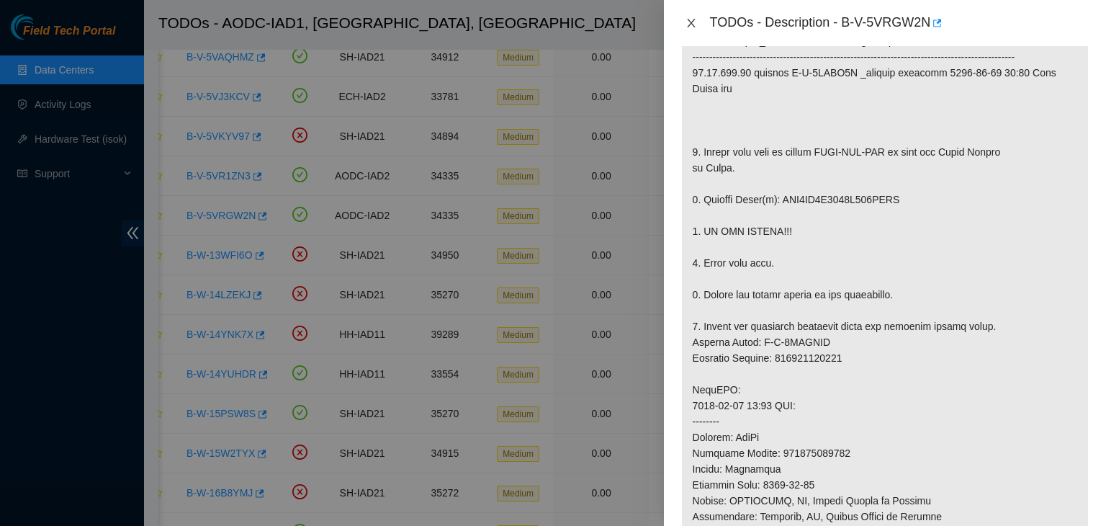
click at [689, 23] on icon "close" at bounding box center [692, 23] width 12 height 12
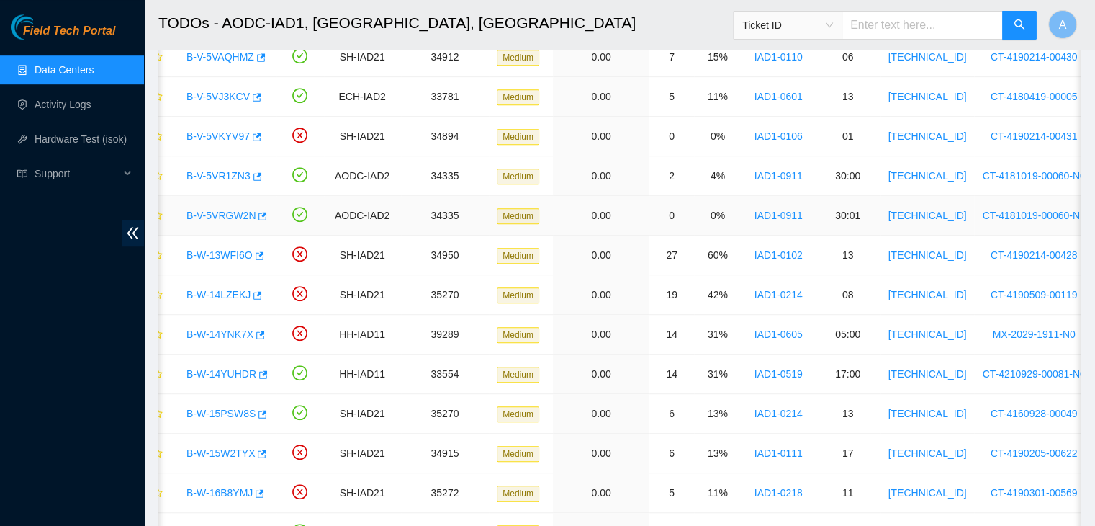
click at [239, 211] on link "B-V-5VRGW2N" at bounding box center [221, 216] width 69 height 12
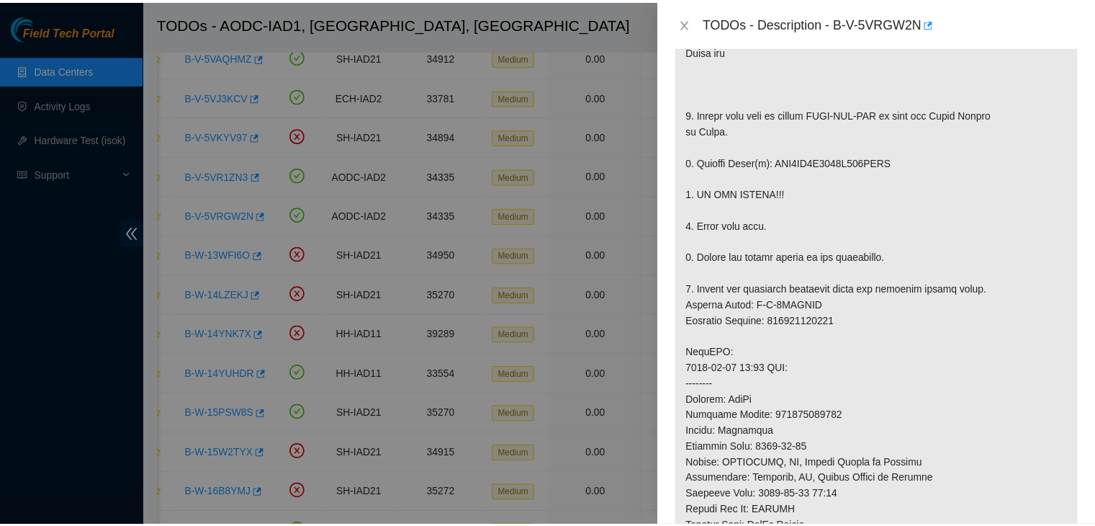
scroll to position [328, 0]
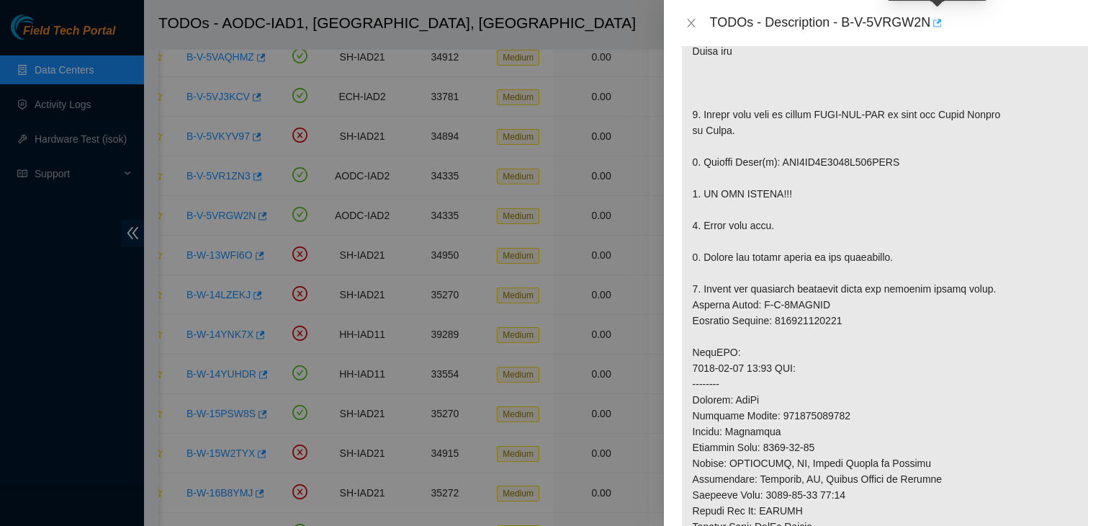
click at [942, 20] on button "button" at bounding box center [936, 23] width 12 height 23
click at [694, 19] on icon "close" at bounding box center [691, 23] width 8 height 9
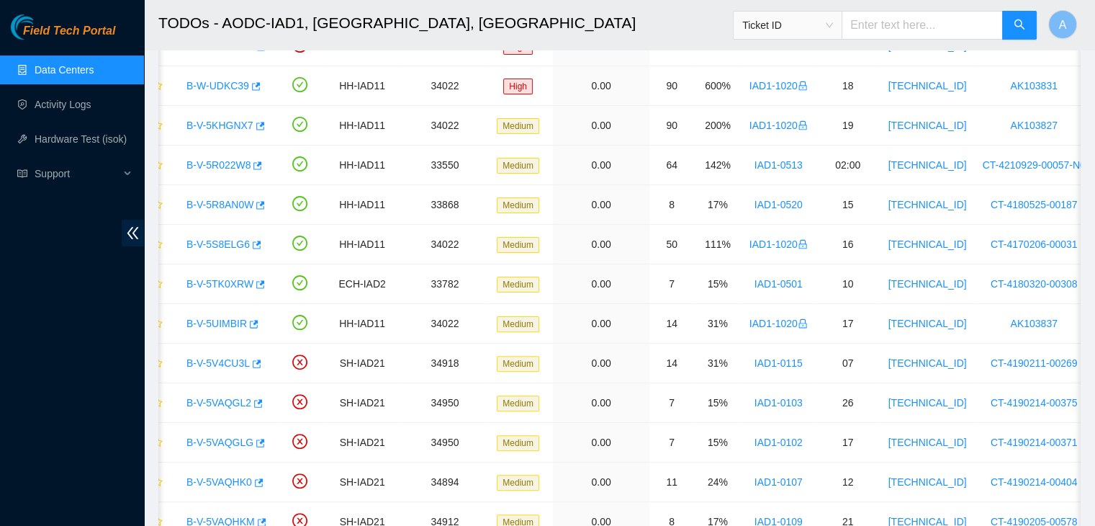
scroll to position [0, 0]
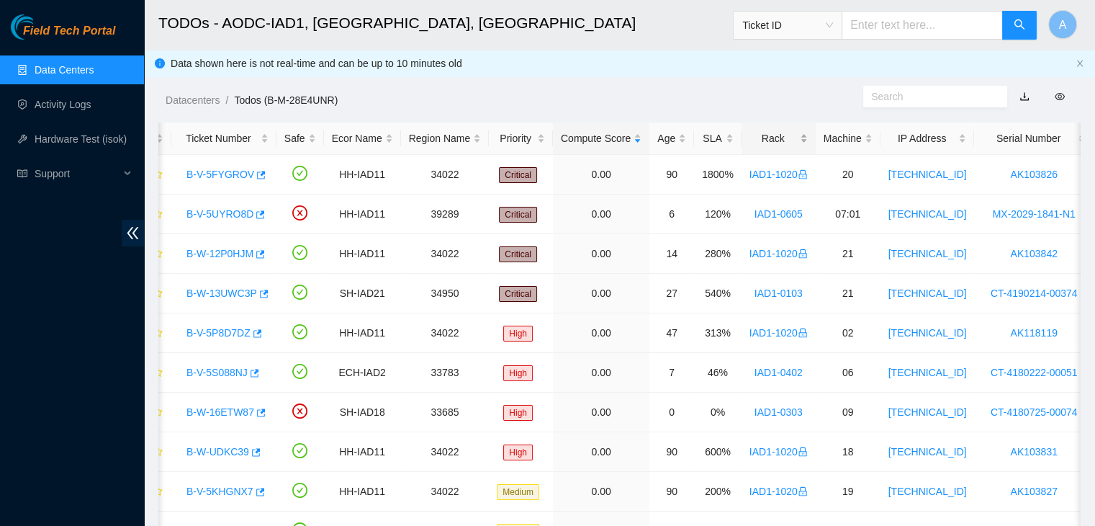
click at [786, 139] on div "Rack" at bounding box center [779, 138] width 58 height 16
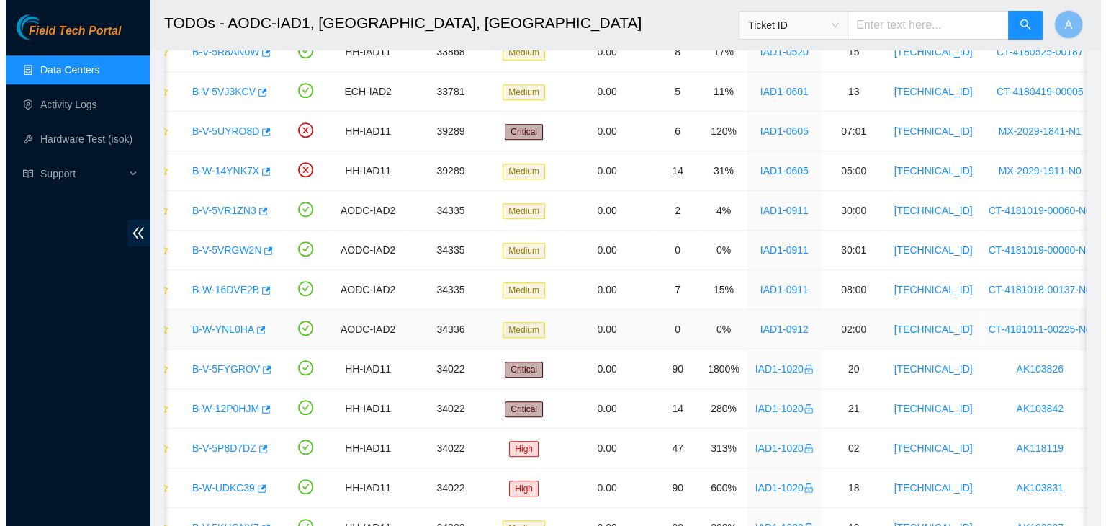
scroll to position [1152, 0]
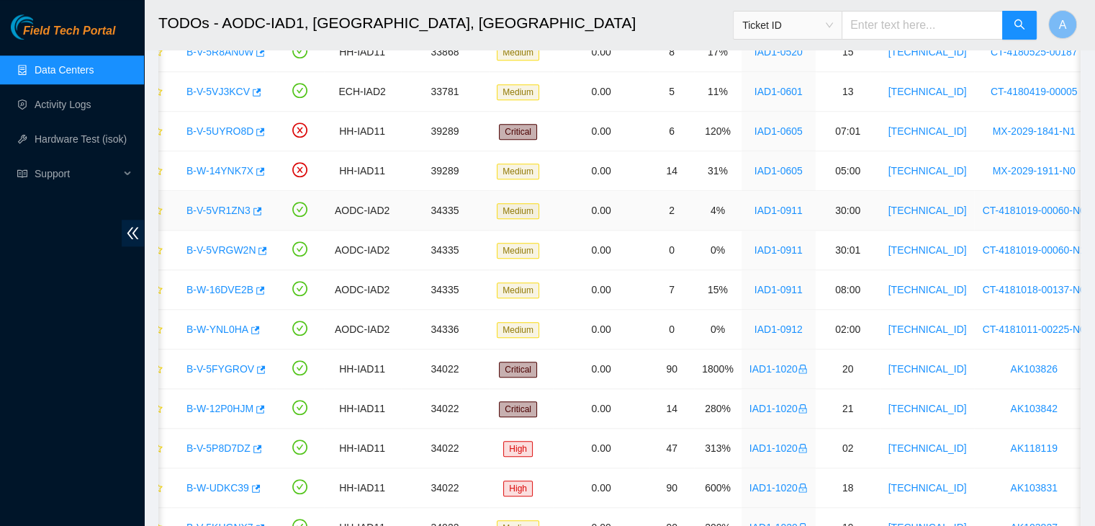
click at [199, 205] on link "B-V-5VR1ZN3" at bounding box center [219, 211] width 64 height 12
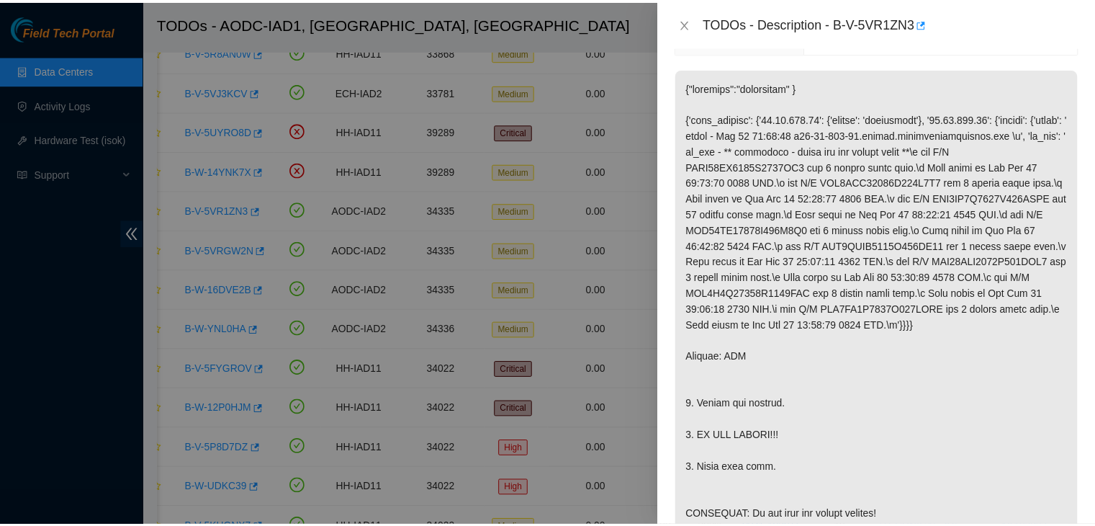
scroll to position [190, 0]
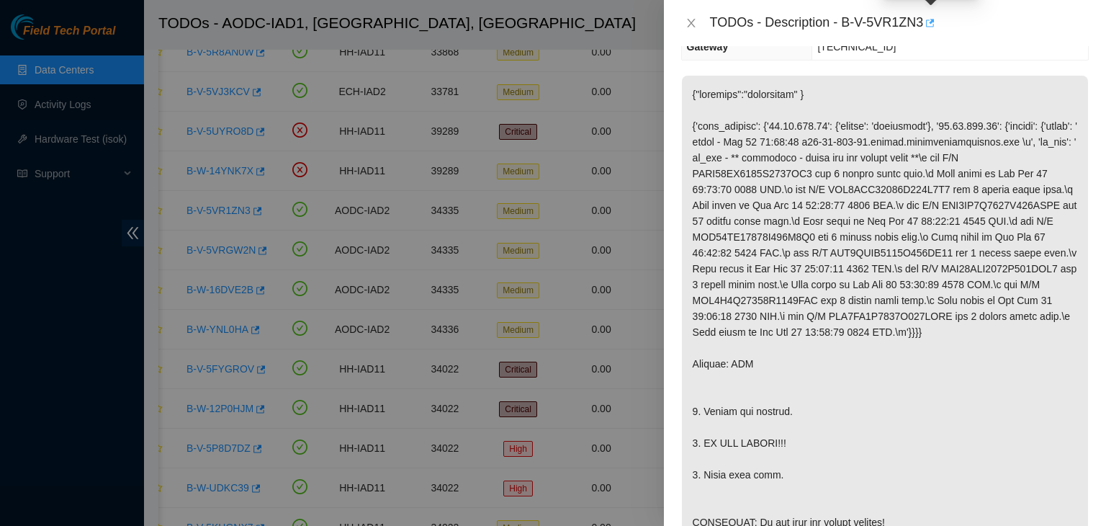
click at [934, 25] on icon "button" at bounding box center [929, 23] width 10 height 10
click at [690, 23] on icon "close" at bounding box center [692, 23] width 12 height 12
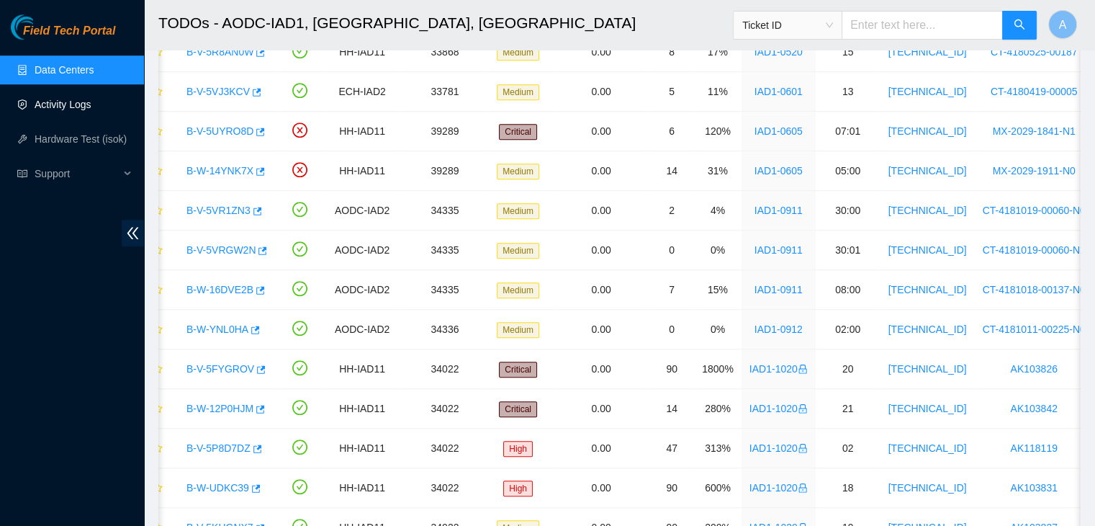
scroll to position [237, 0]
click at [102, 133] on link "Hardware Test (isok)" at bounding box center [81, 139] width 92 height 12
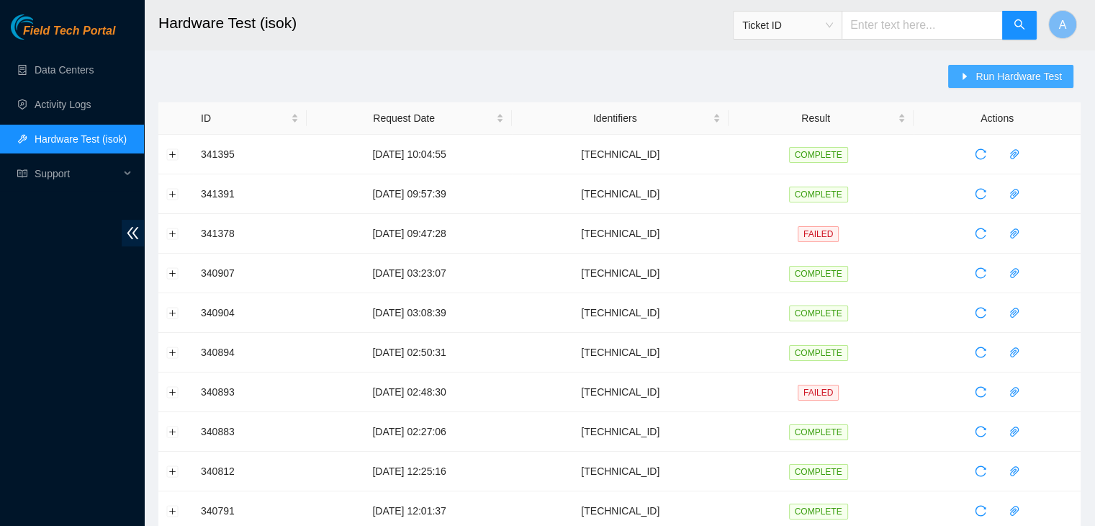
click at [1005, 77] on span "Run Hardware Test" at bounding box center [1019, 76] width 86 height 16
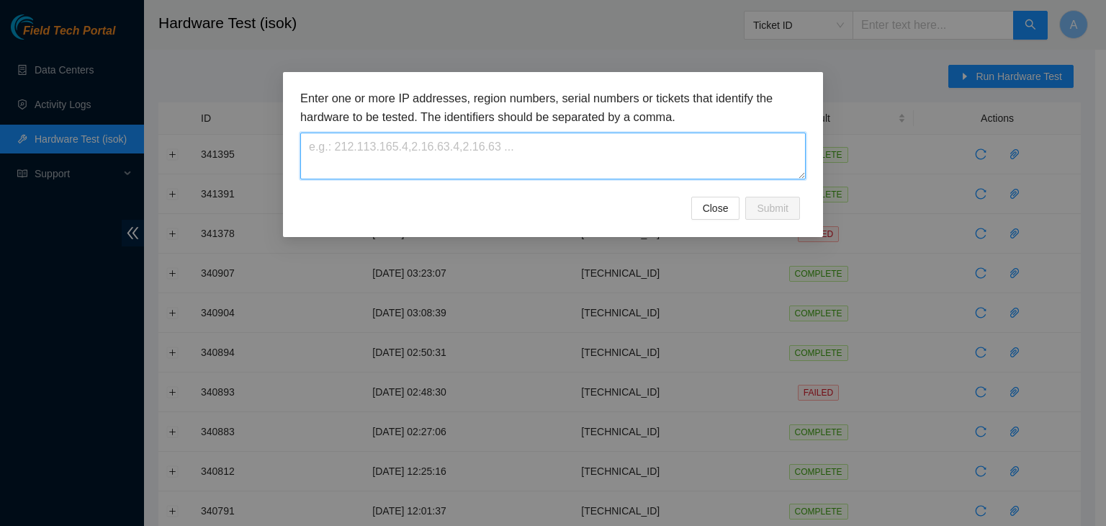
click at [748, 157] on textarea at bounding box center [553, 156] width 506 height 47
paste textarea "23.76.147.61"
type textarea "23.76.147.61"
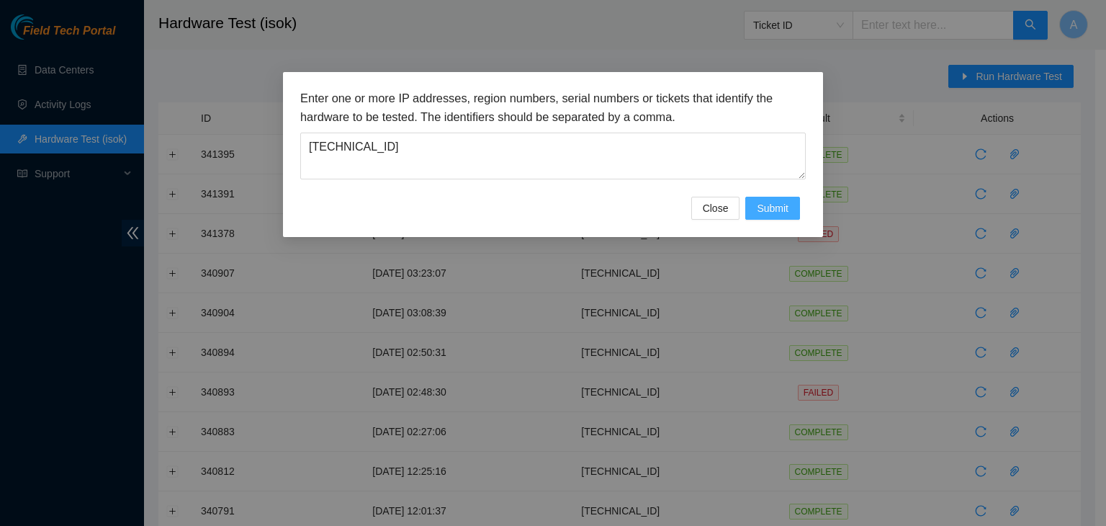
click at [783, 199] on button "Submit" at bounding box center [772, 208] width 55 height 23
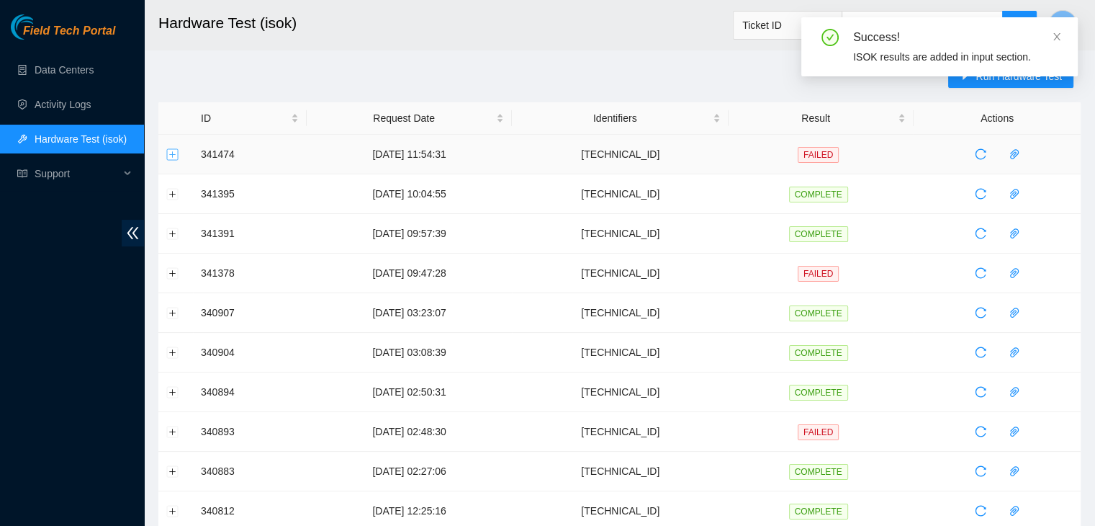
click at [170, 150] on button "Expand row" at bounding box center [173, 154] width 12 height 12
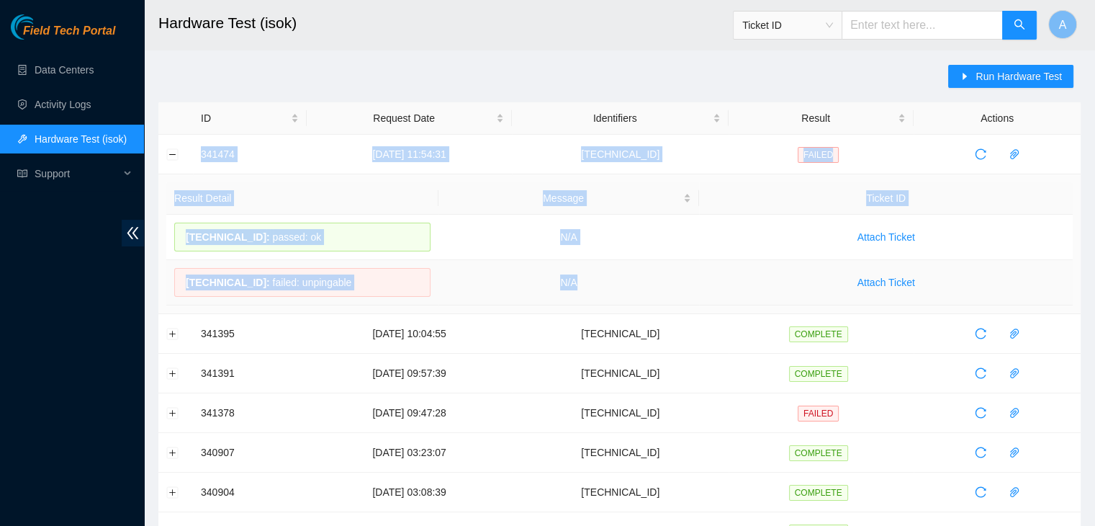
drag, startPoint x: 188, startPoint y: 150, endPoint x: 651, endPoint y: 292, distance: 484.5
copy tbody "341474 24-09-2025 11:54:31 23.76.147.61 FAILED Result Detail Message Ticket ID …"
click at [651, 292] on td "N/A" at bounding box center [569, 282] width 261 height 45
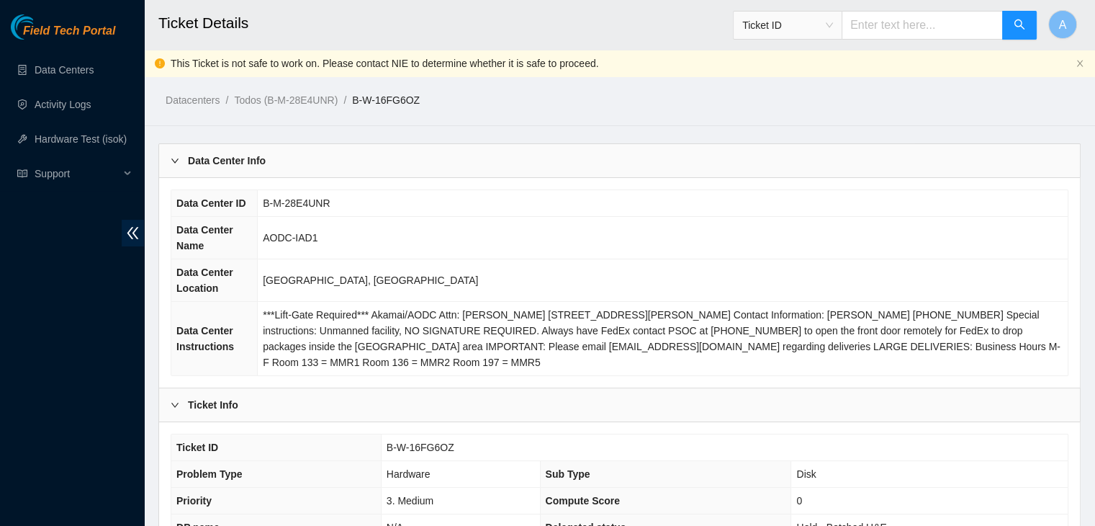
scroll to position [475, 0]
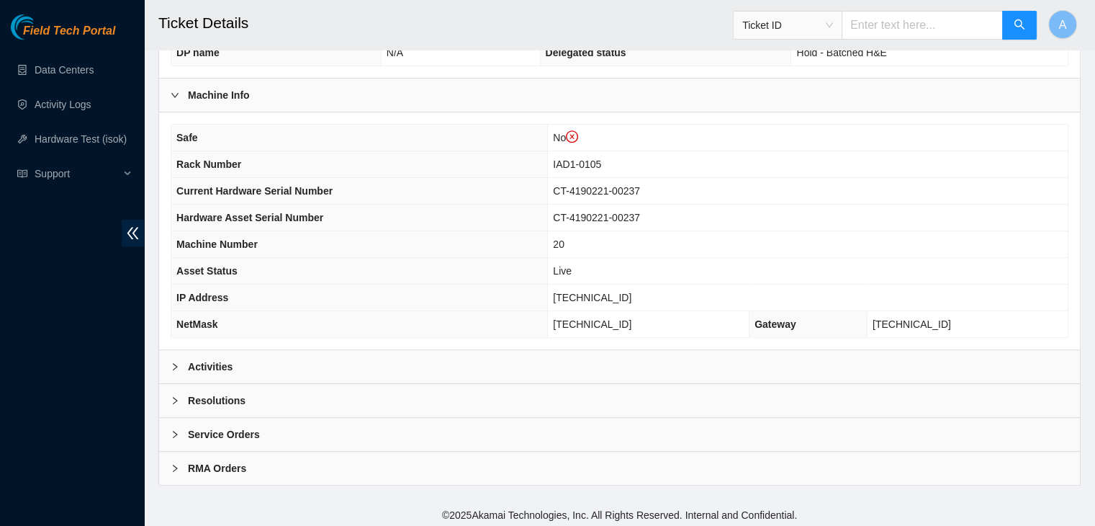
click at [295, 352] on div "Activities" at bounding box center [619, 366] width 921 height 33
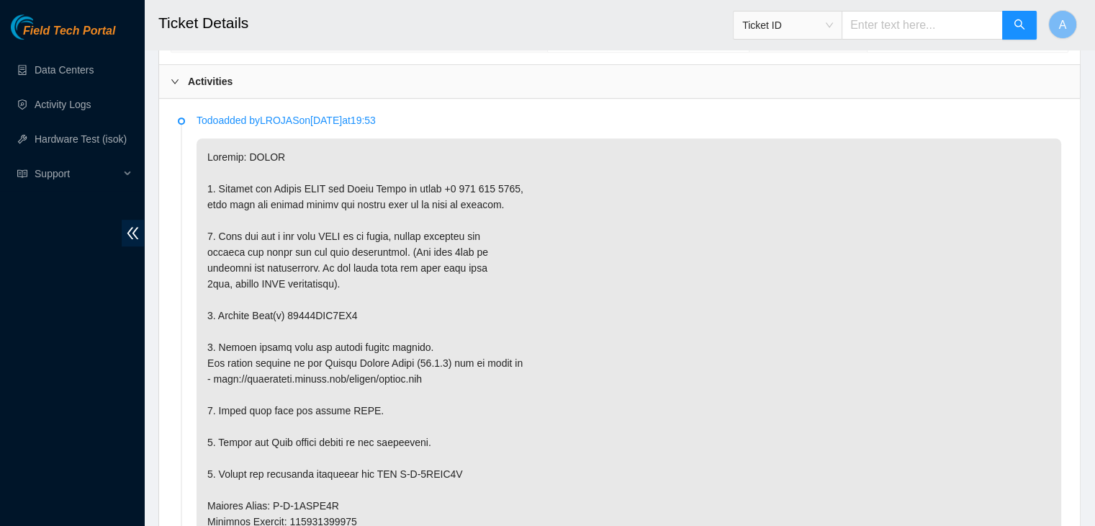
scroll to position [853, 0]
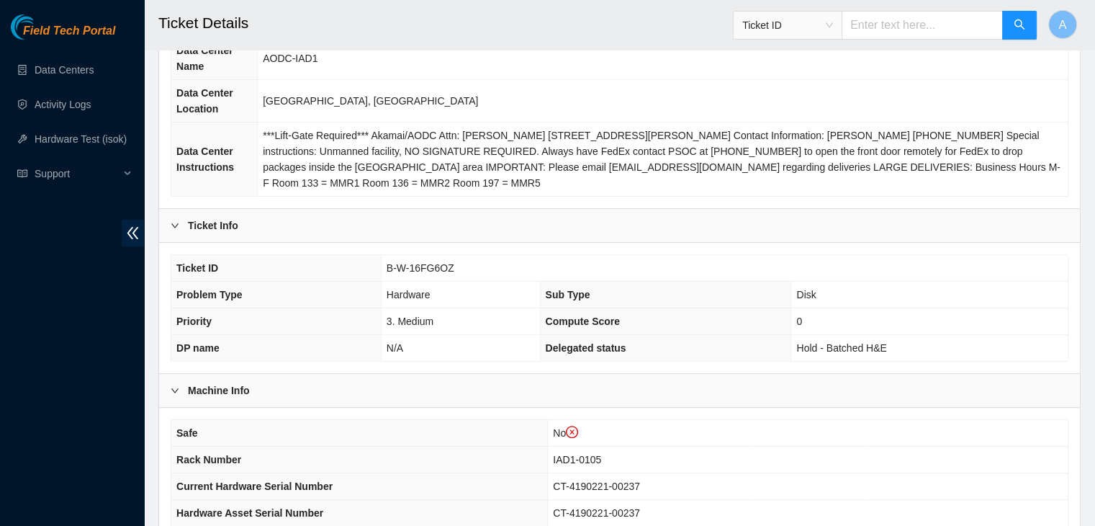
scroll to position [475, 0]
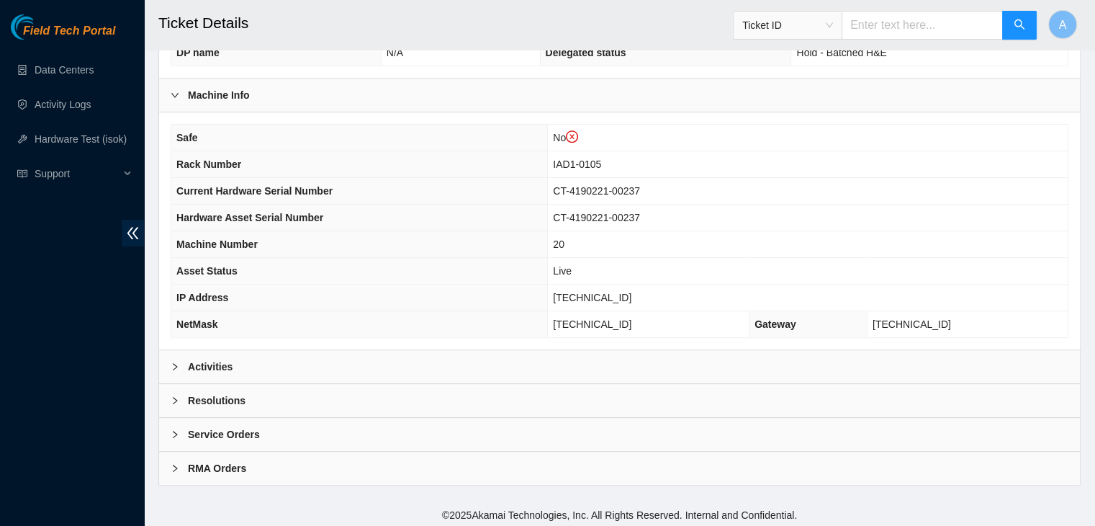
click at [810, 353] on div "Activities" at bounding box center [619, 366] width 921 height 33
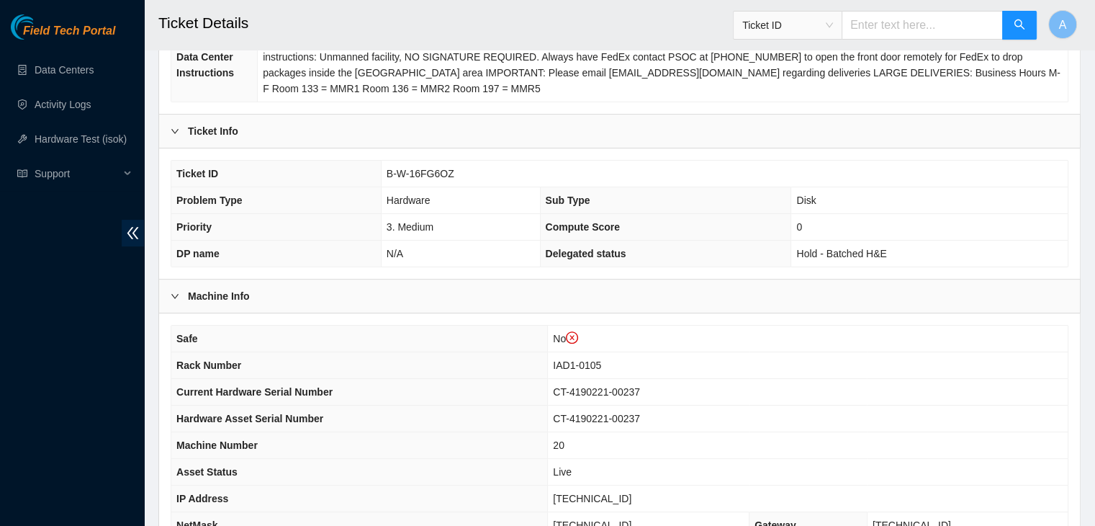
scroll to position [273, 0]
click at [81, 104] on link "Activity Logs" at bounding box center [63, 105] width 57 height 12
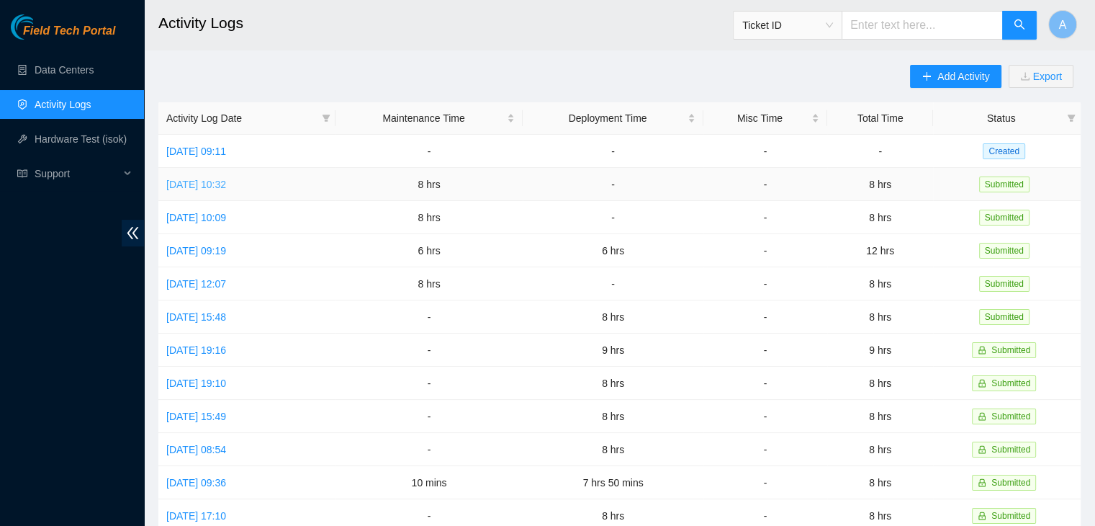
click at [226, 186] on link "Tue, 23 Sep 2025 10:32" at bounding box center [196, 185] width 60 height 12
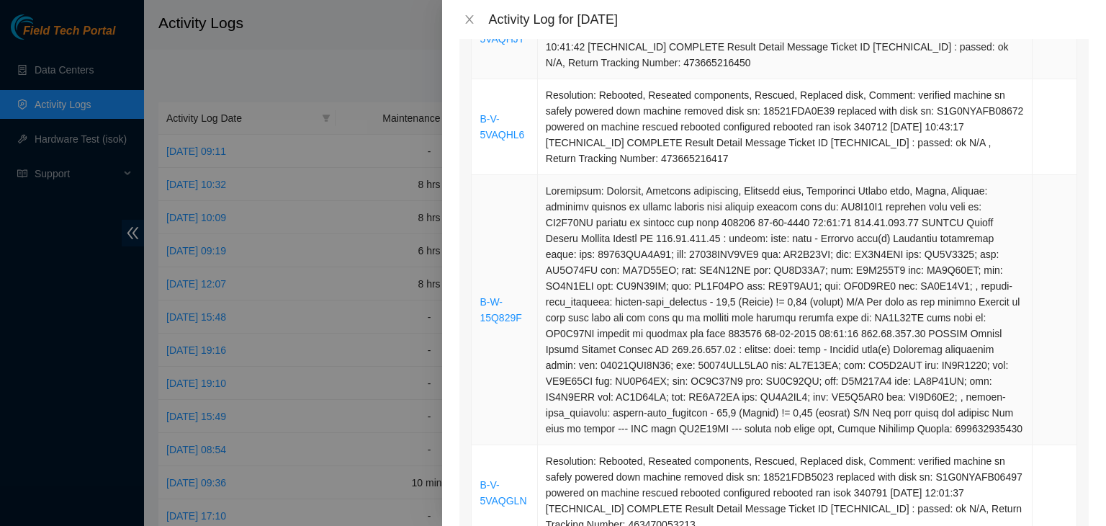
scroll to position [333, 0]
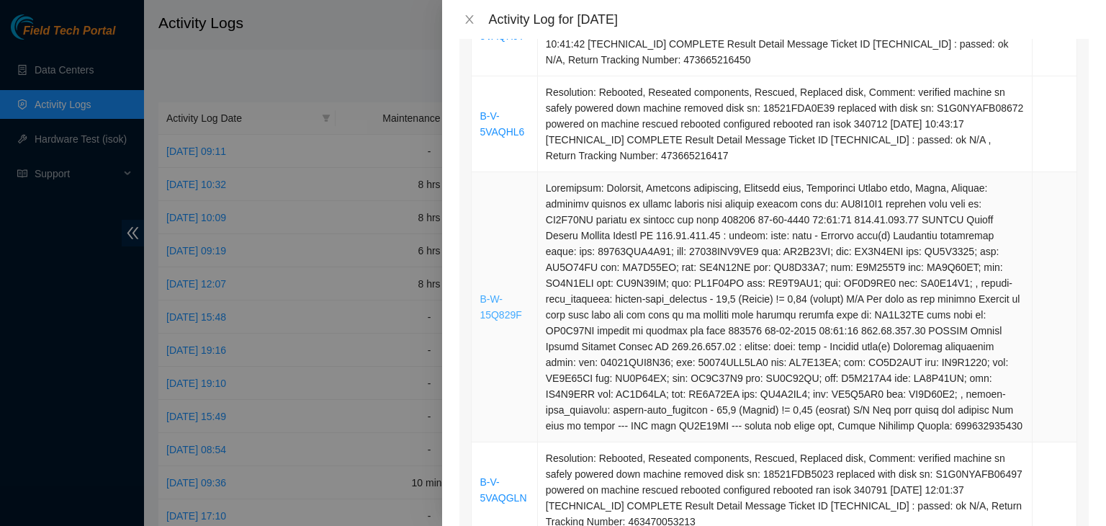
click at [503, 311] on link "B-W-15Q829F" at bounding box center [501, 306] width 42 height 27
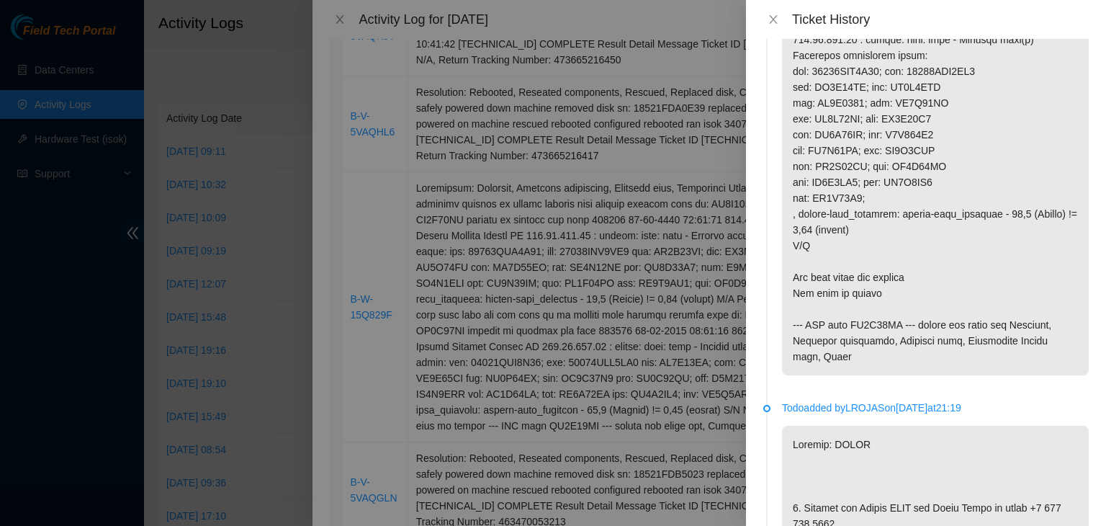
scroll to position [1064, 0]
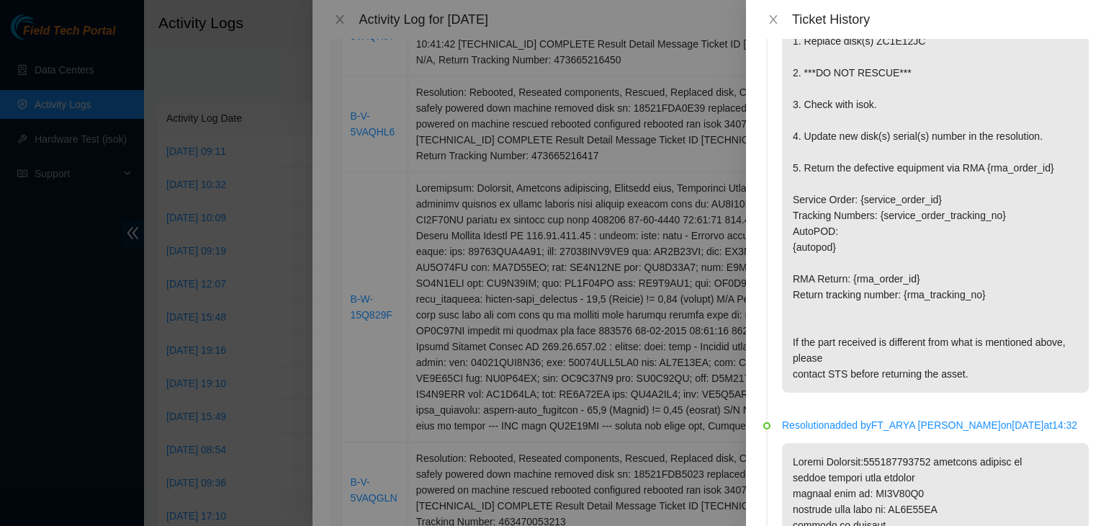
scroll to position [0, 0]
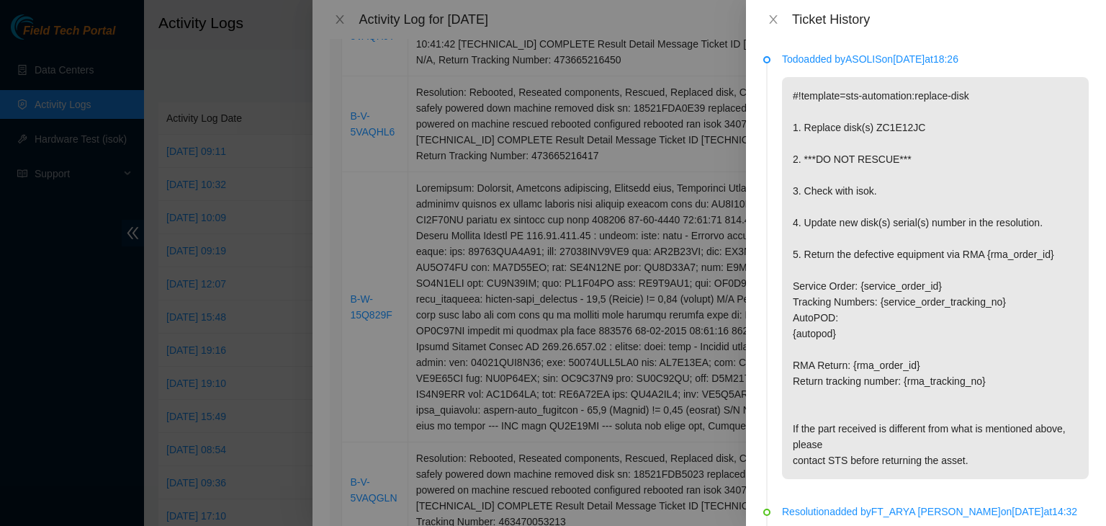
click at [776, 27] on div "Ticket History" at bounding box center [926, 20] width 326 height 16
click at [774, 21] on icon "close" at bounding box center [773, 19] width 8 height 9
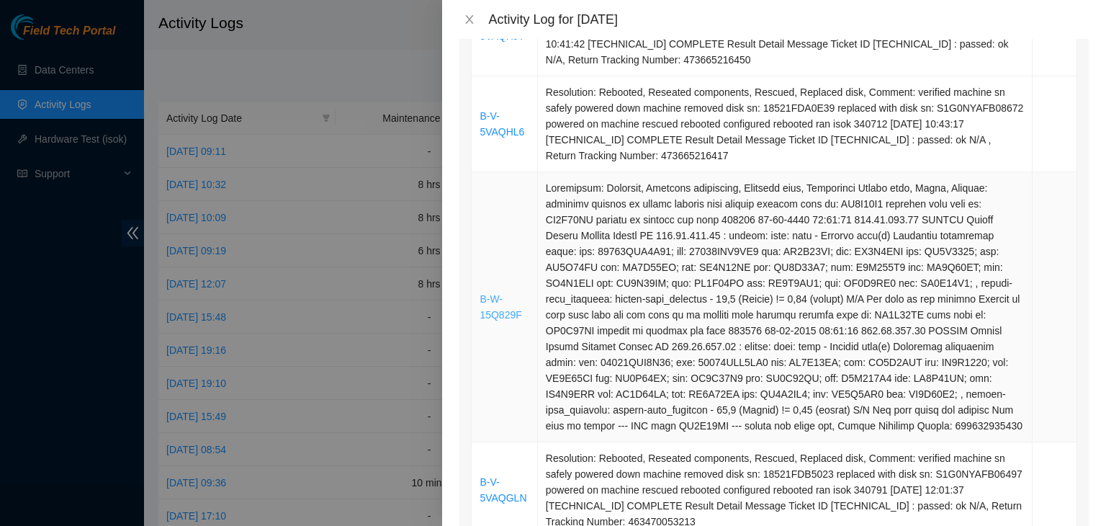
click at [513, 315] on link "B-W-15Q829F" at bounding box center [501, 306] width 42 height 27
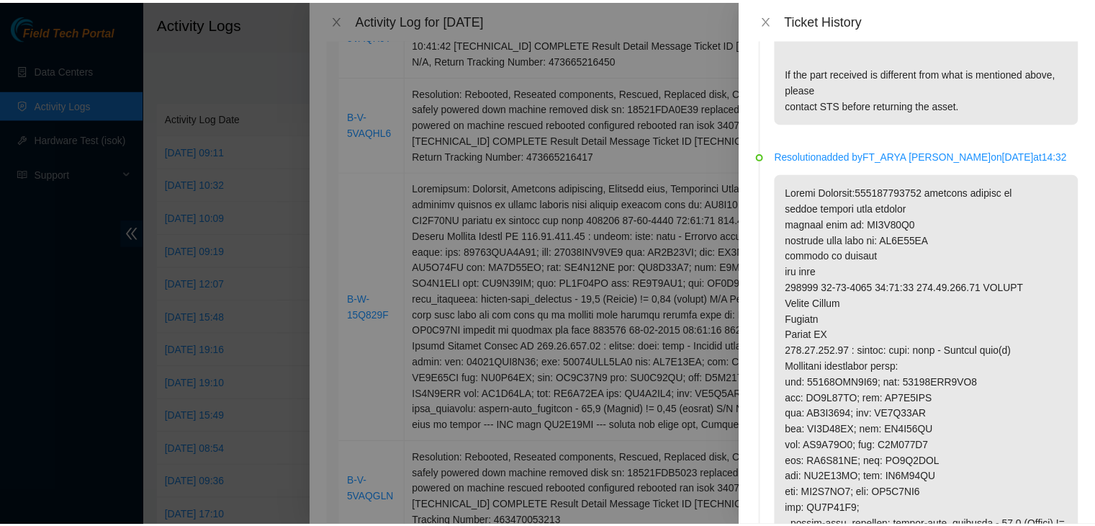
scroll to position [357, 0]
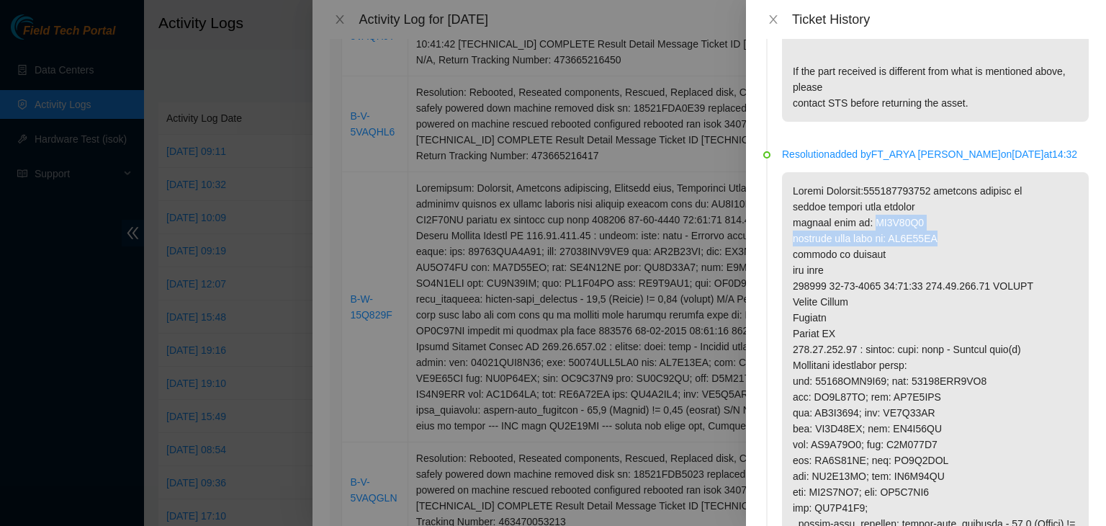
drag, startPoint x: 870, startPoint y: 227, endPoint x: 983, endPoint y: 231, distance: 113.2
click at [775, 16] on icon "close" at bounding box center [774, 20] width 12 height 12
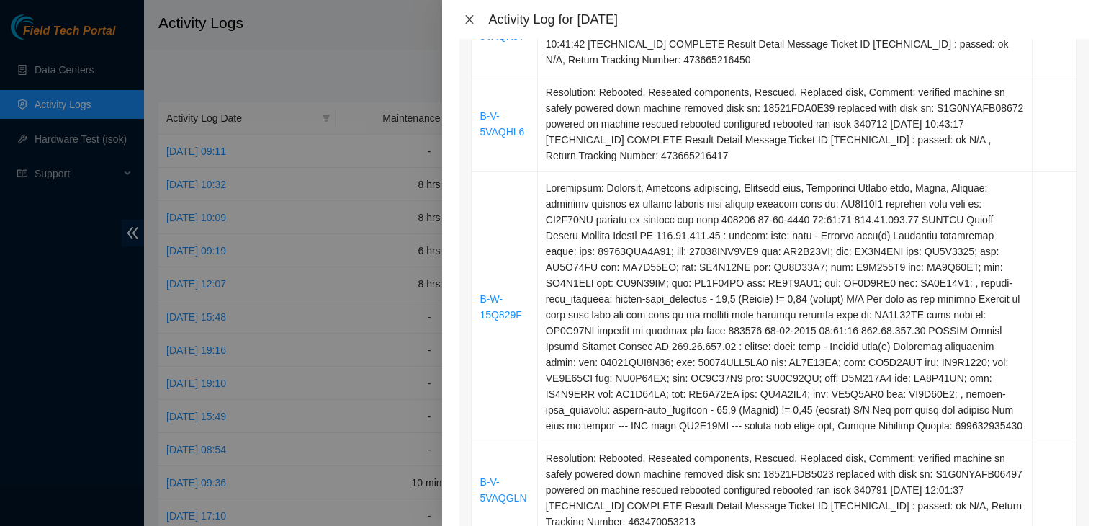
click at [474, 16] on icon "close" at bounding box center [470, 20] width 12 height 12
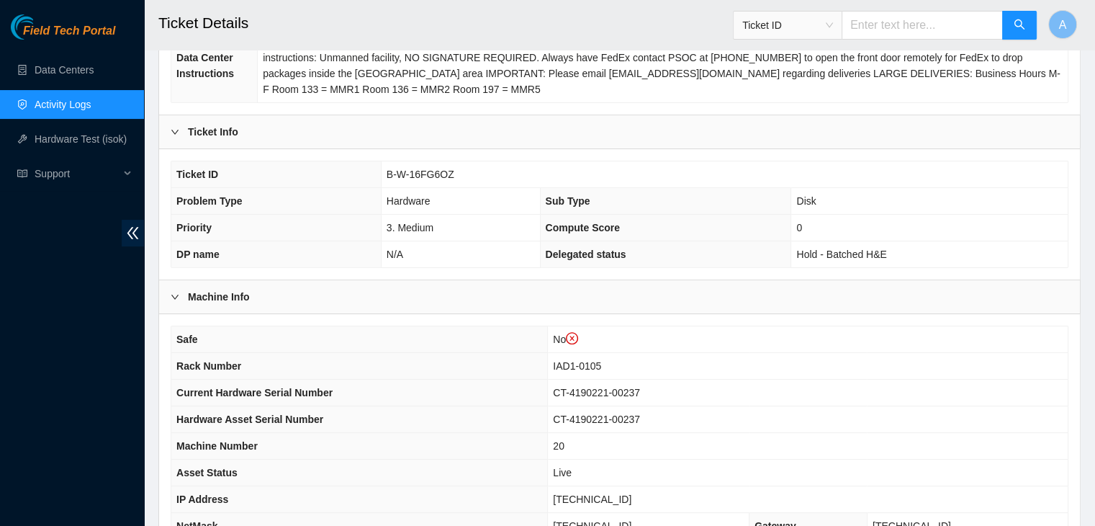
scroll to position [475, 0]
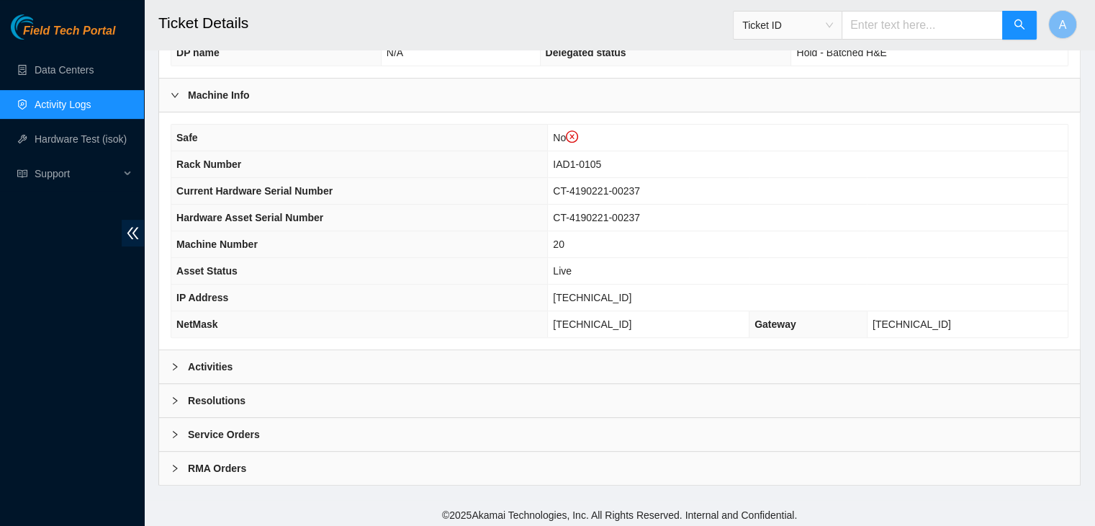
click at [475, 361] on div "Activities" at bounding box center [619, 366] width 921 height 33
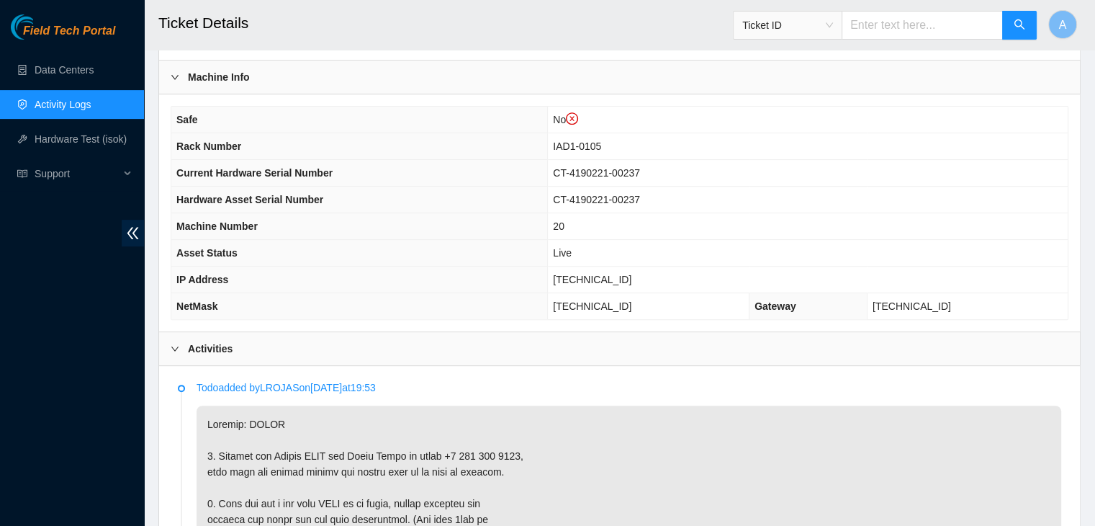
scroll to position [475, 0]
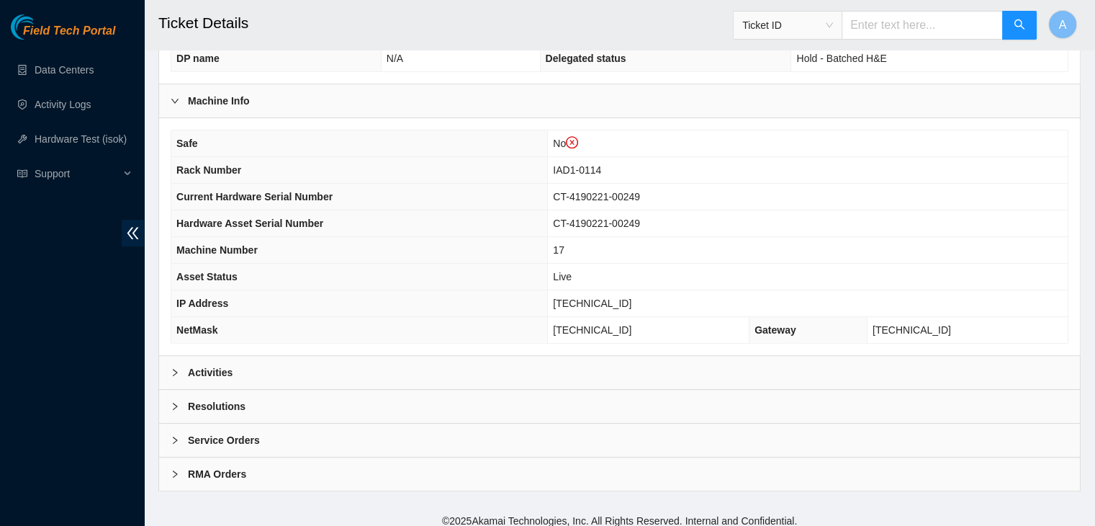
scroll to position [475, 0]
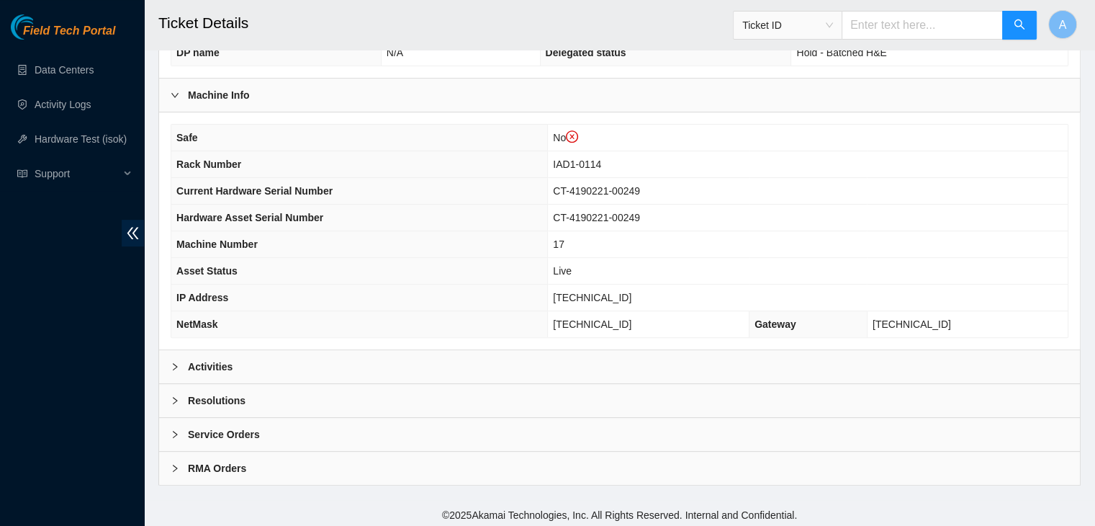
click at [471, 365] on div "Activities" at bounding box center [619, 366] width 921 height 33
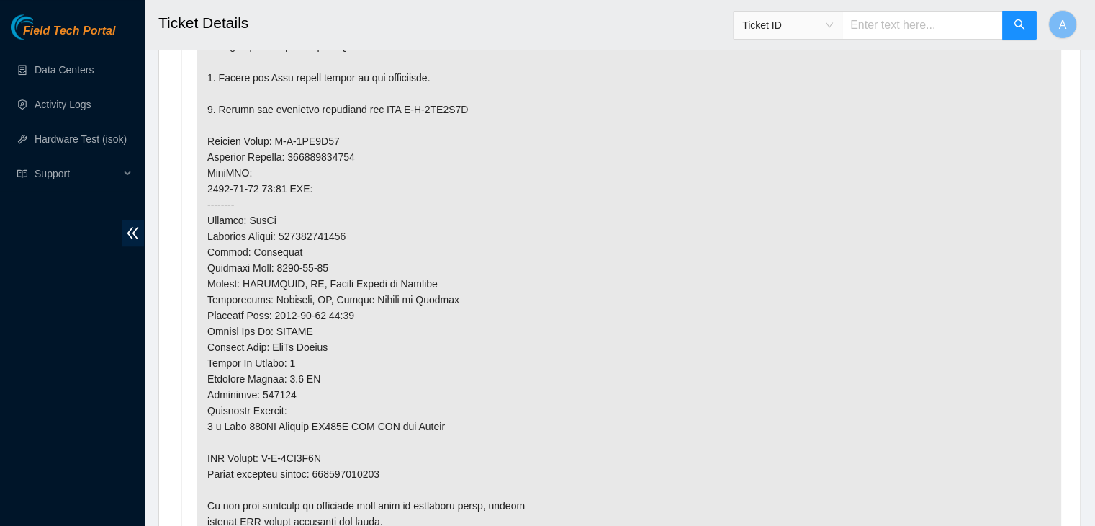
scroll to position [1123, 0]
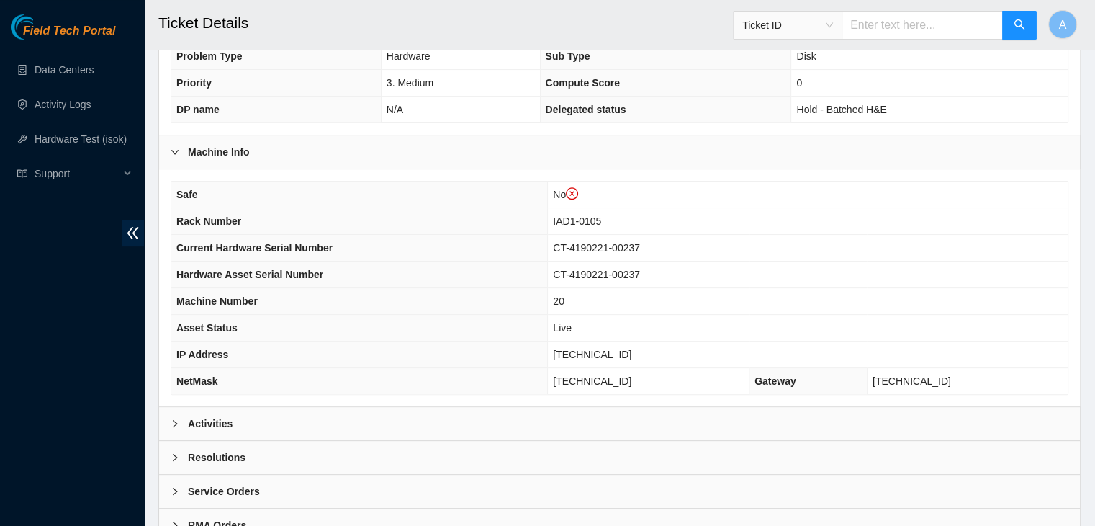
scroll to position [475, 0]
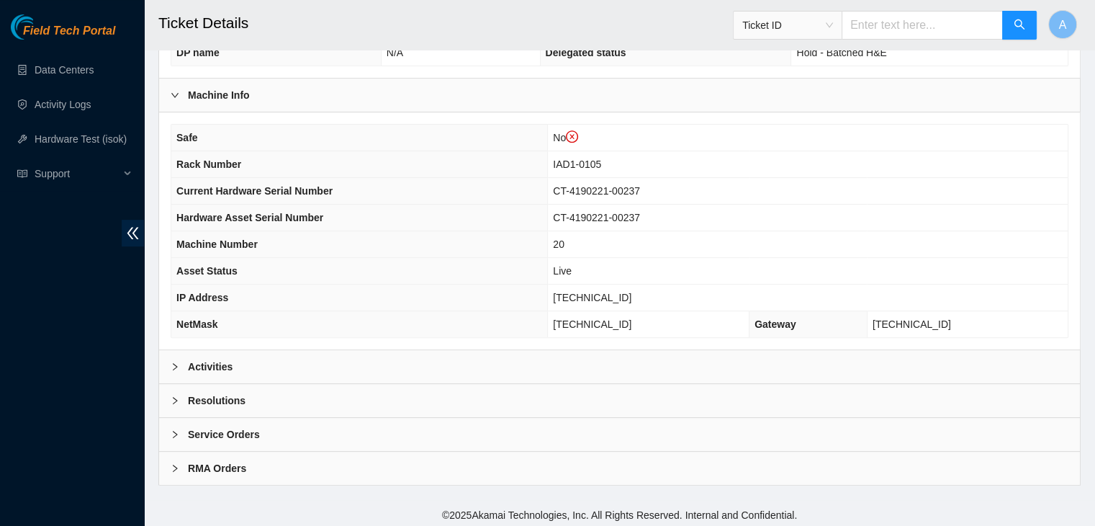
click at [403, 358] on div "Activities" at bounding box center [619, 366] width 921 height 33
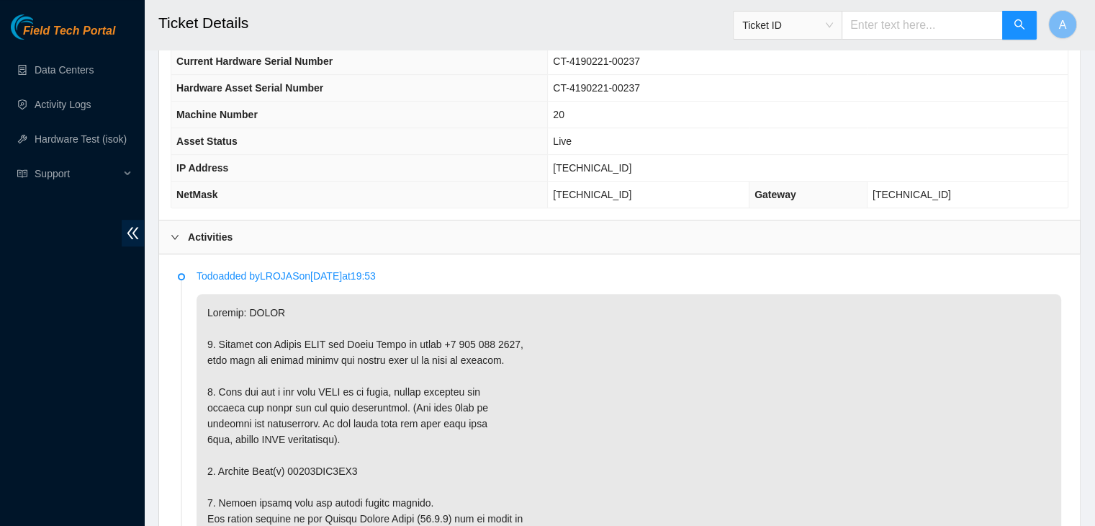
scroll to position [601, 0]
